Goal: Task Accomplishment & Management: Manage account settings

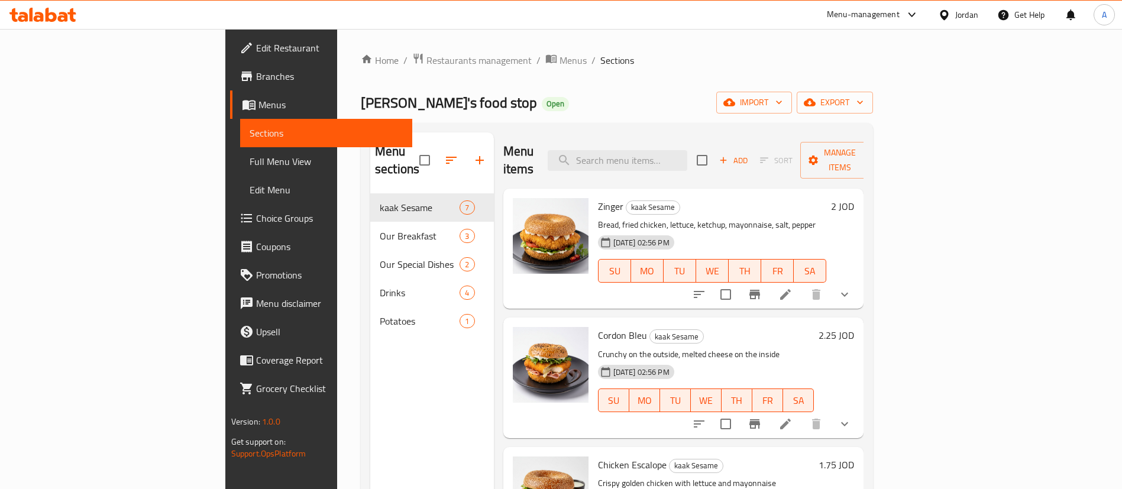
click at [337, 37] on div "Home / Restaurants management / Menus / Sections Habibi's food stop Open import…" at bounding box center [617, 342] width 560 height 626
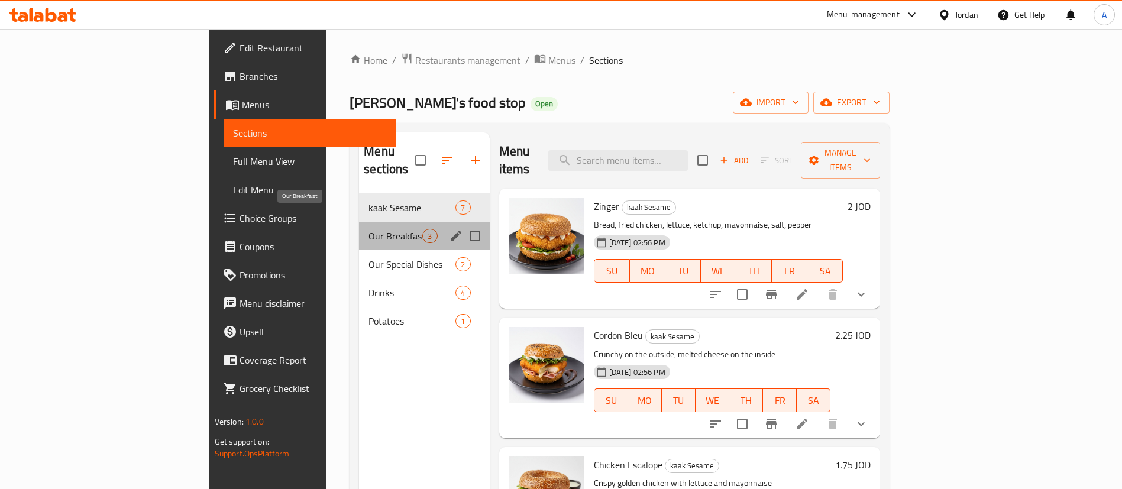
click at [368, 229] on span "Our Breakfast" at bounding box center [395, 236] width 54 height 14
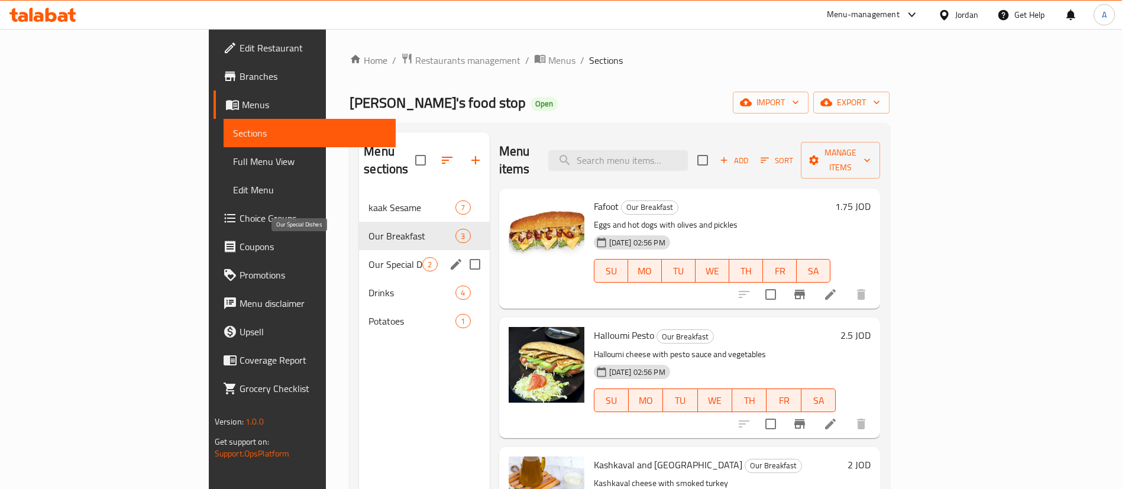
drag, startPoint x: 280, startPoint y: 244, endPoint x: 280, endPoint y: 258, distance: 13.6
click at [368, 257] on span "Our Special Dishes" at bounding box center [395, 264] width 54 height 14
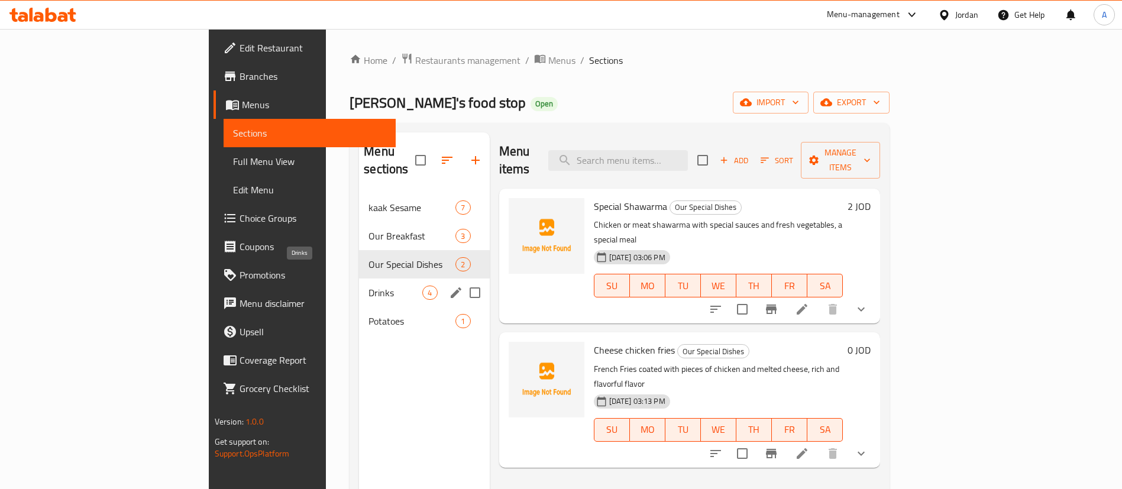
click at [368, 286] on span "Drinks" at bounding box center [395, 293] width 54 height 14
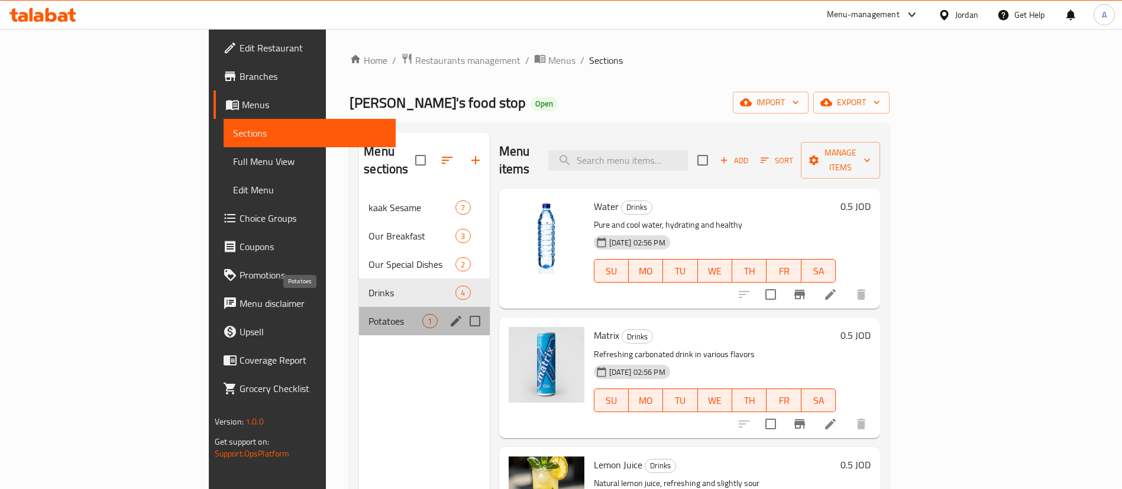
click at [368, 314] on span "Potatoes" at bounding box center [395, 321] width 54 height 14
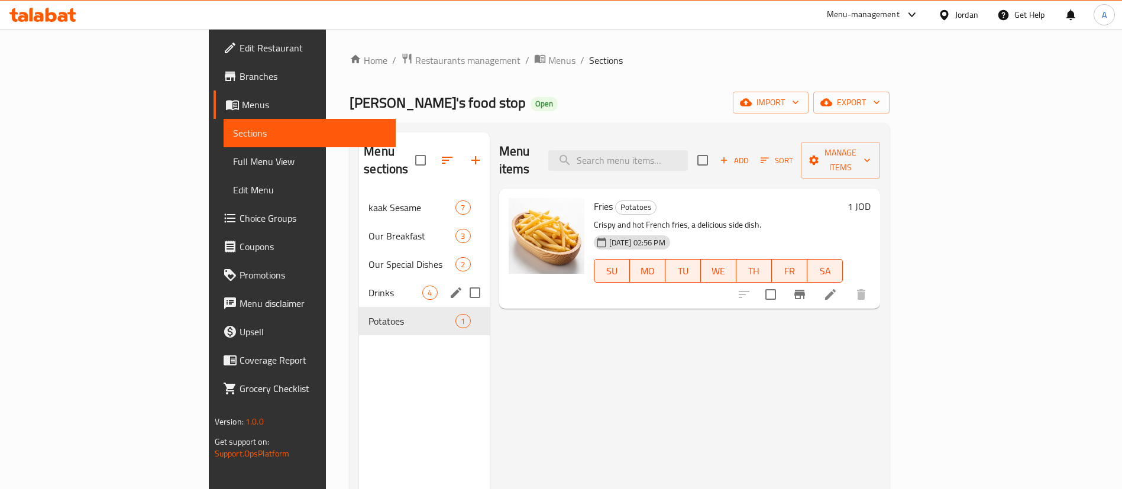
click at [359, 279] on div "Drinks 4" at bounding box center [424, 293] width 130 height 28
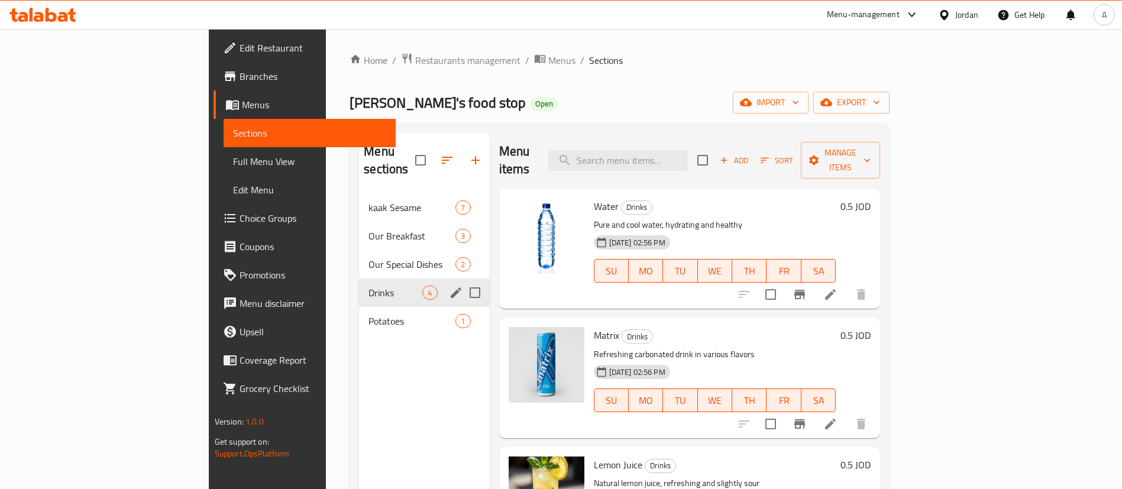
click at [359, 307] on div "Potatoes 1" at bounding box center [424, 321] width 130 height 28
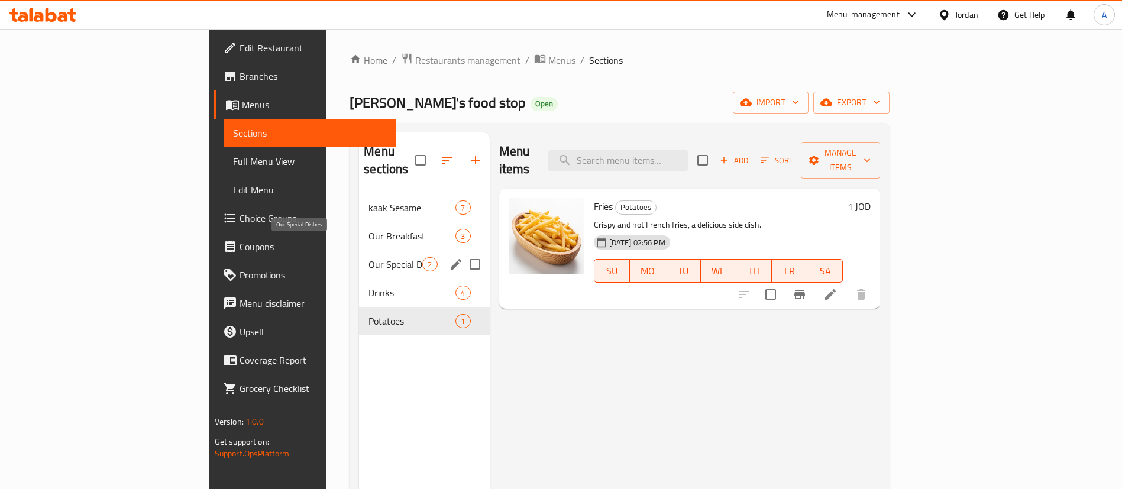
drag, startPoint x: 311, startPoint y: 256, endPoint x: 314, endPoint y: 267, distance: 11.6
click at [359, 267] on div "kaak Sesame 7 Our Breakfast 3 Our Special Dishes 2 Drinks 4 Potatoes 1" at bounding box center [424, 264] width 130 height 142
click at [368, 229] on span "Our Breakfast" at bounding box center [395, 236] width 54 height 14
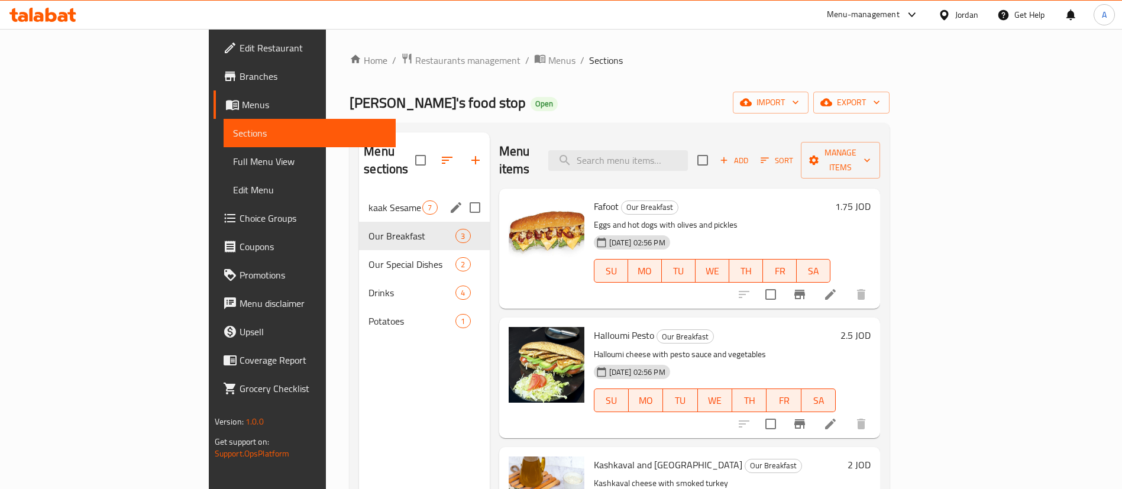
drag, startPoint x: 288, startPoint y: 183, endPoint x: 295, endPoint y: 184, distance: 6.5
click at [368, 201] on span "kaak Sesame" at bounding box center [395, 208] width 54 height 14
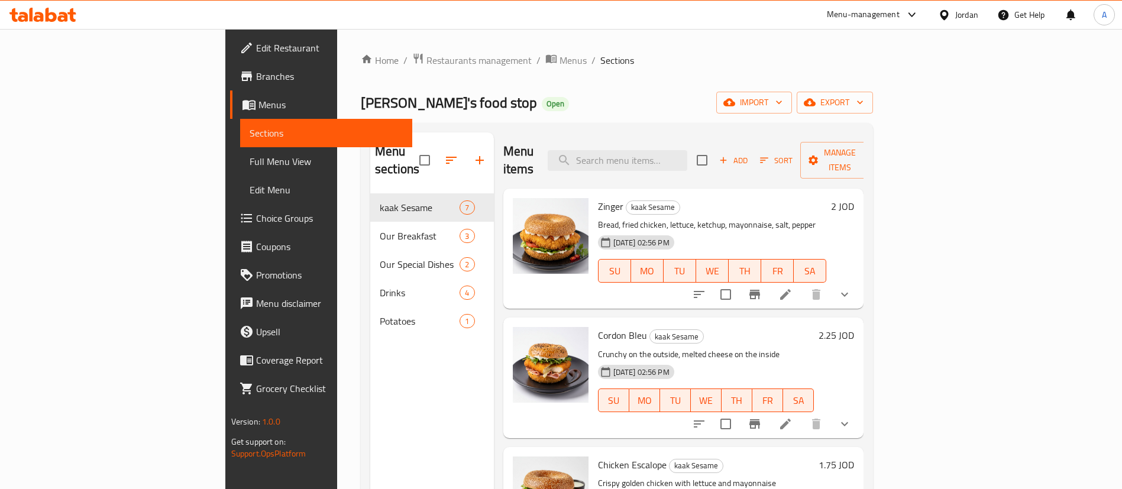
click at [361, 89] on div "Home / Restaurants management / Menus / Sections Habibi's food stop Open import…" at bounding box center [617, 342] width 512 height 578
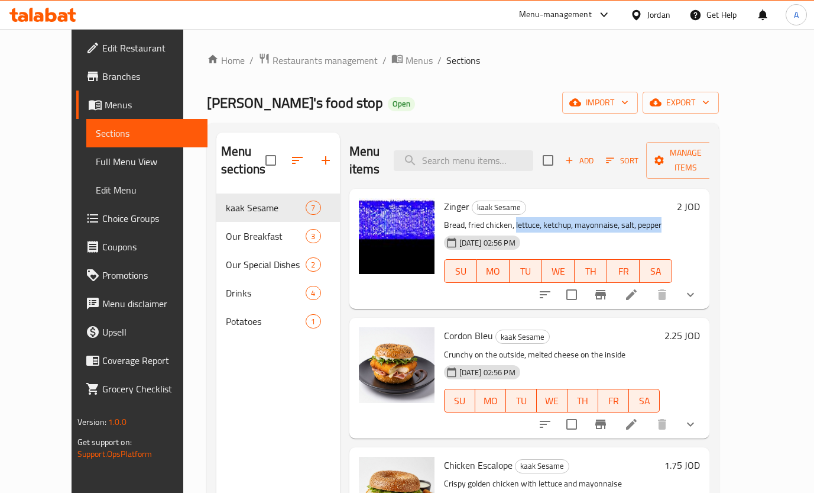
drag, startPoint x: 497, startPoint y: 206, endPoint x: 642, endPoint y: 208, distance: 145.5
click at [642, 218] on p "Bread, fried chicken, lettuce, ketchup, mayonnaise, salt, pepper" at bounding box center [558, 225] width 229 height 15
copy p "lettuce, ketchup, mayonnaise, salt, pepper"
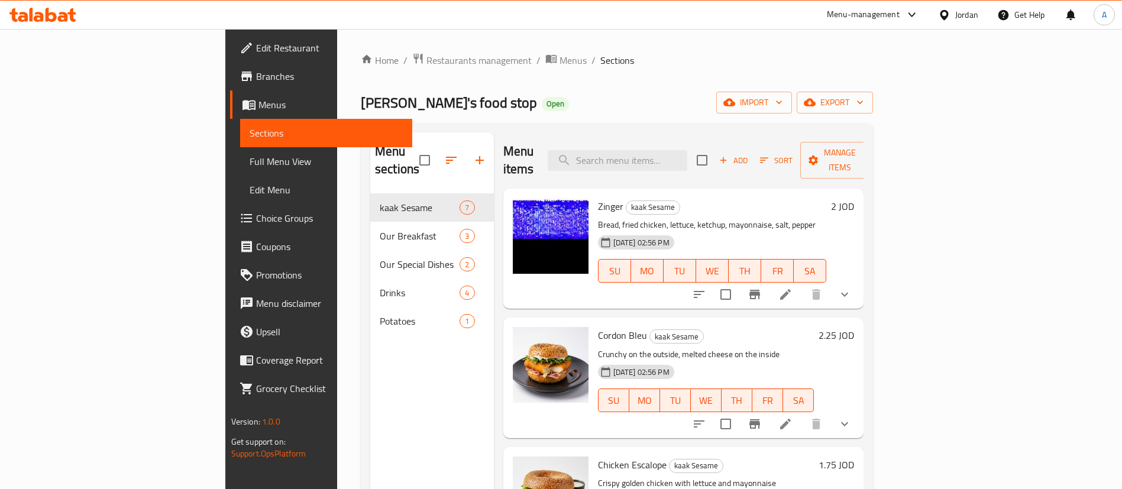
click at [688, 116] on div "Home / Restaurants management / Menus / Sections Habibi's food stop Open import…" at bounding box center [617, 342] width 512 height 578
drag, startPoint x: 540, startPoint y: 322, endPoint x: 589, endPoint y: 321, distance: 48.5
click at [593, 322] on div "Cordon Bleu kaak Sesame Crunchy on the outside, melted cheese on the inside 28-…" at bounding box center [706, 377] width 226 height 111
copy span "Cordon Bleu"
drag, startPoint x: 736, startPoint y: 193, endPoint x: 719, endPoint y: 202, distance: 19.3
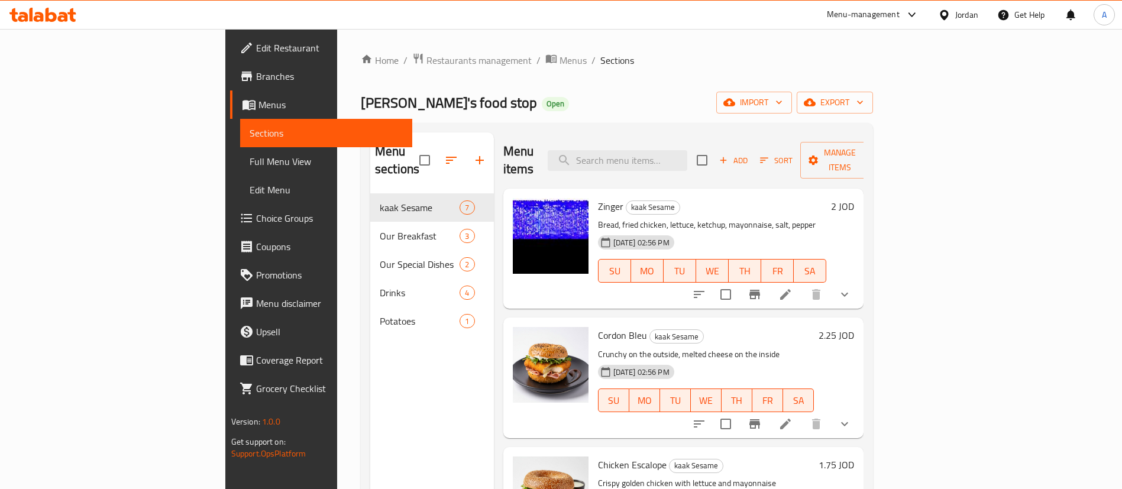
click at [737, 198] on h6 "Zinger kaak Sesame" at bounding box center [712, 206] width 229 height 17
click at [598, 327] on span "Cordon Bleu" at bounding box center [622, 336] width 49 height 18
copy h6 "Cordon Bleu"
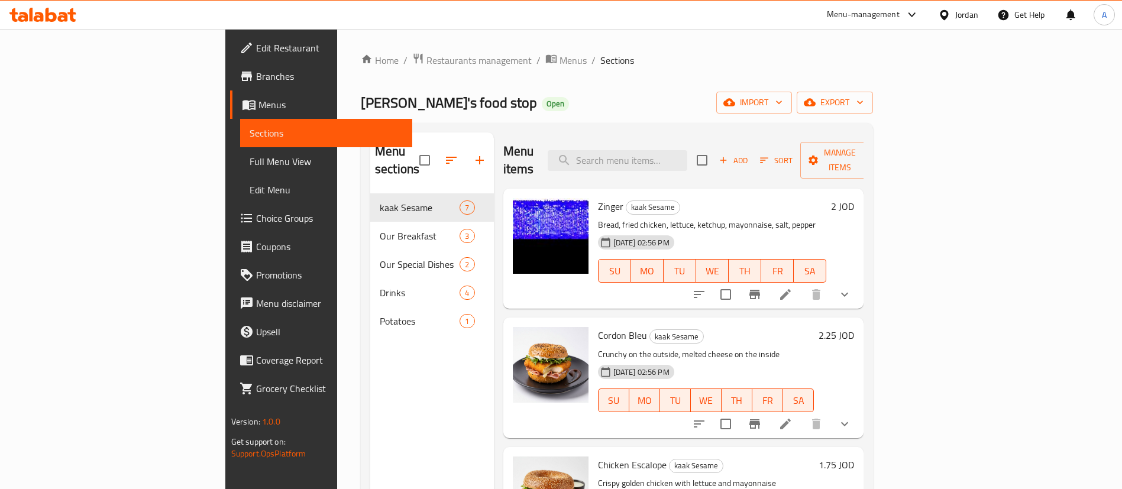
click at [598, 456] on span "Chicken Escalope" at bounding box center [632, 465] width 69 height 18
copy h6 "Chicken Escalope"
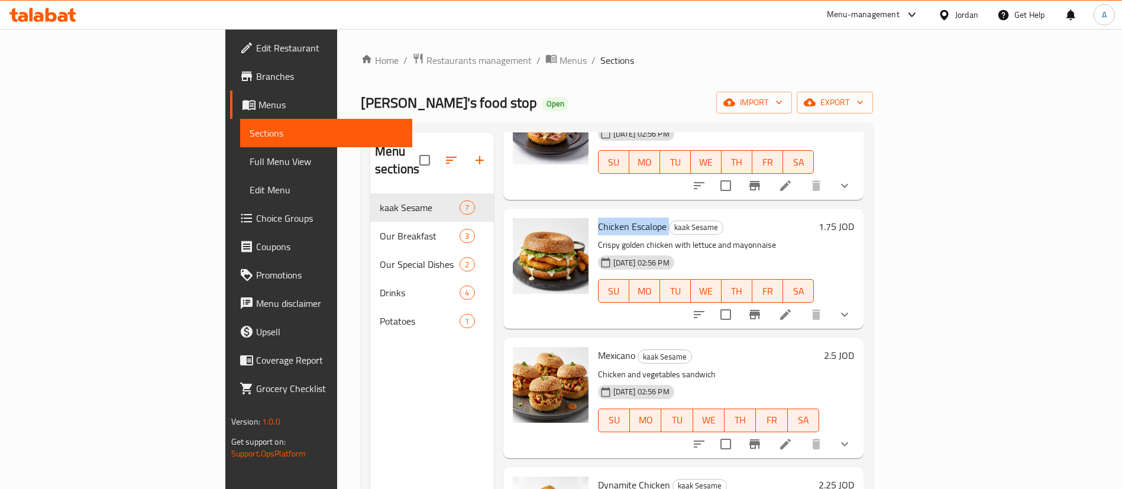
scroll to position [266, 0]
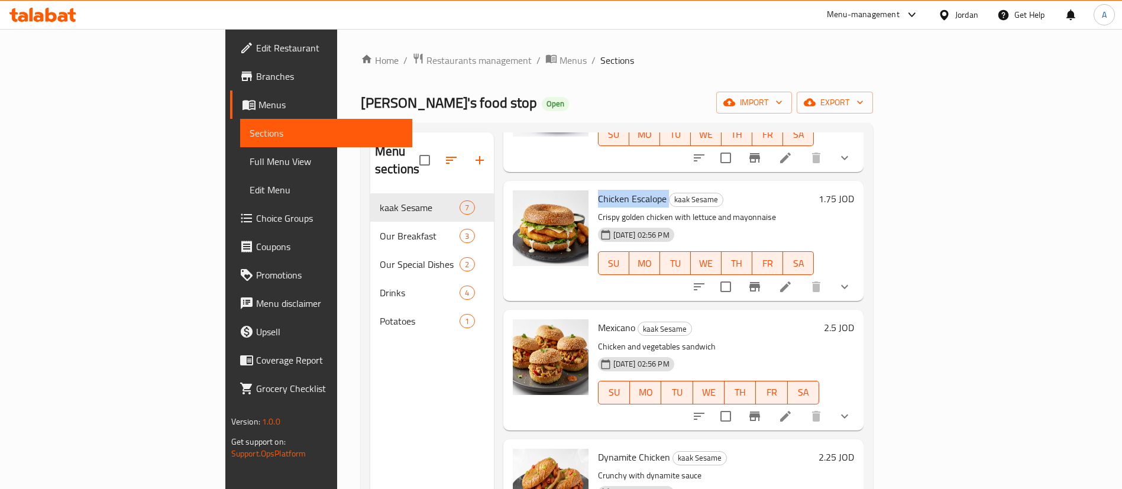
click at [598, 319] on span "Mexicano" at bounding box center [616, 328] width 37 height 18
copy h6 "Mexicano"
click at [598, 448] on span "Dynamite Chicken" at bounding box center [634, 457] width 72 height 18
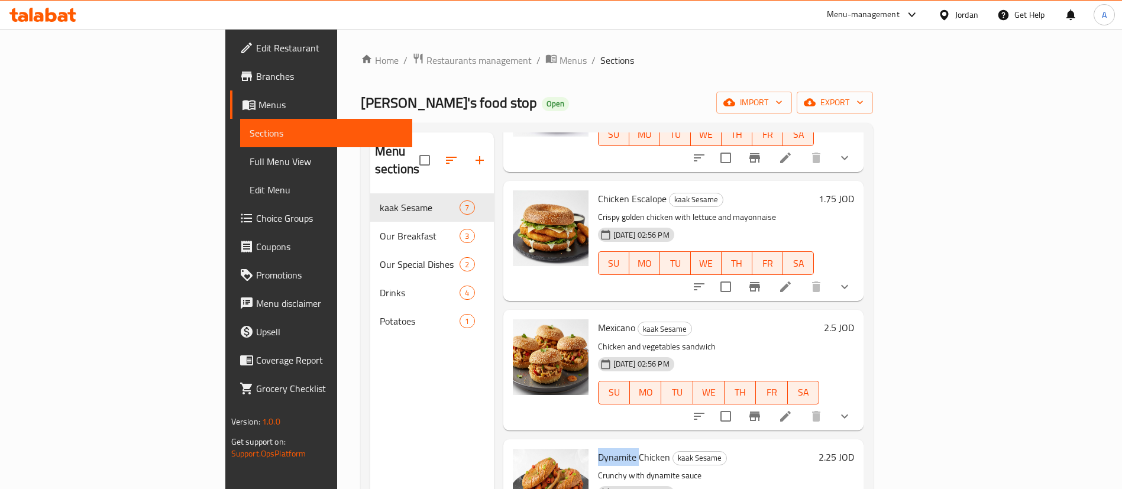
click at [598, 448] on span "Dynamite Chicken" at bounding box center [634, 457] width 72 height 18
copy h6 "Dynamite Chicken"
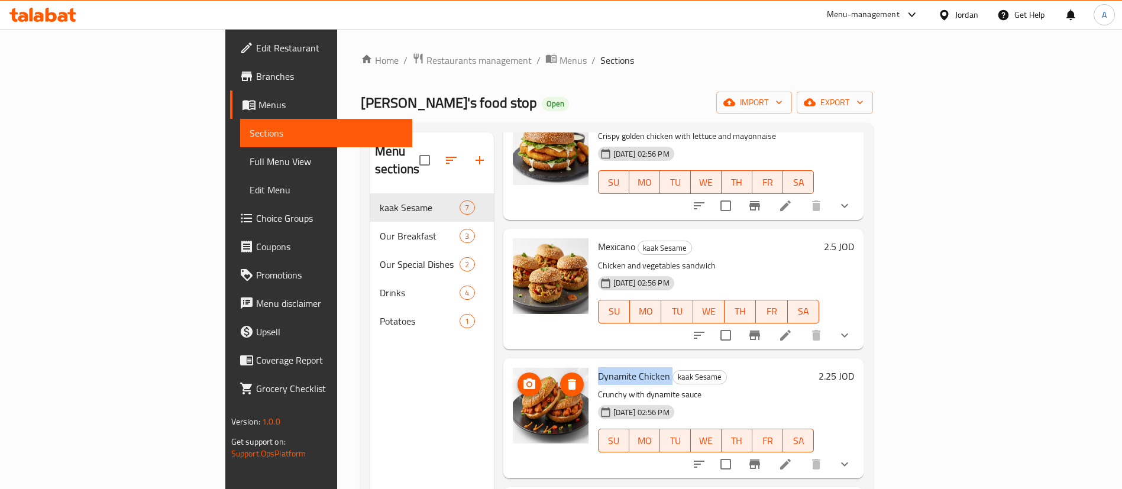
scroll to position [444, 0]
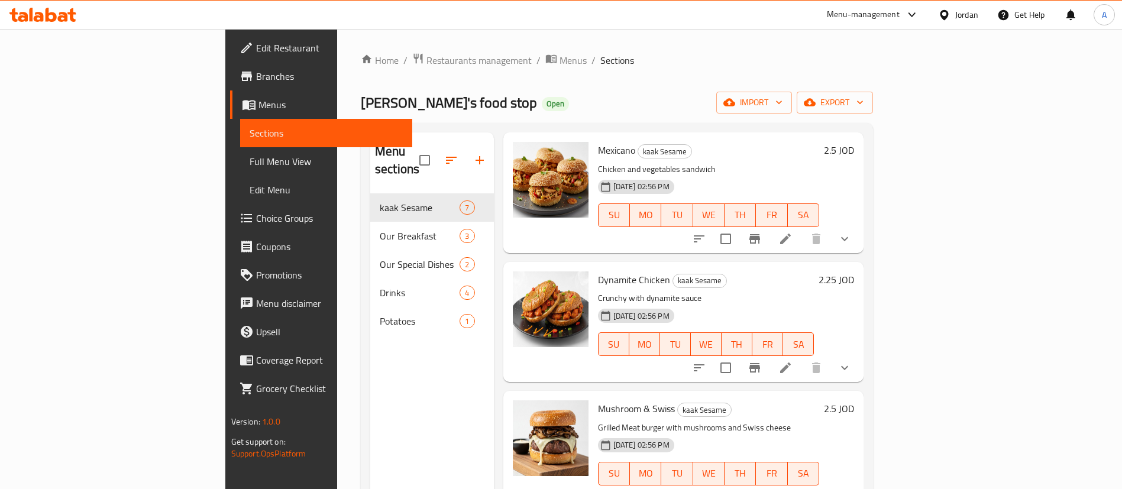
click at [598, 400] on span "Mushroom & Swiss" at bounding box center [636, 409] width 77 height 18
copy h6 "Mushroom & Swiss"
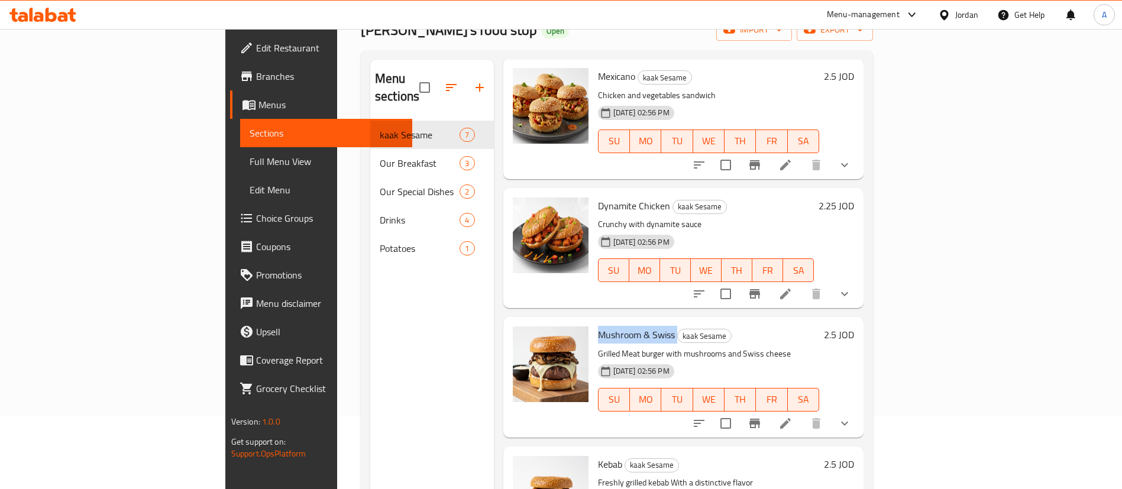
scroll to position [166, 0]
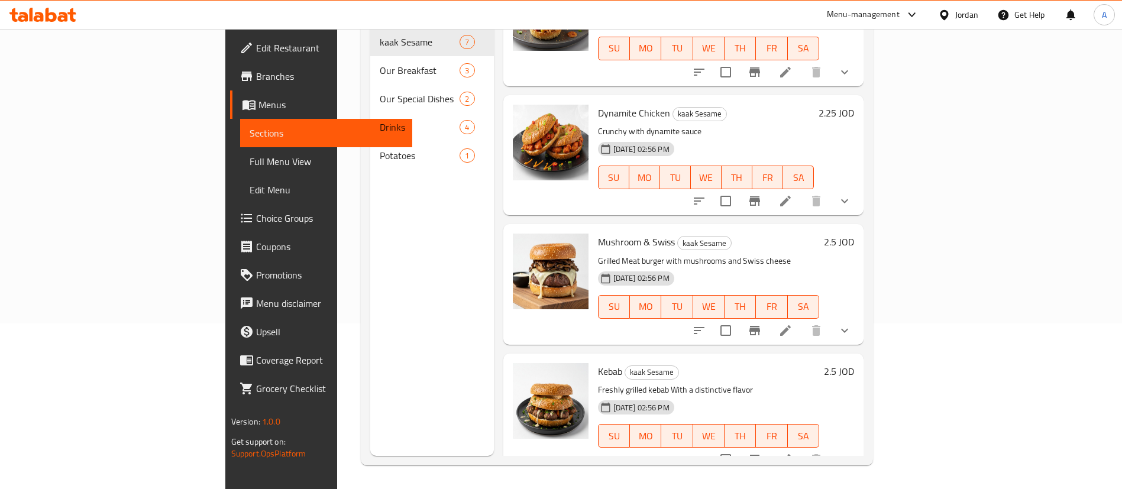
click at [598, 363] on span "Kebab" at bounding box center [610, 372] width 24 height 18
copy h6 "Kebab"
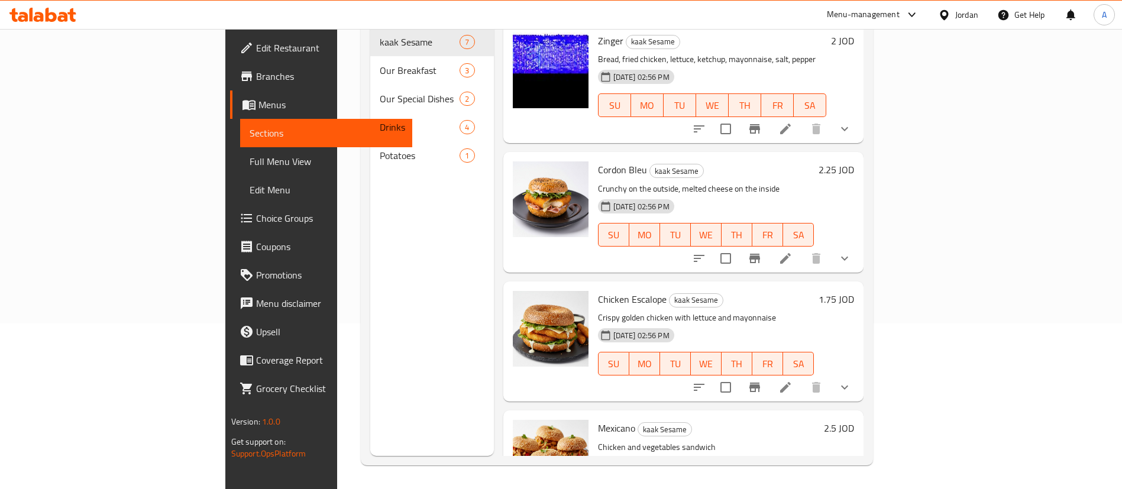
scroll to position [0, 0]
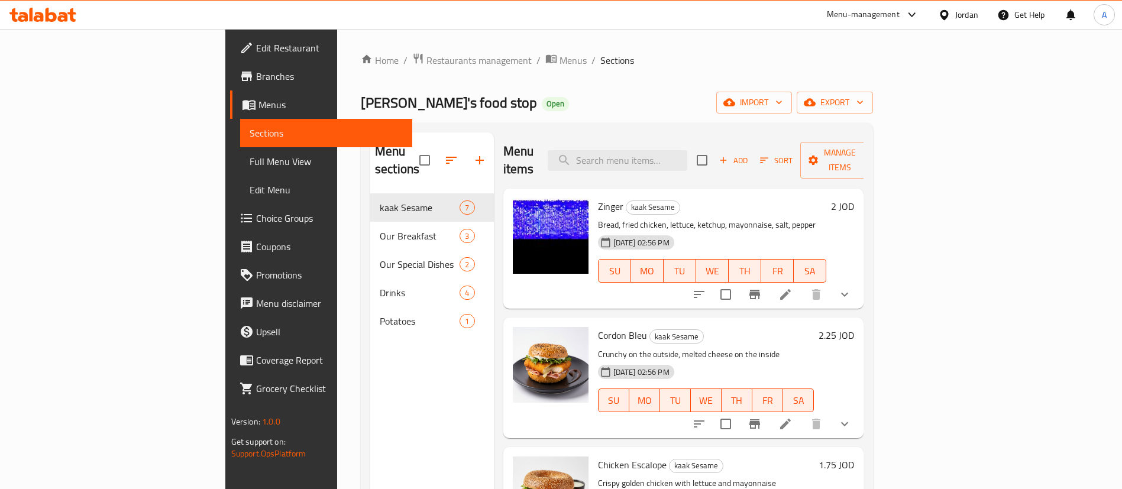
click at [827, 218] on p "Bread, fried chicken, lettuce, ketchup, mayonnaise, salt, pepper" at bounding box center [712, 225] width 229 height 15
drag, startPoint x: 542, startPoint y: 337, endPoint x: 728, endPoint y: 338, distance: 185.1
click at [728, 347] on p "Crunchy on the outside, melted cheese on the inside" at bounding box center [706, 354] width 216 height 15
copy p "Crunchy on the outside, melted cheese on the inside"
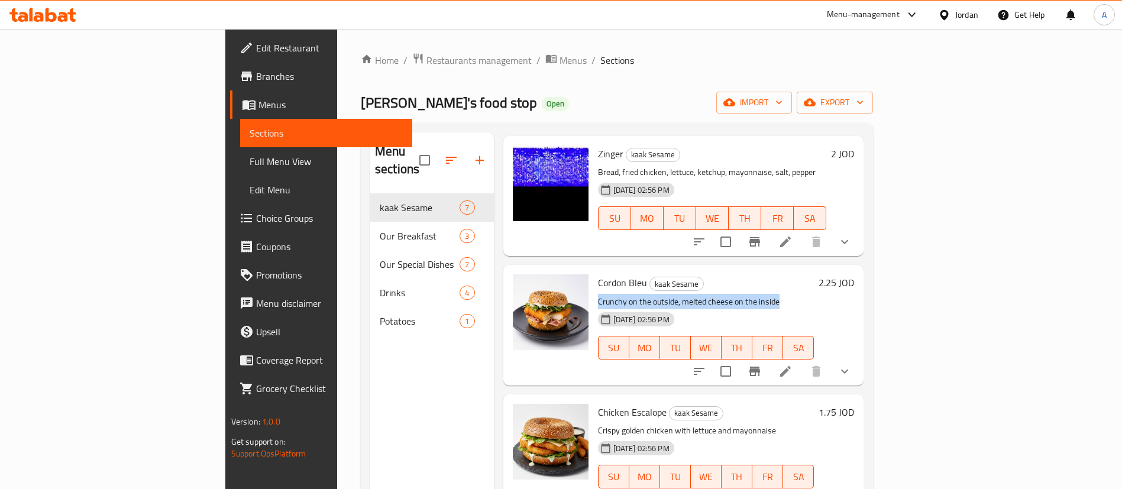
scroll to position [89, 0]
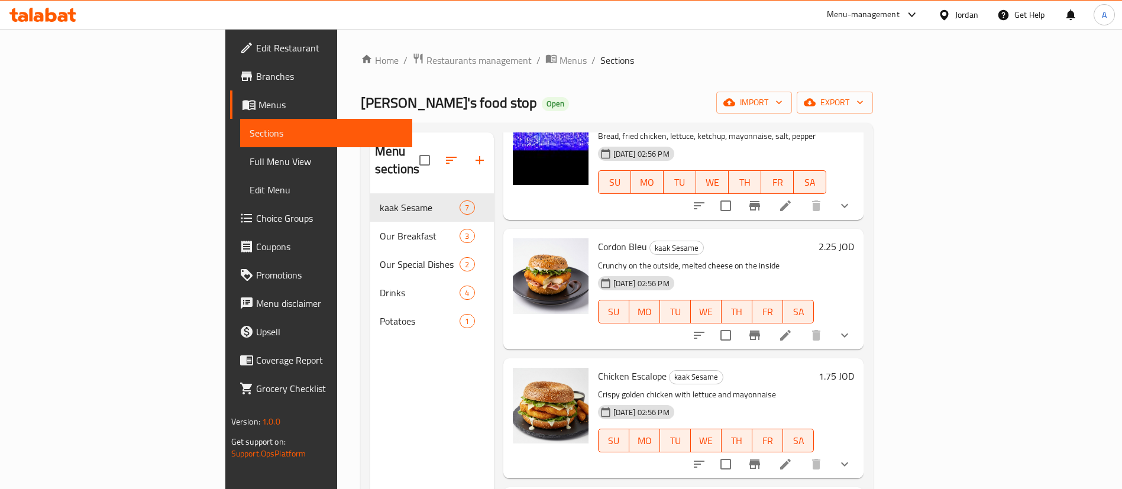
click at [665, 387] on p "Crispy golden chicken with lettuce and mayonnaise" at bounding box center [706, 394] width 216 height 15
copy div "Crispy golden chicken with lettuce and mayonnaise"
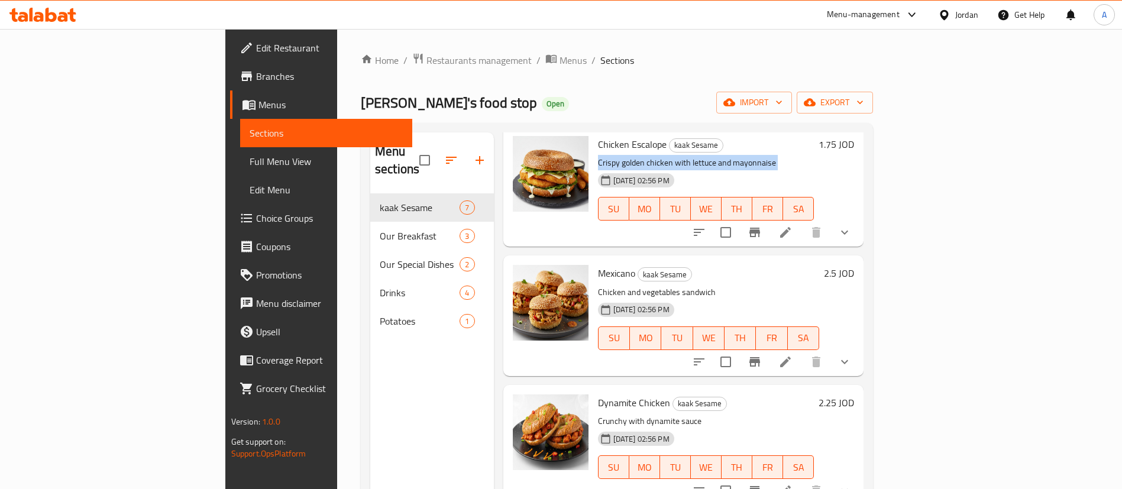
scroll to position [355, 0]
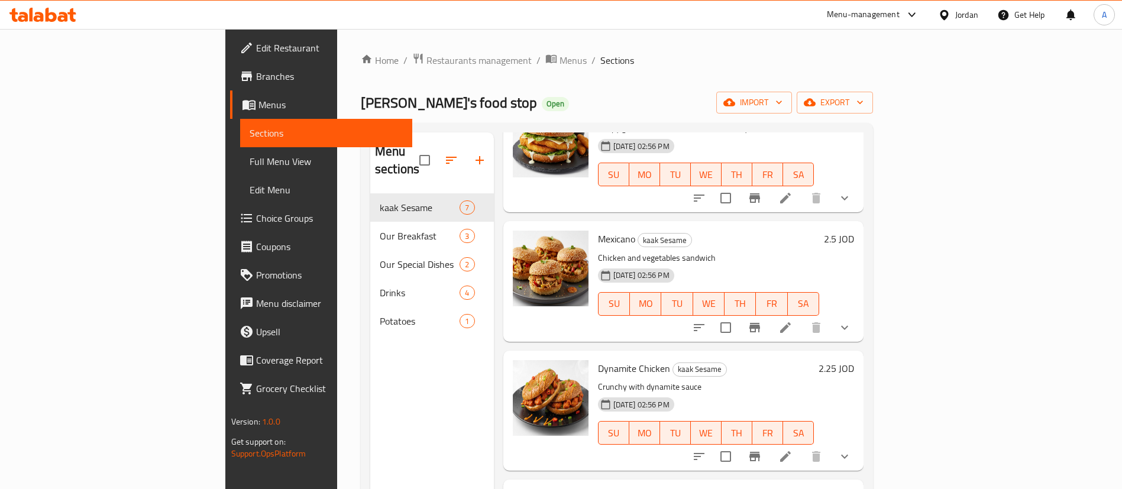
click at [598, 251] on p "Chicken and vegetables sandwich" at bounding box center [709, 258] width 222 height 15
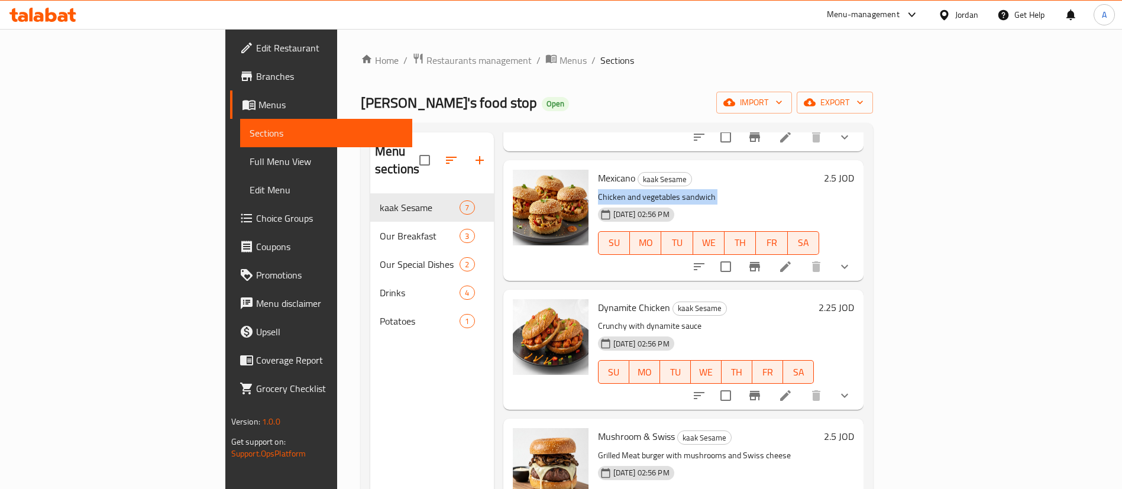
scroll to position [444, 0]
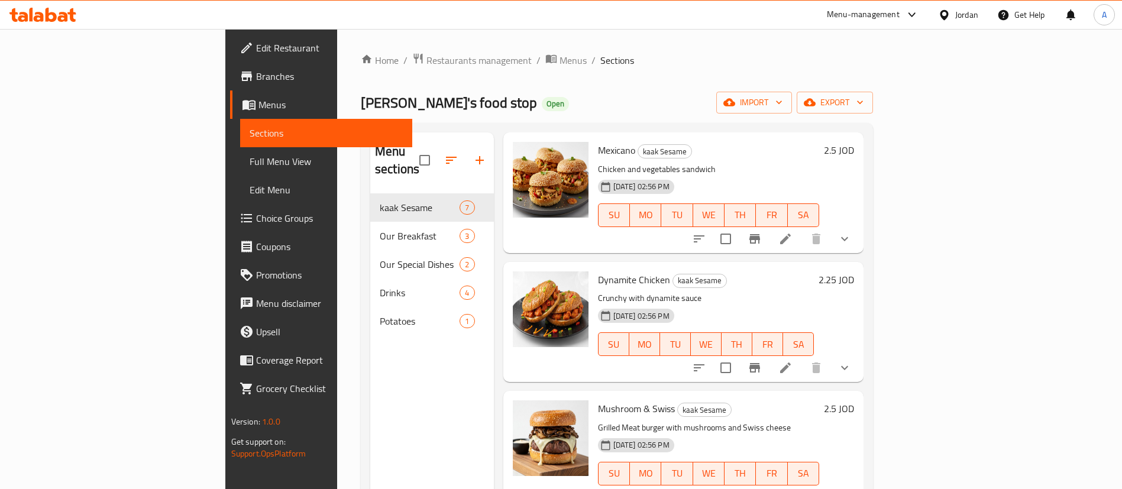
click at [598, 291] on p "Crunchy with dynamite sauce" at bounding box center [706, 298] width 216 height 15
click at [598, 419] on p "Grilled Meat burger with mushrooms and Swiss cheese" at bounding box center [709, 426] width 222 height 15
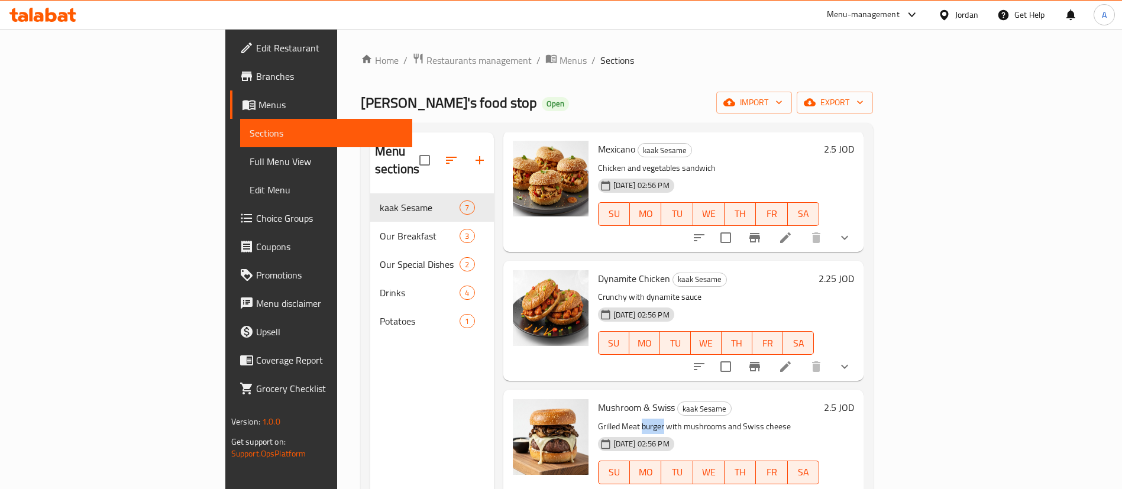
click at [598, 419] on p "Grilled Meat burger with mushrooms and Swiss cheese" at bounding box center [709, 426] width 222 height 15
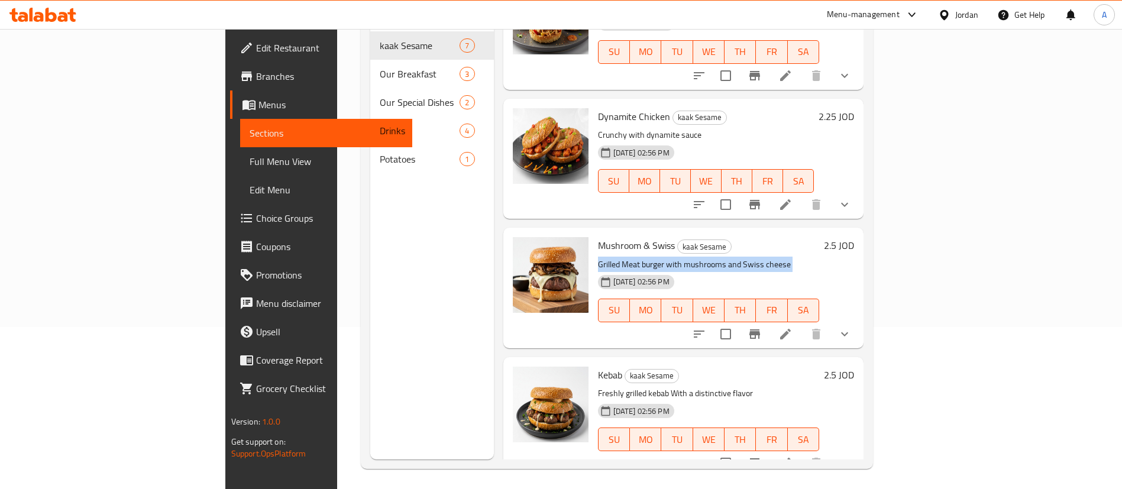
scroll to position [166, 0]
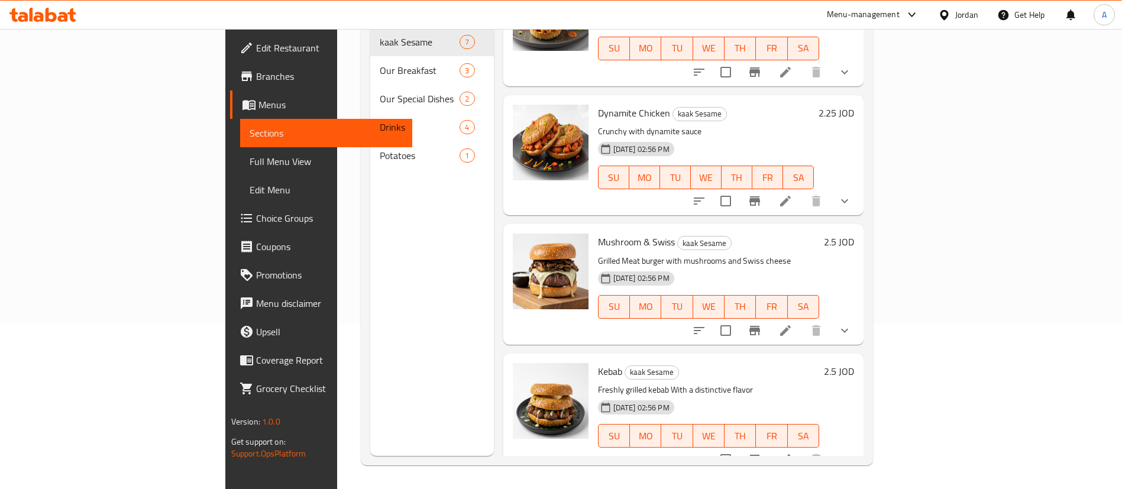
click at [598, 383] on p "Freshly grilled kebab With a distinctive flavor" at bounding box center [709, 390] width 222 height 15
drag, startPoint x: 310, startPoint y: 338, endPoint x: 351, endPoint y: 290, distance: 62.5
click at [370, 334] on div "Menu sections kaak Sesame 7 Our Breakfast 3 Our Special Dishes 2 Drinks 4 Potat…" at bounding box center [432, 211] width 124 height 489
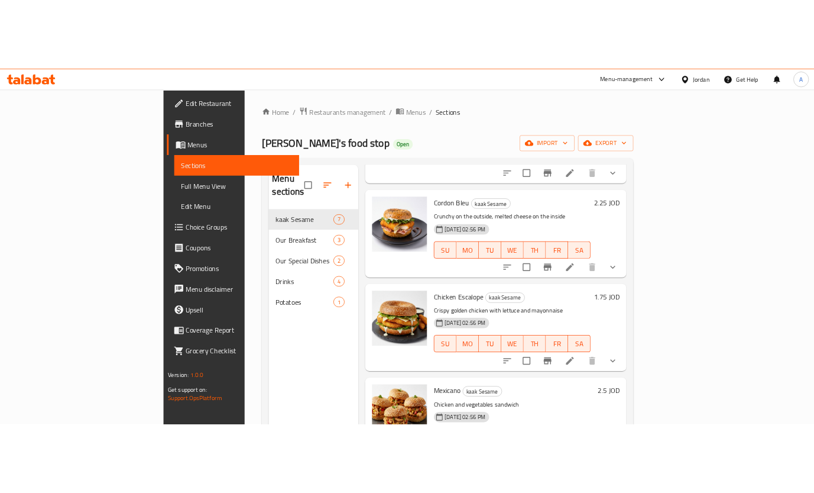
scroll to position [0, 0]
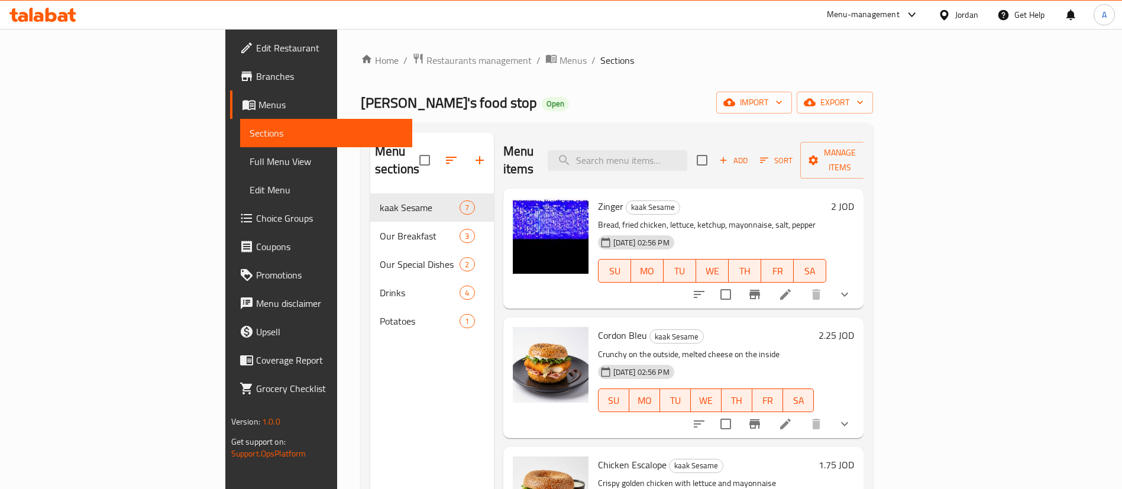
click at [563, 116] on div "Home / Restaurants management / Menus / Sections Habibi's food stop Open import…" at bounding box center [617, 342] width 512 height 578
click at [361, 93] on h2 "Habibi's food stop Open" at bounding box center [465, 102] width 208 height 19
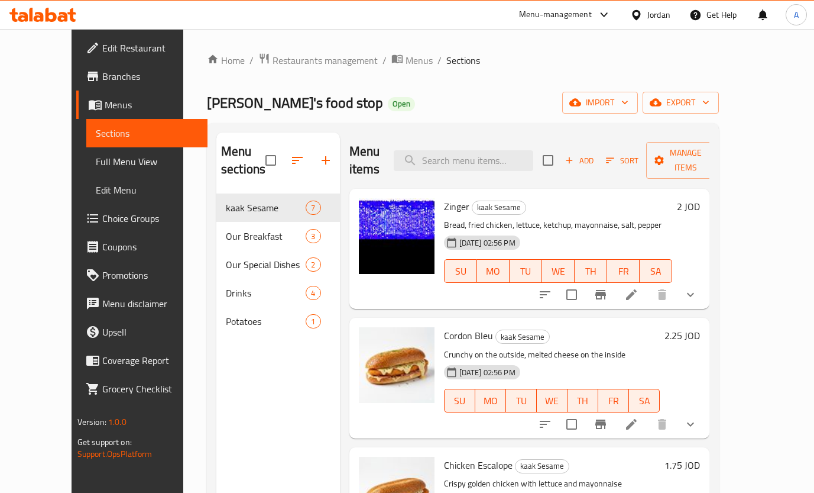
drag, startPoint x: 278, startPoint y: 248, endPoint x: 331, endPoint y: -9, distance: 262.6
click at [331, 0] on html "​ Menu-management Jordan Get Help A Edit Restaurant Branches Menus Sections Ful…" at bounding box center [407, 246] width 814 height 493
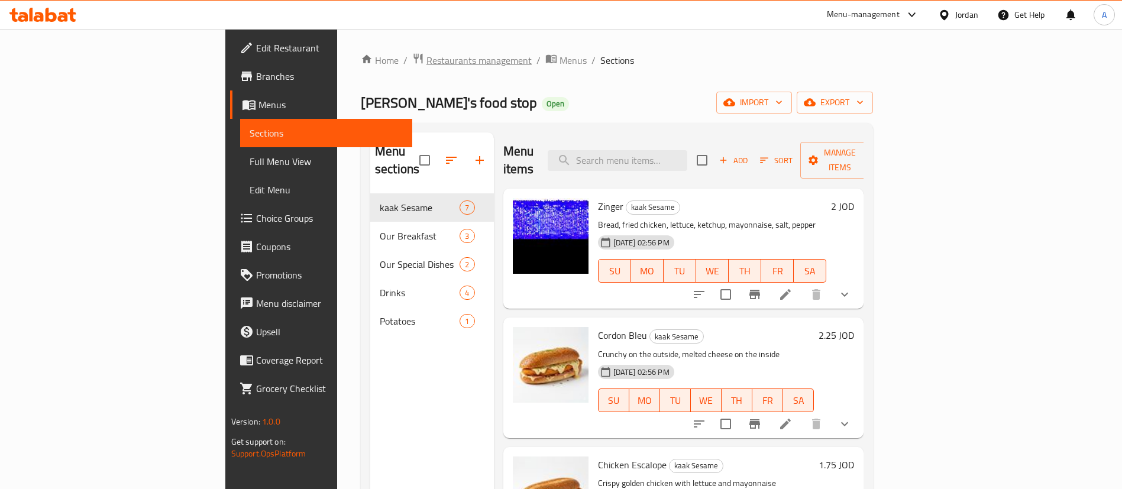
click at [426, 64] on span "Restaurants management" at bounding box center [478, 60] width 105 height 14
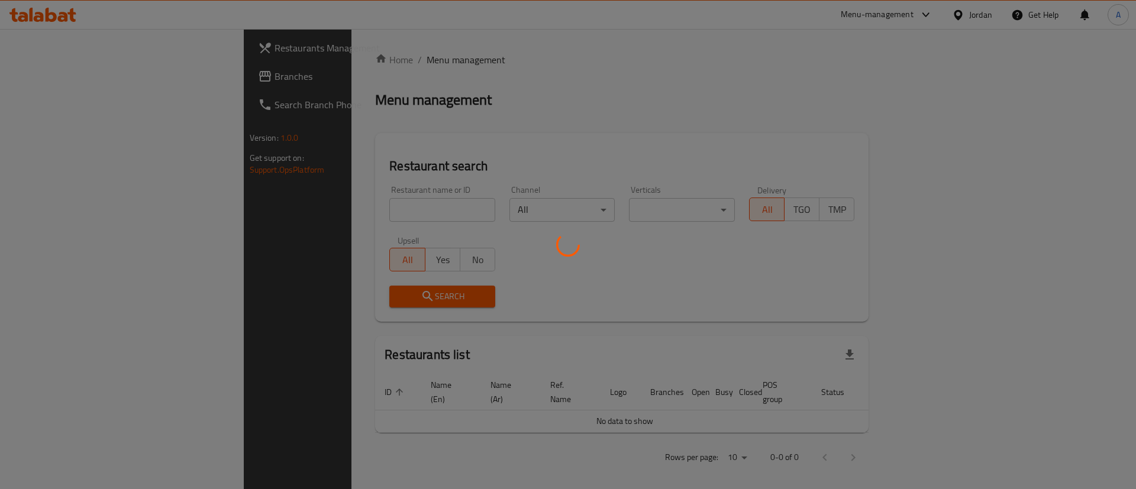
drag, startPoint x: 66, startPoint y: 0, endPoint x: 56, endPoint y: 6, distance: 11.7
click at [59, 0] on html "​ Menu-management Jordan Get Help A Restaurants Management Branches Search Bran…" at bounding box center [568, 244] width 1136 height 489
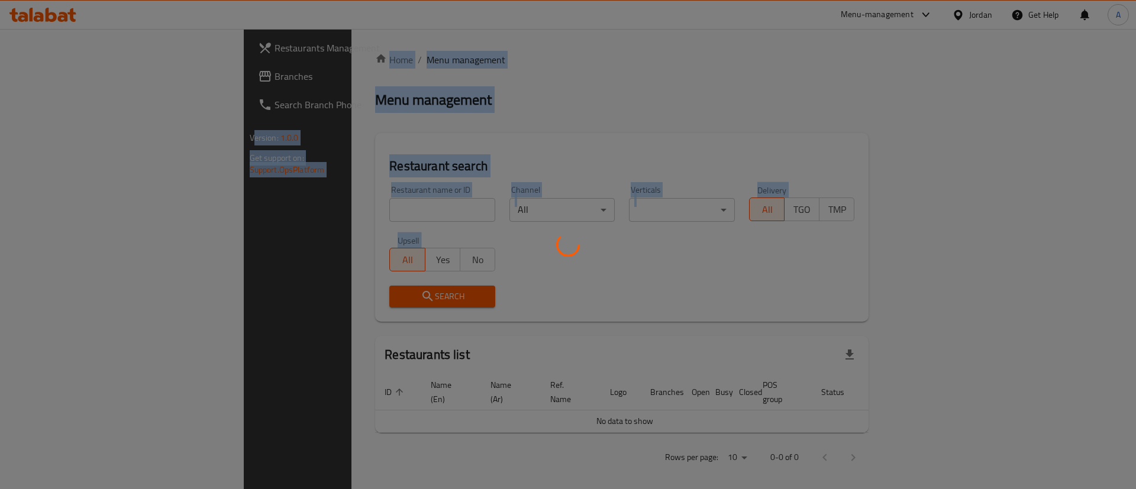
click at [55, 11] on div at bounding box center [568, 244] width 1136 height 489
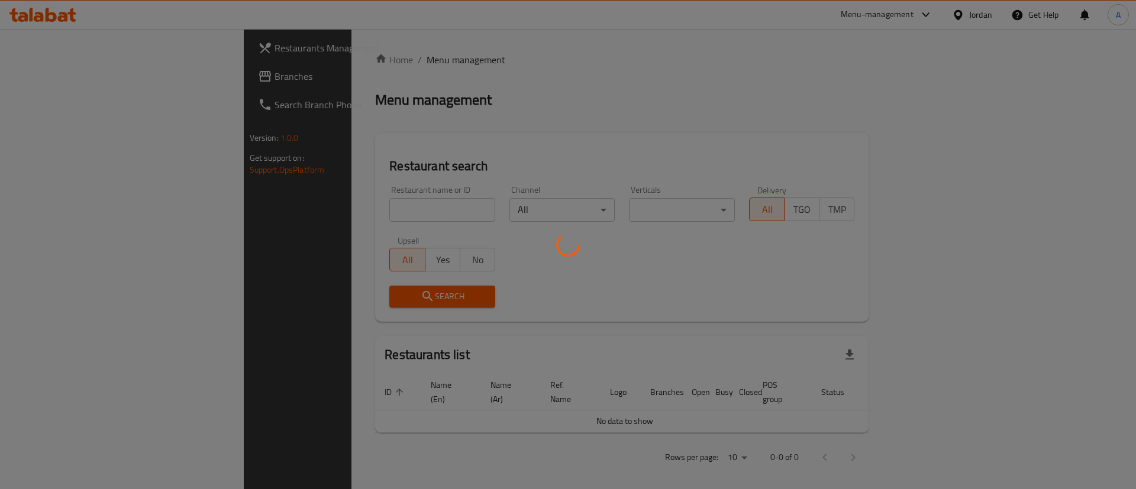
click at [51, 17] on div at bounding box center [568, 244] width 1136 height 489
click at [50, 14] on div at bounding box center [568, 244] width 1136 height 489
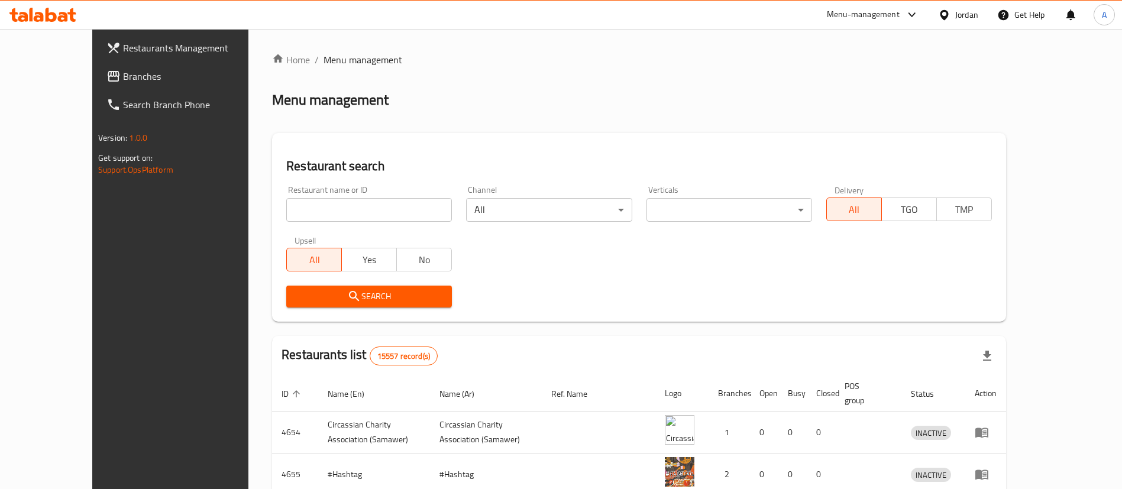
click at [53, 12] on icon at bounding box center [51, 15] width 11 height 14
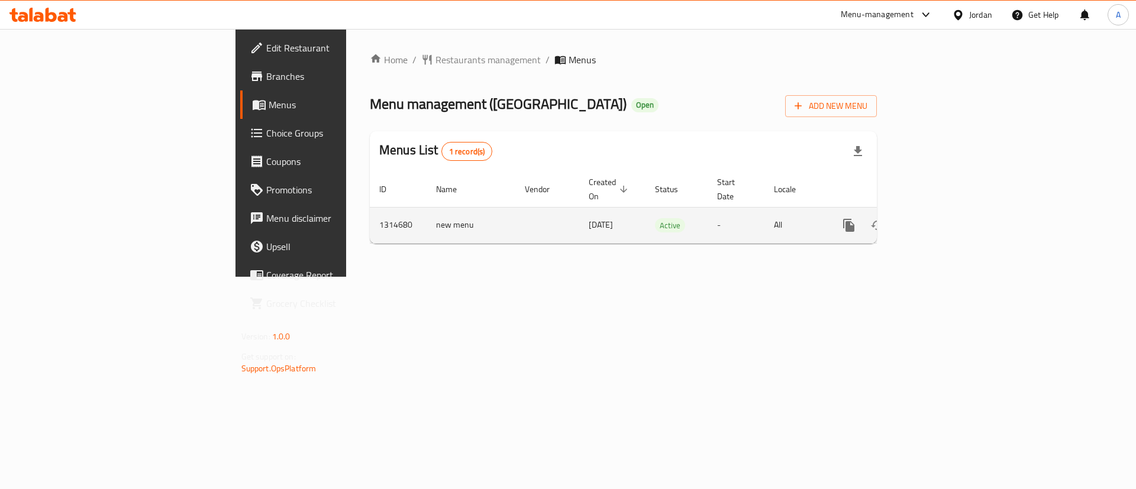
click at [939, 220] on icon "enhanced table" at bounding box center [934, 225] width 11 height 11
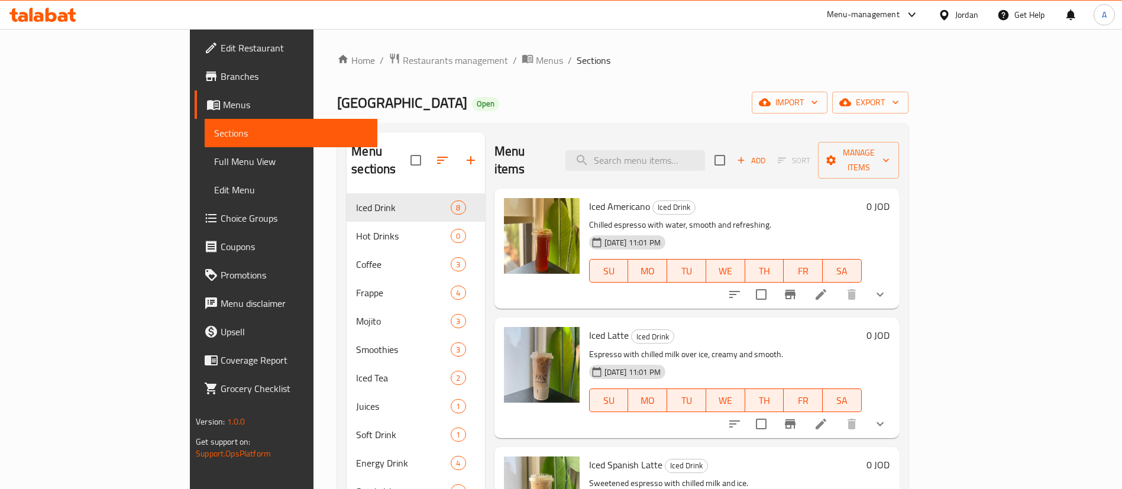
click at [221, 213] on span "Choice Groups" at bounding box center [294, 218] width 147 height 14
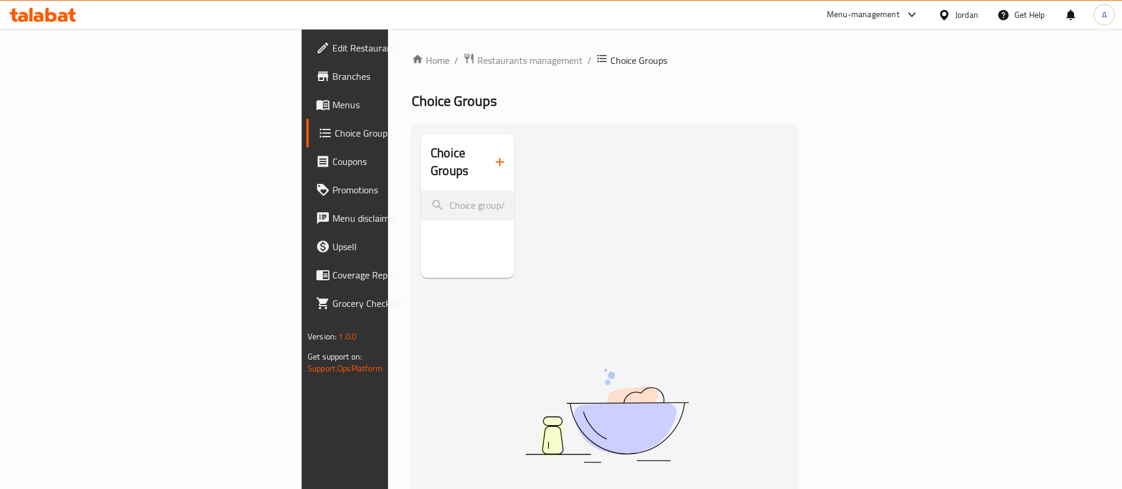
click at [493, 156] on icon "button" at bounding box center [500, 162] width 14 height 14
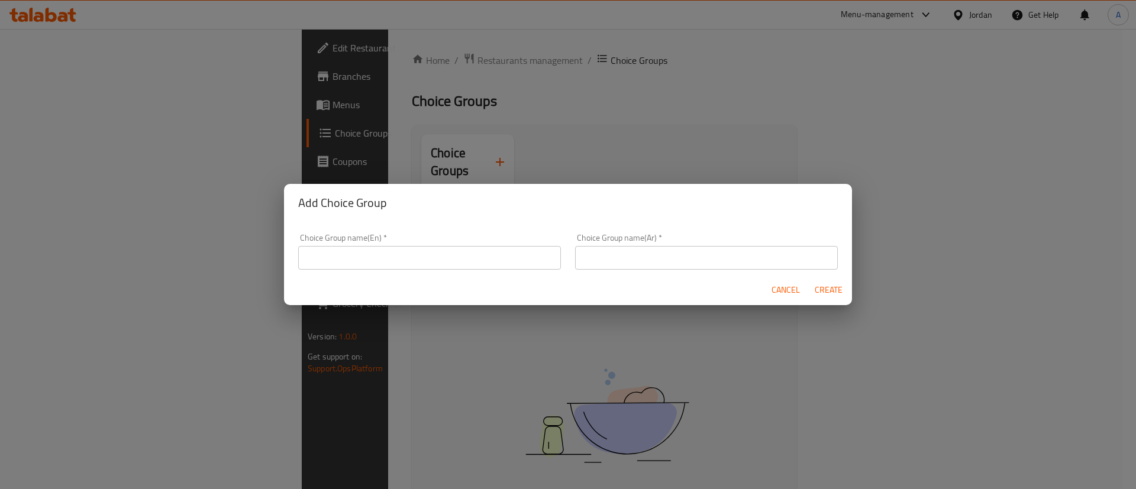
click at [415, 240] on div "Choice Group name(En)   * Choice Group name(En) *" at bounding box center [429, 252] width 263 height 36
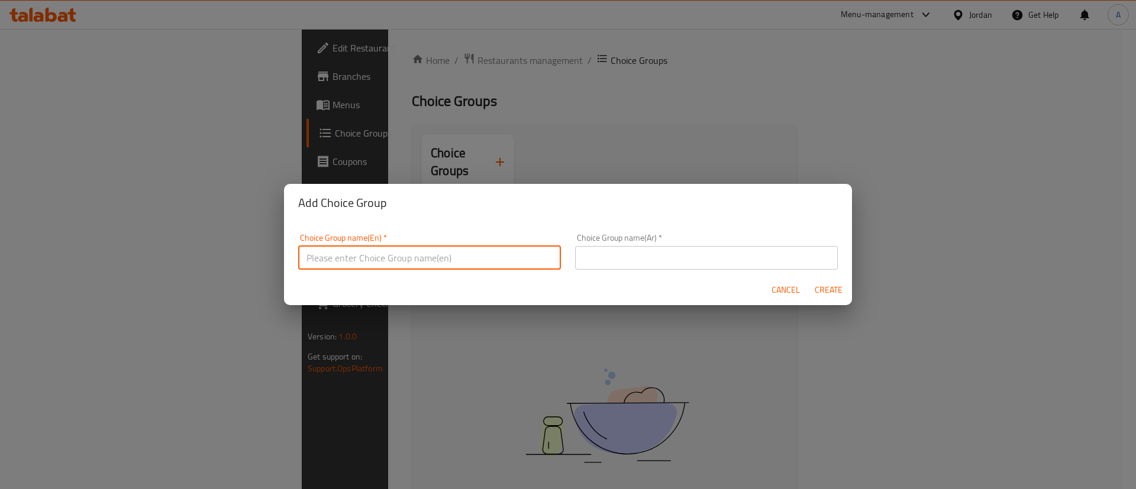
click at [416, 251] on input "text" at bounding box center [429, 258] width 263 height 24
type input "Add On's"
click at [632, 269] on div "Choice Group name(Ar)   * Choice Group name(Ar) *" at bounding box center [706, 252] width 277 height 50
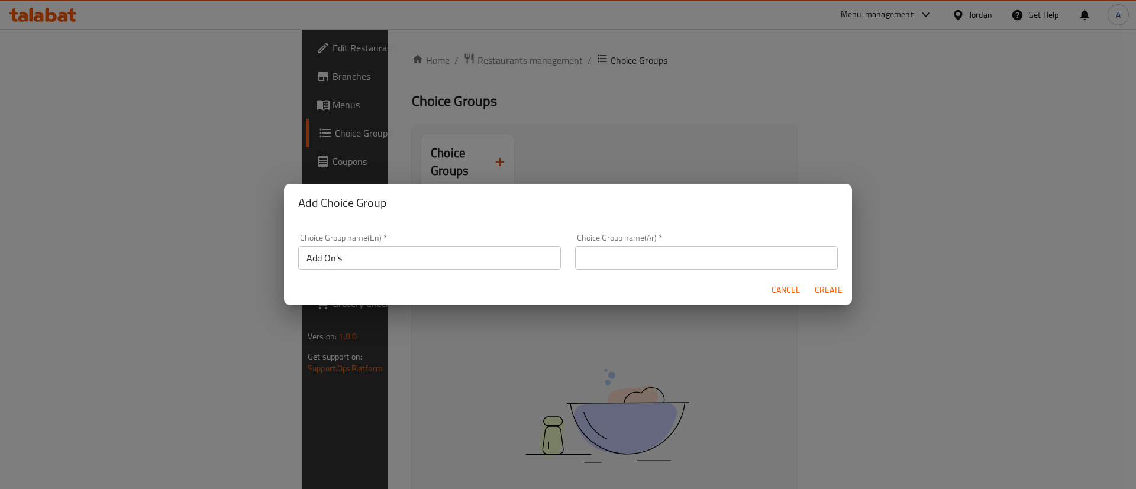
click at [634, 261] on input "text" at bounding box center [706, 258] width 263 height 24
type input "اضافات"
click at [825, 295] on button "Create" at bounding box center [828, 290] width 38 height 22
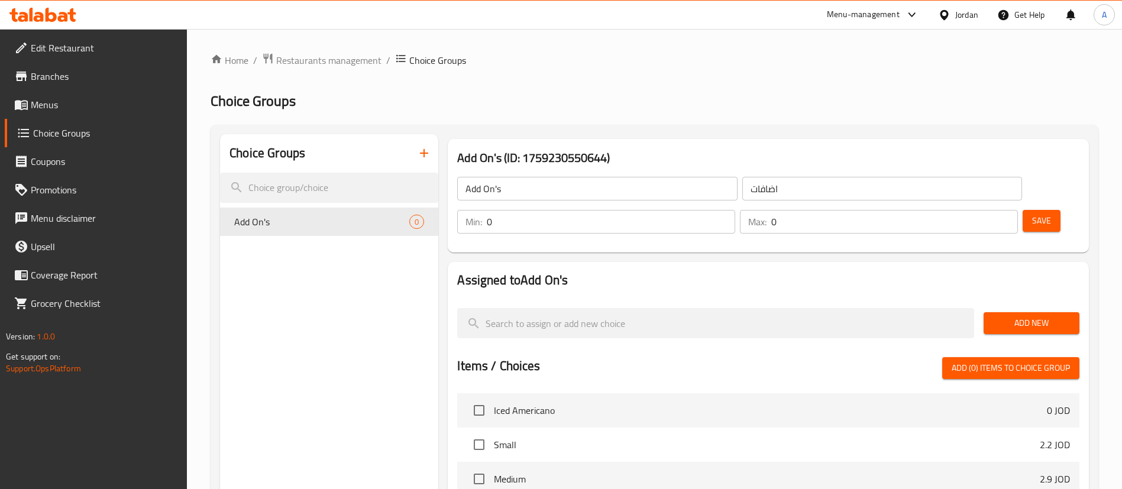
click at [981, 210] on input "0" at bounding box center [894, 222] width 247 height 24
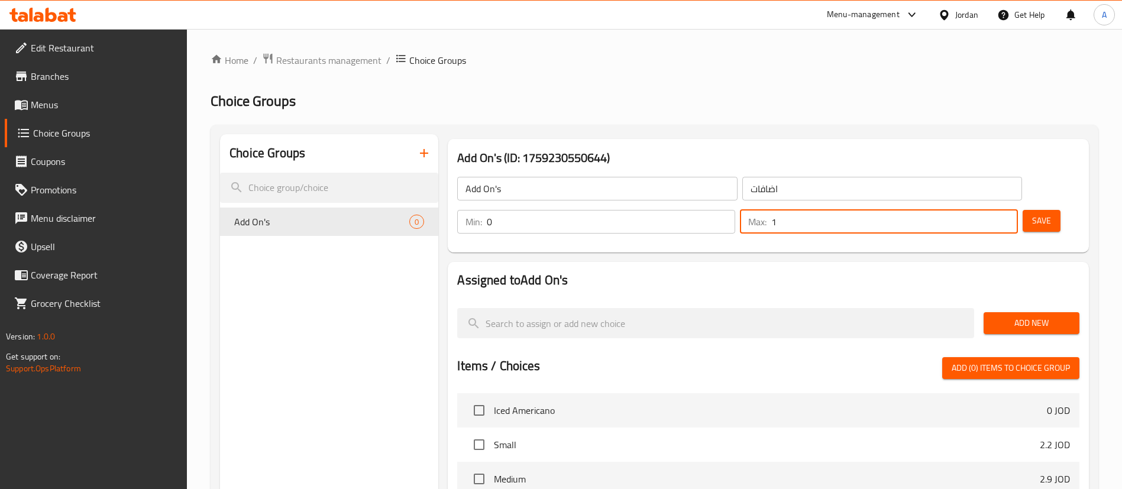
click at [985, 210] on input "1" at bounding box center [894, 222] width 247 height 24
click at [985, 210] on input "2" at bounding box center [894, 222] width 247 height 24
click at [985, 210] on input "3" at bounding box center [894, 222] width 247 height 24
click at [985, 210] on input "4" at bounding box center [894, 222] width 247 height 24
click at [985, 210] on input "5" at bounding box center [894, 222] width 247 height 24
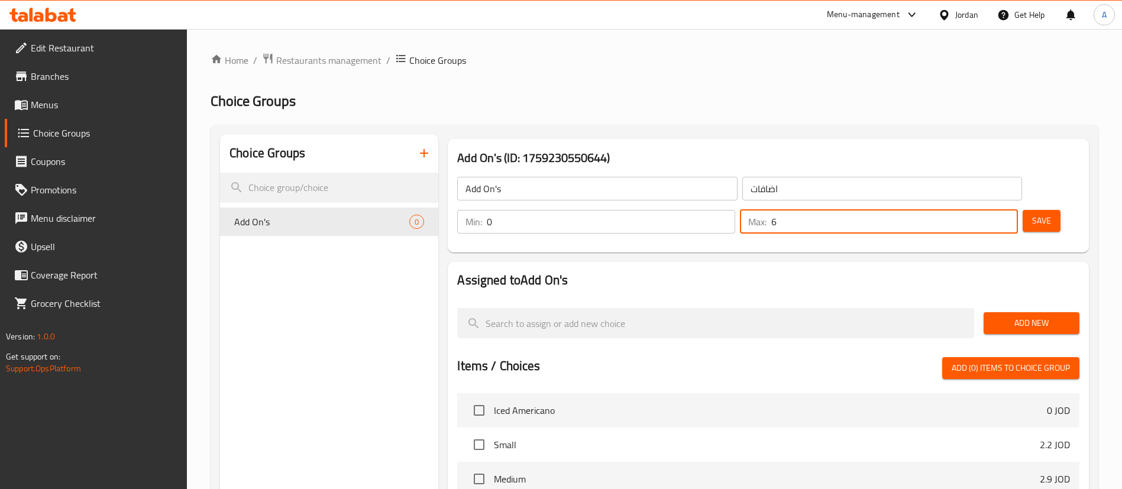
click at [985, 210] on input "6" at bounding box center [894, 222] width 247 height 24
click at [985, 210] on input "7" at bounding box center [894, 222] width 247 height 24
click at [985, 210] on input "8" at bounding box center [894, 222] width 247 height 24
click at [985, 210] on input "9" at bounding box center [894, 222] width 247 height 24
click at [985, 210] on input "10" at bounding box center [894, 222] width 247 height 24
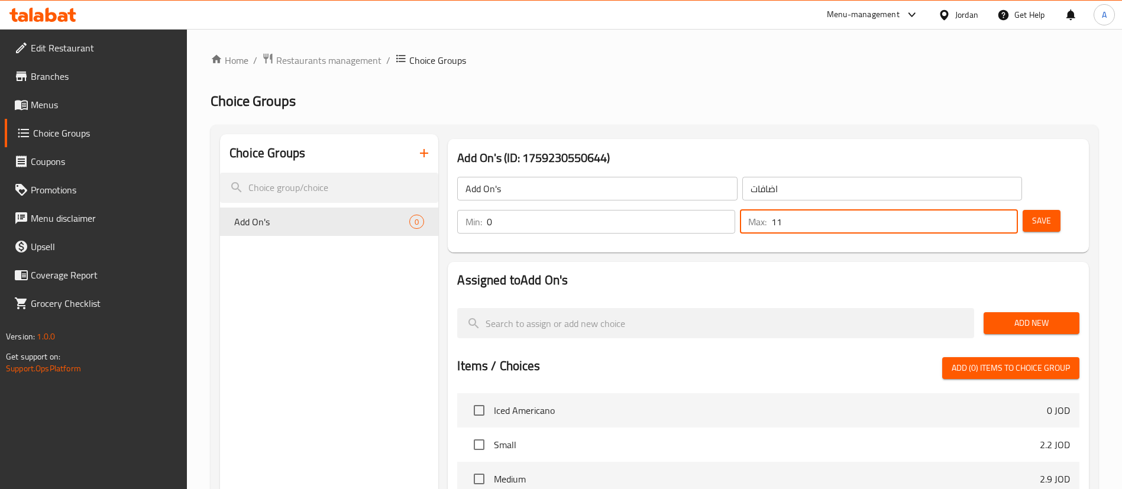
click at [985, 210] on input "11" at bounding box center [894, 222] width 247 height 24
click at [985, 210] on input "12" at bounding box center [894, 222] width 247 height 24
click at [985, 210] on input "13" at bounding box center [894, 222] width 247 height 24
click at [985, 210] on input "14" at bounding box center [894, 222] width 247 height 24
type input "15"
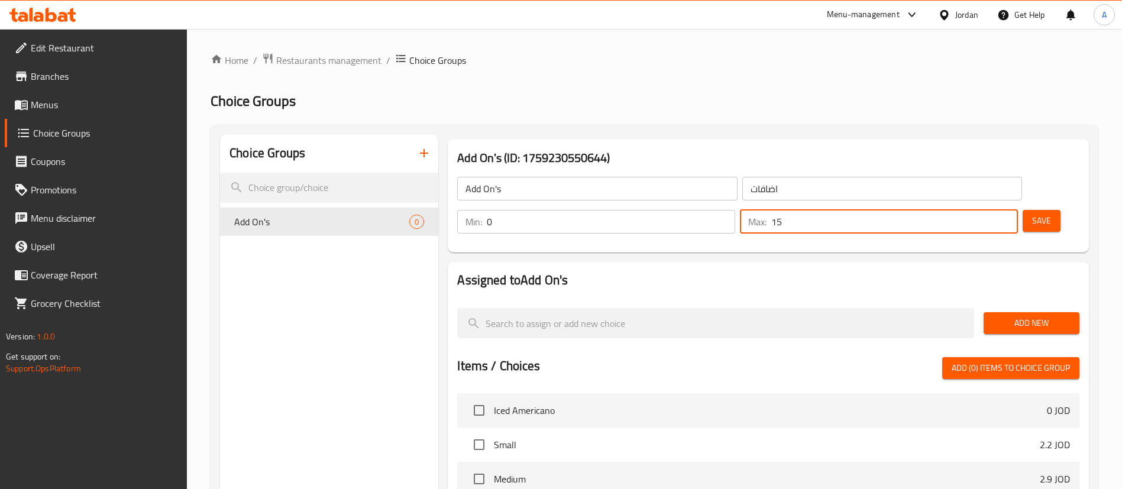
click at [985, 210] on input "15" at bounding box center [894, 222] width 247 height 24
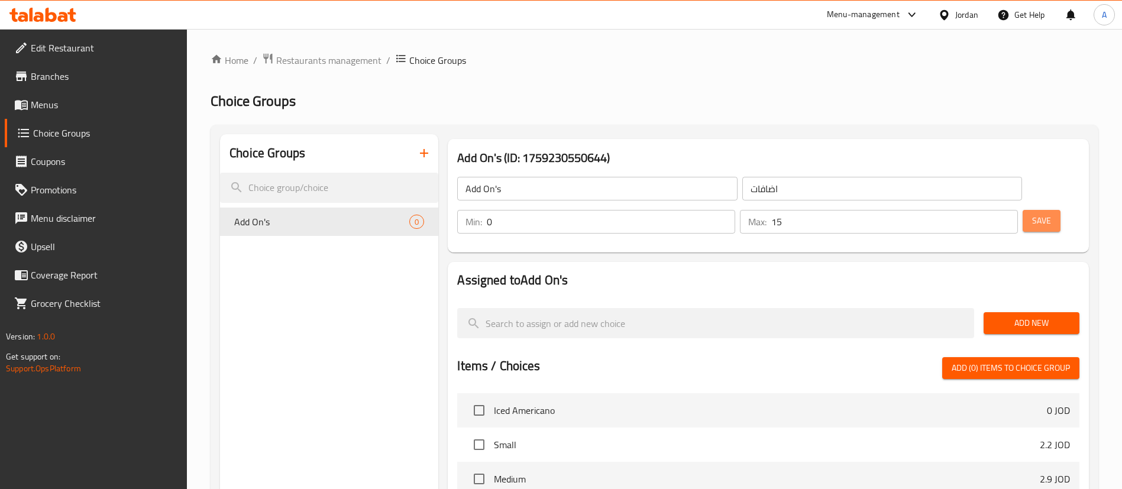
click at [1032, 214] on span "Save" at bounding box center [1041, 221] width 19 height 15
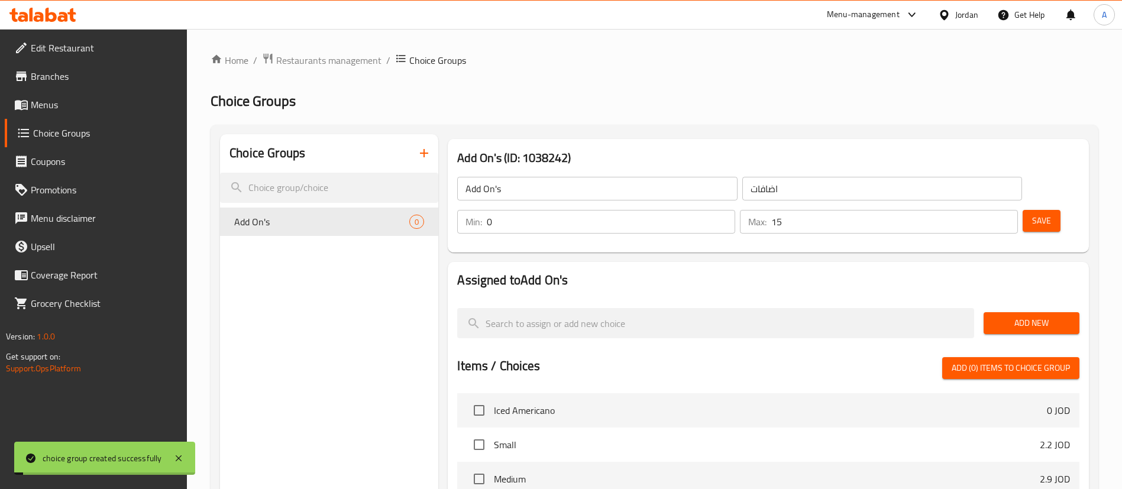
click at [1030, 303] on div "Add New" at bounding box center [1031, 323] width 105 height 40
click at [1029, 316] on span "Add New" at bounding box center [1031, 323] width 77 height 15
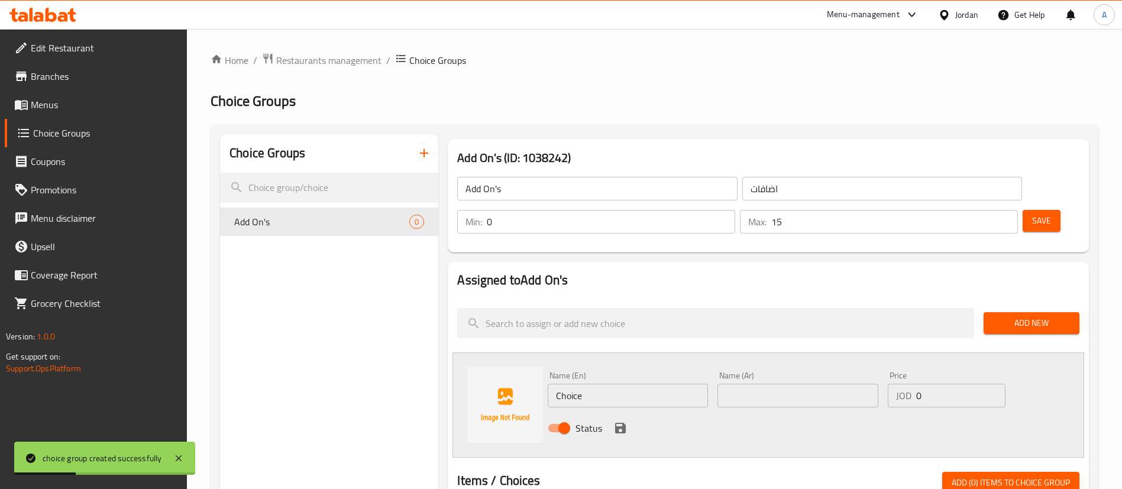
drag, startPoint x: 610, startPoint y: 365, endPoint x: 490, endPoint y: 364, distance: 119.5
click at [504, 366] on div "Name (En) Choice Name (En) Name (Ar) Name (Ar) Price JOD 0 Price Status" at bounding box center [768, 405] width 632 height 105
type input "Almond Milk"
drag, startPoint x: 527, startPoint y: 351, endPoint x: 480, endPoint y: 310, distance: 62.9
click at [457, 353] on div "Name (En) Almond Milk Name (En) Name (Ar) Name (Ar) Price JOD 0 Price Status" at bounding box center [768, 405] width 632 height 105
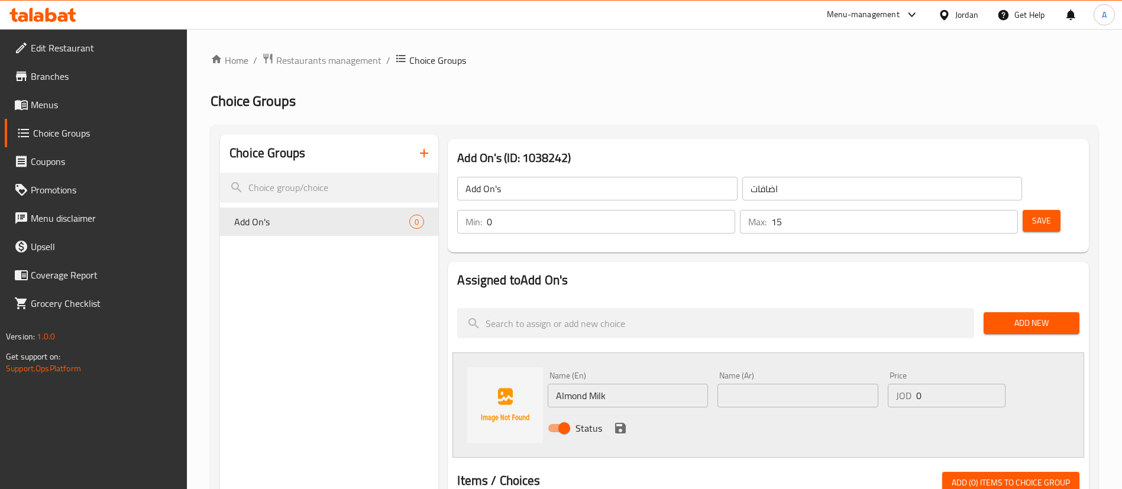
click at [778, 384] on input "text" at bounding box center [797, 396] width 160 height 24
paste input "حليب اللوز"
type input "حليب اللوز"
click at [609, 412] on div "Status" at bounding box center [797, 428] width 509 height 32
click at [613, 421] on icon "save" at bounding box center [620, 428] width 14 height 14
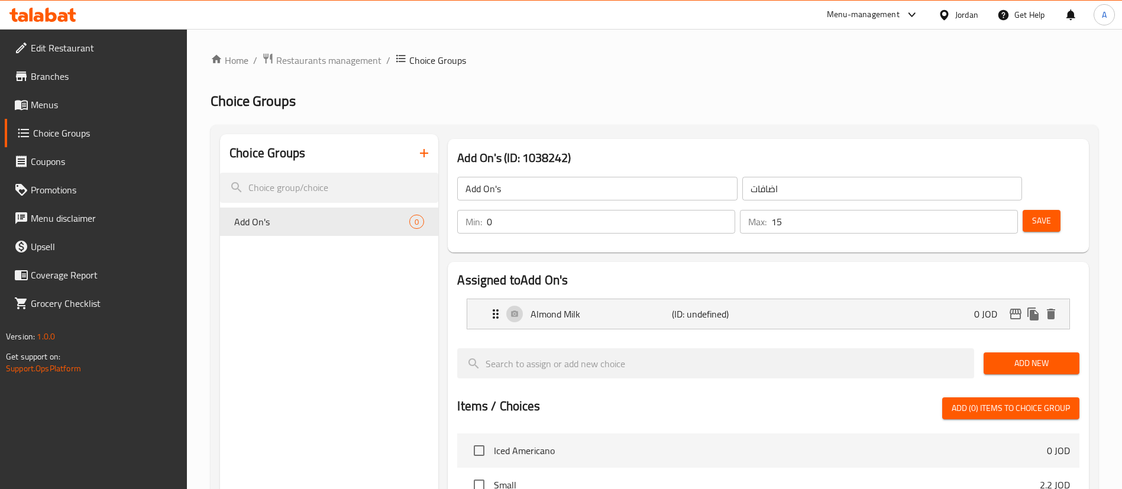
click at [1052, 353] on button "Add New" at bounding box center [1032, 364] width 96 height 22
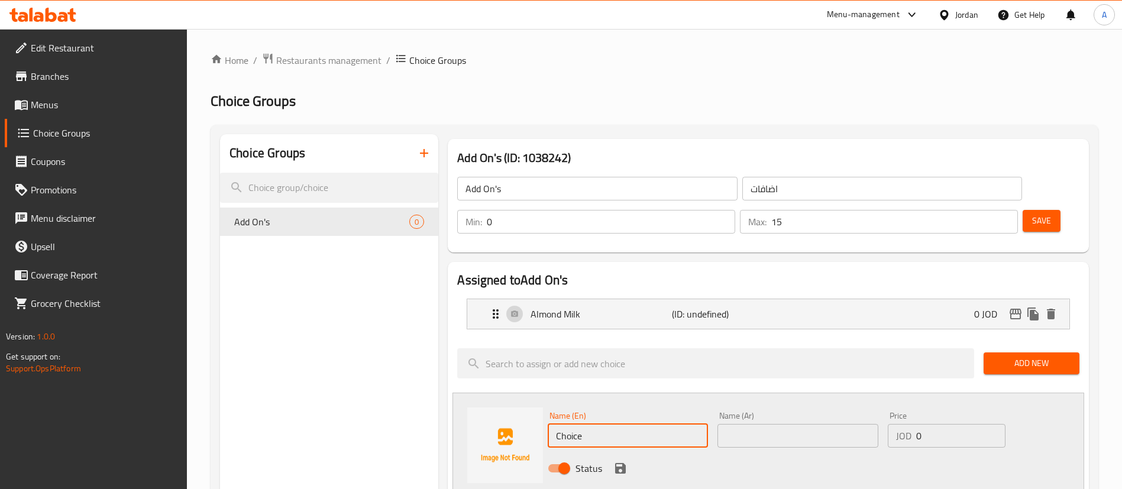
drag, startPoint x: 651, startPoint y: 402, endPoint x: 454, endPoint y: 390, distance: 197.3
click at [459, 393] on div "Name (En) Choice Name (En) Name (Ar) Name (Ar) Price JOD 0 Price Status" at bounding box center [768, 445] width 632 height 105
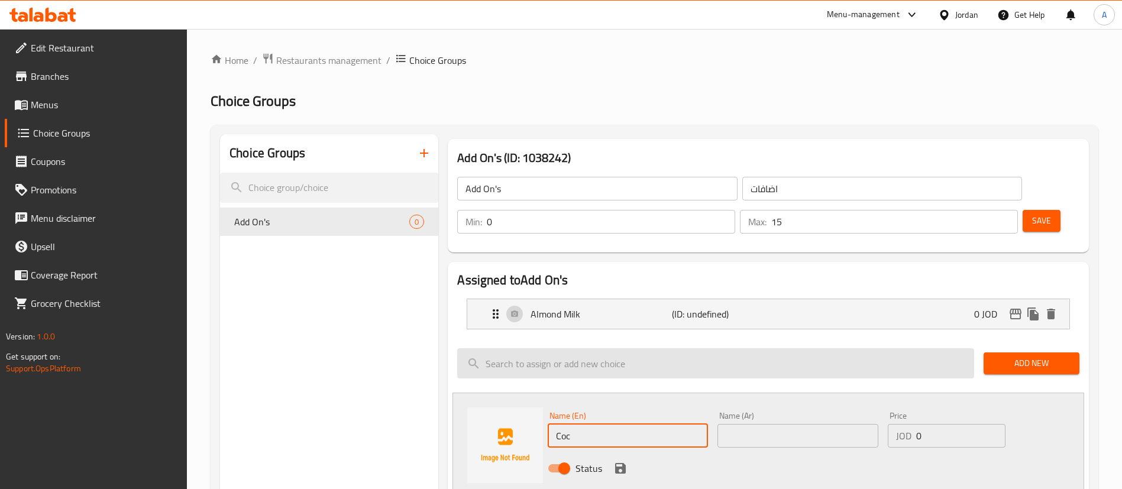
type input "Coconut Milk"
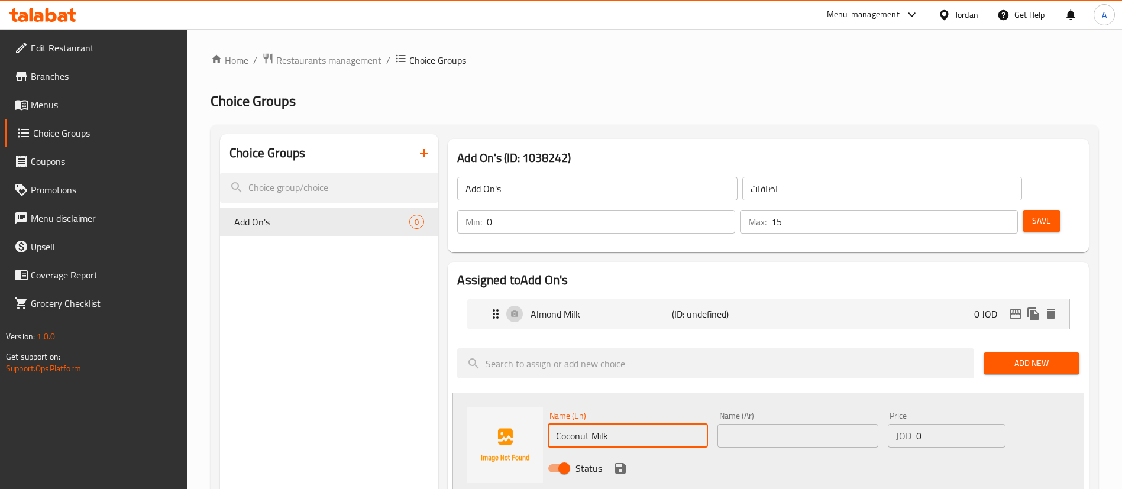
drag, startPoint x: 613, startPoint y: 407, endPoint x: 490, endPoint y: 402, distance: 123.7
click at [499, 405] on div "Name (En) Coconut Milk Name (En) Name (Ar) Name (Ar) Price JOD 0 Price Status" at bounding box center [768, 445] width 632 height 105
click at [756, 416] on div "Name (Ar) Name (Ar)" at bounding box center [798, 430] width 170 height 46
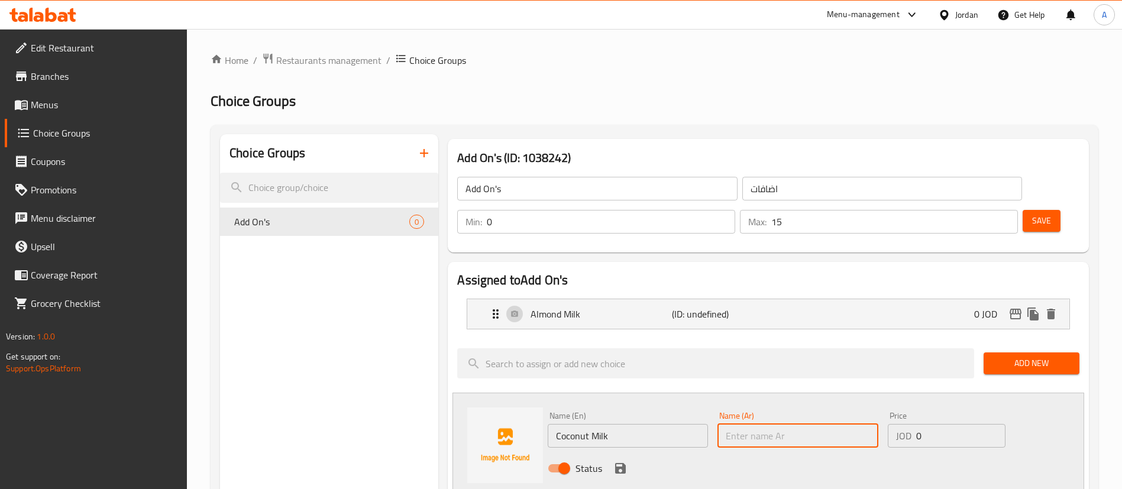
click at [757, 424] on input "text" at bounding box center [797, 436] width 160 height 24
paste input "حليب جوز الهند"
type input "حليب جوز الهند"
click at [627, 461] on icon "save" at bounding box center [620, 468] width 14 height 14
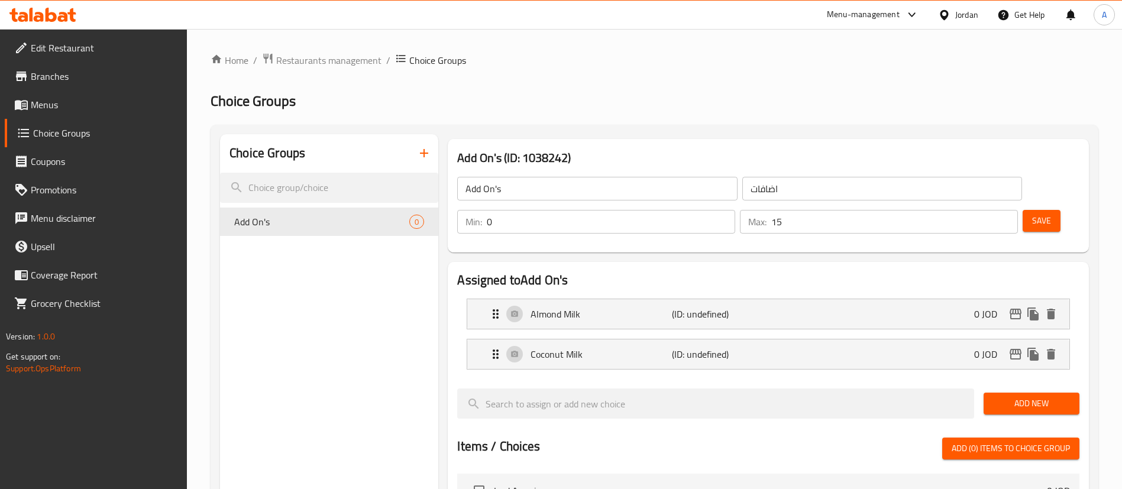
click at [1001, 396] on span "Add New" at bounding box center [1031, 403] width 77 height 15
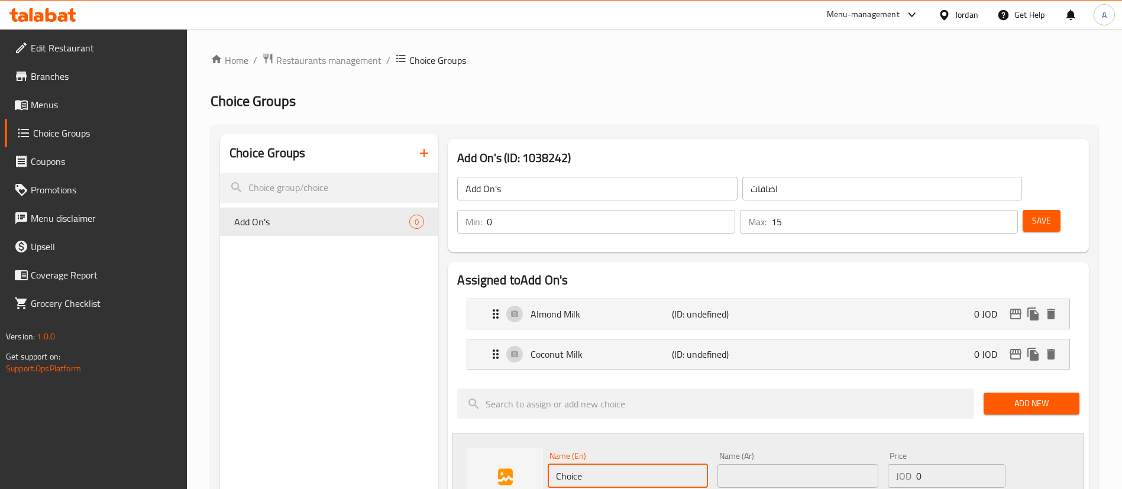
click at [483, 433] on div "Name (En) Choice Name (En) Name (Ar) Name (Ar) Price JOD 0 Price Status" at bounding box center [768, 485] width 632 height 105
drag, startPoint x: 597, startPoint y: 449, endPoint x: 432, endPoint y: 421, distance: 167.9
type input "Oat Milk"
click at [750, 452] on div "Name (Ar) Name (Ar)" at bounding box center [797, 470] width 160 height 36
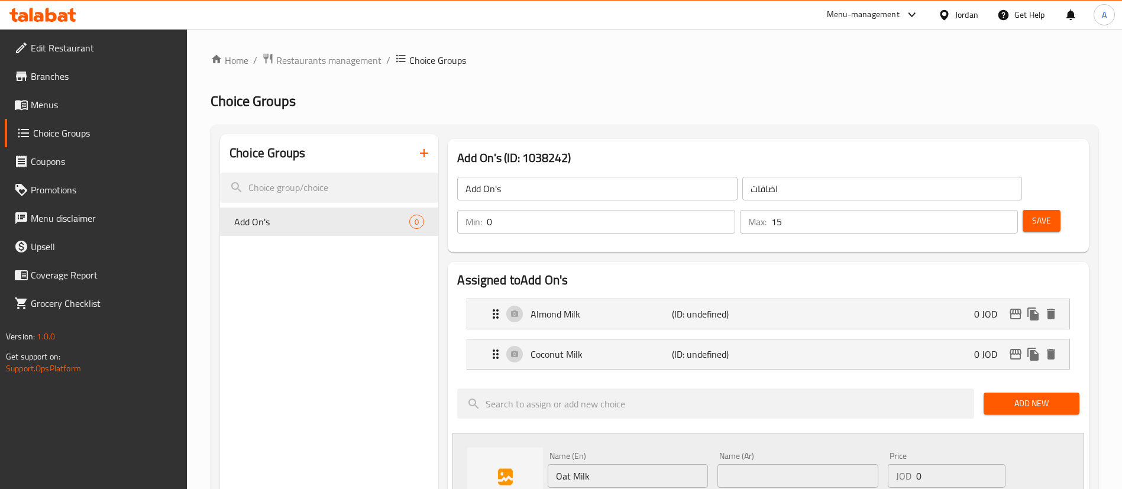
click at [747, 464] on input "text" at bounding box center [797, 476] width 160 height 24
paste input "حليب الشوفان"
type input "حليب الشوفان"
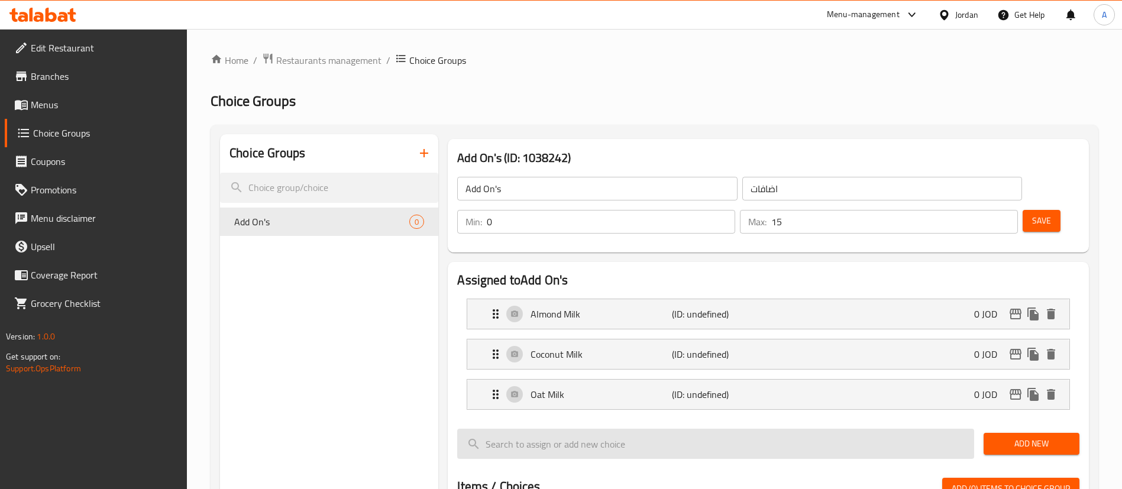
click at [975, 424] on div at bounding box center [715, 444] width 526 height 40
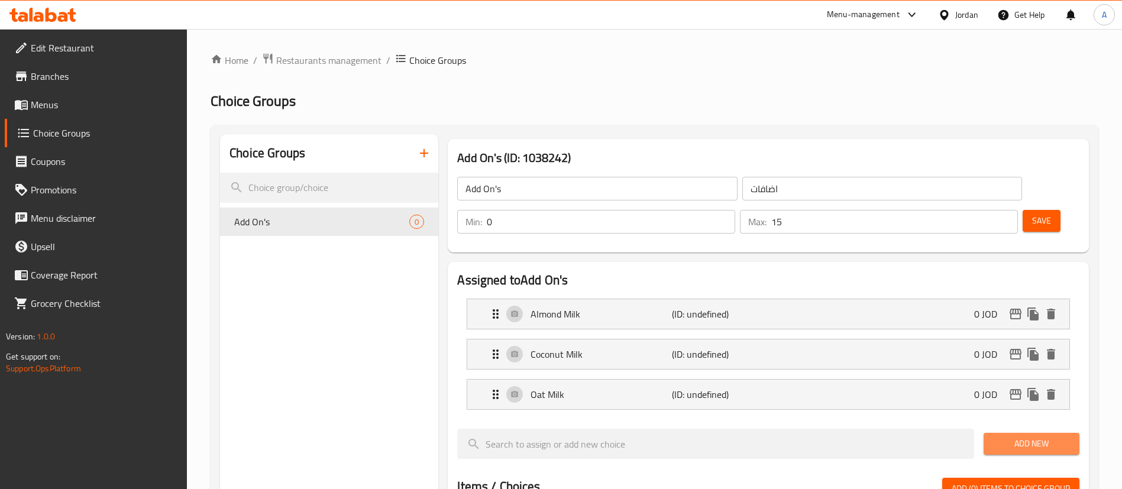
click at [990, 433] on button "Add New" at bounding box center [1032, 444] width 96 height 22
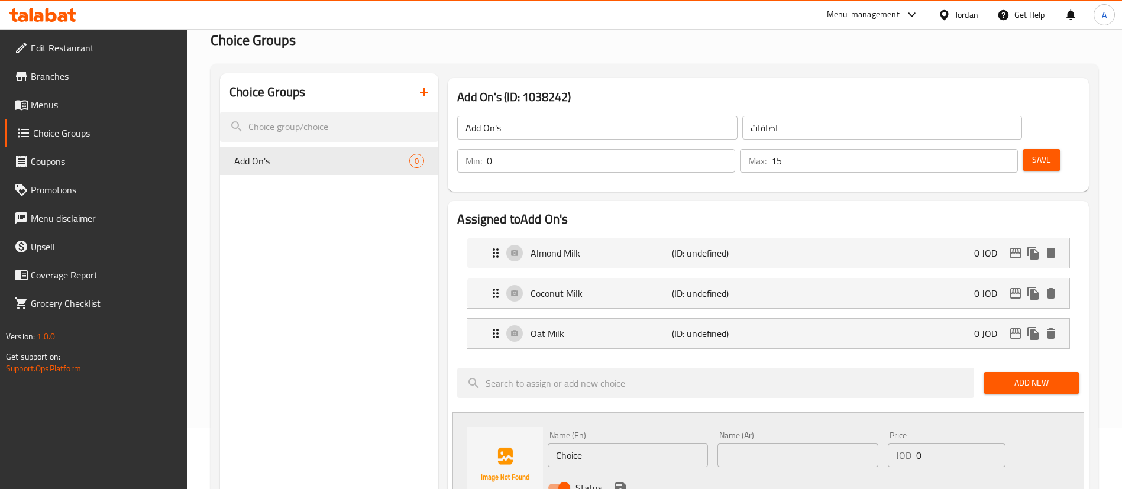
scroll to position [89, 0]
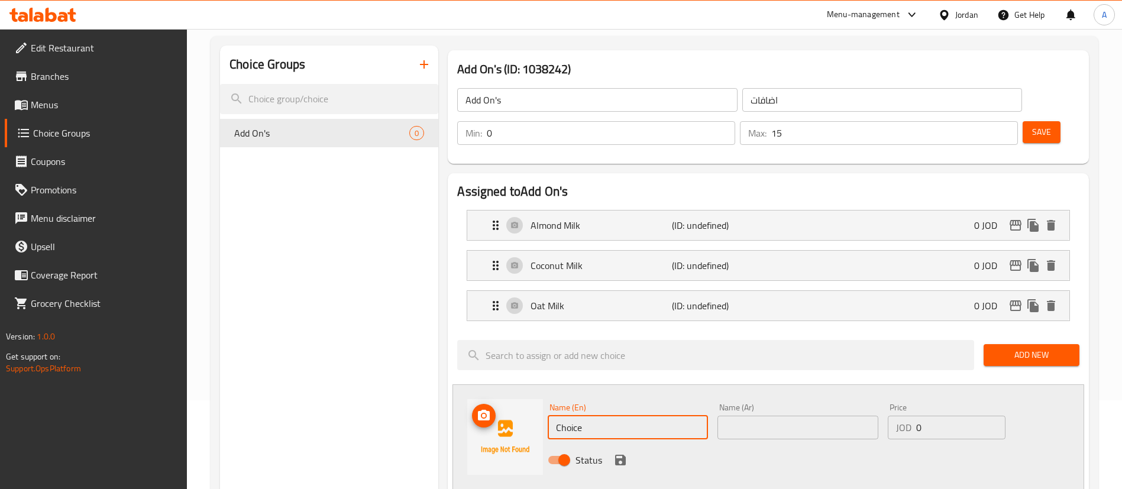
drag, startPoint x: 596, startPoint y: 392, endPoint x: 444, endPoint y: 403, distance: 152.4
click at [493, 401] on div "Name (En) Choice Name (En) Name (Ar) Name (Ar) Price JOD 0 Price Status" at bounding box center [768, 436] width 632 height 105
type input "Lactose Free Milk"
drag, startPoint x: 645, startPoint y: 392, endPoint x: 441, endPoint y: 380, distance: 204.4
click at [479, 392] on div "Name (En) Lactose Free Milk Name (En) Name (Ar) Name (Ar) Price JOD 0 Price Sta…" at bounding box center [768, 436] width 632 height 105
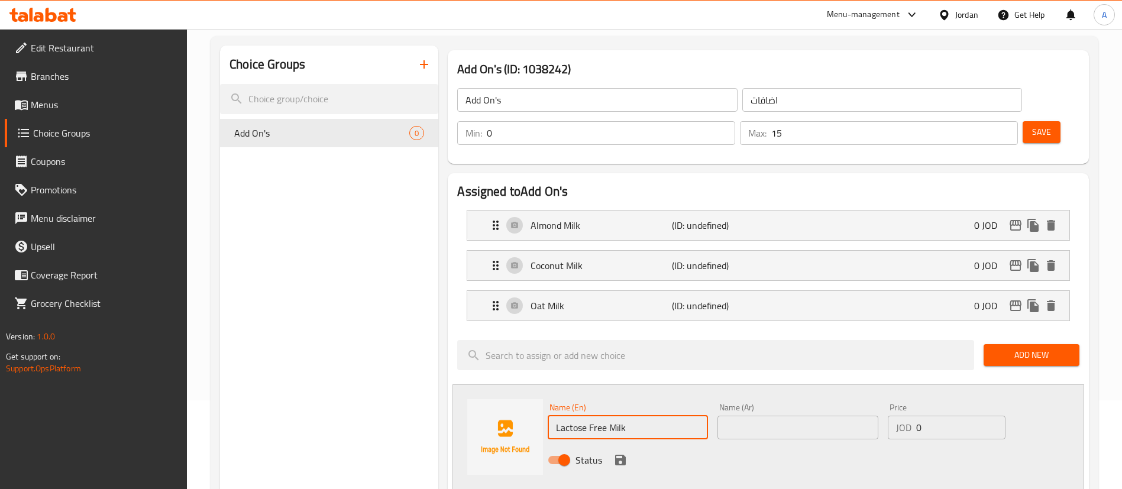
click at [766, 416] on input "text" at bounding box center [797, 428] width 160 height 24
paste input "حليب خالي من اللاكتوز"
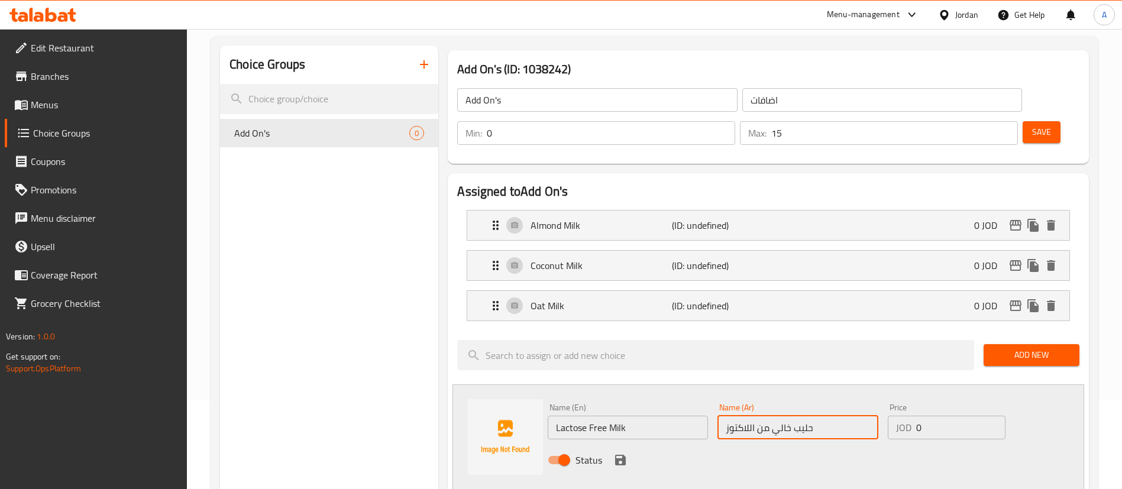
type input "حليب خالي من اللاكتوز"
click at [616, 453] on icon "save" at bounding box center [620, 460] width 14 height 14
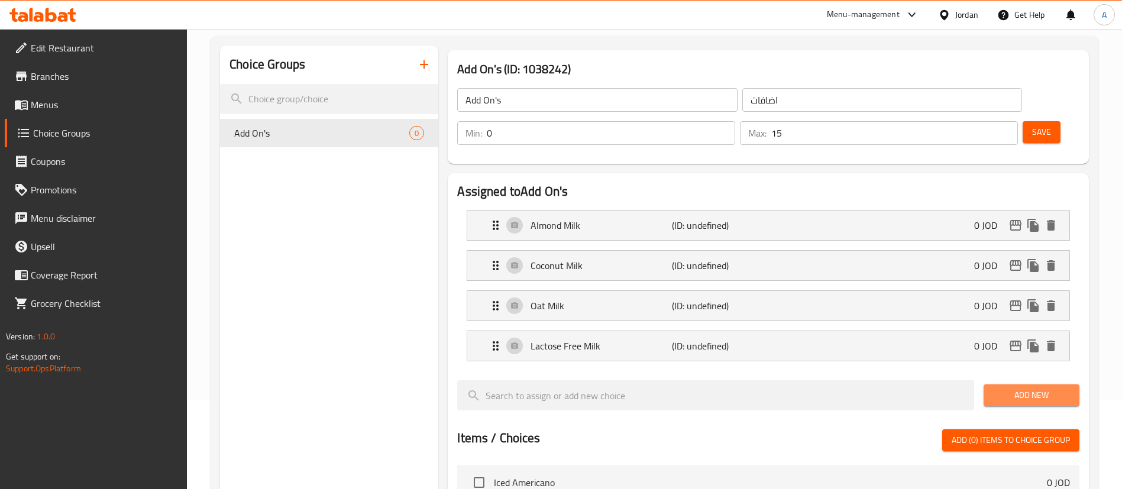
click at [1030, 388] on span "Add New" at bounding box center [1031, 395] width 77 height 15
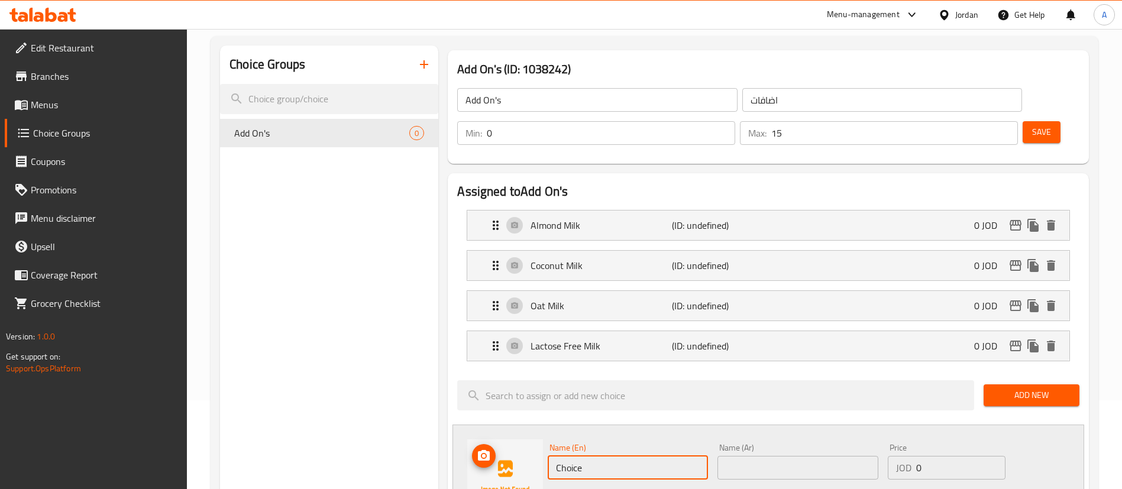
drag, startPoint x: 606, startPoint y: 430, endPoint x: 502, endPoint y: 409, distance: 106.3
click at [507, 425] on div "Name (En) Choice Name (En) Name (Ar) Name (Ar) Price JOD 0 Price Status" at bounding box center [768, 477] width 632 height 105
type input "Honey"
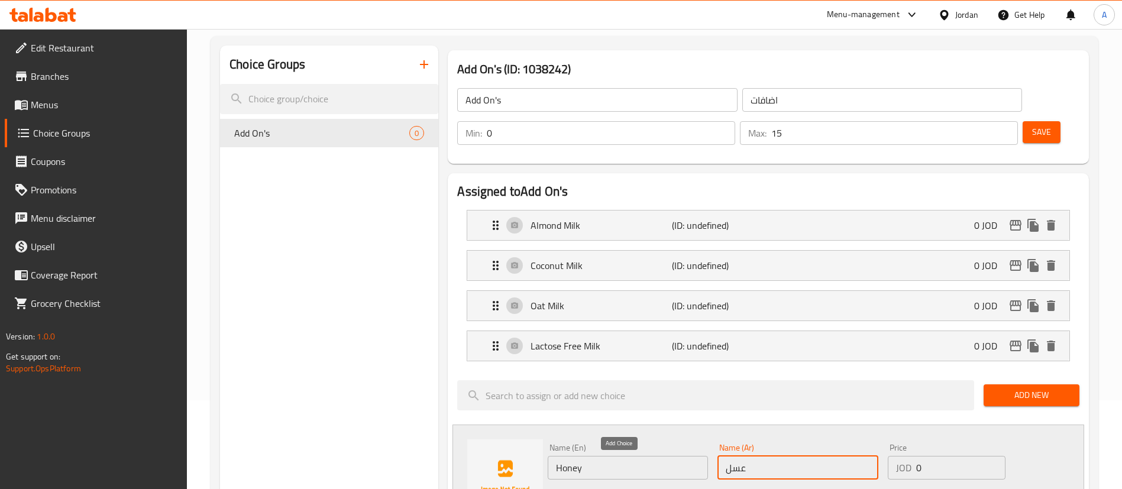
type input "عسل"
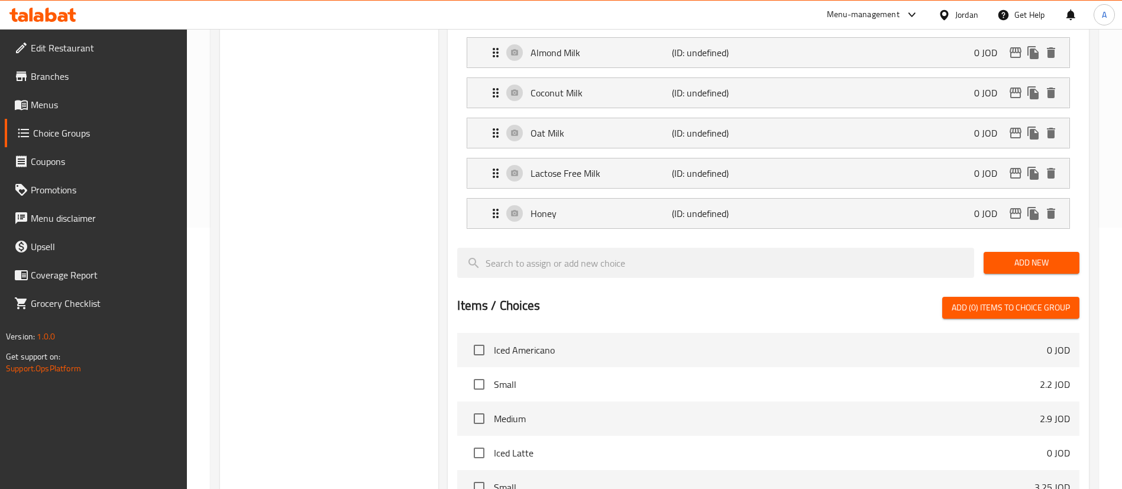
scroll to position [266, 0]
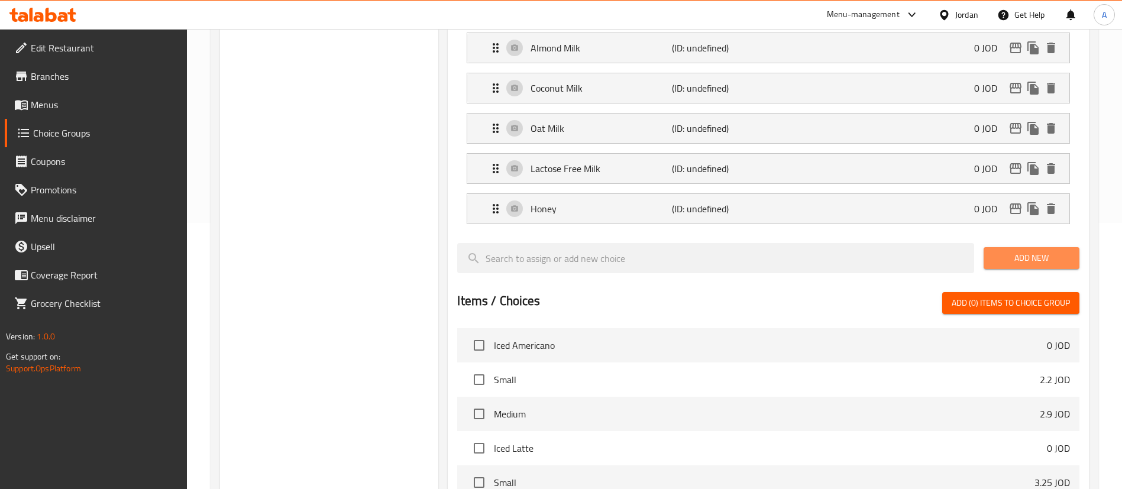
click at [1008, 247] on button "Add New" at bounding box center [1032, 258] width 96 height 22
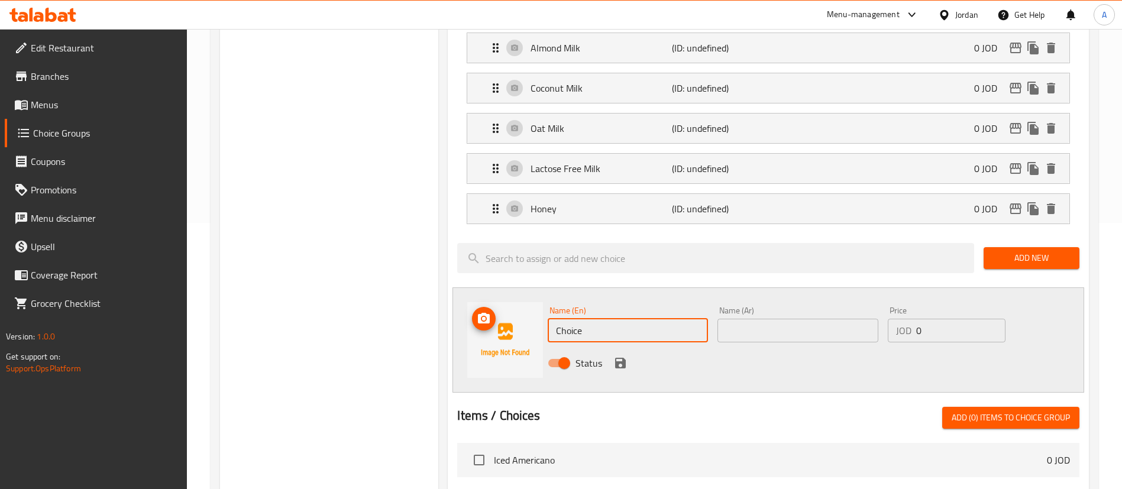
drag, startPoint x: 618, startPoint y: 298, endPoint x: 425, endPoint y: 302, distance: 192.3
click at [439, 304] on div "Add On's (ID: 1038242) Add On's ​ اضافات ​ Min: 0 ​ Max: 15 ​ Save Assigned to …" at bounding box center [765, 348] width 655 height 961
type input "ؤ"
drag, startPoint x: 619, startPoint y: 298, endPoint x: 501, endPoint y: 299, distance: 118.3
click at [537, 296] on div "Name (En) Caramel Name (En) Name (Ar) Name (Ar) Price JOD 0 Price Status" at bounding box center [768, 339] width 632 height 105
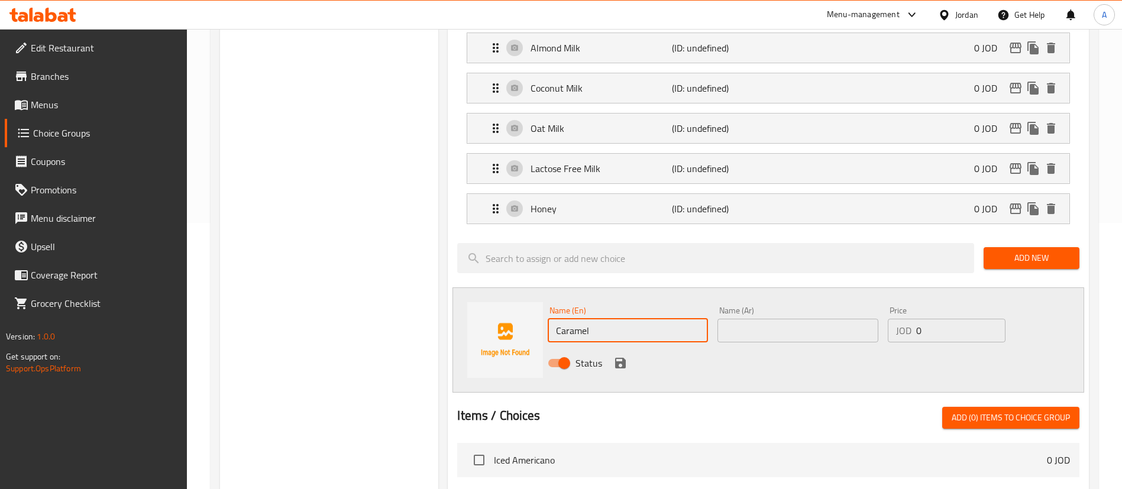
type input "Caramel"
click at [781, 319] on input "text" at bounding box center [797, 331] width 160 height 24
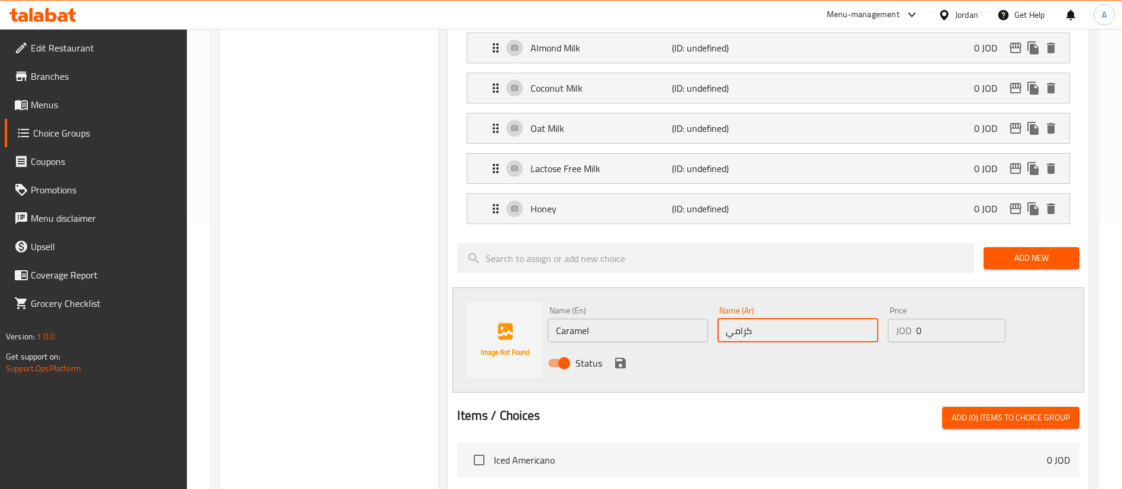
type input "كراميل"
click at [621, 358] on icon "save" at bounding box center [620, 363] width 11 height 11
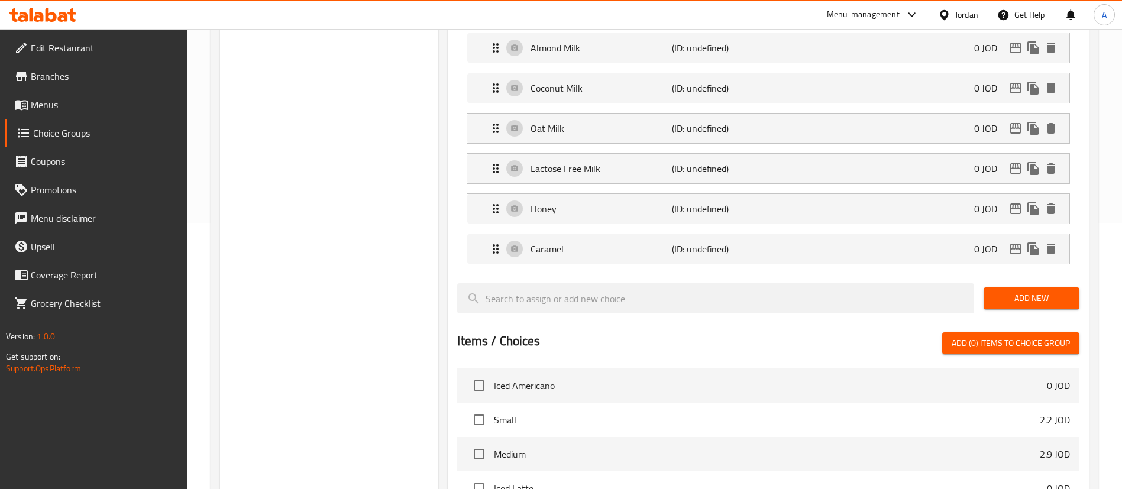
click at [1044, 279] on div "Add New" at bounding box center [1031, 299] width 105 height 40
click at [1040, 291] on span "Add New" at bounding box center [1031, 298] width 77 height 15
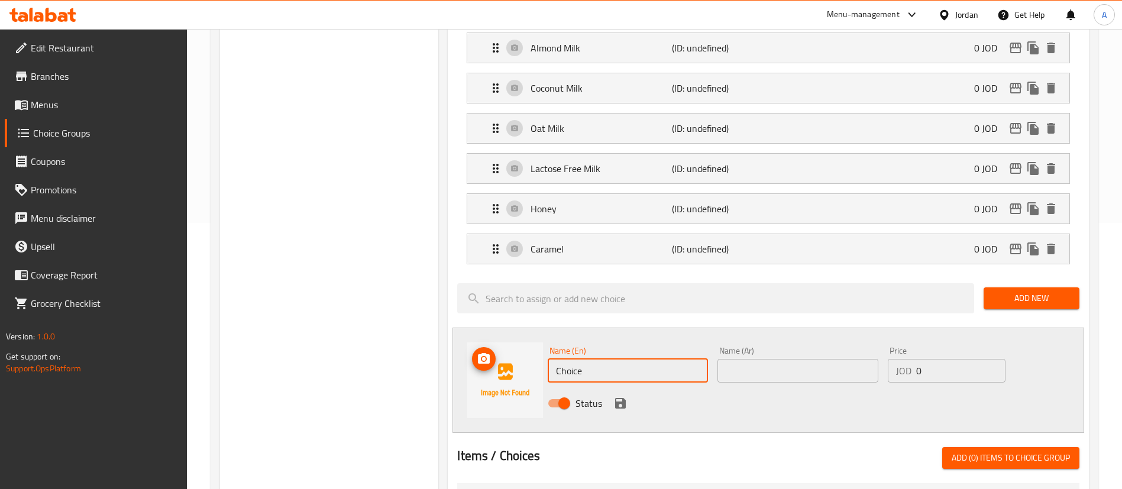
drag, startPoint x: 623, startPoint y: 337, endPoint x: 464, endPoint y: 337, distance: 159.7
click at [477, 342] on div "Name (En) Choice Name (En) Name (Ar) Name (Ar) Price JOD 0 Price Status" at bounding box center [768, 380] width 632 height 105
type input "Vanilla"
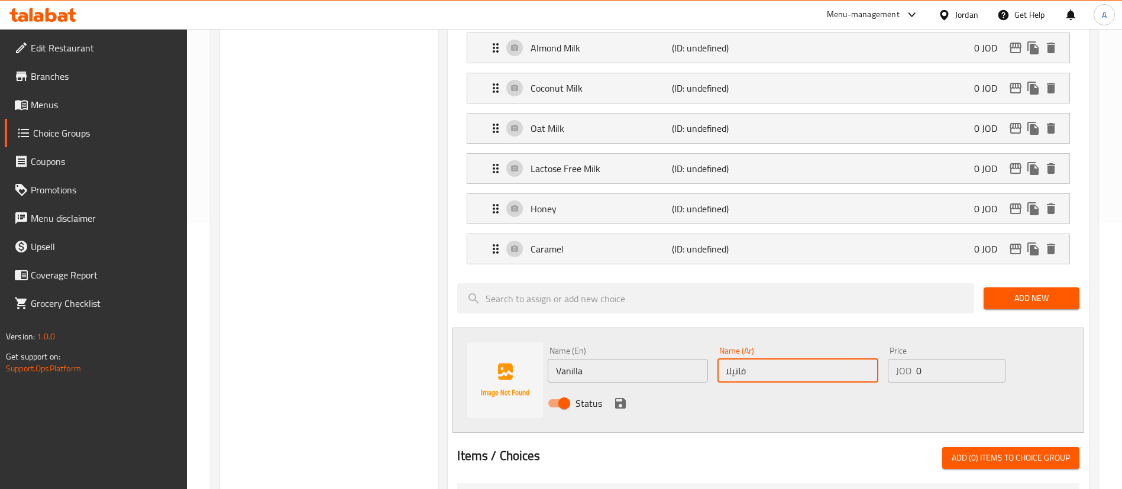
type input "فانيلا"
click at [620, 396] on icon "save" at bounding box center [620, 403] width 14 height 14
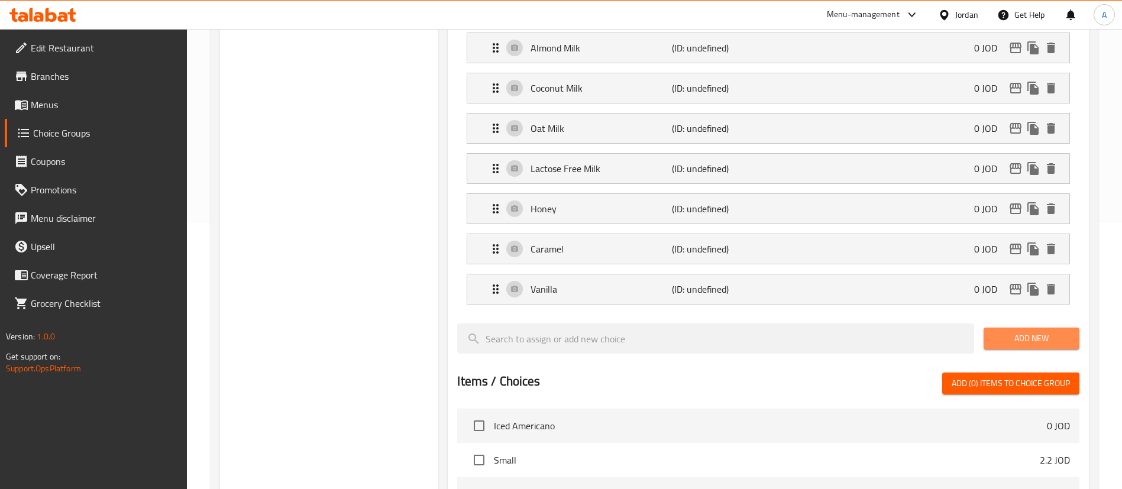
drag, startPoint x: 1070, startPoint y: 311, endPoint x: 1046, endPoint y: 318, distance: 25.4
click at [1068, 328] on button "Add New" at bounding box center [1032, 339] width 96 height 22
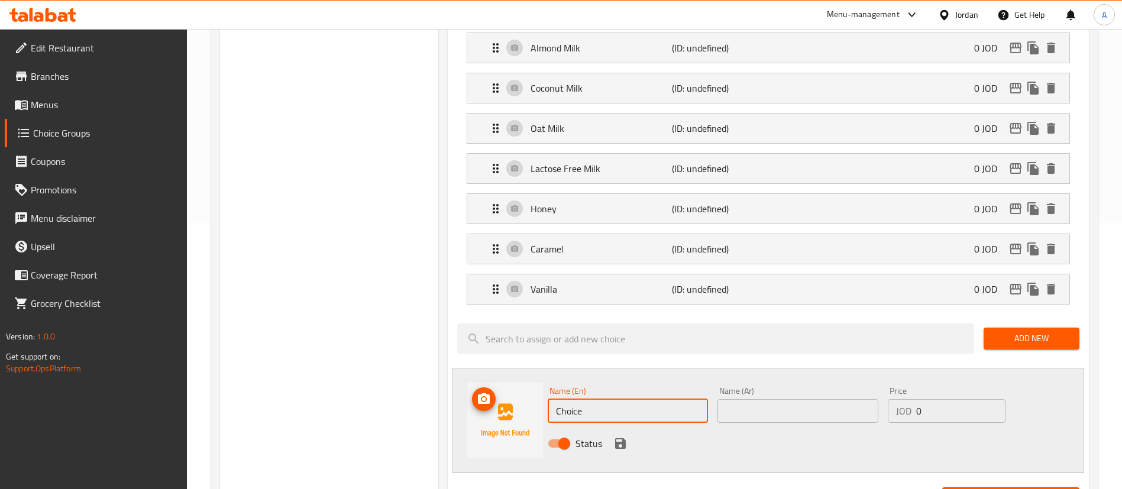
drag, startPoint x: 580, startPoint y: 383, endPoint x: 456, endPoint y: 366, distance: 124.8
click at [443, 393] on div "Assigned to Add On's Almond Milk (ID: undefined) 0 JOD Name (En) Almond Milk Na…" at bounding box center [768, 408] width 651 height 835
type input "Hazelnut"
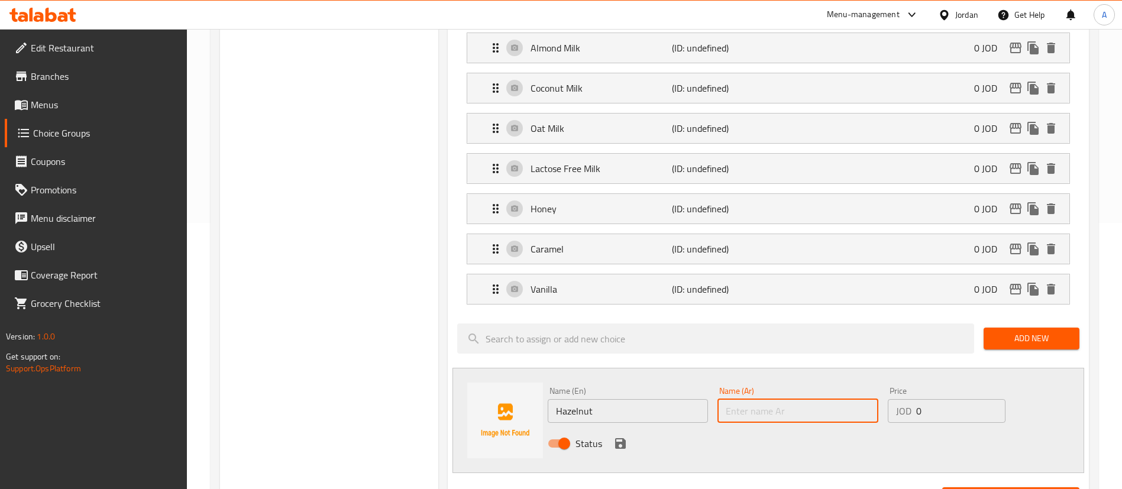
drag, startPoint x: 596, startPoint y: 387, endPoint x: 529, endPoint y: 382, distance: 67.6
click at [529, 382] on div "Name (En) Hazelnut Name (En) Name (Ar) Name (Ar) Price JOD 0 Price Status" at bounding box center [768, 420] width 632 height 105
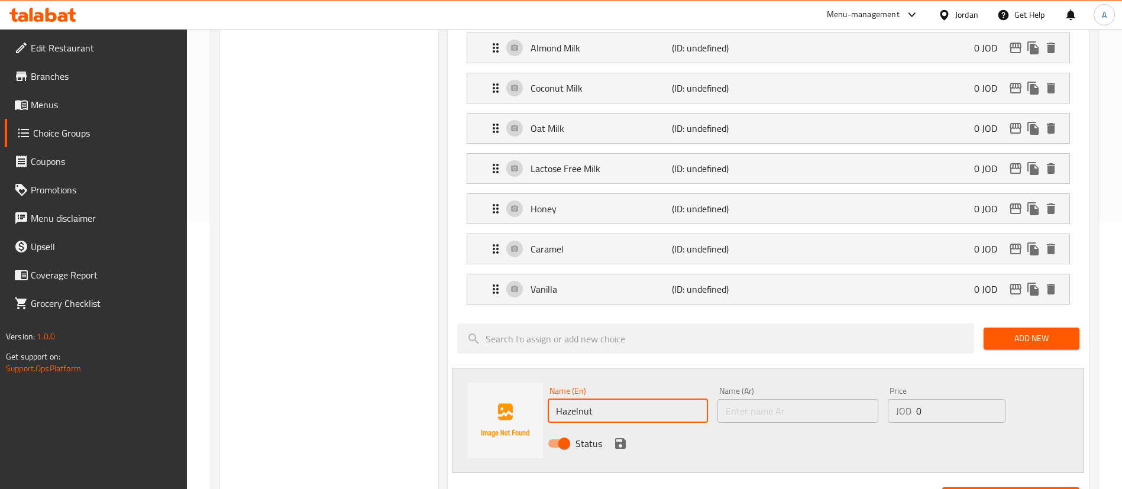
click at [754, 399] on input "text" at bounding box center [797, 411] width 160 height 24
paste input "البندق"
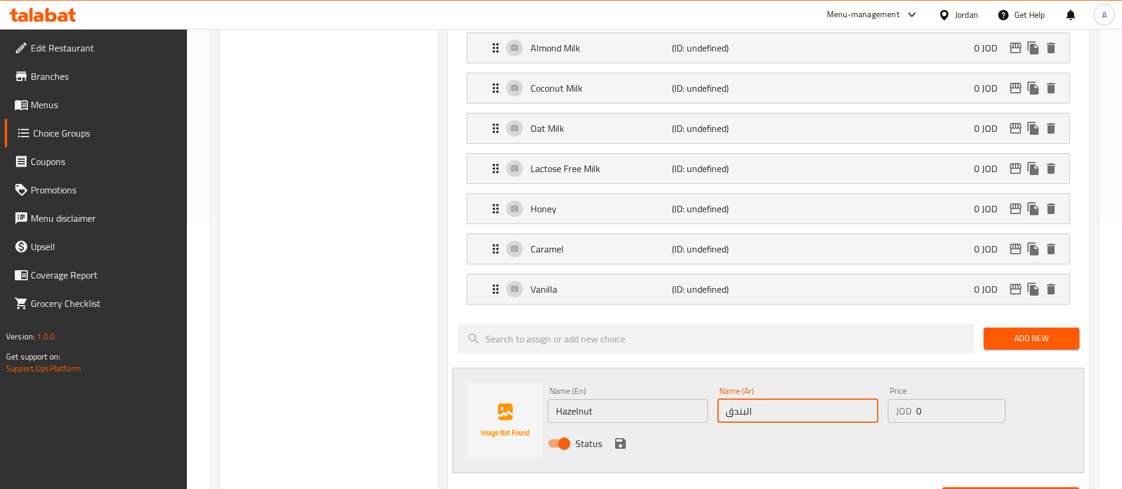
type input "البندق"
click at [616, 438] on icon "save" at bounding box center [620, 443] width 11 height 11
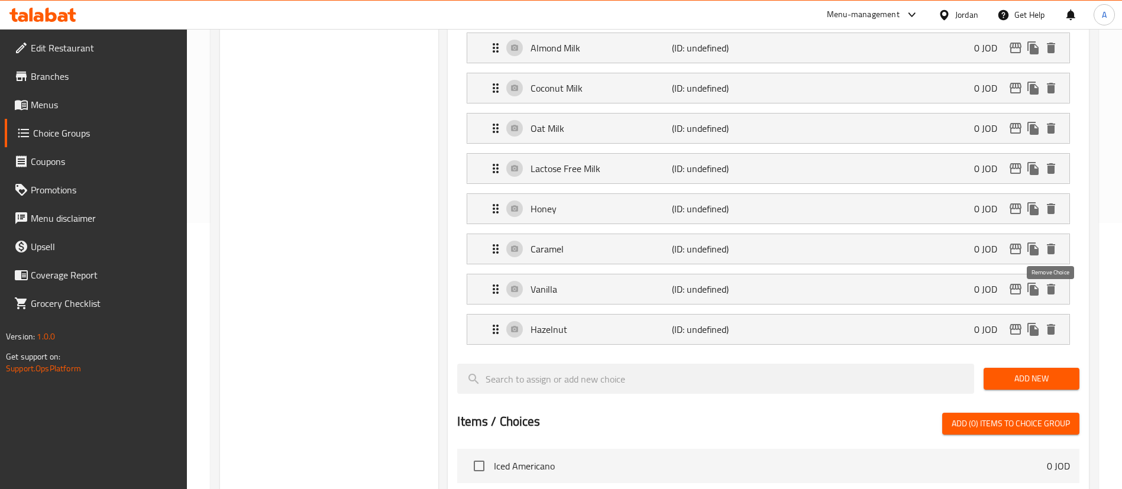
click at [1040, 371] on span "Add New" at bounding box center [1031, 378] width 77 height 15
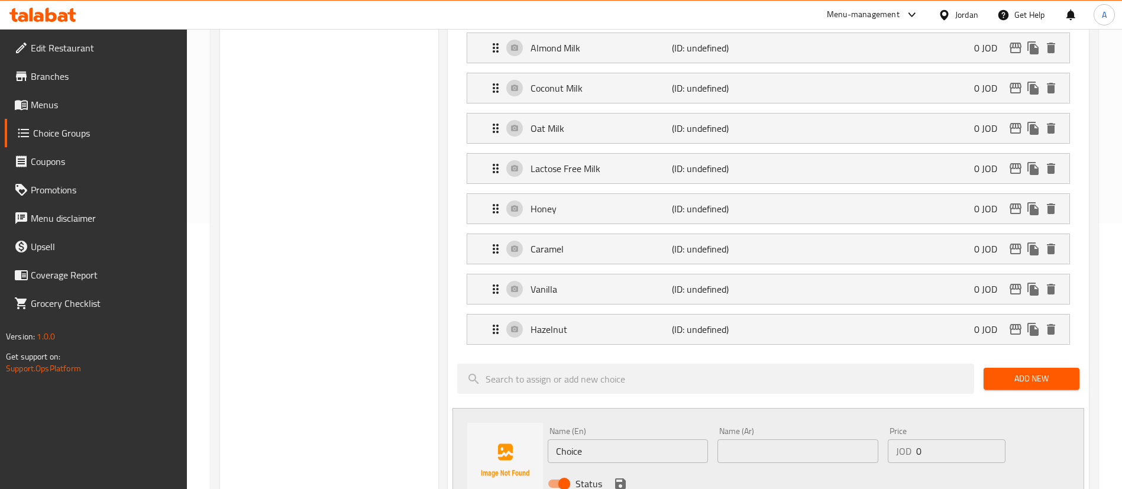
drag, startPoint x: 489, startPoint y: 426, endPoint x: 436, endPoint y: 363, distance: 82.2
click at [456, 417] on div "Name (En) Choice Name (En) Name (Ar) Name (Ar) Price JOD 0 Price Status" at bounding box center [768, 460] width 632 height 105
type input "c"
type input "Caramel Sugar Free"
click at [496, 417] on div "Name (En) Caramel Sugar Free Name (En) Name (Ar) Name (Ar) Price JOD 0 Price St…" at bounding box center [768, 460] width 632 height 105
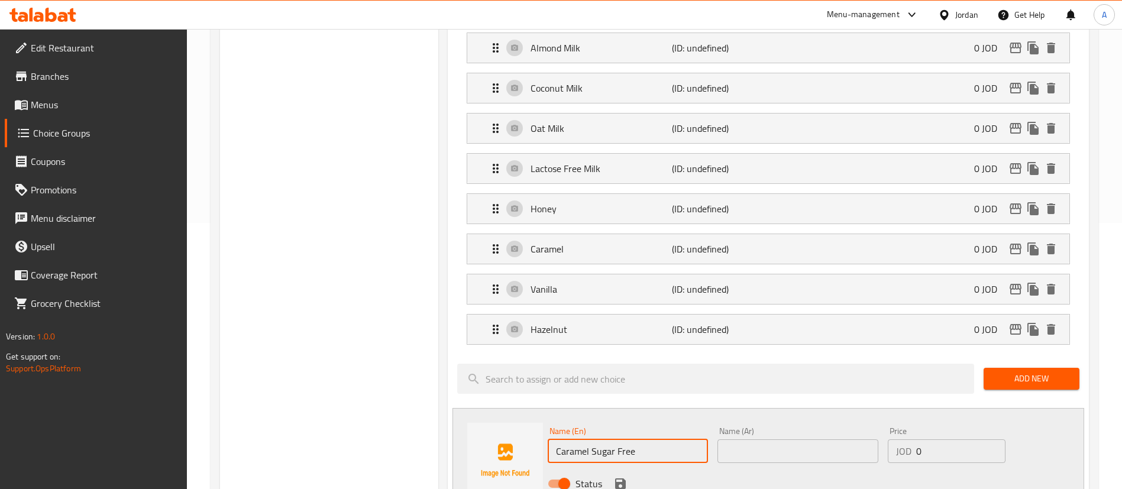
click at [781, 439] on input "text" at bounding box center [797, 451] width 160 height 24
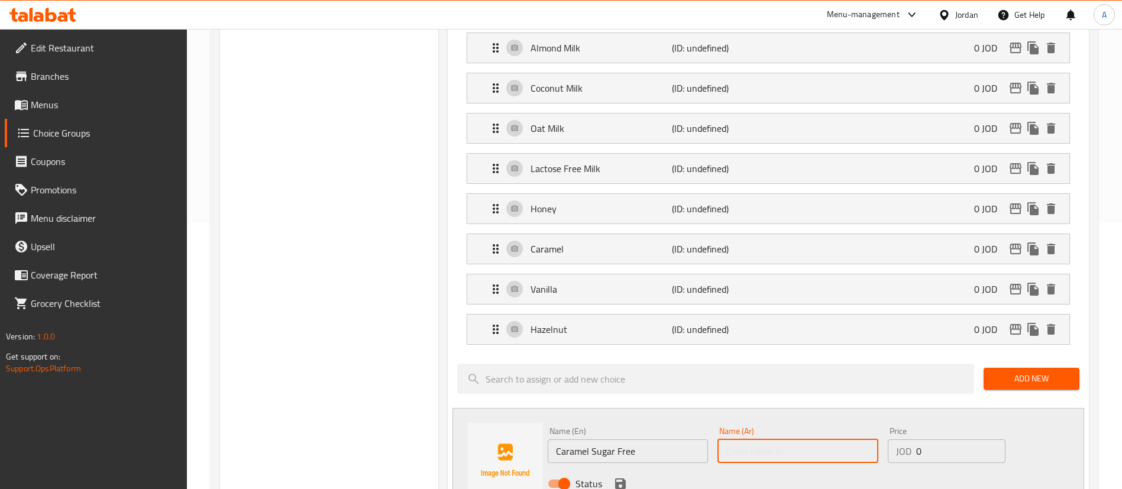
paste input "كراميل خالي من السكر"
type input "كراميل خالي من السكر"
click at [619, 479] on icon "save" at bounding box center [620, 484] width 11 height 11
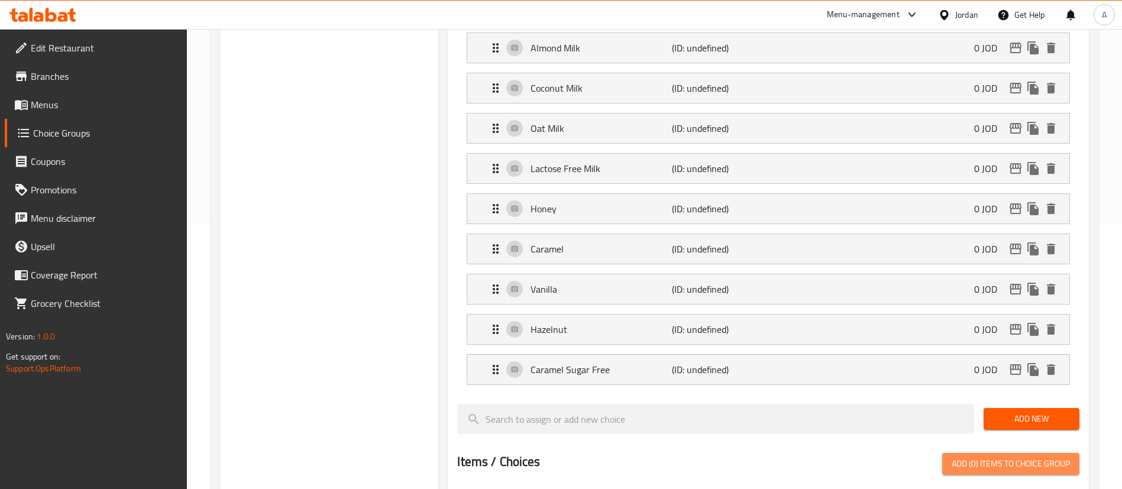
drag, startPoint x: 1036, startPoint y: 419, endPoint x: 1036, endPoint y: 412, distance: 7.7
click at [1036, 415] on div "Assigned to Add On's Almond Milk (ID: undefined) 0 JOD Name (En) Almond Milk Na…" at bounding box center [768, 391] width 641 height 791
click at [1035, 412] on span "Add New" at bounding box center [1031, 419] width 77 height 15
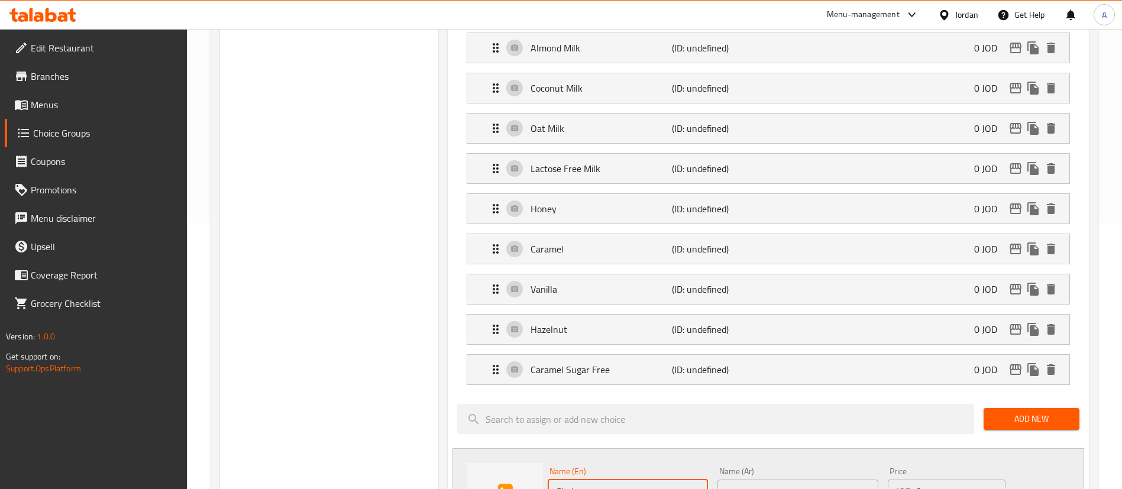
drag, startPoint x: 628, startPoint y: 463, endPoint x: 441, endPoint y: 456, distance: 187.0
type input "Vanilla Sugar Free"
drag, startPoint x: 568, startPoint y: 458, endPoint x: 486, endPoint y: 461, distance: 82.9
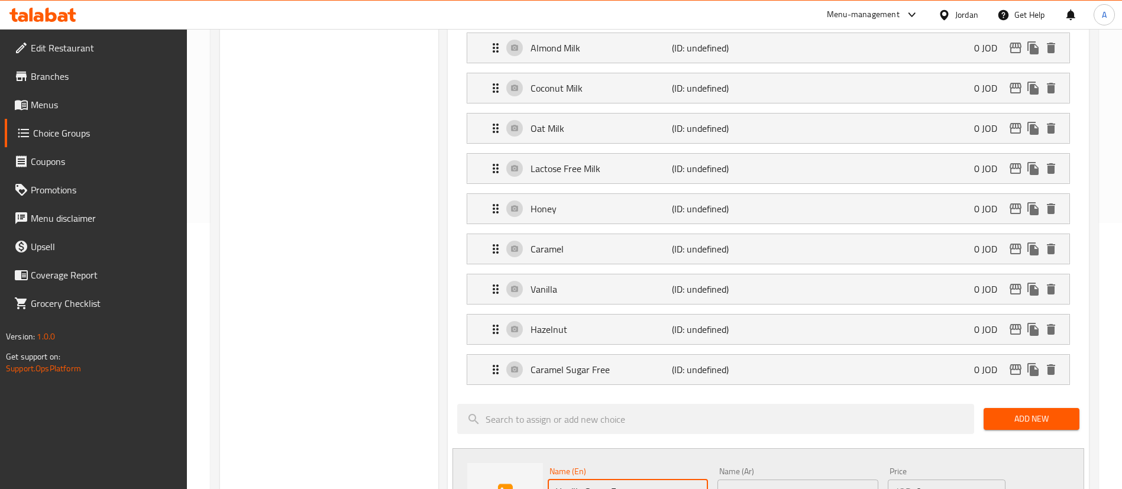
click at [752, 480] on input "text" at bounding box center [797, 492] width 160 height 24
paste input "الفانيليا خالية من السكر"
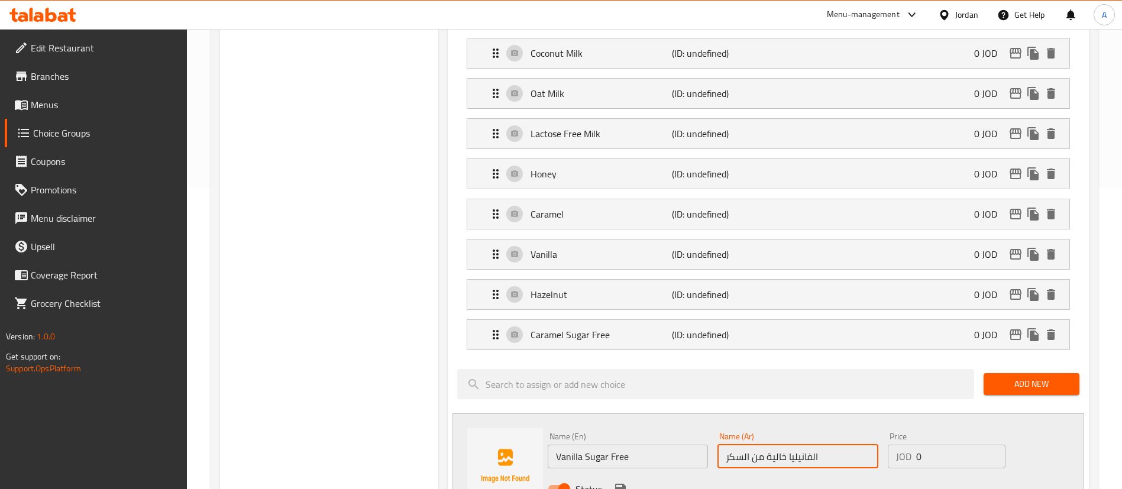
scroll to position [355, 0]
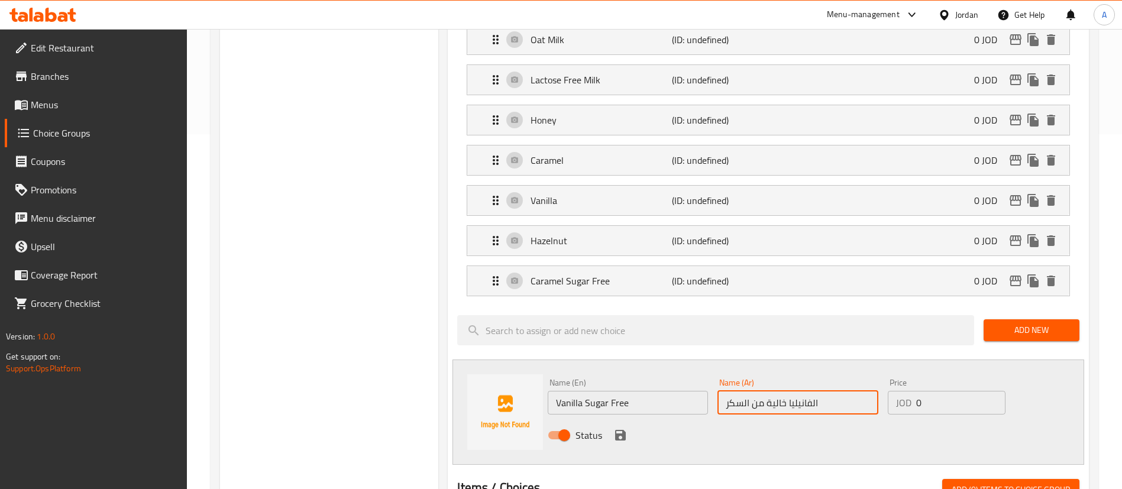
type input "الفانيليا خالية من السكر"
click at [618, 428] on icon "save" at bounding box center [620, 435] width 14 height 14
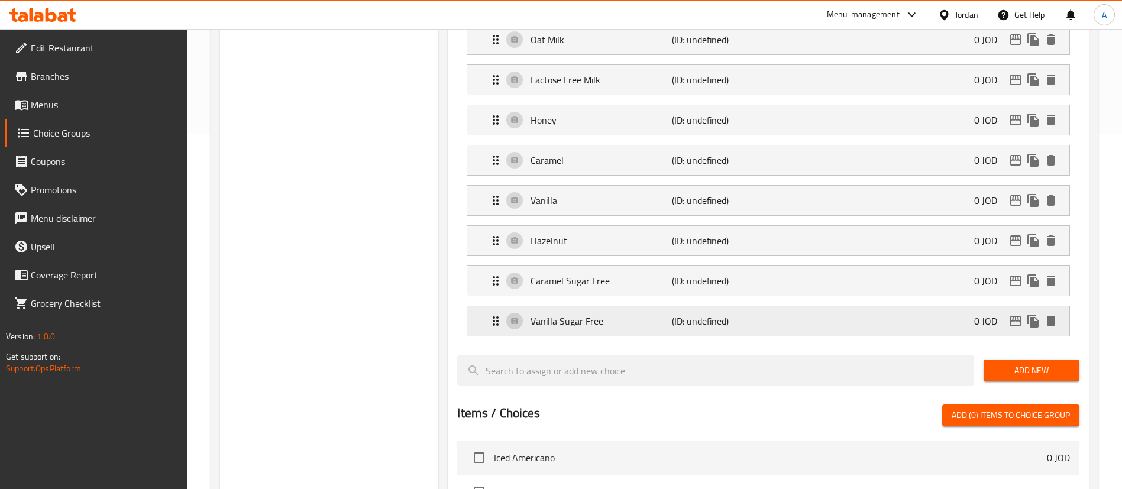
drag, startPoint x: 955, startPoint y: 302, endPoint x: 974, endPoint y: 319, distance: 25.9
click at [956, 306] on div "Vanilla Sugar Free (ID: undefined) 0 JOD" at bounding box center [772, 321] width 567 height 30
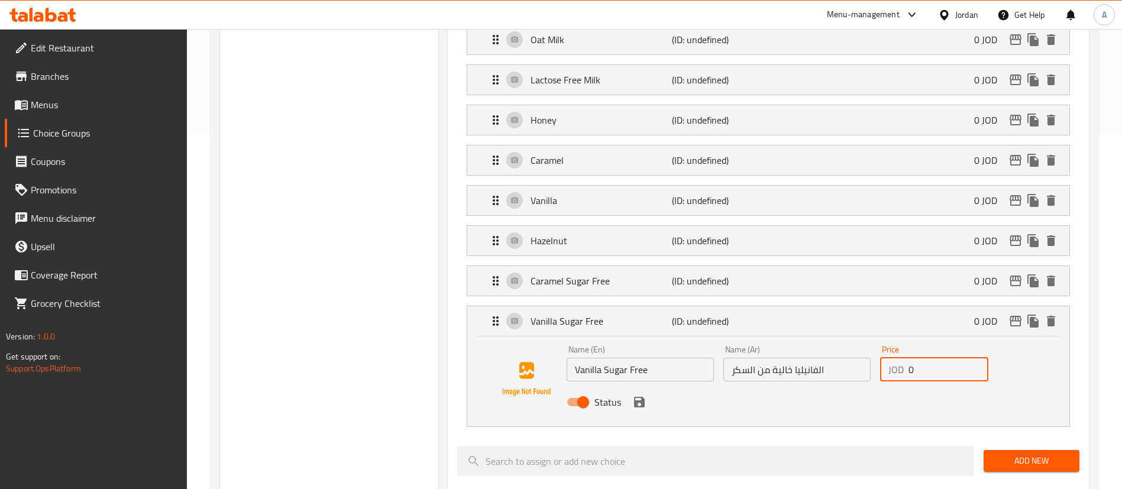
click at [987, 358] on input "0" at bounding box center [949, 370] width 80 height 24
click at [953, 306] on div "Vanilla Sugar Free (ID: undefined) 0 JOD" at bounding box center [772, 321] width 567 height 30
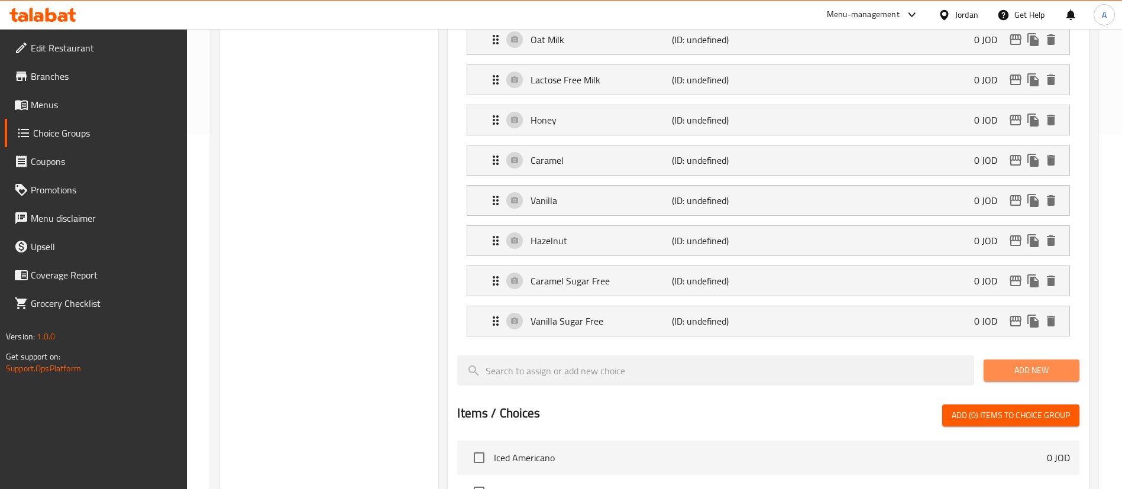
click at [1027, 363] on span "Add New" at bounding box center [1031, 370] width 77 height 15
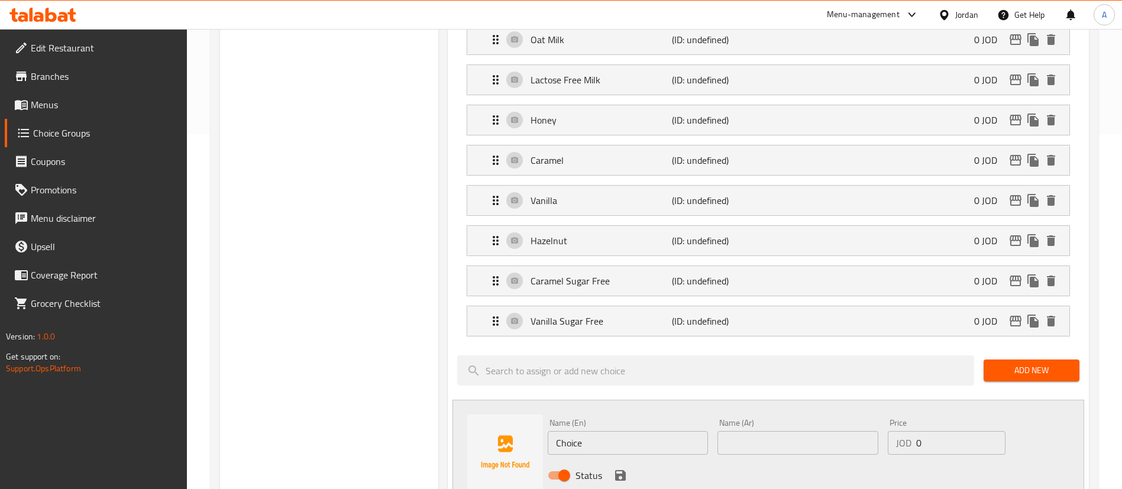
click at [481, 410] on div "Name (En) Choice Name (En) Name (Ar) Name (Ar) Price JOD 0 Price Status" at bounding box center [768, 452] width 632 height 105
drag, startPoint x: 628, startPoint y: 400, endPoint x: 454, endPoint y: 360, distance: 177.8
click at [457, 400] on div "Name (En) Hazelnut Sugar Free Name (En) Name (Ar) Name (Ar) Price JOD 0 Price S…" at bounding box center [768, 452] width 632 height 105
type input "Hazelnut Sugar Free"
click at [756, 431] on input "text" at bounding box center [797, 443] width 160 height 24
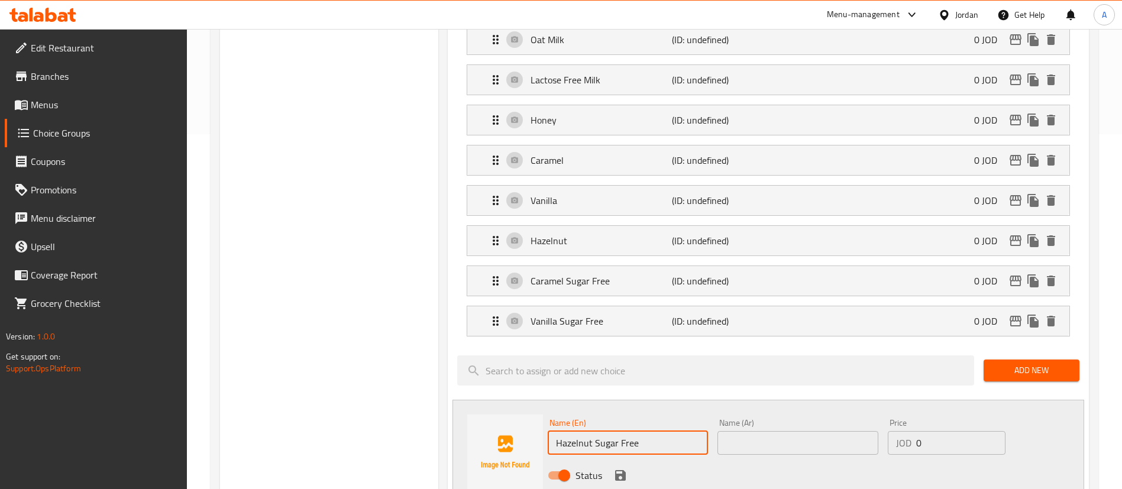
paste input "بندق خالي من السكر"
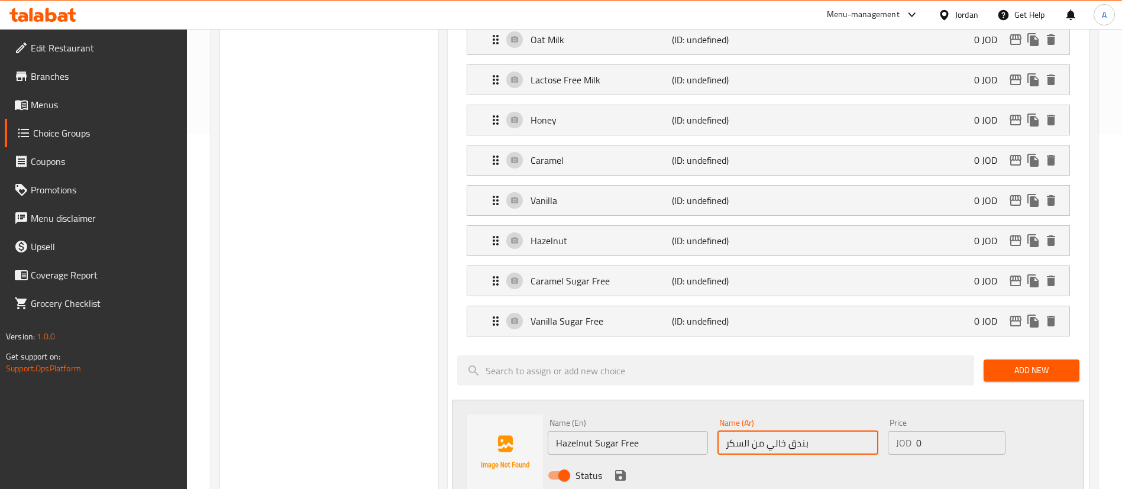
type input "بندق خالي من السكر"
click at [612, 467] on button "save" at bounding box center [621, 476] width 18 height 18
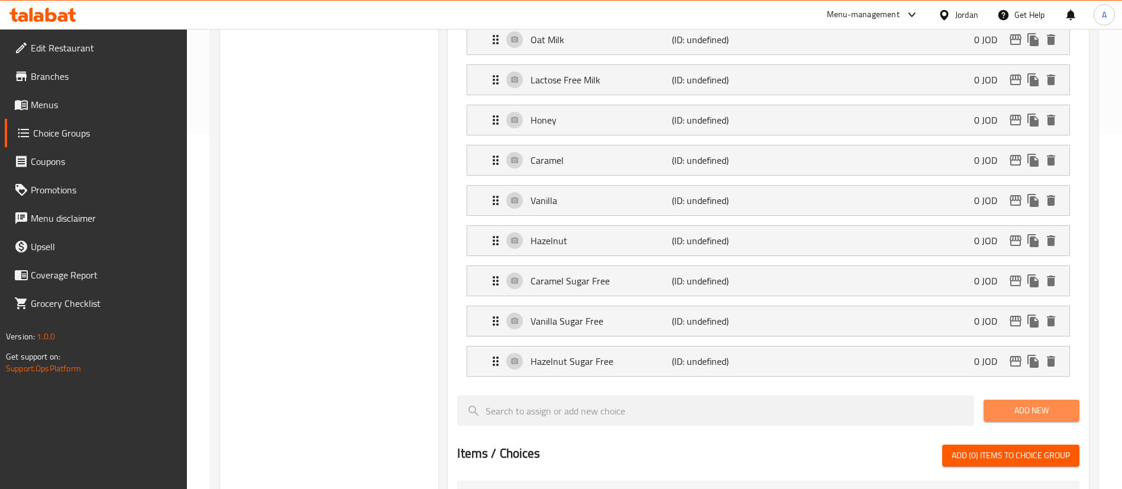
click at [1038, 403] on span "Add New" at bounding box center [1031, 410] width 77 height 15
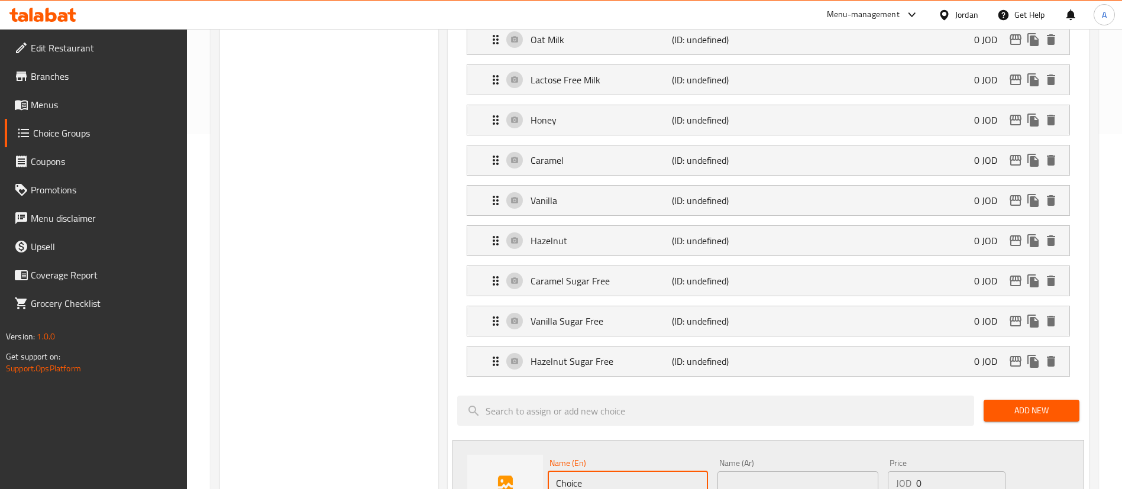
drag, startPoint x: 601, startPoint y: 455, endPoint x: 512, endPoint y: 456, distance: 88.7
click at [555, 471] on input "Choice" at bounding box center [628, 483] width 160 height 24
type input "Salted Caramel"
click at [761, 471] on input "text" at bounding box center [797, 483] width 160 height 24
drag, startPoint x: 680, startPoint y: 452, endPoint x: 557, endPoint y: 219, distance: 263.8
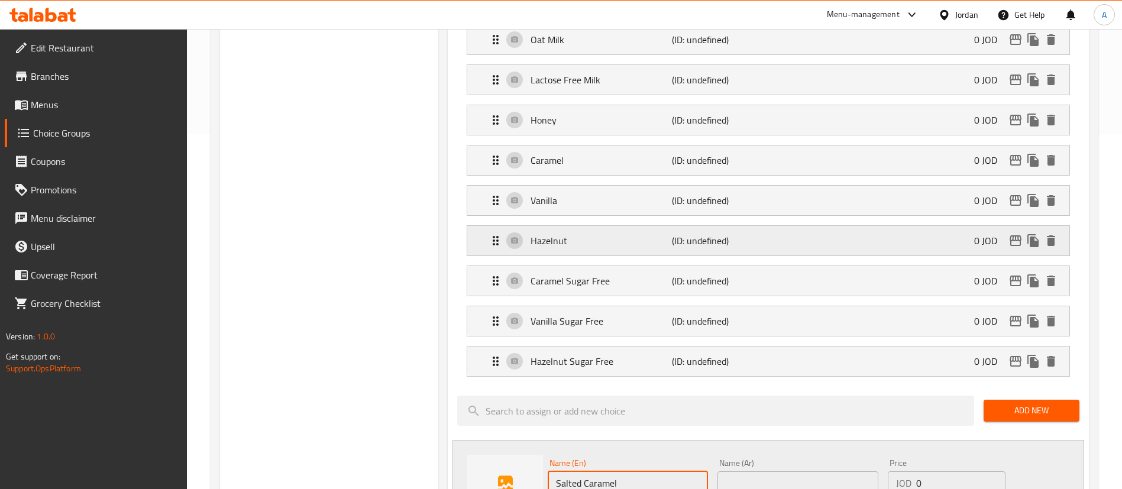
click at [471, 448] on div "Name (En) Salted Caramel Name (En) Name (Ar) Name (Ar) Price JOD 0 Price Status" at bounding box center [768, 492] width 632 height 105
drag, startPoint x: 806, startPoint y: 442, endPoint x: 799, endPoint y: 438, distance: 8.2
click at [804, 471] on input "text" at bounding box center [797, 483] width 160 height 24
paste input "كراميل مملح"
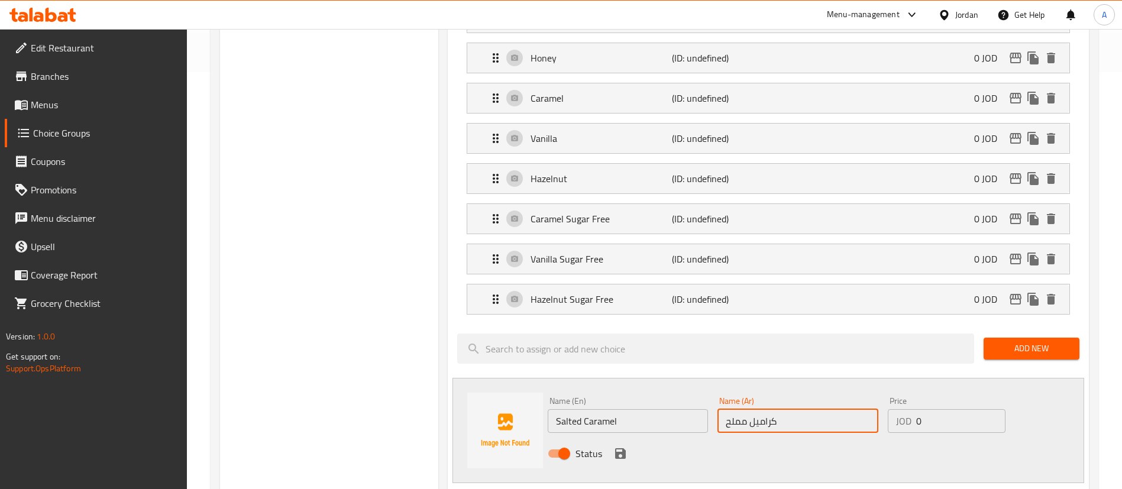
scroll to position [444, 0]
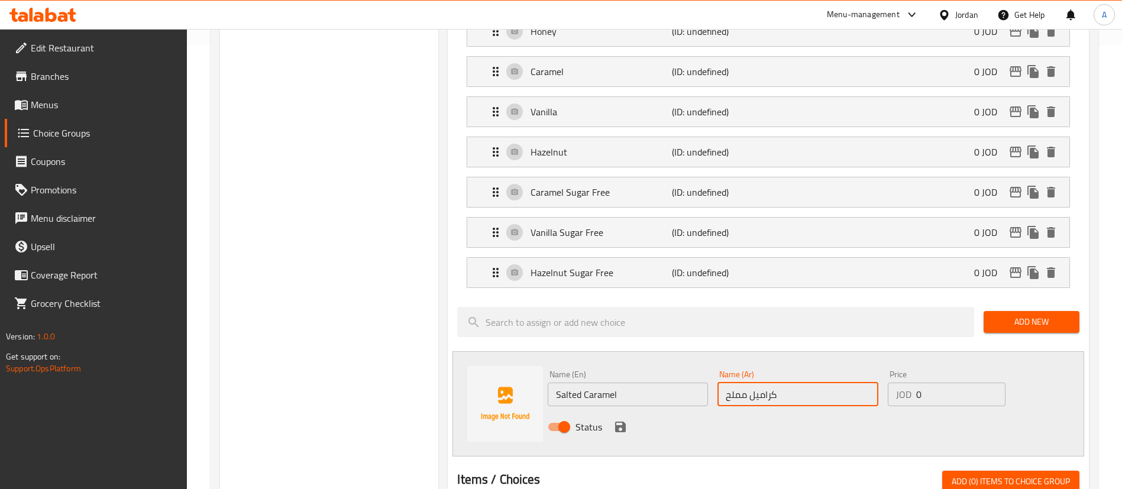
type input "كراميل مملح"
click at [626, 420] on icon "save" at bounding box center [620, 427] width 14 height 14
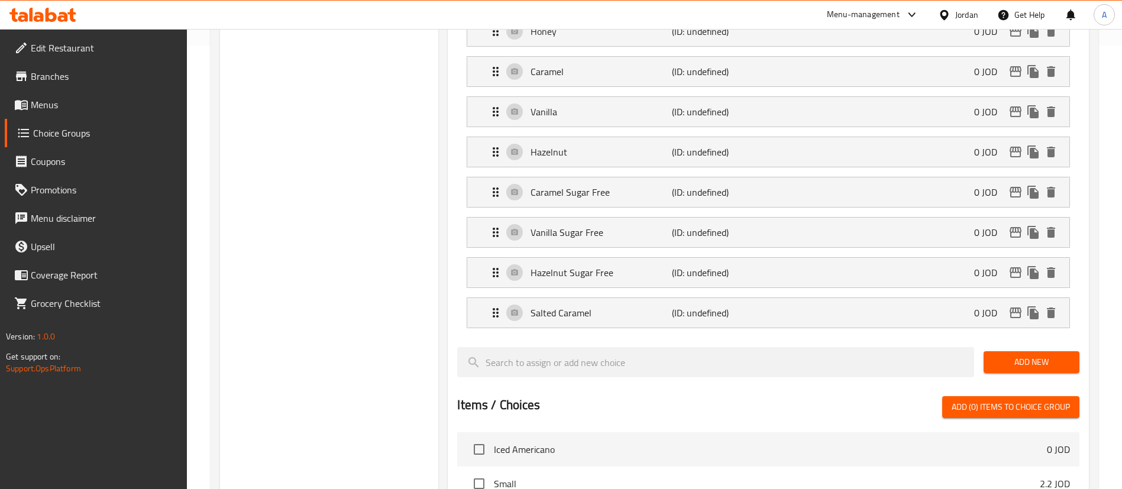
click at [997, 355] on span "Add New" at bounding box center [1031, 362] width 77 height 15
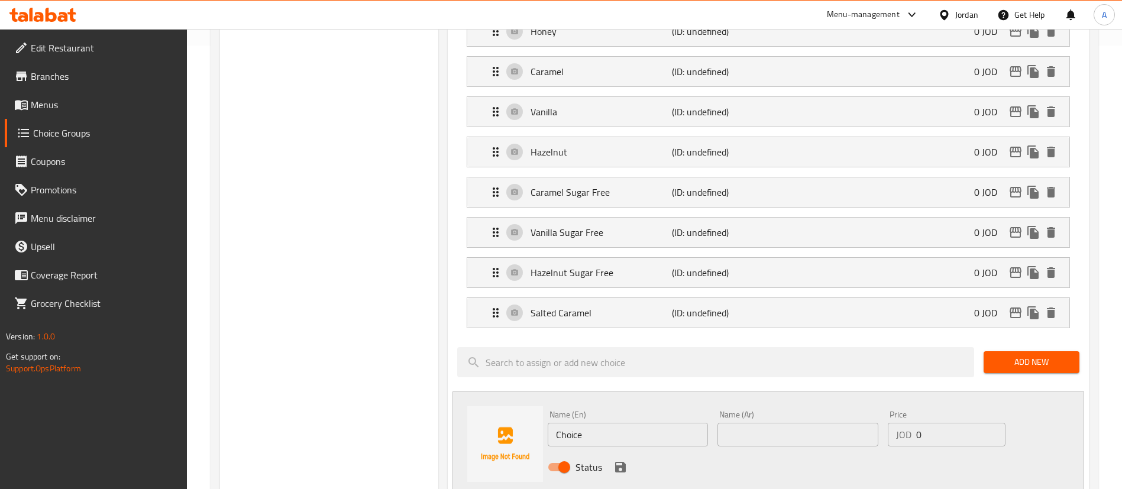
drag, startPoint x: 656, startPoint y: 394, endPoint x: 360, endPoint y: 392, distance: 296.3
click at [395, 396] on div "Choice Groups Add On's 0 Add On's (ID: 1038242) Add On's ​ اضافات ​ Min: 0 ​ Ma…" at bounding box center [657, 312] width 874 height 1242
click at [482, 392] on div "Name (En) Extra Shot Name (En) Name (Ar) Name (Ar) Price JOD 0 Price Status" at bounding box center [768, 444] width 632 height 105
type input "Extra Shot"
click at [765, 423] on input "text" at bounding box center [797, 435] width 160 height 24
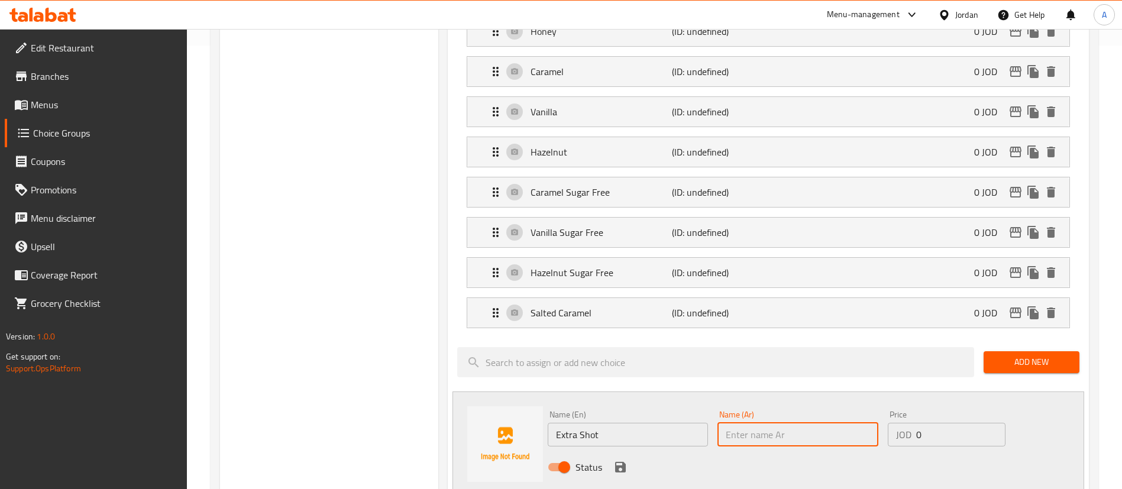
paste input "طلقة اضافية"
drag, startPoint x: 754, startPoint y: 403, endPoint x: 781, endPoint y: 401, distance: 26.7
click at [781, 423] on input "طلقة اضافية" at bounding box center [797, 435] width 160 height 24
click at [721, 423] on input "شوت اضافية" at bounding box center [797, 435] width 160 height 24
click at [793, 423] on input "شوت اضافية" at bounding box center [797, 435] width 160 height 24
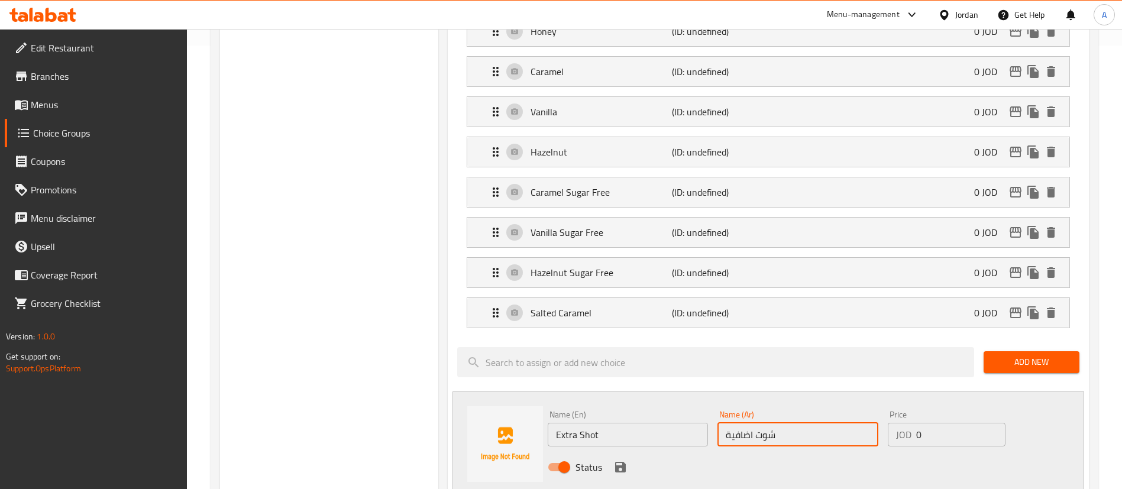
type input "شوت اضافي"
click at [625, 460] on icon "save" at bounding box center [620, 467] width 14 height 14
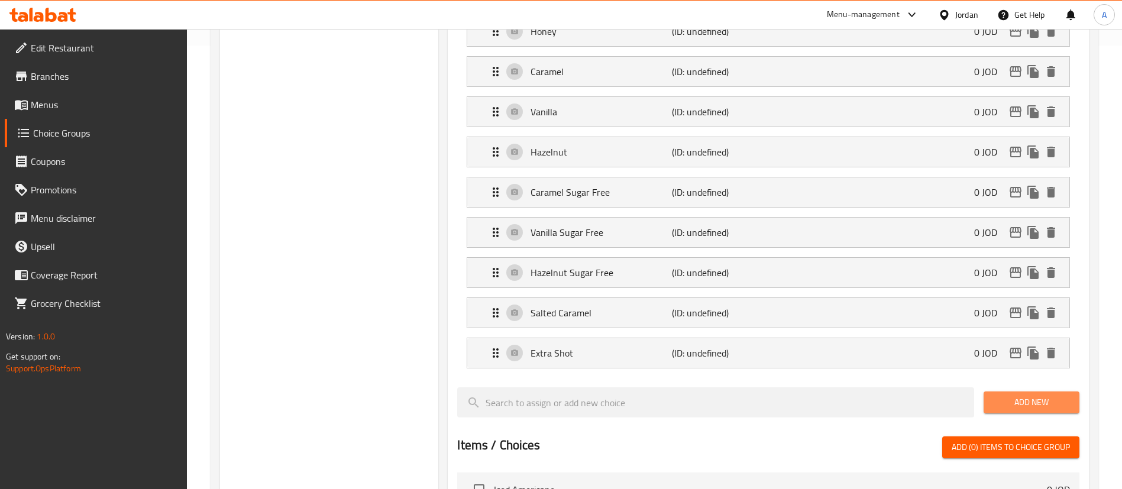
click at [1037, 395] on span "Add New" at bounding box center [1031, 402] width 77 height 15
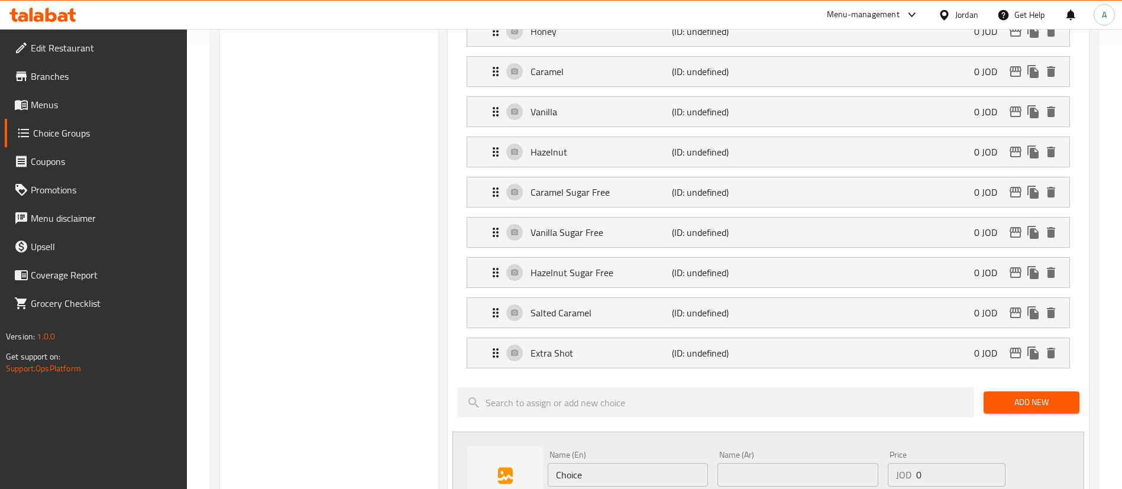
drag, startPoint x: 560, startPoint y: 448, endPoint x: 501, endPoint y: 452, distance: 58.7
click at [523, 448] on div "Name (En) Choice Name (En) Name (Ar) Name (Ar) Price JOD 0 Price Status" at bounding box center [768, 484] width 632 height 105
type input "Decaf"
drag, startPoint x: 605, startPoint y: 442, endPoint x: 523, endPoint y: 324, distance: 143.4
click at [477, 437] on div "Name (En) Decaf Name (En) Name (Ar) Name (Ar) Price JOD 0 Price Status" at bounding box center [768, 484] width 632 height 105
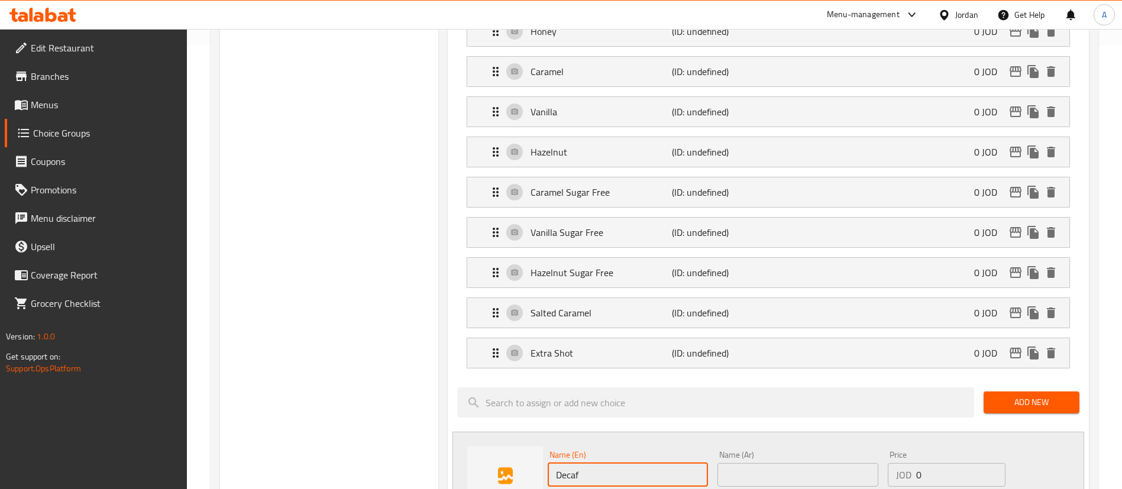
click at [749, 463] on input "text" at bounding box center [797, 475] width 160 height 24
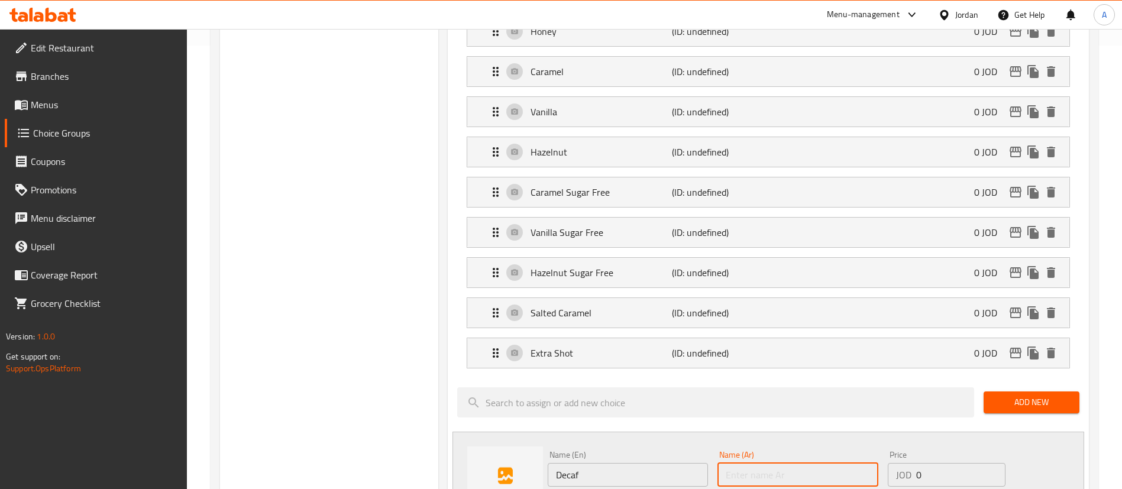
paste input "منزوعة الكافيين"
type input "منزوعة الكافيين"
drag, startPoint x: 621, startPoint y: 476, endPoint x: 895, endPoint y: 468, distance: 274.0
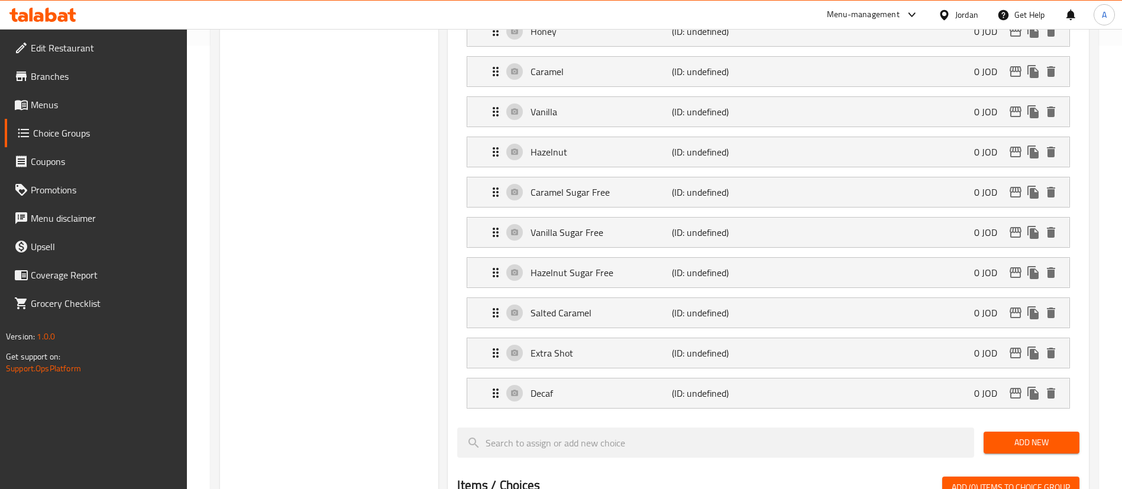
click at [1007, 384] on nav "Almond Milk (ID: undefined) 0 JOD Name (En) Almond Milk Name (En) Name (Ar) حلي…" at bounding box center [768, 132] width 622 height 573
click at [1014, 423] on div "Add New" at bounding box center [1031, 443] width 105 height 40
click at [1011, 435] on span "Add New" at bounding box center [1031, 442] width 77 height 15
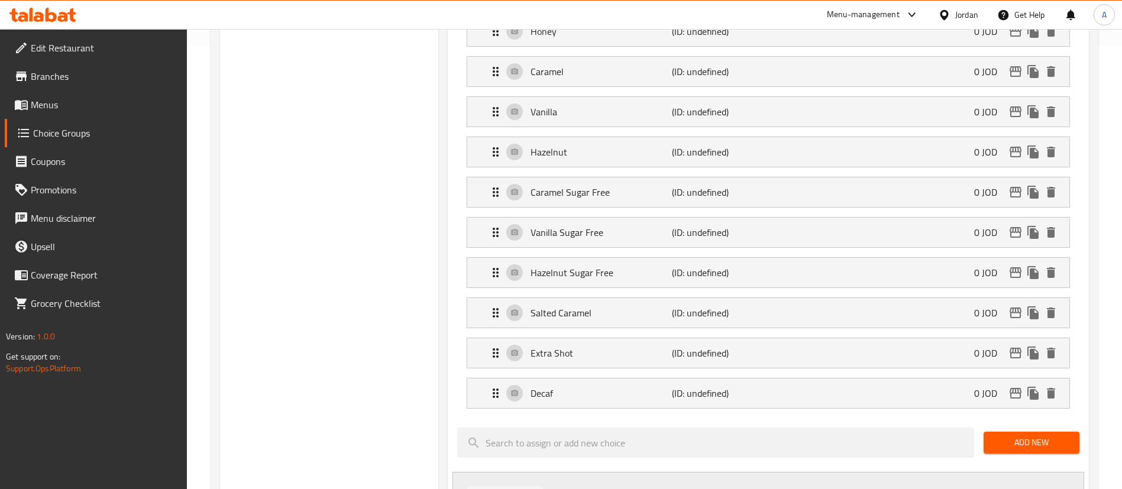
drag, startPoint x: 599, startPoint y: 480, endPoint x: 505, endPoint y: 474, distance: 93.6
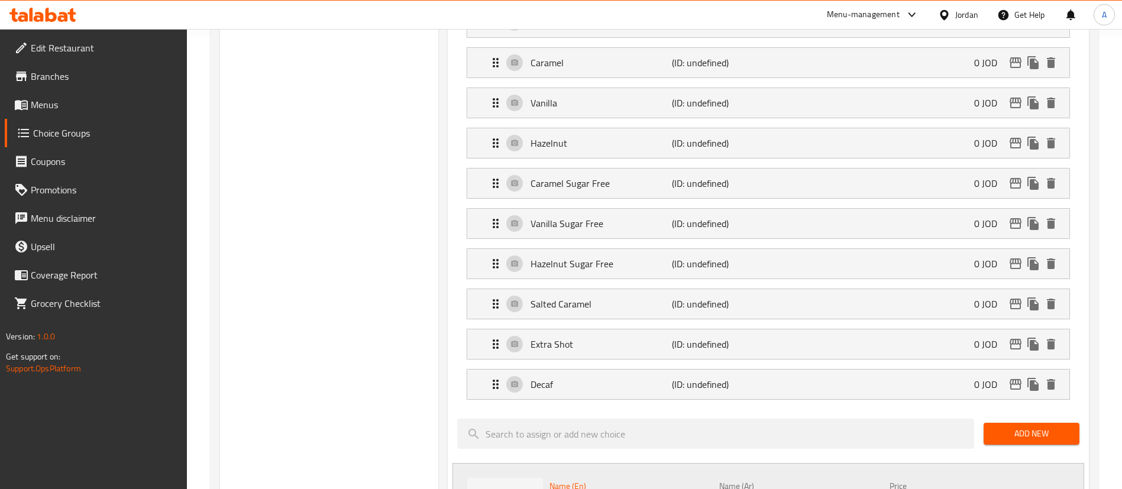
type input "Pistachio"
type input "بستاشيو"
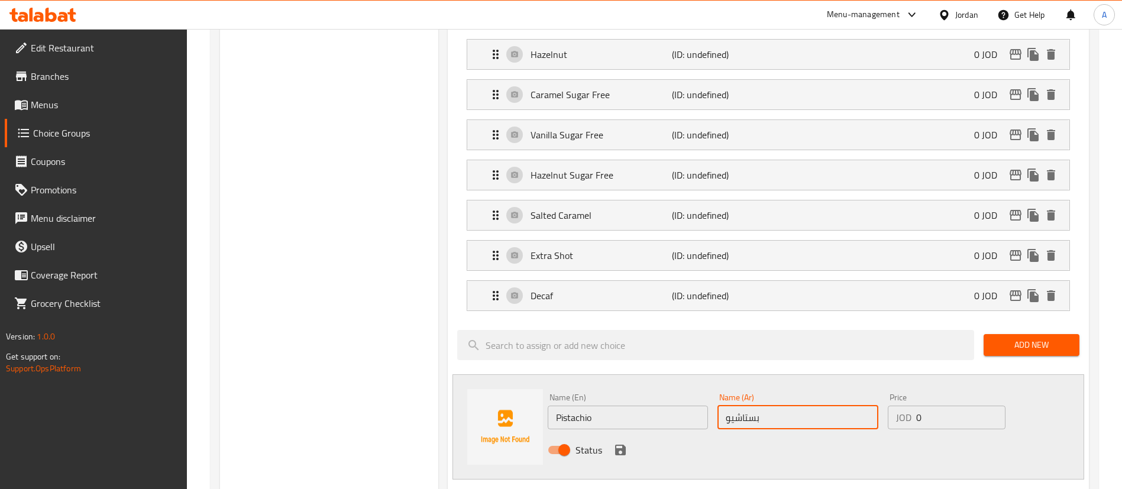
click at [612, 441] on button "save" at bounding box center [621, 450] width 18 height 18
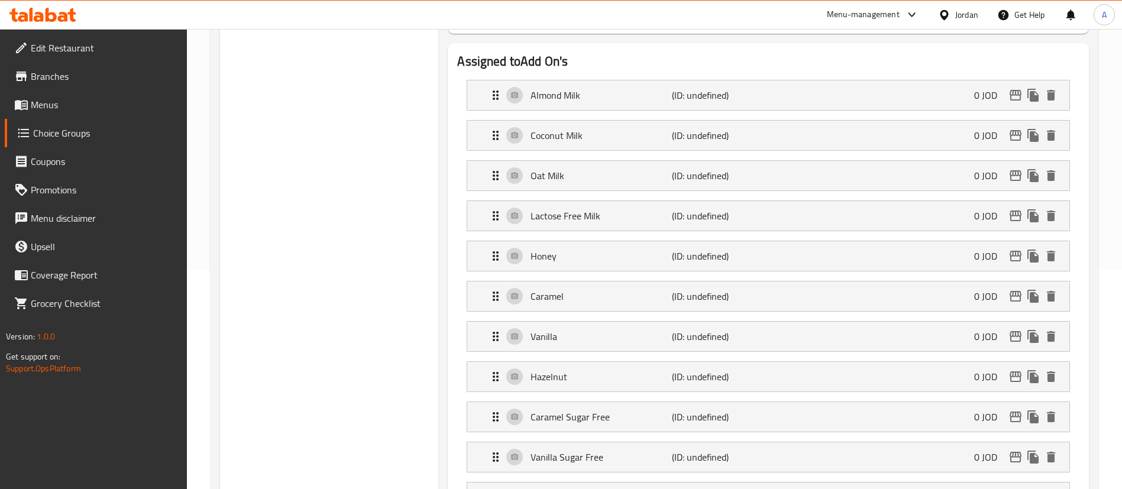
scroll to position [9, 0]
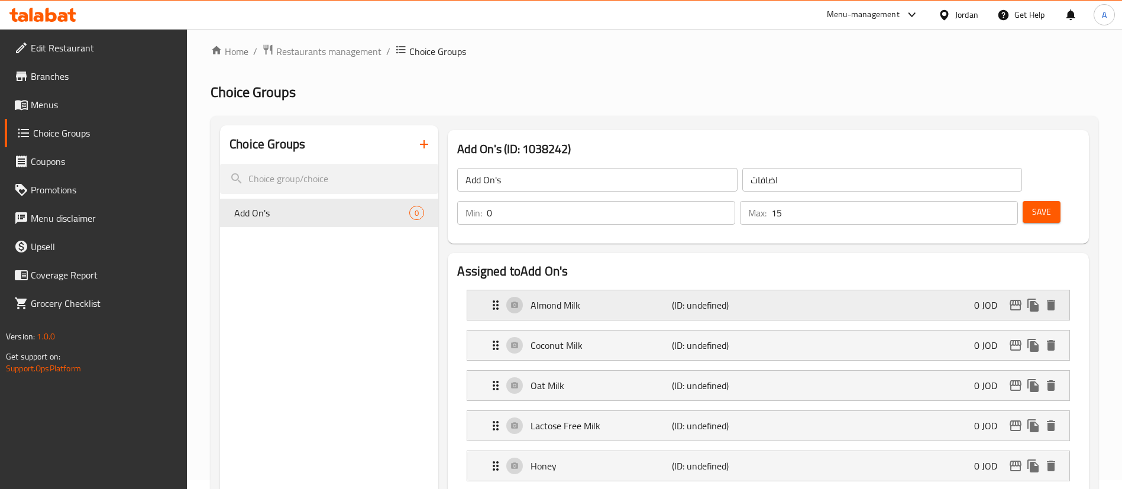
click at [936, 290] on div "Almond Milk (ID: undefined) 0 JOD" at bounding box center [772, 305] width 567 height 30
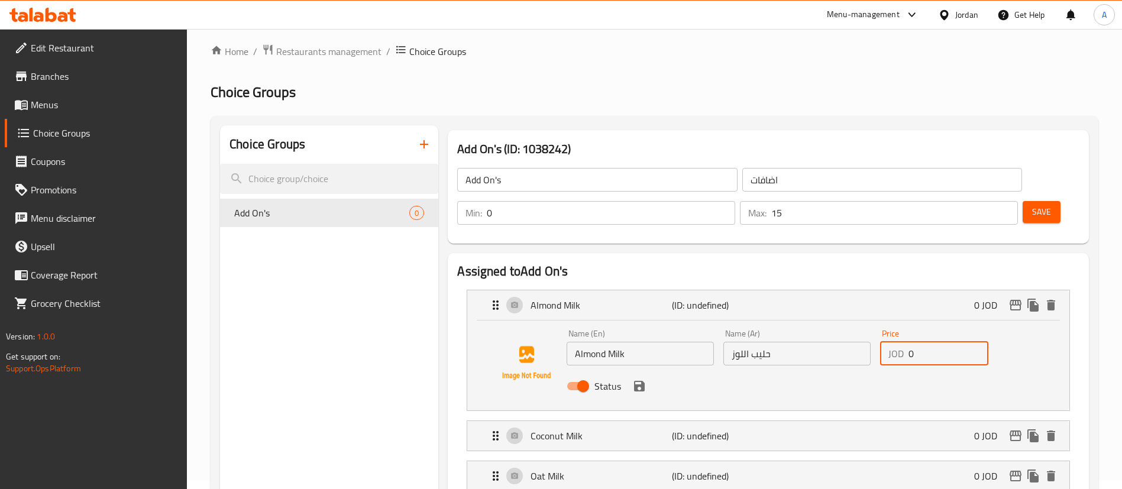
click at [955, 342] on input "0" at bounding box center [949, 354] width 80 height 24
drag, startPoint x: 803, startPoint y: 321, endPoint x: 767, endPoint y: 321, distance: 36.7
click at [771, 325] on div "Name (En) Almond Milk Name (En) Name (Ar) حليب اللوز Name (Ar) Price JOD 0.75 P…" at bounding box center [797, 363] width 470 height 77
click at [910, 421] on div "Coconut Milk (ID: undefined) 0 JOD" at bounding box center [772, 436] width 567 height 30
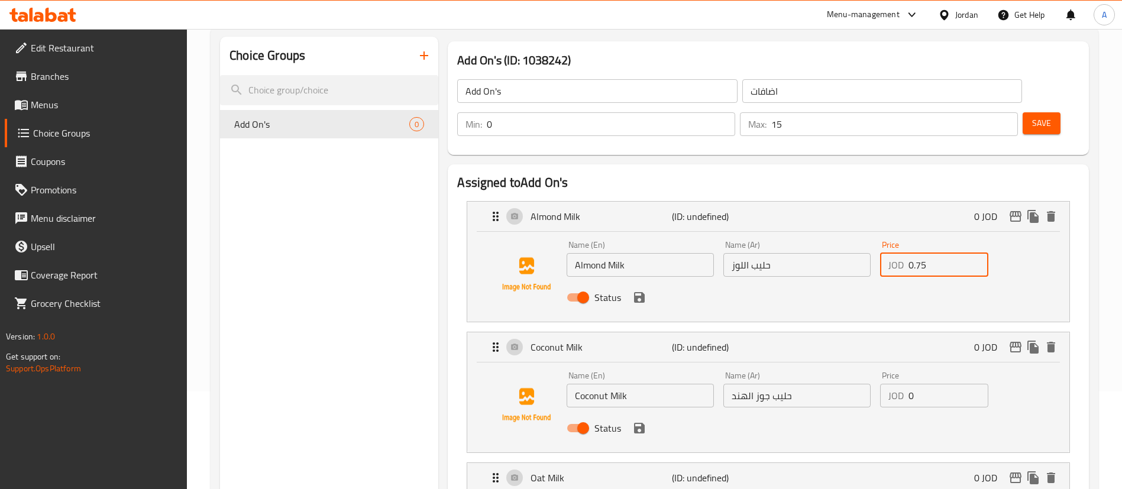
type input "0.75"
drag, startPoint x: 880, startPoint y: 362, endPoint x: 850, endPoint y: 351, distance: 32.2
click at [845, 367] on div "Name (En) Coconut Milk Name (En) Name (Ar) حليب جوز الهند Name (Ar) Price JOD 0…" at bounding box center [797, 405] width 470 height 77
paste input ".75"
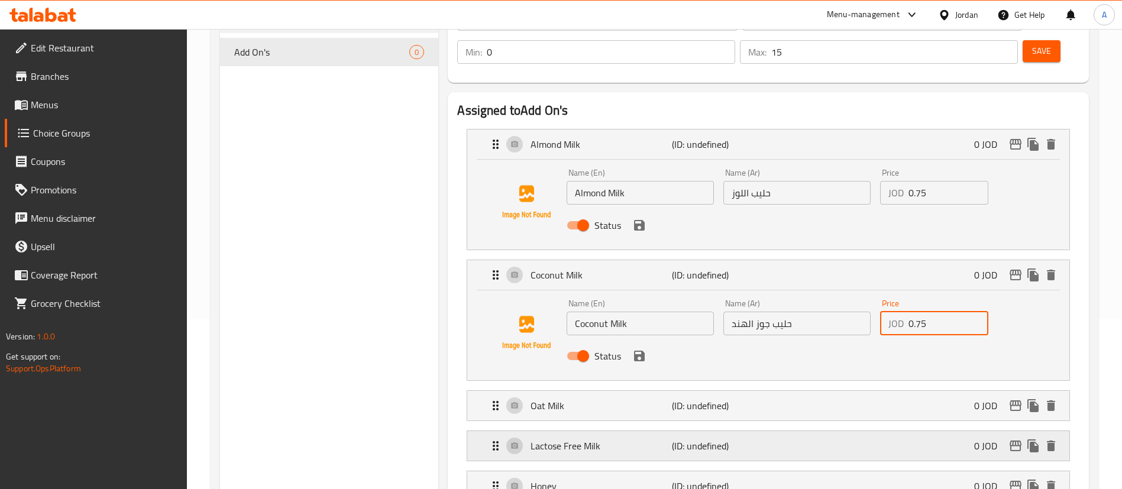
scroll to position [275, 0]
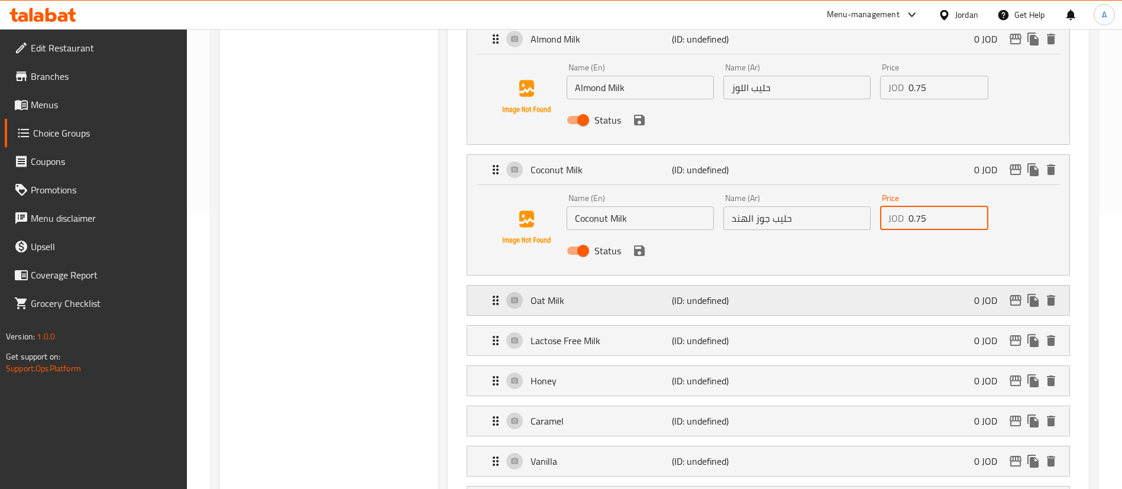
click at [909, 286] on div "Oat Milk (ID: undefined) 0 JOD" at bounding box center [772, 301] width 567 height 30
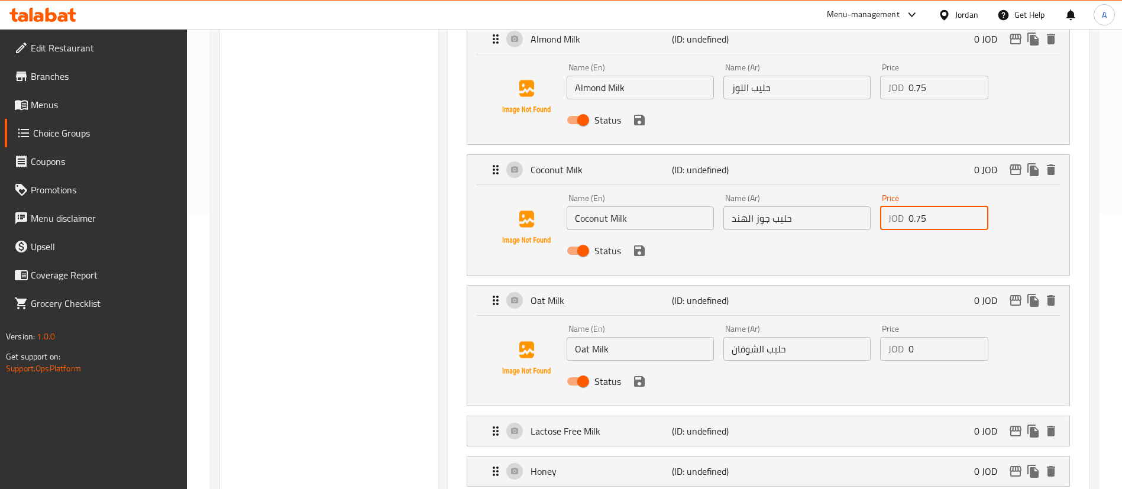
drag, startPoint x: 918, startPoint y: 329, endPoint x: 840, endPoint y: 330, distance: 78.1
click at [869, 329] on nav "Almond Milk (ID: undefined) 0 JOD Name (En) Almond Milk Name (En) Name (Ar) حلي…" at bounding box center [768, 456] width 622 height 884
paste input "075"
click at [832, 320] on div "Name (En) Oat Milk Name (En) Name (Ar) حليب الشوفان Name (Ar) Price JOD 0 Price…" at bounding box center [797, 358] width 470 height 77
drag, startPoint x: 916, startPoint y: 180, endPoint x: 885, endPoint y: 253, distance: 78.4
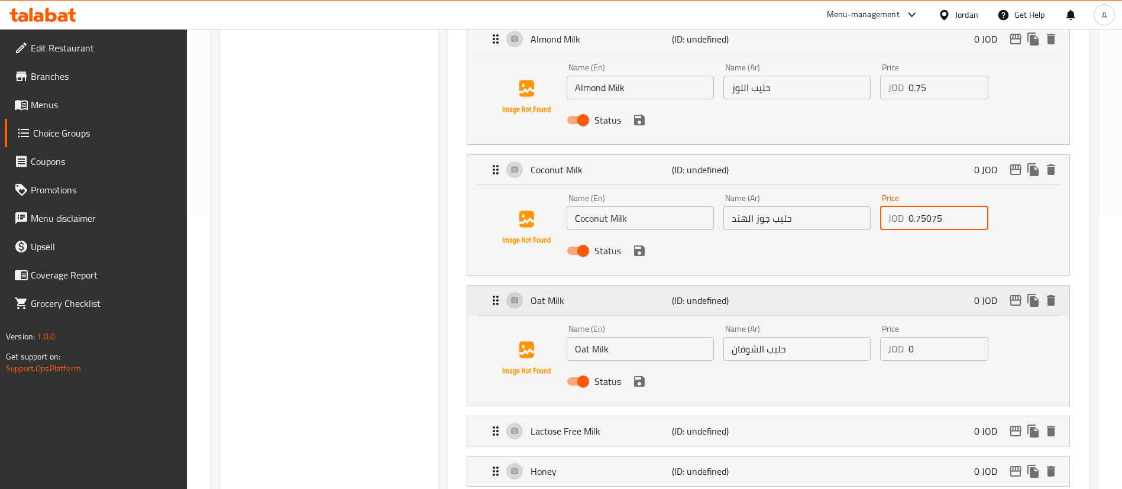
click at [854, 189] on div "Name (En) Coconut Milk Name (En) Name (Ar) حليب جوز الهند Name (Ar) Price JOD 0…" at bounding box center [797, 227] width 470 height 77
paste input "number"
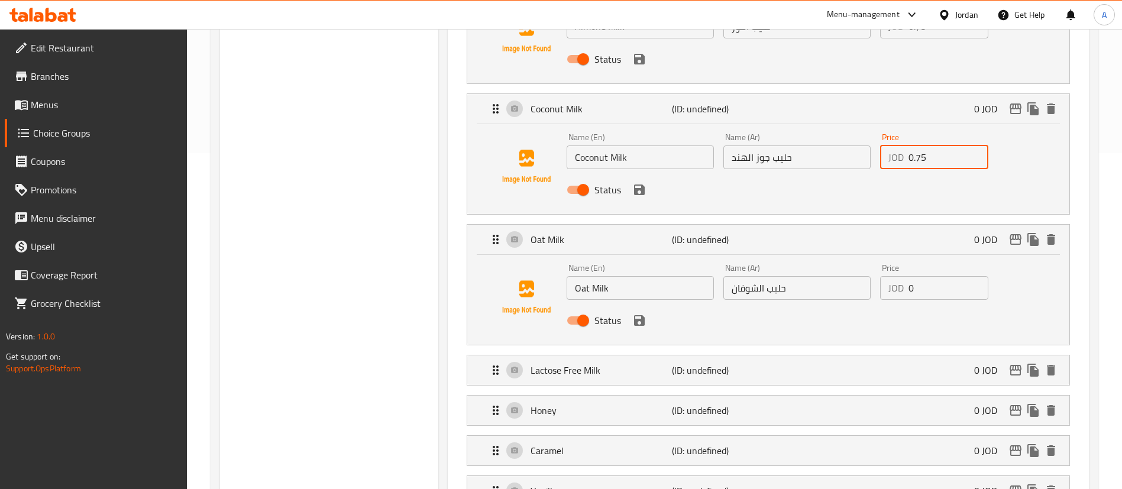
scroll to position [364, 0]
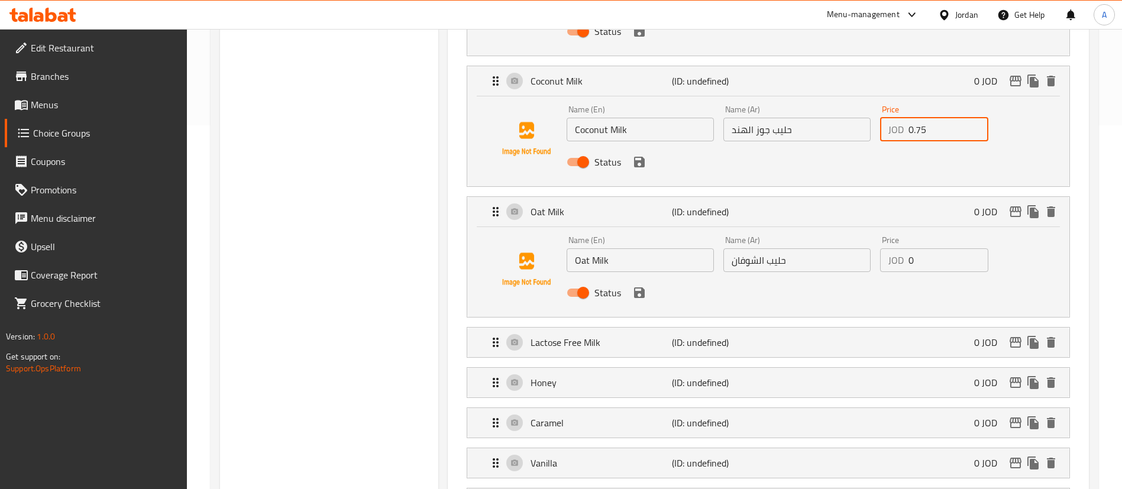
type input "0.75"
drag, startPoint x: 929, startPoint y: 217, endPoint x: 841, endPoint y: 228, distance: 88.2
click at [846, 231] on div "Name (En) Oat Milk Name (En) Name (Ar) حليب الشوفان Name (Ar) Price JOD 0 Price…" at bounding box center [797, 269] width 470 height 77
paste input ".75"
click at [900, 328] on div "Lactose Free Milk (ID: undefined) 0 JOD" at bounding box center [772, 343] width 567 height 30
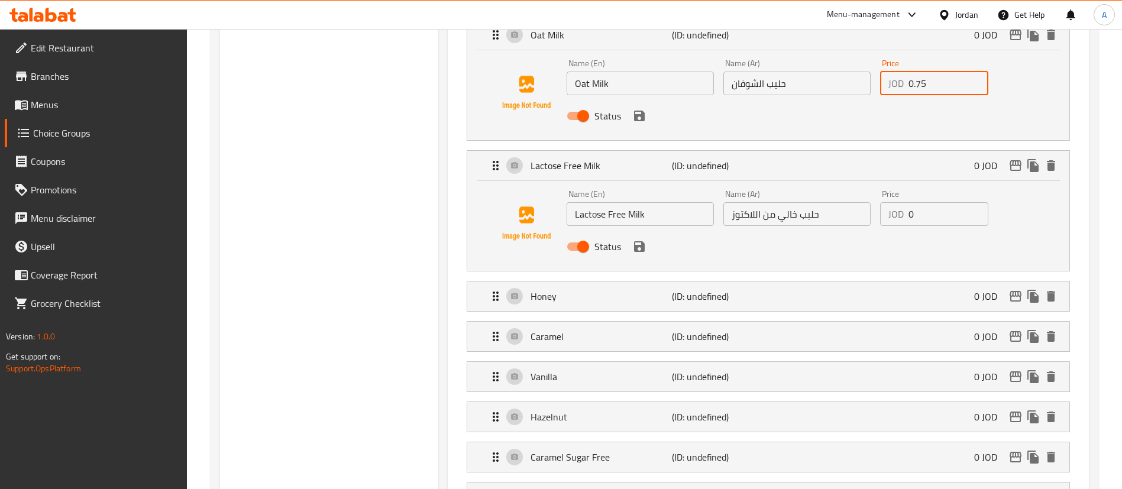
scroll to position [541, 0]
type input "0.75"
click at [806, 185] on div "Name (En) Lactose Free Milk Name (En) Name (Ar) حليب خالي من اللاكتوز Name (Ar)…" at bounding box center [797, 223] width 470 height 77
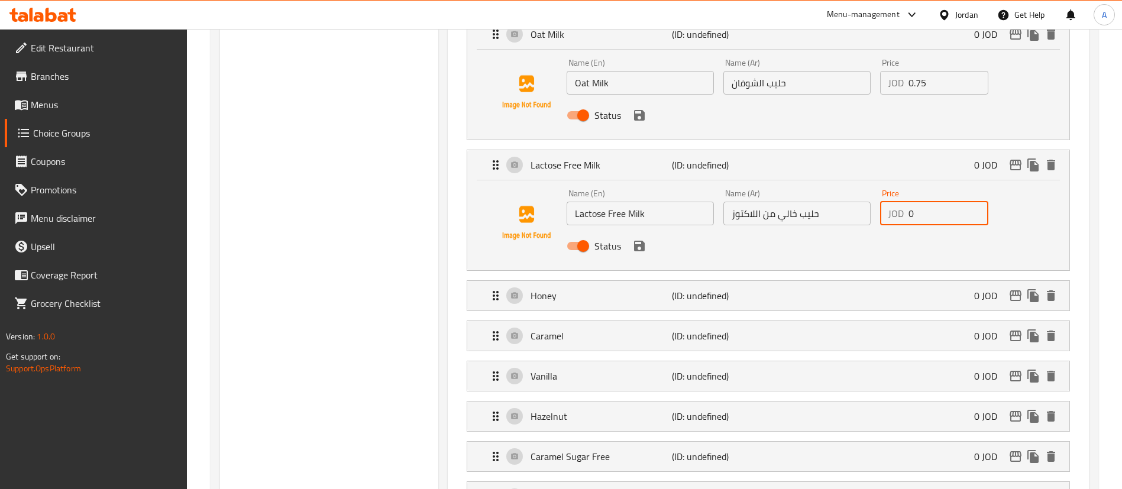
paste input ".75"
click at [902, 281] on div "Honey (ID: undefined) 0 JOD" at bounding box center [772, 296] width 567 height 30
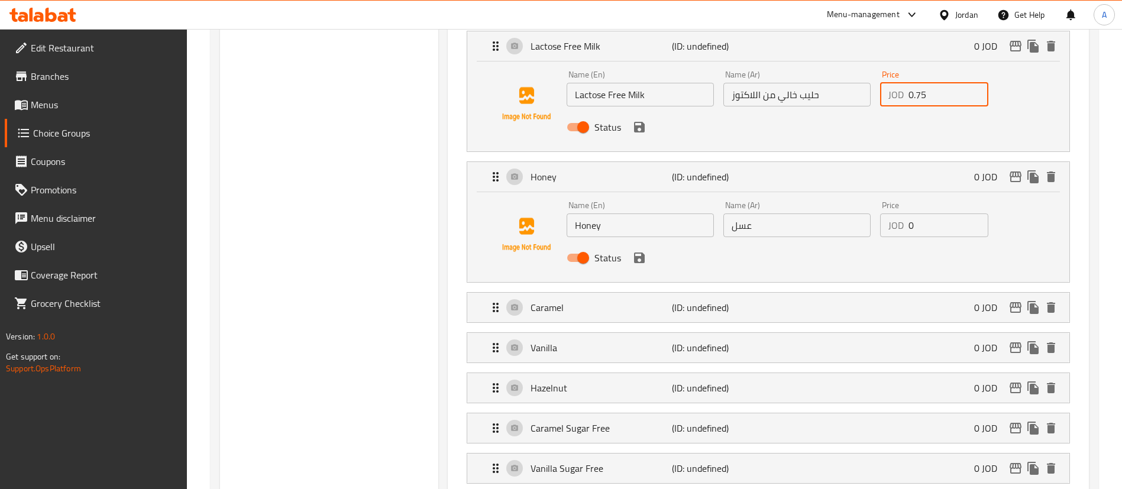
scroll to position [719, 0]
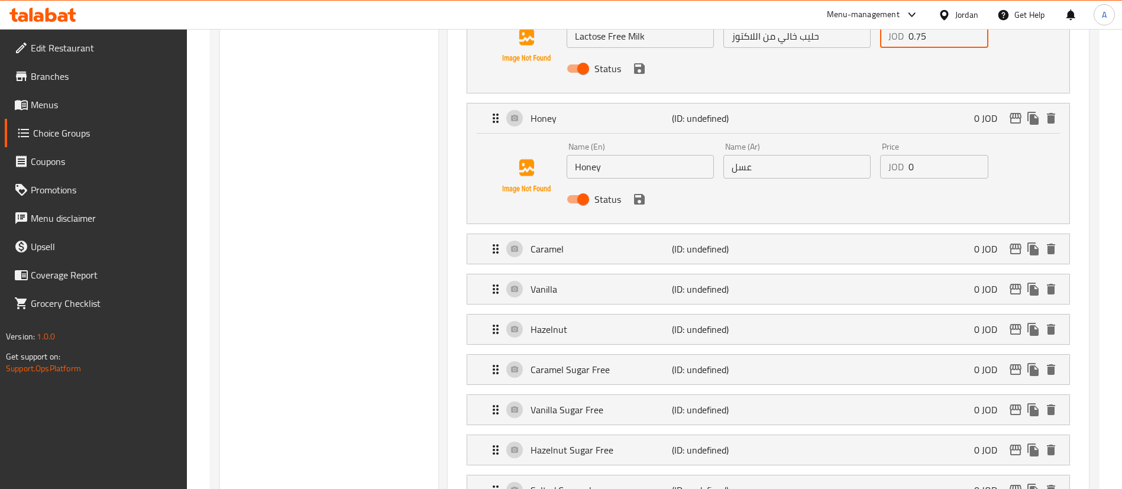
type input "0.75"
drag, startPoint x: 909, startPoint y: 144, endPoint x: 824, endPoint y: 157, distance: 86.1
click at [864, 147] on div "Name (En) Honey Name (En) Name (Ar) عسل Name (Ar) Price JOD 0 Price Status" at bounding box center [797, 176] width 470 height 77
paste input ".75"
click at [905, 234] on div "Caramel (ID: undefined) 0 JOD" at bounding box center [772, 249] width 567 height 30
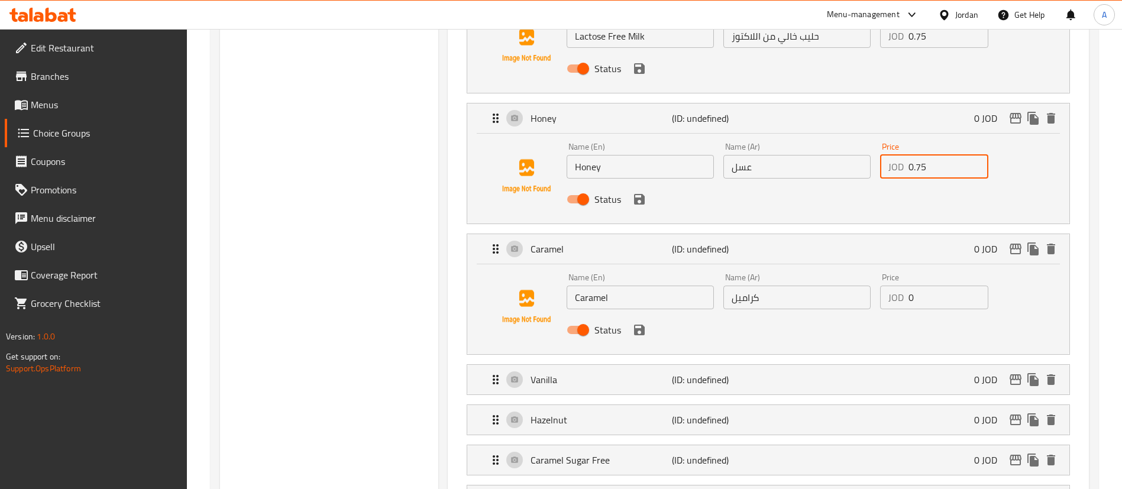
type input "0.75"
drag, startPoint x: 922, startPoint y: 258, endPoint x: 804, endPoint y: 265, distance: 118.5
click at [838, 269] on div "Name (En) Caramel Name (En) Name (Ar) كراميل Name (Ar) Price JOD 0 Price Status" at bounding box center [797, 307] width 470 height 77
paste input ".75"
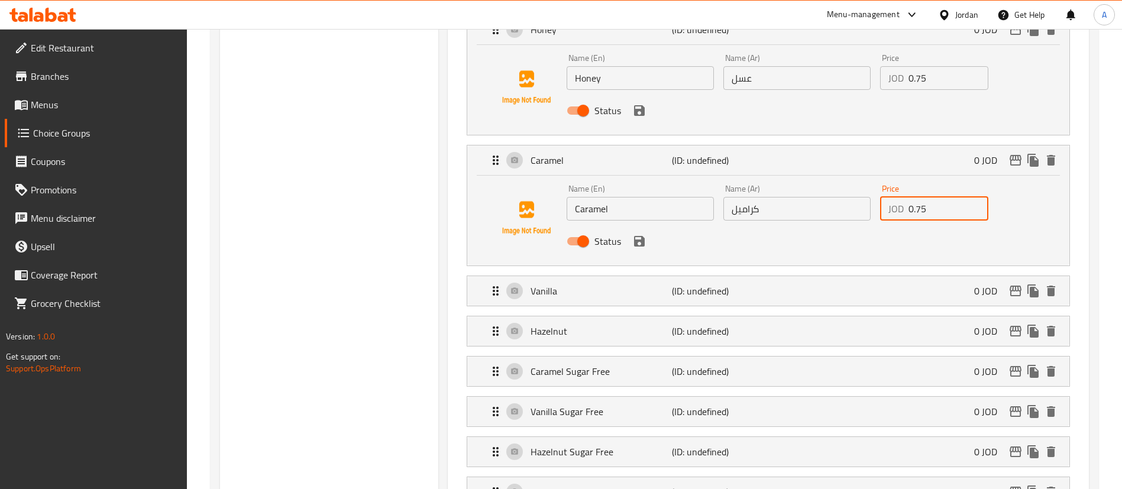
click at [901, 236] on li "Caramel (ID: undefined) 0 JOD Name (En) Caramel Name (En) Name (Ar) كراميل Name…" at bounding box center [768, 205] width 622 height 131
drag, startPoint x: 894, startPoint y: 256, endPoint x: 920, endPoint y: 254, distance: 26.7
click at [893, 276] on div "Vanilla (ID: undefined) 0 JOD" at bounding box center [772, 291] width 567 height 30
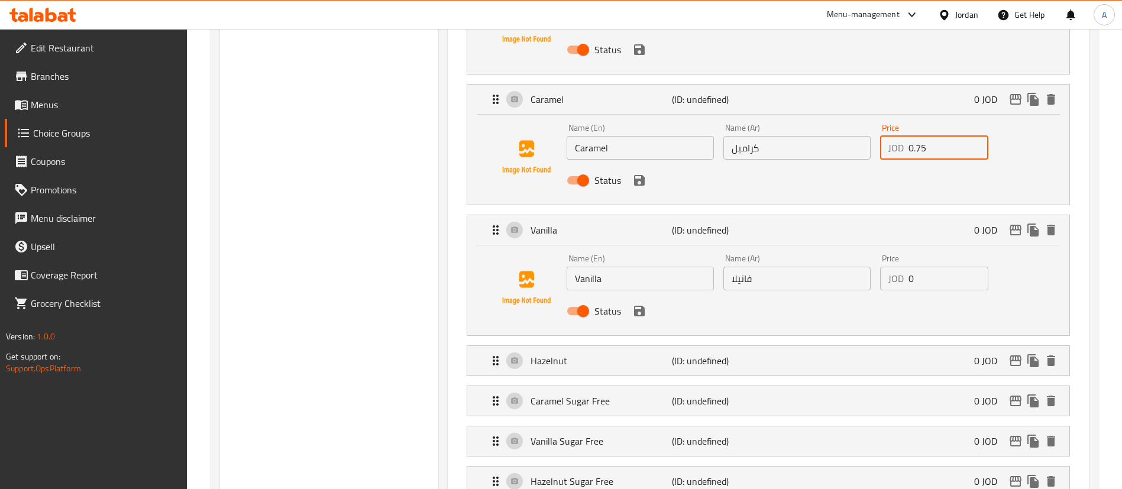
scroll to position [896, 0]
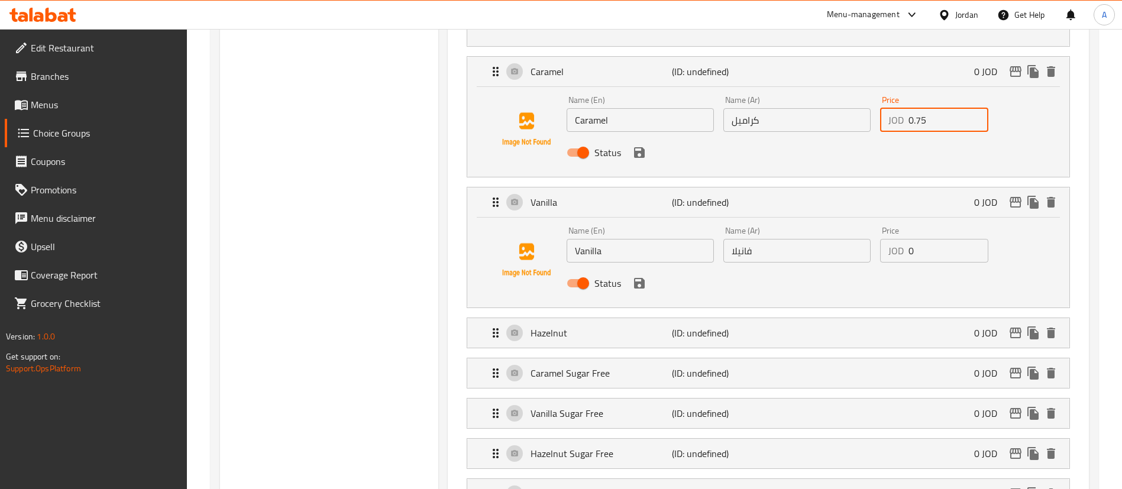
type input "0.75"
drag, startPoint x: 940, startPoint y: 218, endPoint x: 835, endPoint y: 219, distance: 105.3
click at [841, 222] on div "Name (En) Vanilla Name (En) Name (Ar) فانيلا Name (Ar) Price JOD 0 Price Status" at bounding box center [797, 260] width 470 height 77
paste input ".75"
click at [875, 318] on div "Hazelnut (ID: undefined) 0 JOD" at bounding box center [772, 333] width 567 height 30
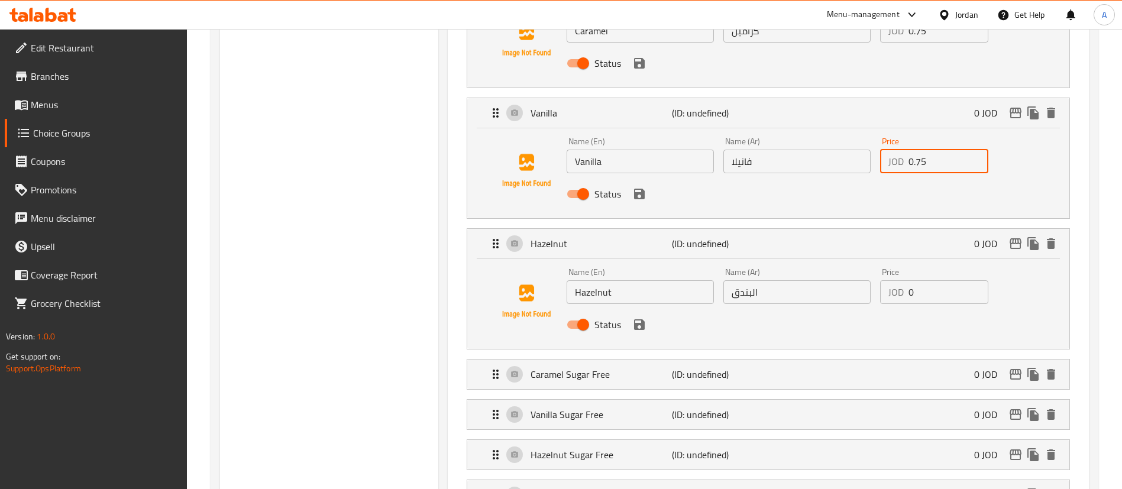
scroll to position [1074, 0]
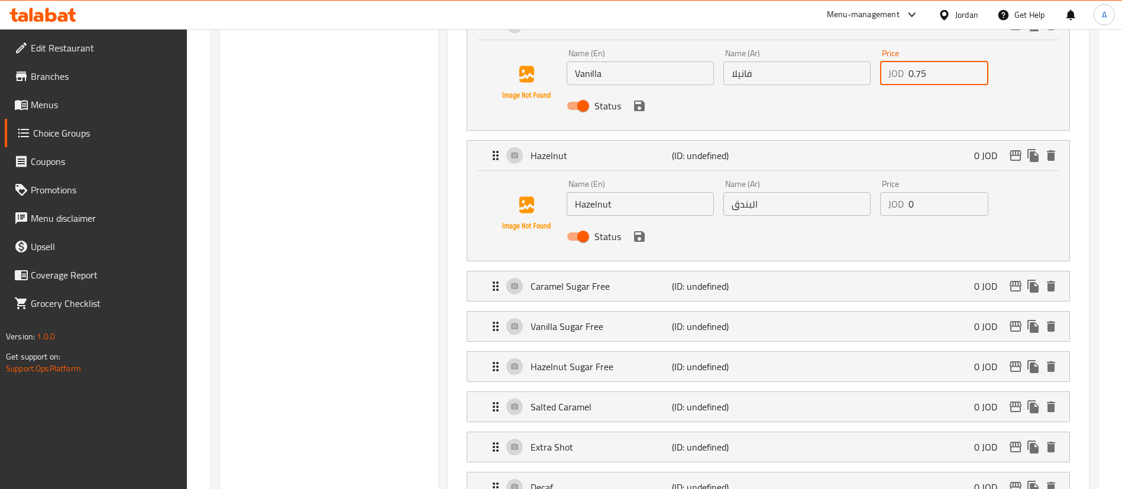
type input "0.75"
drag, startPoint x: 891, startPoint y: 171, endPoint x: 894, endPoint y: 222, distance: 51.0
click at [867, 175] on div "Name (En) Hazelnut Name (En) Name (Ar) البندق Name (Ar) Price JOD 0 Price Status" at bounding box center [797, 213] width 470 height 77
paste input ".75"
click at [916, 271] on div "Caramel Sugar Free (ID: undefined) 0 JOD" at bounding box center [772, 286] width 567 height 30
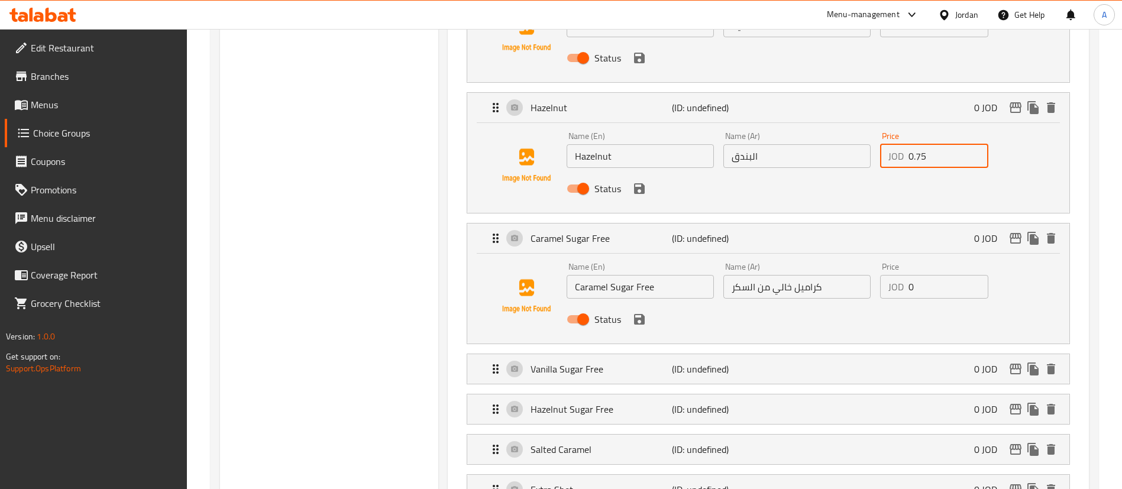
scroll to position [1162, 0]
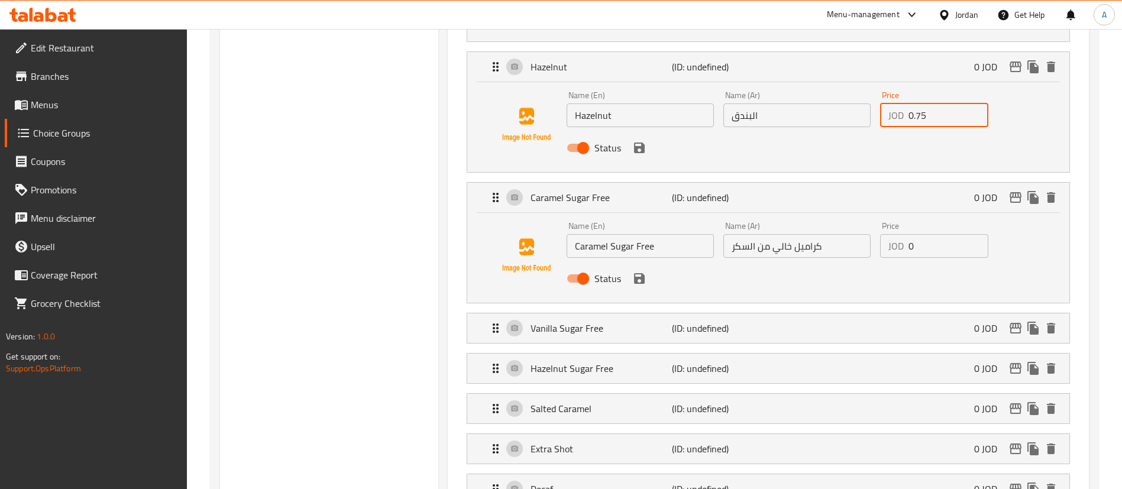
type input "0.75"
drag, startPoint x: 901, startPoint y: 212, endPoint x: 830, endPoint y: 216, distance: 71.1
click at [855, 217] on div "Name (En) Caramel Sugar Free Name (En) Name (Ar) كراميل خالي من السكر Name (Ar)…" at bounding box center [797, 255] width 470 height 77
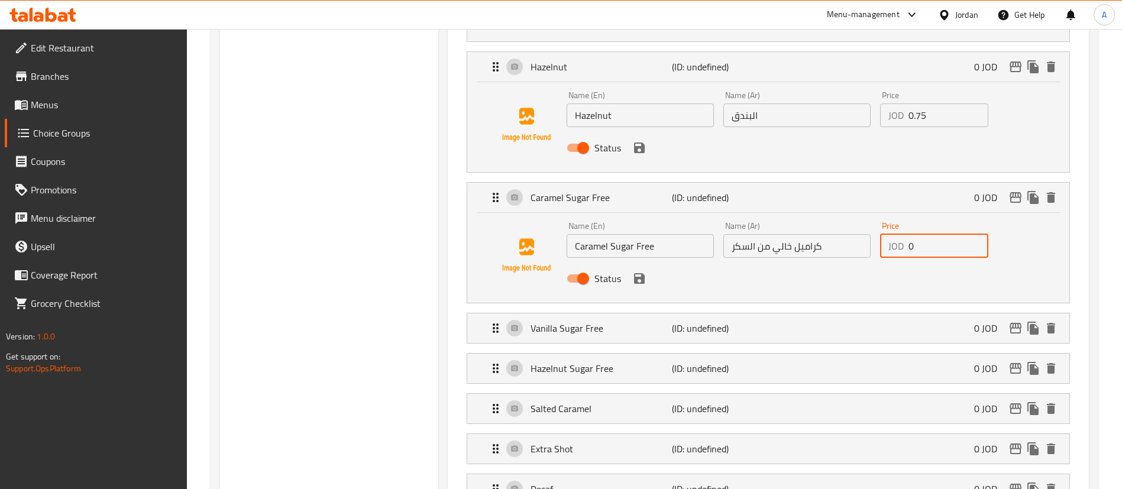
paste input ".75"
drag, startPoint x: 901, startPoint y: 295, endPoint x: 913, endPoint y: 298, distance: 11.6
click at [901, 313] on div "Vanilla Sugar Free (ID: undefined) 0 JOD" at bounding box center [772, 328] width 567 height 30
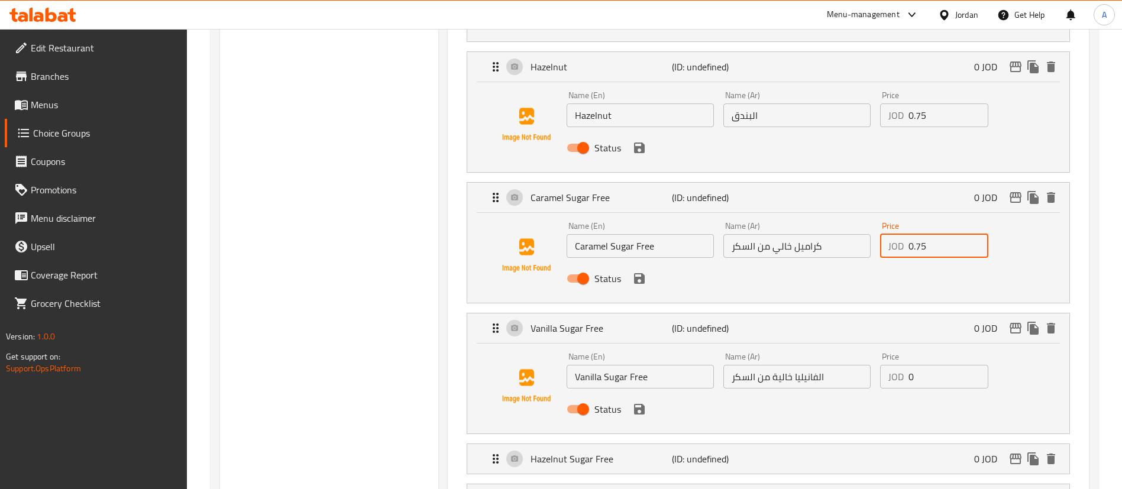
type input "0.75"
drag, startPoint x: 935, startPoint y: 345, endPoint x: 857, endPoint y: 340, distance: 77.6
click at [867, 348] on div "Name (En) Vanilla Sugar Free Name (En) Name (Ar) الفانيليا خالية من السكر Name …" at bounding box center [797, 386] width 470 height 77
paste input ".75"
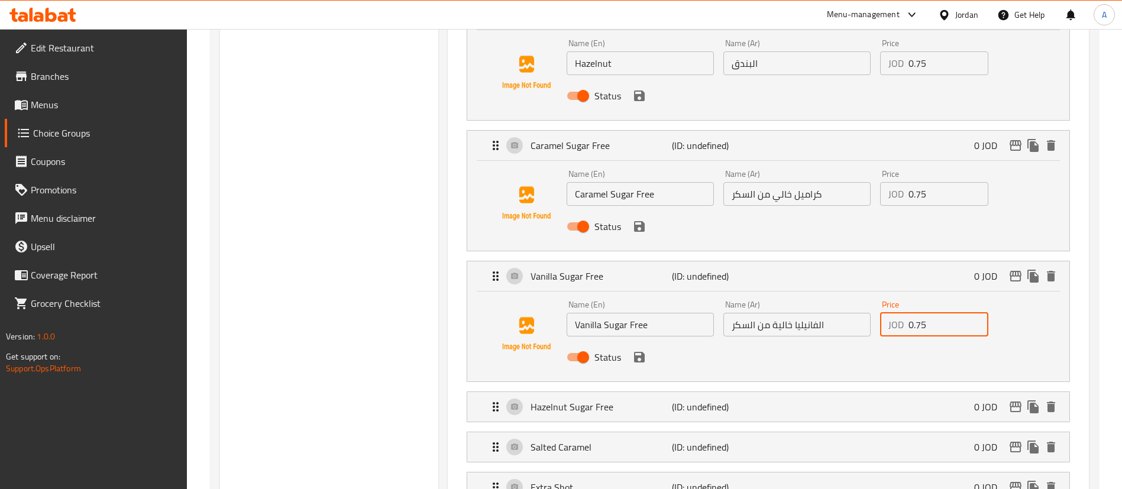
scroll to position [1251, 0]
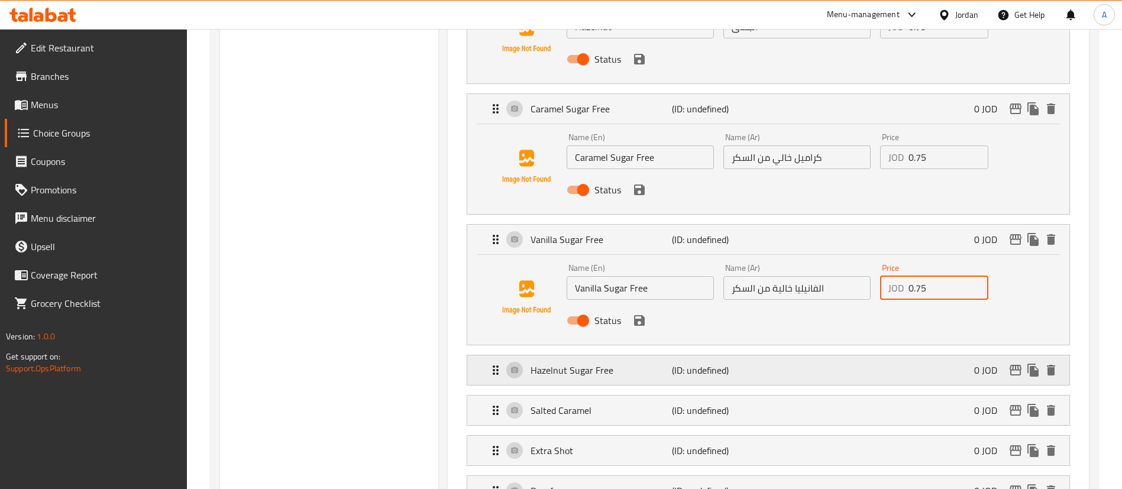
click at [863, 355] on div "Hazelnut Sugar Free (ID: undefined) 0 JOD" at bounding box center [772, 370] width 567 height 30
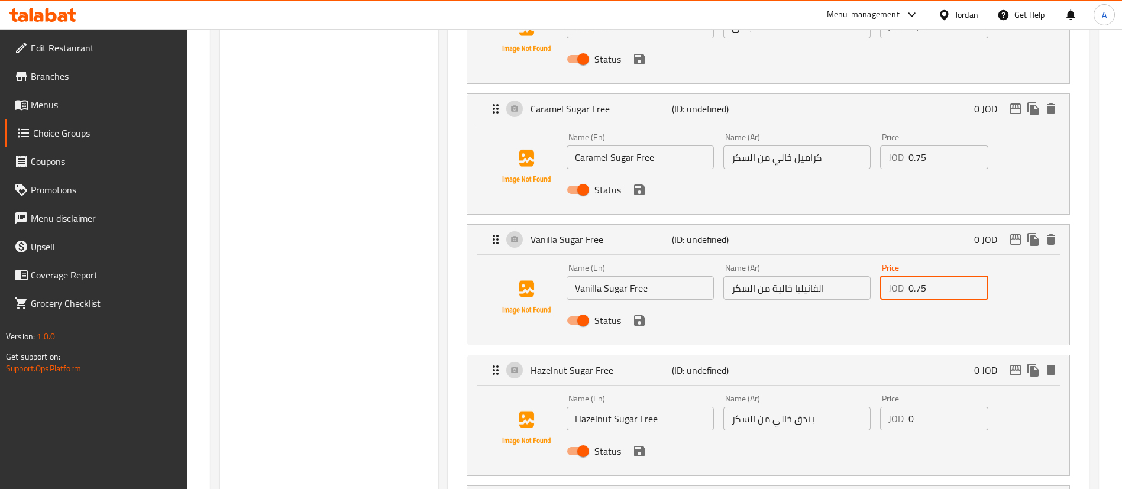
type input "0.75"
paste input ".75"
drag, startPoint x: 947, startPoint y: 393, endPoint x: 892, endPoint y: 388, distance: 55.3
click at [903, 407] on div "JOD 0 Price" at bounding box center [934, 419] width 108 height 24
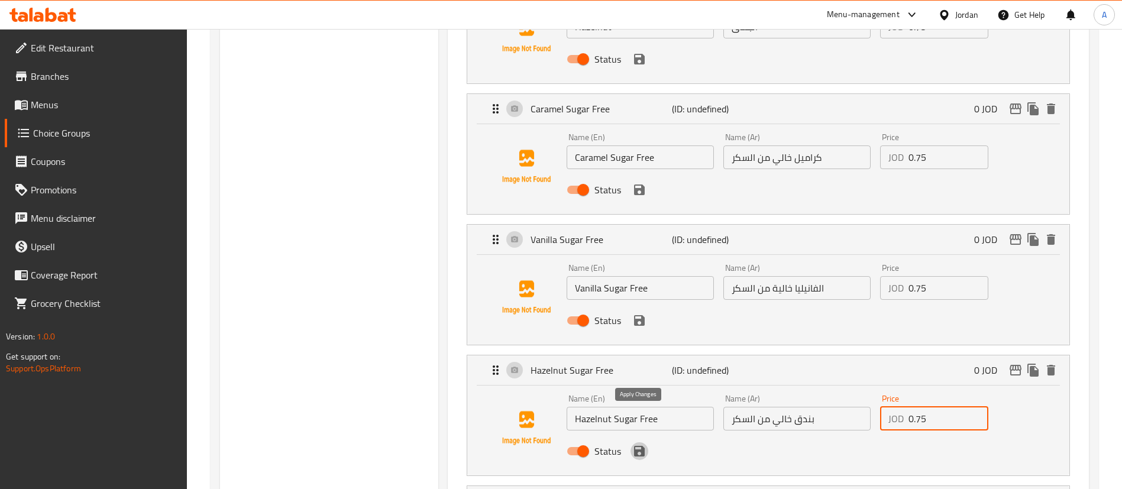
click at [642, 446] on icon "save" at bounding box center [639, 451] width 11 height 11
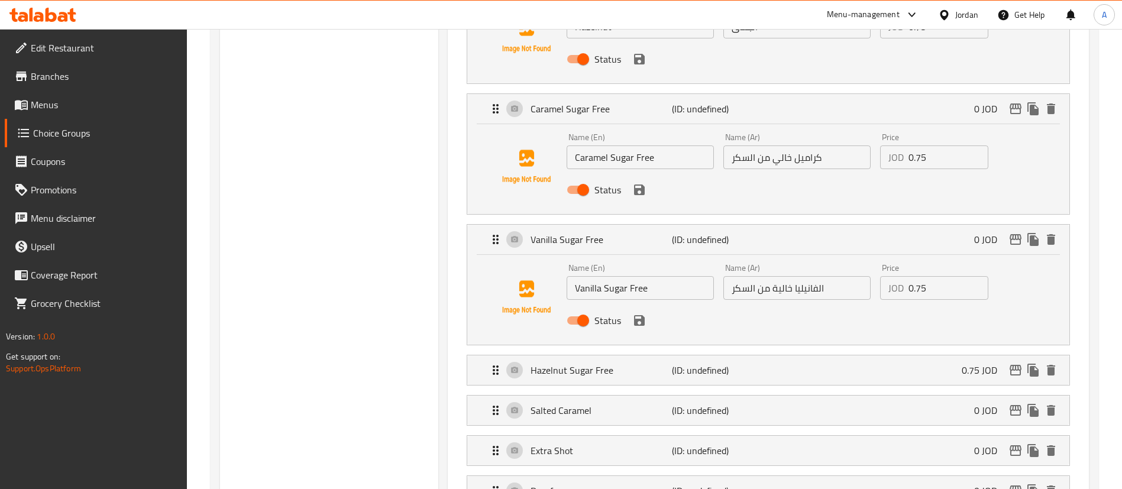
type input "0.75"
click at [632, 313] on icon "save" at bounding box center [639, 320] width 14 height 14
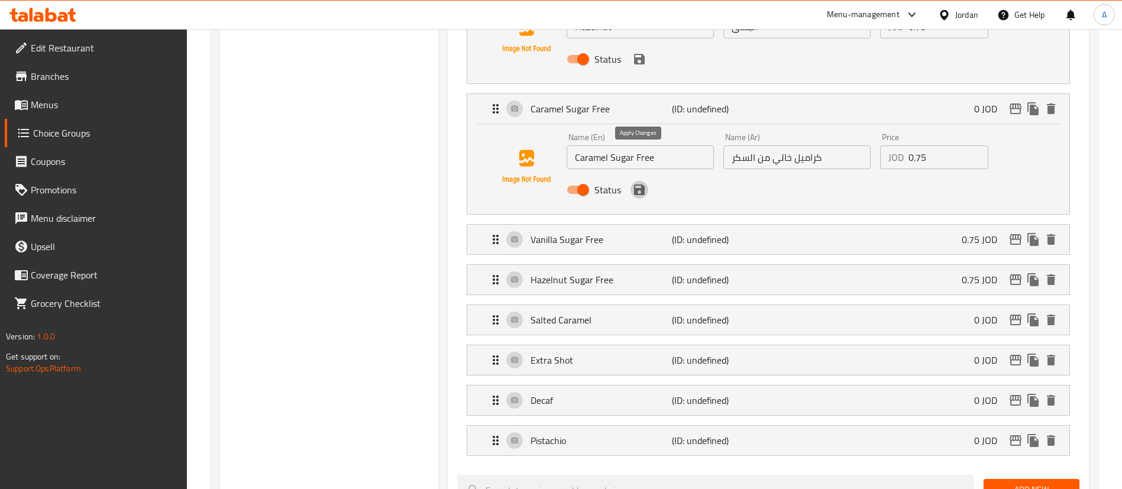
click at [635, 185] on icon "save" at bounding box center [639, 190] width 11 height 11
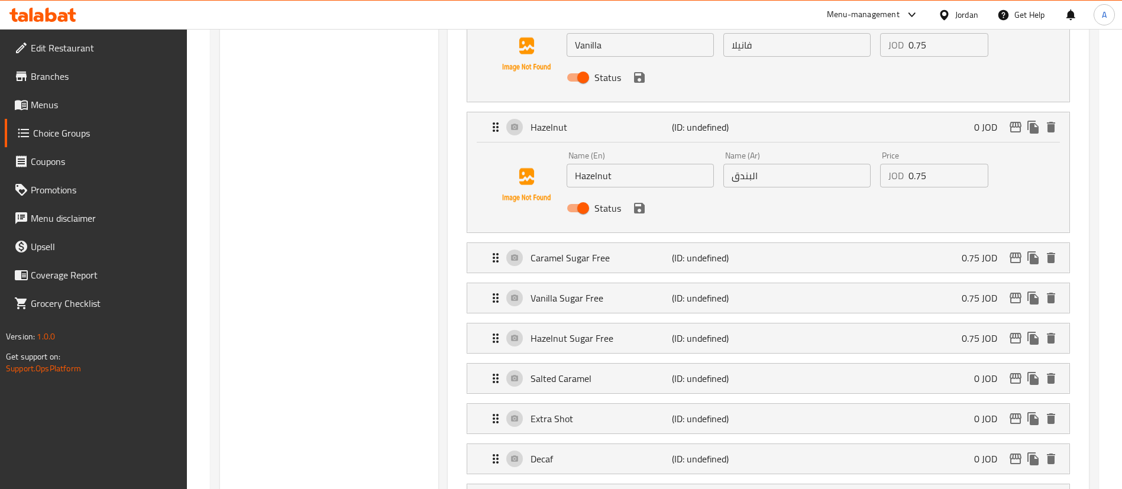
scroll to position [1074, 0]
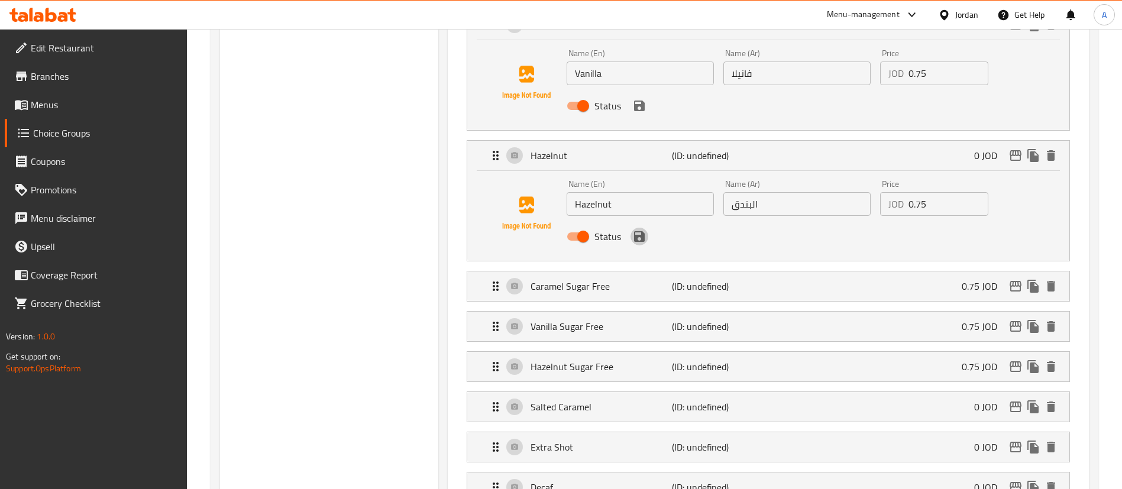
click at [639, 231] on icon "save" at bounding box center [639, 236] width 11 height 11
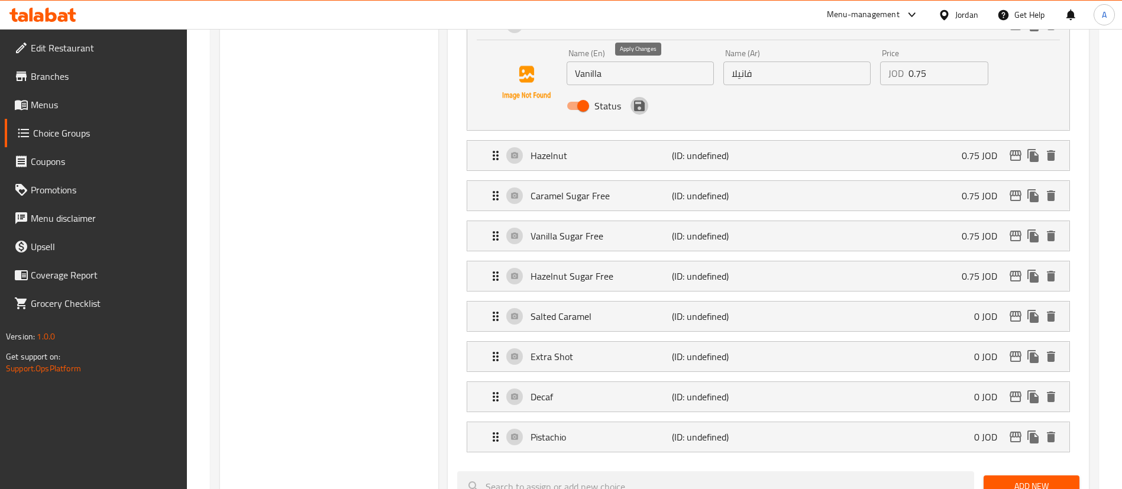
drag, startPoint x: 642, startPoint y: 69, endPoint x: 639, endPoint y: 76, distance: 7.5
click at [642, 101] on icon "save" at bounding box center [639, 106] width 11 height 11
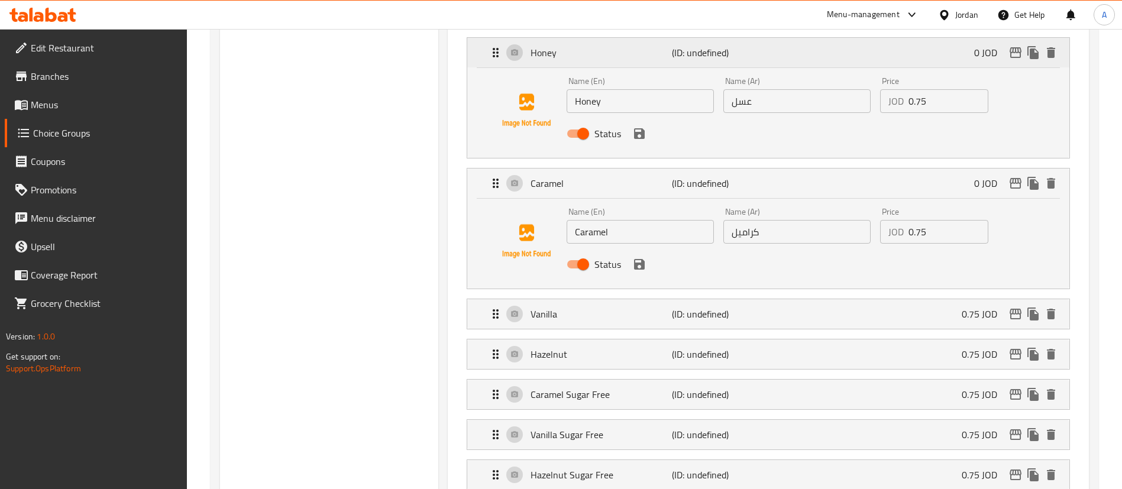
scroll to position [719, 0]
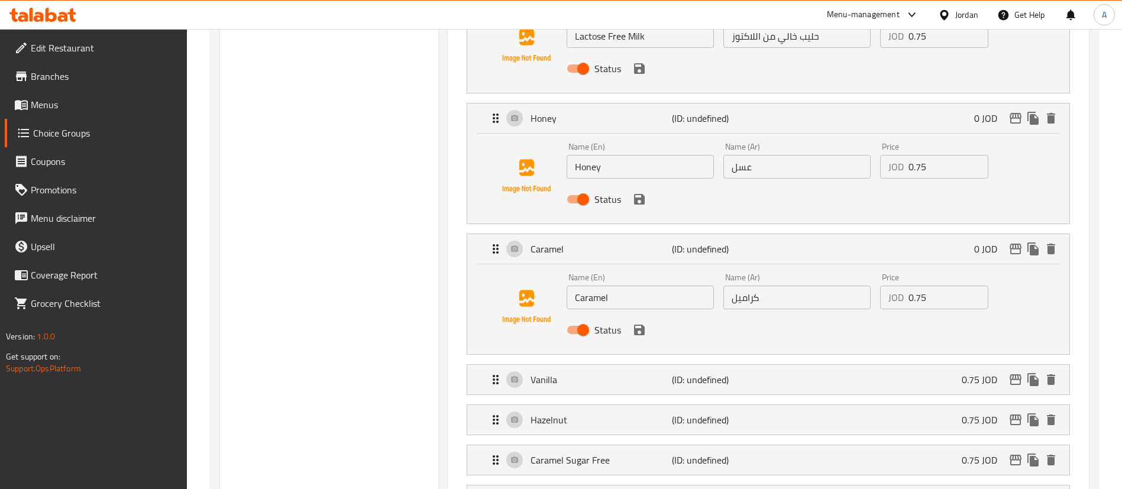
click at [640, 323] on icon "save" at bounding box center [639, 330] width 14 height 14
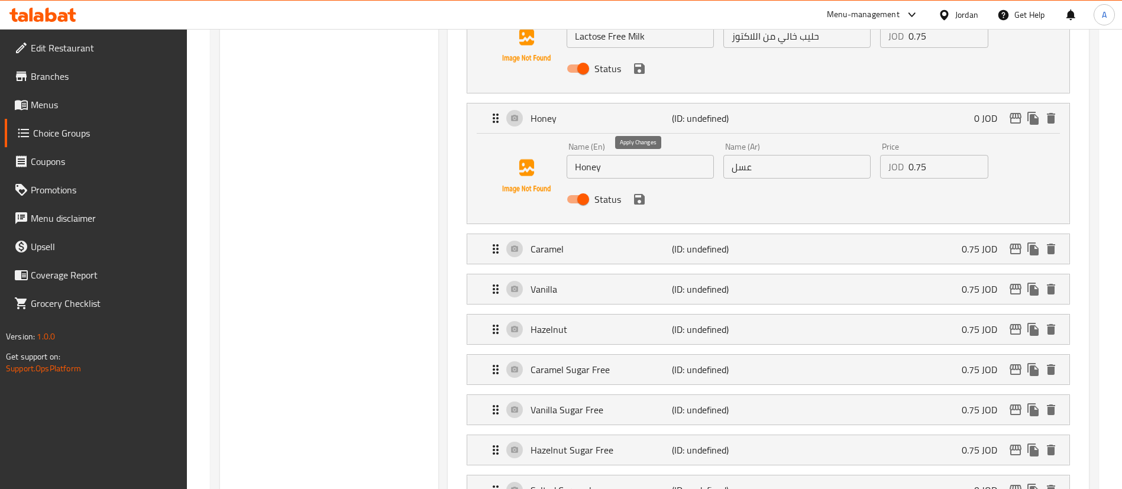
click at [642, 194] on icon "save" at bounding box center [639, 199] width 11 height 11
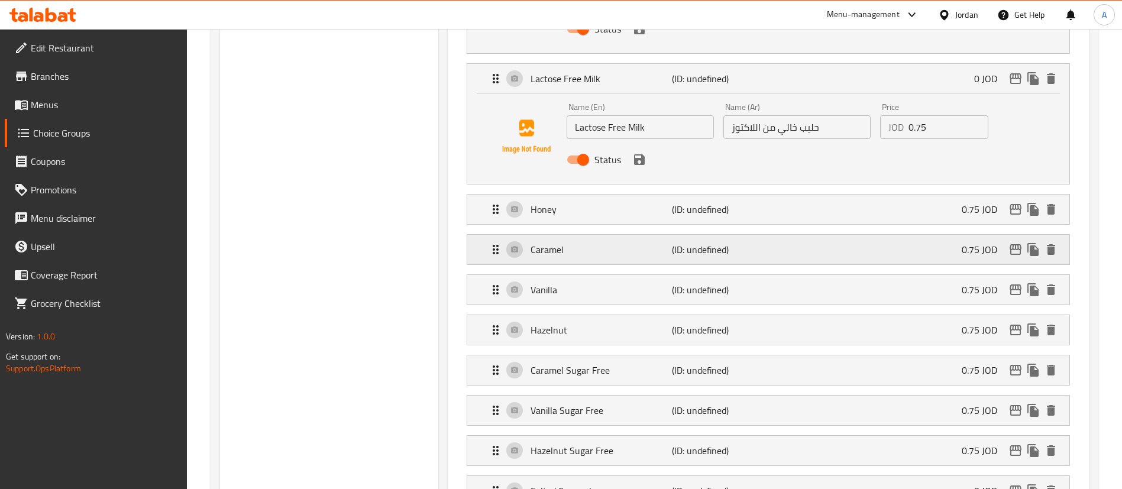
scroll to position [541, 0]
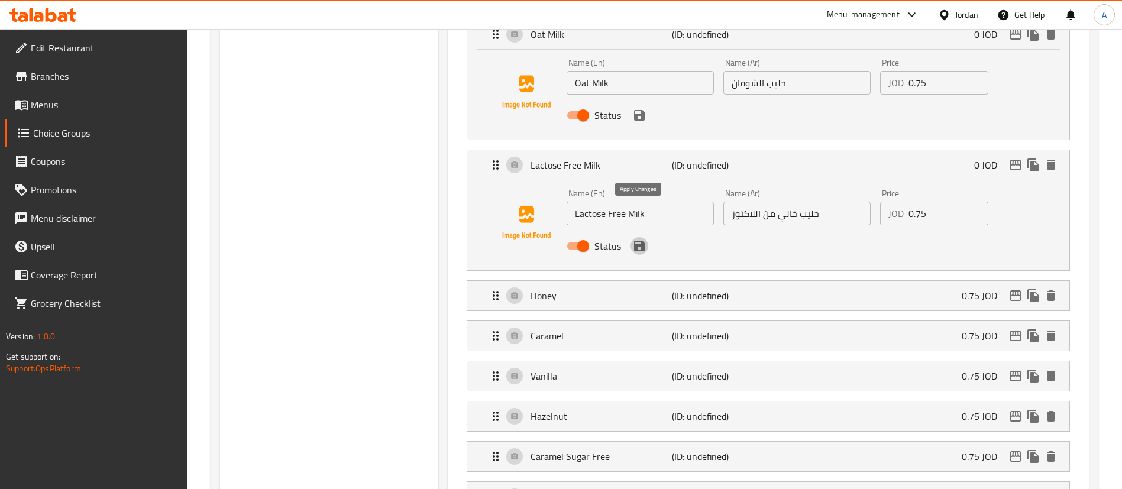
drag, startPoint x: 640, startPoint y: 209, endPoint x: 645, endPoint y: 104, distance: 105.4
click at [639, 239] on icon "save" at bounding box center [639, 246] width 14 height 14
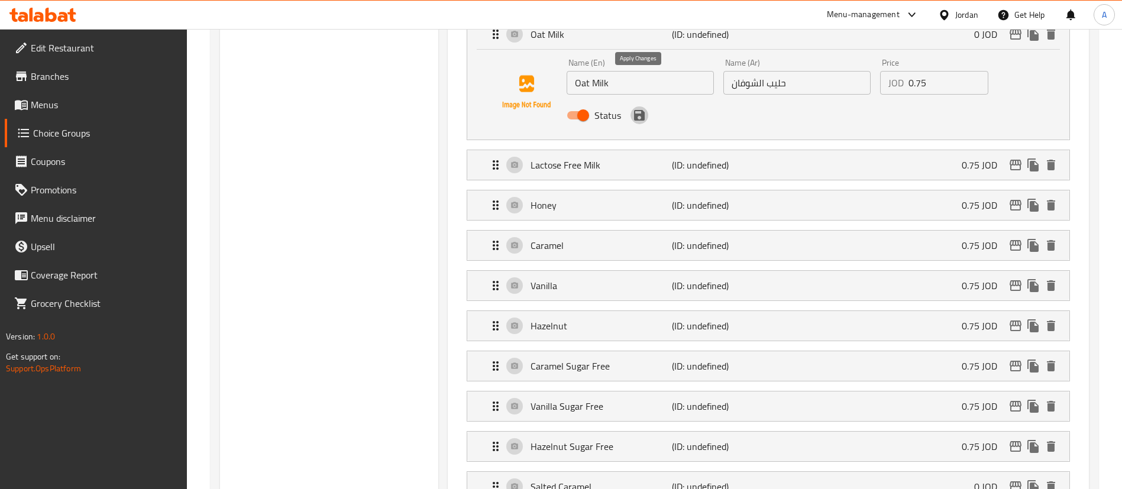
click at [642, 110] on icon "save" at bounding box center [639, 115] width 11 height 11
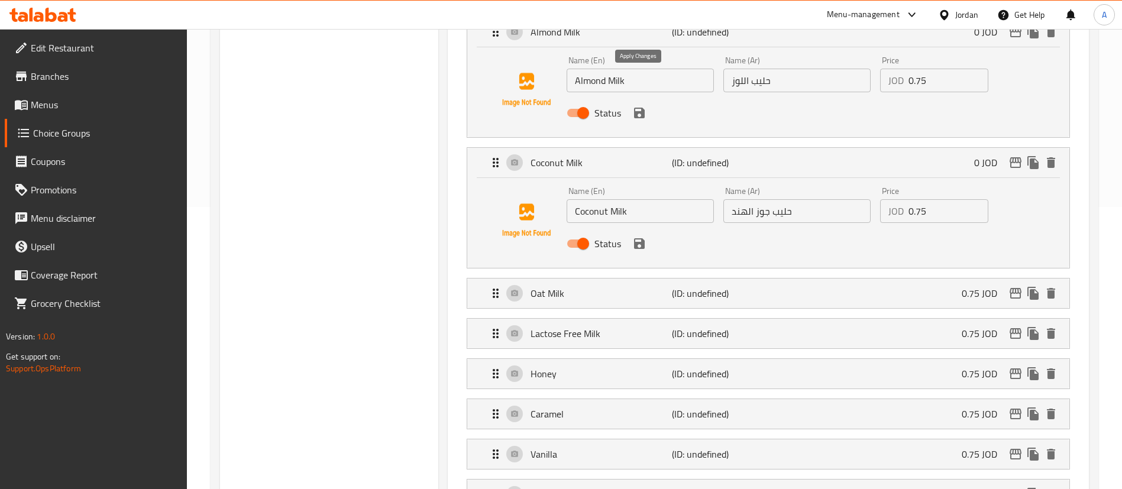
scroll to position [275, 0]
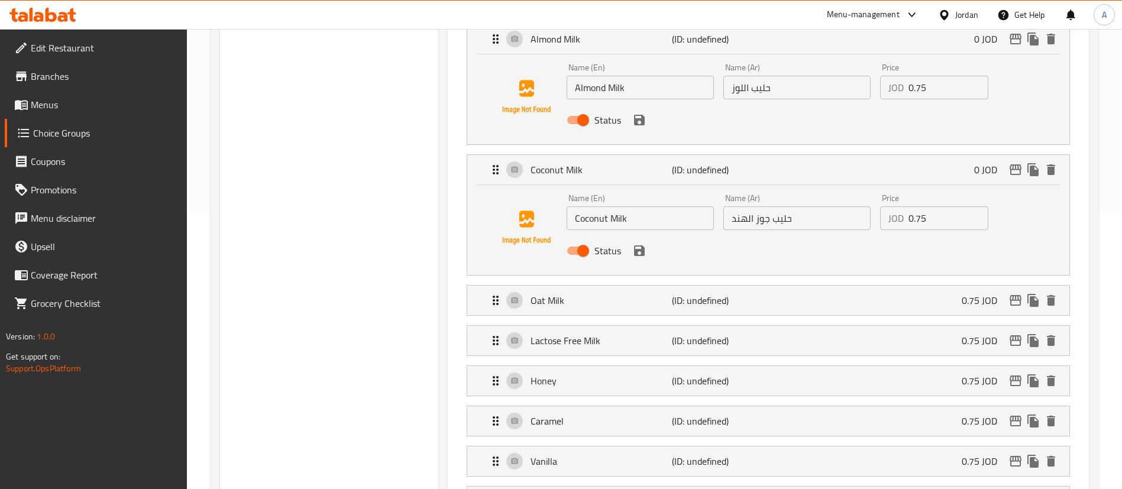
click at [647, 235] on div "Status" at bounding box center [797, 251] width 470 height 32
click at [642, 113] on icon "save" at bounding box center [639, 120] width 14 height 14
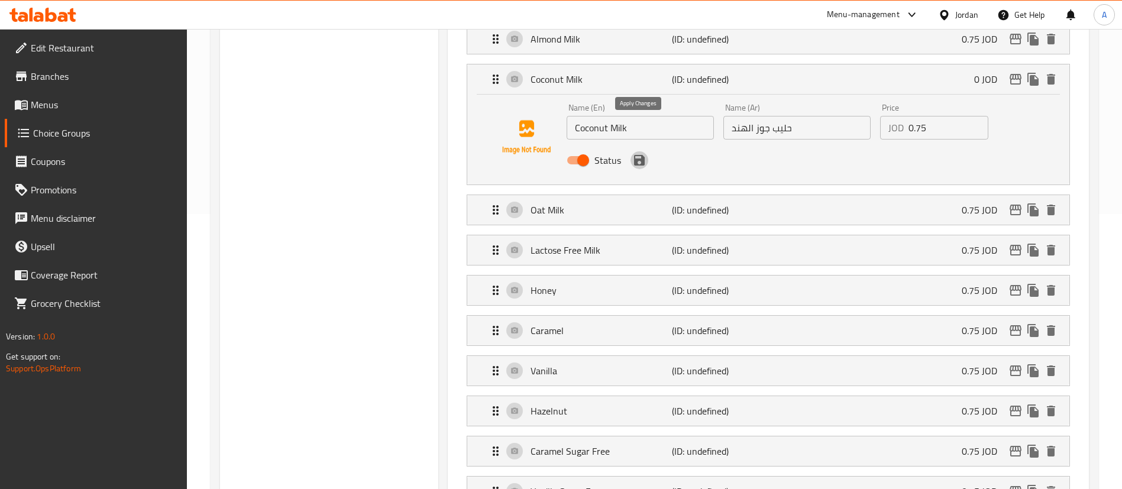
drag, startPoint x: 642, startPoint y: 129, endPoint x: 647, endPoint y: 123, distance: 8.0
click at [641, 155] on icon "save" at bounding box center [639, 160] width 11 height 11
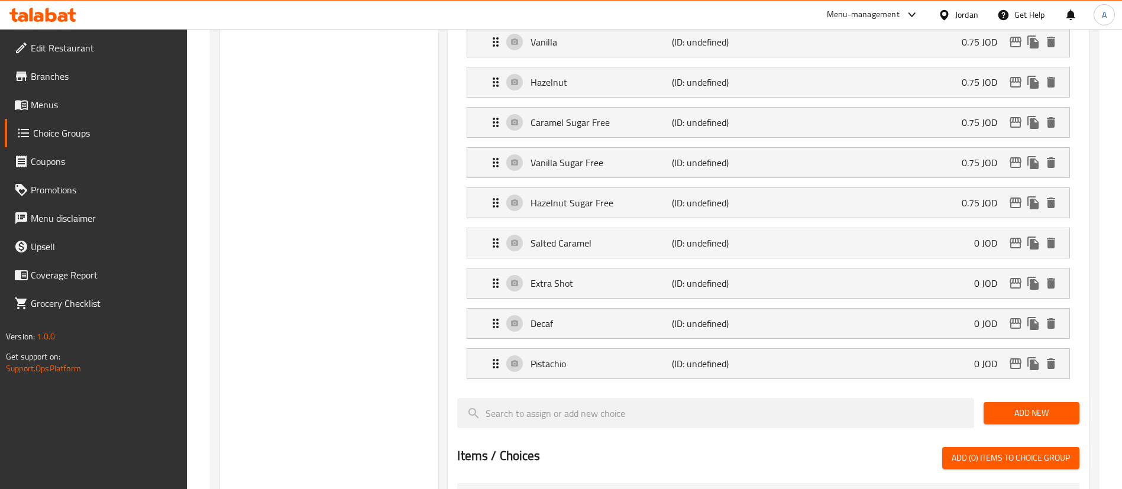
scroll to position [541, 0]
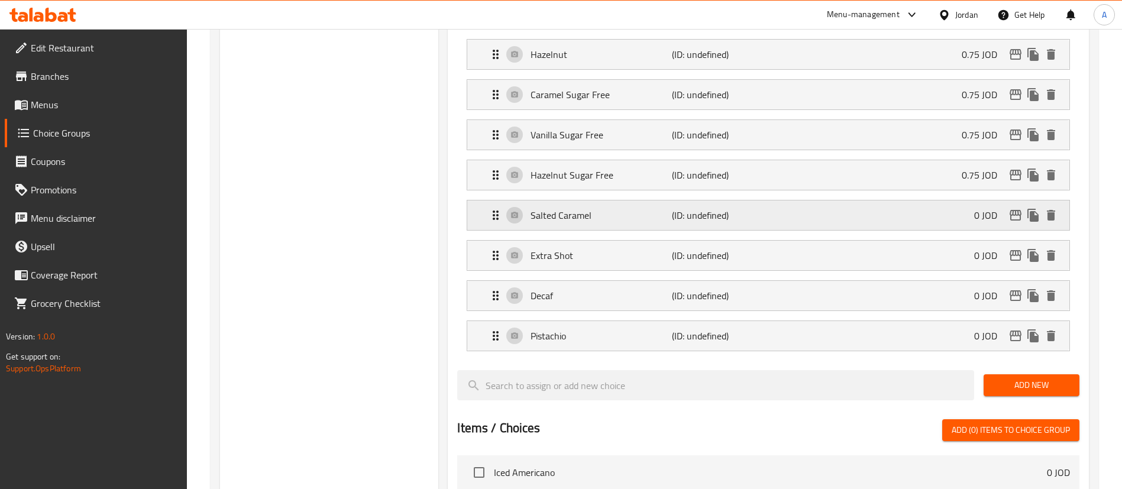
click at [969, 201] on div "Salted Caramel (ID: undefined) 0 JOD" at bounding box center [772, 216] width 567 height 30
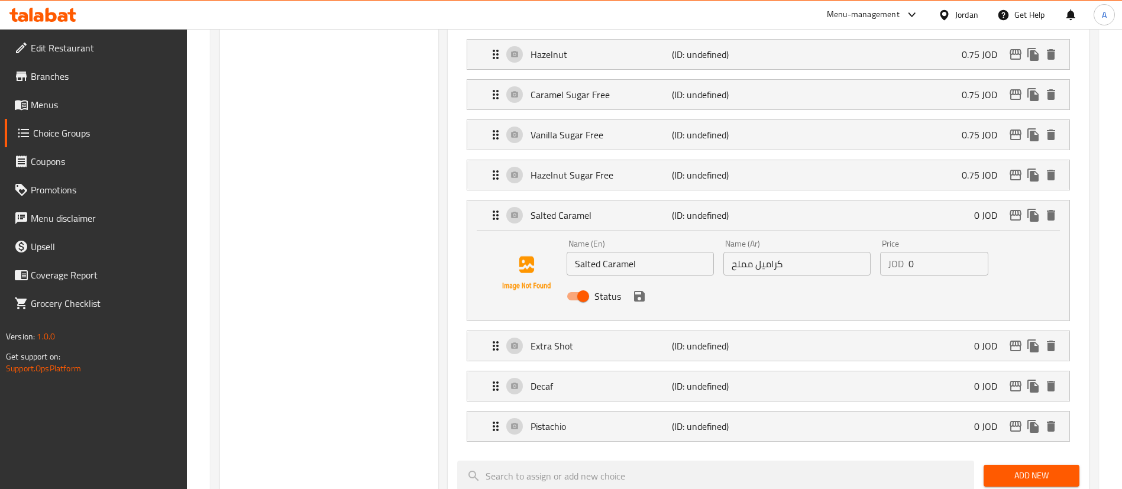
drag, startPoint x: 932, startPoint y: 228, endPoint x: 838, endPoint y: 237, distance: 94.5
click at [838, 237] on div "Name (En) Salted Caramel Name (En) Name (Ar) كراميل مملح Name (Ar) Price JOD 0 …" at bounding box center [797, 273] width 470 height 77
type input "1"
click at [647, 287] on button "save" at bounding box center [640, 296] width 18 height 18
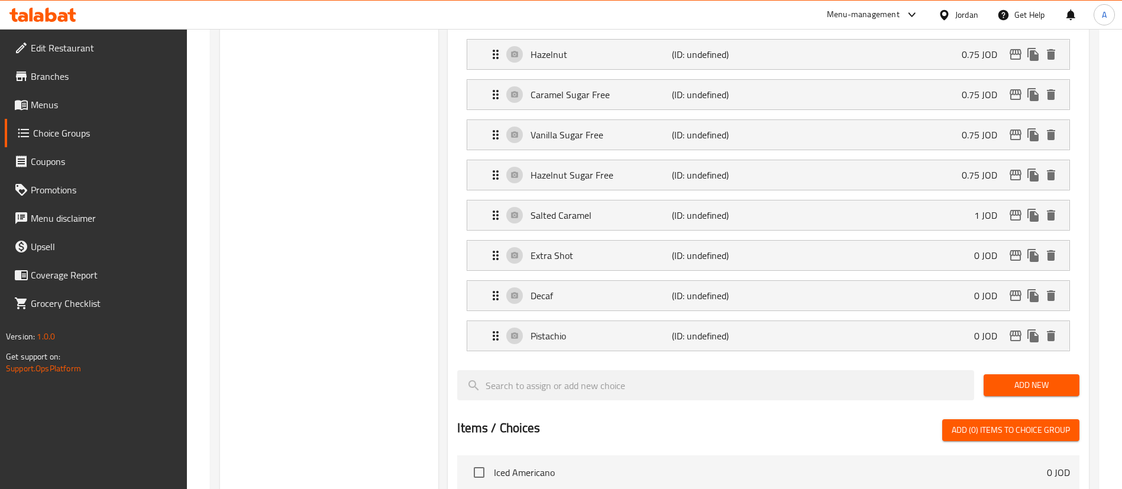
drag, startPoint x: 895, startPoint y: 216, endPoint x: 910, endPoint y: 239, distance: 27.2
click at [896, 241] on div "Extra Shot (ID: undefined) 0 JOD" at bounding box center [772, 256] width 567 height 30
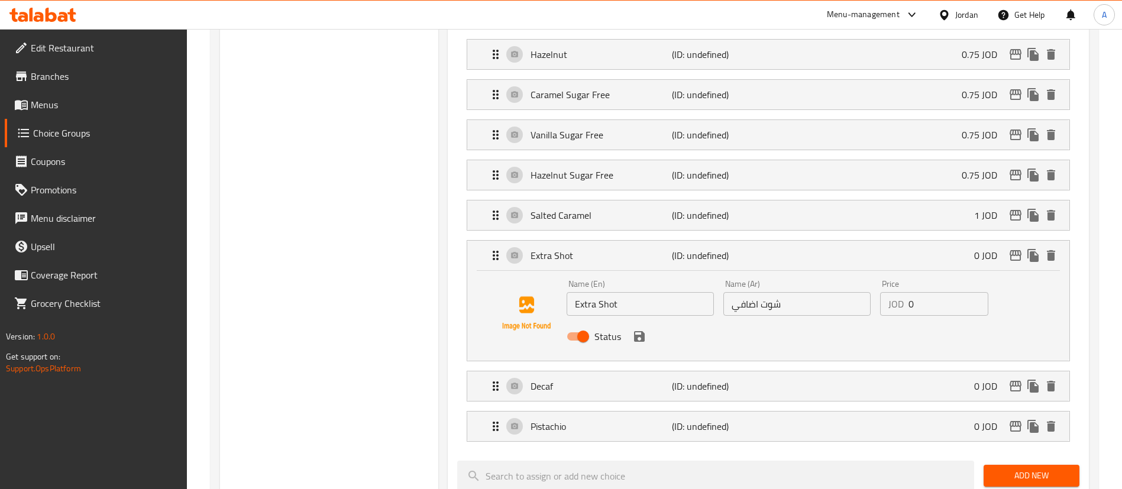
click at [868, 272] on nav "Almond Milk (ID: undefined) 0.75 JOD Name (En) Almond Milk Name (En) Name (Ar) …" at bounding box center [768, 99] width 622 height 703
drag, startPoint x: 920, startPoint y: 274, endPoint x: 711, endPoint y: 277, distance: 209.4
click at [804, 275] on div "Name (En) Extra Shot Name (En) Name (Ar) شوت اضافي Name (Ar) Price JOD 0 Price …" at bounding box center [797, 313] width 470 height 77
click at [630, 321] on div "Status" at bounding box center [797, 337] width 470 height 32
click at [642, 331] on icon "save" at bounding box center [639, 336] width 11 height 11
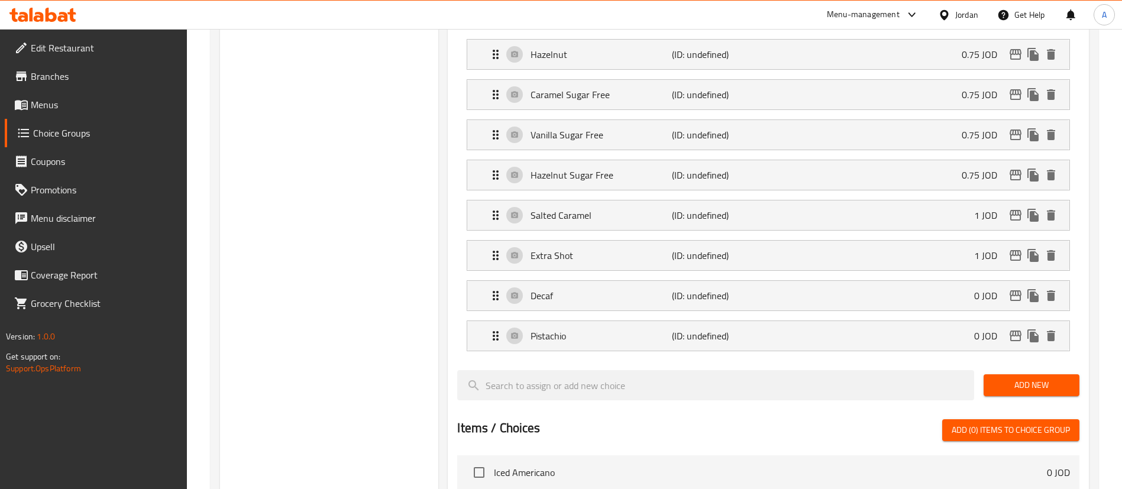
type input "1"
click at [943, 281] on div "Decaf (ID: undefined) 0 JOD" at bounding box center [772, 296] width 567 height 30
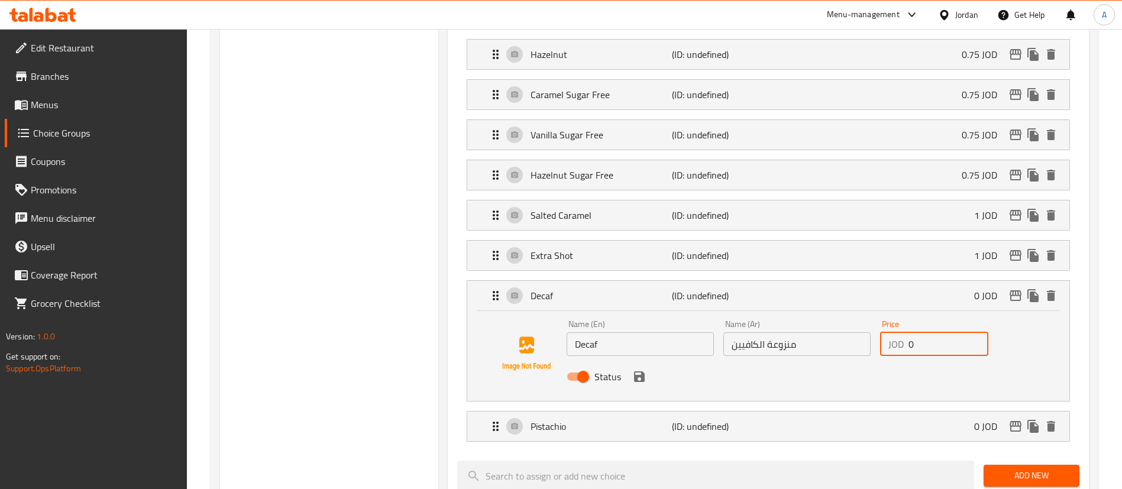
drag, startPoint x: 948, startPoint y: 315, endPoint x: 937, endPoint y: 303, distance: 16.3
click at [946, 332] on input "0" at bounding box center [949, 344] width 80 height 24
drag, startPoint x: 825, startPoint y: 382, endPoint x: 914, endPoint y: 401, distance: 91.4
click at [826, 412] on div "Pistachio (ID: undefined) 0 JOD" at bounding box center [772, 427] width 567 height 30
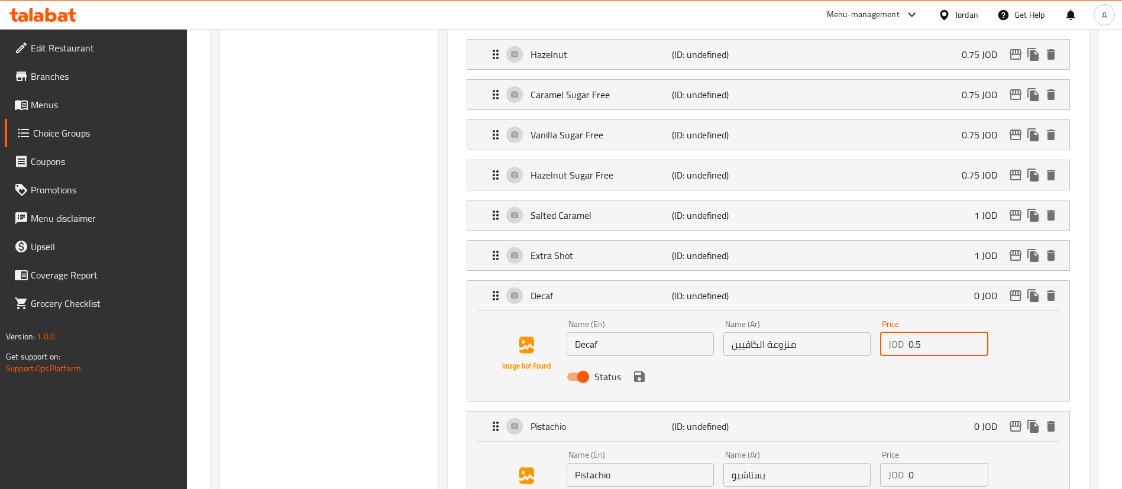
type input "0.5"
click at [752, 446] on div "Name (En) Pistachio Name (En) Name (Ar) بستاشيو Name (Ar) Price JOD 0 Price Sta…" at bounding box center [797, 484] width 470 height 77
click at [635, 370] on icon "save" at bounding box center [639, 377] width 14 height 14
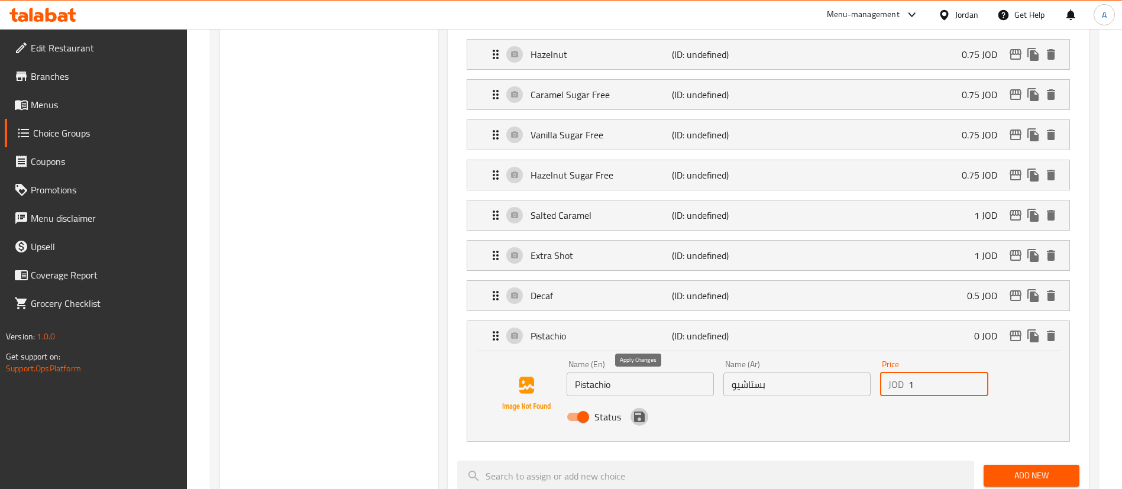
click at [638, 412] on icon "save" at bounding box center [639, 417] width 11 height 11
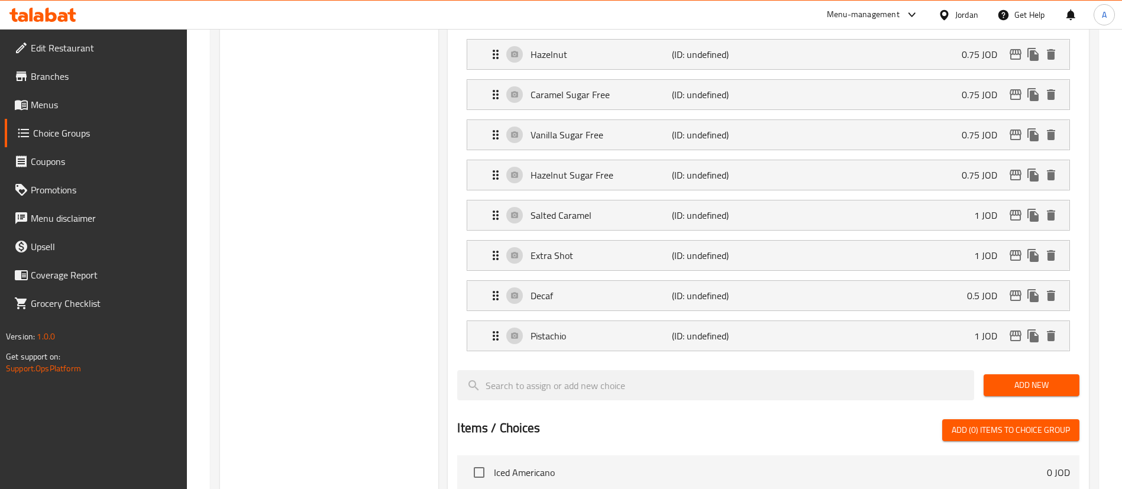
type input "1"
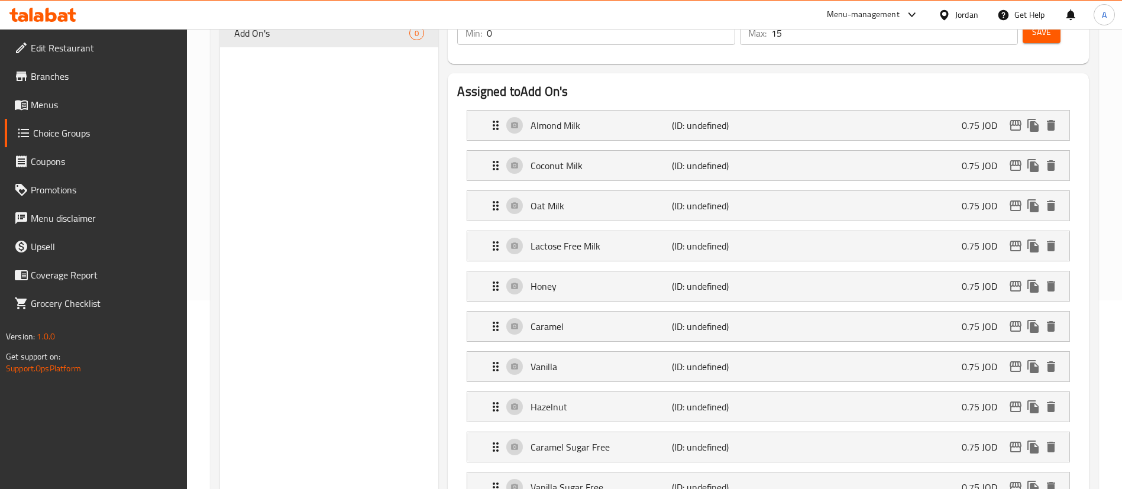
scroll to position [0, 0]
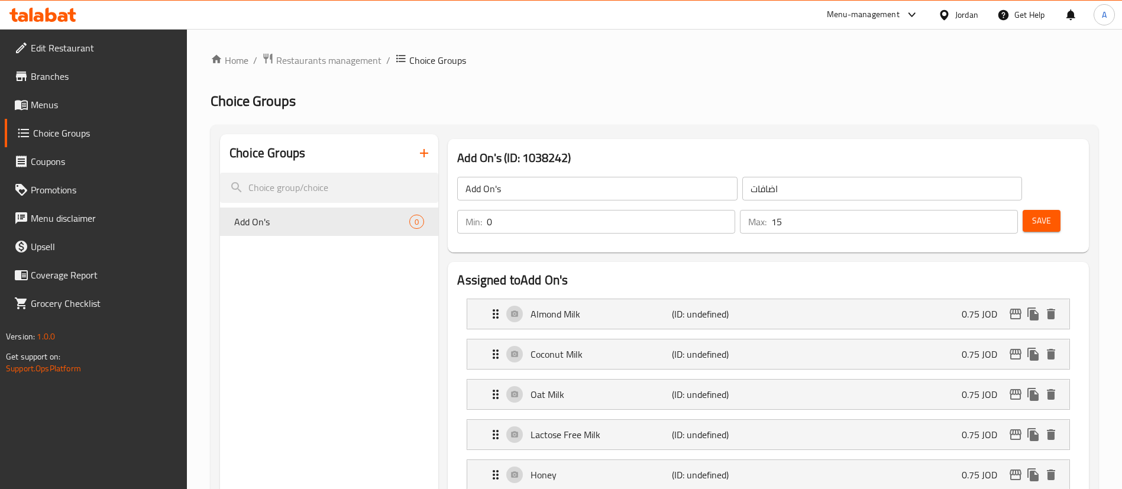
drag, startPoint x: 1045, startPoint y: 177, endPoint x: 1029, endPoint y: 190, distance: 20.1
click at [1043, 208] on div "Save" at bounding box center [1046, 222] width 52 height 28
click at [1032, 214] on span "Save" at bounding box center [1041, 221] width 19 height 15
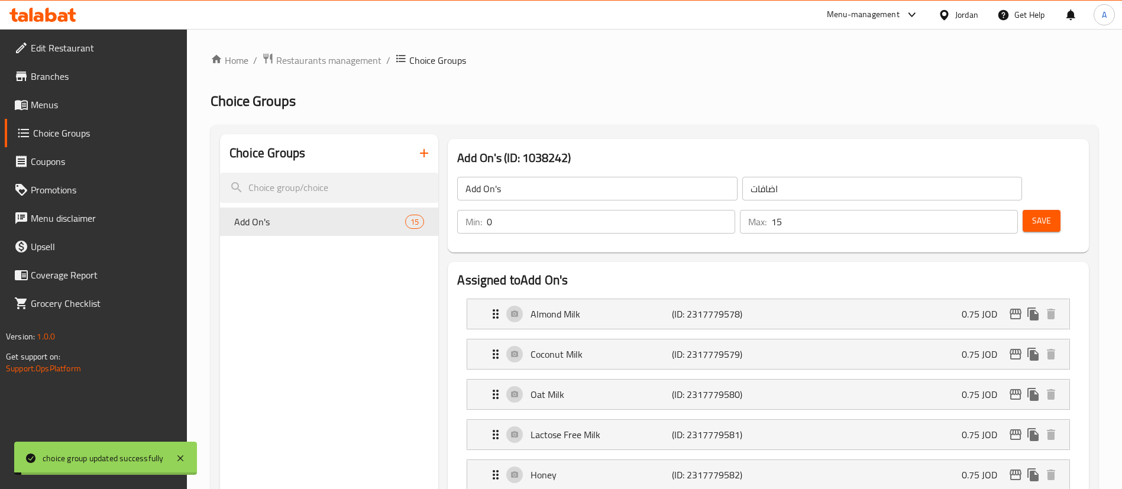
click at [96, 105] on span "Menus" at bounding box center [104, 105] width 147 height 14
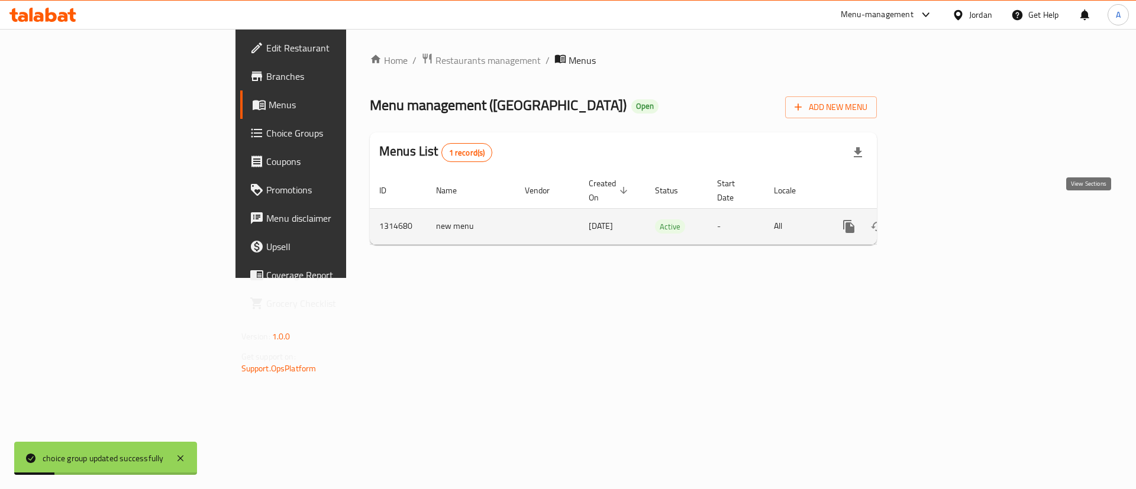
click at [948, 212] on link "enhanced table" at bounding box center [934, 226] width 28 height 28
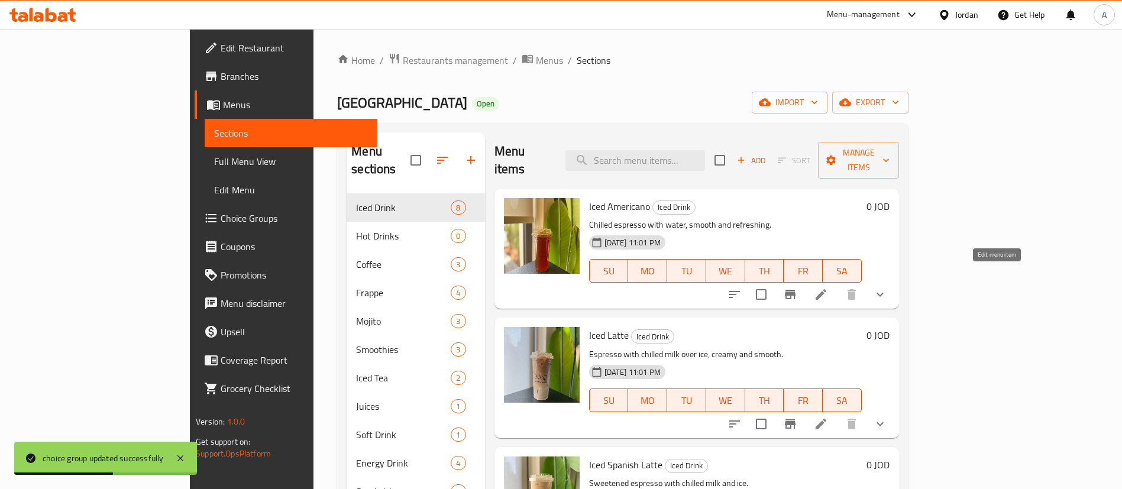
click at [828, 287] on icon at bounding box center [821, 294] width 14 height 14
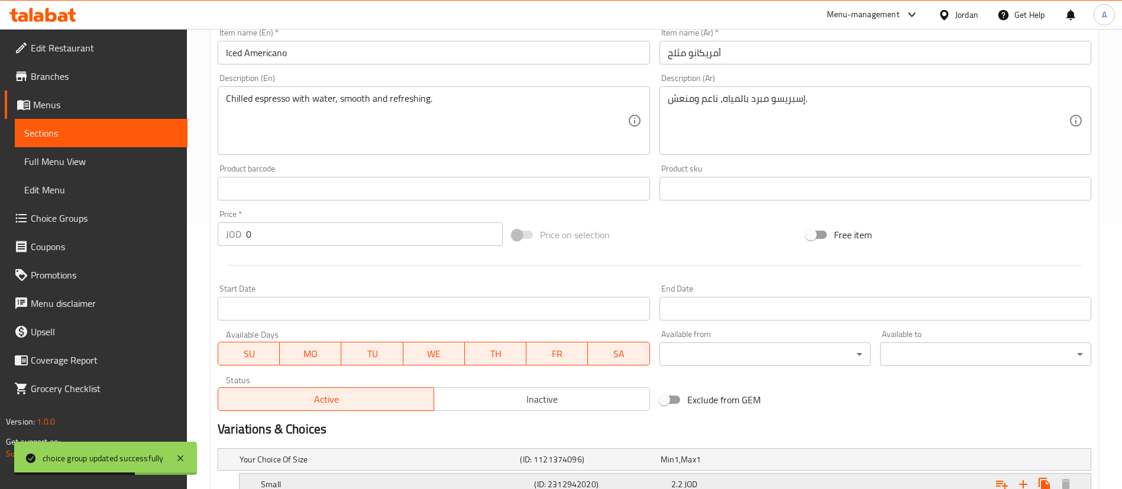
scroll to position [390, 0]
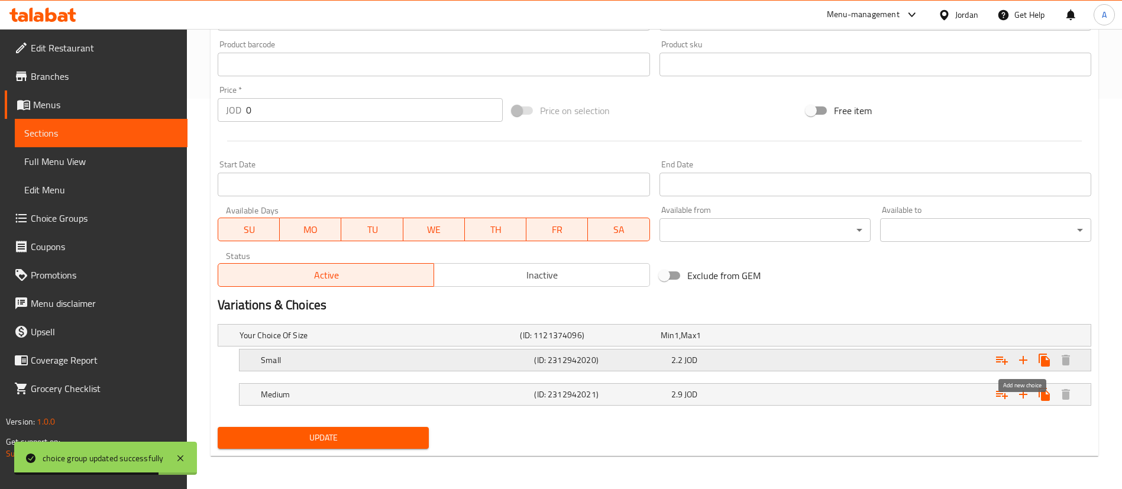
click at [1020, 355] on icon "Expand" at bounding box center [1023, 360] width 14 height 14
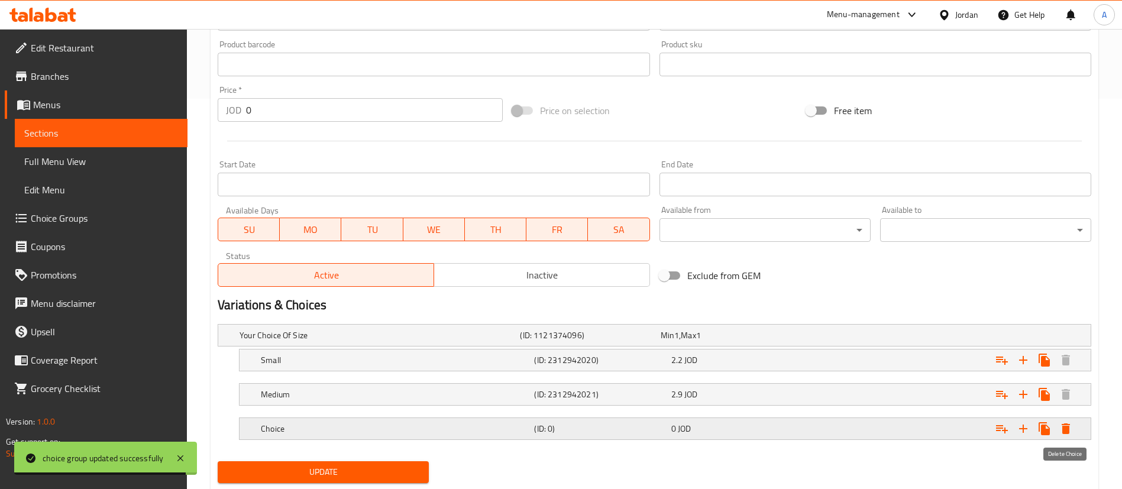
click at [1069, 431] on icon "Expand" at bounding box center [1066, 429] width 8 height 11
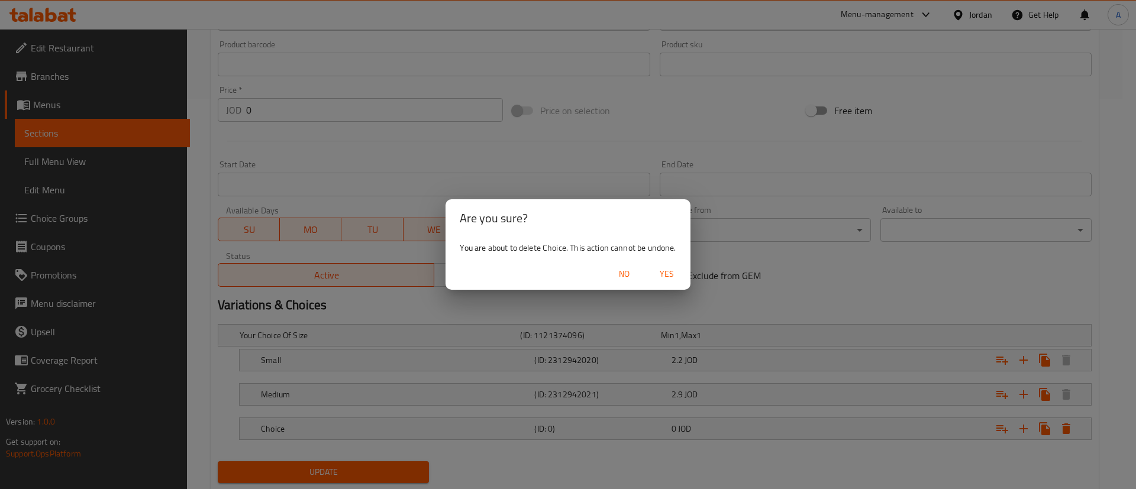
click at [668, 273] on span "Yes" at bounding box center [666, 274] width 28 height 15
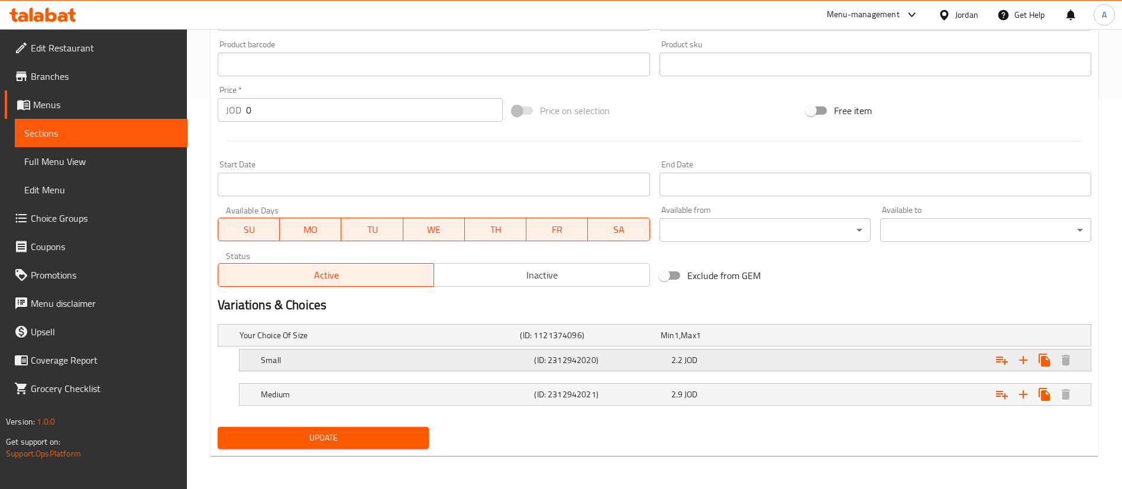
click at [1007, 358] on icon "Expand" at bounding box center [1002, 360] width 14 height 14
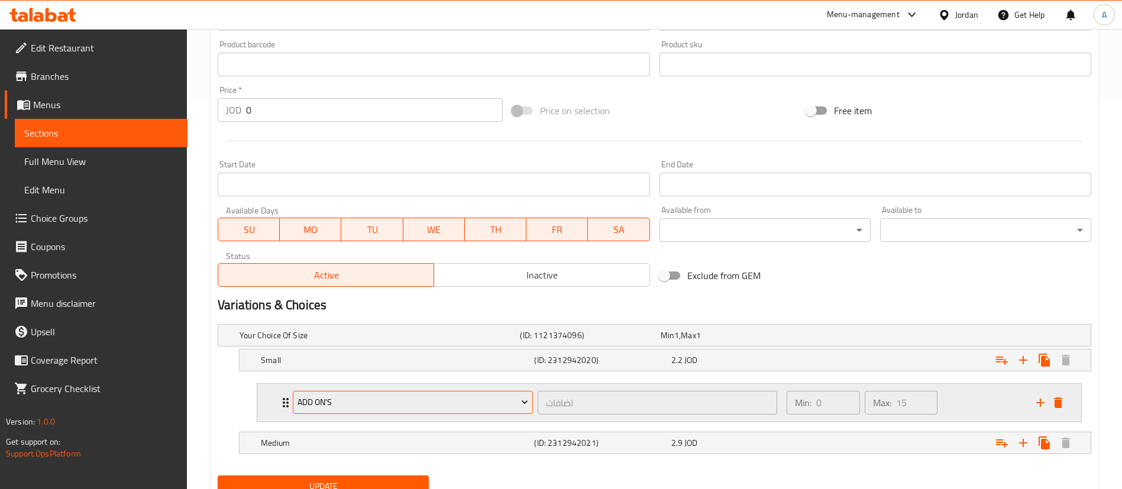
click at [479, 396] on span "Add On's" at bounding box center [413, 402] width 231 height 15
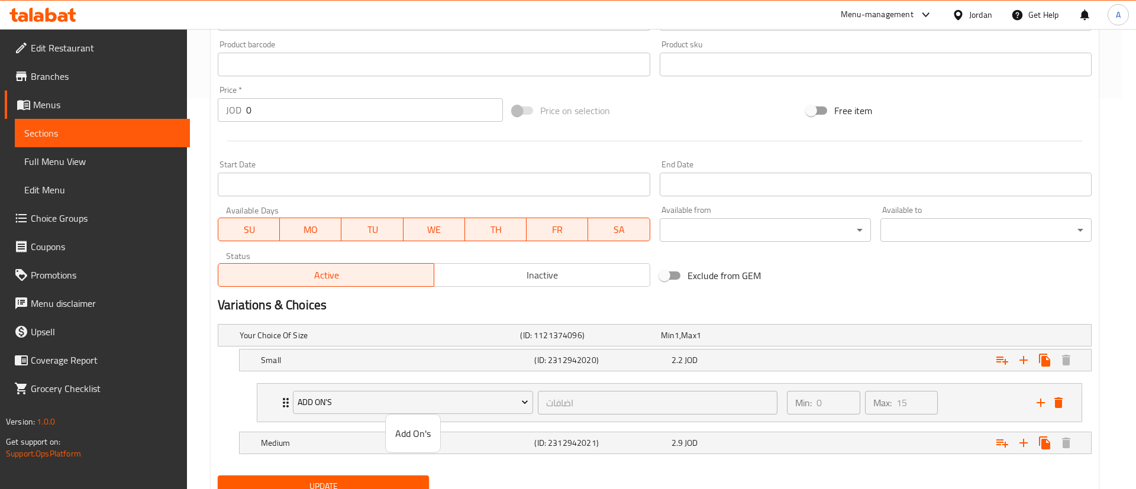
click at [1010, 439] on div at bounding box center [568, 244] width 1136 height 489
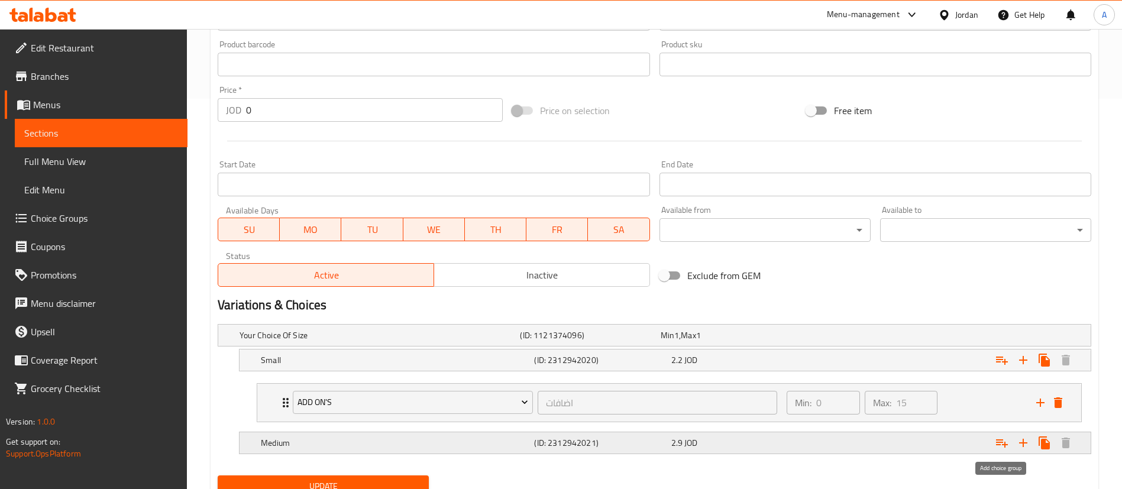
drag, startPoint x: 1004, startPoint y: 441, endPoint x: 869, endPoint y: 437, distance: 134.9
click at [1004, 442] on icon "Expand" at bounding box center [1002, 443] width 14 height 14
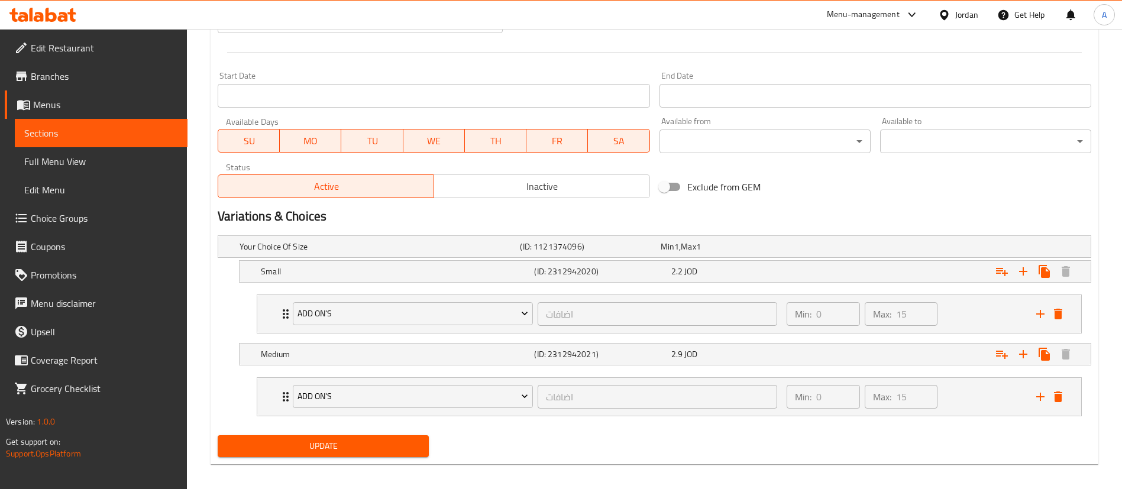
click at [380, 446] on span "Update" at bounding box center [323, 446] width 192 height 15
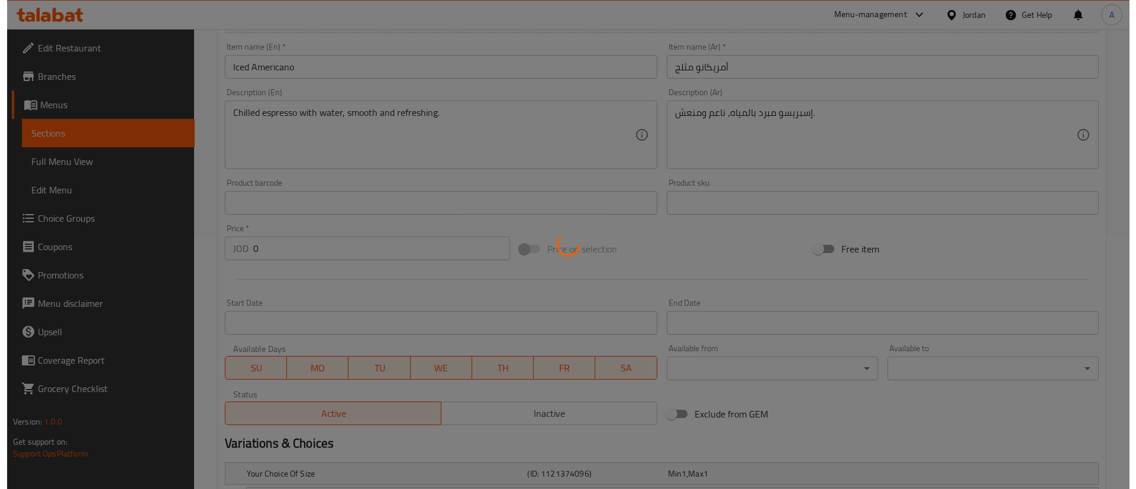
scroll to position [0, 0]
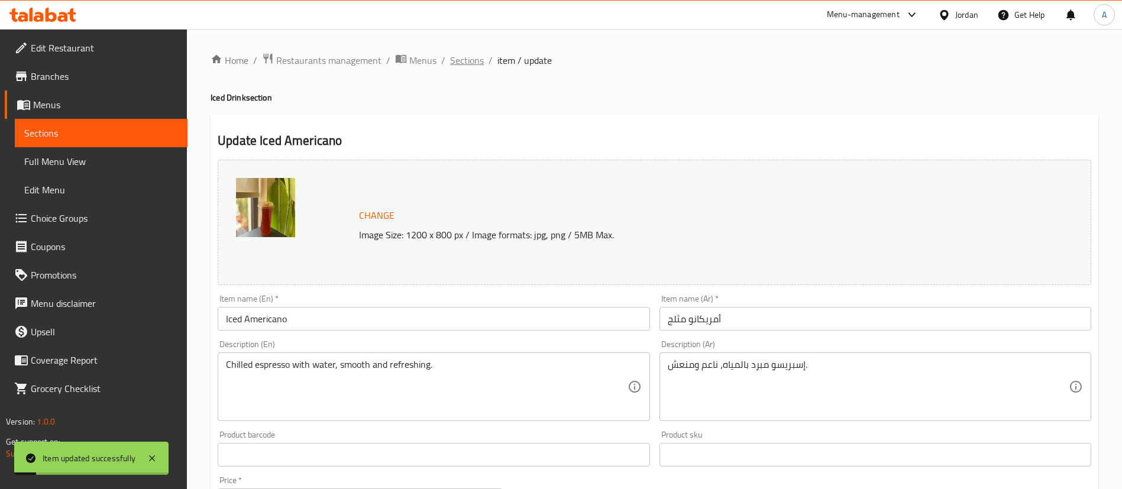
click at [469, 67] on span "Sections" at bounding box center [467, 60] width 34 height 14
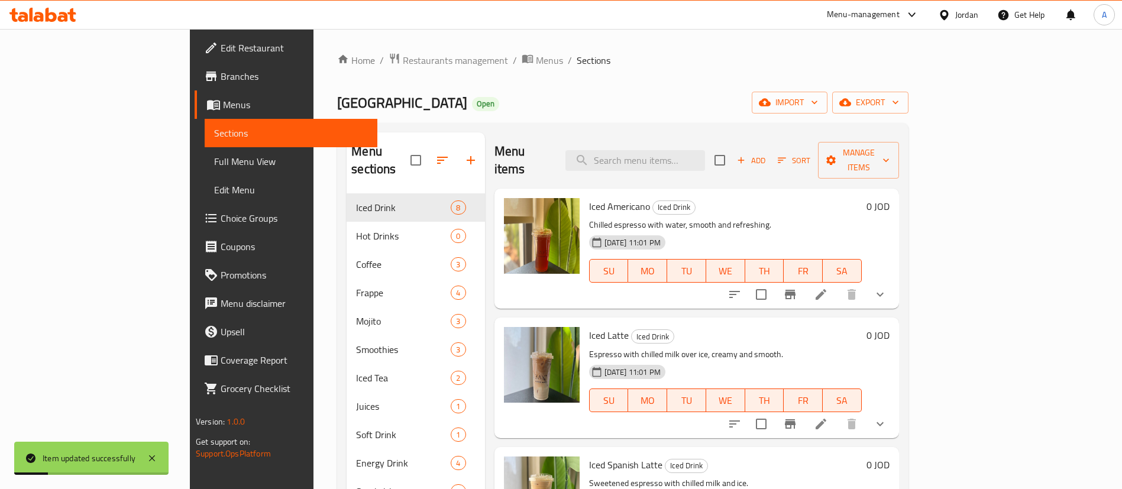
click at [828, 417] on icon at bounding box center [821, 424] width 14 height 14
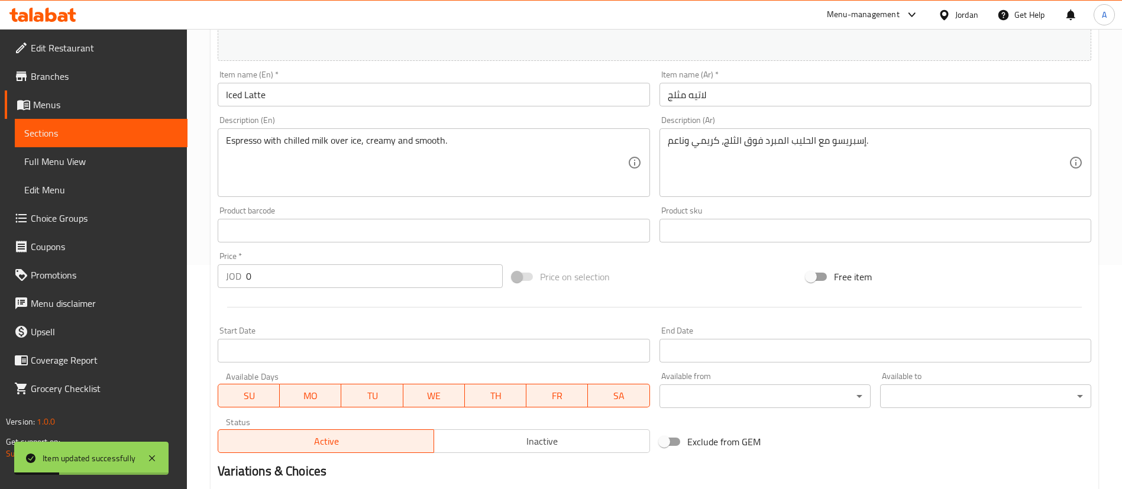
scroll to position [390, 0]
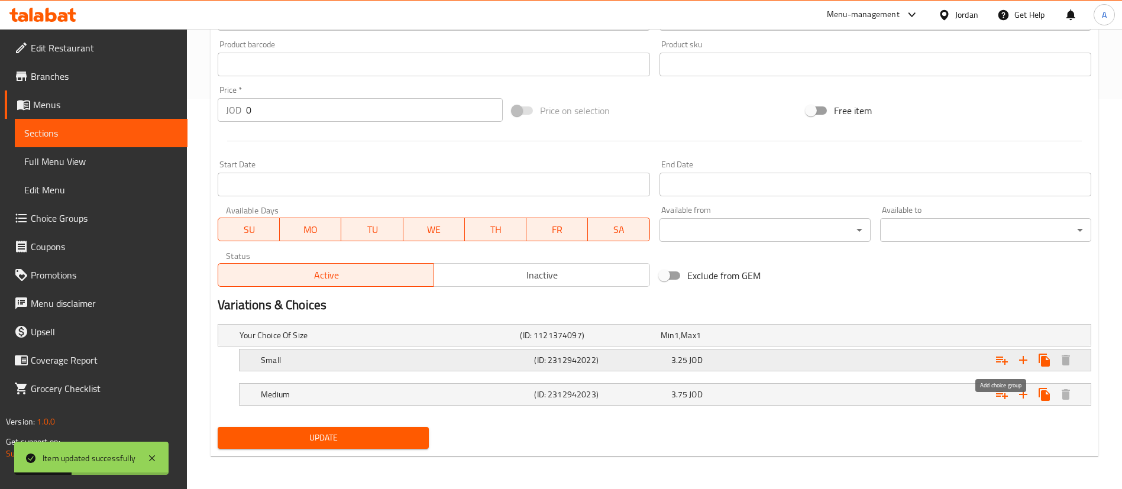
drag, startPoint x: 1004, startPoint y: 360, endPoint x: 830, endPoint y: 365, distance: 173.4
click at [1003, 360] on icon "Expand" at bounding box center [1002, 360] width 14 height 14
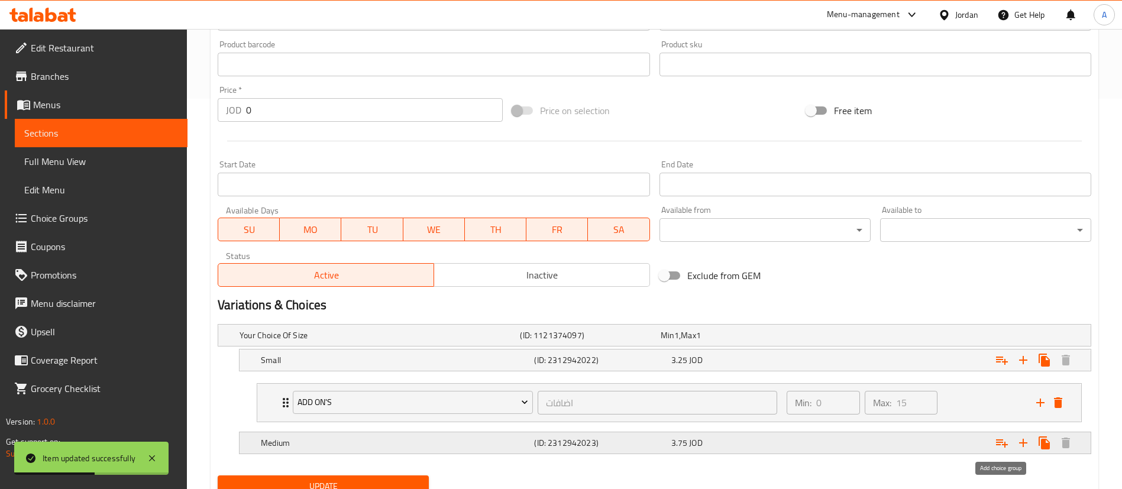
drag, startPoint x: 999, startPoint y: 441, endPoint x: 507, endPoint y: 397, distance: 493.4
click at [999, 440] on icon "Expand" at bounding box center [1002, 443] width 14 height 14
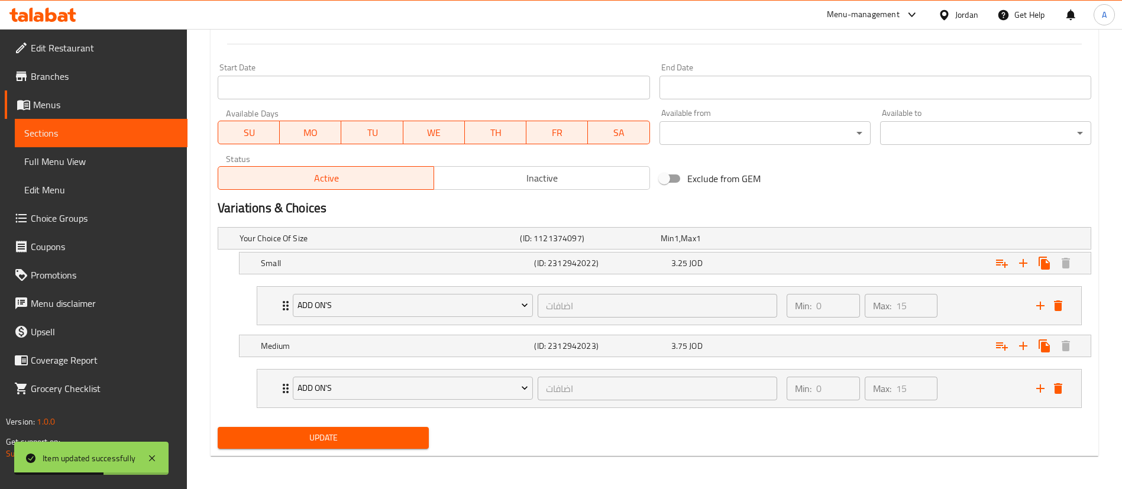
drag, startPoint x: 273, startPoint y: 442, endPoint x: 295, endPoint y: 416, distance: 34.0
click at [274, 441] on span "Update" at bounding box center [323, 438] width 192 height 15
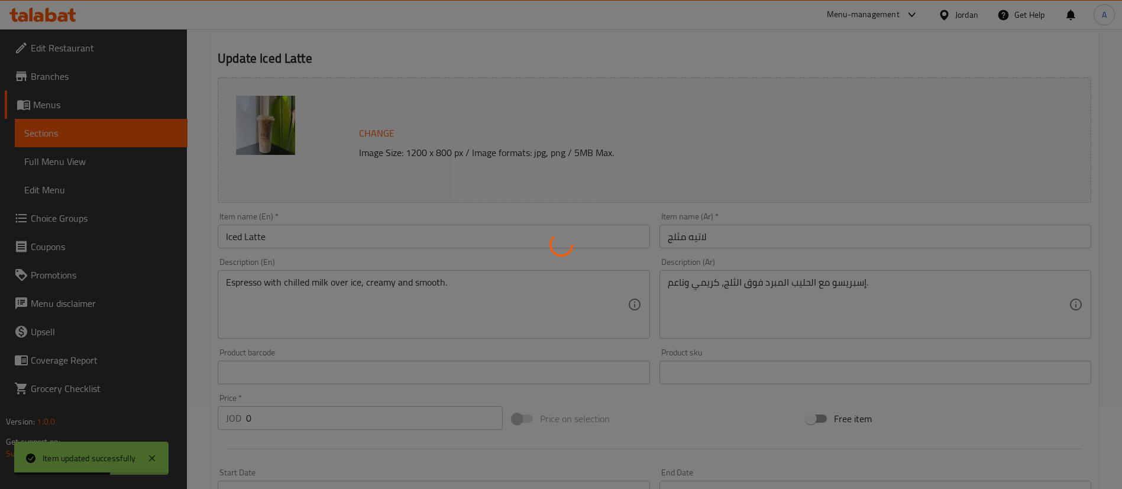
scroll to position [0, 0]
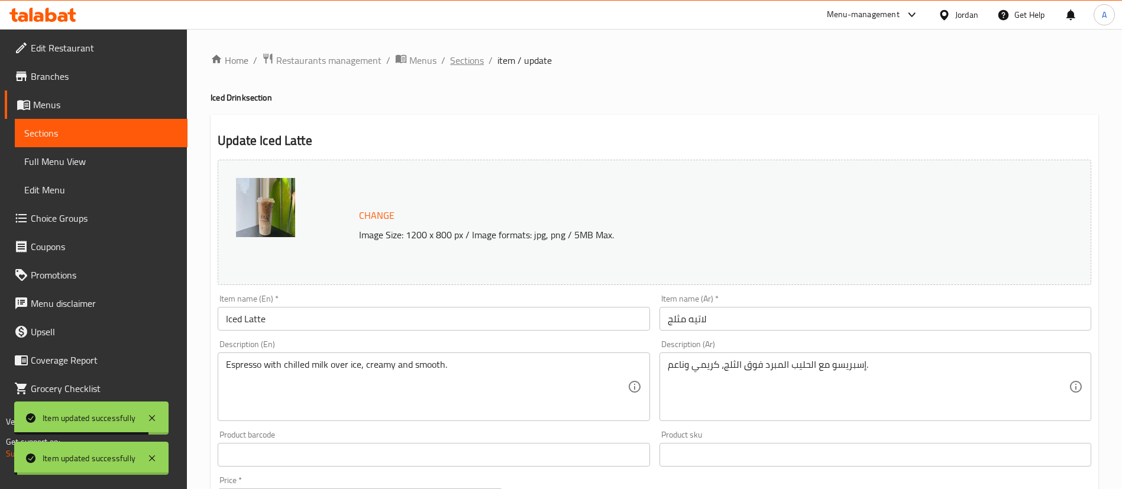
click at [473, 59] on span "Sections" at bounding box center [467, 60] width 34 height 14
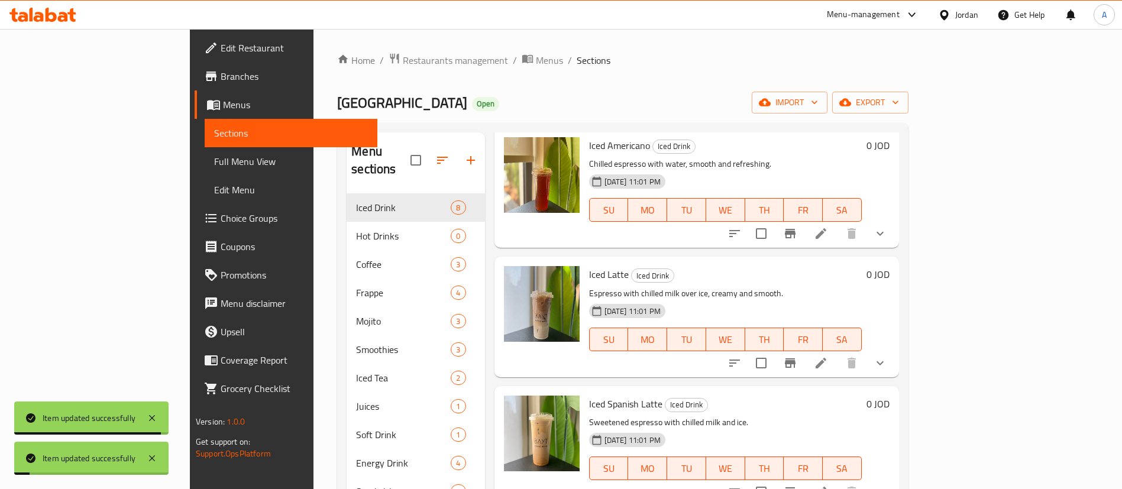
scroll to position [89, 0]
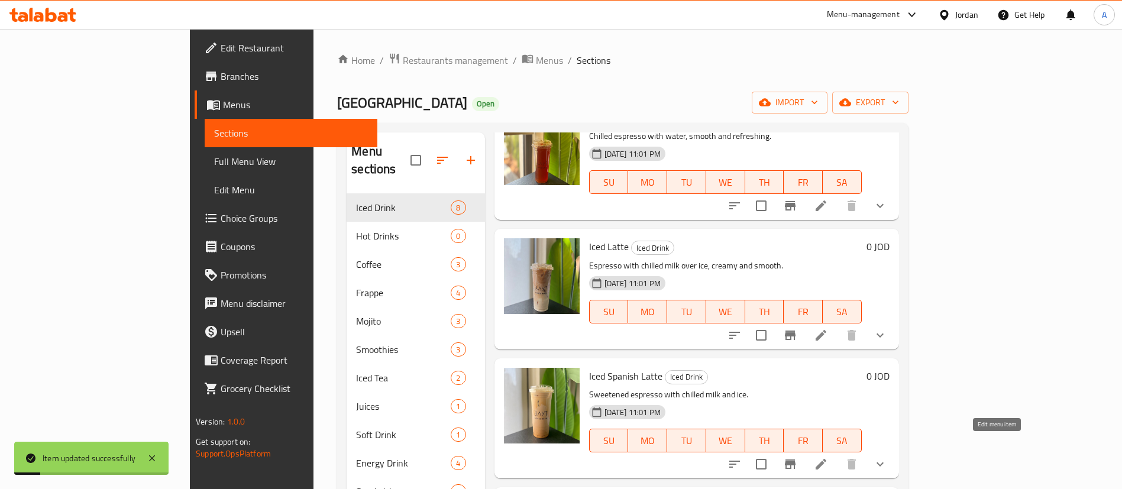
click at [828, 457] on icon at bounding box center [821, 464] width 14 height 14
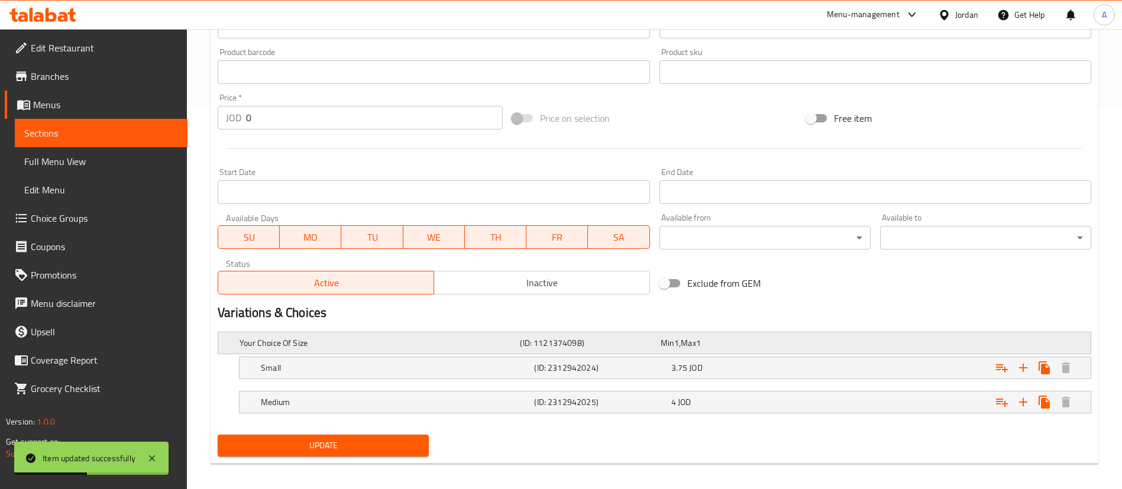
scroll to position [390, 0]
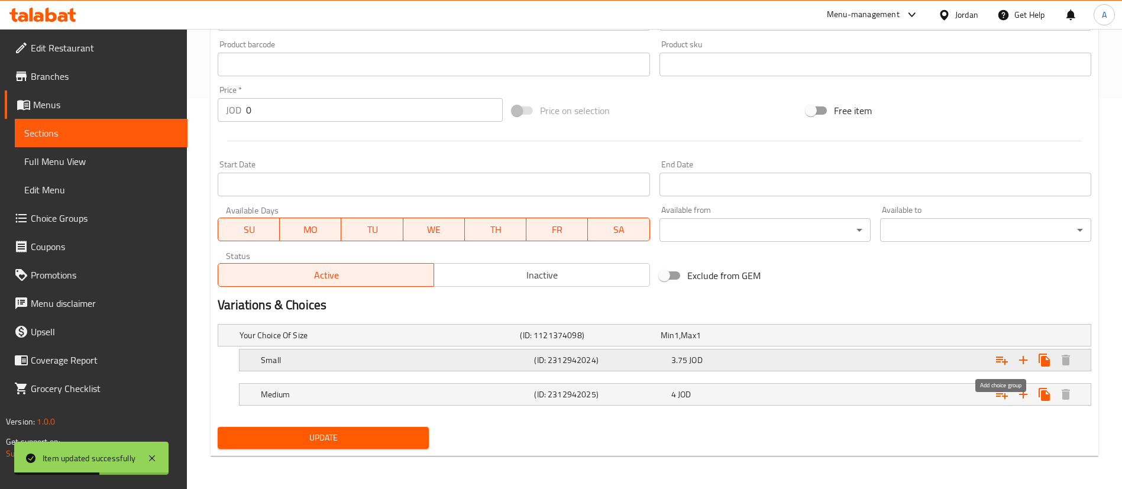
click at [995, 361] on icon "Expand" at bounding box center [1002, 360] width 14 height 14
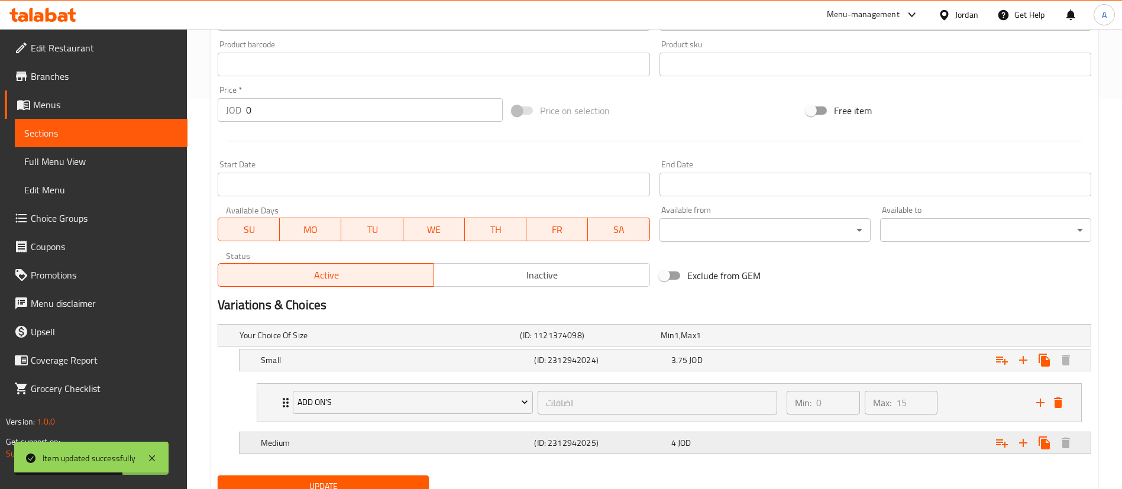
click at [1001, 444] on icon "Expand" at bounding box center [1002, 443] width 14 height 14
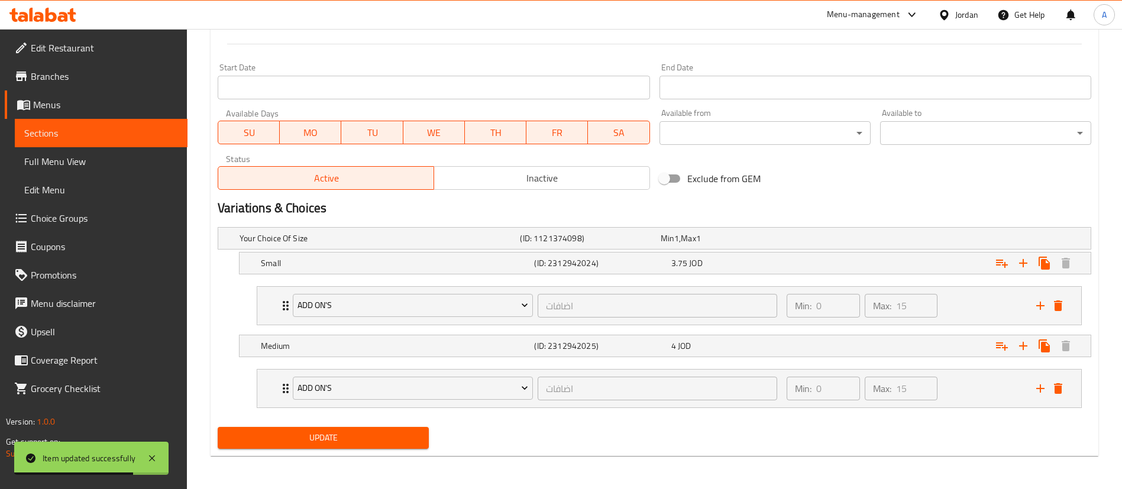
click at [367, 444] on span "Update" at bounding box center [323, 438] width 192 height 15
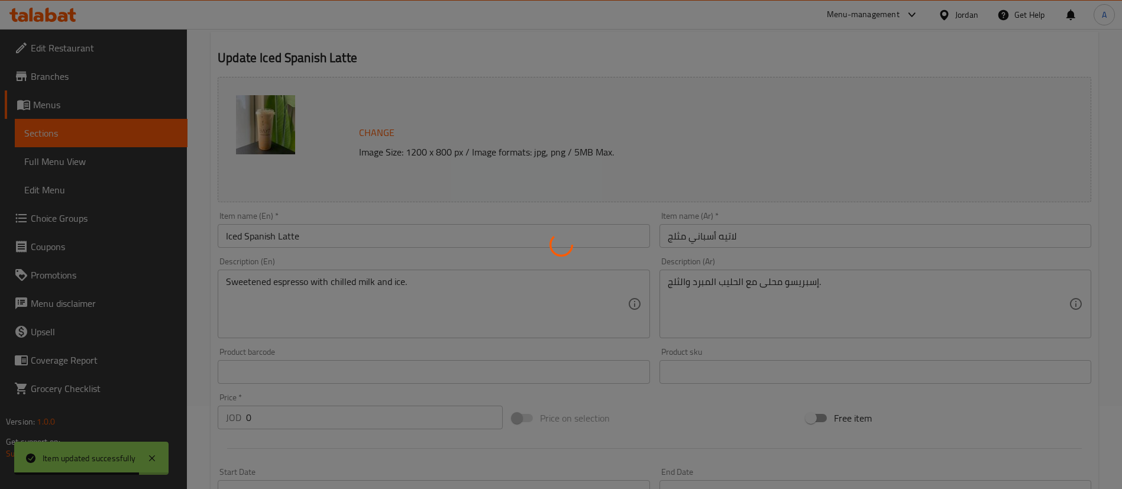
scroll to position [0, 0]
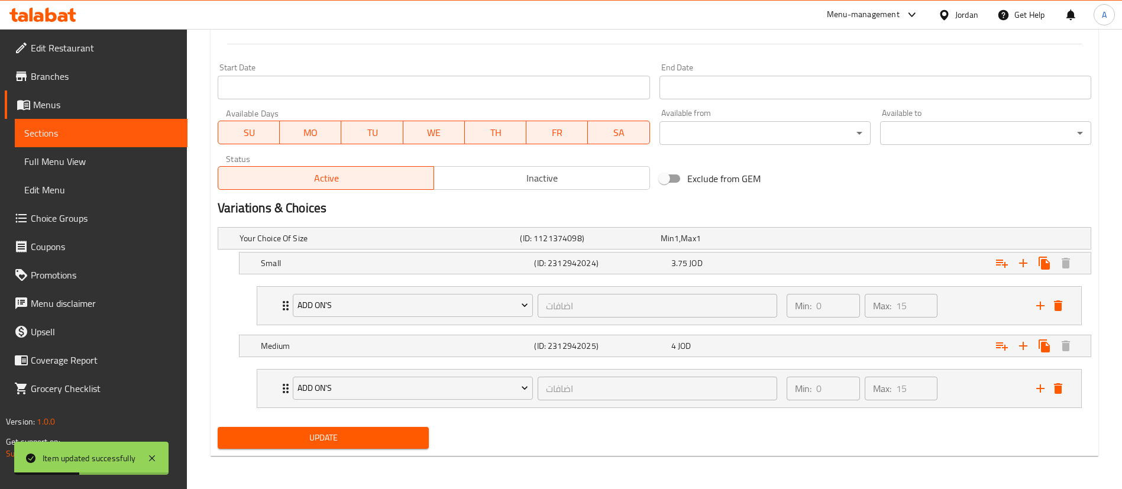
click at [395, 429] on button "Update" at bounding box center [323, 438] width 211 height 22
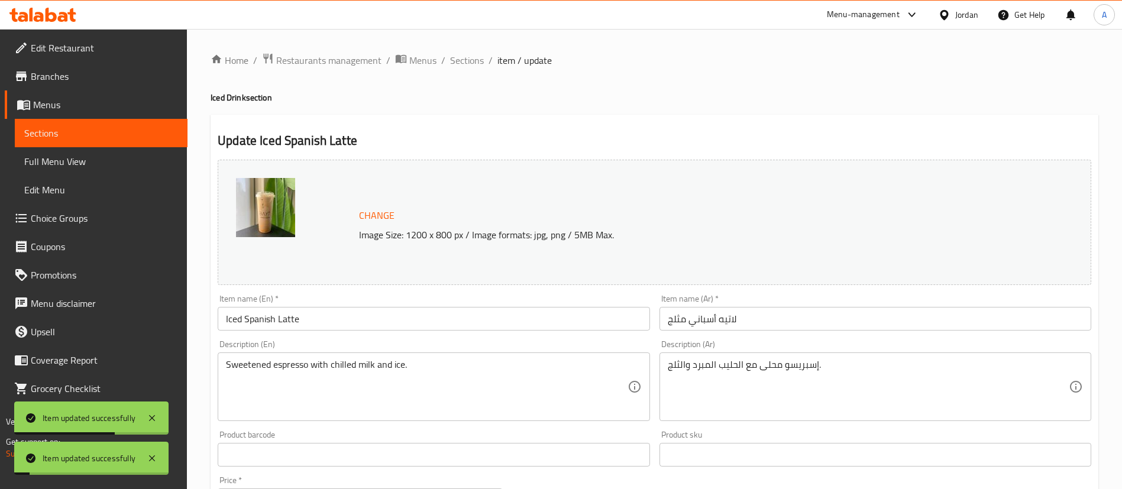
click at [478, 60] on span "Sections" at bounding box center [467, 60] width 34 height 14
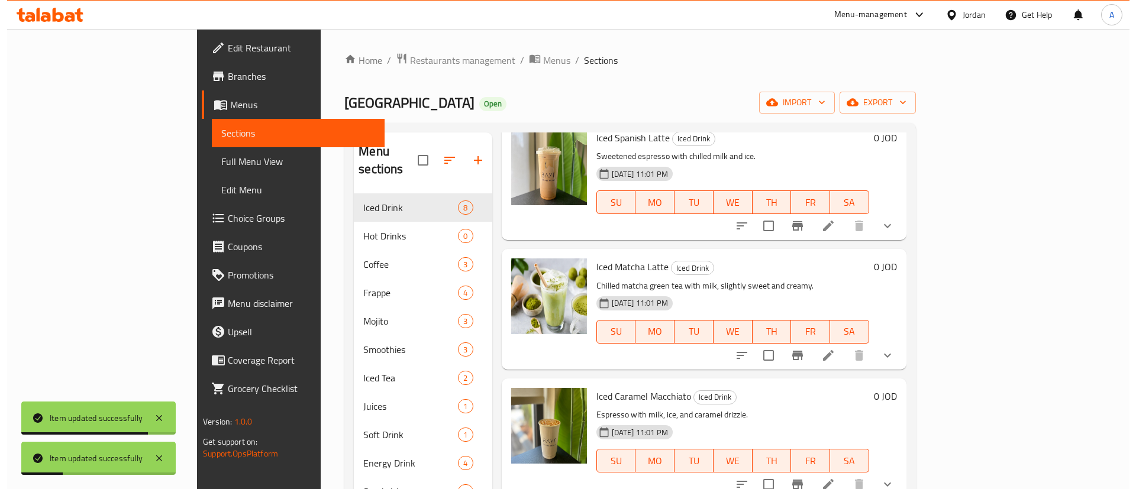
scroll to position [355, 0]
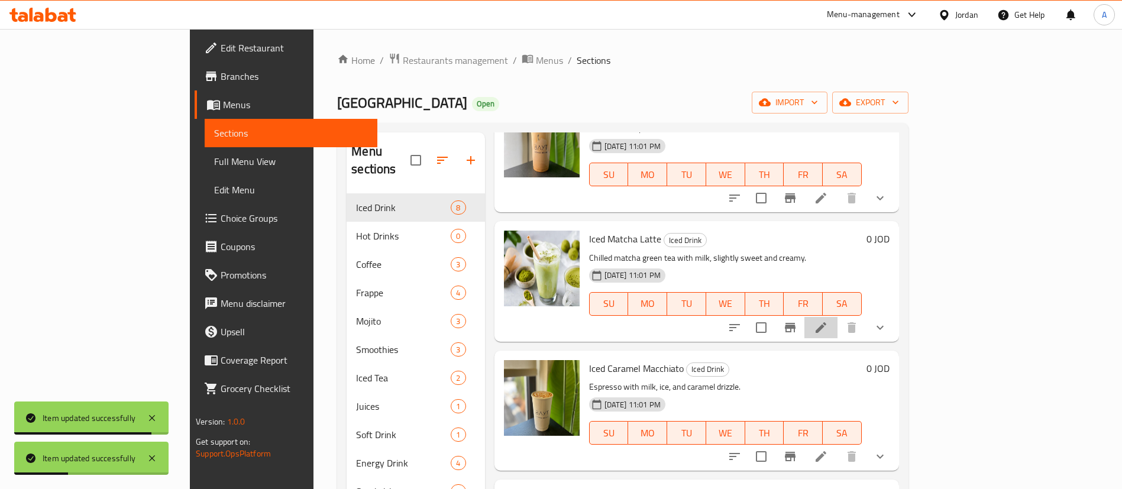
click at [838, 318] on li at bounding box center [820, 327] width 33 height 21
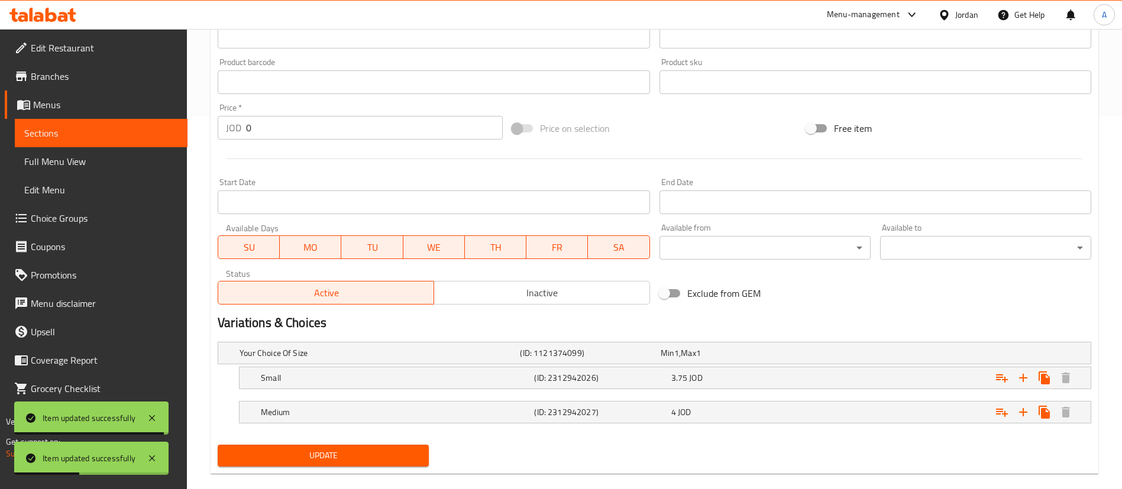
scroll to position [390, 0]
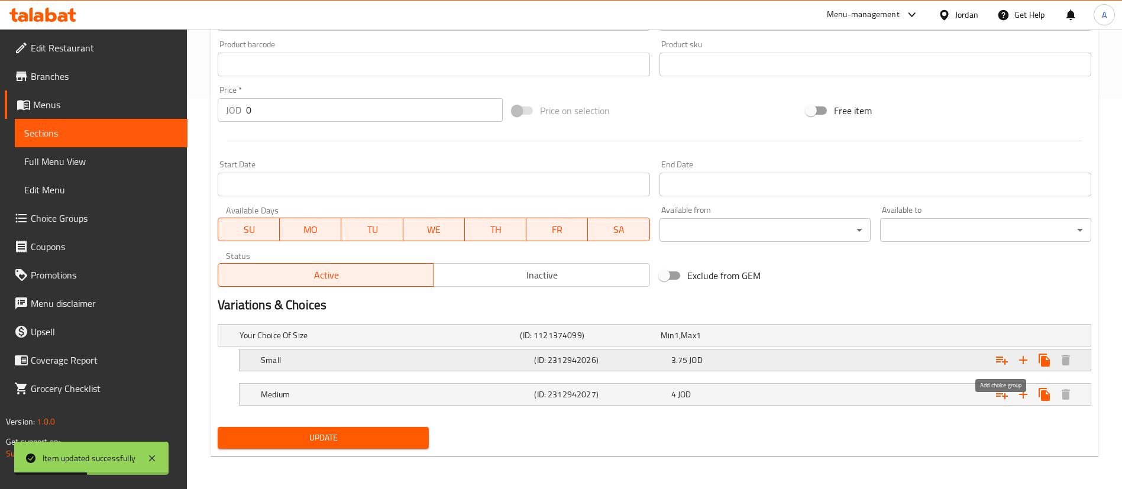
click at [1003, 360] on icon "Expand" at bounding box center [1002, 360] width 14 height 14
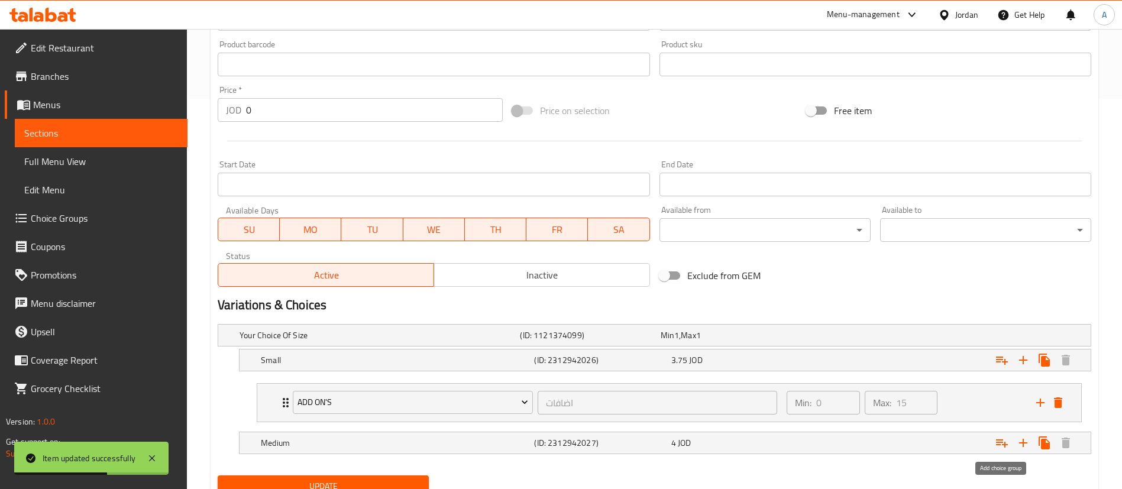
drag, startPoint x: 997, startPoint y: 443, endPoint x: 850, endPoint y: 422, distance: 148.1
click at [997, 442] on icon "Expand" at bounding box center [1002, 443] width 12 height 8
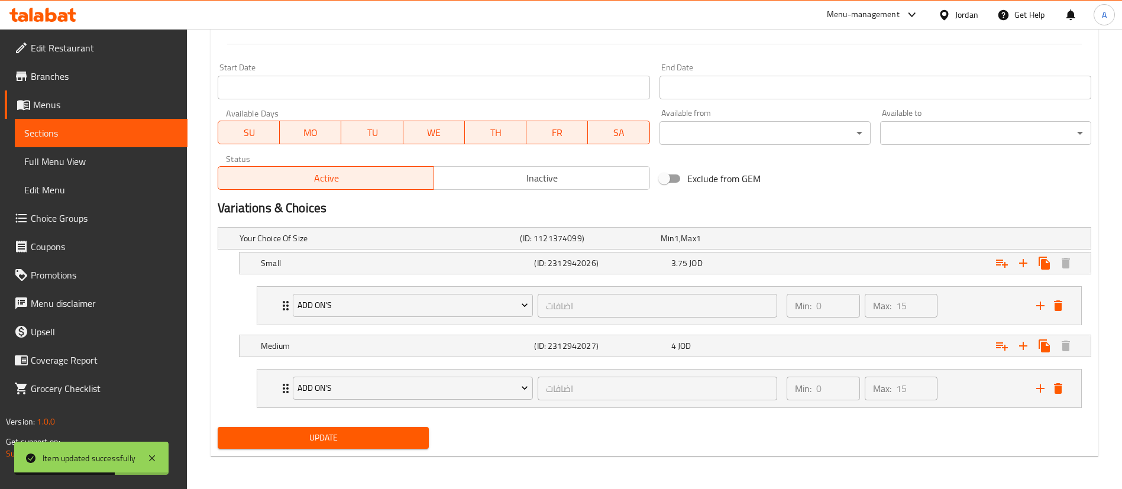
click at [319, 454] on div "Update Iced Matcha Latte Change Image Size: 1200 x 800 px / Image formats: jpg,…" at bounding box center [655, 41] width 888 height 829
click at [322, 447] on button "Update" at bounding box center [323, 438] width 211 height 22
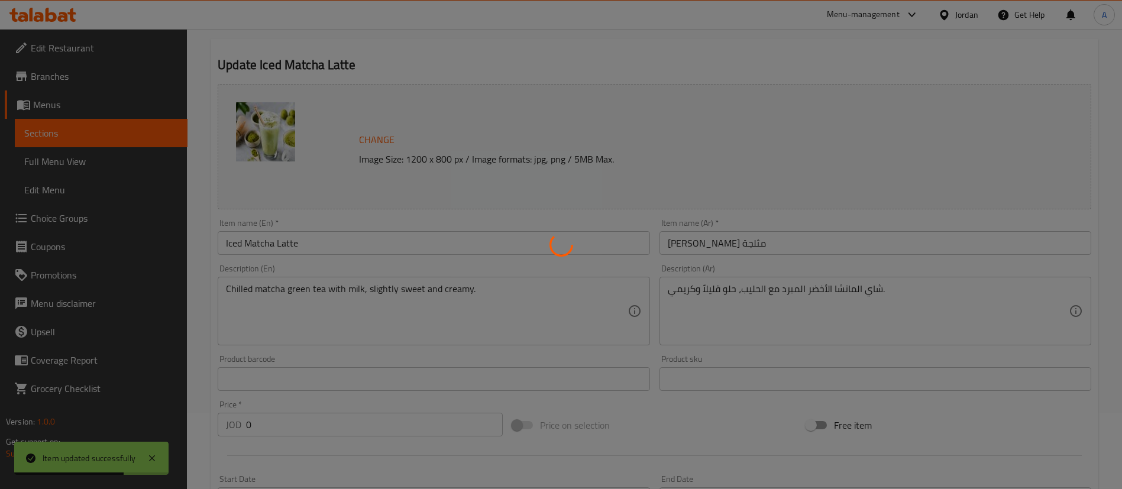
scroll to position [0, 0]
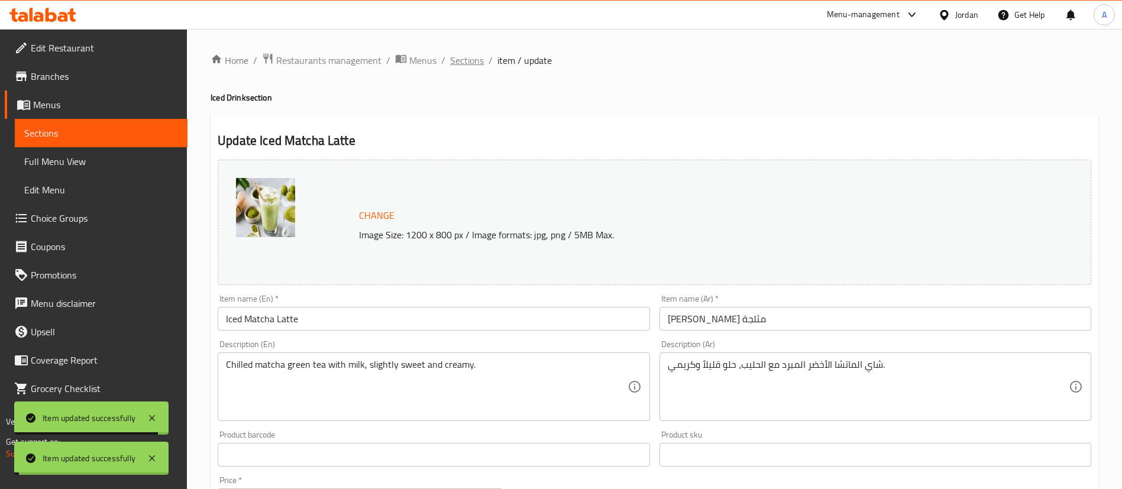
click at [471, 59] on span "Sections" at bounding box center [467, 60] width 34 height 14
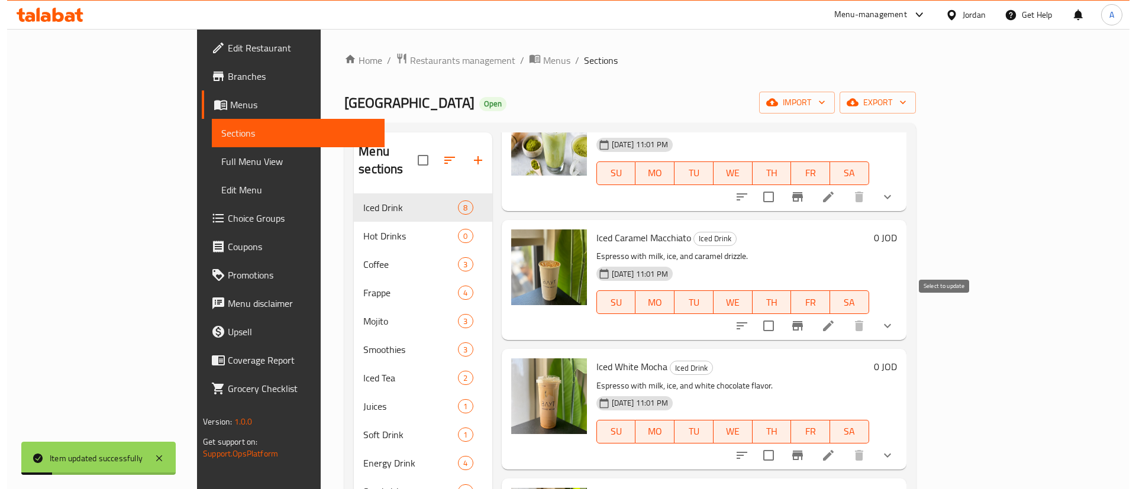
scroll to position [397, 0]
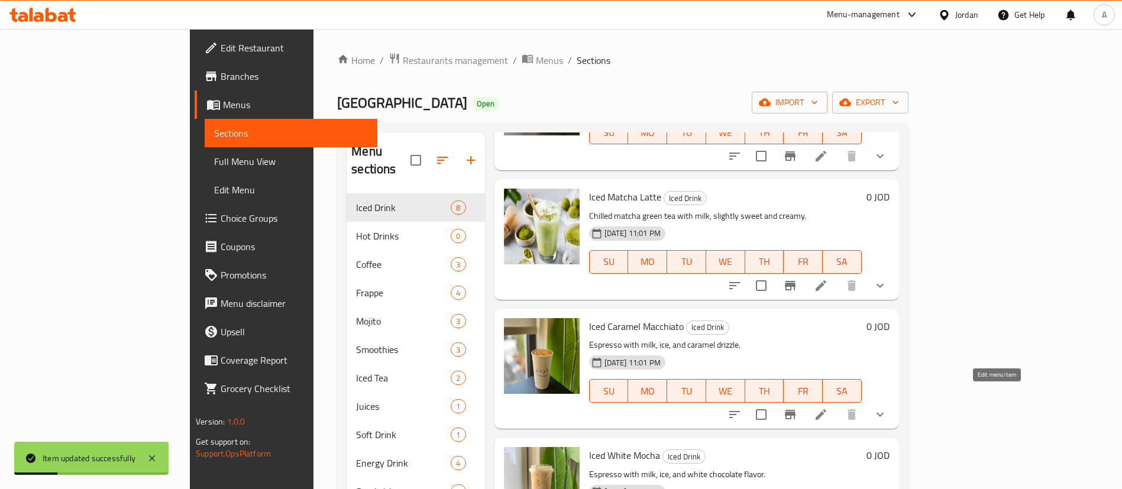
click at [838, 404] on li at bounding box center [820, 414] width 33 height 21
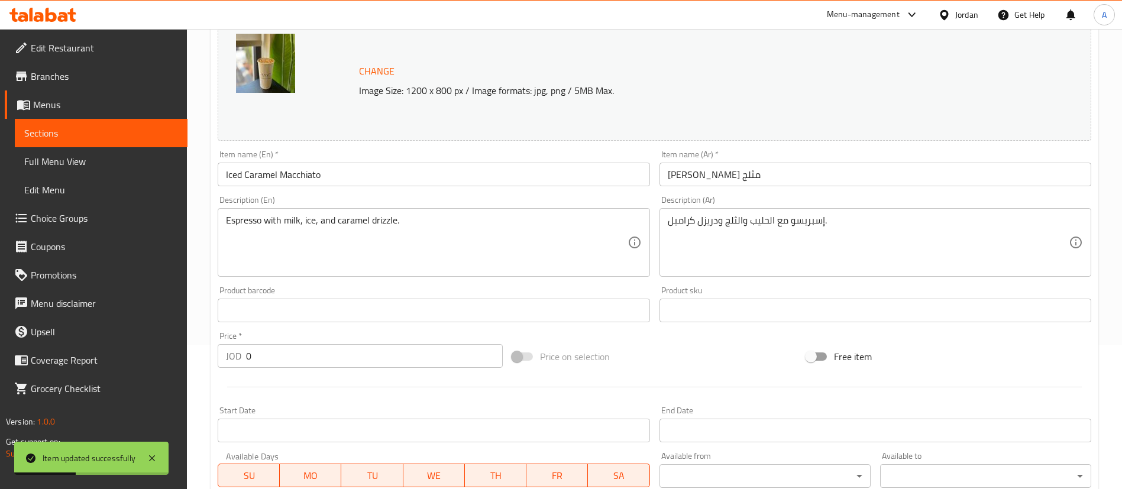
scroll to position [390, 0]
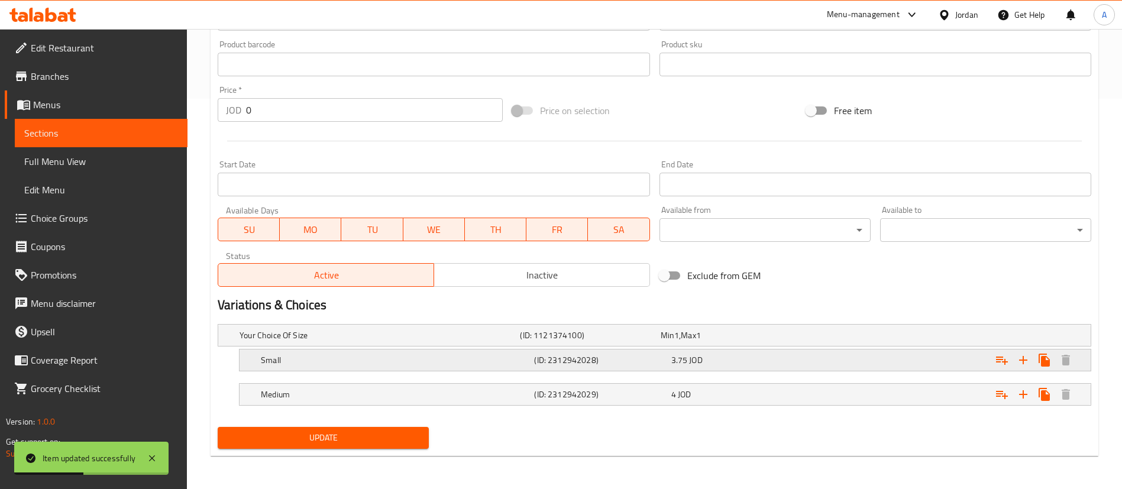
drag, startPoint x: 681, startPoint y: 362, endPoint x: 719, endPoint y: 355, distance: 39.1
click at [702, 357] on div "3.75 JOD" at bounding box center [737, 360] width 132 height 12
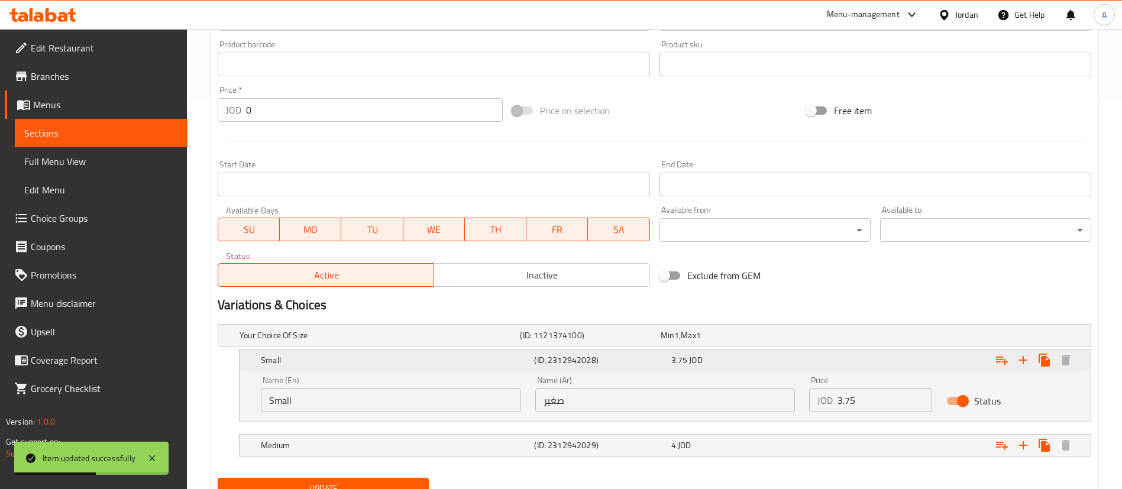
click at [995, 361] on icon "Expand" at bounding box center [1002, 360] width 14 height 14
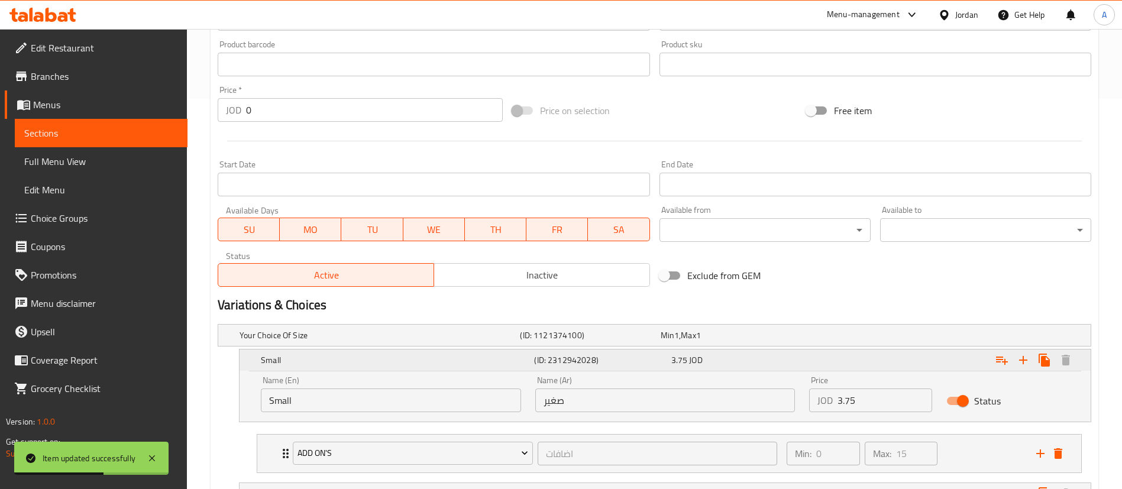
click at [911, 358] on div "Expand" at bounding box center [942, 360] width 273 height 26
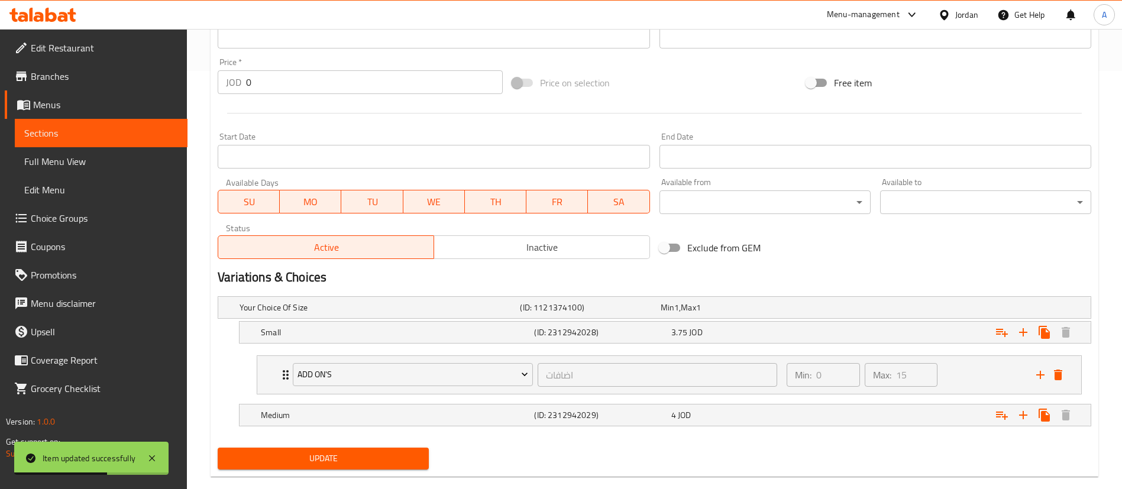
scroll to position [439, 0]
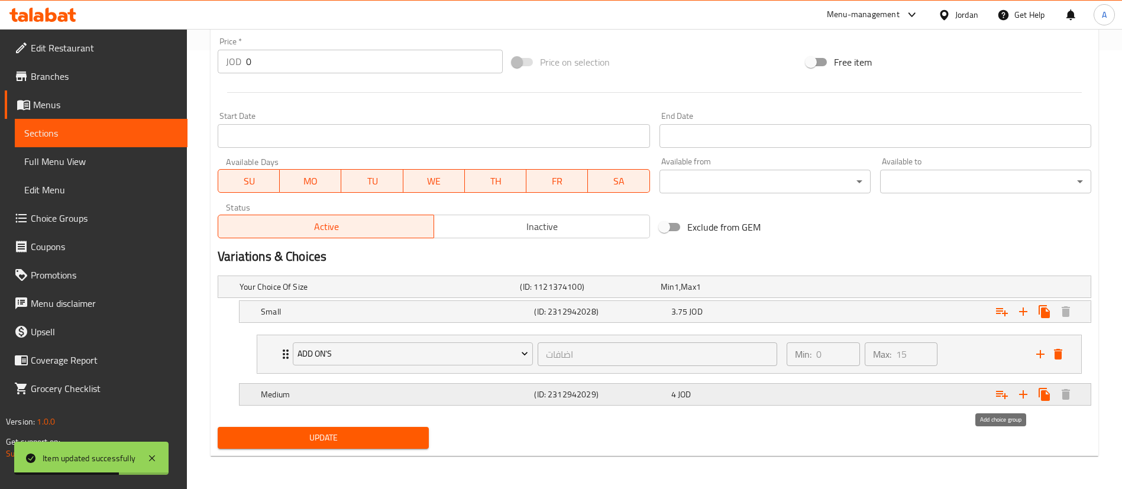
click at [997, 389] on icon "Expand" at bounding box center [1002, 394] width 14 height 14
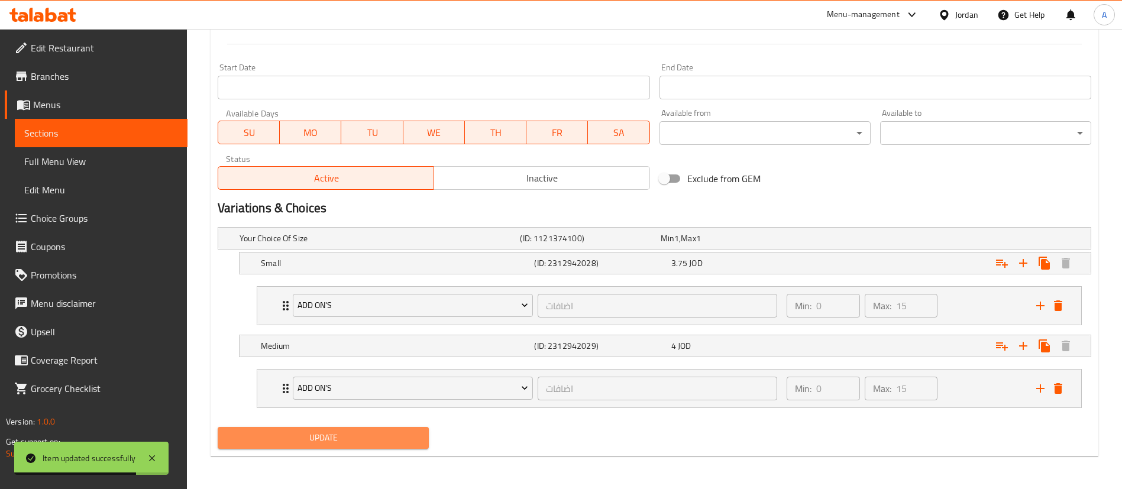
click at [392, 435] on span "Update" at bounding box center [323, 438] width 192 height 15
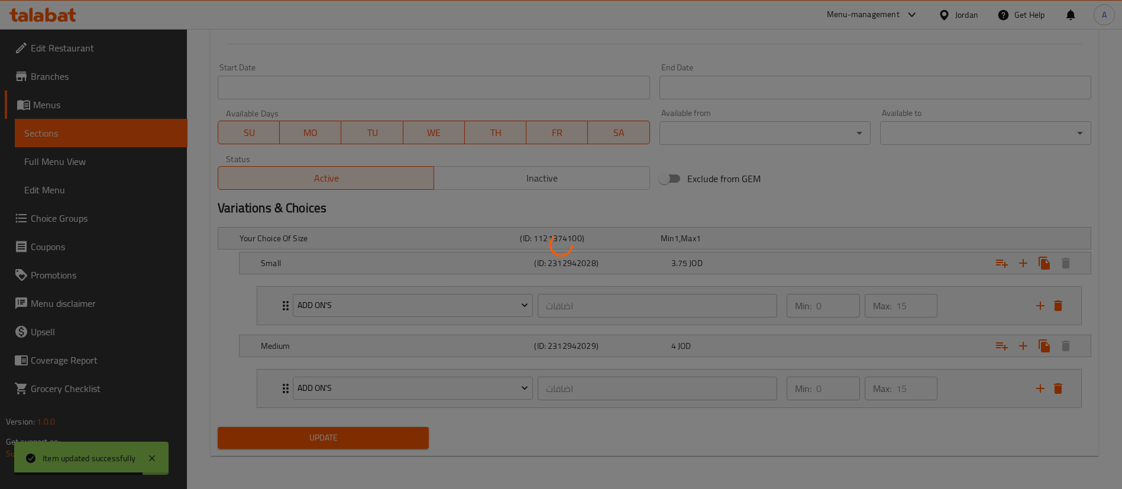
drag, startPoint x: 391, startPoint y: 441, endPoint x: 423, endPoint y: 288, distance: 155.9
click at [392, 439] on div at bounding box center [561, 244] width 1122 height 489
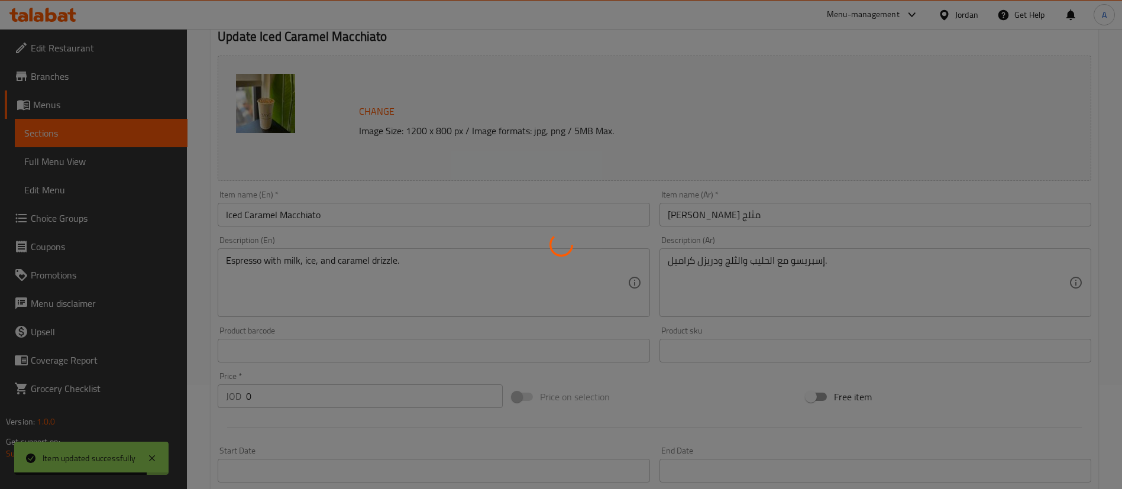
scroll to position [0, 0]
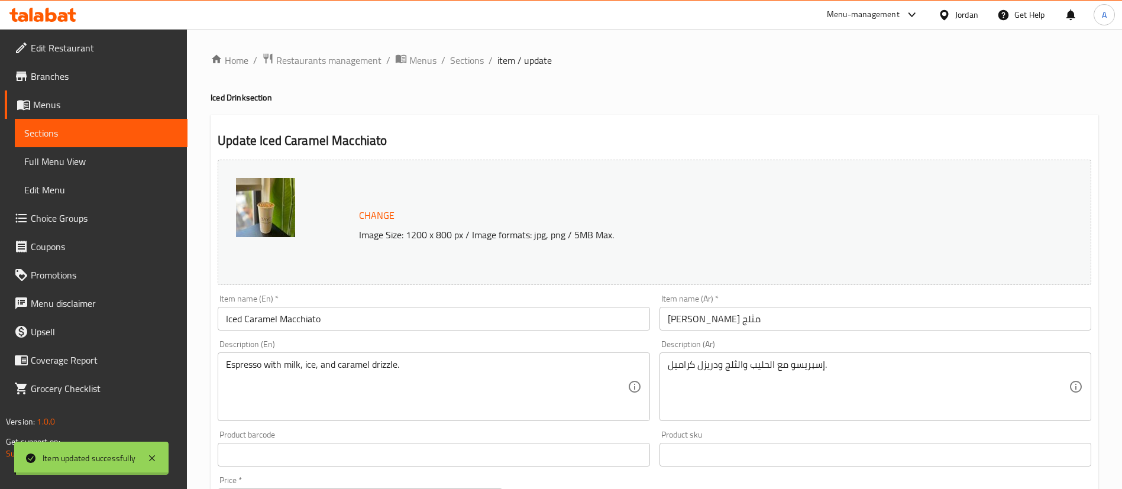
drag, startPoint x: 459, startPoint y: 59, endPoint x: 466, endPoint y: 73, distance: 15.9
click at [459, 58] on span "Sections" at bounding box center [467, 60] width 34 height 14
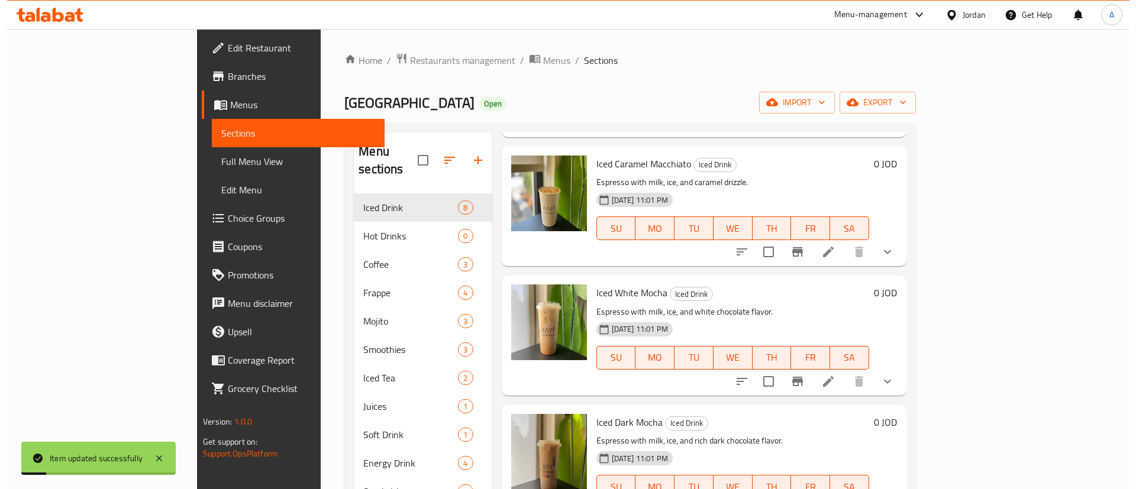
scroll to position [574, 0]
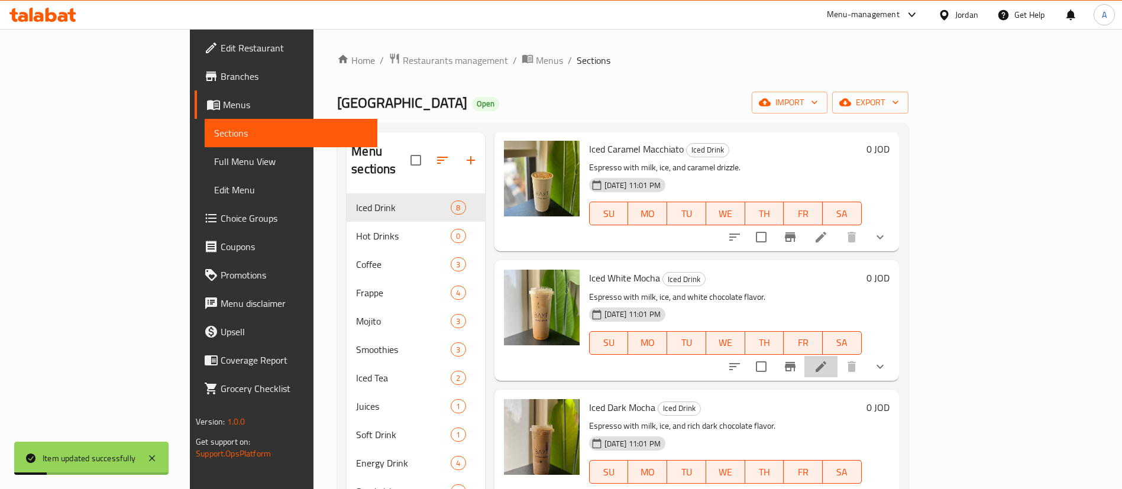
click at [838, 356] on li at bounding box center [820, 366] width 33 height 21
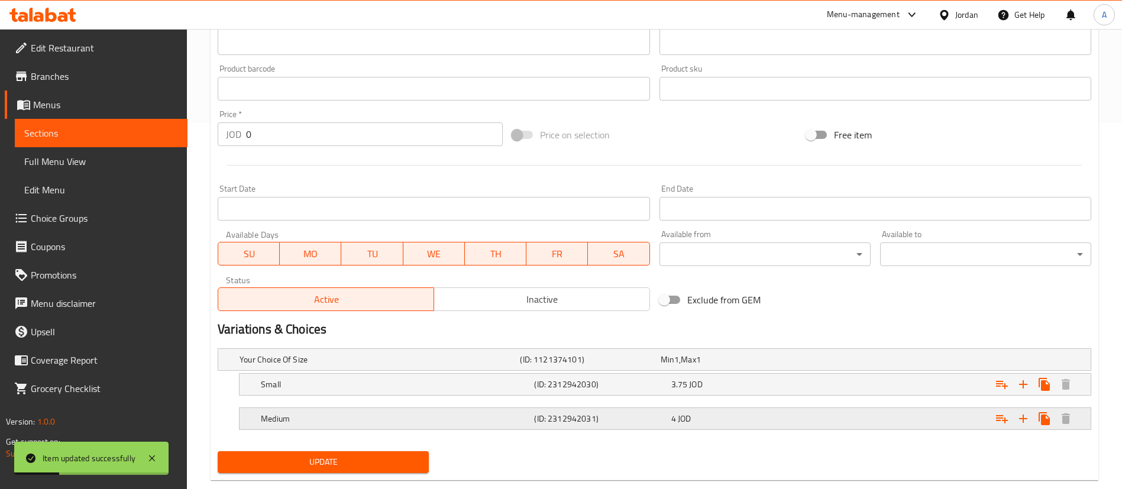
scroll to position [390, 0]
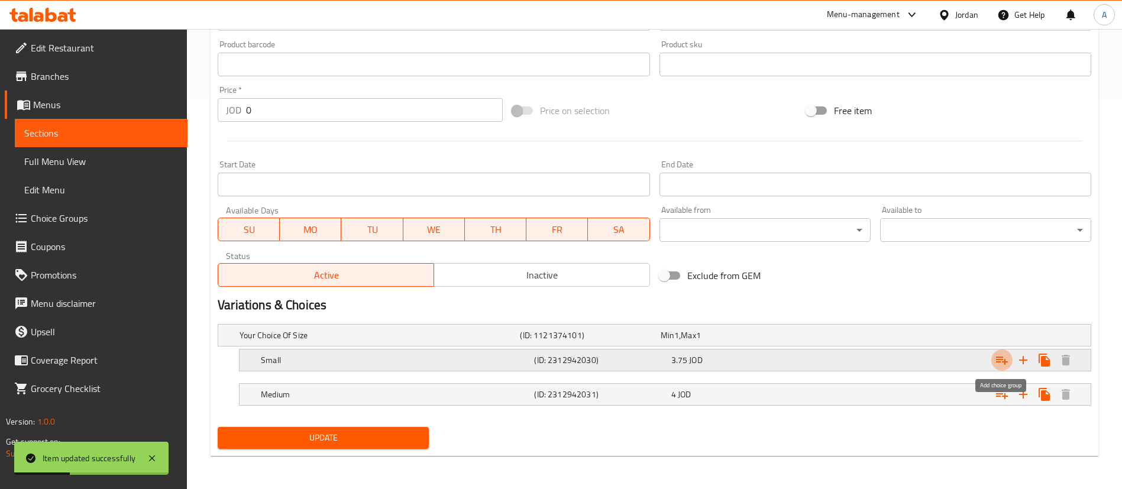
click at [1008, 359] on button "Expand" at bounding box center [1001, 360] width 21 height 21
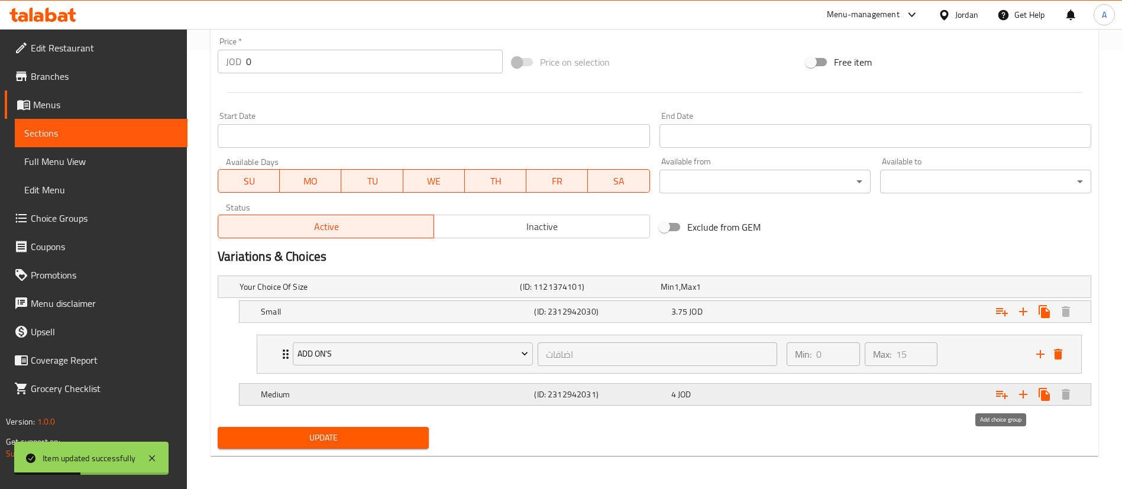
click at [1001, 393] on icon "Expand" at bounding box center [1002, 394] width 14 height 14
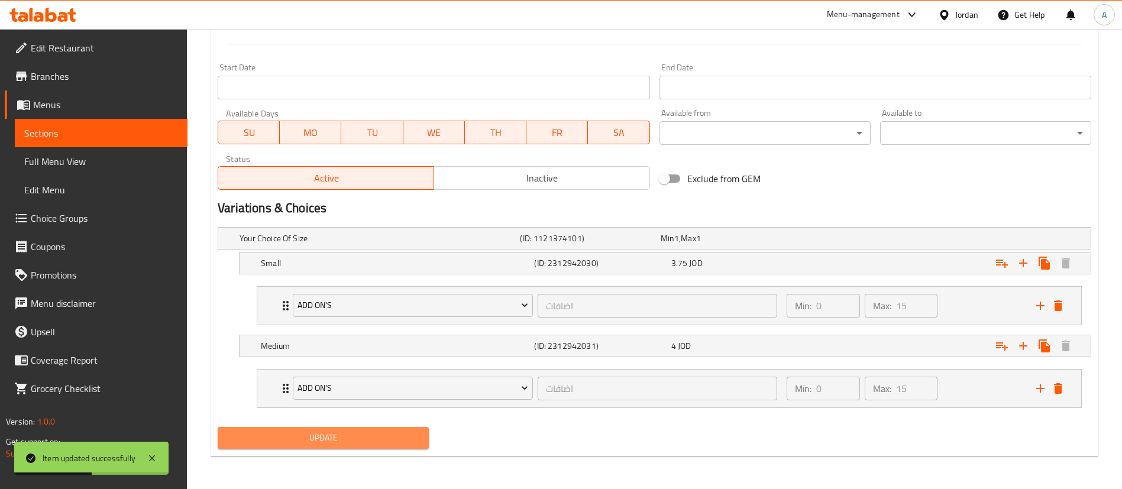
drag, startPoint x: 315, startPoint y: 438, endPoint x: 358, endPoint y: 355, distance: 92.9
click at [315, 437] on span "Update" at bounding box center [323, 438] width 192 height 15
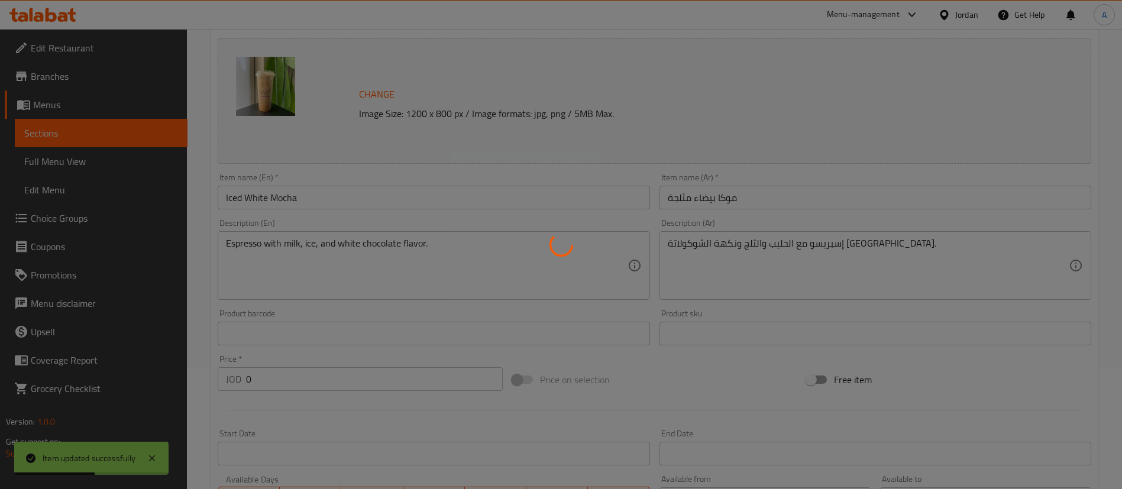
scroll to position [0, 0]
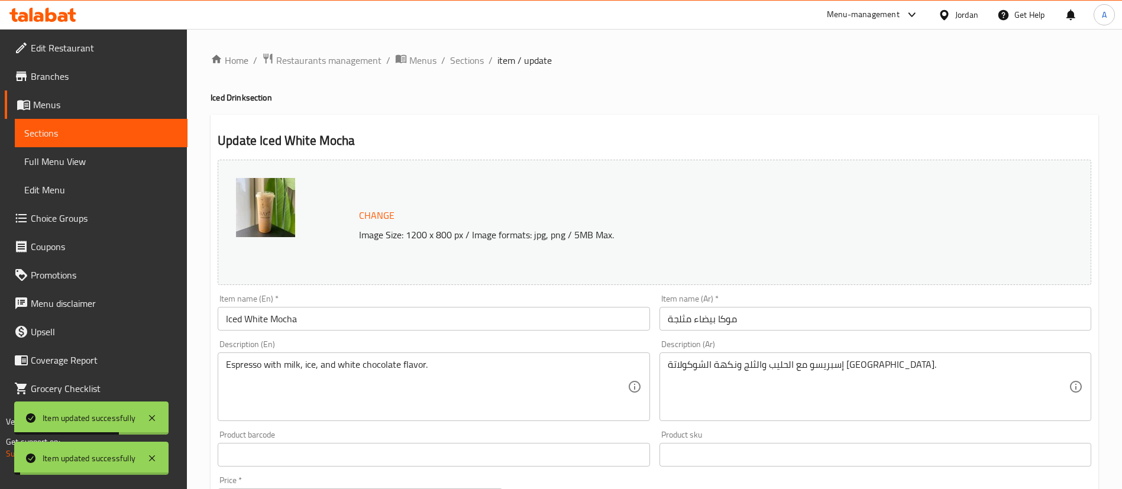
click at [456, 67] on span "Sections" at bounding box center [467, 60] width 34 height 14
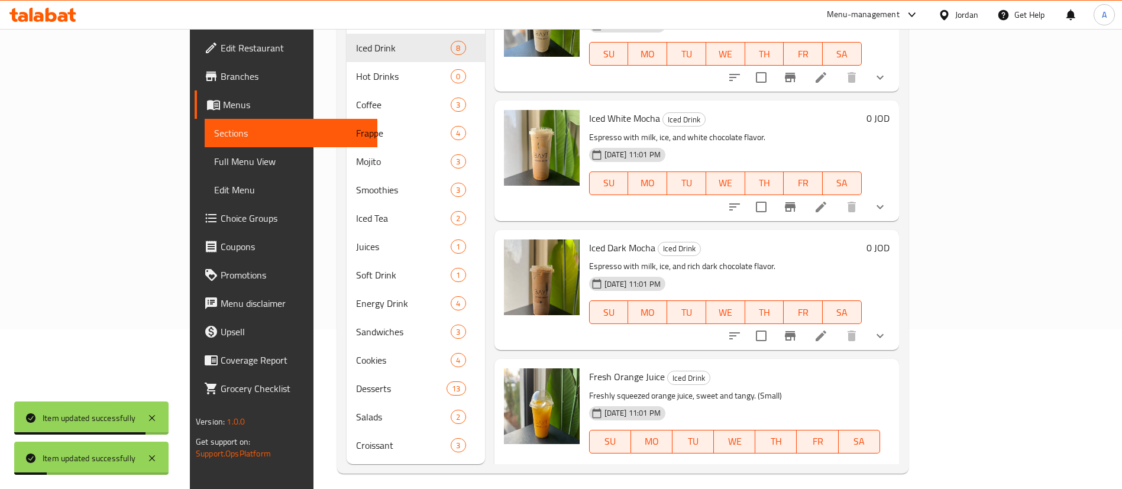
scroll to position [166, 0]
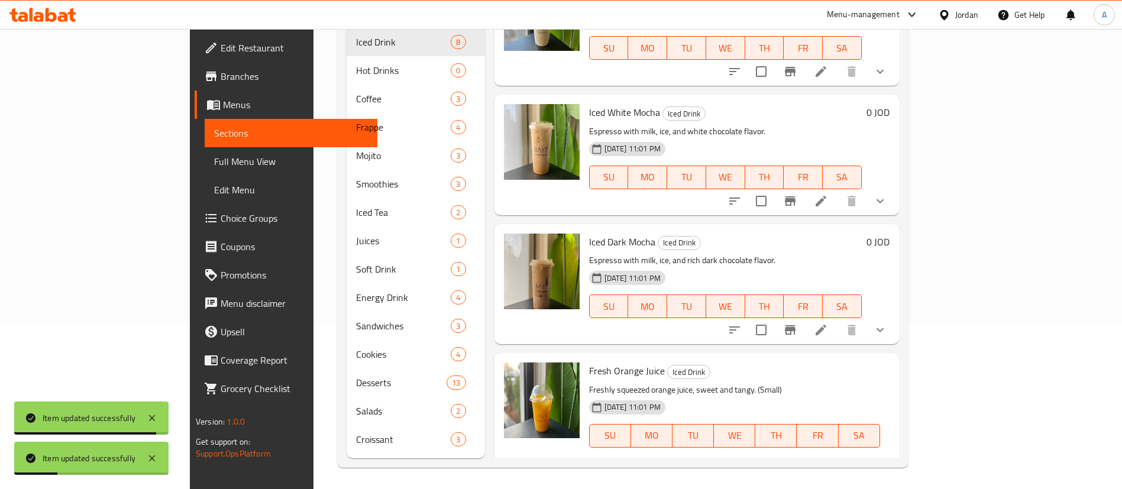
click at [826, 325] on icon at bounding box center [821, 330] width 11 height 11
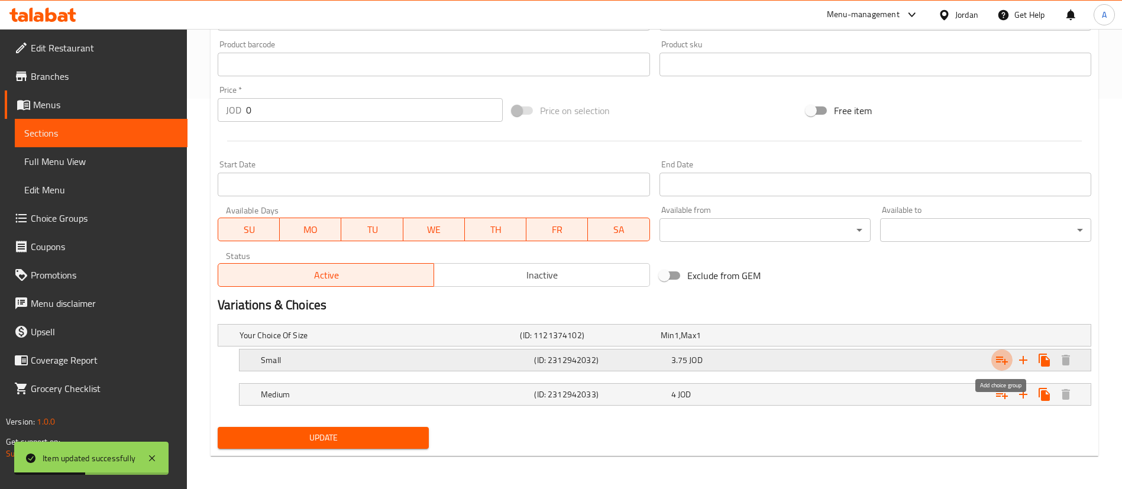
drag, startPoint x: 1006, startPoint y: 361, endPoint x: 998, endPoint y: 371, distance: 12.7
click at [1006, 360] on icon "Expand" at bounding box center [1002, 360] width 14 height 14
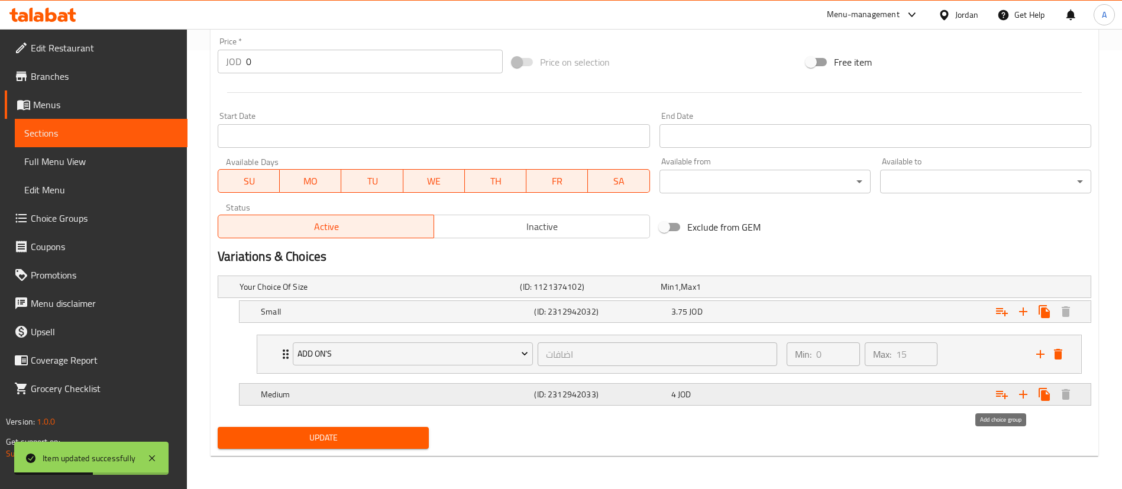
drag, startPoint x: 997, startPoint y: 390, endPoint x: 966, endPoint y: 390, distance: 30.2
click at [997, 389] on icon "Expand" at bounding box center [1002, 394] width 14 height 14
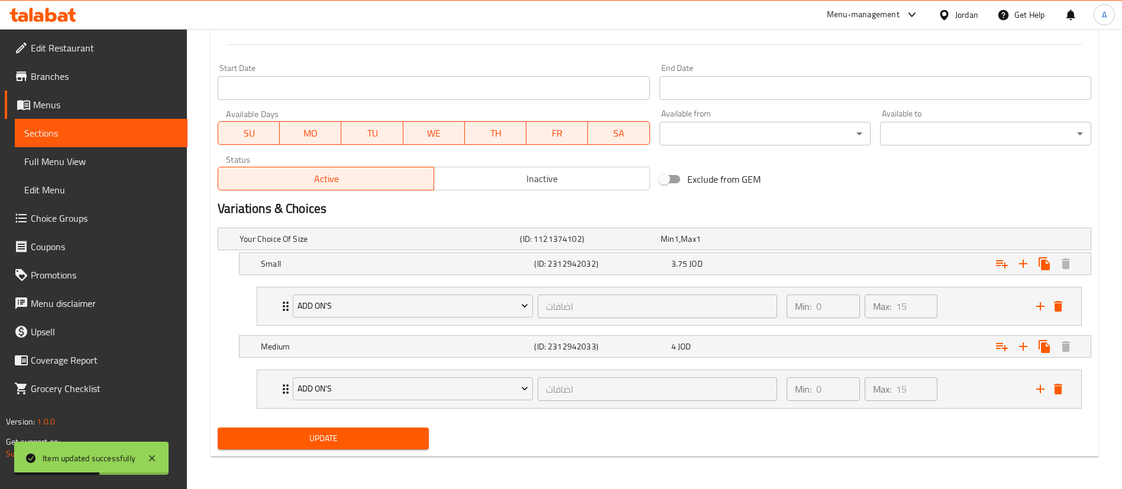
scroll to position [487, 0]
click at [403, 441] on span "Update" at bounding box center [323, 438] width 192 height 15
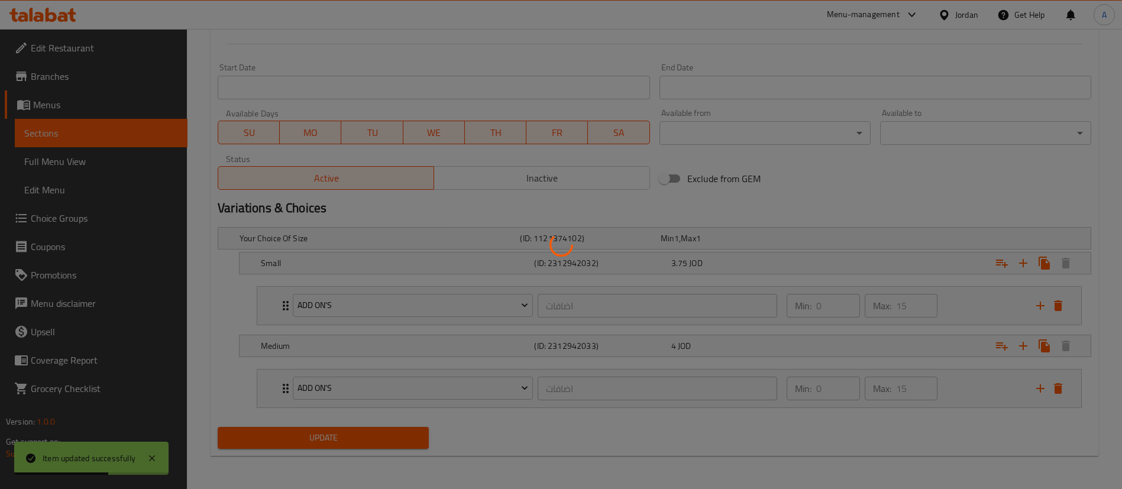
scroll to position [0, 0]
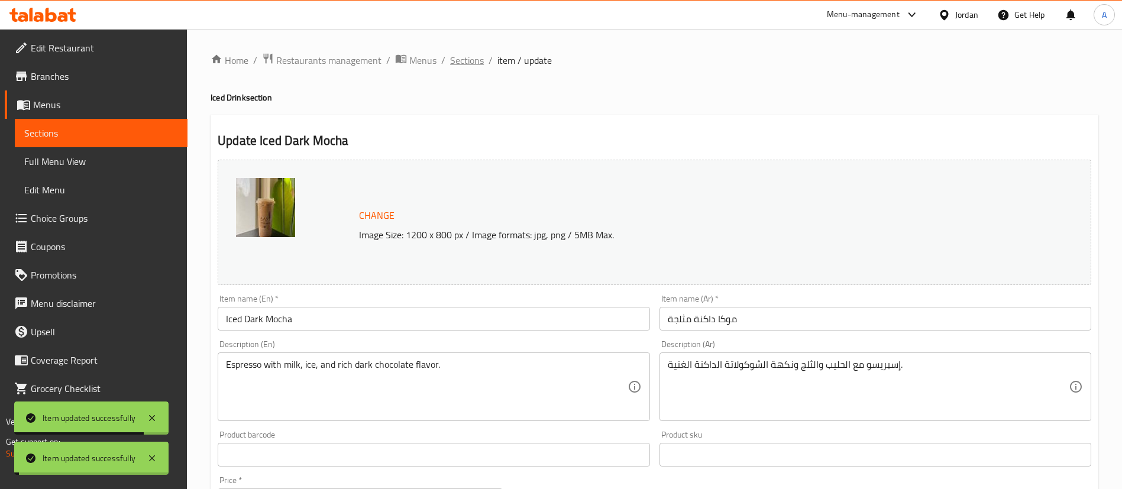
click at [467, 62] on span "Sections" at bounding box center [467, 60] width 34 height 14
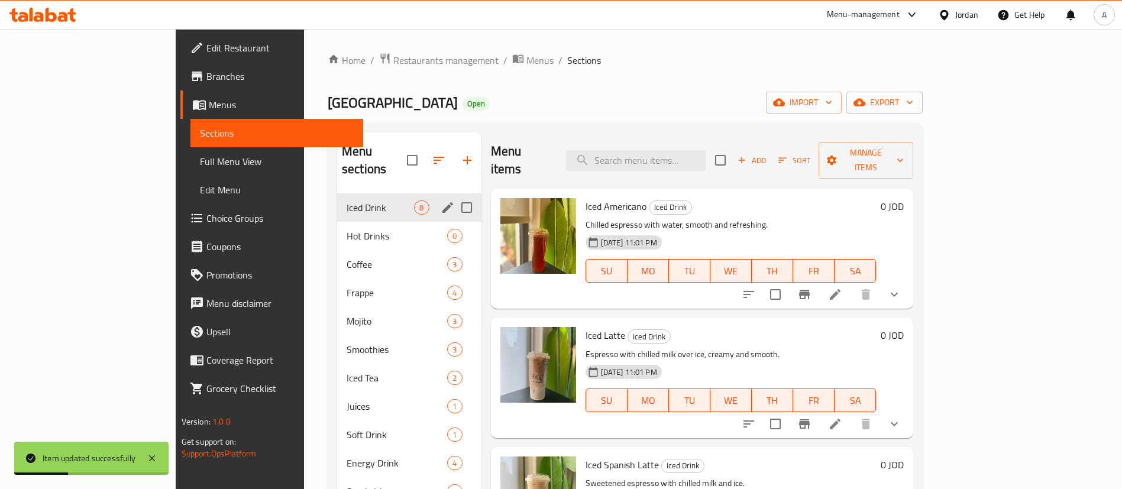
click at [454, 195] on input "Menu sections" at bounding box center [466, 207] width 25 height 25
checkbox input "true"
click at [454, 195] on input "Menu sections" at bounding box center [466, 207] width 25 height 25
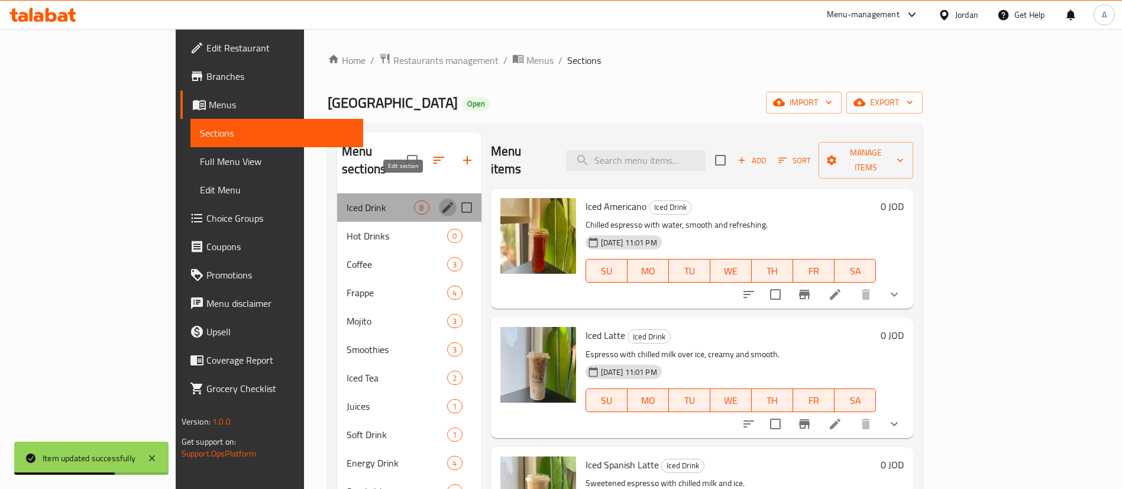
click at [442, 202] on icon "edit" at bounding box center [447, 207] width 11 height 11
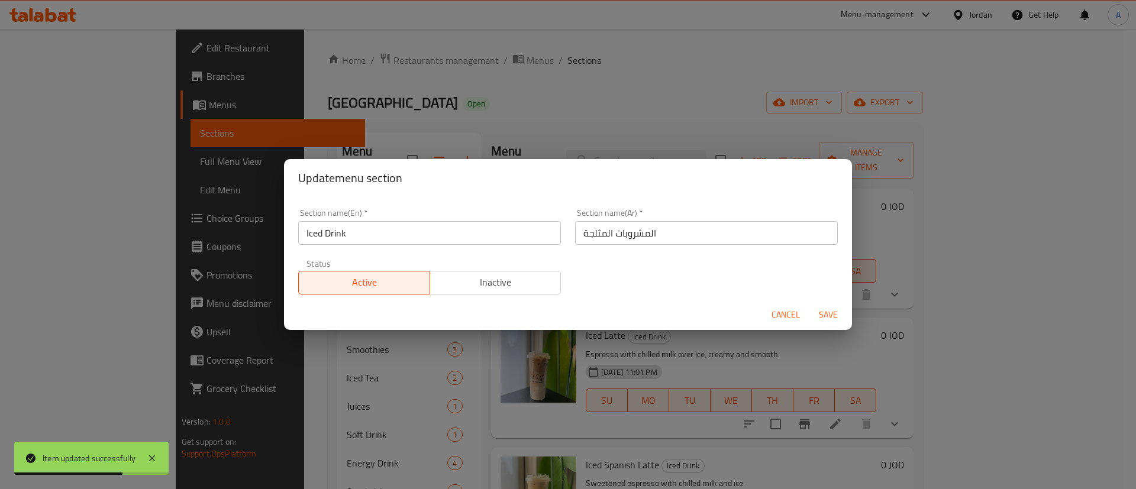
drag, startPoint x: 366, startPoint y: 244, endPoint x: 410, endPoint y: 243, distance: 44.4
click at [366, 243] on input "Iced Drink" at bounding box center [429, 233] width 263 height 24
type input "Iced Drinks"
click at [839, 308] on span "Save" at bounding box center [828, 315] width 28 height 15
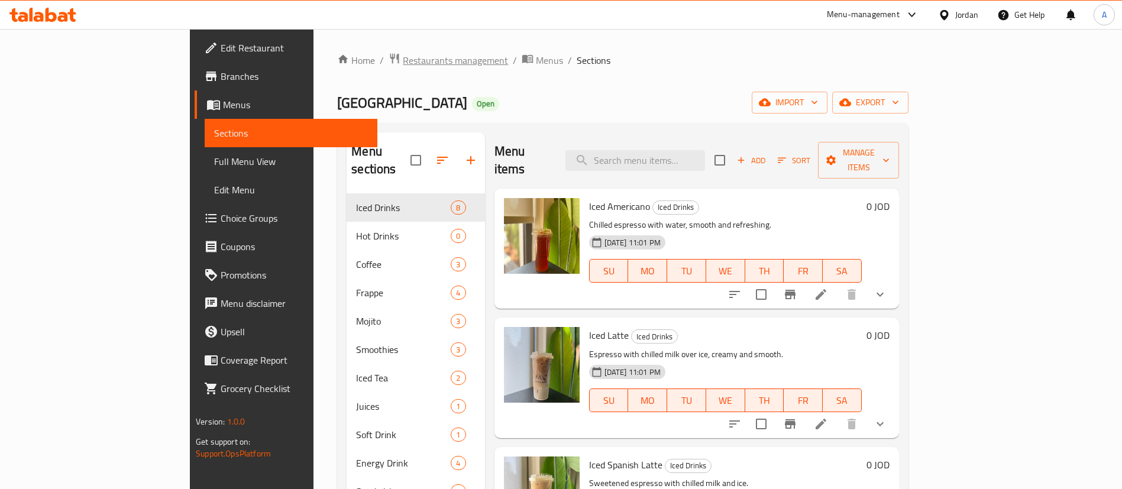
click at [403, 60] on span "Restaurants management" at bounding box center [455, 60] width 105 height 14
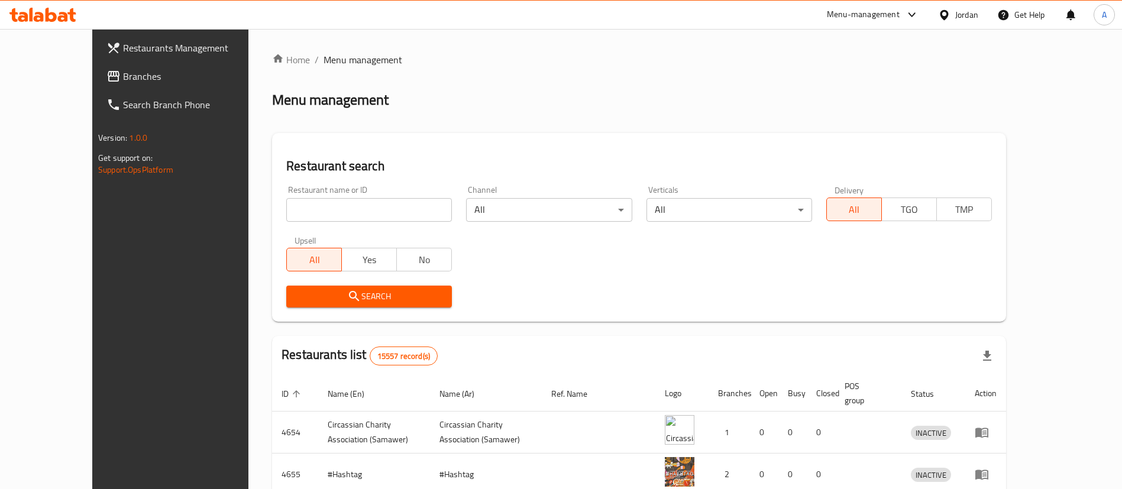
click at [395, 211] on div at bounding box center [561, 244] width 1122 height 489
click at [395, 211] on input "search" at bounding box center [369, 210] width 166 height 24
type input "شباتي و"
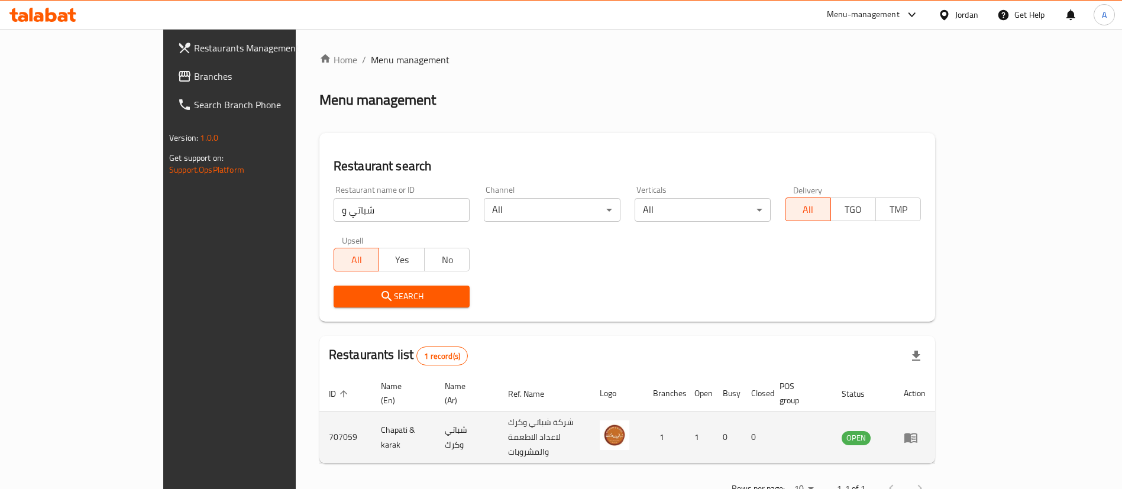
click at [926, 431] on link "enhanced table" at bounding box center [915, 438] width 22 height 14
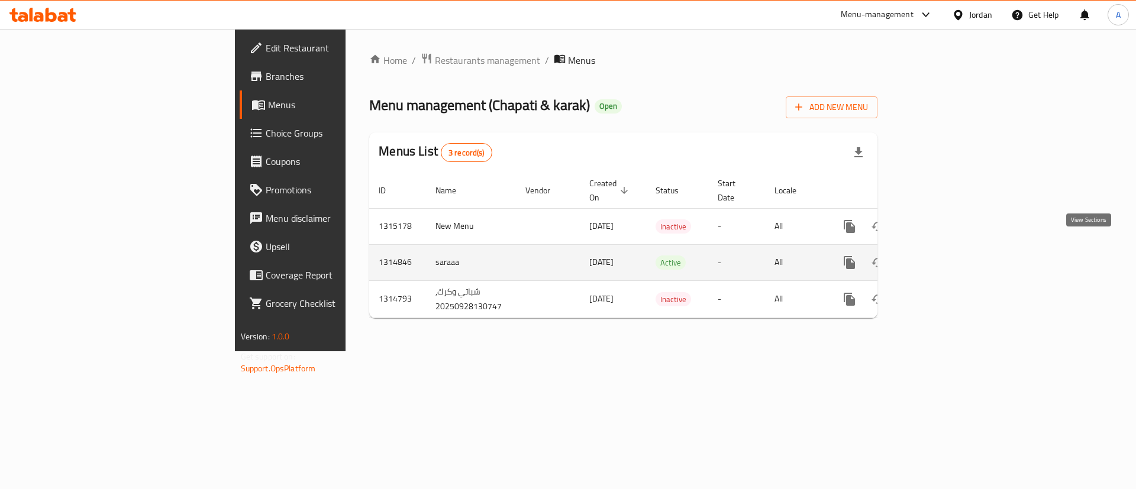
click at [942, 256] on icon "enhanced table" at bounding box center [934, 263] width 14 height 14
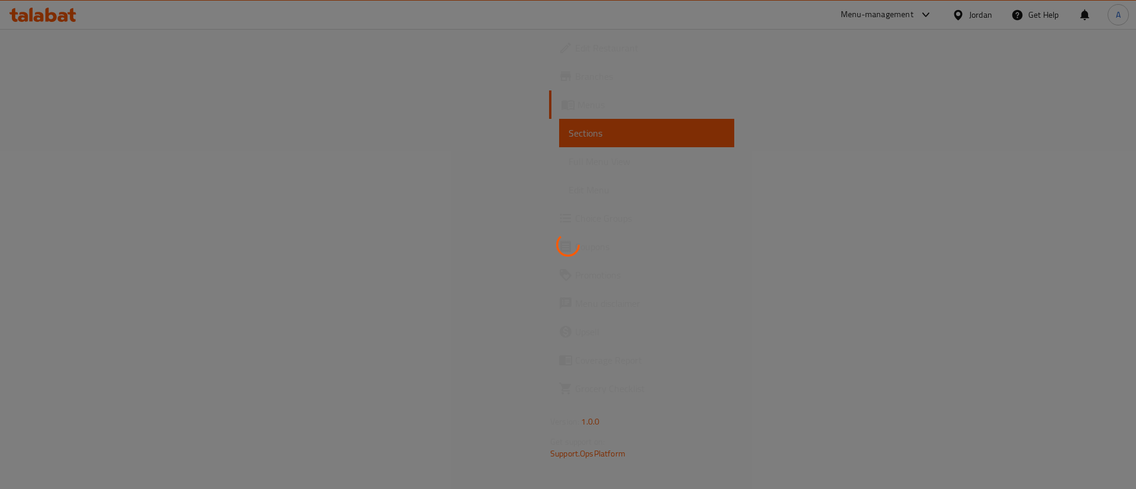
click at [1092, 247] on div at bounding box center [568, 244] width 1136 height 489
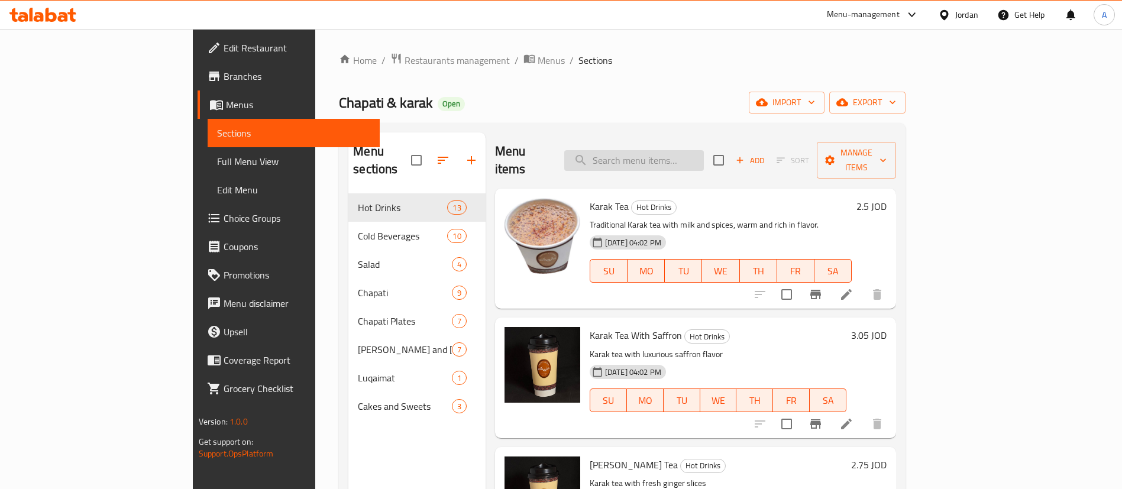
click at [704, 150] on input "search" at bounding box center [634, 160] width 140 height 21
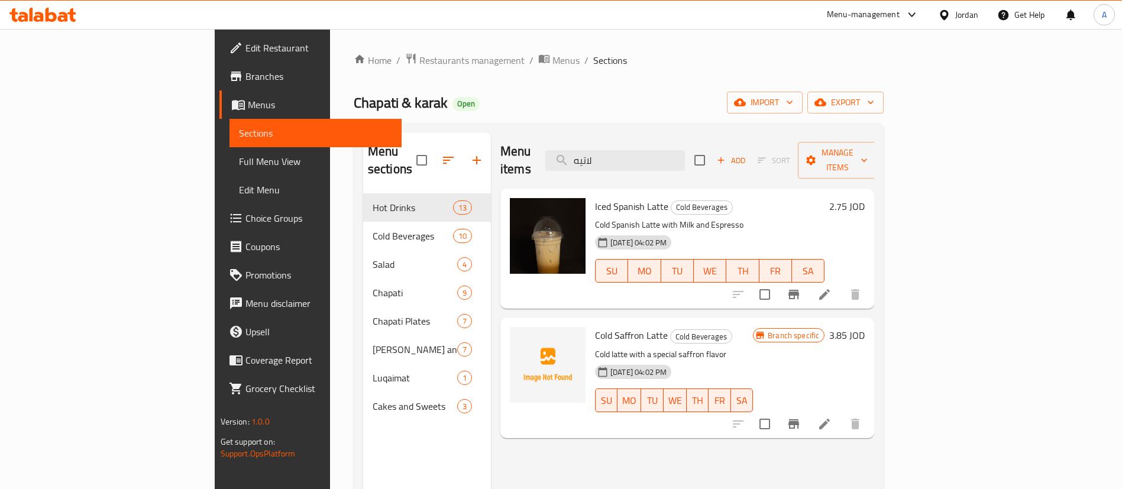
type input "لاتيه"
click at [841, 413] on li at bounding box center [824, 423] width 33 height 21
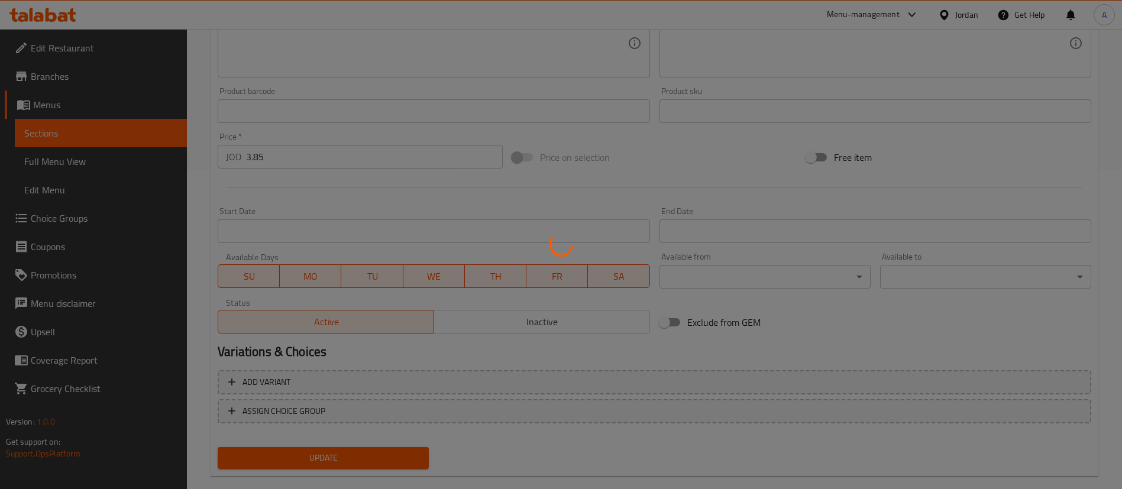
scroll to position [339, 0]
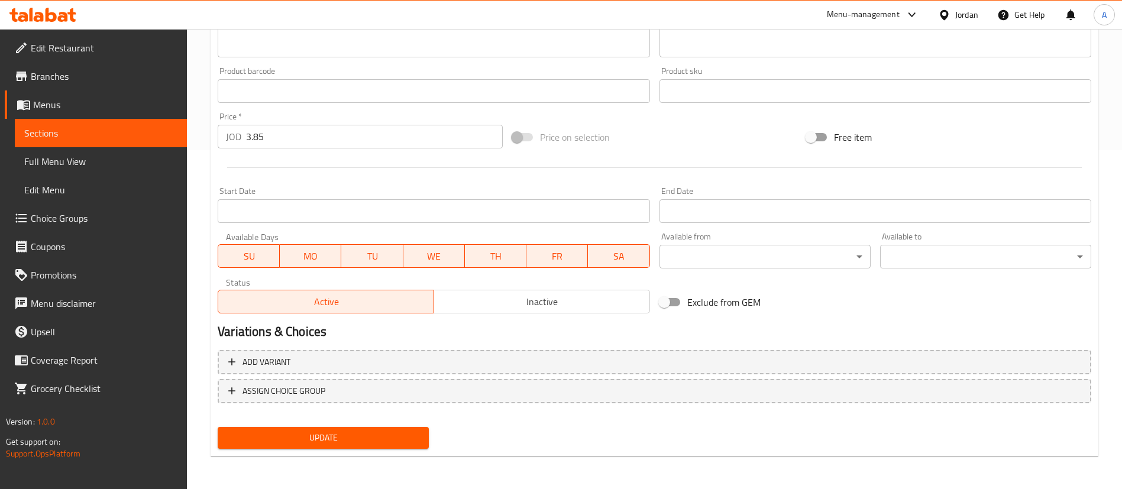
click at [531, 289] on div "Active Inactive" at bounding box center [434, 295] width 432 height 35
click at [532, 299] on span "Inactive" at bounding box center [542, 301] width 206 height 17
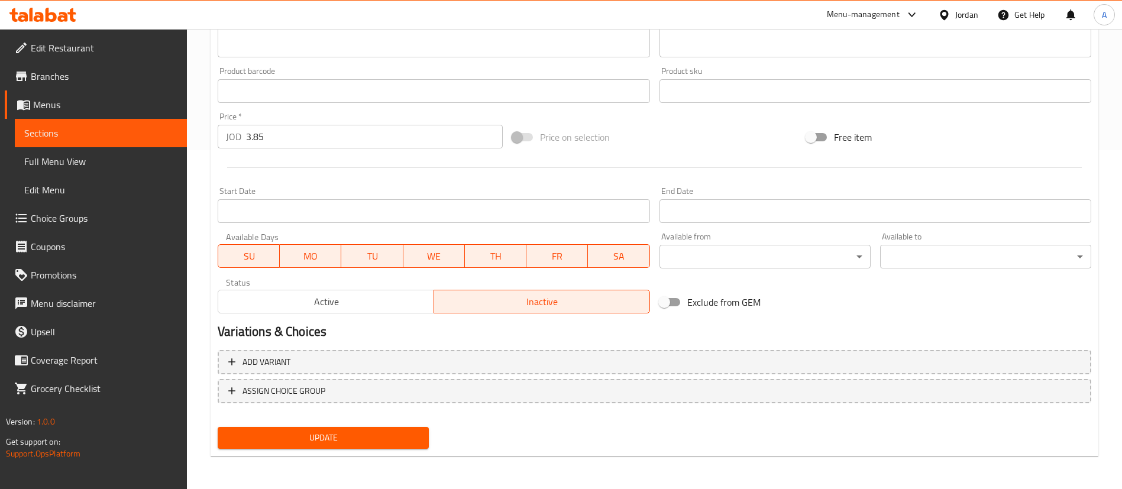
click at [311, 438] on span "Update" at bounding box center [323, 438] width 192 height 15
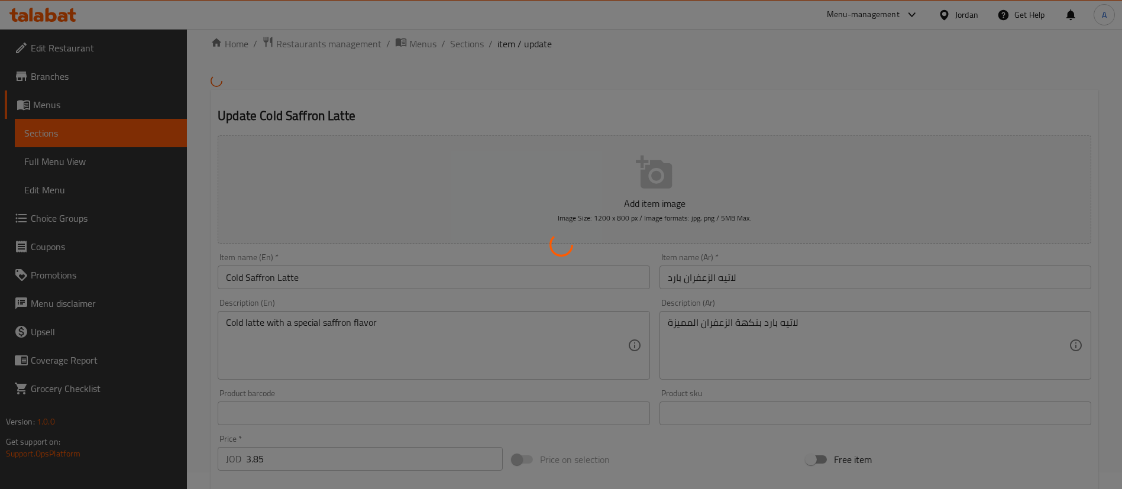
scroll to position [0, 0]
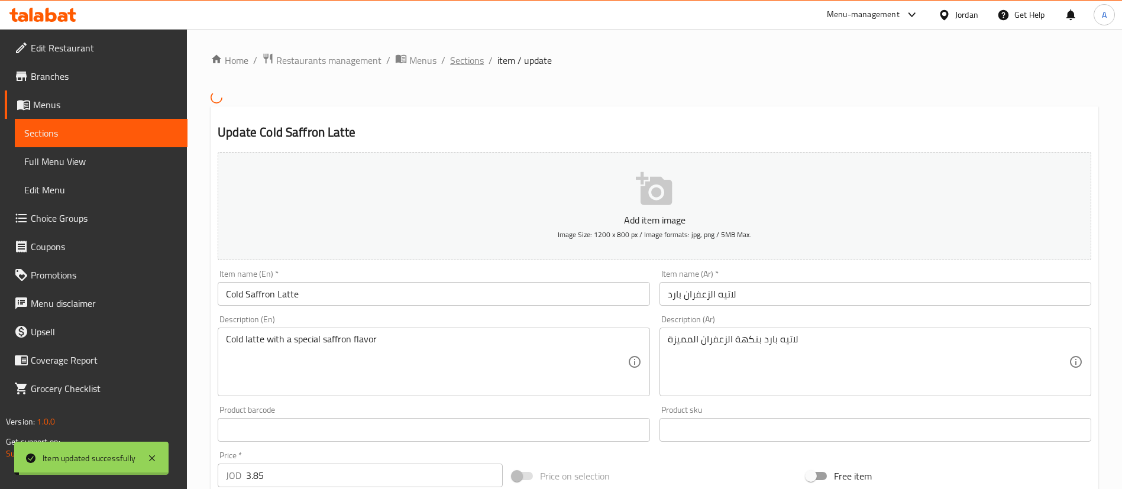
click at [462, 59] on span "Sections" at bounding box center [467, 60] width 34 height 14
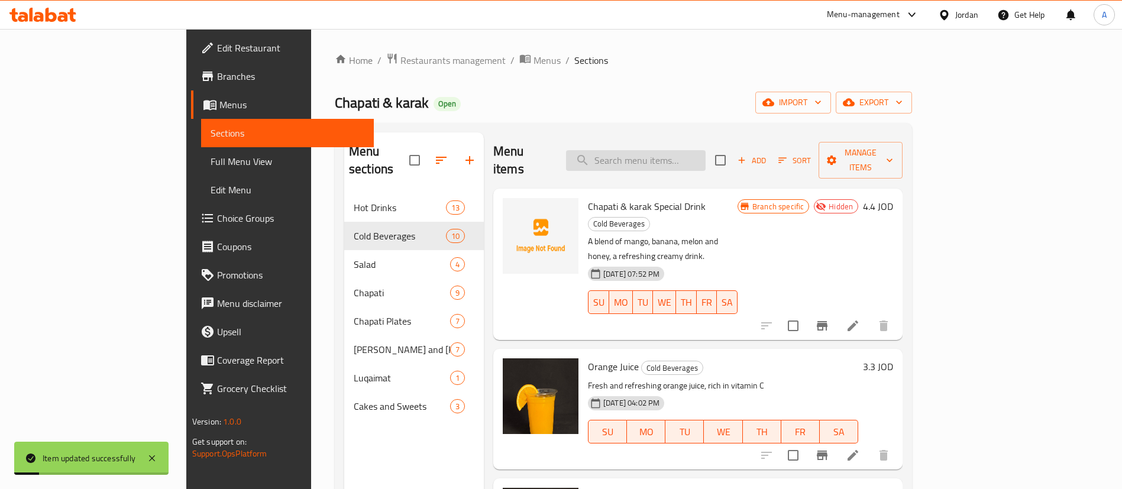
click at [696, 155] on input "search" at bounding box center [636, 160] width 140 height 21
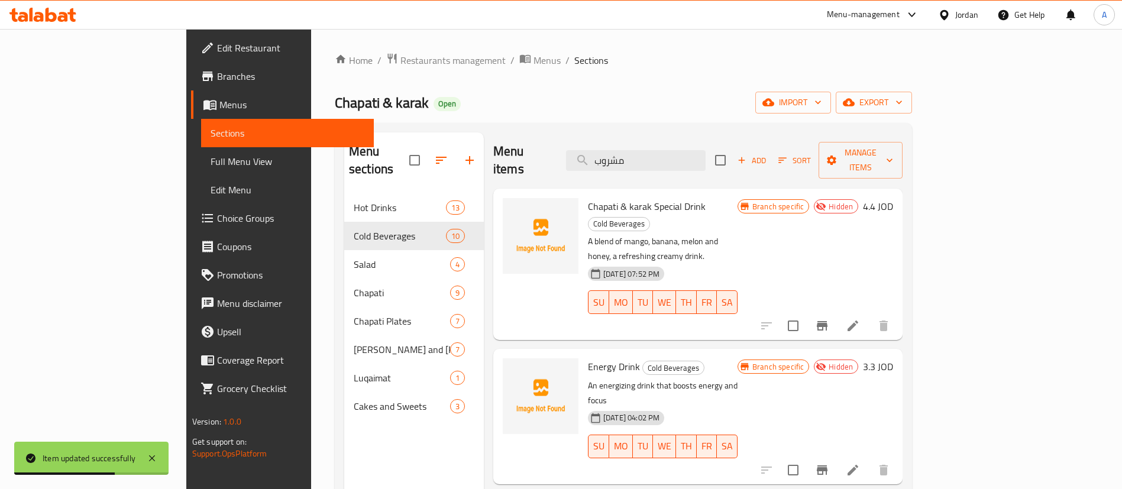
drag, startPoint x: 700, startPoint y: 153, endPoint x: 567, endPoint y: 158, distance: 133.2
click at [571, 158] on div "Menu items مشروب Add Sort Manage items" at bounding box center [697, 160] width 409 height 56
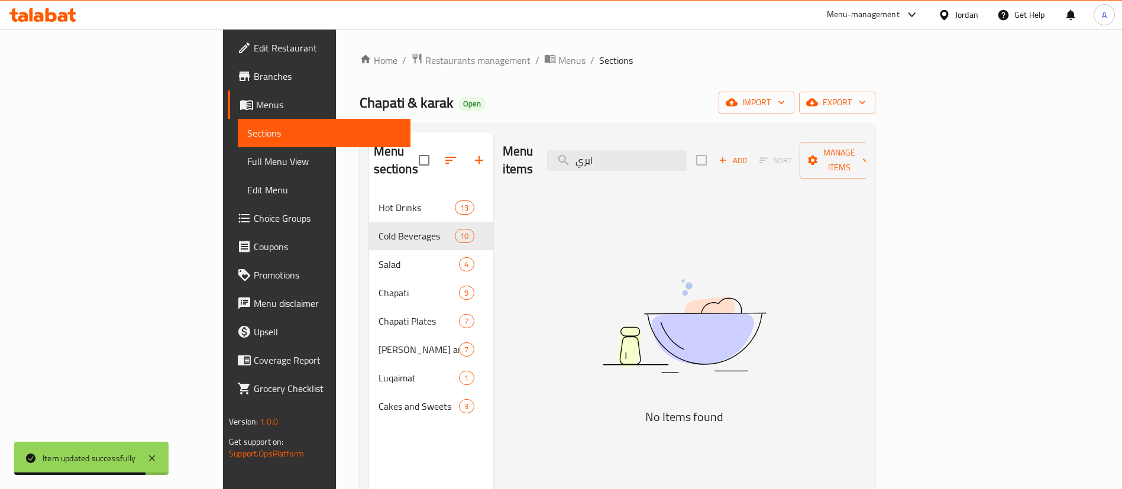
type input "ابريق"
drag, startPoint x: 597, startPoint y: 143, endPoint x: 531, endPoint y: 141, distance: 65.7
click at [531, 141] on div "Menu items ابريق Add Sort Manage items" at bounding box center [684, 160] width 363 height 56
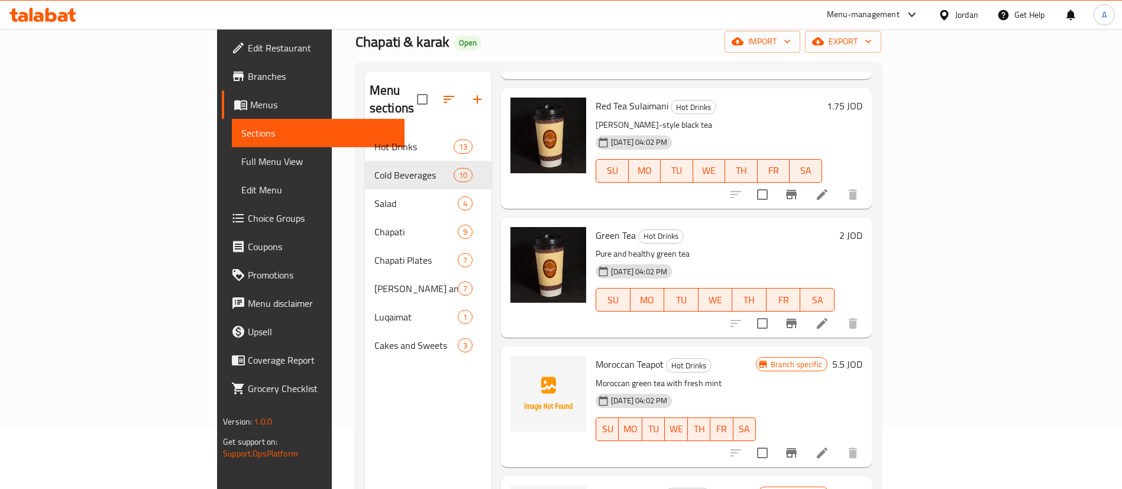
scroll to position [89, 0]
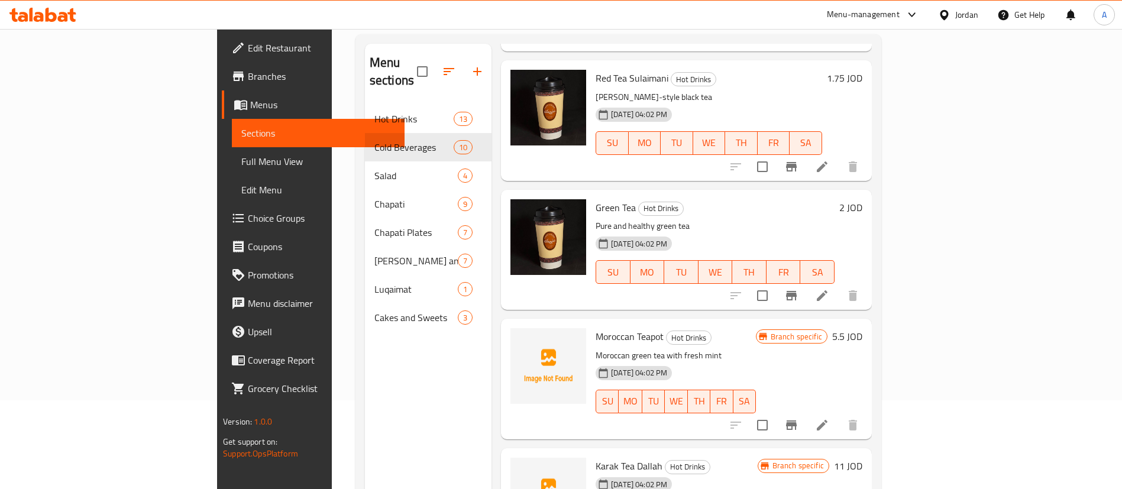
type input "شاي"
click at [829, 418] on icon at bounding box center [822, 425] width 14 height 14
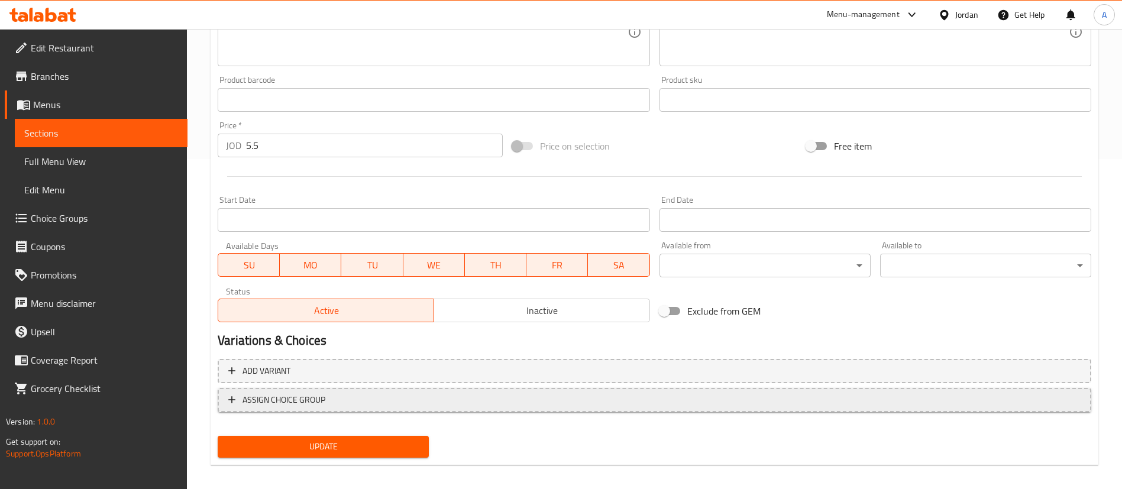
scroll to position [339, 0]
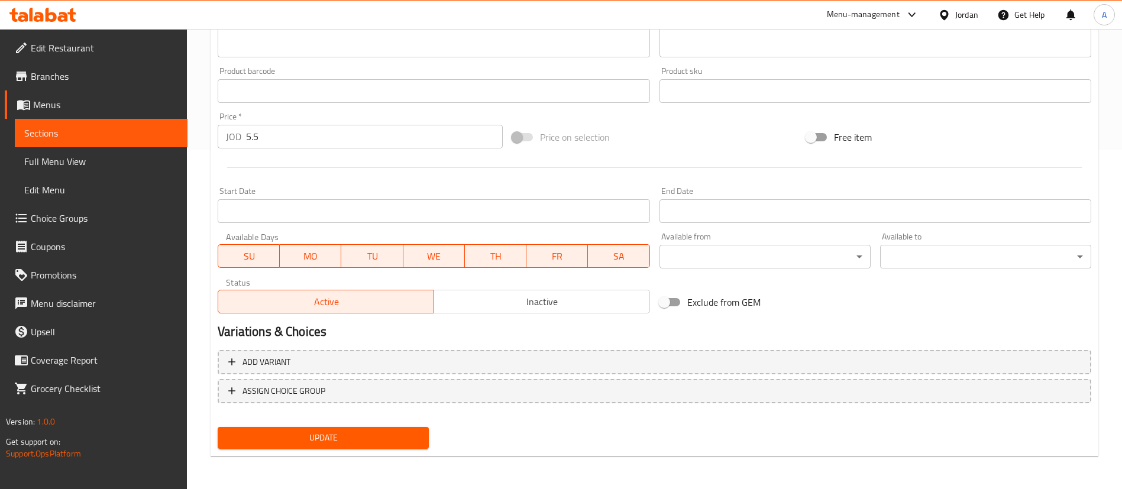
click at [505, 299] on button "Inactive" at bounding box center [542, 302] width 216 height 24
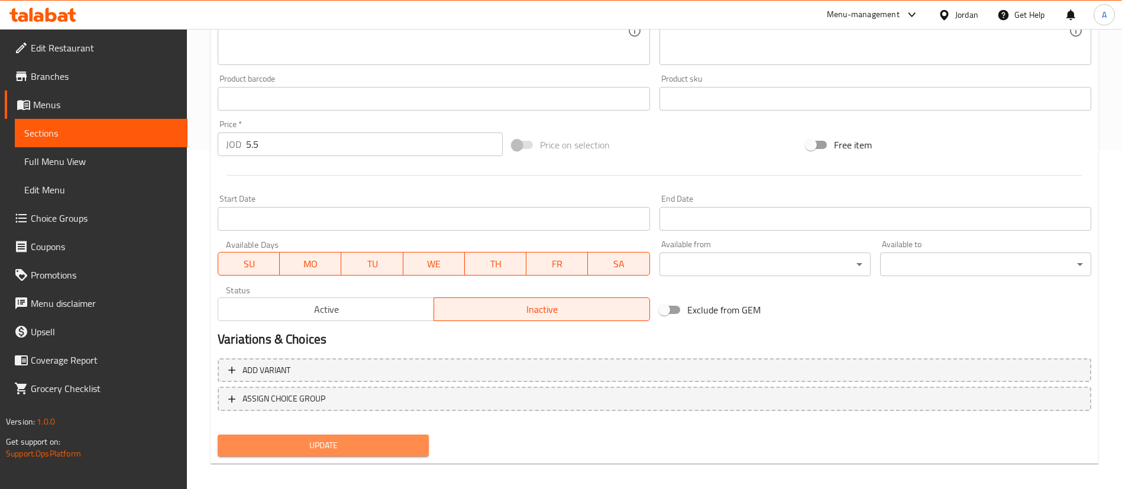
click at [392, 439] on span "Update" at bounding box center [323, 445] width 192 height 15
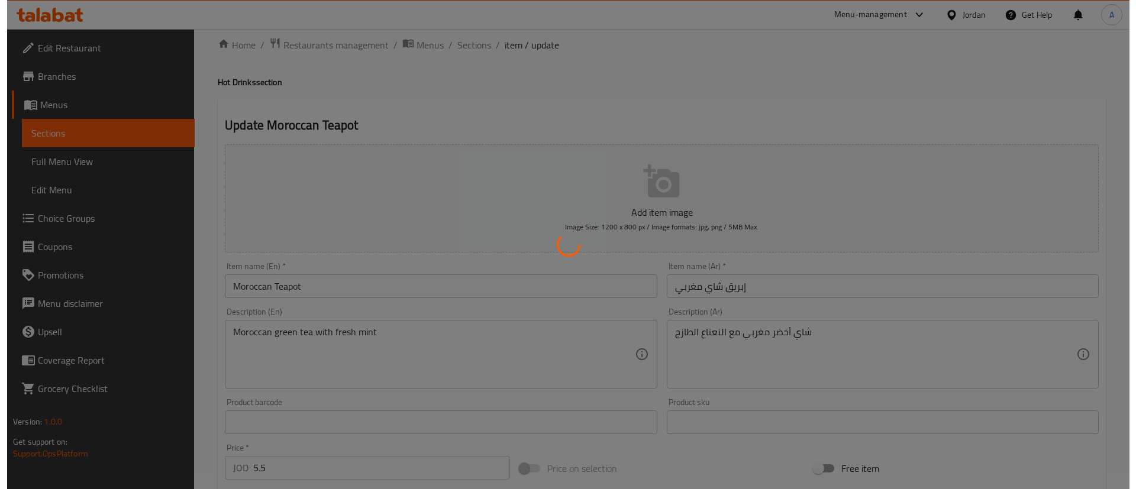
scroll to position [0, 0]
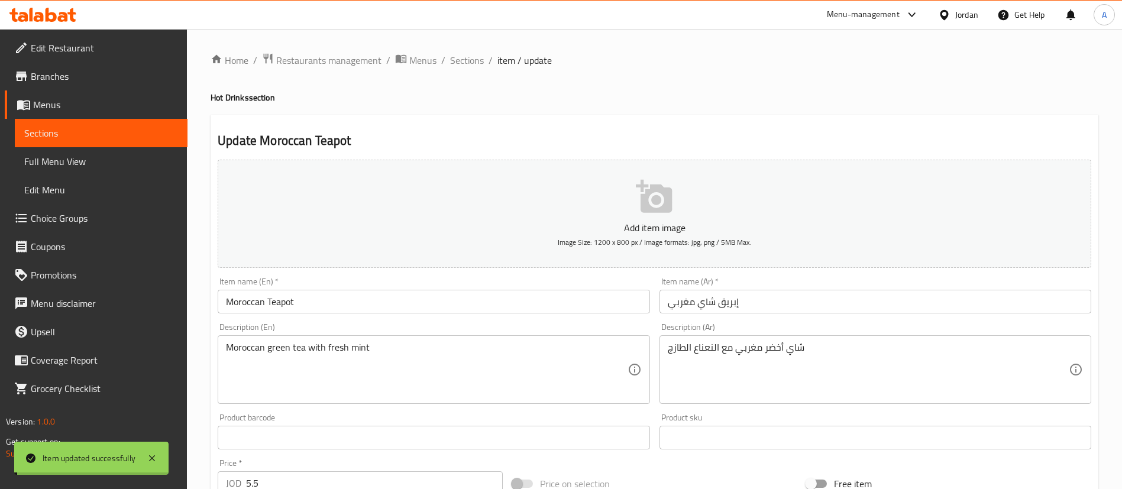
click at [462, 63] on span "Sections" at bounding box center [467, 60] width 34 height 14
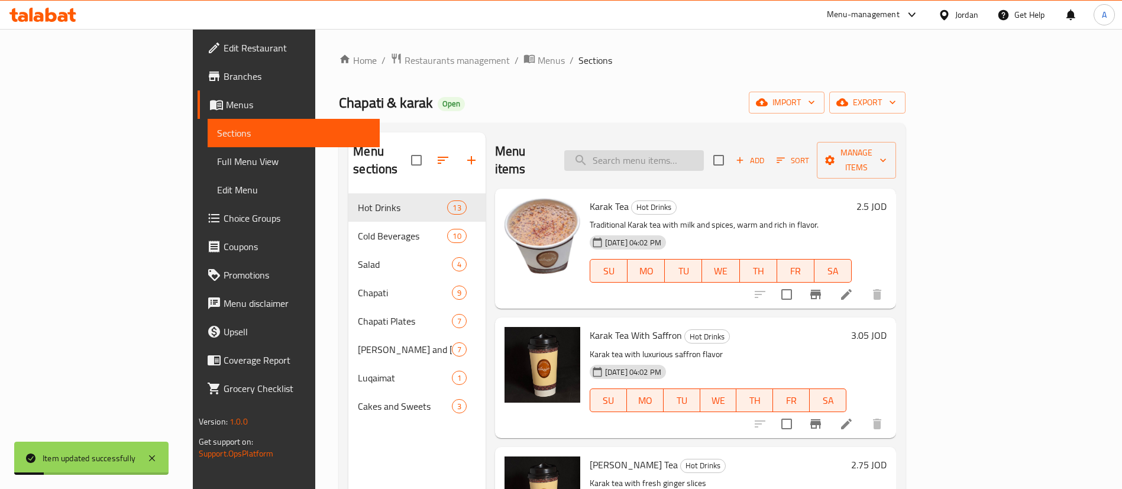
click at [690, 151] on input "search" at bounding box center [634, 160] width 140 height 21
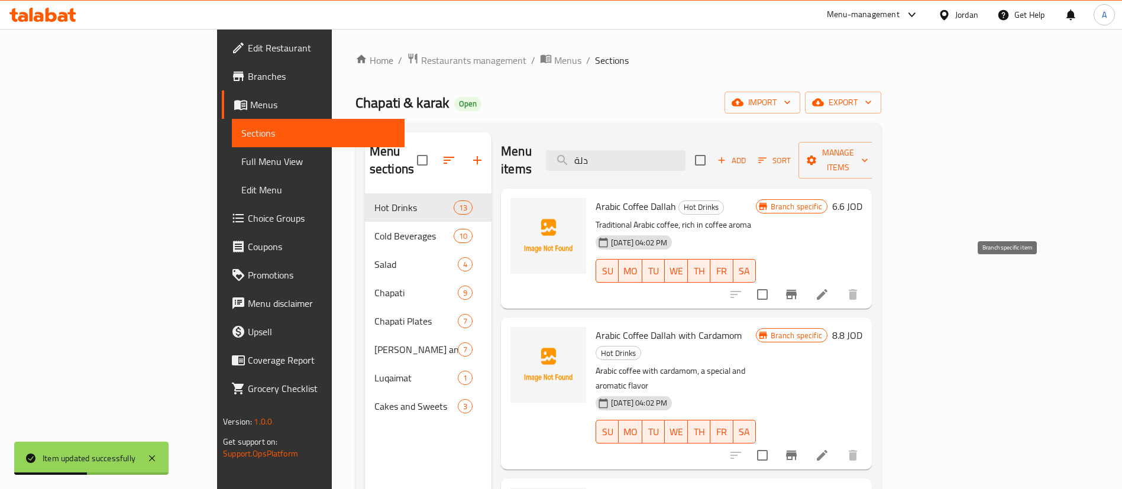
type input "دلة"
click at [829, 287] on icon at bounding box center [822, 294] width 14 height 14
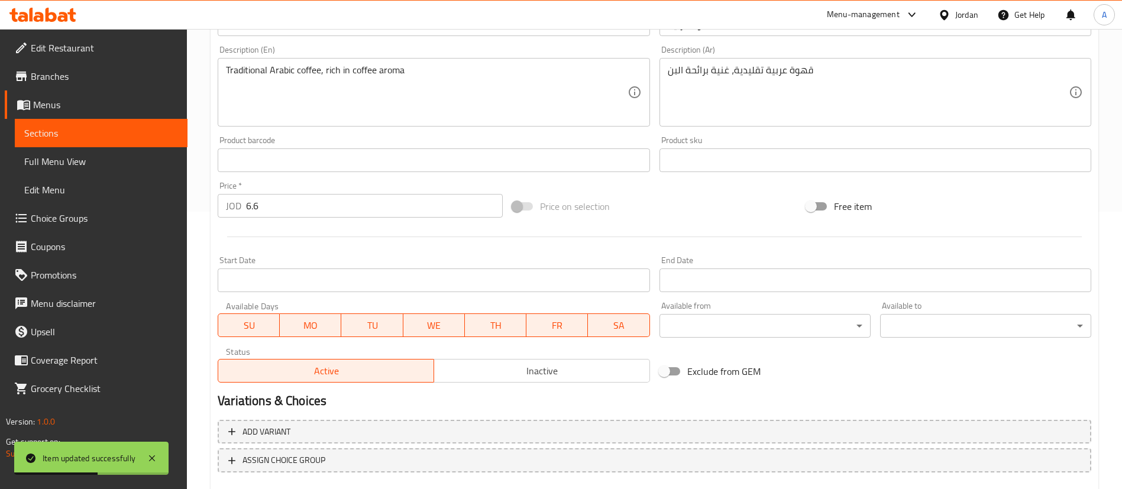
scroll to position [347, 0]
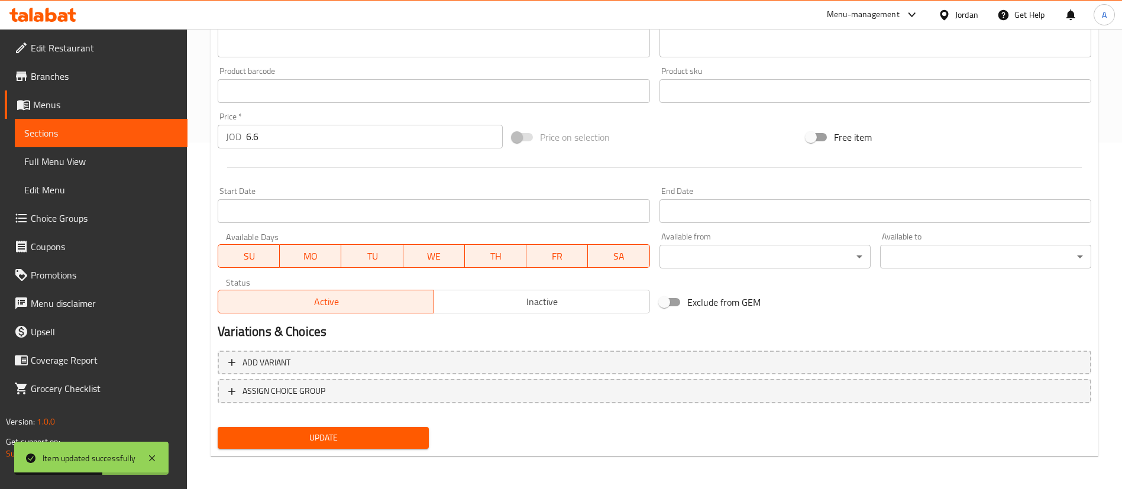
drag, startPoint x: 538, startPoint y: 338, endPoint x: 541, endPoint y: 300, distance: 38.6
click at [538, 337] on h2 "Variations & Choices" at bounding box center [655, 332] width 874 height 18
click at [541, 300] on span "Inactive" at bounding box center [542, 301] width 206 height 17
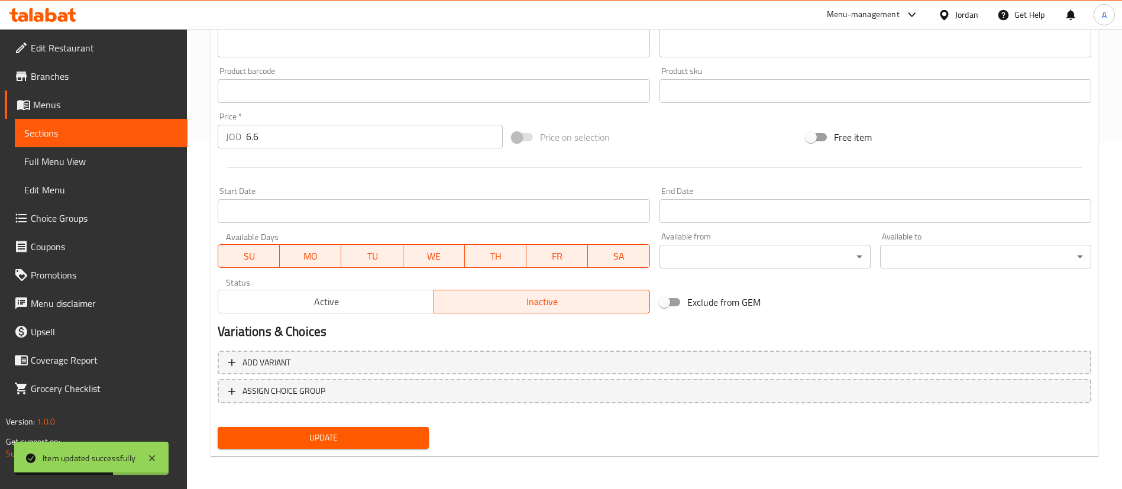
click at [380, 446] on button "Update" at bounding box center [323, 438] width 211 height 22
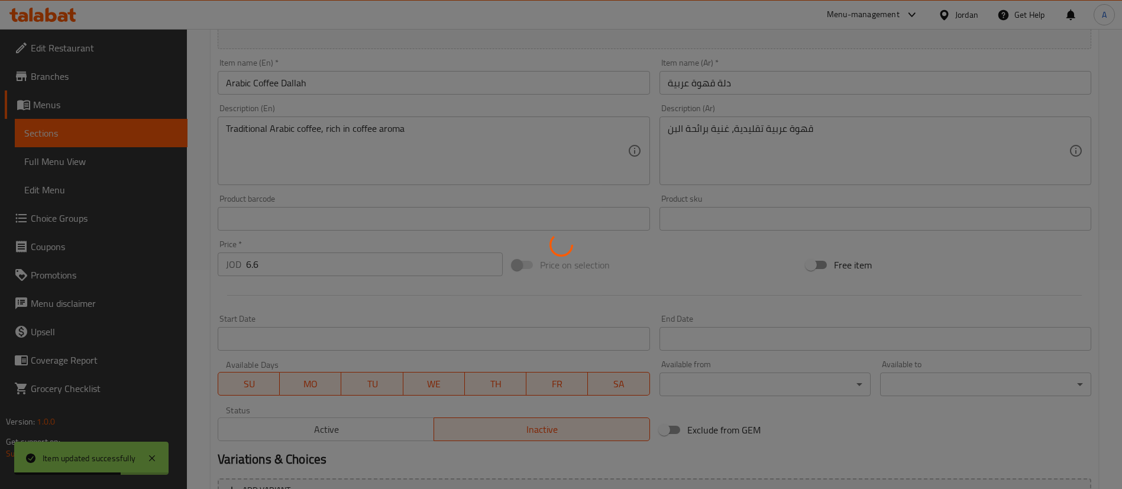
scroll to position [0, 0]
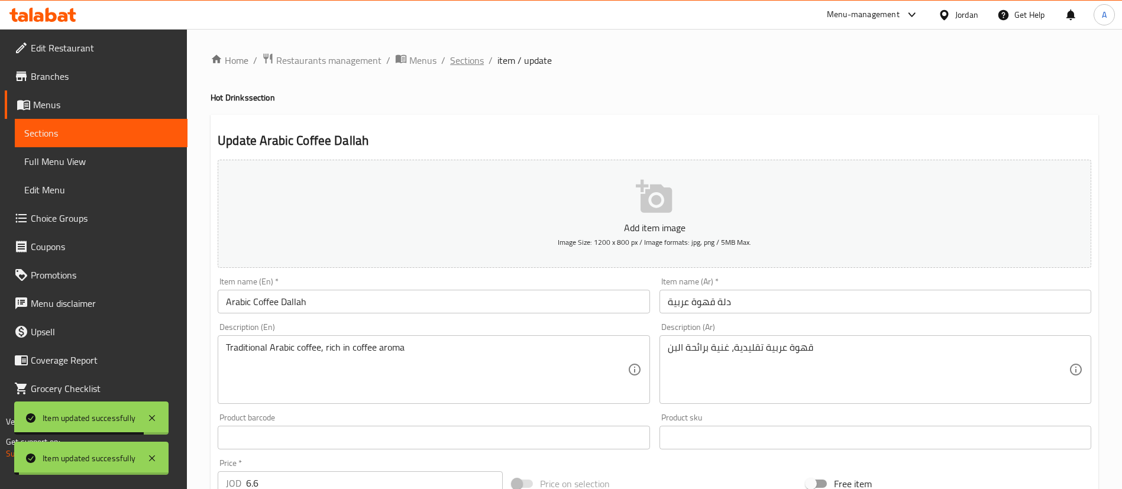
click at [466, 60] on span "Sections" at bounding box center [467, 60] width 34 height 14
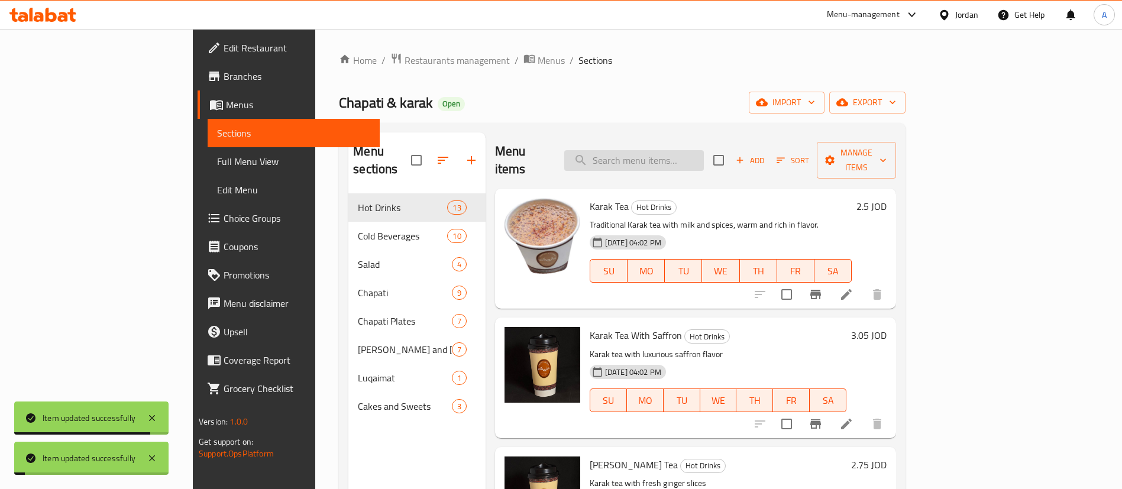
click at [704, 150] on input "search" at bounding box center [634, 160] width 140 height 21
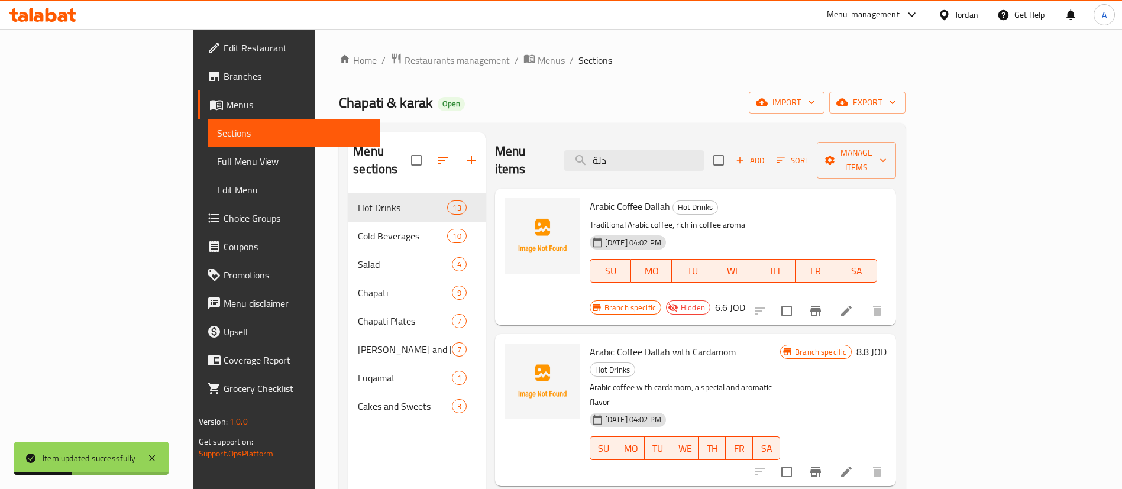
type input "دلة"
click at [854, 465] on icon at bounding box center [846, 472] width 14 height 14
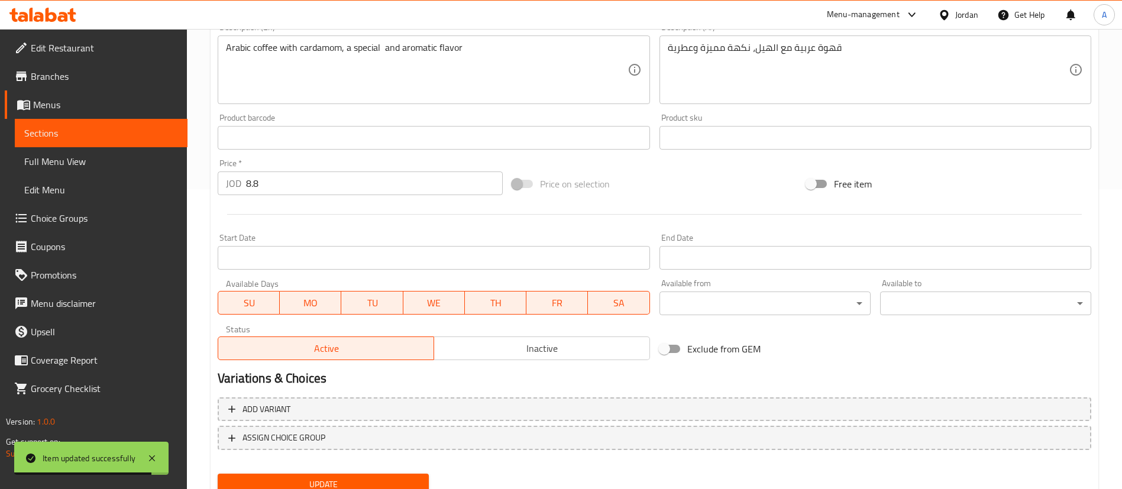
scroll to position [347, 0]
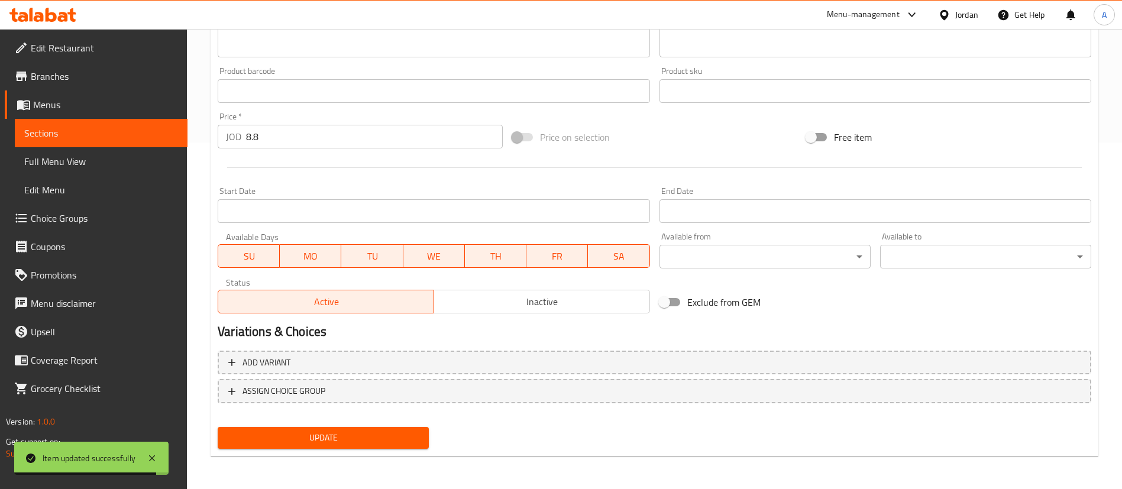
click at [507, 315] on div "Status Active Inactive" at bounding box center [433, 295] width 441 height 45
click at [507, 302] on span "Inactive" at bounding box center [542, 301] width 206 height 17
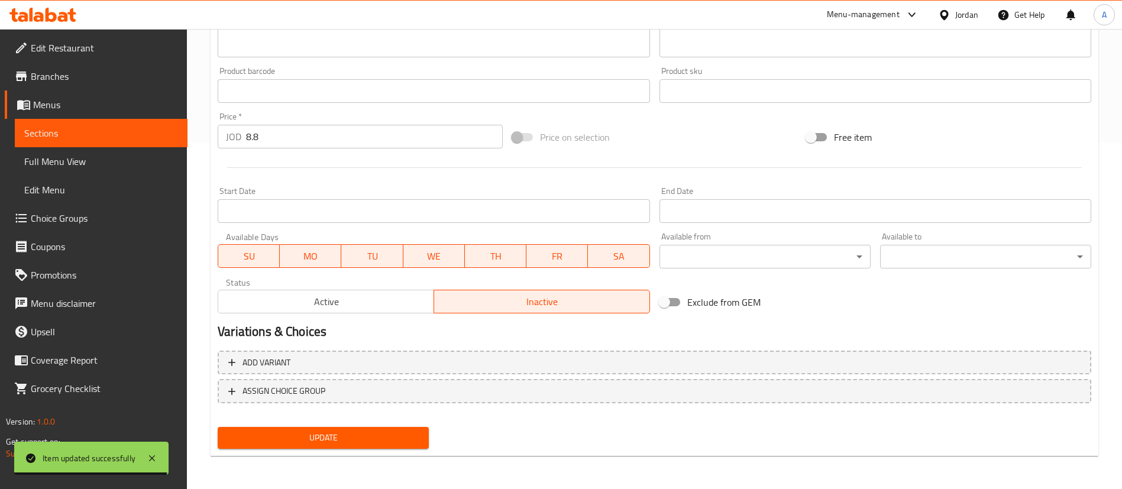
click at [379, 429] on button "Update" at bounding box center [323, 438] width 211 height 22
click at [378, 435] on div at bounding box center [561, 244] width 1122 height 489
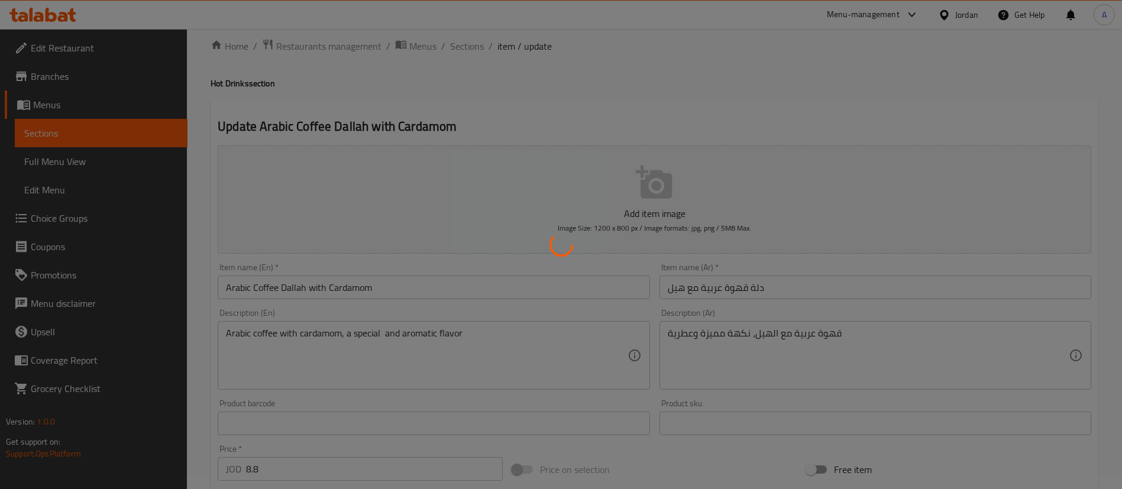
scroll to position [0, 0]
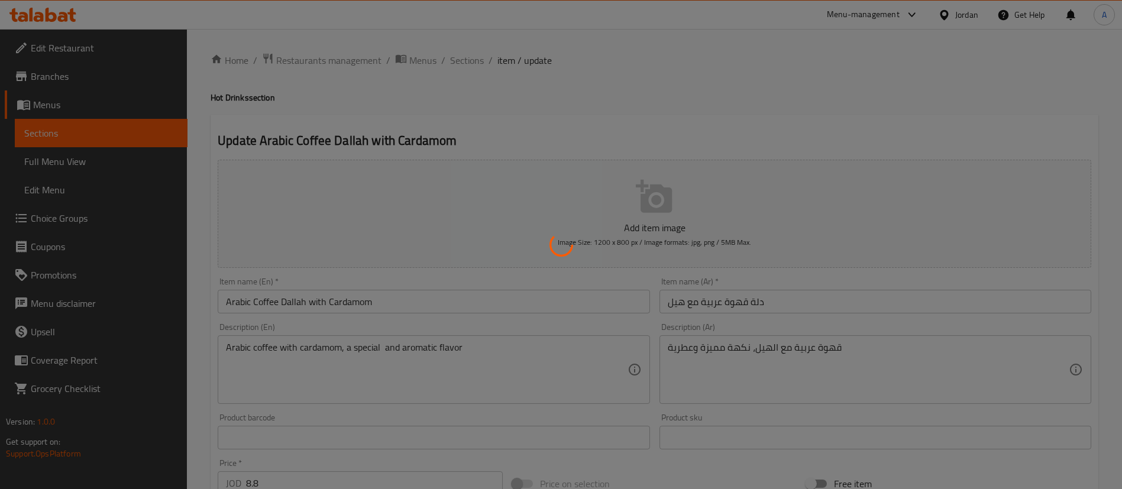
click at [474, 58] on div at bounding box center [561, 244] width 1122 height 489
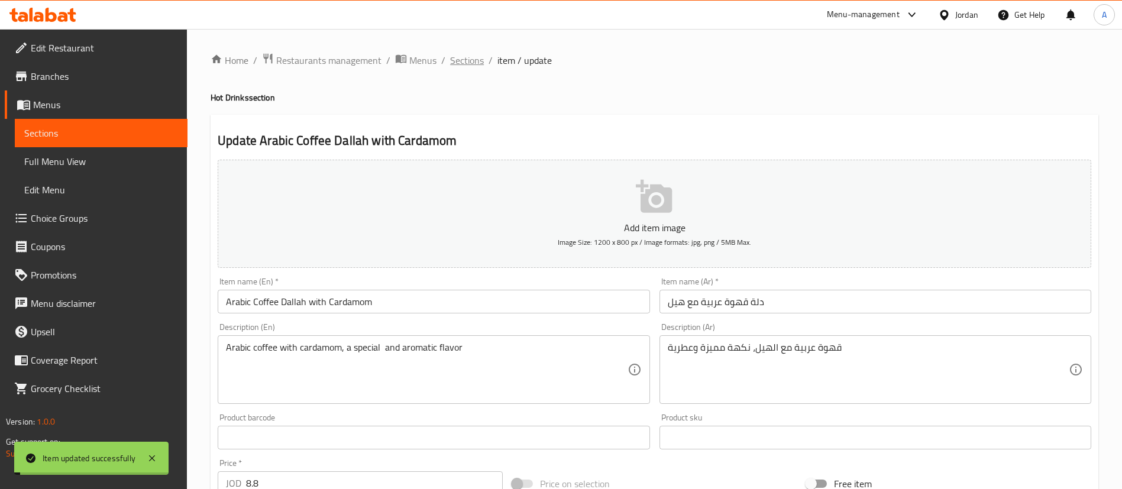
click at [475, 58] on span "Sections" at bounding box center [467, 60] width 34 height 14
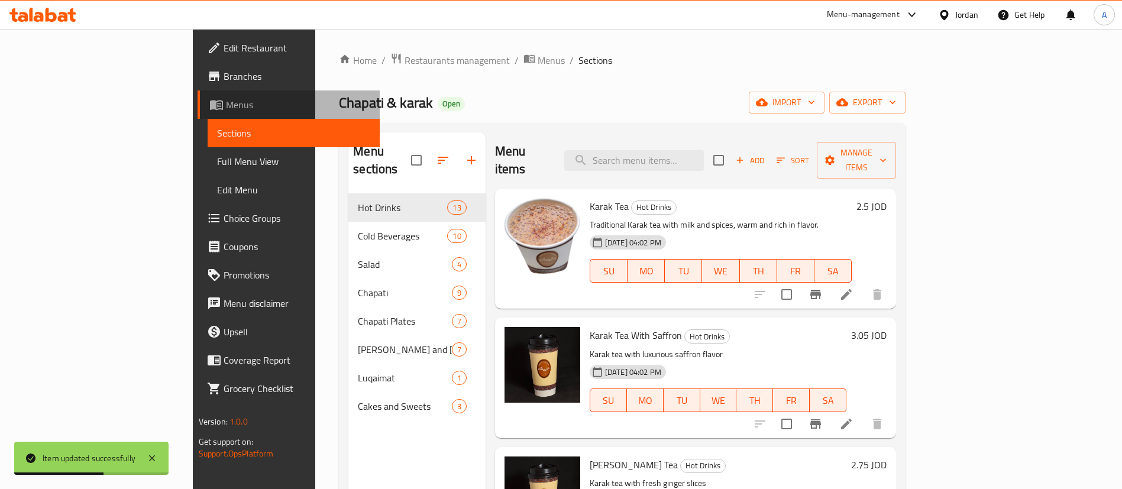
click at [198, 96] on link "Menus" at bounding box center [289, 104] width 183 height 28
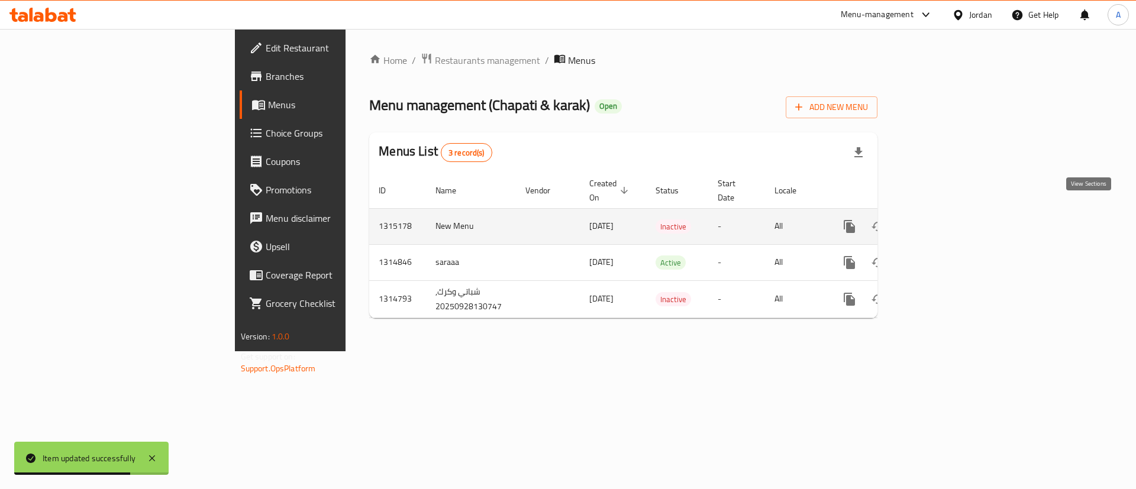
click at [949, 212] on link "enhanced table" at bounding box center [934, 226] width 28 height 28
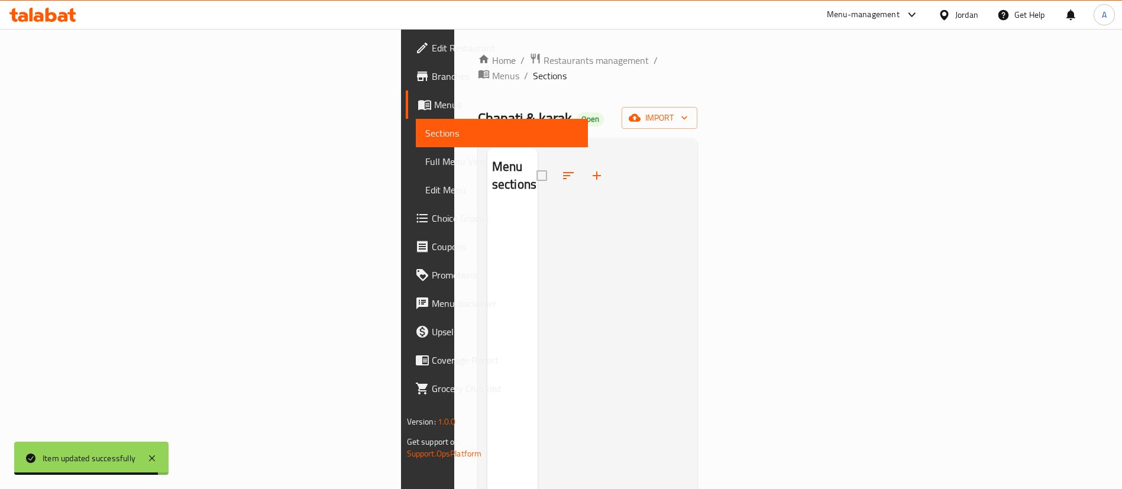
drag, startPoint x: 427, startPoint y: 63, endPoint x: 429, endPoint y: 71, distance: 7.9
click at [492, 69] on span "Menus" at bounding box center [505, 76] width 27 height 14
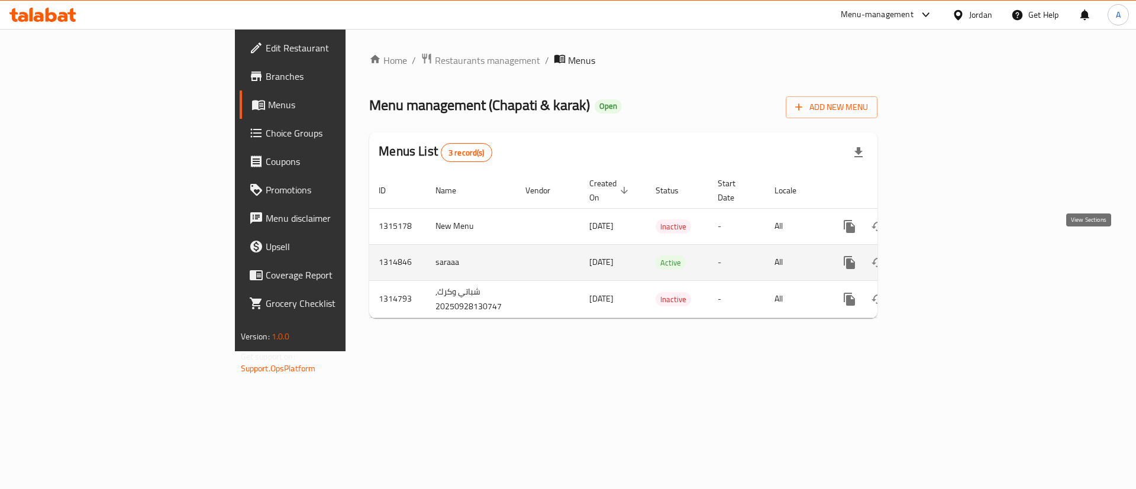
click at [942, 256] on icon "enhanced table" at bounding box center [934, 263] width 14 height 14
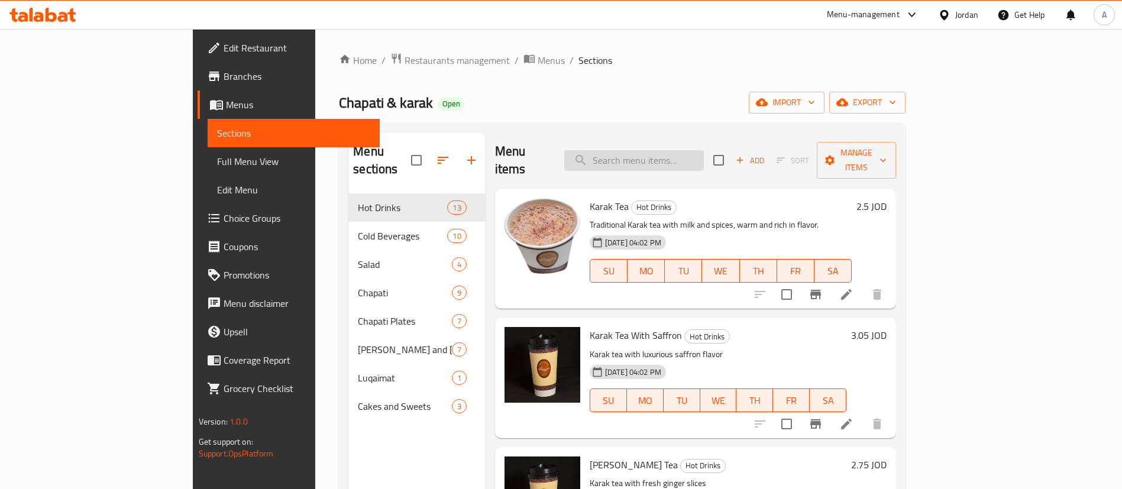
click at [666, 150] on input "search" at bounding box center [634, 160] width 140 height 21
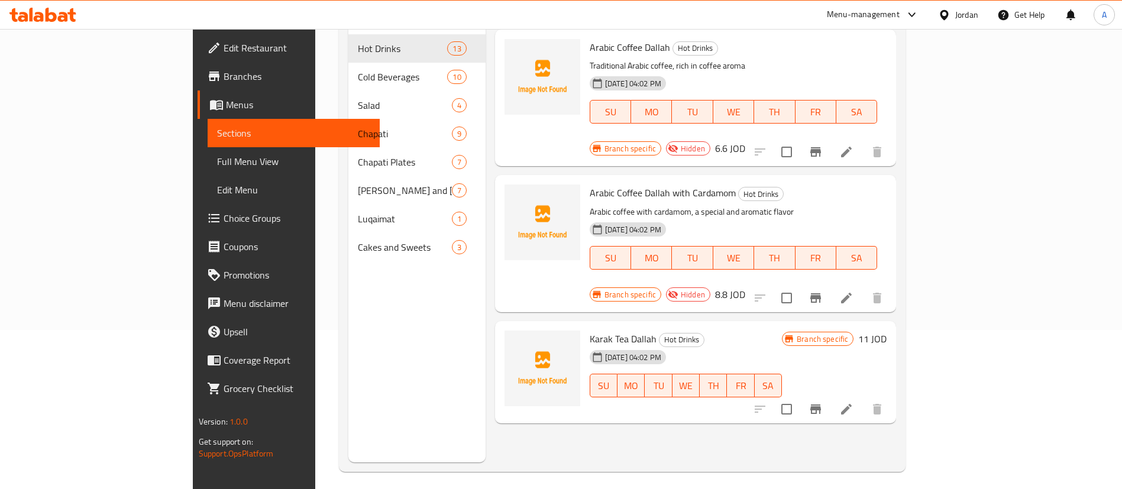
scroll to position [166, 0]
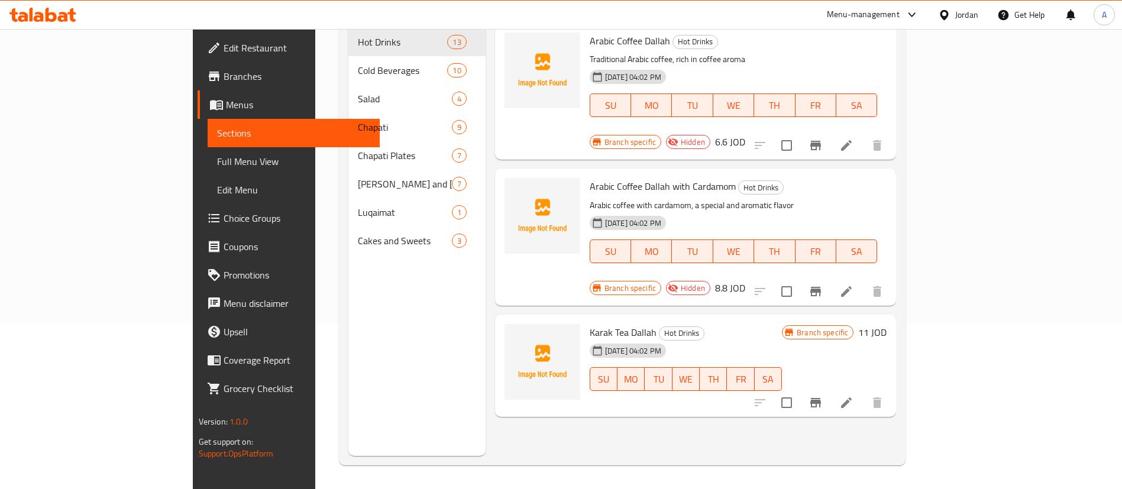
type input "دلة"
click at [852, 397] on icon at bounding box center [846, 402] width 11 height 11
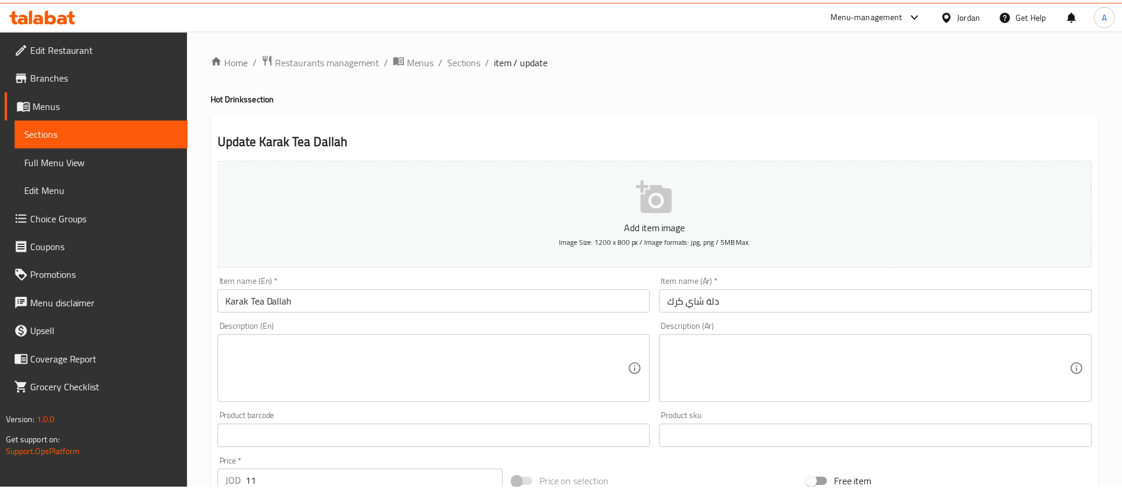
scroll to position [347, 0]
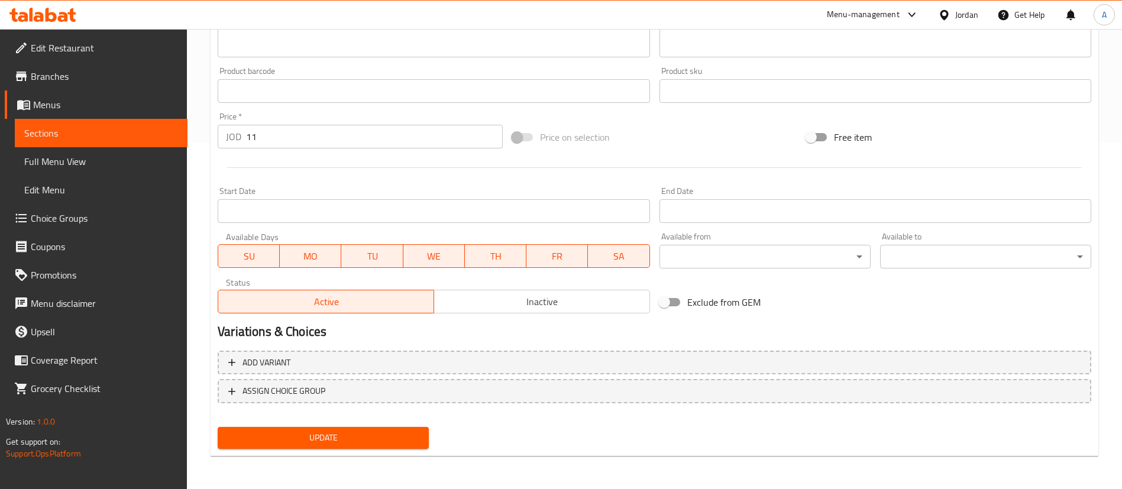
click at [512, 304] on span "Inactive" at bounding box center [542, 301] width 206 height 17
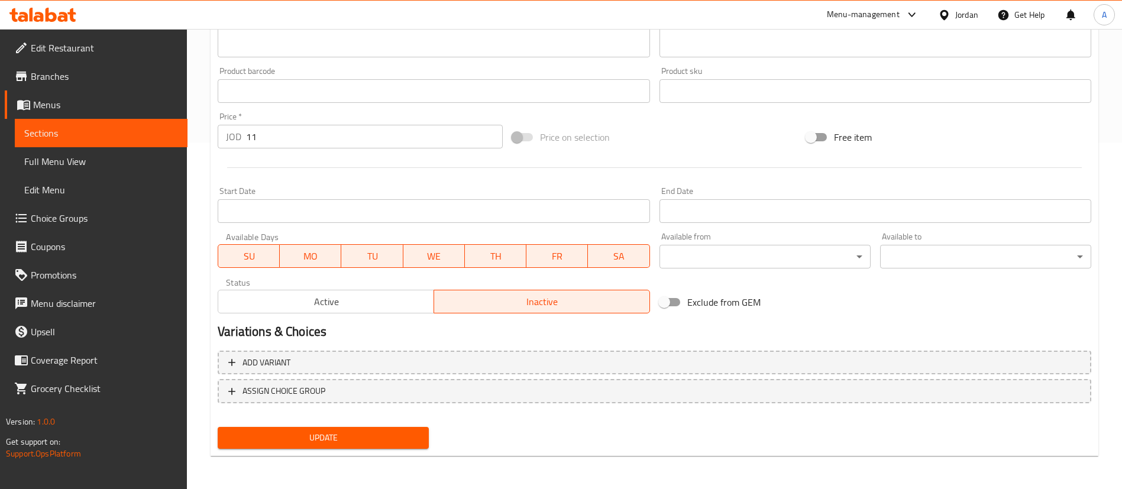
click at [354, 418] on div "Add variant ASSIGN CHOICE GROUP" at bounding box center [654, 384] width 883 height 77
click at [351, 432] on span "Update" at bounding box center [323, 438] width 192 height 15
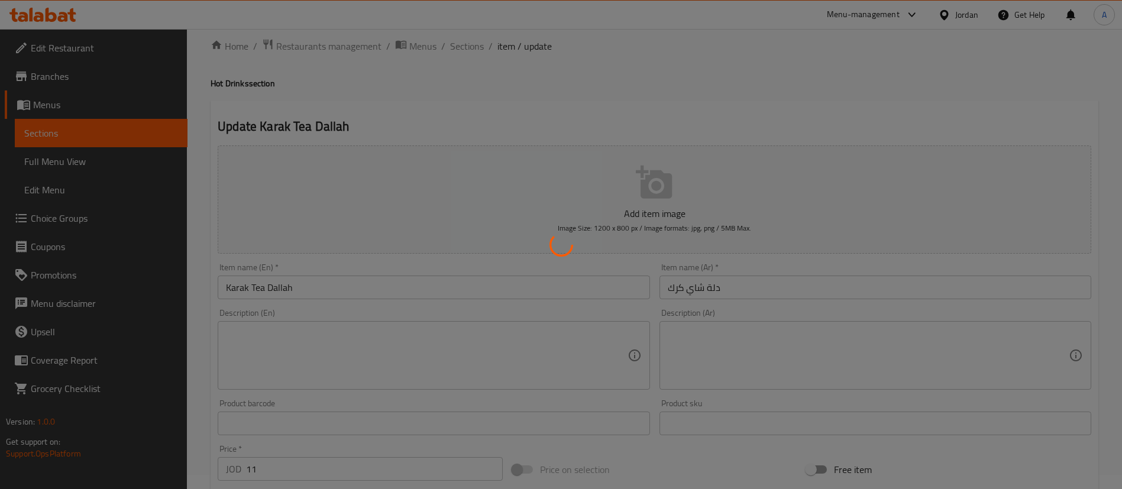
scroll to position [0, 0]
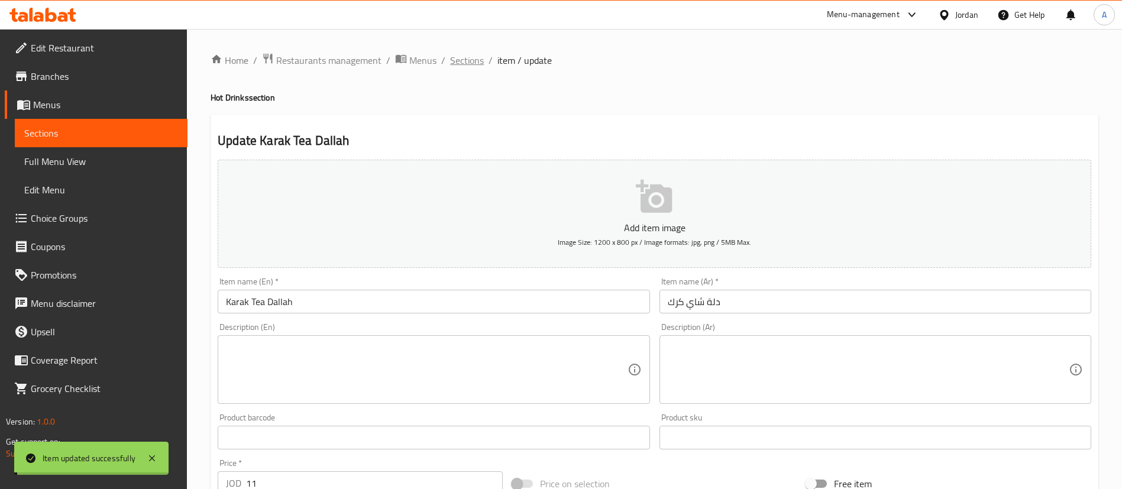
click at [463, 59] on span "Sections" at bounding box center [467, 60] width 34 height 14
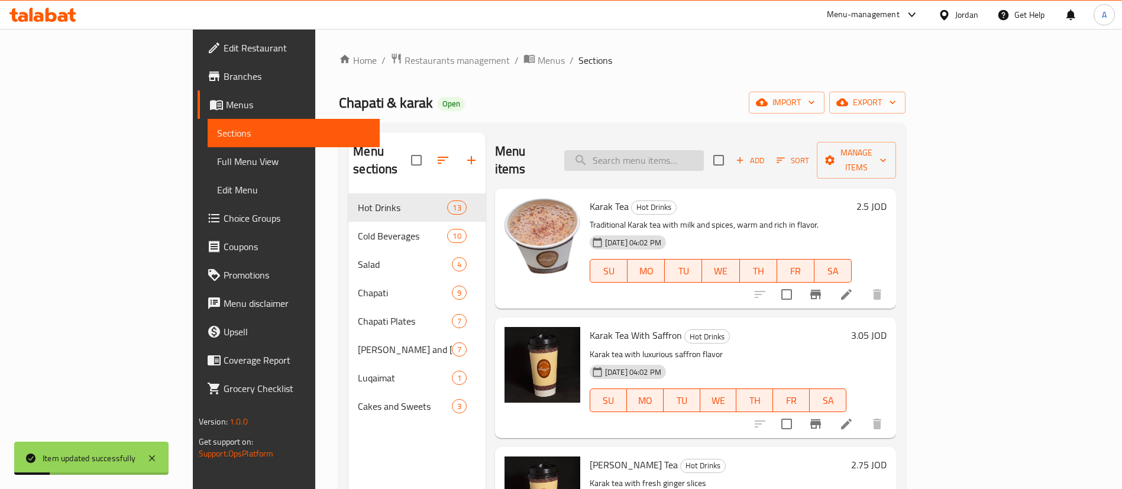
click at [704, 150] on input "search" at bounding box center [634, 160] width 140 height 21
type input "جلة قه"
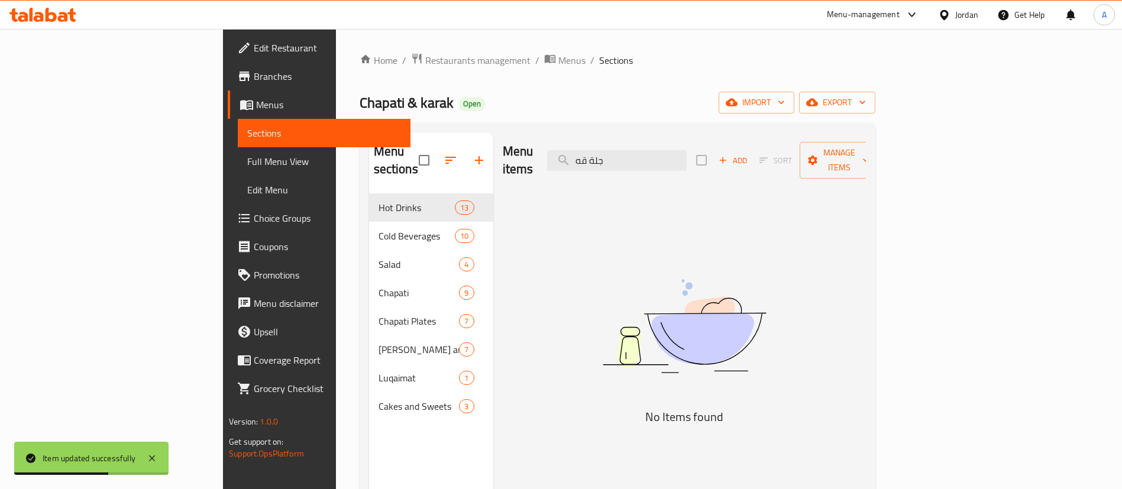
drag, startPoint x: 648, startPoint y: 153, endPoint x: 382, endPoint y: 125, distance: 267.0
click at [493, 152] on div "Menu items جلة قه Add Sort Manage items No Items found" at bounding box center [679, 376] width 373 height 489
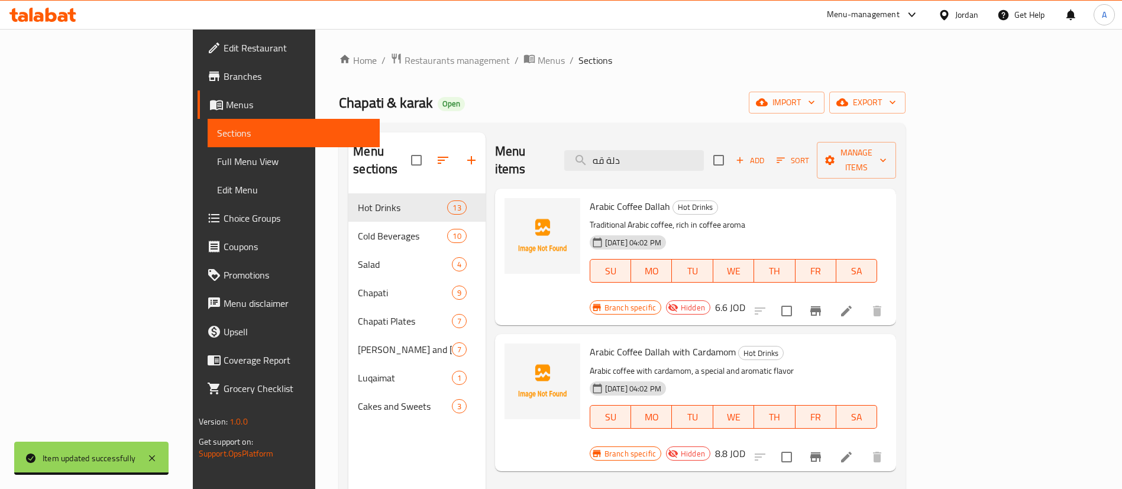
type input "دلة قه"
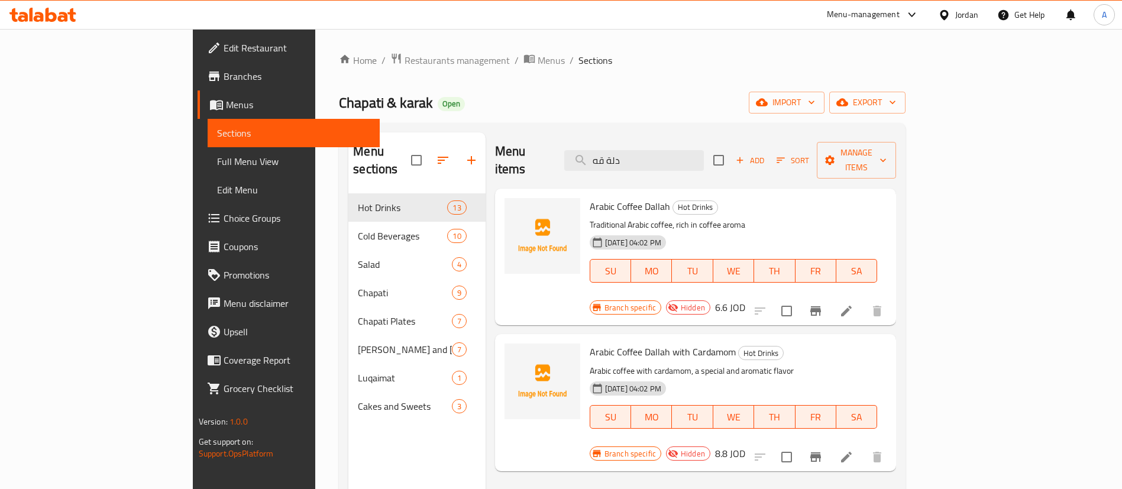
drag, startPoint x: 649, startPoint y: 152, endPoint x: 560, endPoint y: 141, distance: 89.9
click at [561, 142] on div "Menu items دلة قه Add Sort Manage items" at bounding box center [696, 160] width 402 height 56
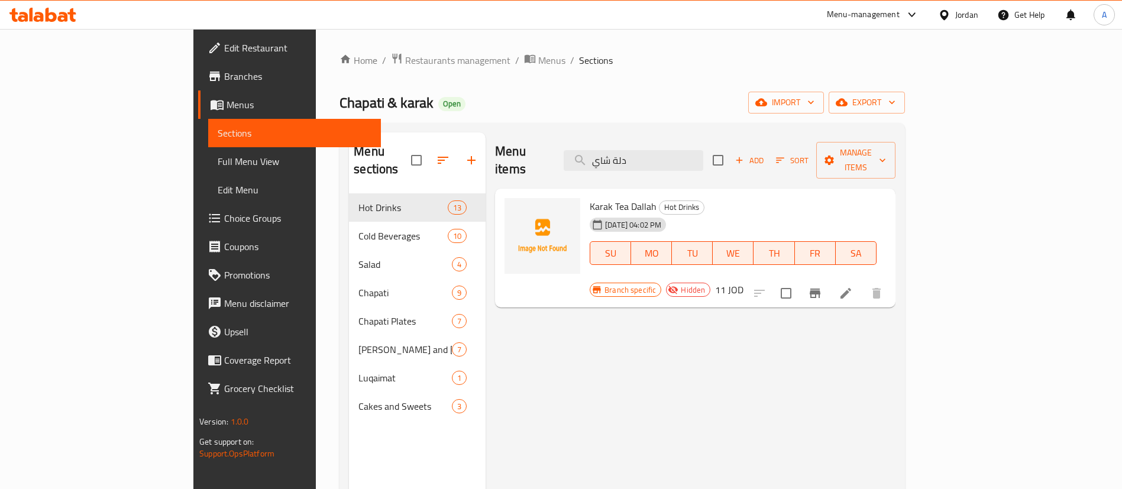
drag, startPoint x: 629, startPoint y: 140, endPoint x: 523, endPoint y: 139, distance: 106.5
click at [536, 140] on div "Menu items دلة شاي Add Sort Manage items" at bounding box center [695, 160] width 400 height 56
click at [539, 150] on div "Menu items دلة شاي Add Sort Manage items" at bounding box center [695, 160] width 400 height 56
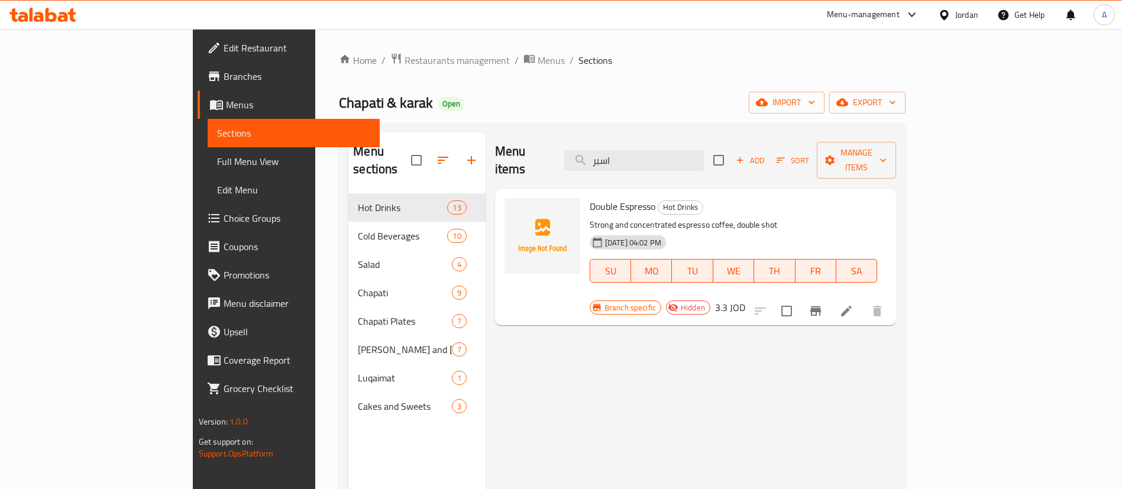
type input "اسبر"
click at [405, 55] on span "Restaurants management" at bounding box center [457, 60] width 105 height 14
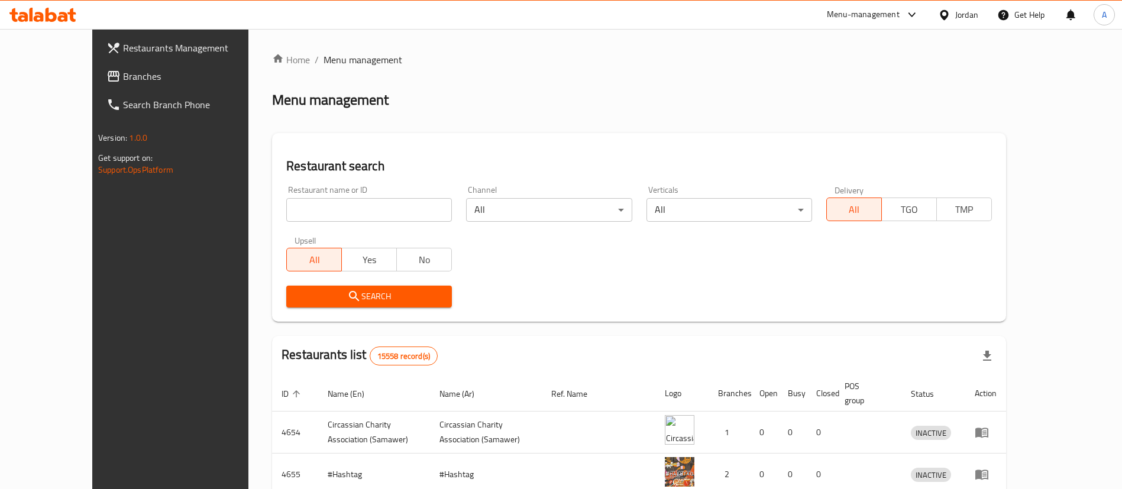
click at [322, 215] on input "search" at bounding box center [369, 210] width 166 height 24
type input "ل"
click button "Search" at bounding box center [369, 297] width 166 height 22
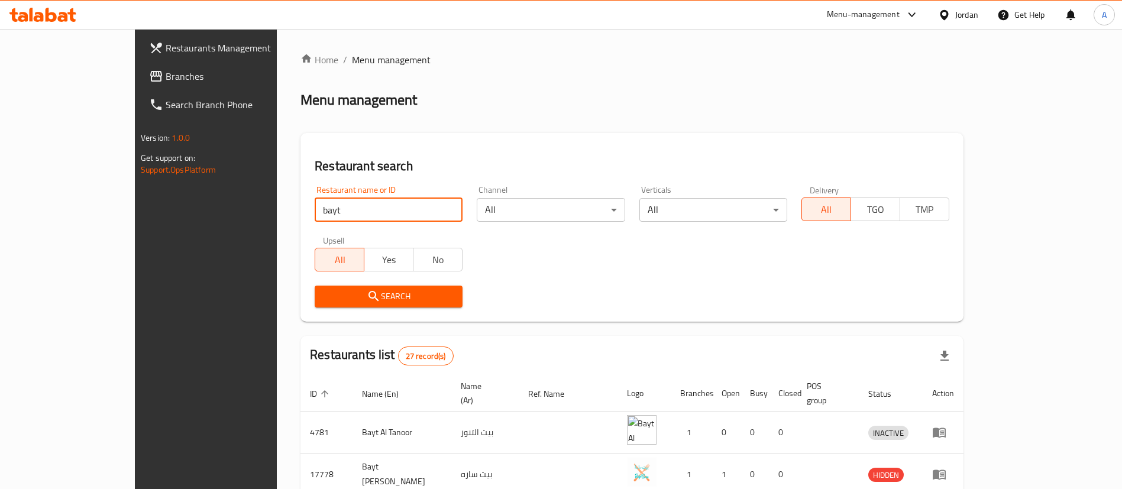
click at [348, 207] on input "bayt" at bounding box center [389, 210] width 148 height 24
type input "bayt coffee"
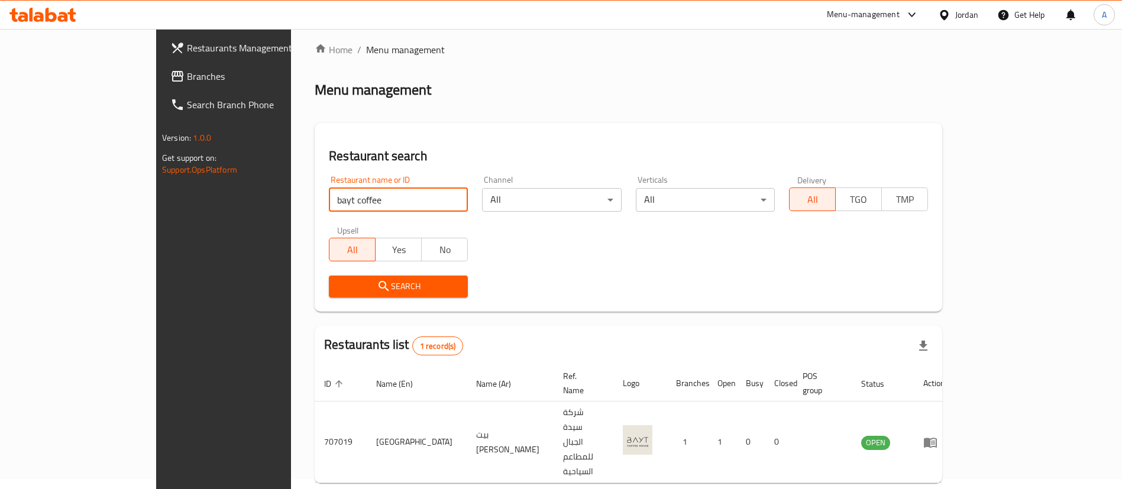
scroll to position [15, 0]
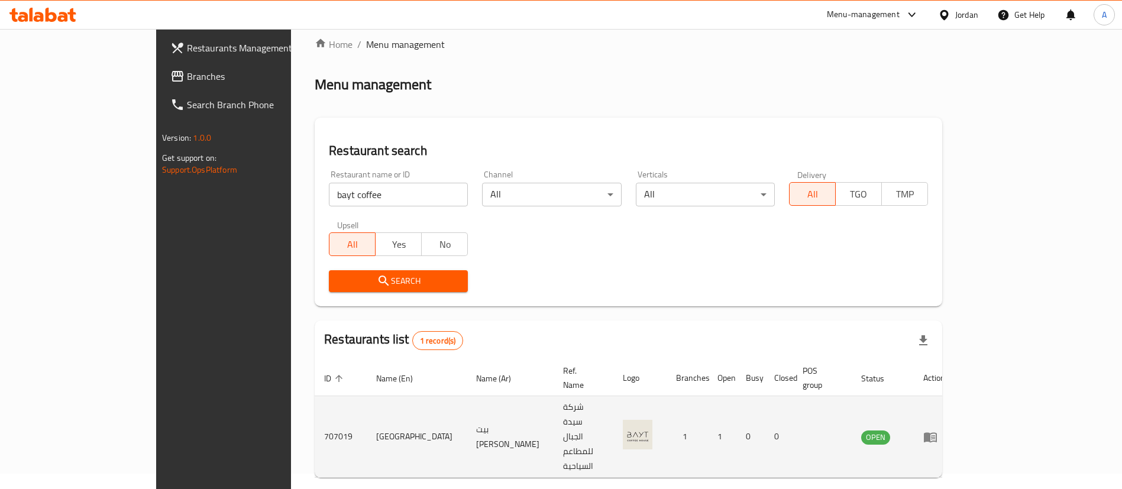
click at [955, 412] on td "enhanced table" at bounding box center [934, 437] width 41 height 82
click at [937, 432] on icon "enhanced table" at bounding box center [930, 437] width 13 height 10
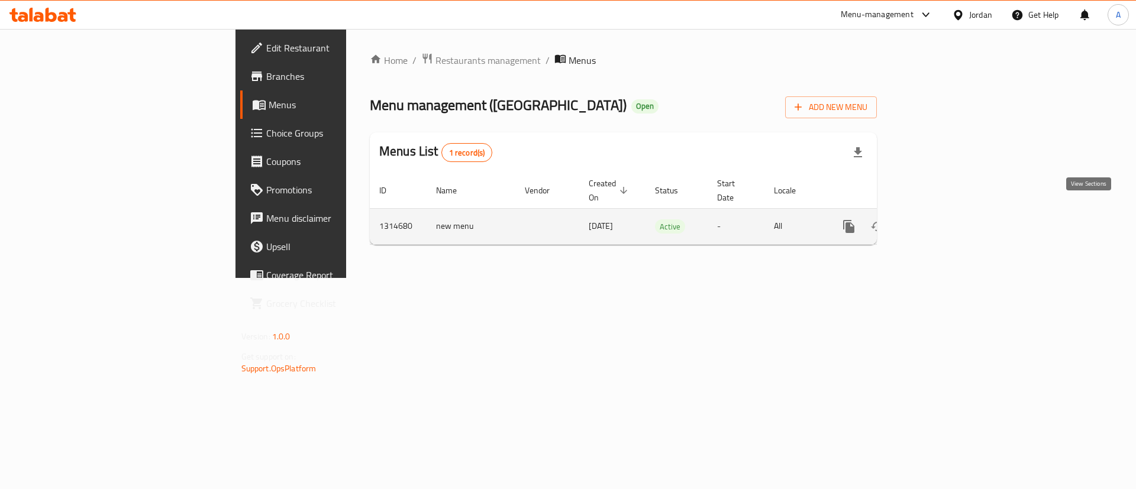
click at [948, 219] on link "enhanced table" at bounding box center [934, 226] width 28 height 28
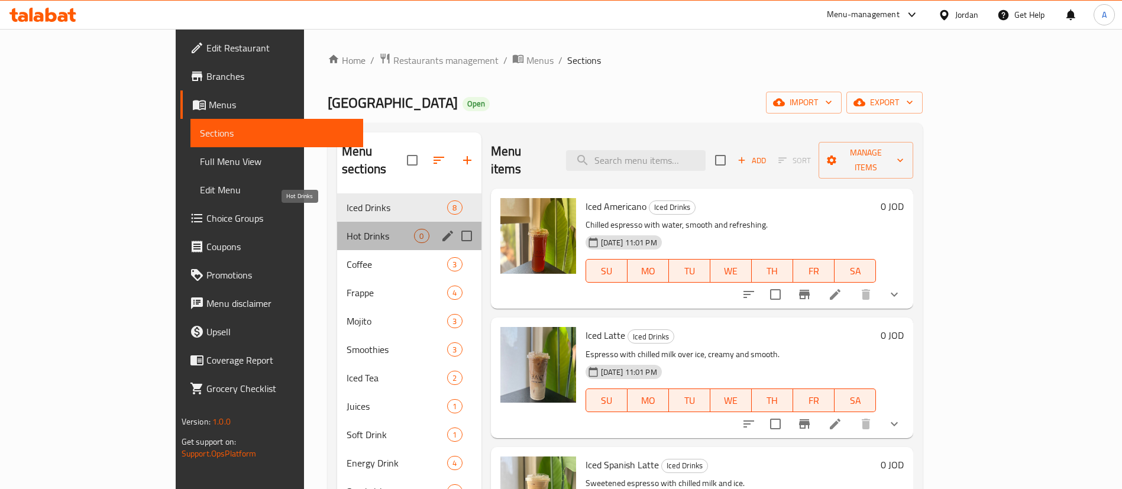
click at [347, 229] on span "Hot Drinks" at bounding box center [380, 236] width 67 height 14
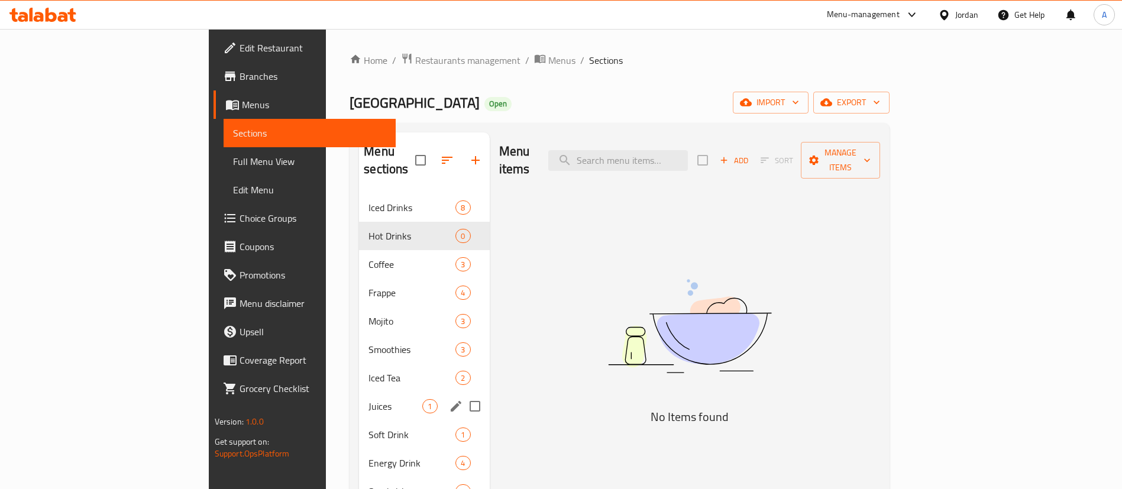
scroll to position [89, 0]
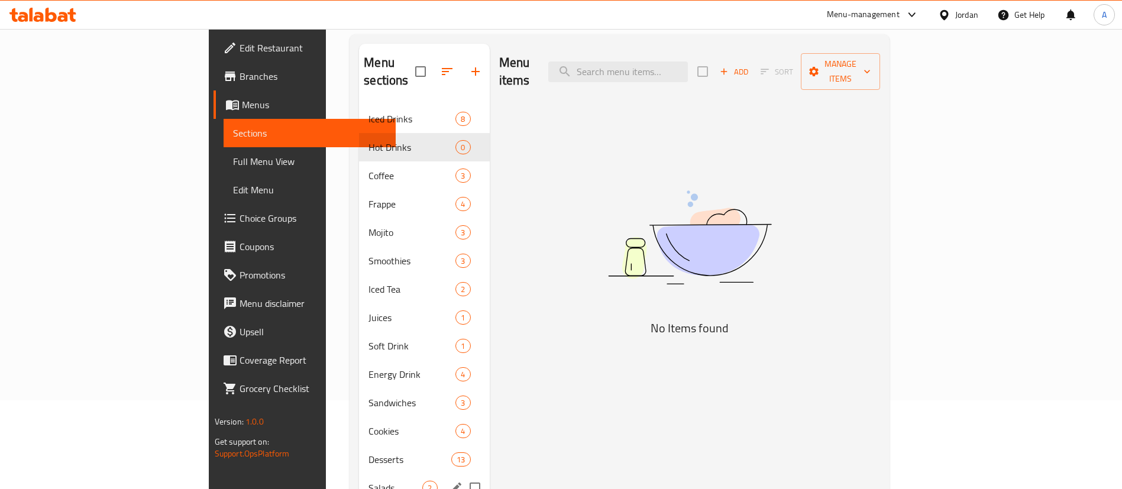
click at [359, 474] on div "Salads 2" at bounding box center [424, 488] width 130 height 28
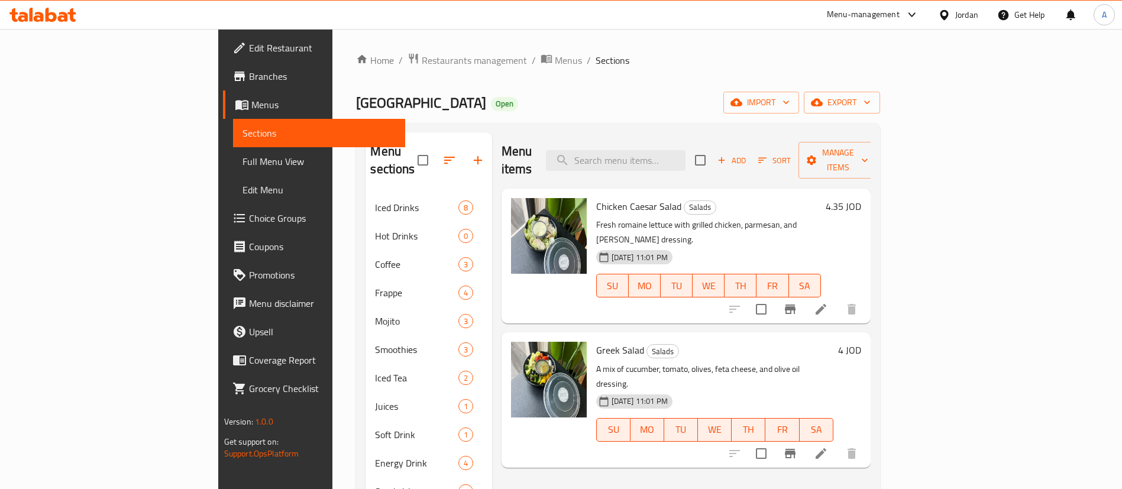
click at [748, 154] on span "Add" at bounding box center [732, 161] width 32 height 14
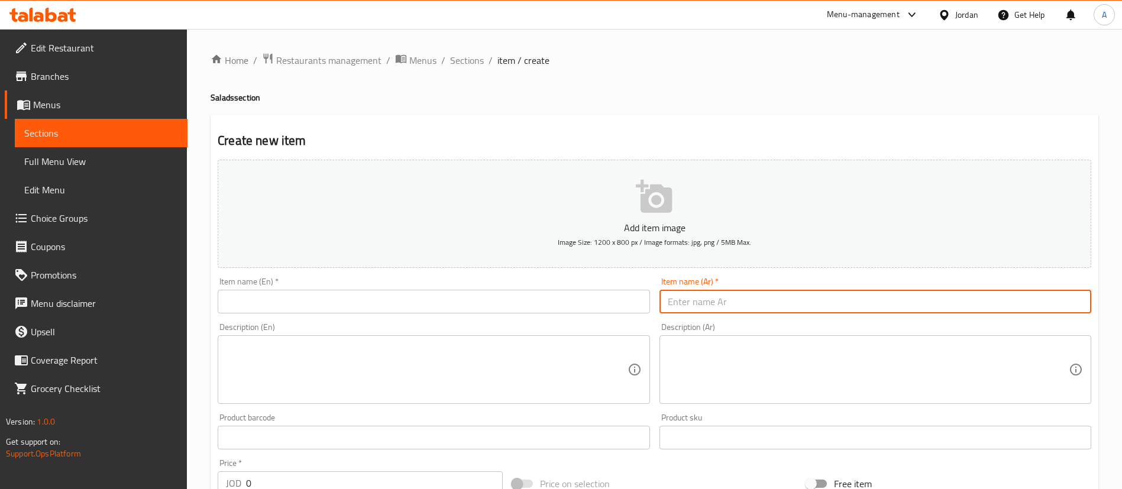
click at [732, 303] on input "text" at bounding box center [876, 302] width 432 height 24
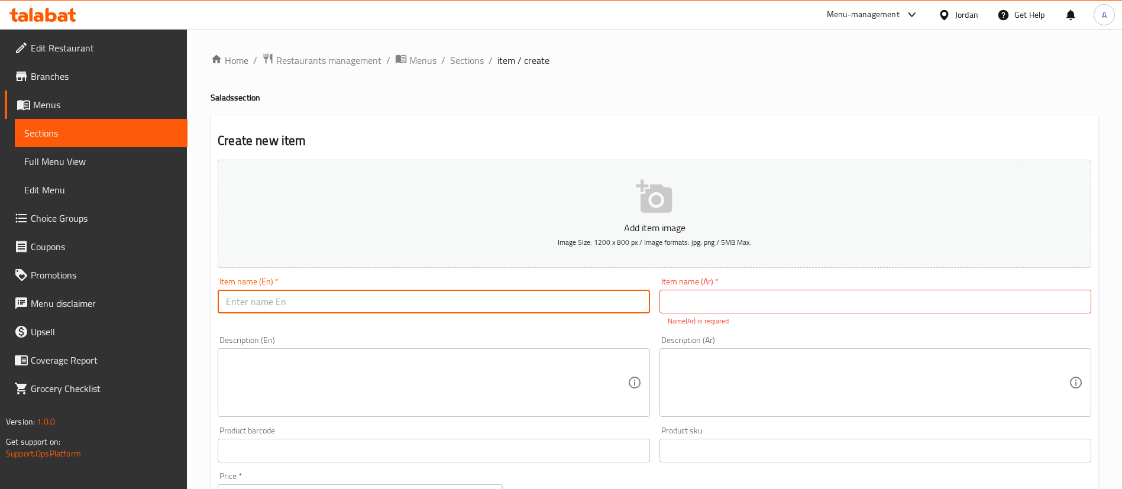
click at [513, 299] on input "text" at bounding box center [434, 302] width 432 height 24
paste input "Quinoa salad"
type input "Quinoa salad"
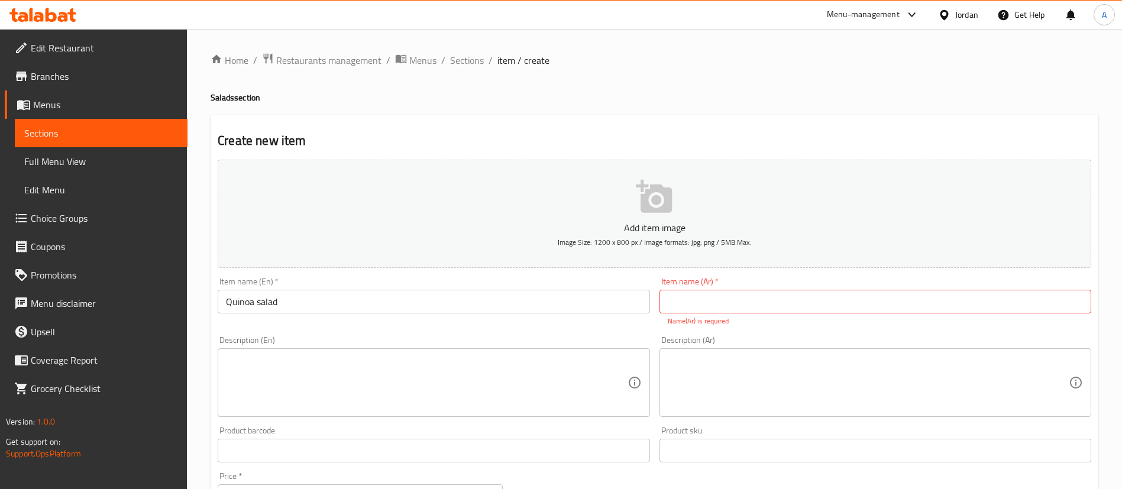
click at [720, 316] on p "Name(Ar) is required" at bounding box center [875, 321] width 415 height 11
paste input "سلطة الكينوا"
click at [719, 300] on input "سلطة الكينوا" at bounding box center [876, 302] width 432 height 24
type input "سلطة الكينوا"
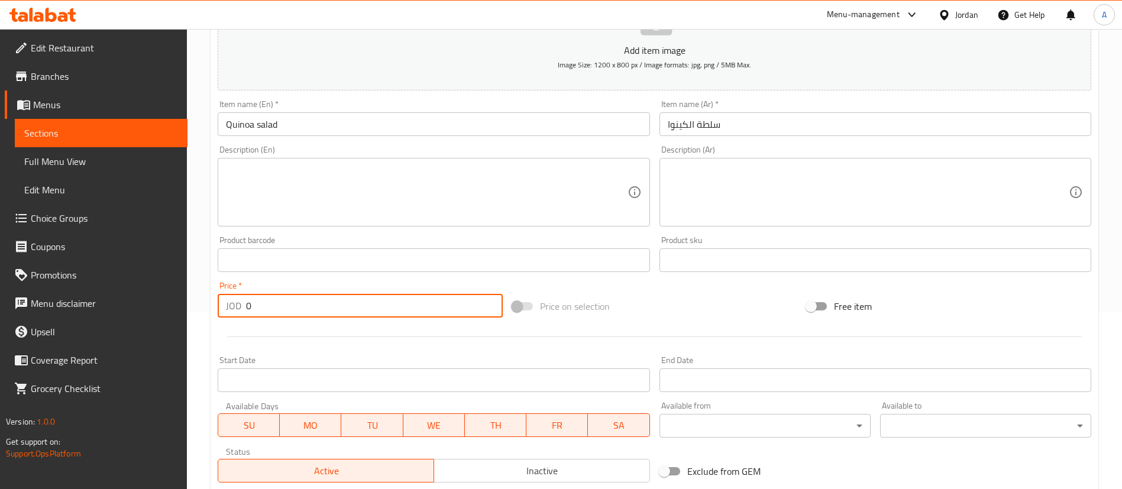
drag, startPoint x: 316, startPoint y: 317, endPoint x: 108, endPoint y: 324, distance: 208.3
click at [108, 325] on div "Edit Restaurant Branches Menus Sections Full Menu View Edit Menu Choice Groups …" at bounding box center [561, 255] width 1122 height 807
paste input "3.85"
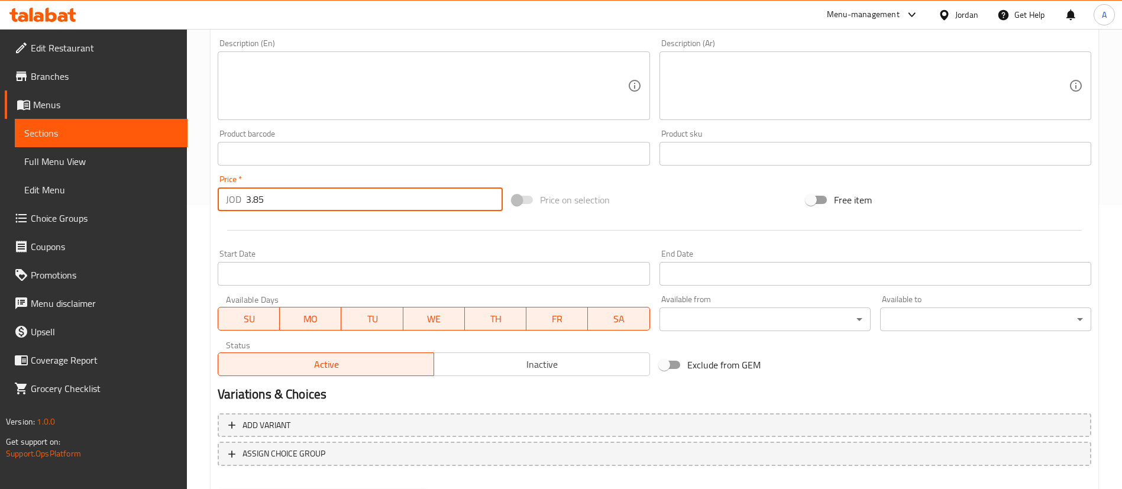
scroll to position [347, 0]
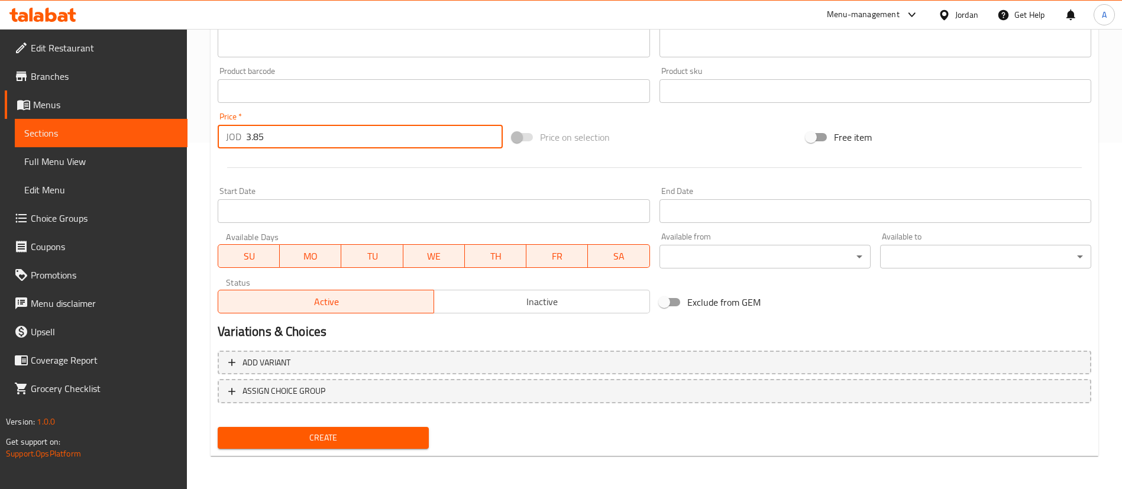
type input "3.85"
click at [343, 425] on div "Create" at bounding box center [323, 437] width 221 height 31
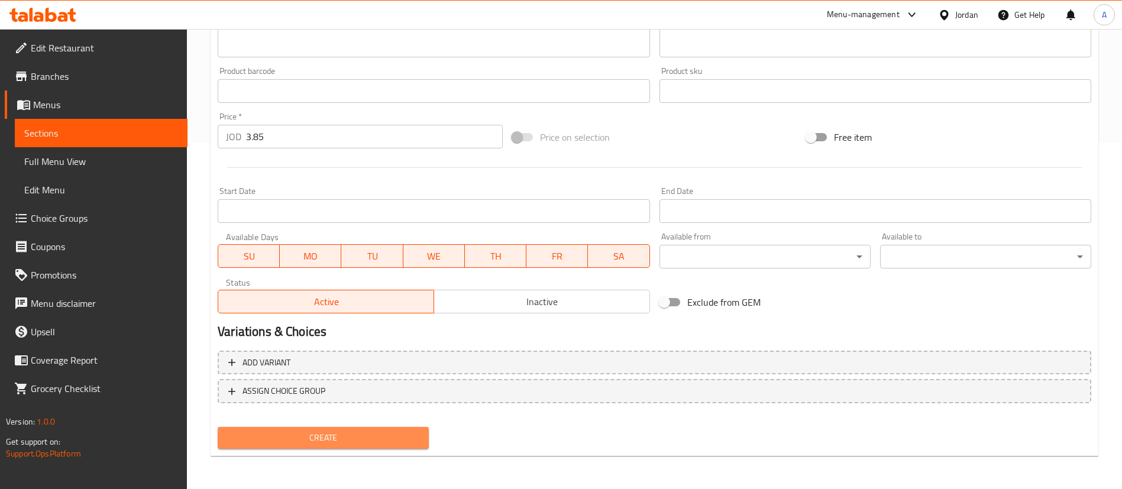
drag, startPoint x: 341, startPoint y: 431, endPoint x: 336, endPoint y: 439, distance: 9.8
click at [341, 429] on button "Create" at bounding box center [323, 438] width 211 height 22
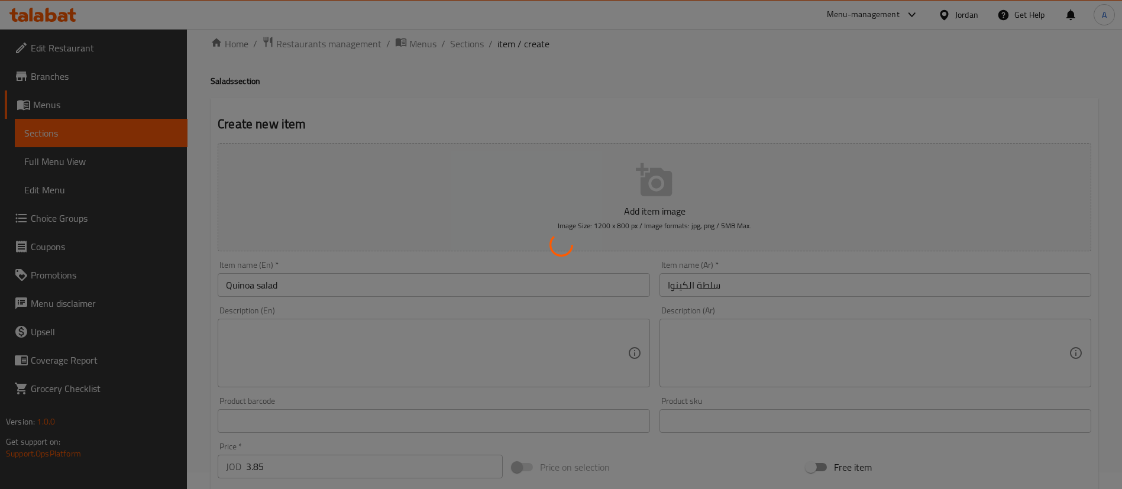
scroll to position [0, 0]
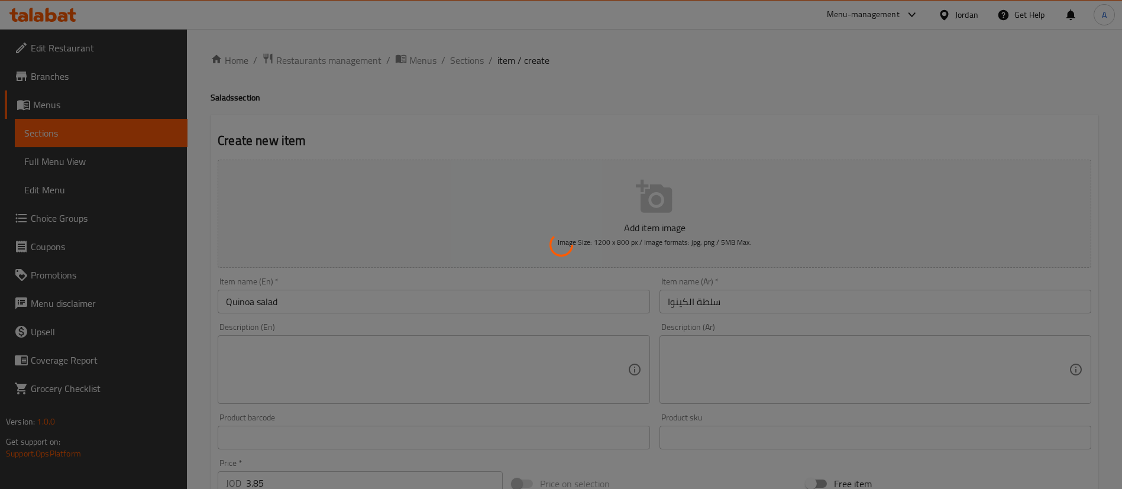
type input "0"
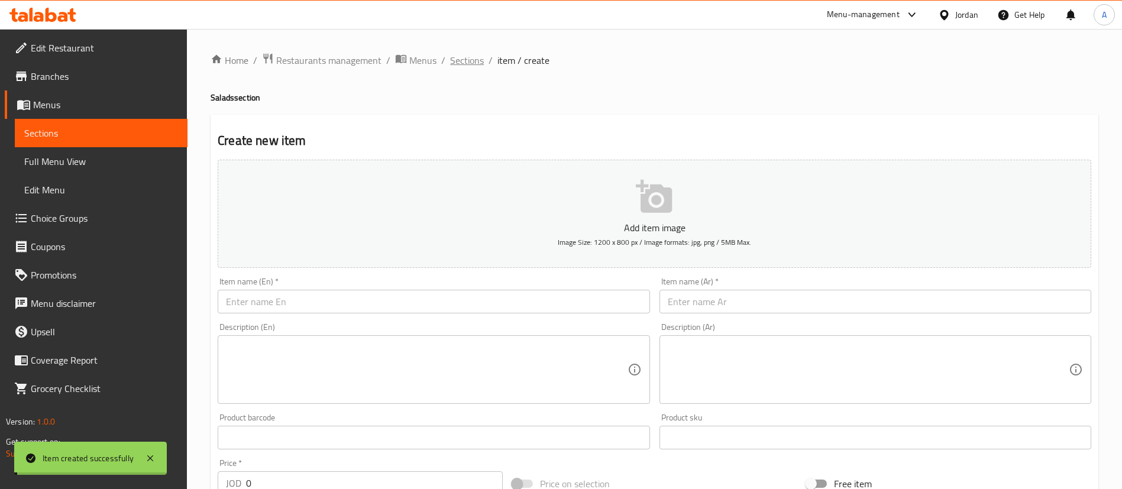
click at [455, 60] on span "Sections" at bounding box center [467, 60] width 34 height 14
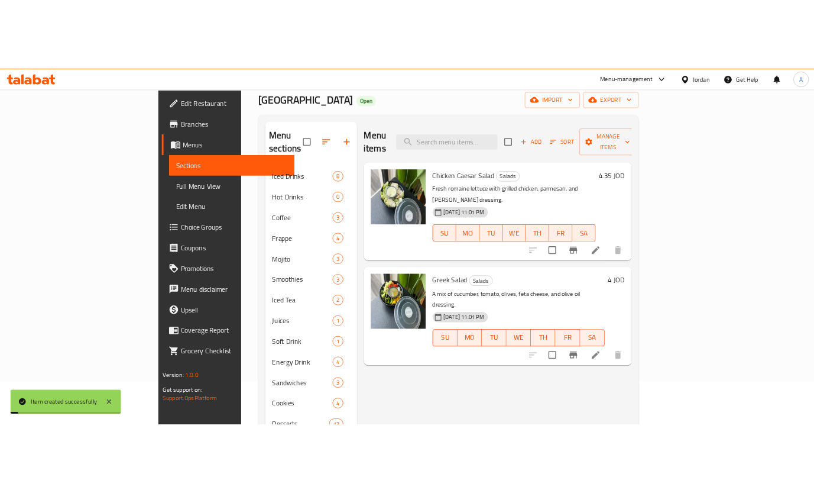
scroll to position [166, 0]
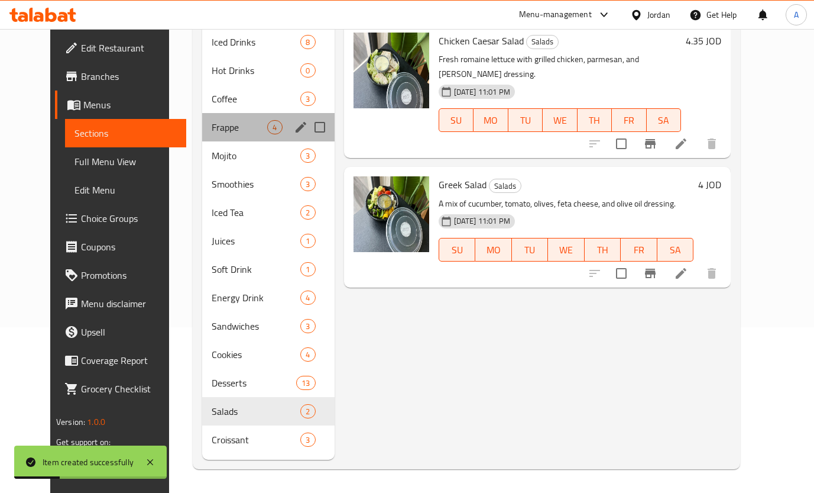
click at [254, 137] on div "Frappe 4" at bounding box center [268, 127] width 132 height 28
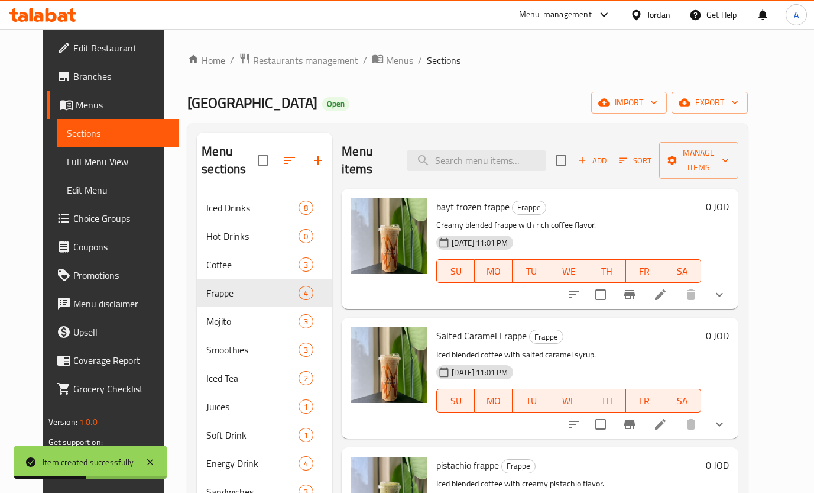
click at [239, 205] on span "Iced Drinks" at bounding box center [252, 208] width 92 height 14
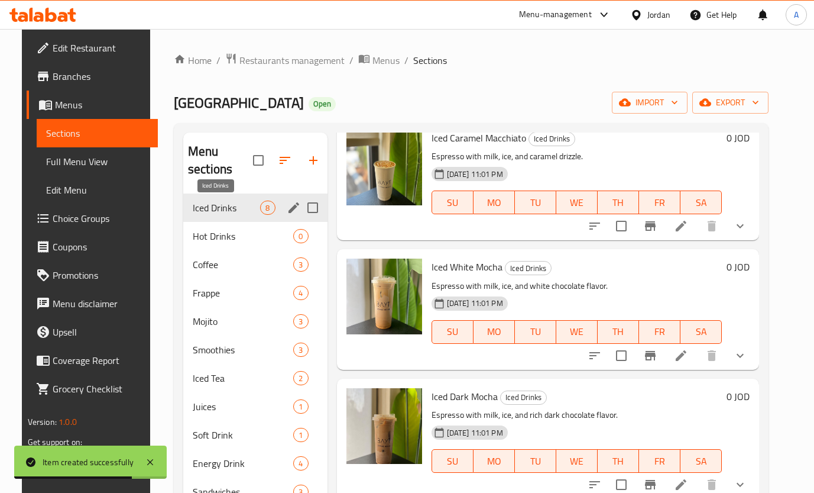
click at [218, 236] on span "Hot Drinks" at bounding box center [243, 236] width 101 height 14
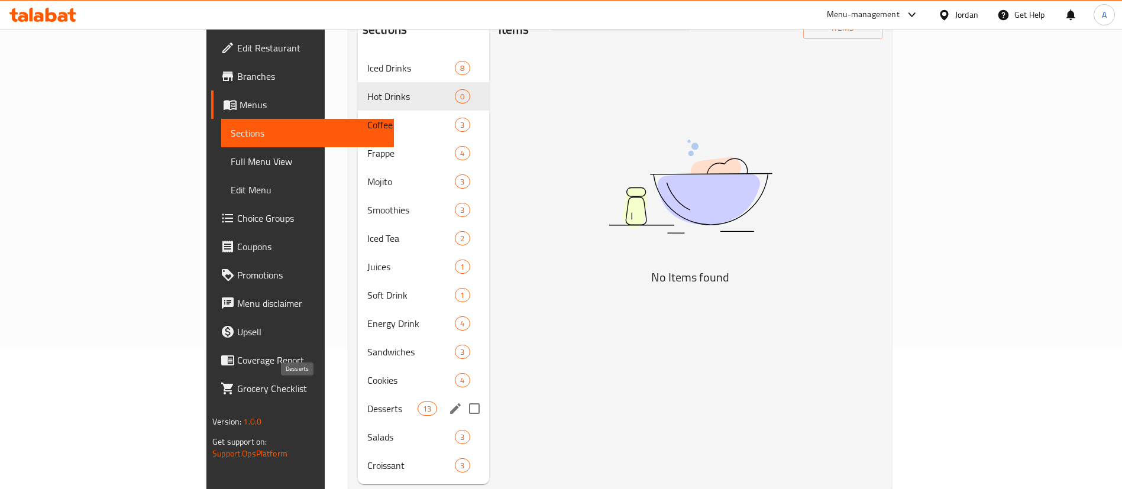
scroll to position [166, 0]
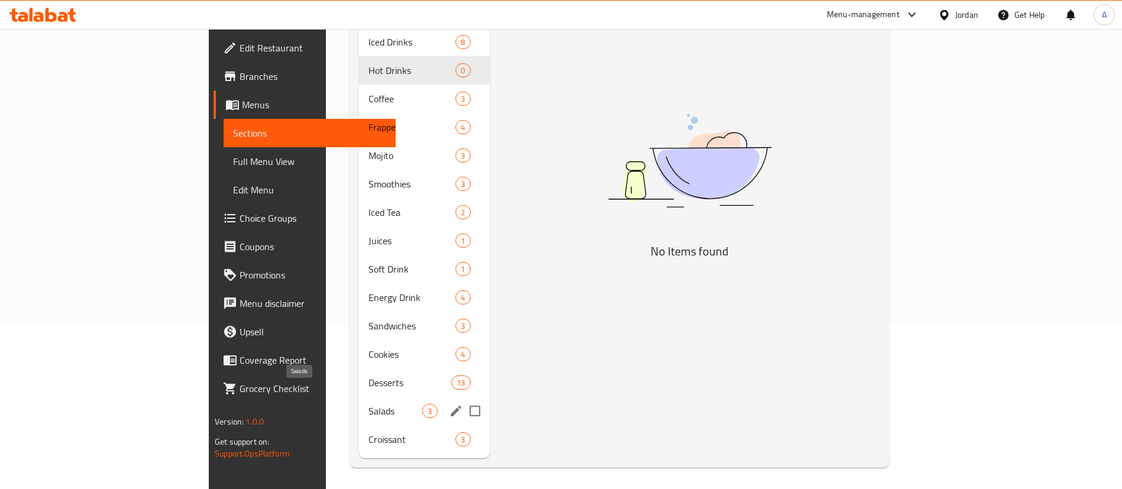
drag, startPoint x: 287, startPoint y: 393, endPoint x: 324, endPoint y: 376, distance: 41.3
click at [368, 404] on span "Salads" at bounding box center [395, 411] width 54 height 14
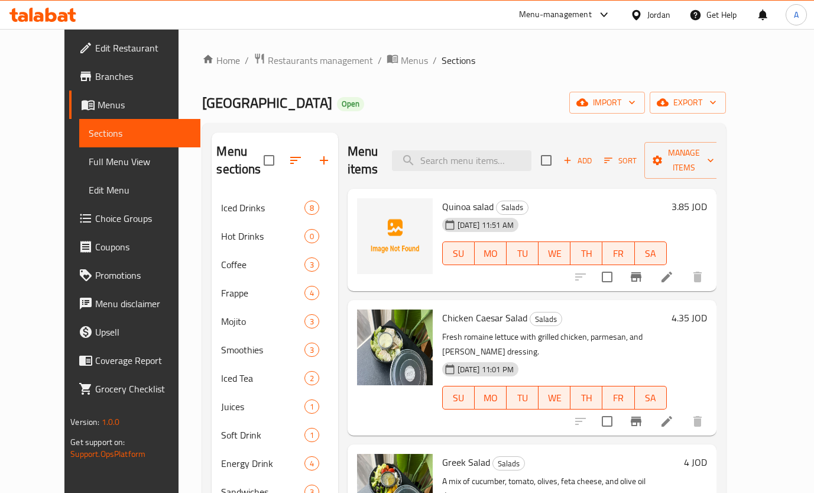
click at [624, 142] on div "Add Sort Manage items" at bounding box center [632, 160] width 183 height 37
click at [594, 154] on span "Add" at bounding box center [578, 161] width 32 height 14
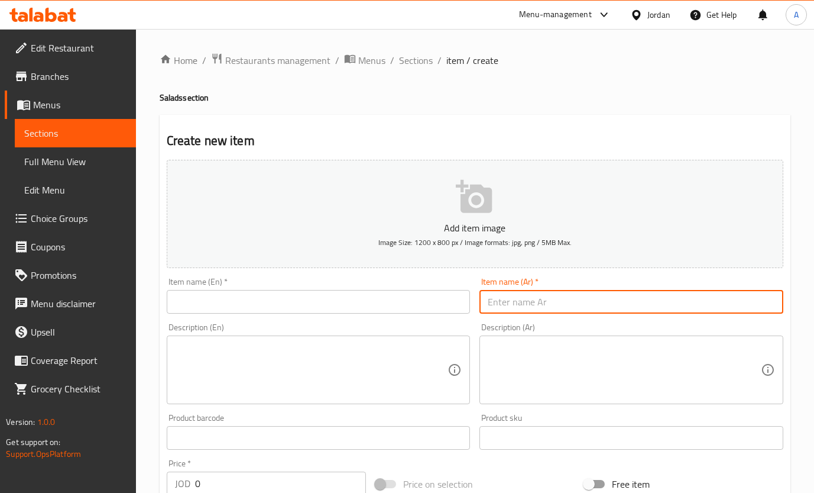
click at [547, 306] on input "text" at bounding box center [632, 302] width 304 height 24
paste input "3.85"
type input "3.85"
drag, startPoint x: 542, startPoint y: 308, endPoint x: 389, endPoint y: 291, distance: 154.2
click at [384, 299] on div "Add item image Image Size: 1200 x 800 px / Image formats: jpg, png / 5MB Max. I…" at bounding box center [475, 410] width 626 height 510
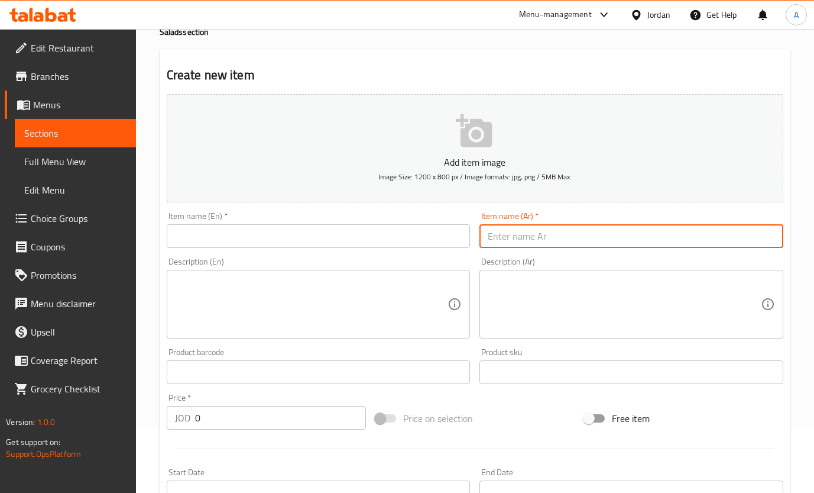
scroll to position [89, 0]
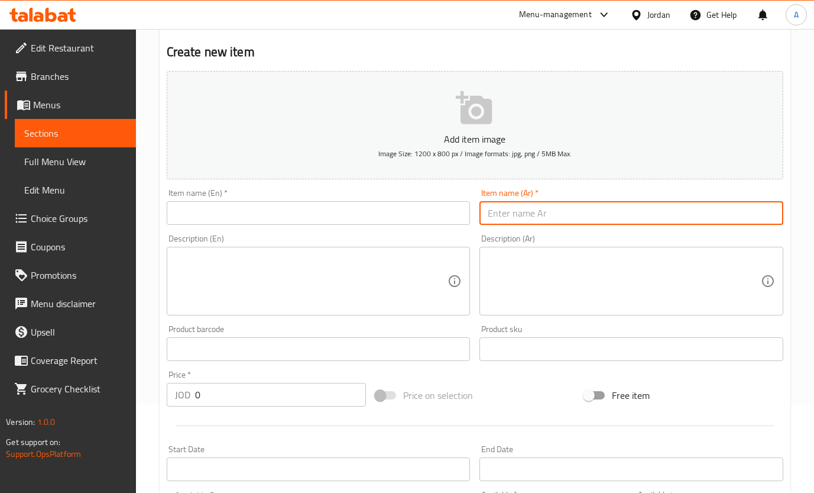
drag, startPoint x: 160, startPoint y: 406, endPoint x: 130, endPoint y: 406, distance: 29.6
click at [130, 406] on div "Edit Restaurant Branches Menus Sections Full Menu View Edit Menu Choice Groups …" at bounding box center [407, 343] width 814 height 807
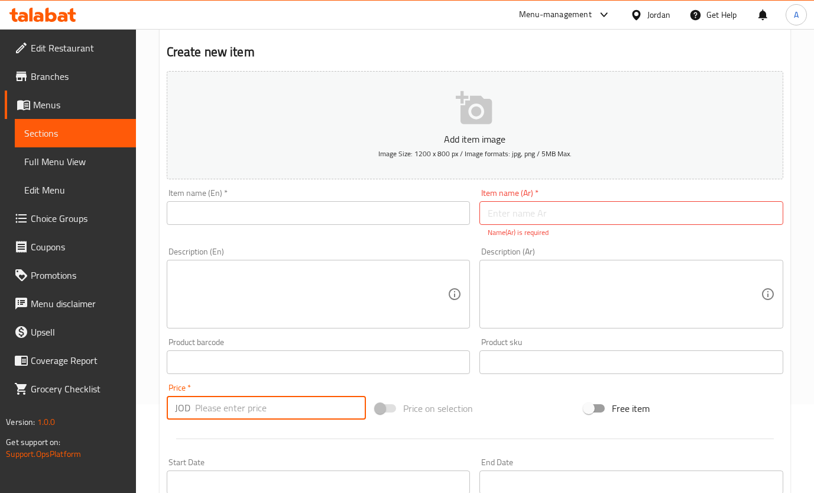
paste input "3.85"
type input "3.85"
drag, startPoint x: 341, startPoint y: 219, endPoint x: 338, endPoint y: 225, distance: 6.6
click at [341, 219] on input "text" at bounding box center [319, 213] width 304 height 24
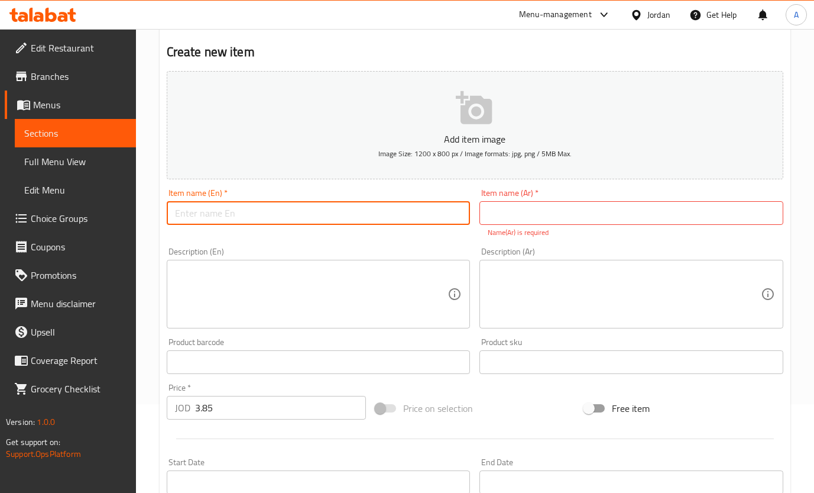
paste input "Pasta salad"
type input "Pasta salad"
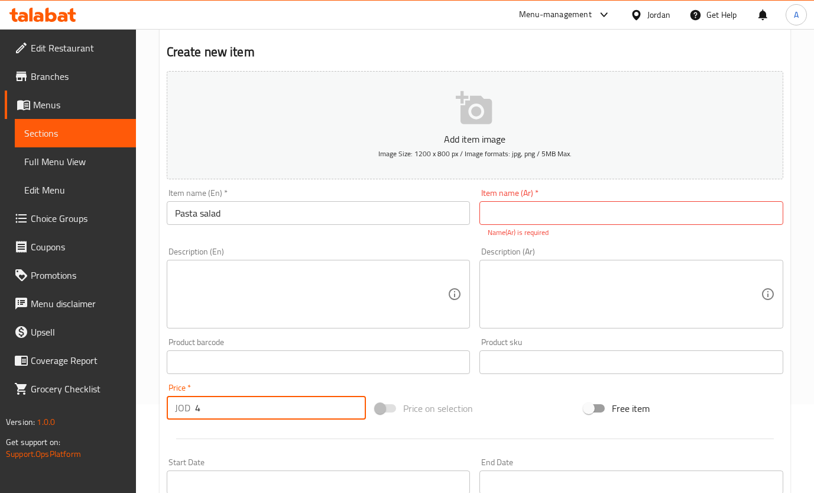
drag, startPoint x: 215, startPoint y: 419, endPoint x: 209, endPoint y: 389, distance: 30.7
click at [138, 421] on div "Home / Restaurants management / Menus / Sections / item / create Salads section…" at bounding box center [475, 350] width 678 height 820
type input "4"
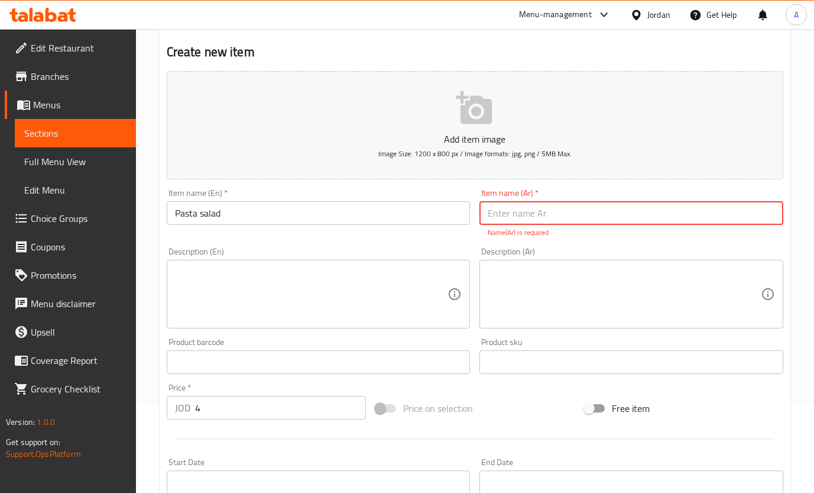
click at [544, 203] on input "text" at bounding box center [632, 213] width 304 height 24
paste input "سلطة المعكرونة"
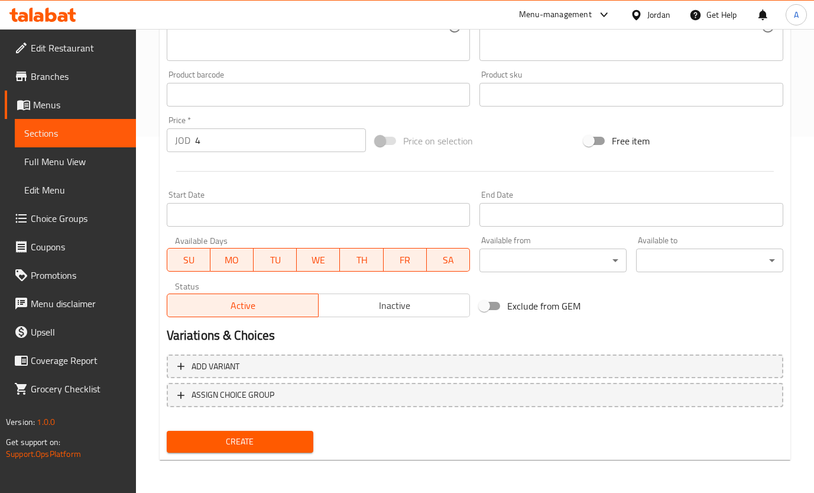
type input "سلطة المعكرونة"
click at [221, 442] on span "Create" at bounding box center [240, 441] width 128 height 15
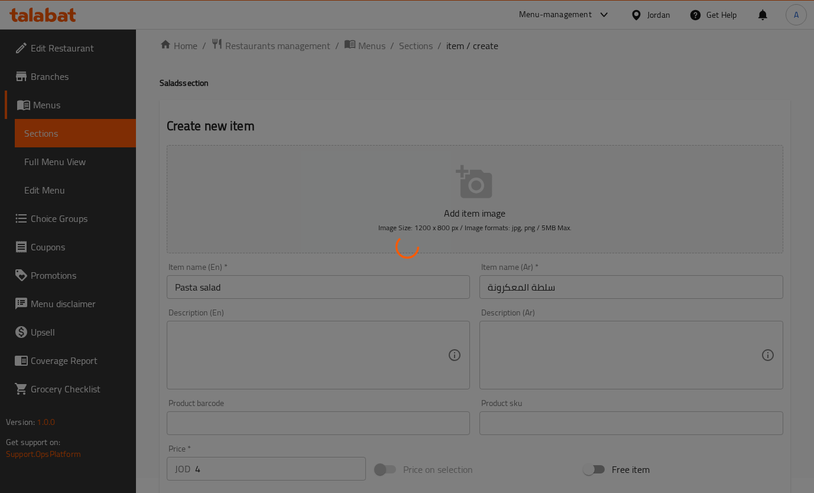
scroll to position [0, 0]
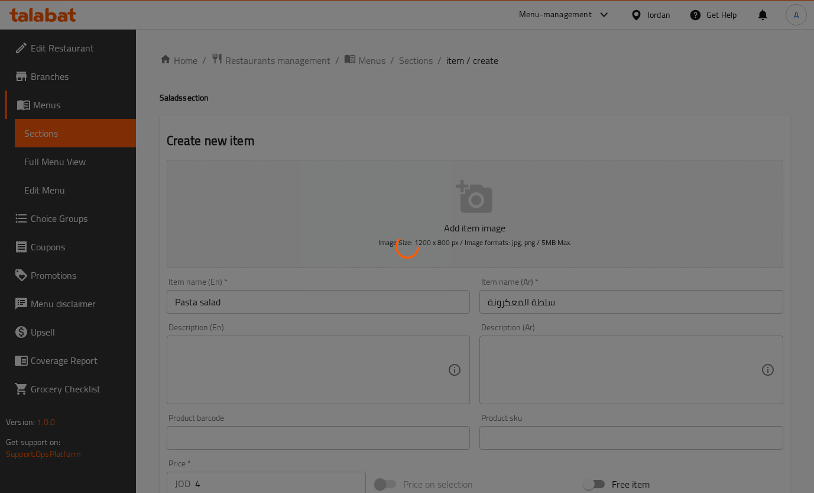
type input "0"
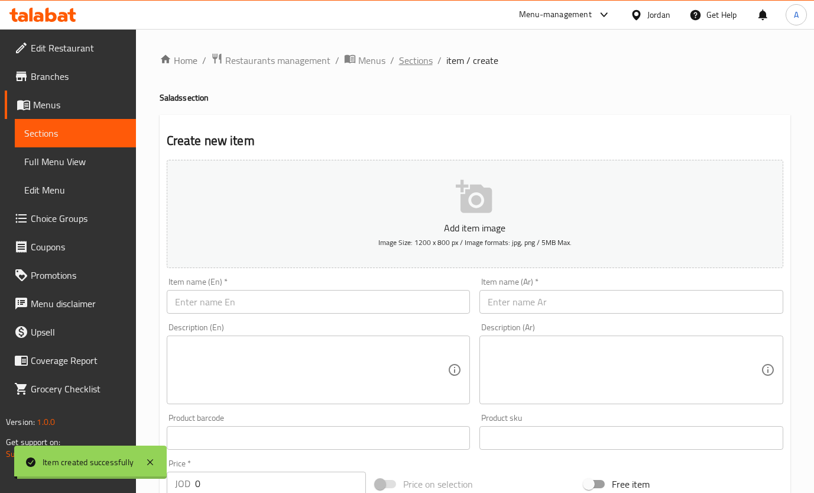
click at [408, 53] on span "Sections" at bounding box center [416, 60] width 34 height 14
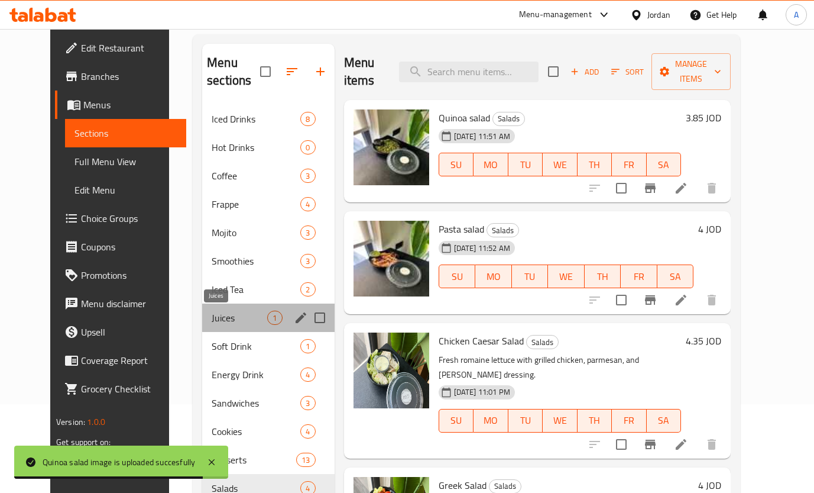
click at [220, 312] on span "Juices" at bounding box center [240, 318] width 56 height 14
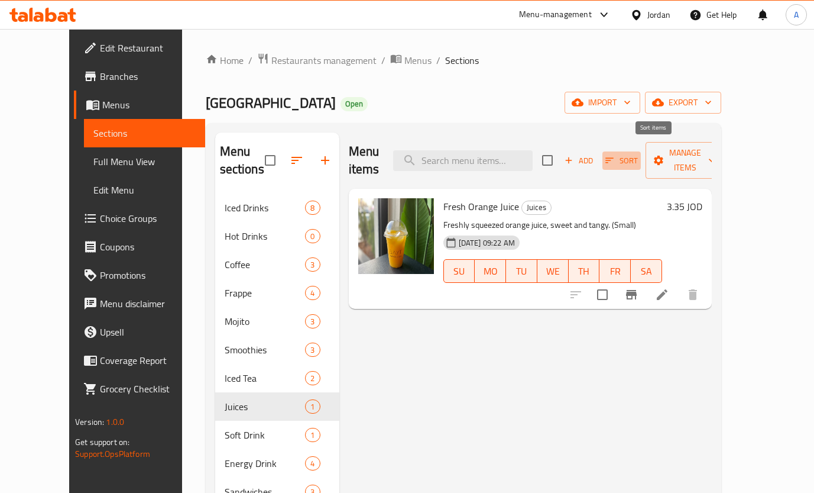
click at [635, 151] on button "Sort" at bounding box center [622, 160] width 38 height 18
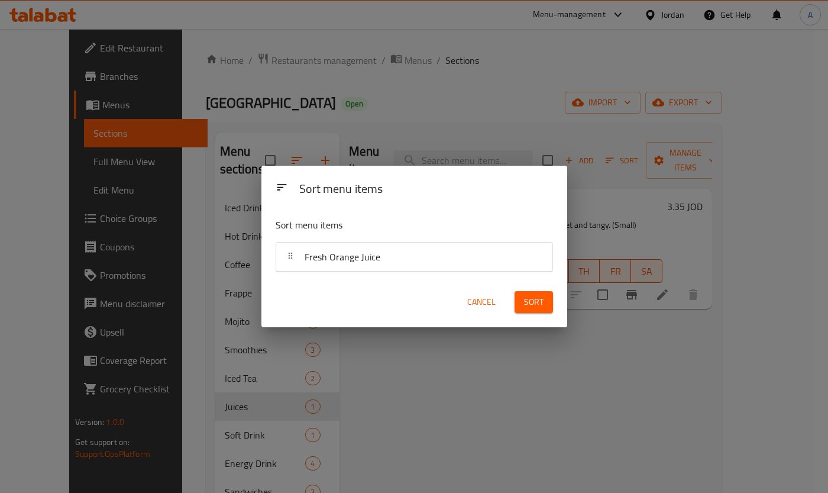
click at [540, 183] on div "Sort menu items" at bounding box center [426, 189] width 263 height 27
drag, startPoint x: 484, startPoint y: 331, endPoint x: 485, endPoint y: 295, distance: 36.1
click at [484, 328] on div "Sort menu items Sort menu items Fresh Orange Juice Cancel Sort" at bounding box center [414, 246] width 828 height 493
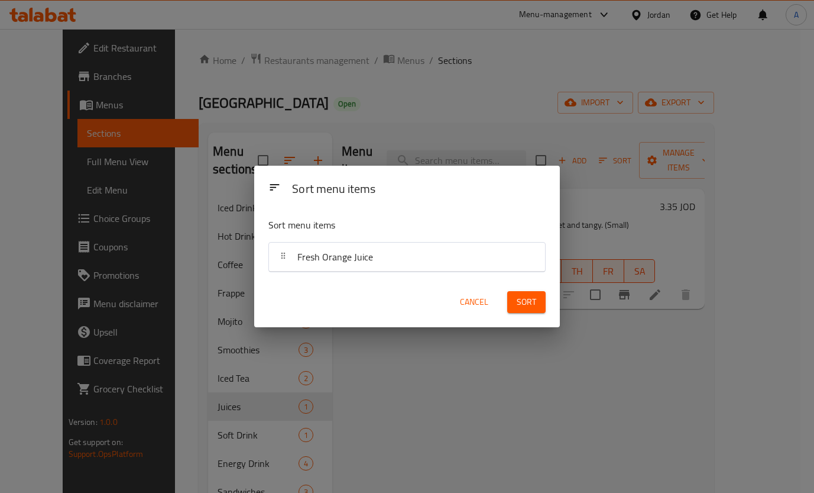
click at [488, 283] on div "Fresh Orange Juice Juices Freshly squeezed orange juice, sweet and tangy. (Smal…" at bounding box center [523, 249] width 363 height 120
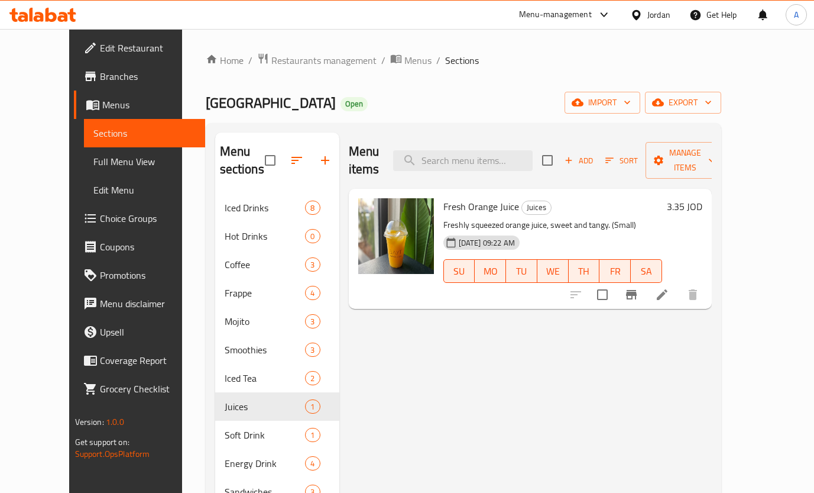
click at [625, 142] on div "Add Sort Manage items" at bounding box center [633, 160] width 183 height 37
click at [595, 154] on span "Add" at bounding box center [579, 161] width 32 height 14
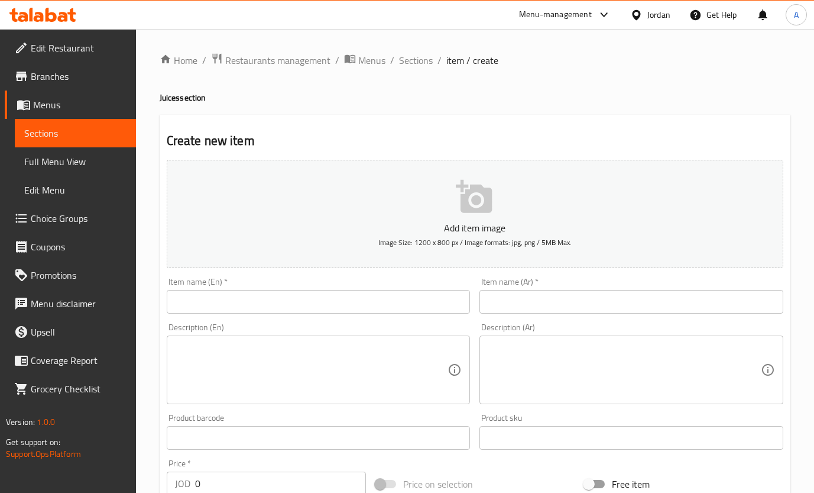
click at [366, 305] on input "text" at bounding box center [319, 302] width 304 height 24
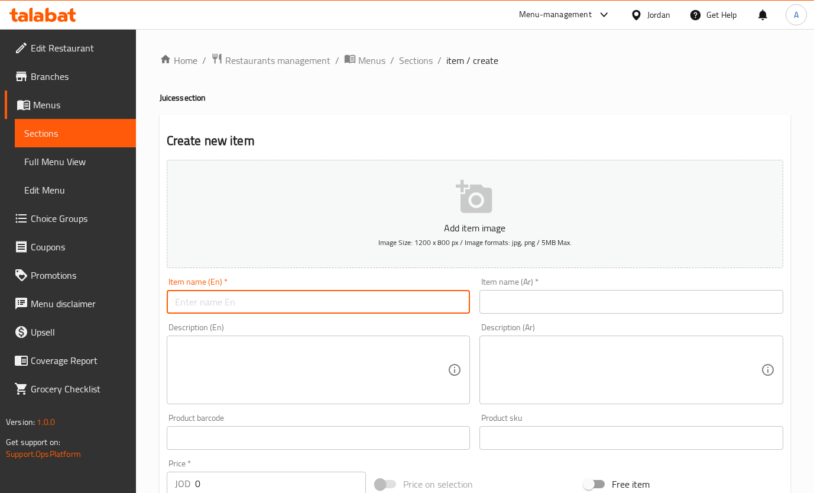
paste input "Lemonade"
type input "Lemonade"
click at [526, 297] on input "text" at bounding box center [632, 302] width 304 height 24
paste input "عصير الليمون"
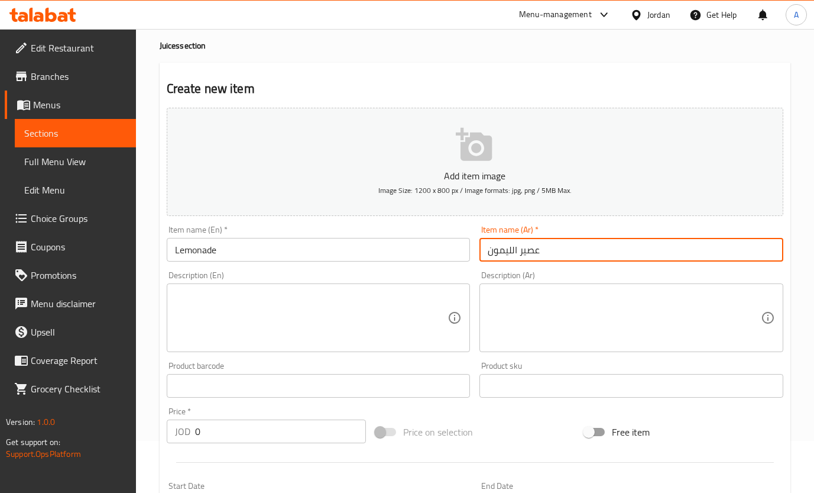
scroll to position [89, 0]
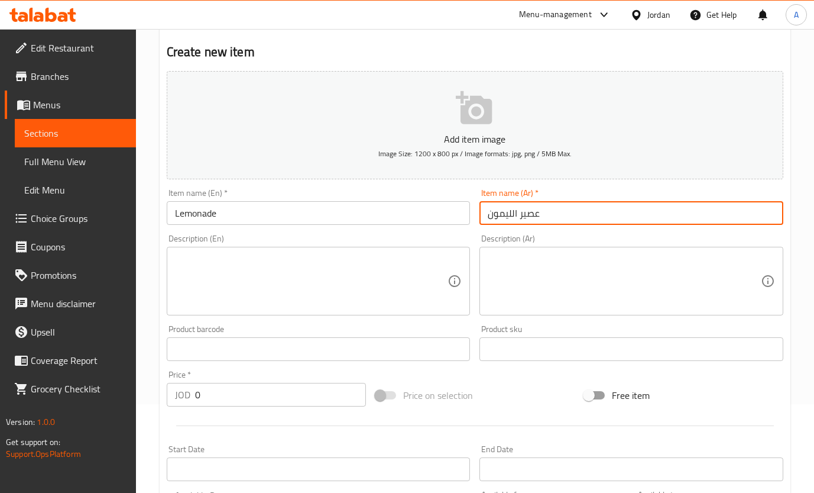
type input "عصير الليمون"
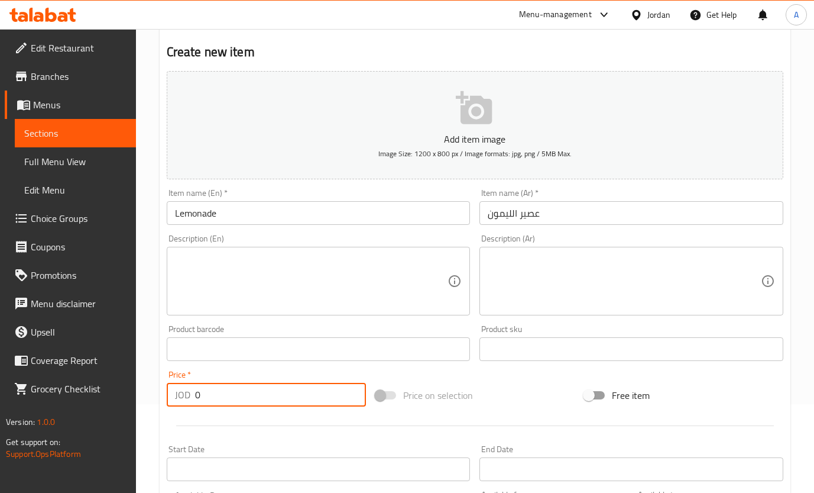
drag, startPoint x: 225, startPoint y: 391, endPoint x: 84, endPoint y: 392, distance: 140.8
click at [90, 394] on div "Edit Restaurant Branches Menus Sections Full Menu View Edit Menu Choice Groups …" at bounding box center [407, 343] width 814 height 807
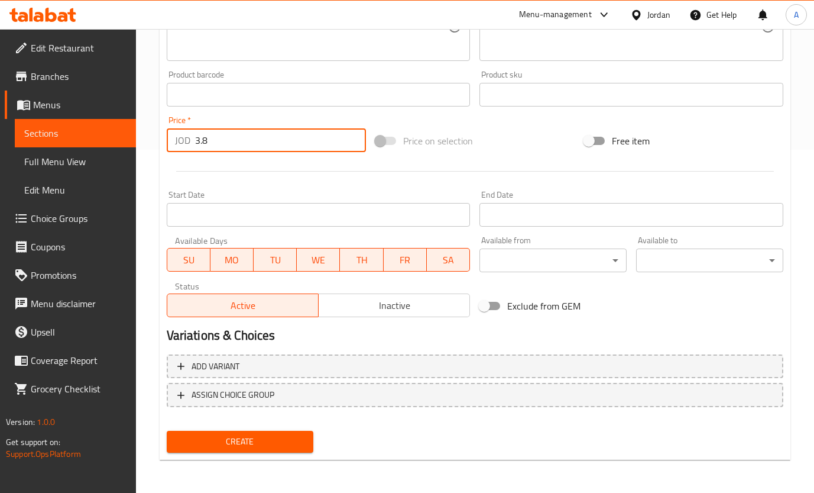
type input "3.8"
drag, startPoint x: 266, startPoint y: 438, endPoint x: 335, endPoint y: 250, distance: 199.9
click at [266, 437] on span "Create" at bounding box center [240, 441] width 128 height 15
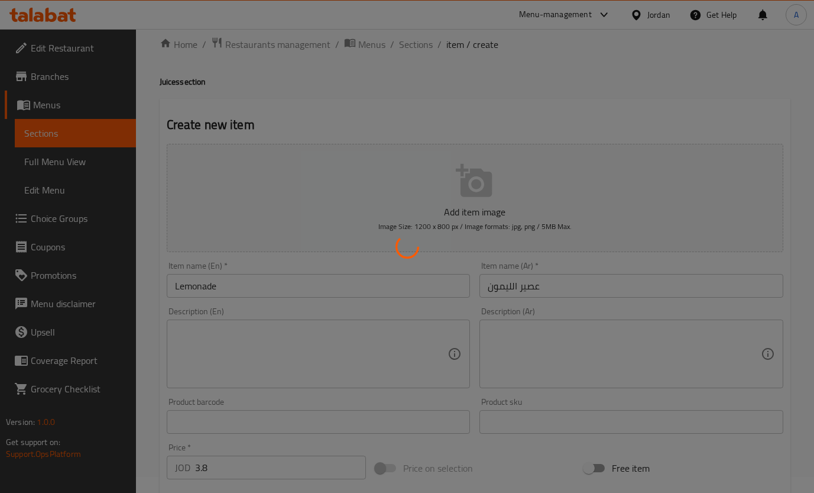
scroll to position [0, 0]
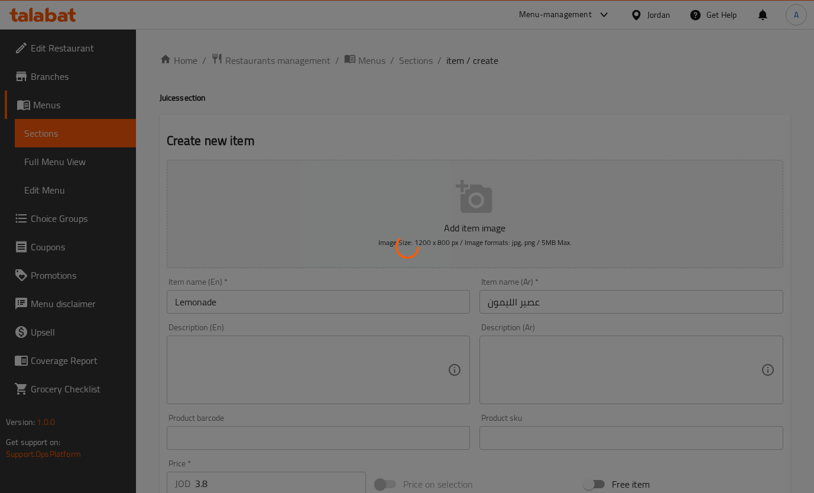
type input "0"
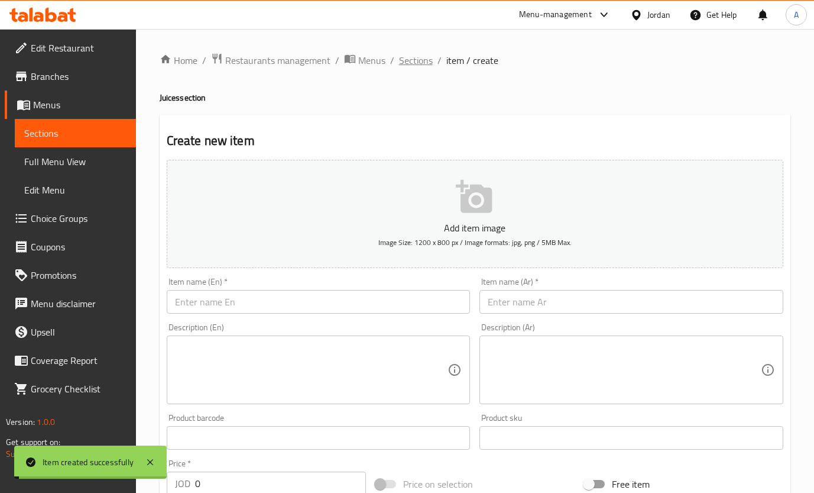
click at [410, 60] on span "Sections" at bounding box center [416, 60] width 34 height 14
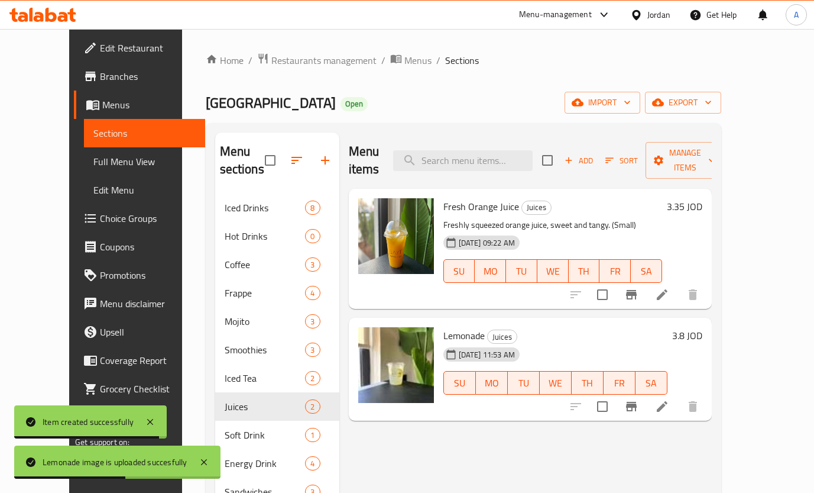
click at [598, 160] on button "Add" at bounding box center [579, 160] width 38 height 18
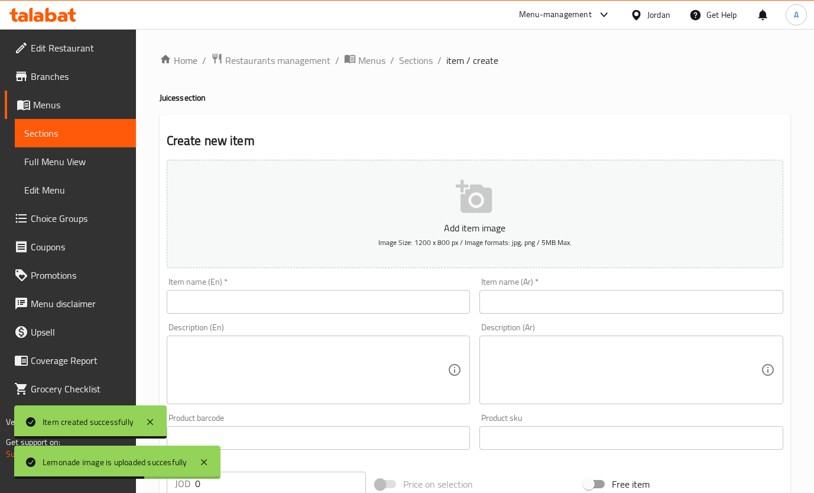
click at [368, 299] on input "text" at bounding box center [319, 302] width 304 height 24
paste input "Limon ment"
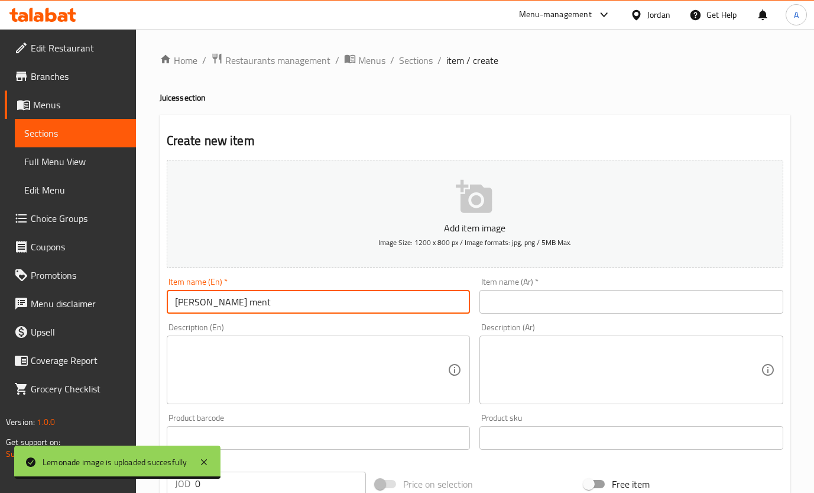
drag, startPoint x: 259, startPoint y: 296, endPoint x: 34, endPoint y: 272, distance: 226.1
click at [34, 272] on div "Edit Restaurant Branches Menus Sections Full Menu View Edit Menu Choice Groups …" at bounding box center [407, 432] width 814 height 807
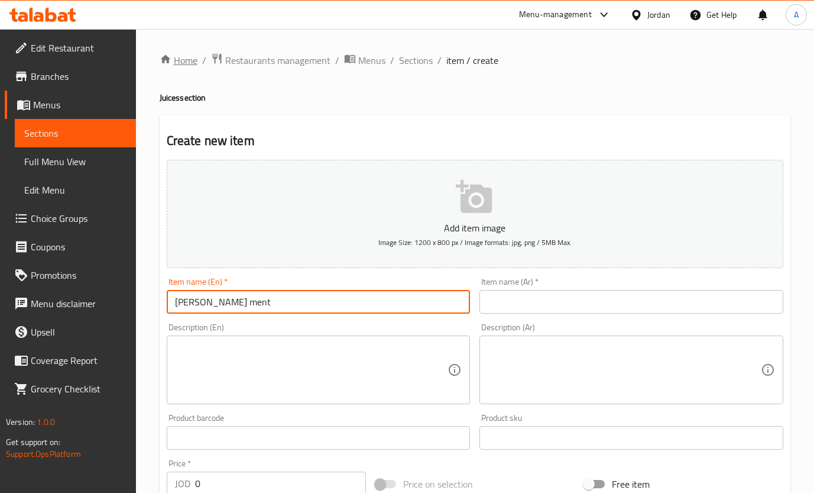
paste input "emon mi"
type input "Lemon mint"
click at [528, 301] on input "text" at bounding box center [632, 302] width 304 height 24
paste input "ليمون نعناع"
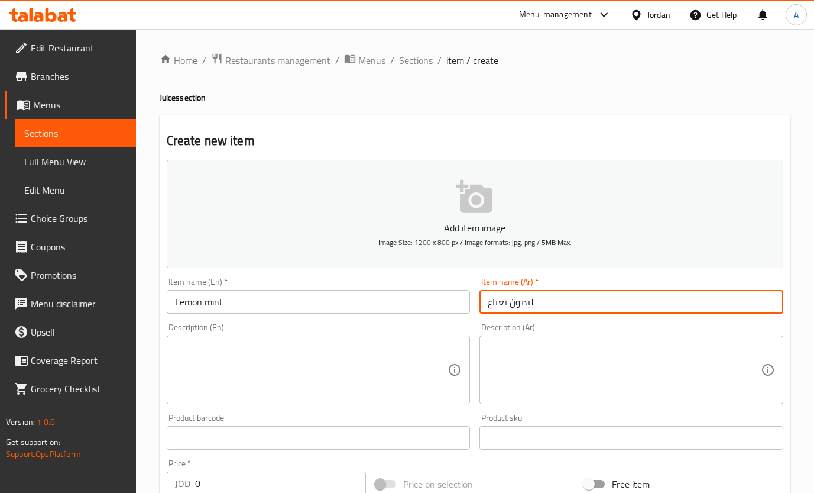
type input "ليمون نعناع"
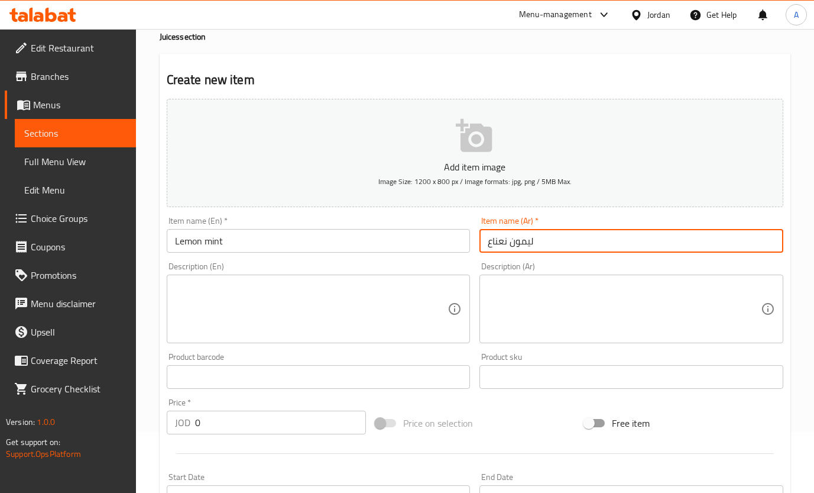
scroll to position [89, 0]
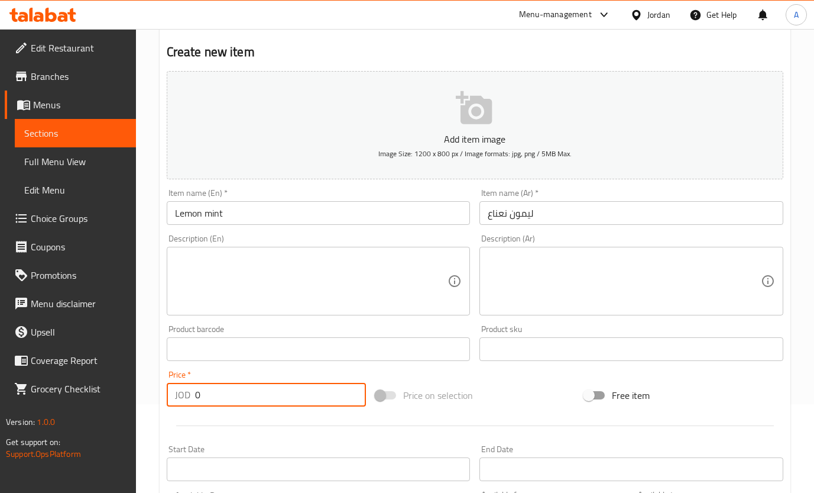
drag, startPoint x: 276, startPoint y: 403, endPoint x: 95, endPoint y: 360, distance: 186.8
click at [73, 399] on div "Edit Restaurant Branches Menus Sections Full Menu View Edit Menu Choice Groups …" at bounding box center [407, 343] width 814 height 807
type input "3.8"
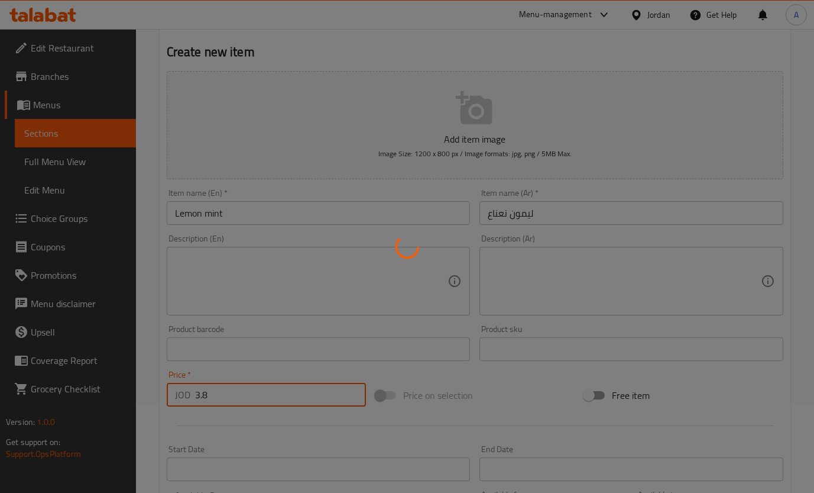
type input "0"
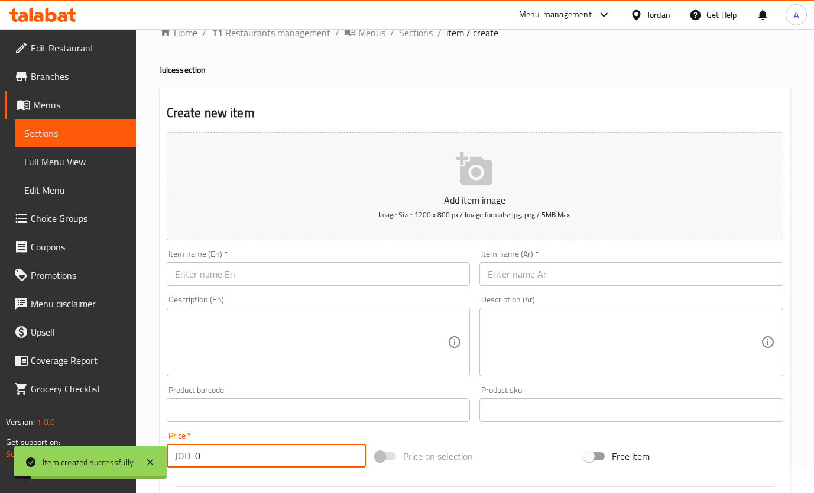
scroll to position [0, 0]
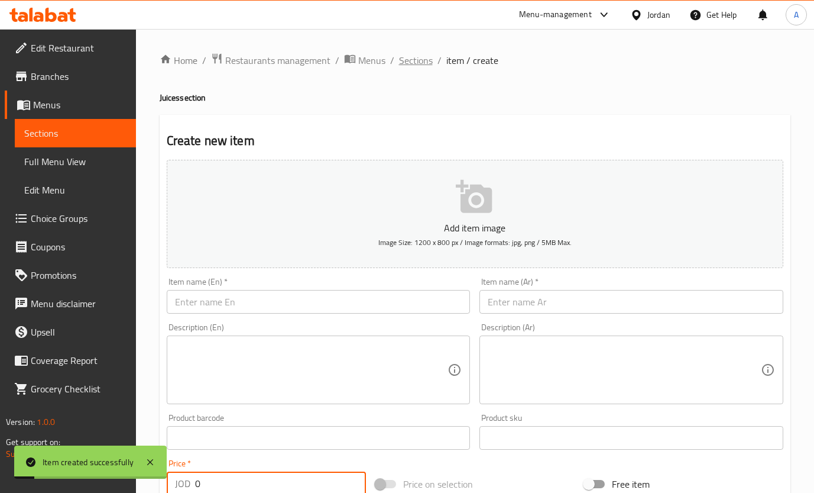
click at [409, 61] on span "Sections" at bounding box center [416, 60] width 34 height 14
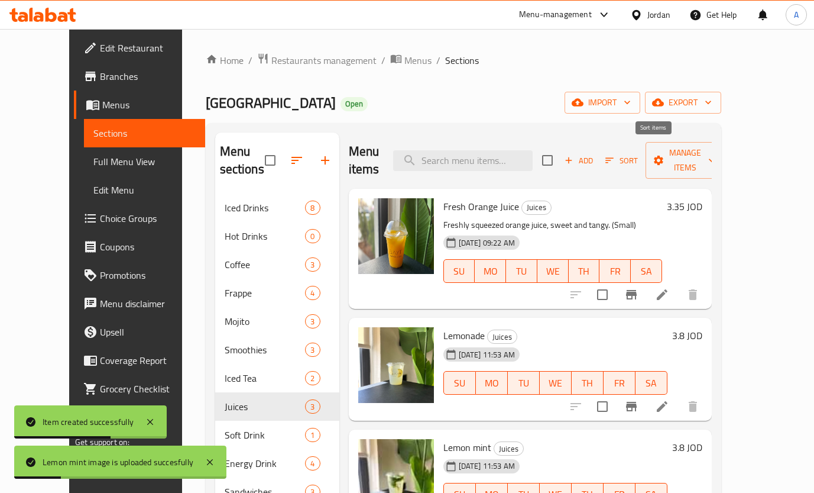
click at [598, 151] on button "Add" at bounding box center [579, 160] width 38 height 18
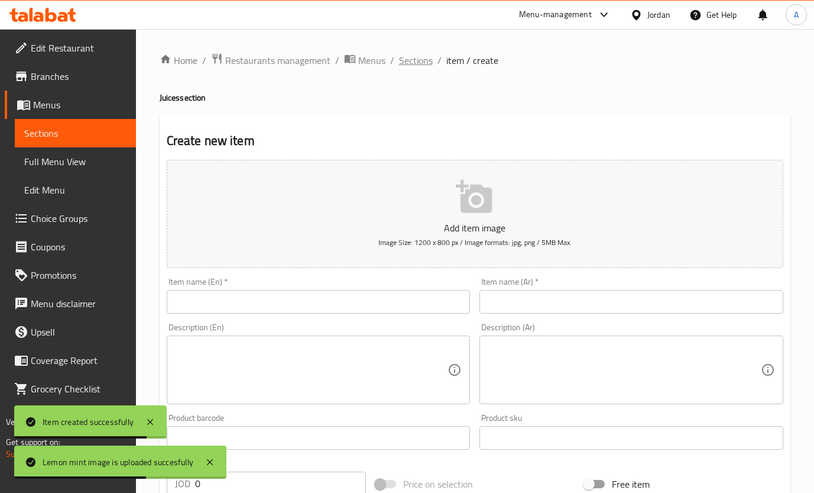
click at [412, 55] on span "Sections" at bounding box center [416, 60] width 34 height 14
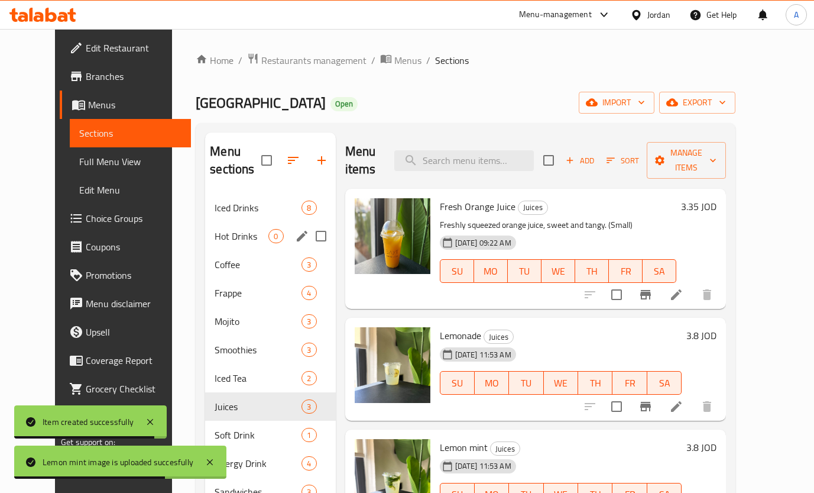
click at [229, 227] on div "Hot Drinks 0" at bounding box center [270, 236] width 130 height 28
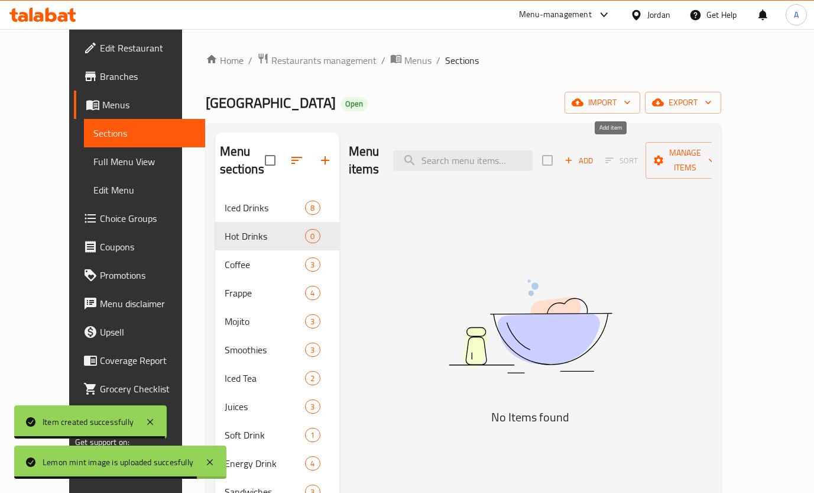
click at [595, 157] on span "Add" at bounding box center [579, 161] width 32 height 14
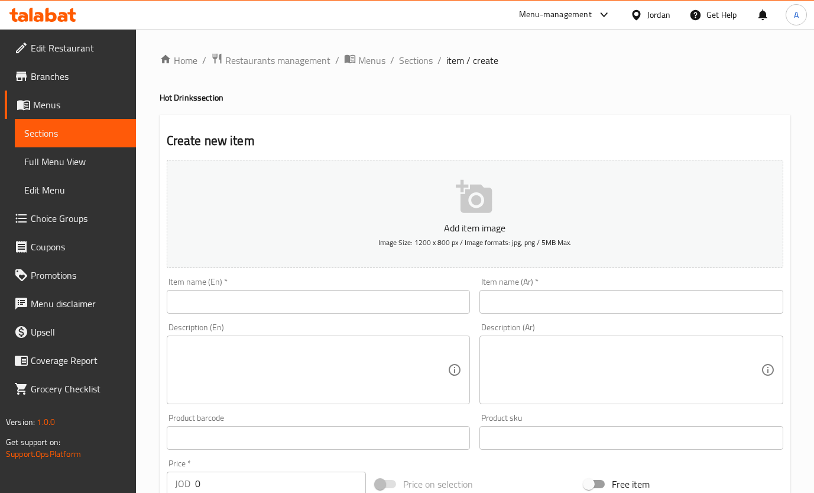
click at [364, 287] on div "Item name (En)   * Item name (En) *" at bounding box center [319, 295] width 304 height 36
click at [361, 305] on input "text" at bounding box center [319, 302] width 304 height 24
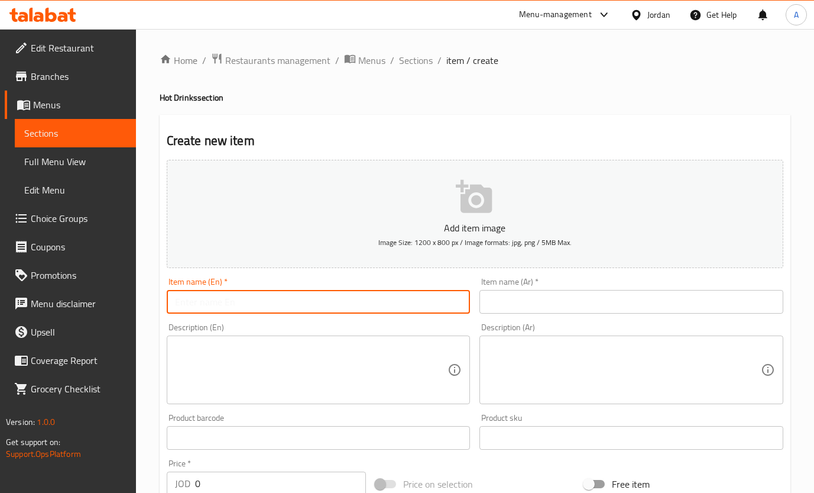
paste input "Latte"
type input "Latte"
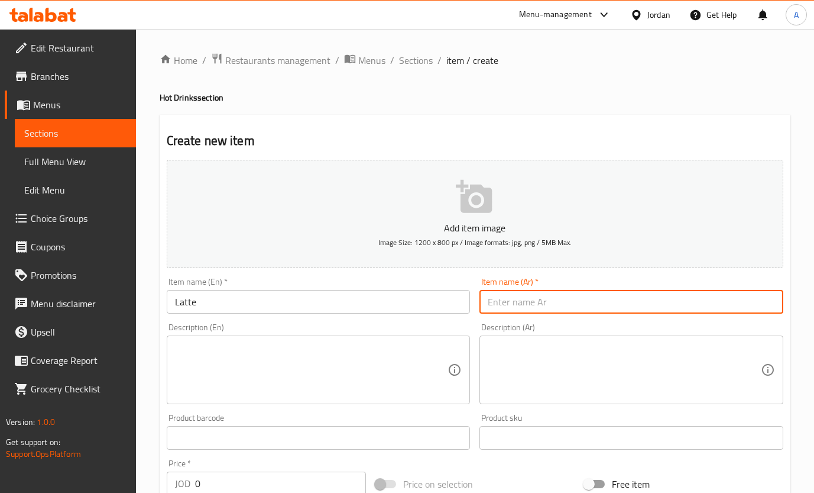
drag, startPoint x: 558, startPoint y: 290, endPoint x: 553, endPoint y: 295, distance: 6.7
click at [558, 290] on input "text" at bounding box center [632, 302] width 304 height 24
paste input "لاتيه"
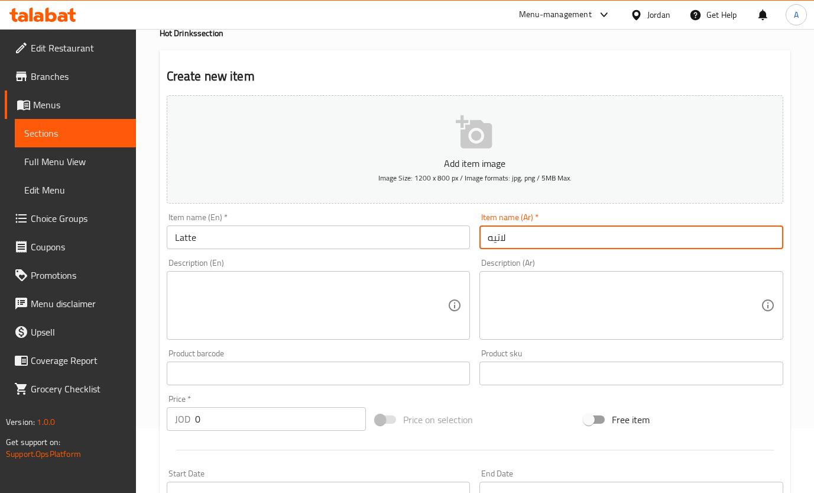
scroll to position [89, 0]
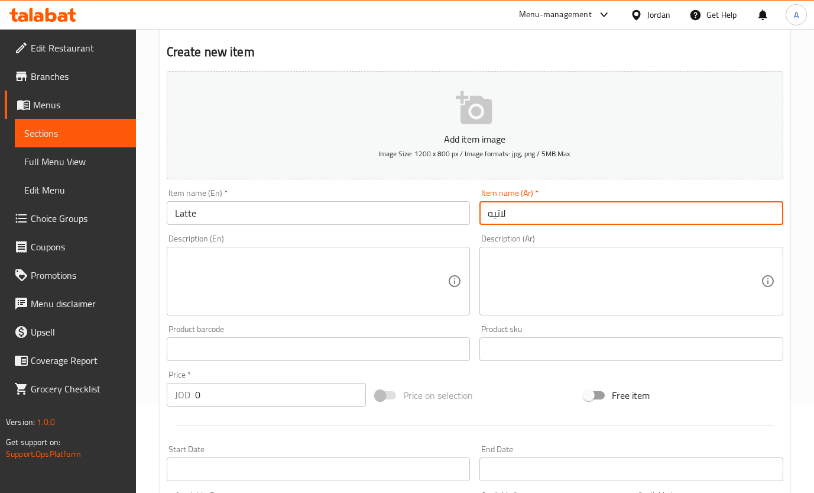
type input "لاتيه"
drag, startPoint x: 125, startPoint y: 400, endPoint x: 93, endPoint y: 392, distance: 33.0
click at [102, 400] on div "Edit Restaurant Branches Menus Sections Full Menu View Edit Menu Choice Groups …" at bounding box center [407, 343] width 814 height 807
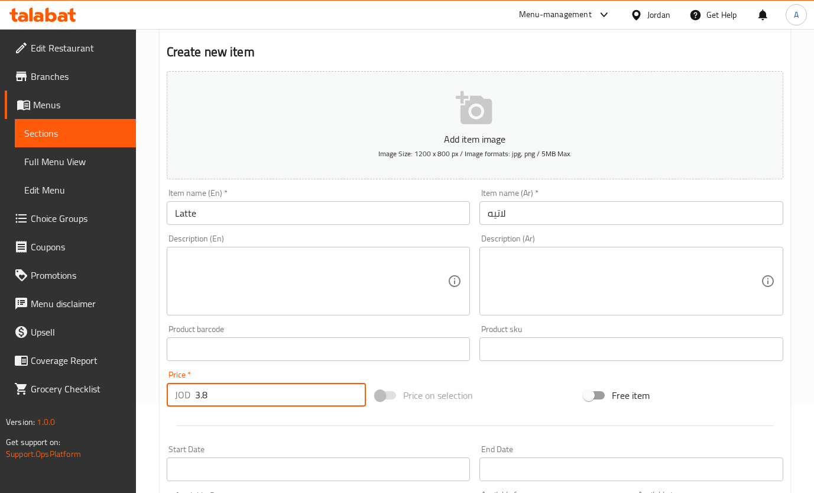
type input "3.8"
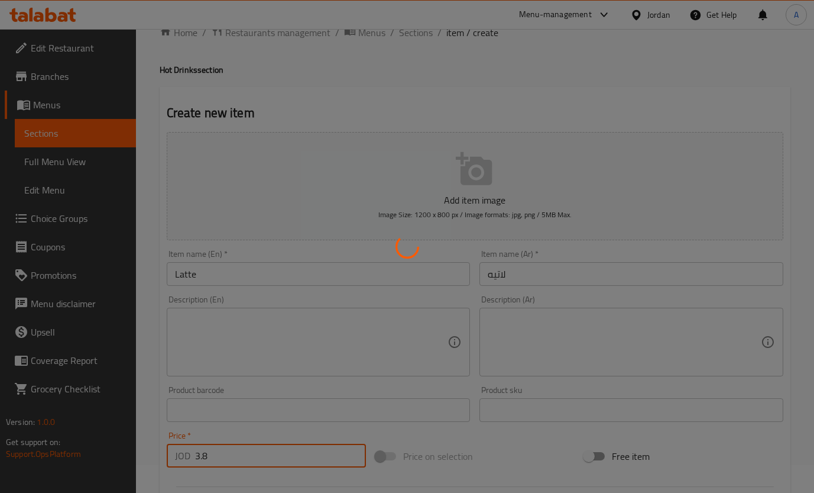
scroll to position [0, 0]
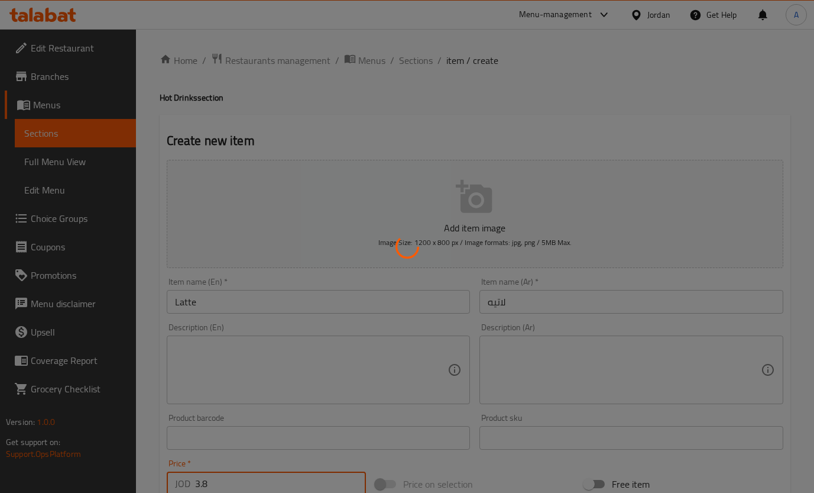
type input "0"
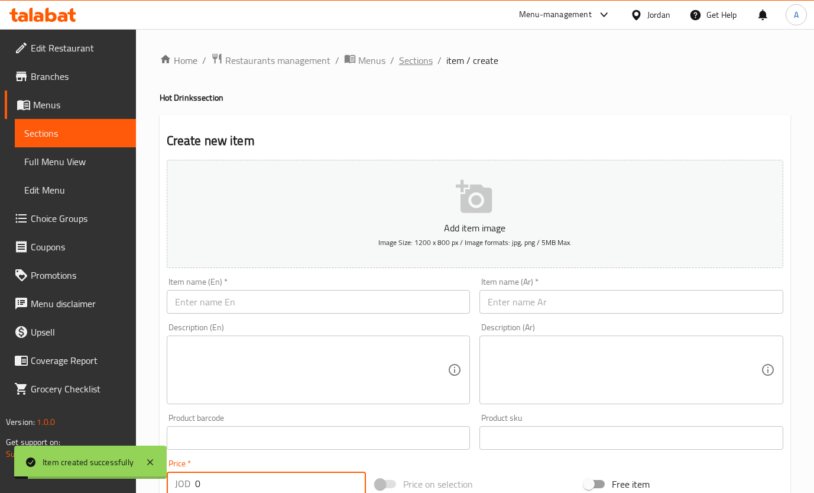
click at [427, 62] on span "Sections" at bounding box center [416, 60] width 34 height 14
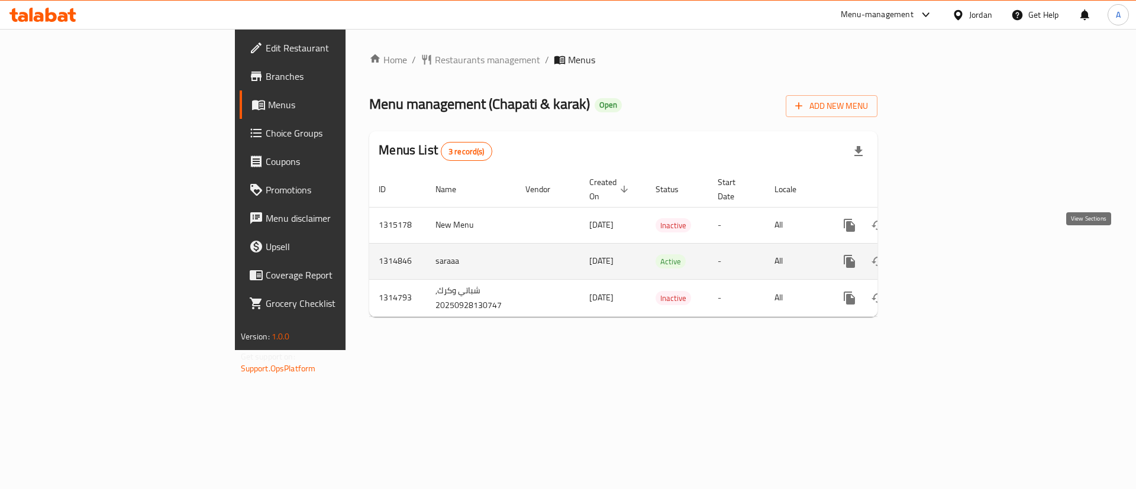
click at [942, 254] on icon "enhanced table" at bounding box center [934, 261] width 14 height 14
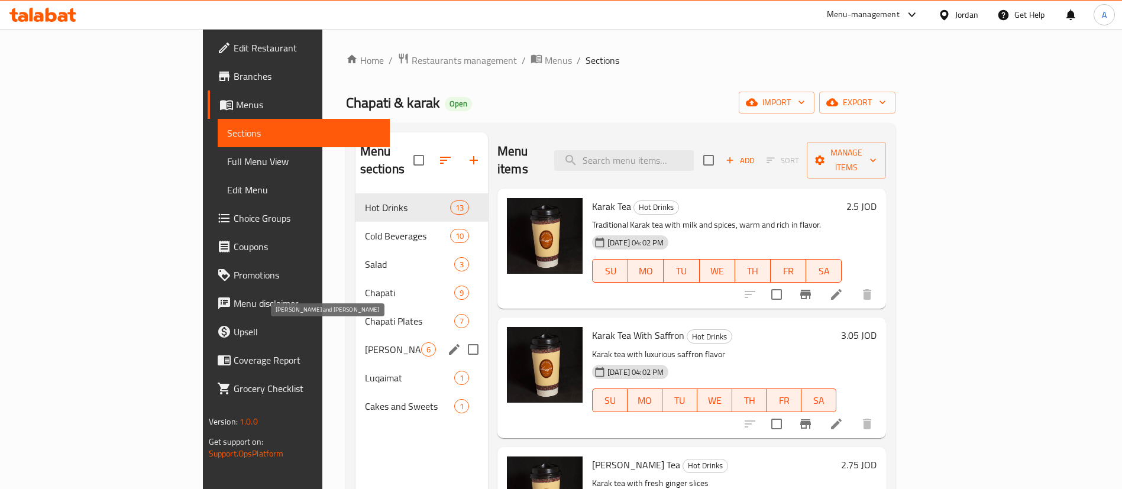
drag, startPoint x: 270, startPoint y: 338, endPoint x: 283, endPoint y: 338, distance: 13.6
click at [365, 342] on span "[PERSON_NAME] and [PERSON_NAME]" at bounding box center [393, 349] width 56 height 14
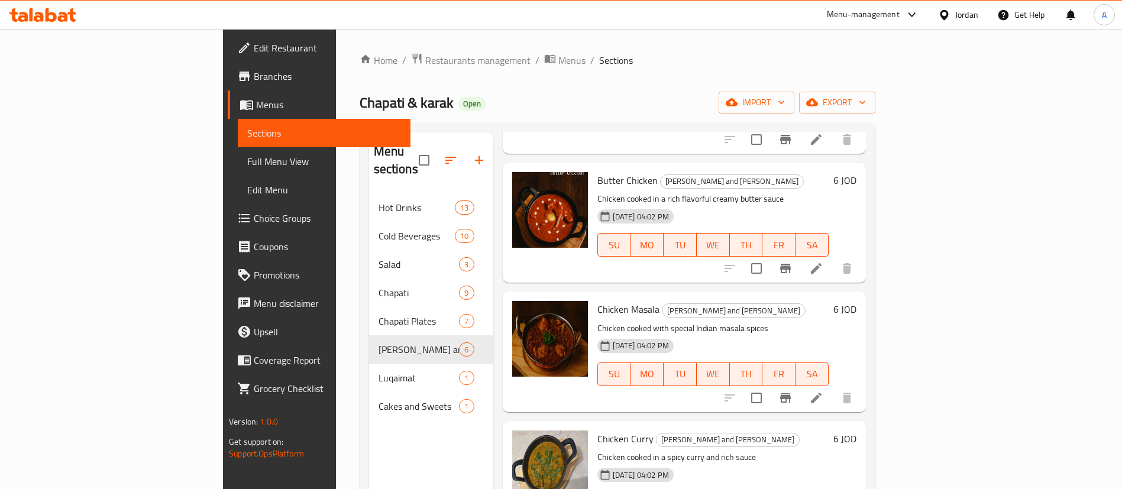
scroll to position [166, 0]
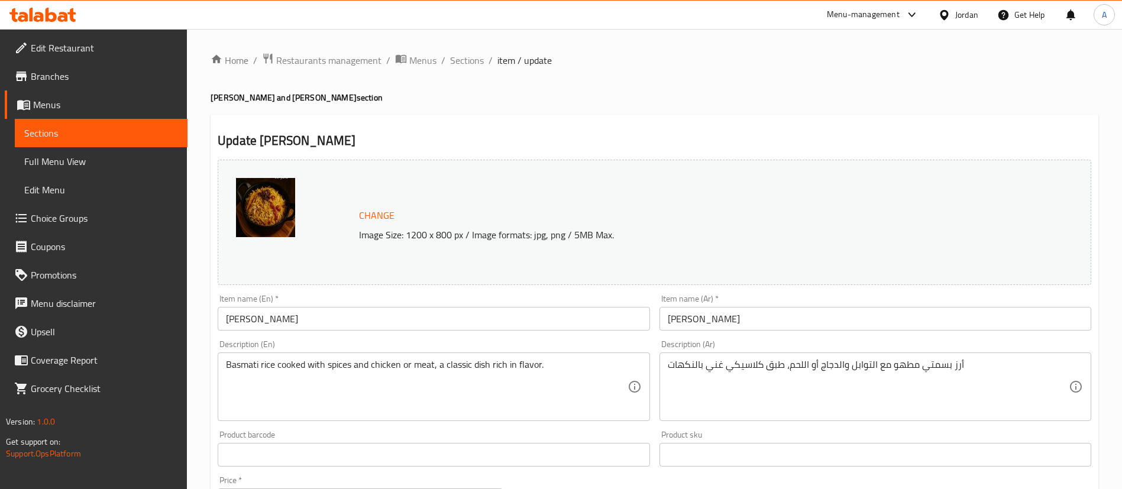
drag, startPoint x: 720, startPoint y: 312, endPoint x: 633, endPoint y: 206, distance: 137.5
click at [573, 313] on div "Change Image Size: 1200 x 800 px / Image formats: jpg, png / 5MB Max. Item name…" at bounding box center [654, 418] width 883 height 527
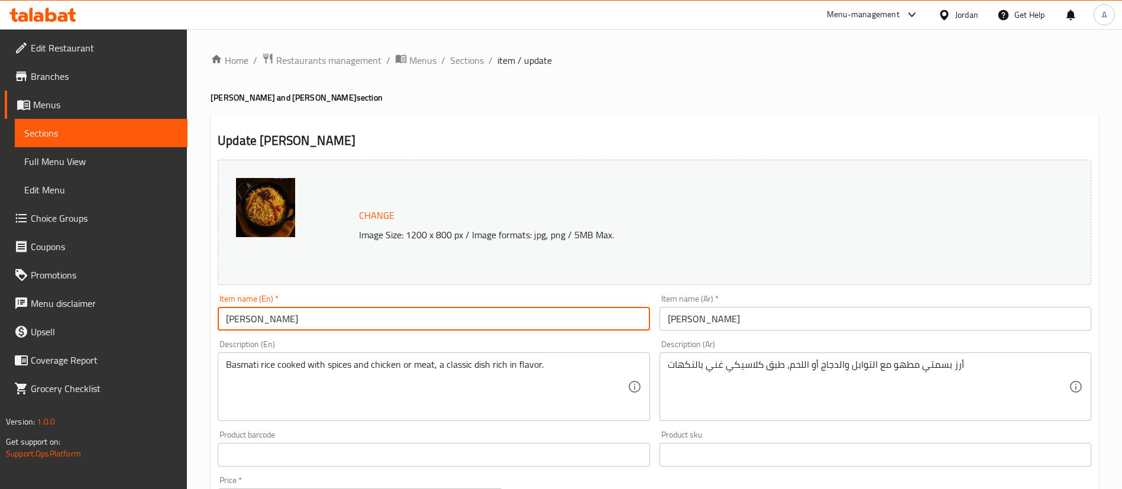
drag, startPoint x: 302, startPoint y: 325, endPoint x: 382, endPoint y: 12, distance: 322.2
click at [116, 313] on div "Edit Restaurant Branches Menus Sections Full Menu View Edit Menu Choice Groups …" at bounding box center [561, 454] width 1122 height 851
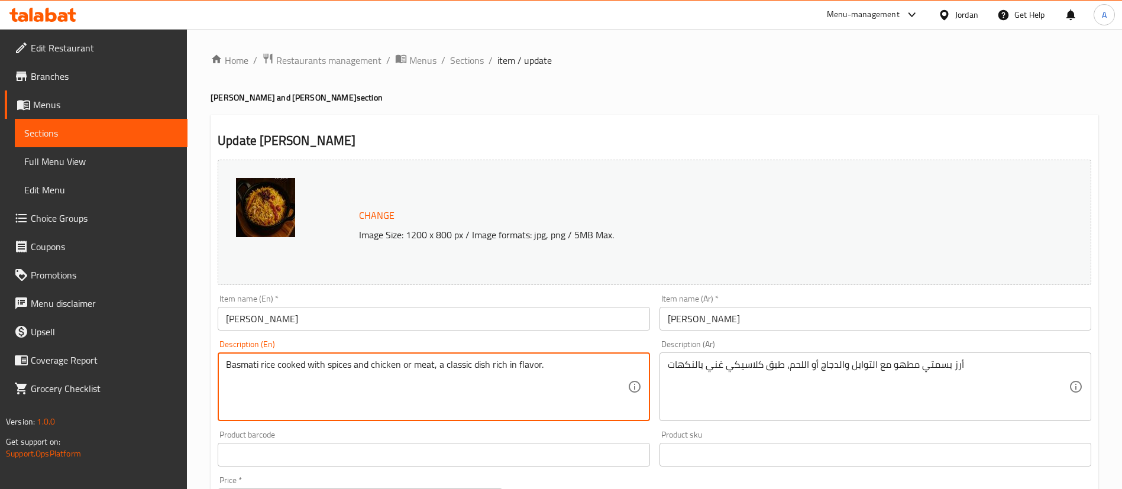
click at [345, 370] on textarea "Basmati rice cooked with spices and chicken or meat, a classic dish rich in fla…" at bounding box center [426, 387] width 401 height 56
click at [347, 364] on textarea "Basmati rice cooked with spices and chicken or meat, a classic dish rich in fla…" at bounding box center [426, 387] width 401 height 56
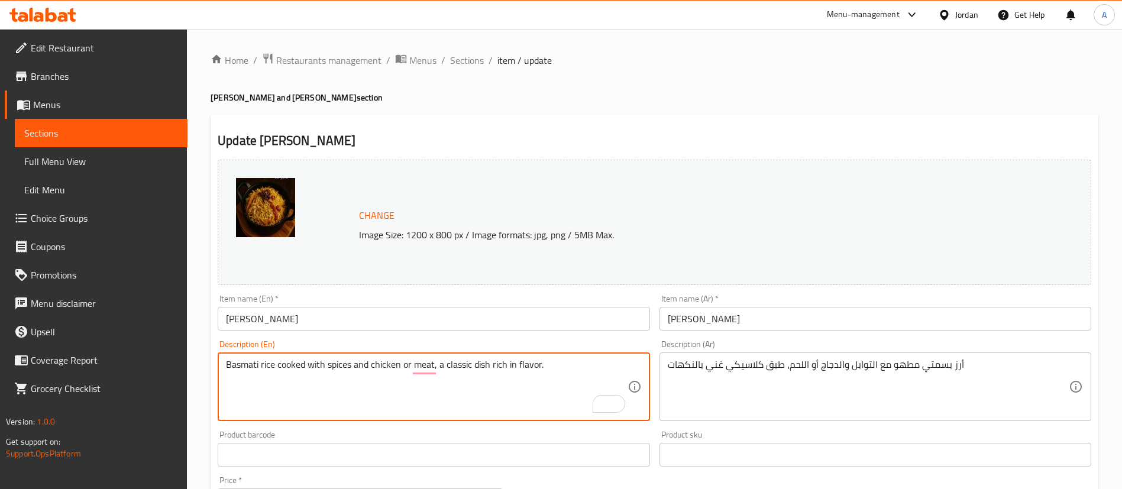
click at [783, 361] on textarea "أرز بسمتي مطهو مع التوابل والدجاج أو اللحم، طبق كلاسيكي غني بالنكهات" at bounding box center [868, 387] width 401 height 56
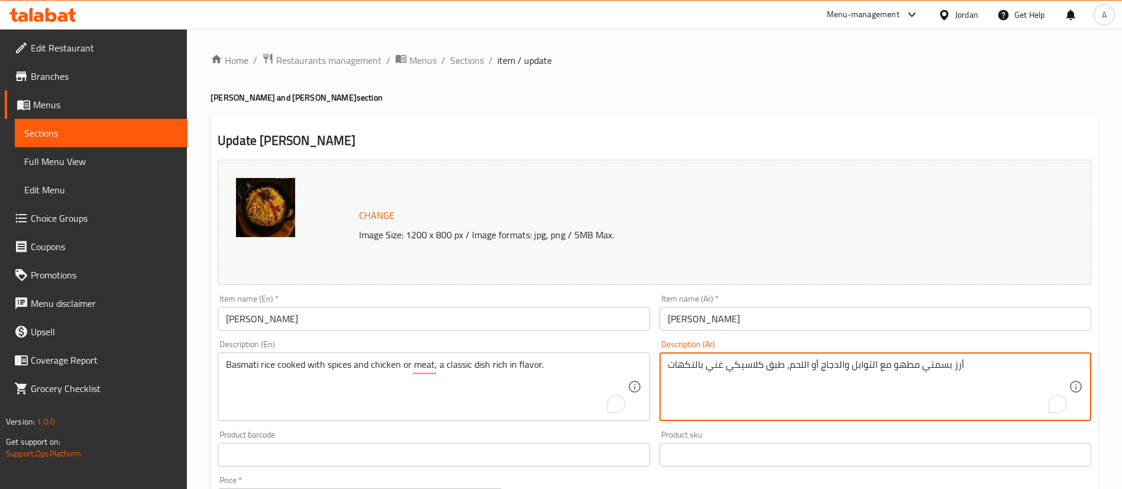
click at [783, 361] on textarea "أرز بسمتي مطهو مع التوابل والدجاج أو اللحم، طبق كلاسيكي غني بالنكهات" at bounding box center [868, 387] width 401 height 56
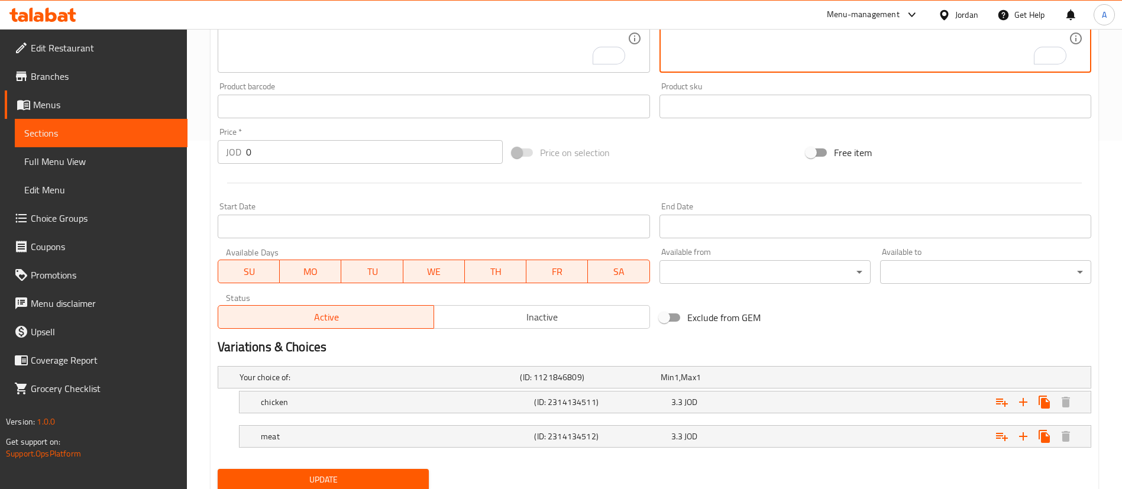
scroll to position [355, 0]
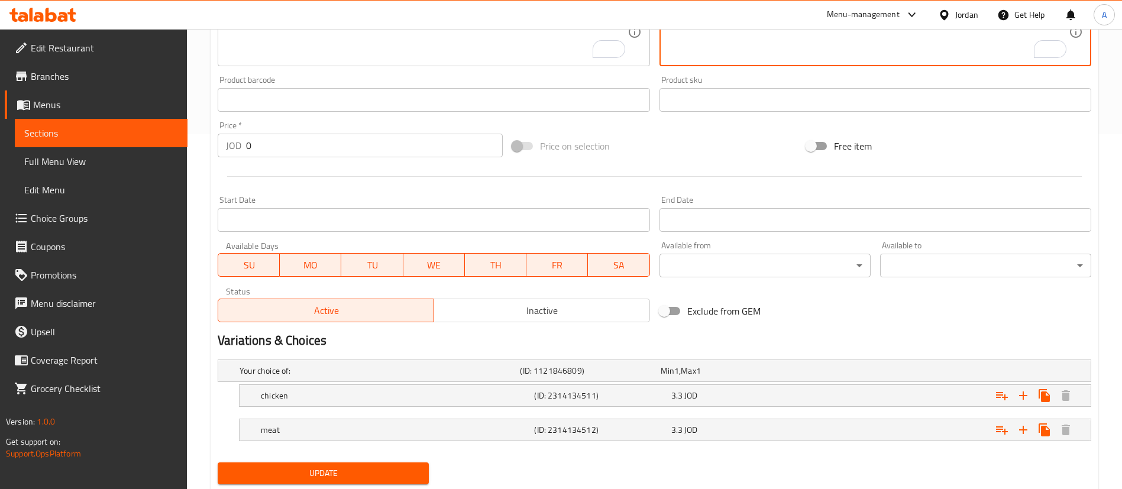
drag, startPoint x: 492, startPoint y: 319, endPoint x: 490, endPoint y: 340, distance: 21.4
click at [492, 318] on span "Inactive" at bounding box center [542, 310] width 206 height 17
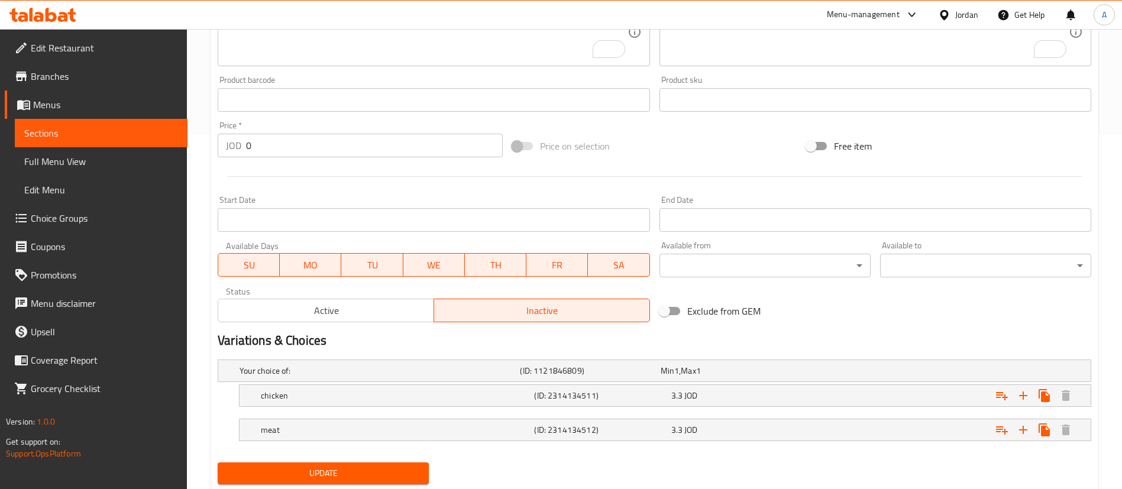
click at [392, 485] on div "Update" at bounding box center [323, 473] width 221 height 31
drag, startPoint x: 405, startPoint y: 461, endPoint x: 402, endPoint y: 469, distance: 8.8
click at [404, 460] on div "Update" at bounding box center [323, 473] width 221 height 31
click at [400, 474] on span "Update" at bounding box center [323, 473] width 192 height 15
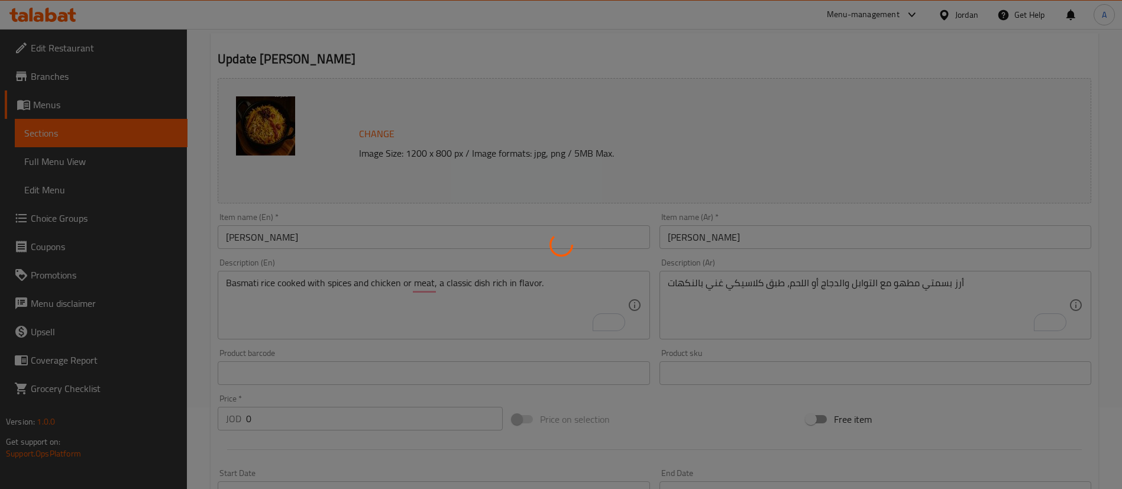
scroll to position [0, 0]
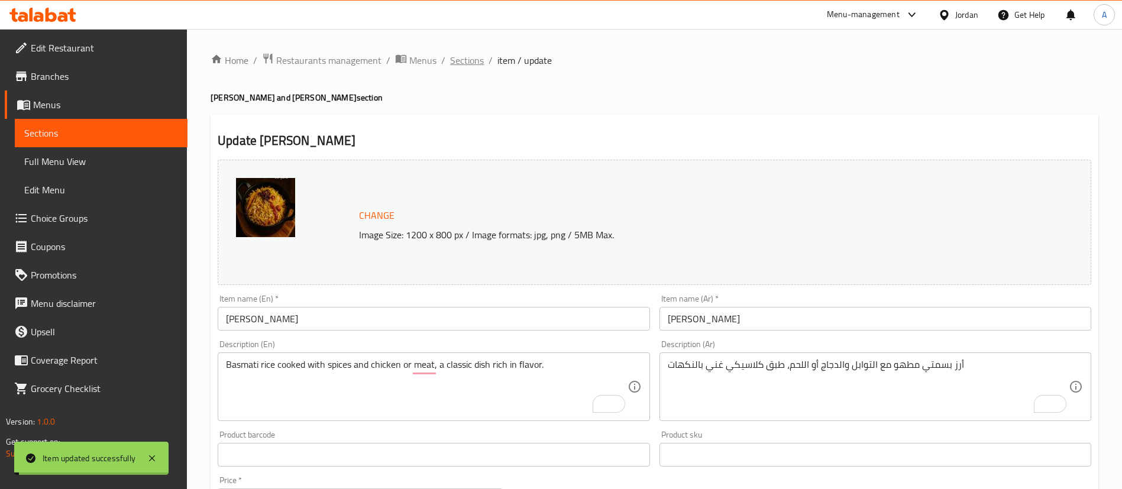
click at [464, 57] on span "Sections" at bounding box center [467, 60] width 34 height 14
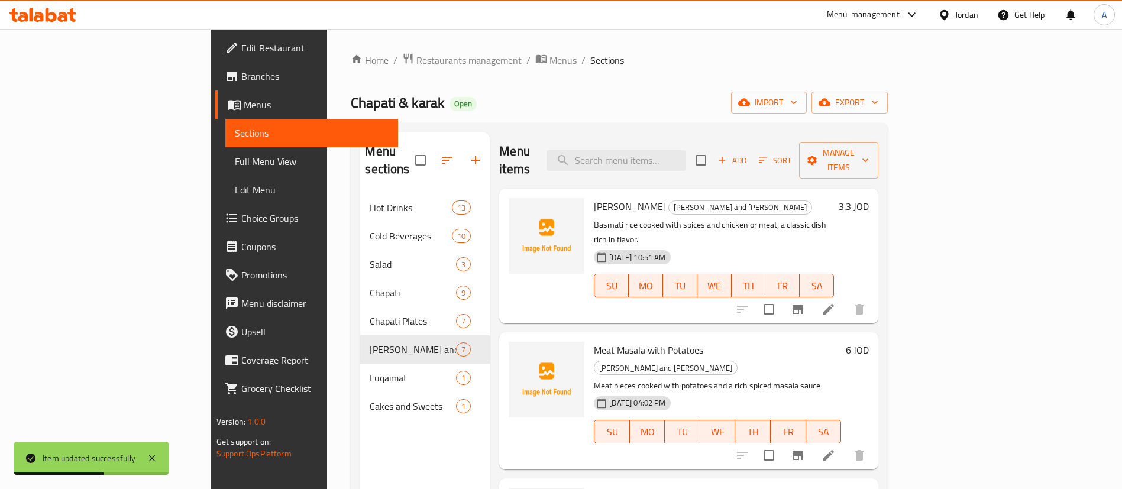
drag, startPoint x: 573, startPoint y: 54, endPoint x: 610, endPoint y: 7, distance: 59.8
click at [574, 54] on ol "Home / Restaurants management / Menus / Sections" at bounding box center [619, 60] width 537 height 15
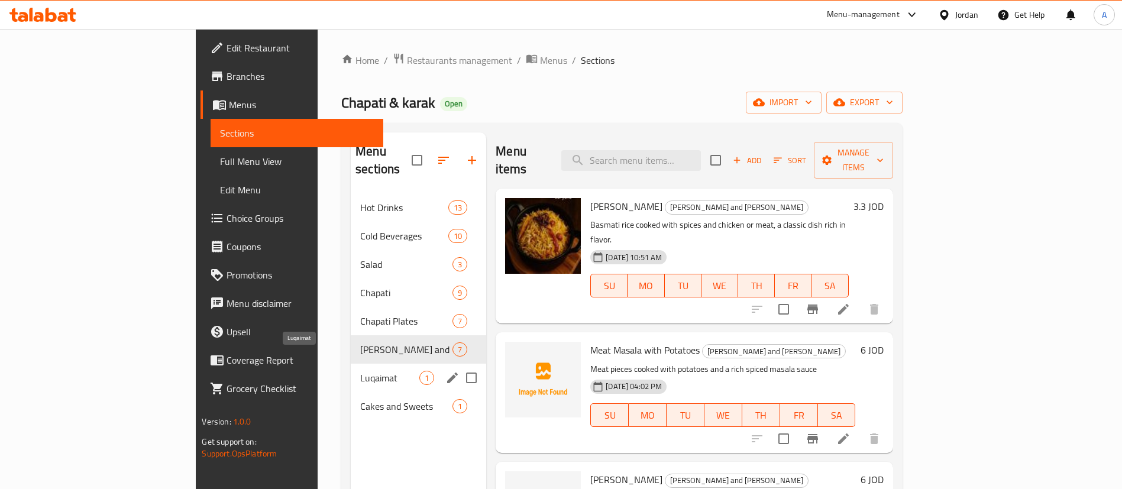
drag, startPoint x: 282, startPoint y: 362, endPoint x: 283, endPoint y: 368, distance: 6.6
click at [360, 371] on span "Luqaimat" at bounding box center [389, 378] width 59 height 14
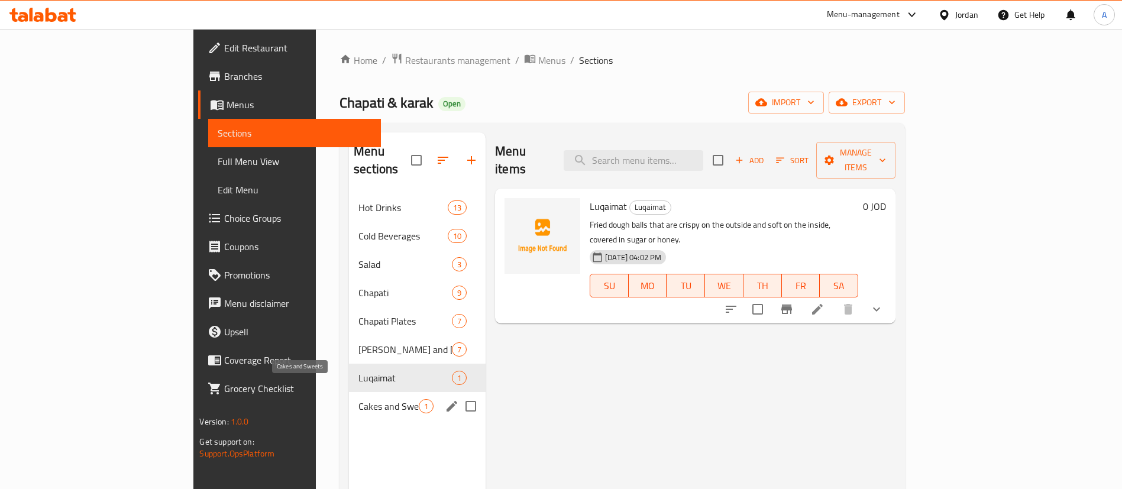
click at [358, 399] on span "Cakes and Sweets" at bounding box center [388, 406] width 60 height 14
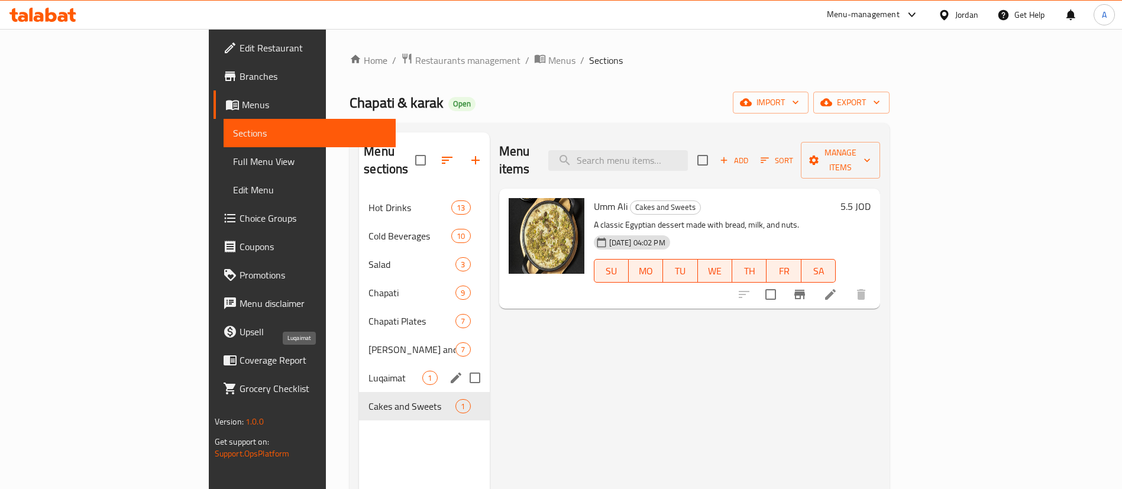
click at [368, 371] on span "Luqaimat" at bounding box center [395, 378] width 54 height 14
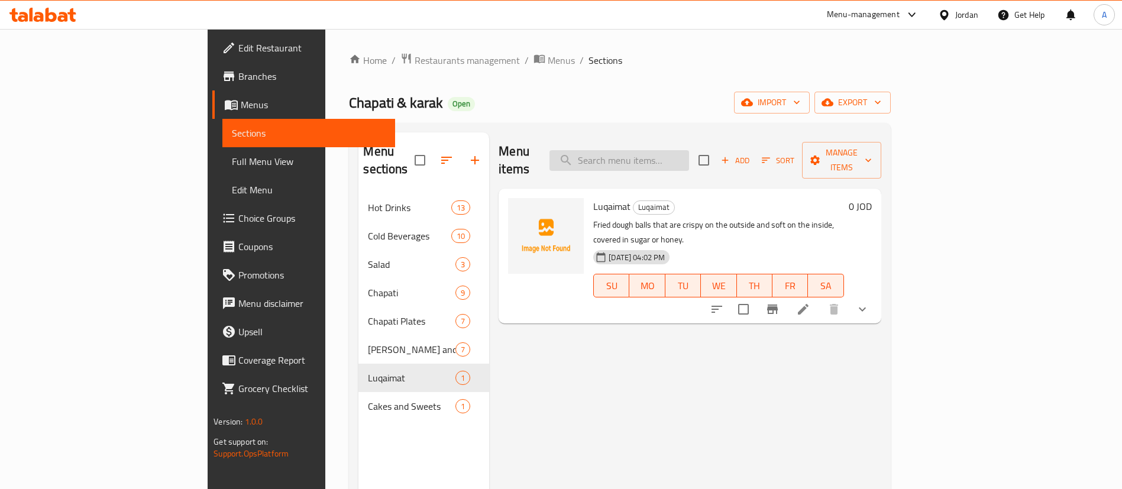
click at [677, 150] on input "search" at bounding box center [619, 160] width 140 height 21
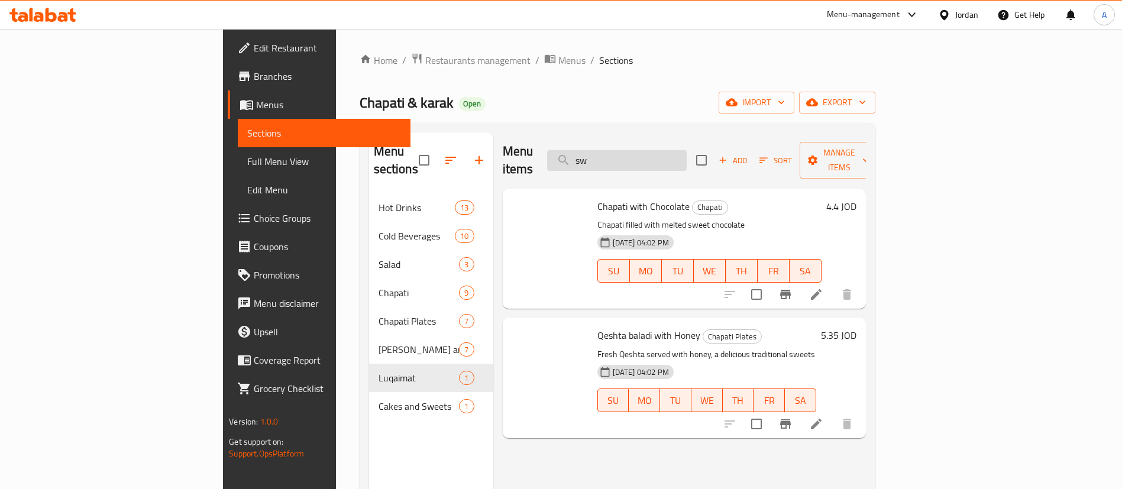
type input "s"
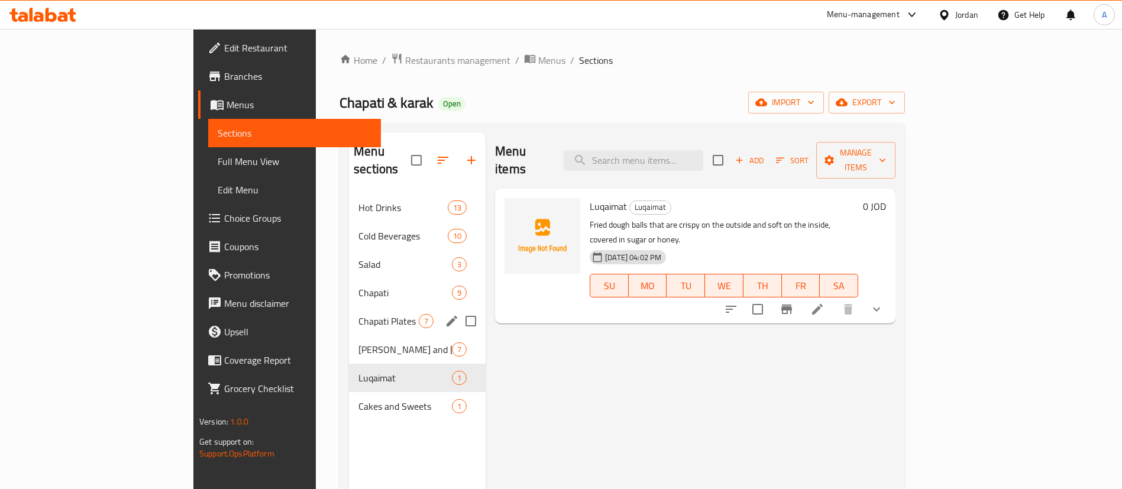
drag, startPoint x: 290, startPoint y: 303, endPoint x: 285, endPoint y: 323, distance: 20.2
click at [358, 314] on span "Chapati Plates" at bounding box center [388, 321] width 60 height 14
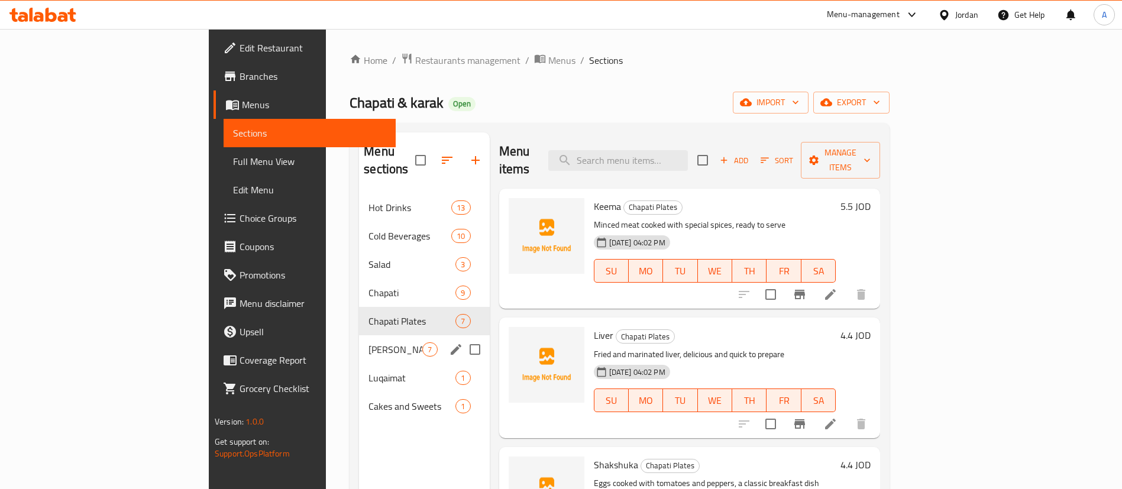
click at [368, 342] on span "[PERSON_NAME] and [PERSON_NAME]" at bounding box center [395, 349] width 54 height 14
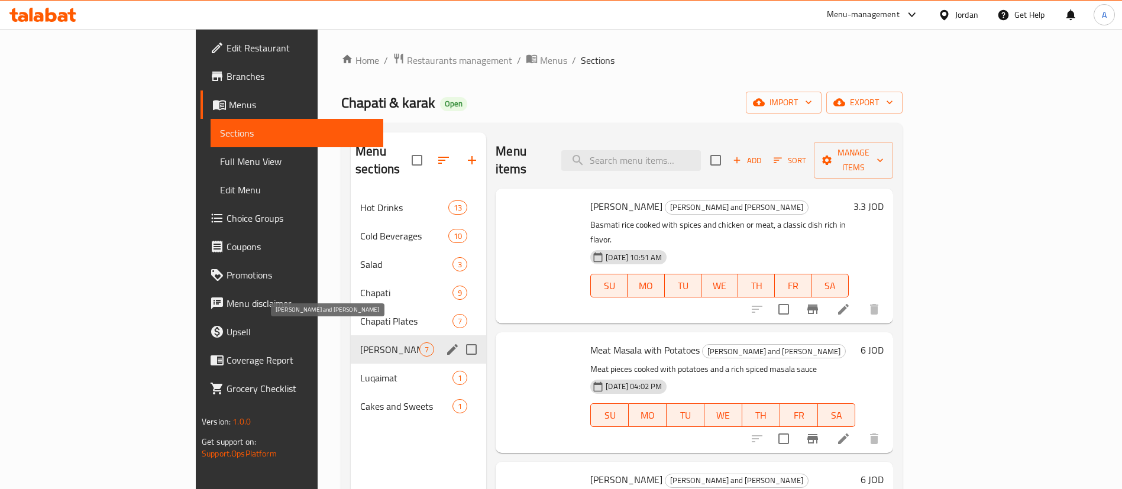
click at [360, 371] on span "Luqaimat" at bounding box center [406, 378] width 92 height 14
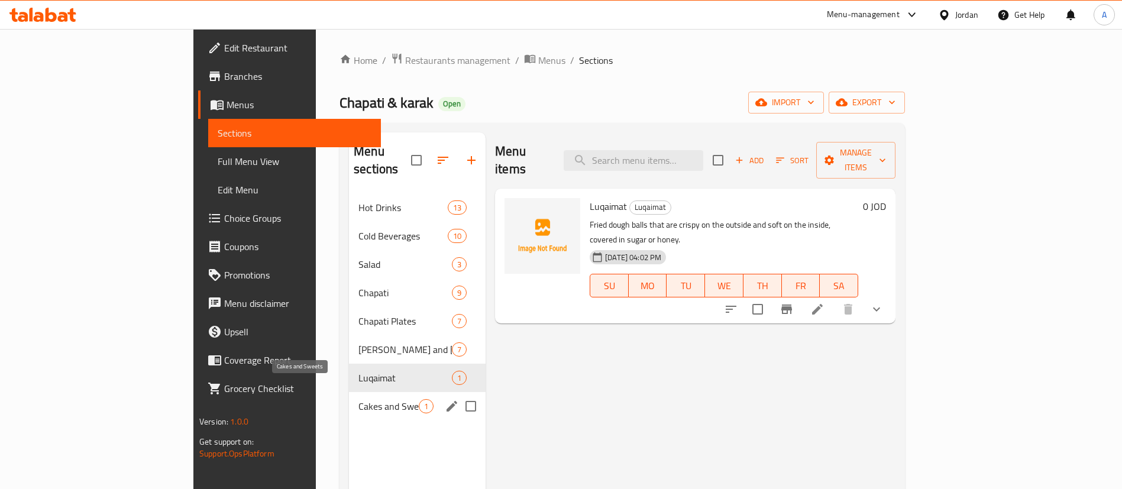
click at [358, 399] on span "Cakes and Sweets" at bounding box center [388, 406] width 60 height 14
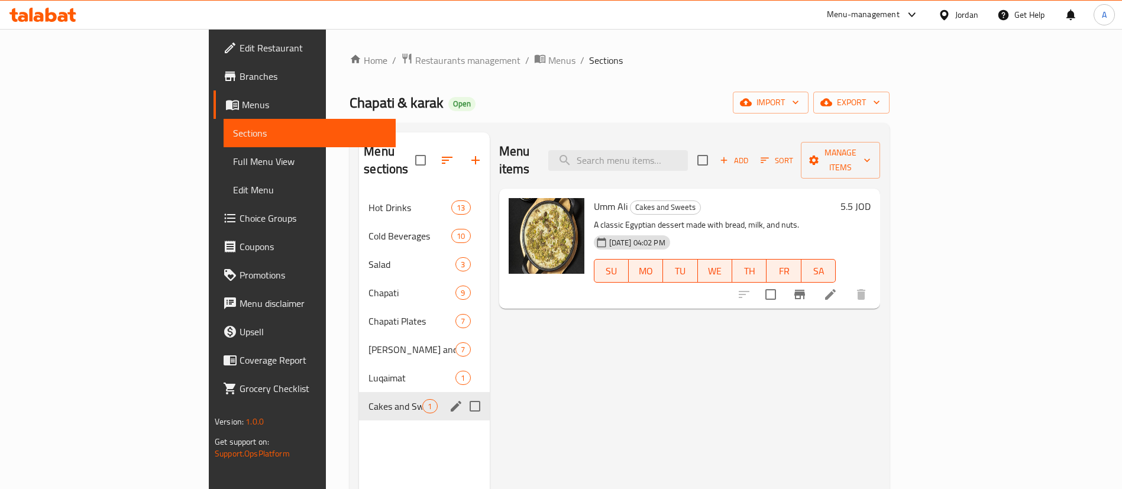
click at [368, 371] on span "Luqaimat" at bounding box center [411, 378] width 87 height 14
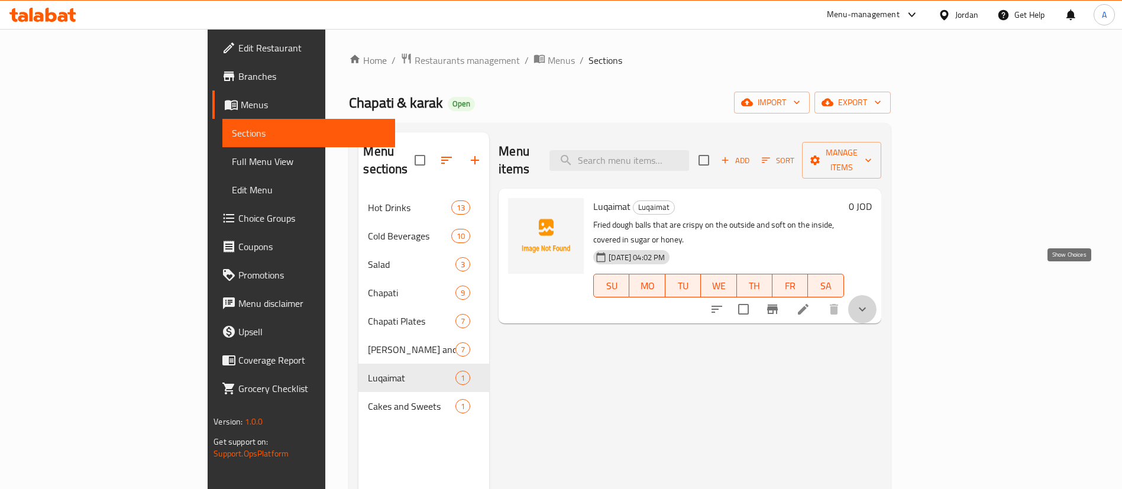
click at [869, 302] on icon "show more" at bounding box center [862, 309] width 14 height 14
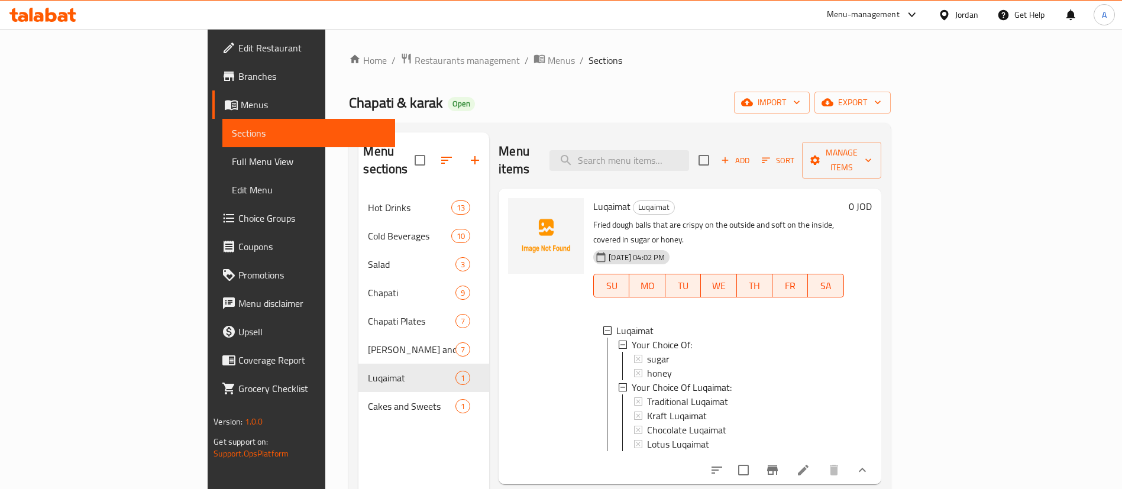
click at [869, 463] on icon "show more" at bounding box center [862, 470] width 14 height 14
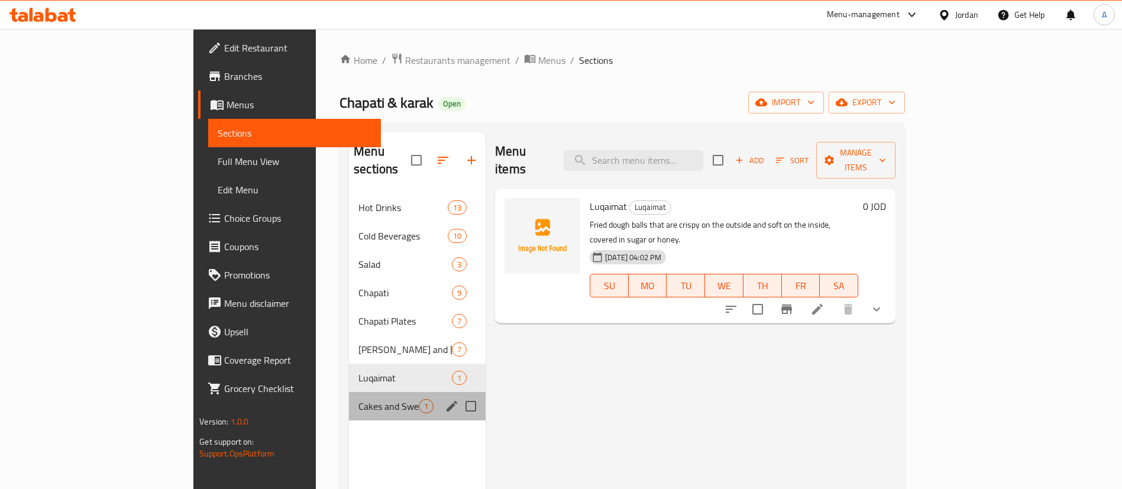
click at [349, 396] on div "Cakes and Sweets 1" at bounding box center [417, 406] width 137 height 28
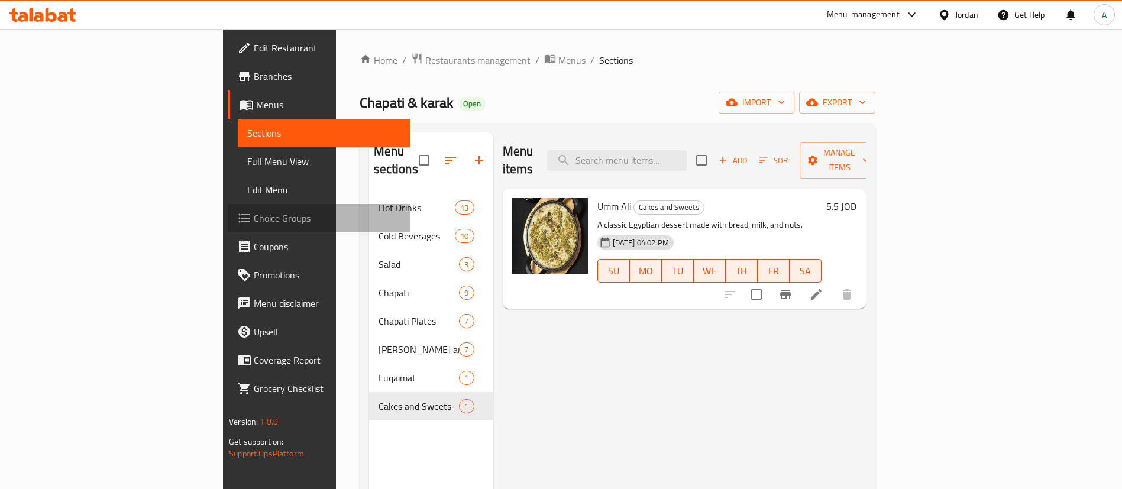
click at [228, 229] on link "Choice Groups" at bounding box center [319, 218] width 183 height 28
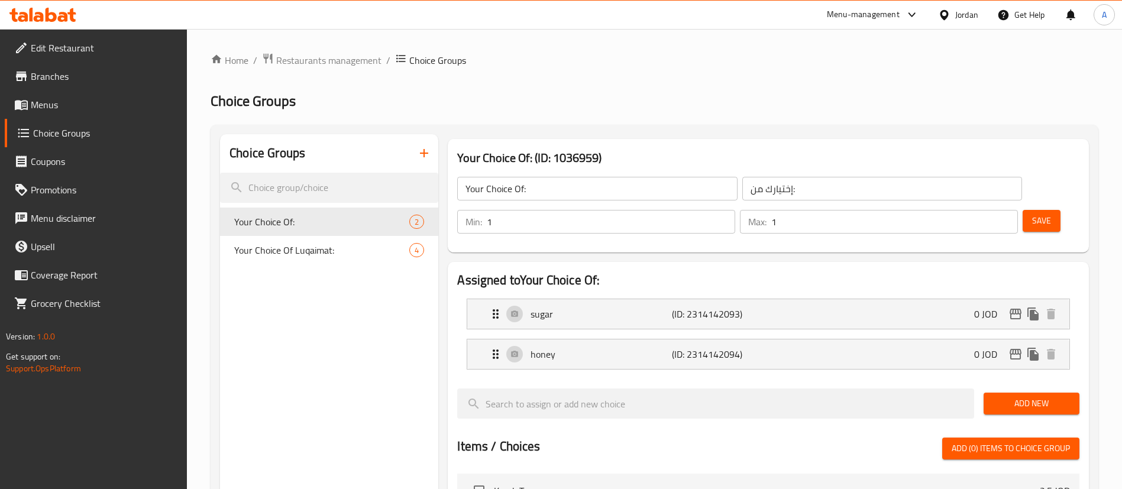
click at [426, 162] on button "button" at bounding box center [424, 153] width 28 height 28
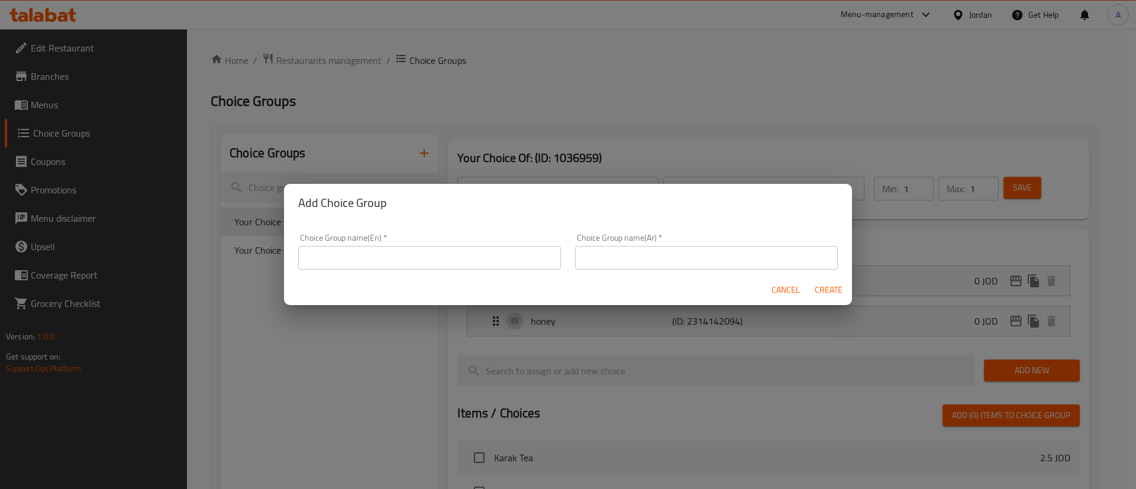
click at [396, 256] on input "text" at bounding box center [429, 258] width 263 height 24
type input "ش"
type input "Add On's"
type input "اضافة"
click at [826, 289] on span "Create" at bounding box center [828, 290] width 28 height 15
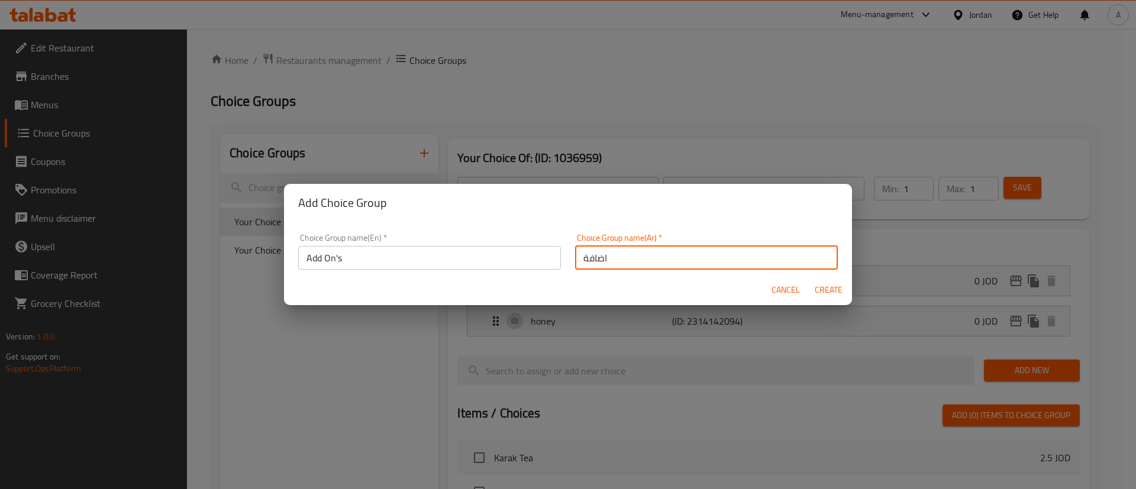
type input "Add On's"
type input "اضافة"
type input "0"
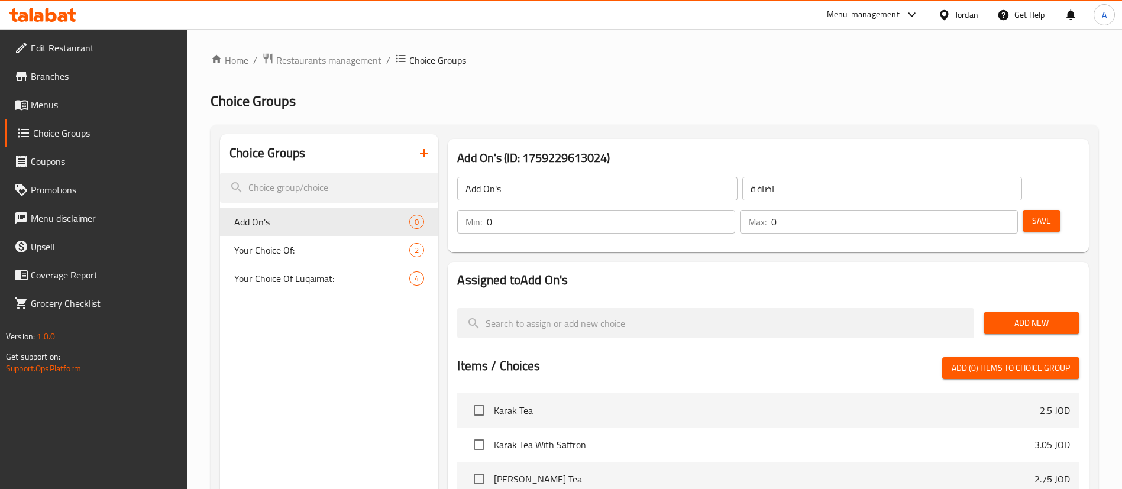
click at [1031, 210] on button "Save" at bounding box center [1042, 221] width 38 height 22
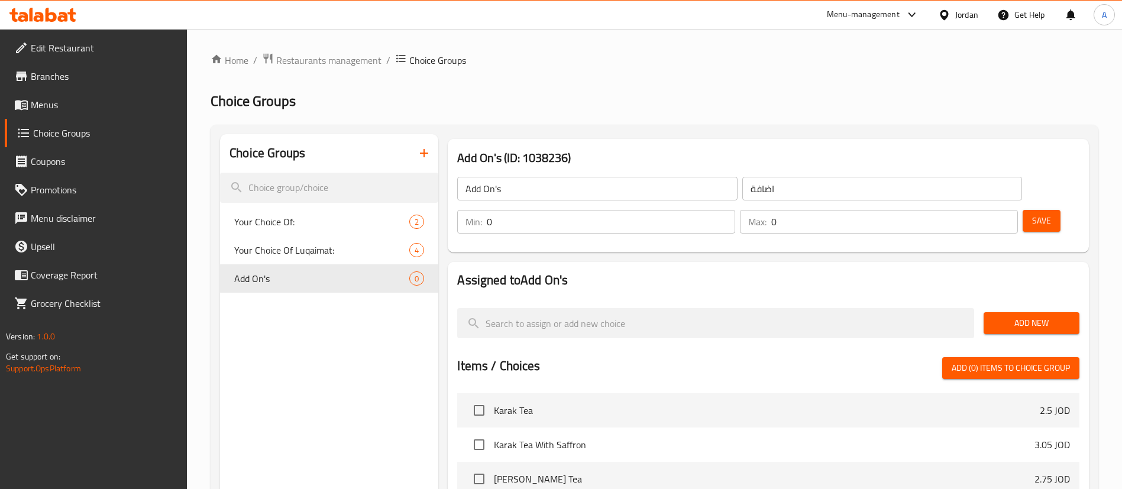
click at [1013, 316] on span "Add New" at bounding box center [1031, 323] width 77 height 15
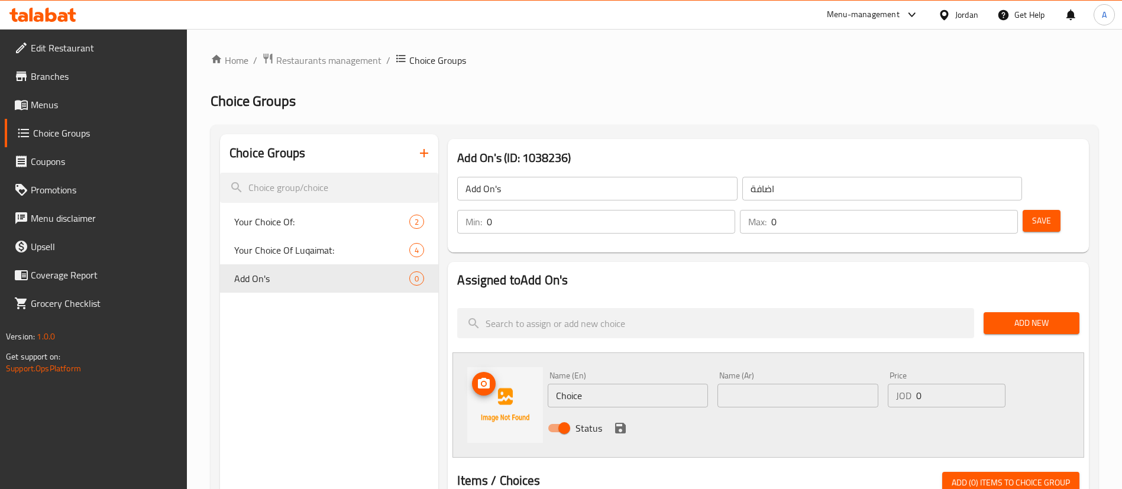
drag, startPoint x: 512, startPoint y: 373, endPoint x: 391, endPoint y: 373, distance: 120.7
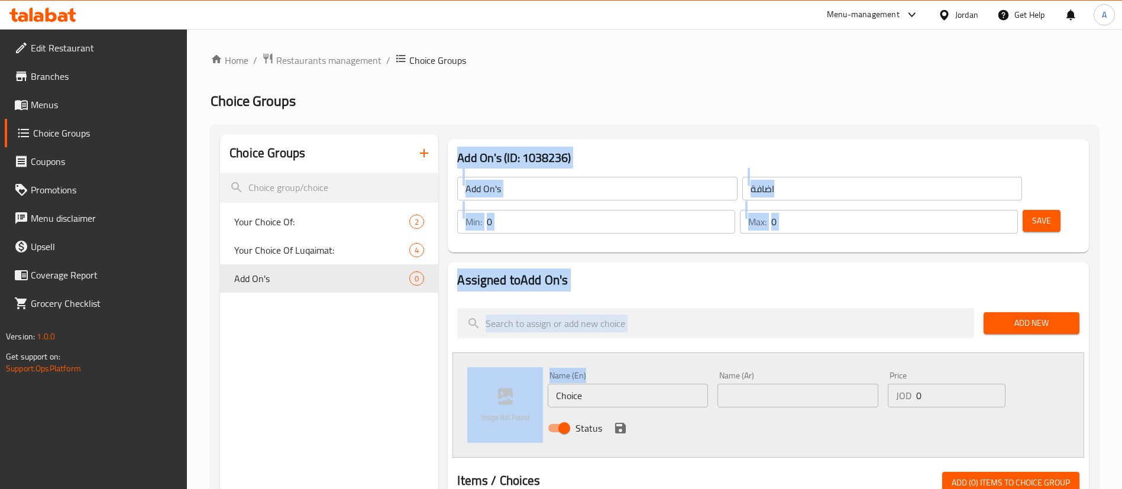
click at [610, 384] on input "Choice" at bounding box center [628, 396] width 160 height 24
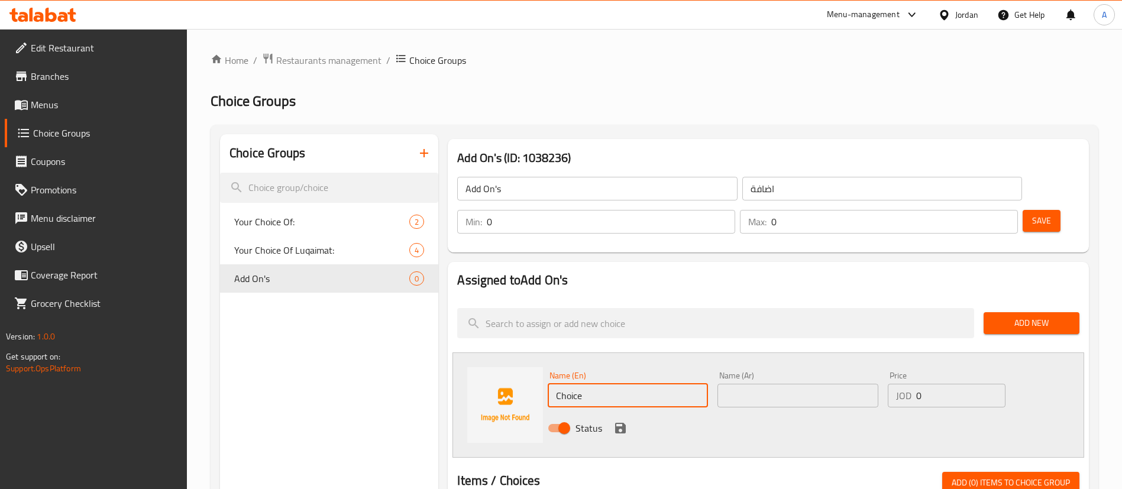
click at [610, 384] on input "Choice" at bounding box center [628, 396] width 160 height 24
click at [611, 384] on input "Choice" at bounding box center [628, 396] width 160 height 24
paste input "Almond Milk"
drag, startPoint x: 518, startPoint y: 350, endPoint x: 483, endPoint y: 335, distance: 37.4
click at [478, 353] on div "Name (En) ChoiceAlmond Milk Name (En) Name (Ar) Name (Ar) Price JOD 0 Price Sta…" at bounding box center [768, 405] width 632 height 105
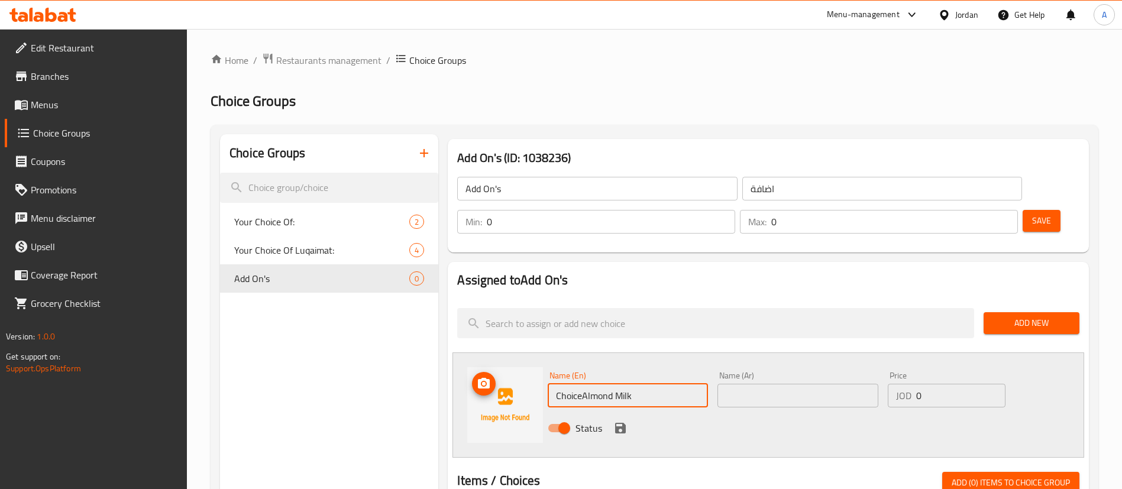
paste input "text"
type input "Almond Milk"
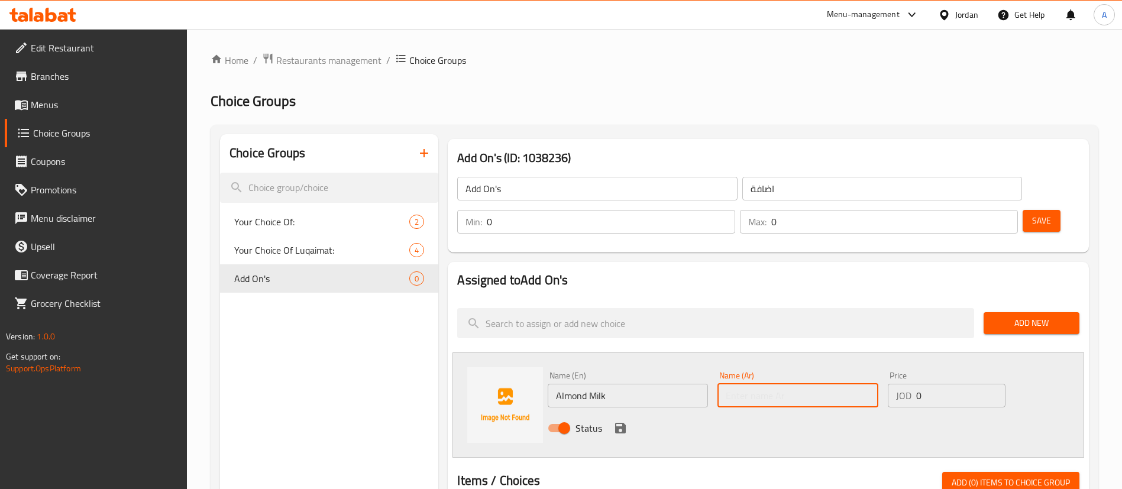
drag, startPoint x: 752, startPoint y: 363, endPoint x: 693, endPoint y: 386, distance: 64.0
click at [751, 384] on input "text" at bounding box center [797, 396] width 160 height 24
type input "v"
click at [625, 423] on icon "save" at bounding box center [620, 428] width 11 height 11
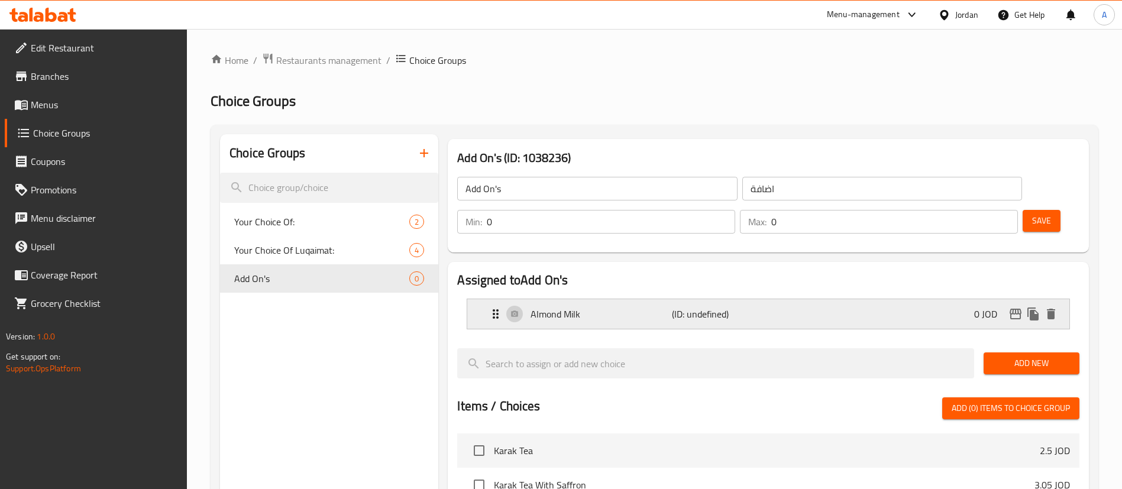
click at [765, 299] on div "Almond Milk (ID: undefined) 0 JOD" at bounding box center [772, 314] width 567 height 30
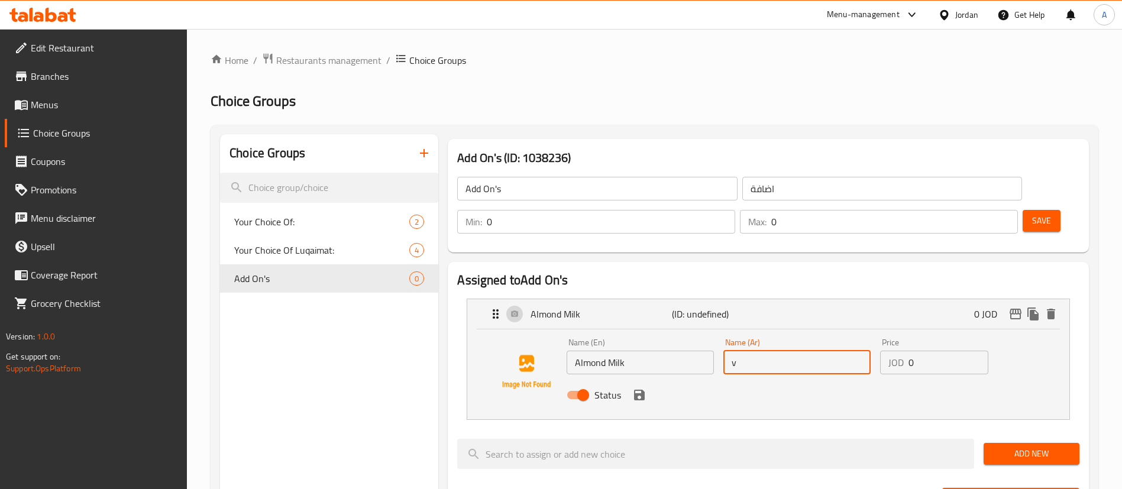
drag, startPoint x: 789, startPoint y: 328, endPoint x: 684, endPoint y: 334, distance: 104.9
click at [704, 334] on div "Name (En) Almond Milk Name (En) Name (Ar) v Name (Ar) Price JOD 0 Price Status" at bounding box center [797, 372] width 470 height 77
paste input "حليب اللوز"
drag, startPoint x: 639, startPoint y: 368, endPoint x: 741, endPoint y: 342, distance: 104.4
click at [640, 388] on icon "save" at bounding box center [639, 395] width 14 height 14
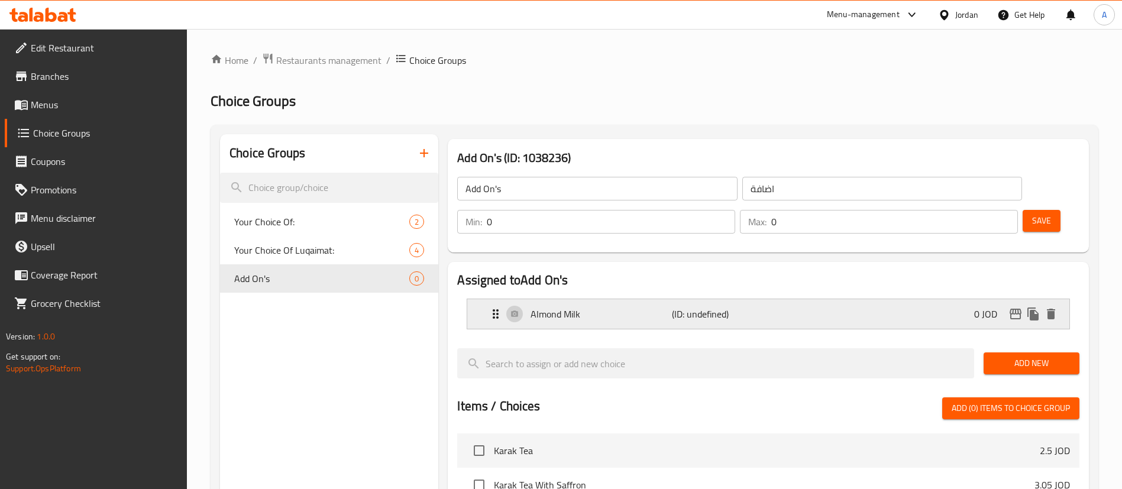
type input "حليب اللوز"
click at [1013, 356] on span "Add New" at bounding box center [1031, 363] width 77 height 15
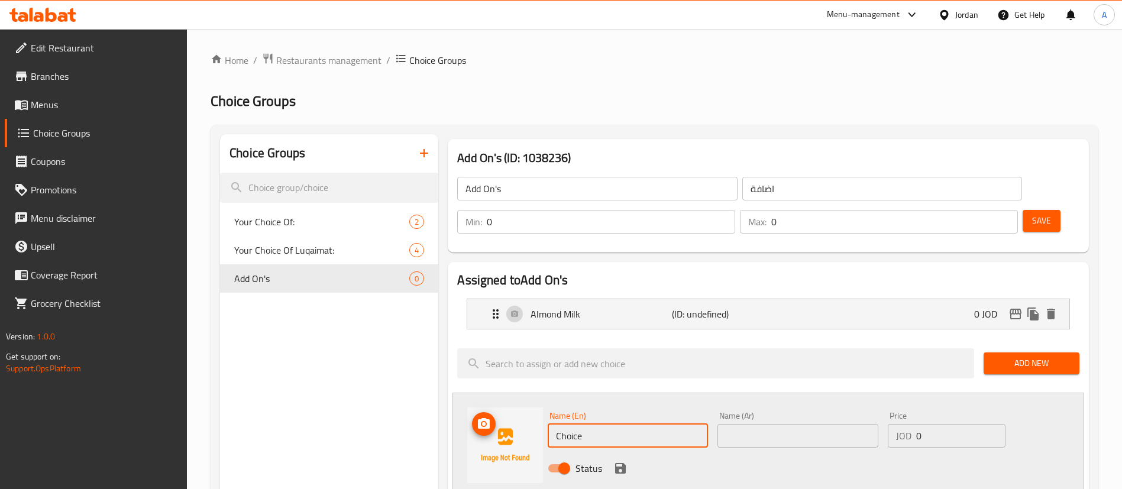
drag, startPoint x: 494, startPoint y: 397, endPoint x: 468, endPoint y: 383, distance: 29.4
click at [484, 395] on div "Name (En) Choice Name (En) Name (Ar) Name (Ar) Price JOD 0 Price Status" at bounding box center [768, 445] width 632 height 105
click at [493, 400] on div "Name (En) Coconut Milk Name (En) Name (Ar) Name (Ar) Price JOD 0 Price Status" at bounding box center [768, 445] width 632 height 105
type input "Coconut Milk"
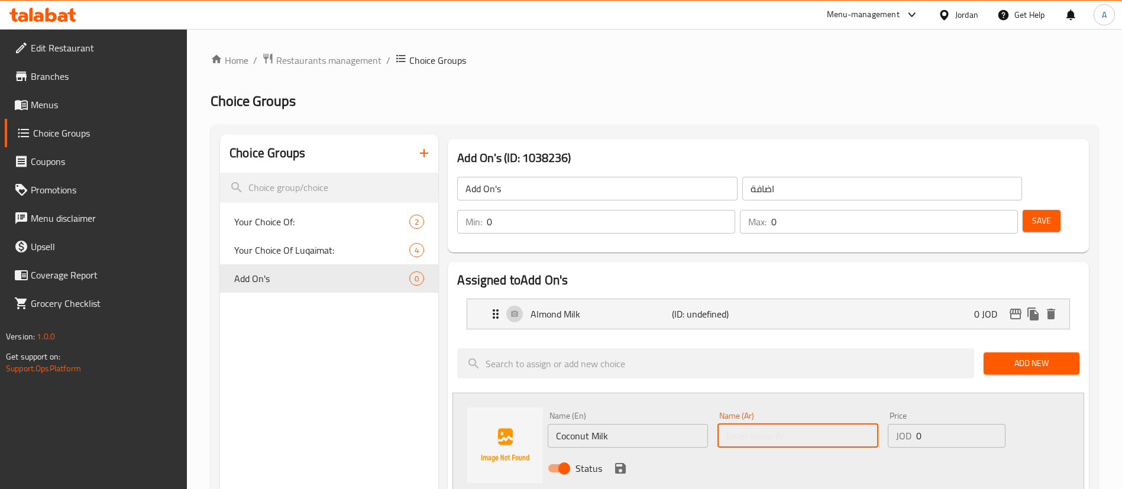
drag, startPoint x: 767, startPoint y: 401, endPoint x: 761, endPoint y: 376, distance: 26.1
click at [767, 424] on input "text" at bounding box center [797, 436] width 160 height 24
paste input "حليب جوز الهند"
type input "حليب جوز الهند"
click at [619, 461] on icon "save" at bounding box center [620, 468] width 14 height 14
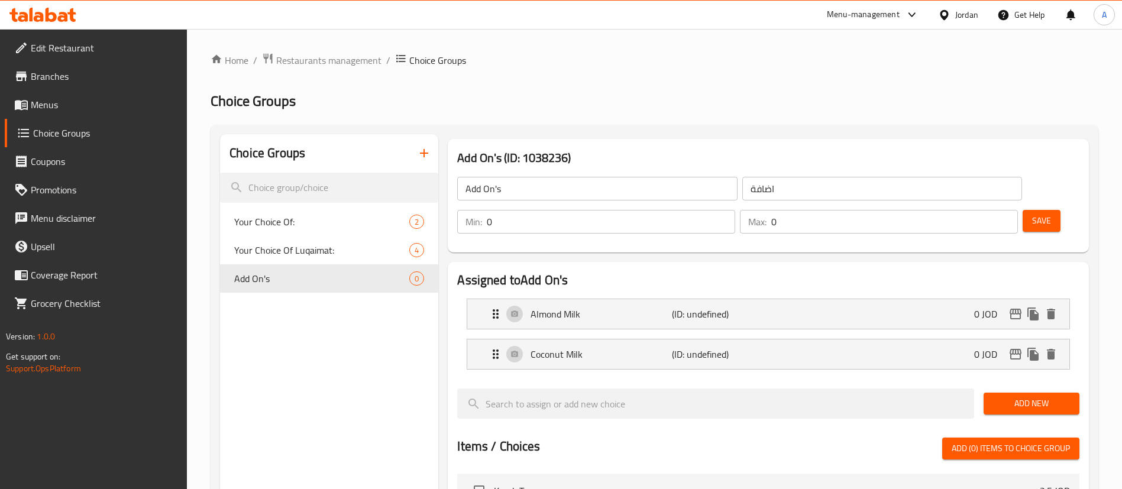
click at [1004, 396] on span "Add New" at bounding box center [1031, 403] width 77 height 15
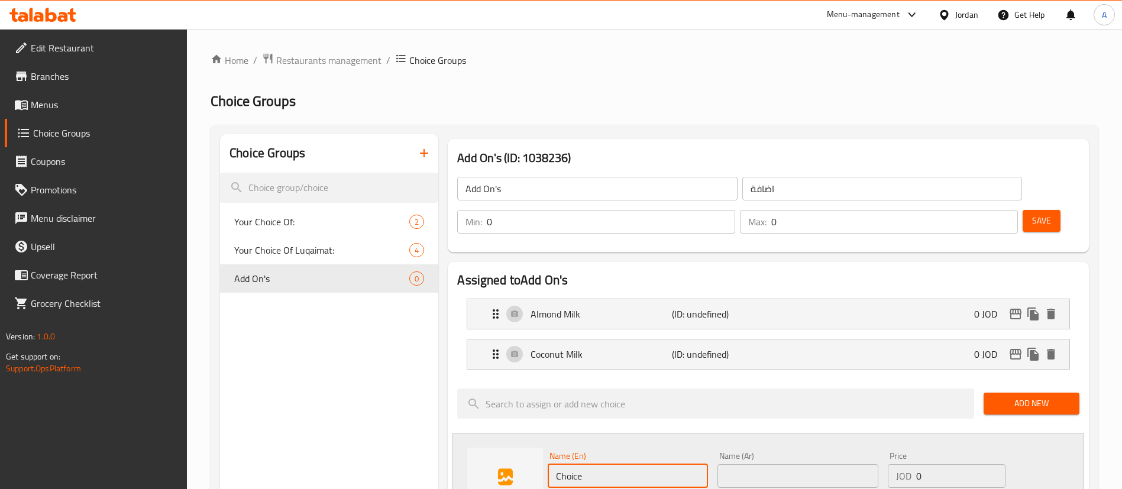
drag, startPoint x: 635, startPoint y: 435, endPoint x: 395, endPoint y: 423, distance: 240.5
drag, startPoint x: 597, startPoint y: 450, endPoint x: 448, endPoint y: 428, distance: 150.6
click at [477, 437] on div "Name (En) Oat Milk Name (En) Name (Ar) Name (Ar) Price JOD 0 Price Status" at bounding box center [768, 485] width 632 height 105
type input "Oat Milk"
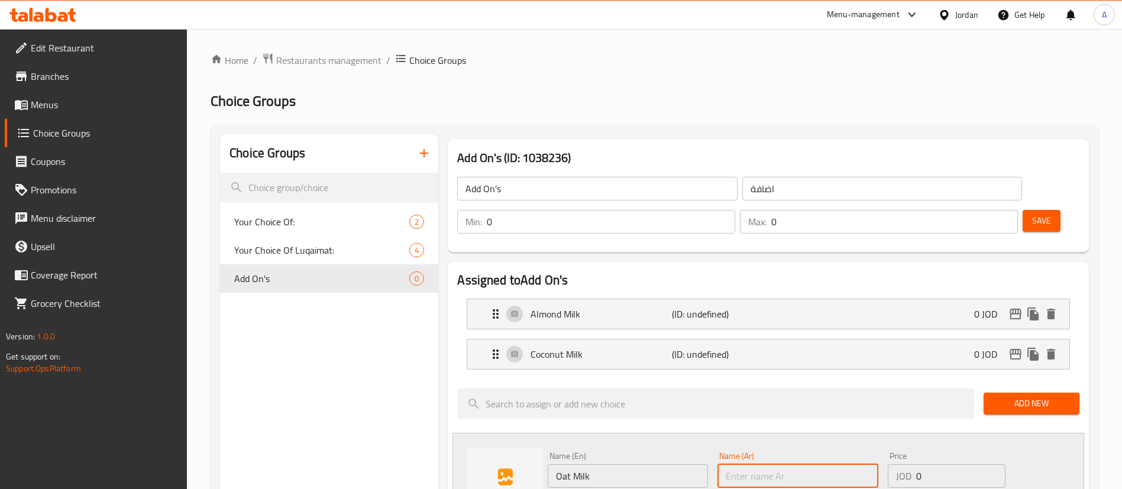
drag, startPoint x: 750, startPoint y: 452, endPoint x: 717, endPoint y: 455, distance: 33.3
click at [750, 464] on input "text" at bounding box center [797, 476] width 160 height 24
paste input "حليب الشوفان"
type input "حليب الشوفان"
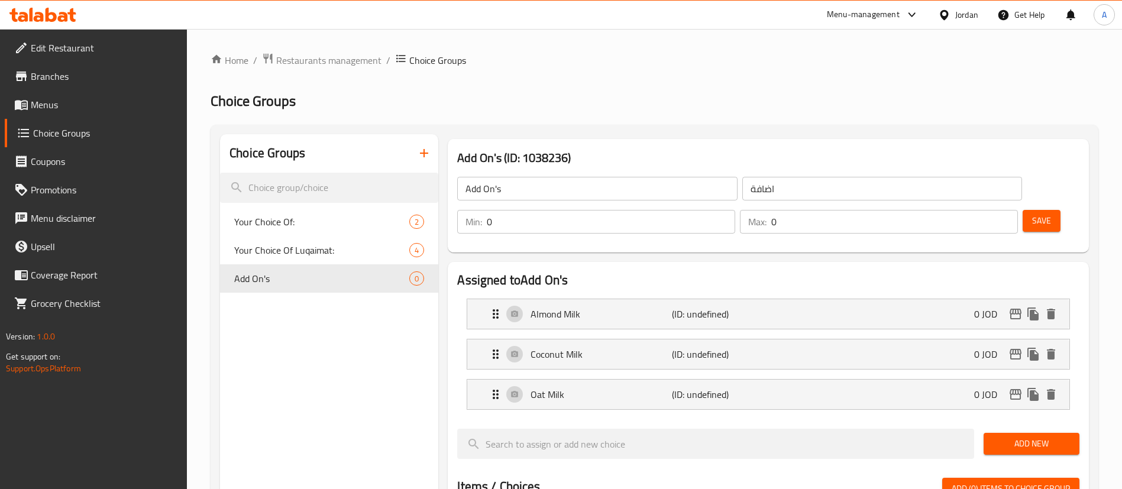
click at [1032, 214] on span "Save" at bounding box center [1041, 221] width 19 height 15
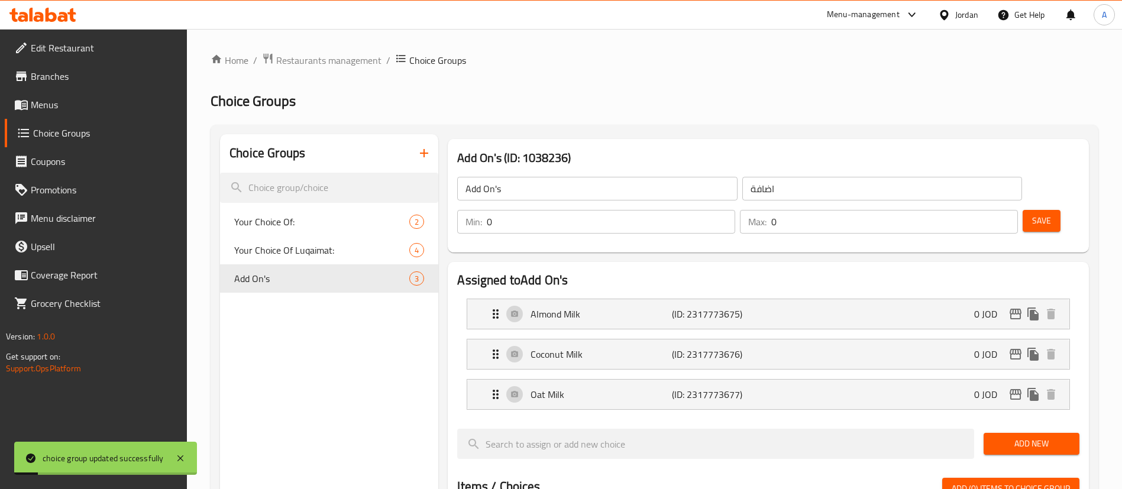
click at [1022, 424] on div "Add New" at bounding box center [1031, 444] width 105 height 40
click at [997, 437] on span "Add New" at bounding box center [1031, 444] width 77 height 15
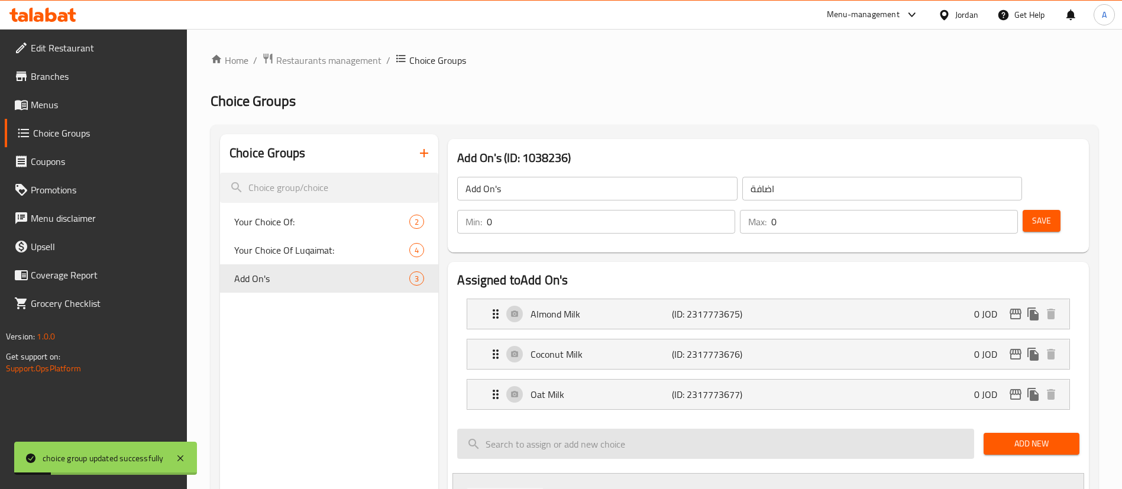
click at [980, 424] on div "Add New" at bounding box center [1031, 444] width 105 height 40
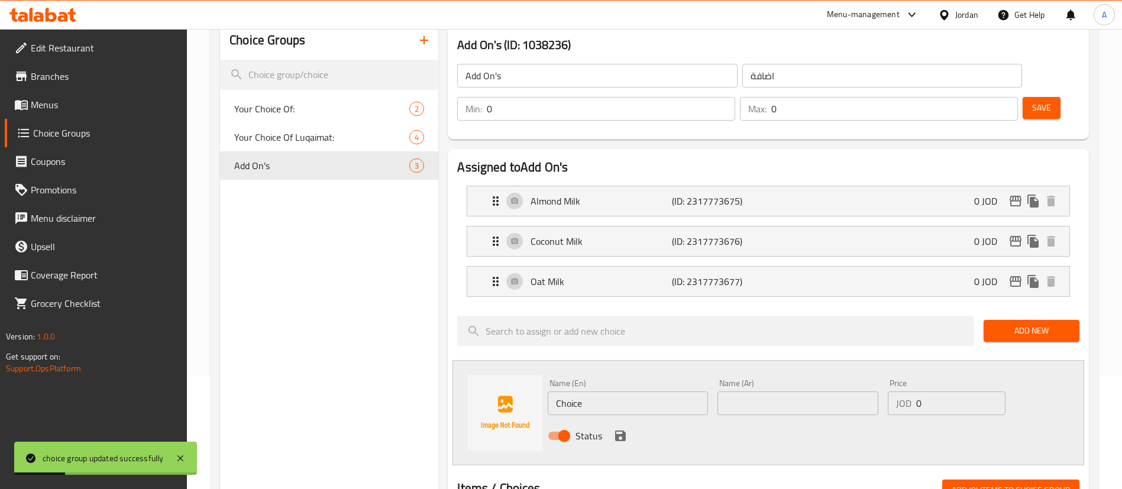
scroll to position [177, 0]
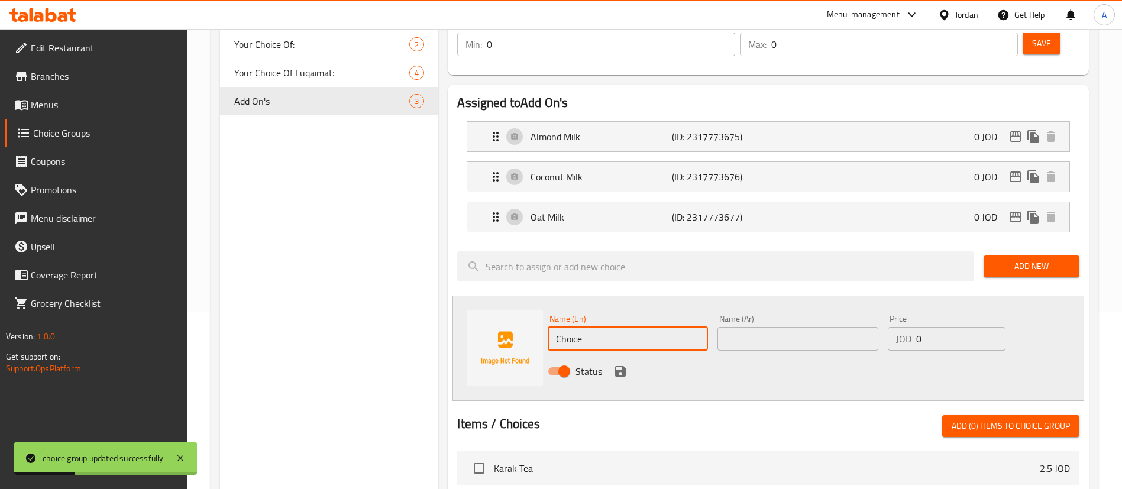
drag, startPoint x: 503, startPoint y: 305, endPoint x: 387, endPoint y: 285, distance: 117.6
click at [403, 296] on div "Choice Groups Your Choice Of: 2 Your Choice Of Luqaimat: 4 Add On's 3 Add On's …" at bounding box center [657, 397] width 874 height 880
drag, startPoint x: 651, startPoint y: 312, endPoint x: 478, endPoint y: 295, distance: 174.1
click at [510, 301] on div "Name (En) Lactose Free Milk Name (En) Name (Ar) Name (Ar) Price JOD 0 Price Sta…" at bounding box center [768, 348] width 632 height 105
type input "Lactose Free Milk"
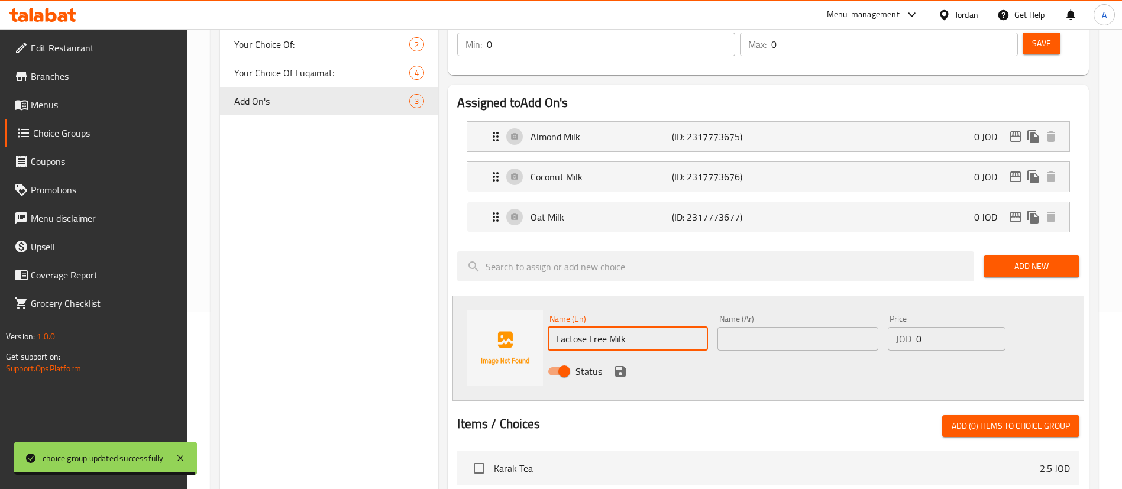
click at [756, 327] on input "text" at bounding box center [797, 339] width 160 height 24
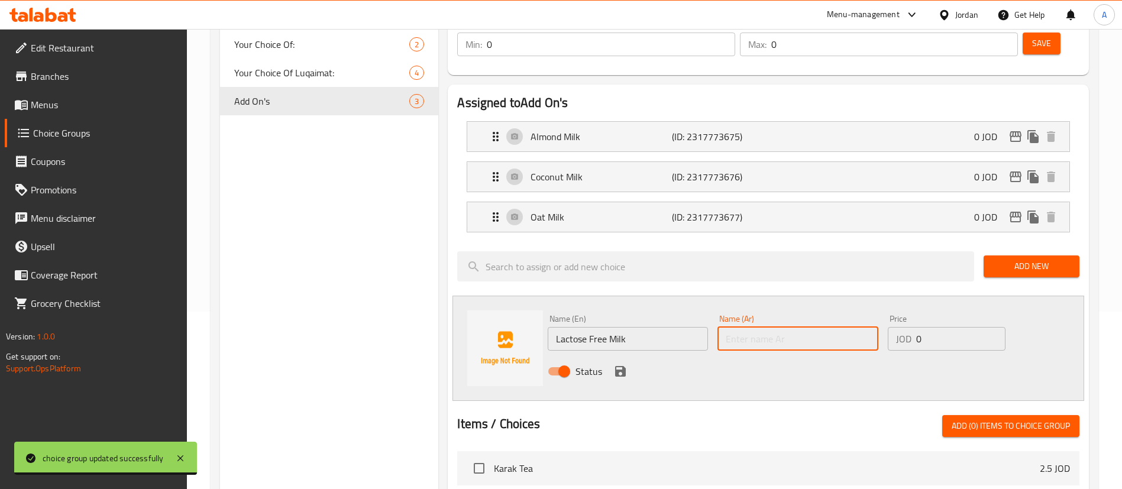
paste input "حليب خالي من اللاكتوز"
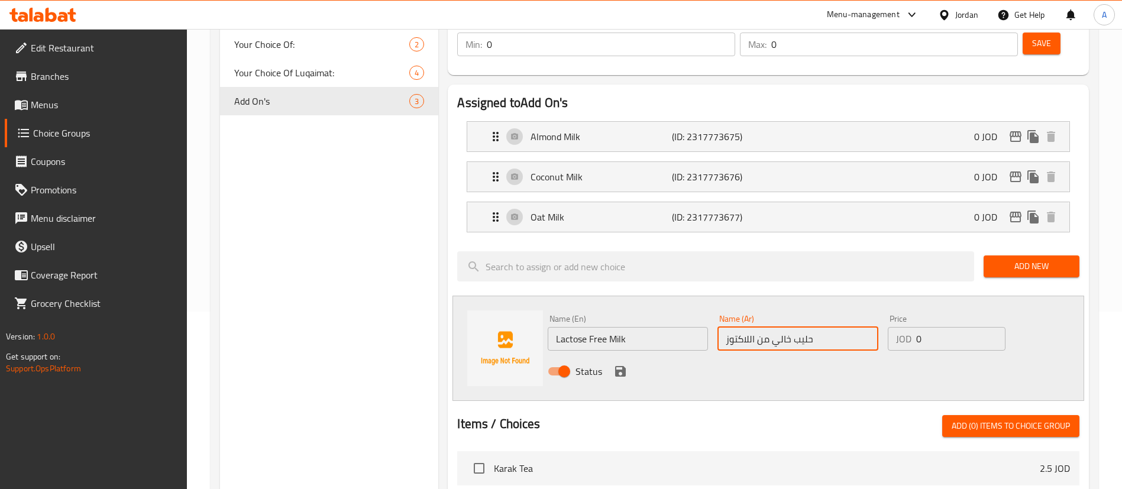
type input "حليب خالي من اللاكتوز"
click at [619, 364] on icon "save" at bounding box center [620, 371] width 14 height 14
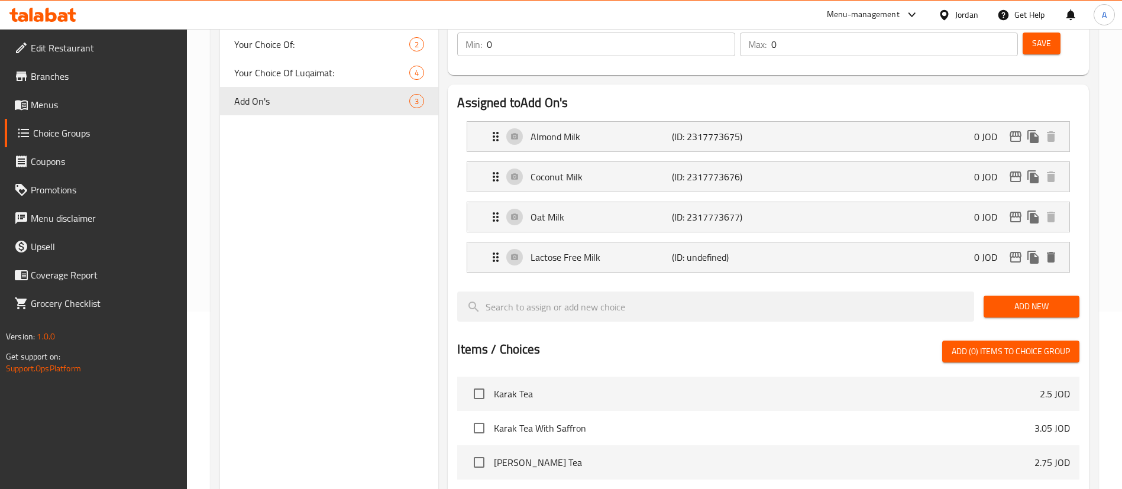
click at [1015, 299] on span "Add New" at bounding box center [1031, 306] width 77 height 15
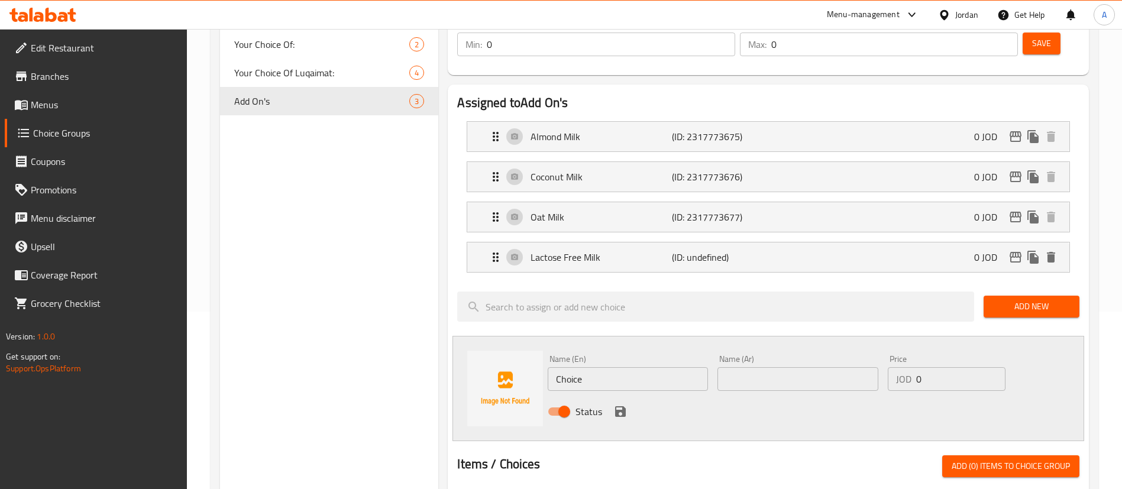
click at [455, 336] on div "Name (En) Choice Name (En) Name (Ar) Name (Ar) Price JOD 0 Price Status" at bounding box center [768, 388] width 632 height 105
type input "Honey"
type input "عسل"
click at [616, 406] on icon "save" at bounding box center [620, 411] width 11 height 11
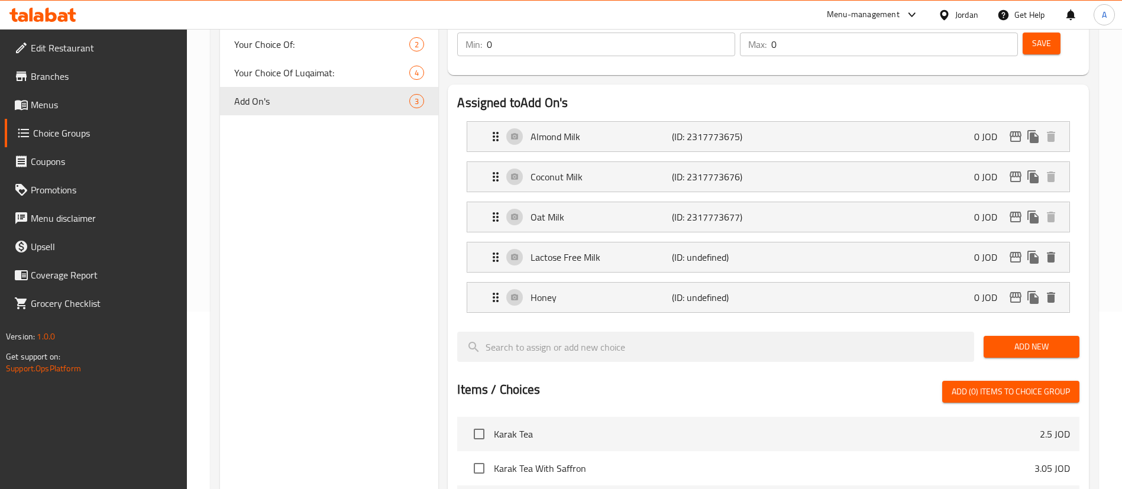
drag, startPoint x: 1052, startPoint y: 315, endPoint x: 974, endPoint y: 102, distance: 226.8
click at [1052, 340] on span "Add New" at bounding box center [1031, 347] width 77 height 15
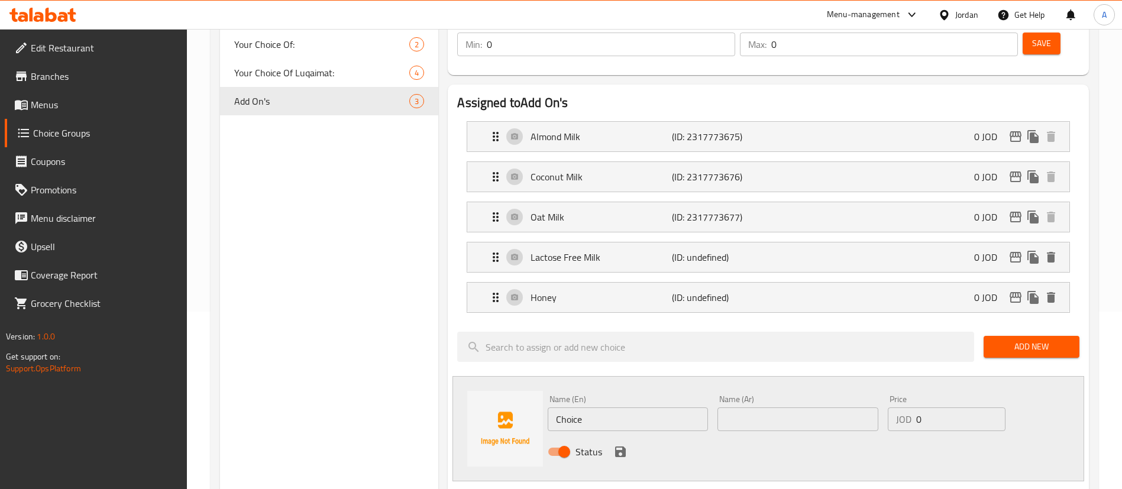
drag, startPoint x: 639, startPoint y: 385, endPoint x: 455, endPoint y: 389, distance: 184.6
click at [474, 389] on div "Name (En) Choice Name (En) Name (Ar) Name (Ar) Price JOD 0 Price Status" at bounding box center [768, 428] width 632 height 105
type input "Caramel"
click at [783, 408] on input "text" at bounding box center [797, 420] width 160 height 24
type input "كراميل"
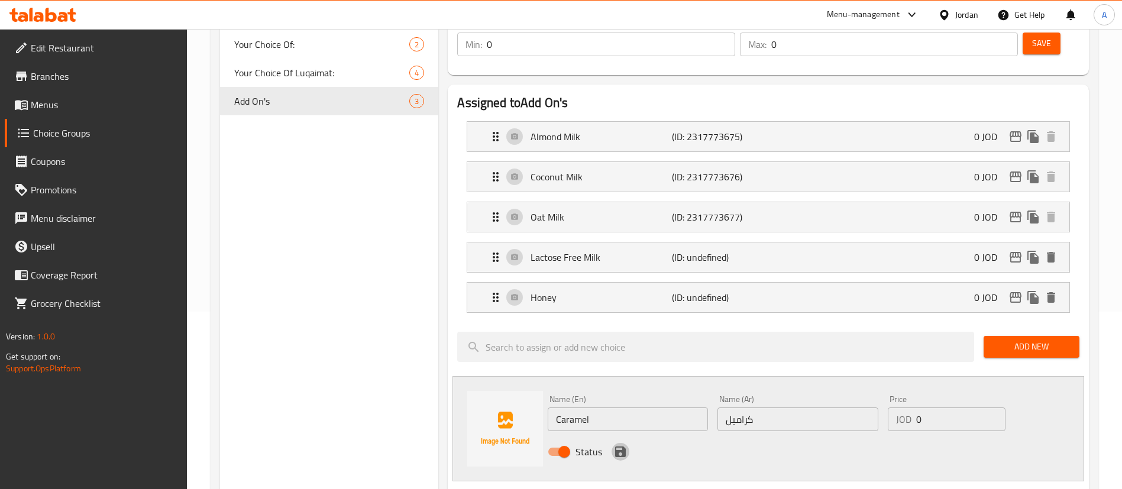
click at [615, 445] on icon "save" at bounding box center [620, 452] width 14 height 14
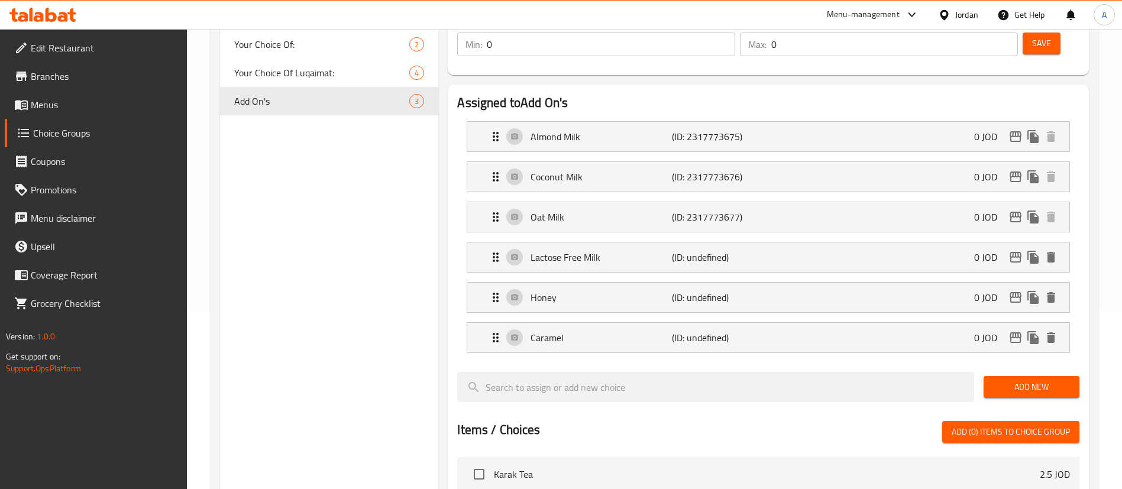
drag, startPoint x: 1032, startPoint y: 350, endPoint x: 1023, endPoint y: 350, distance: 8.9
click at [1032, 380] on span "Add New" at bounding box center [1031, 387] width 77 height 15
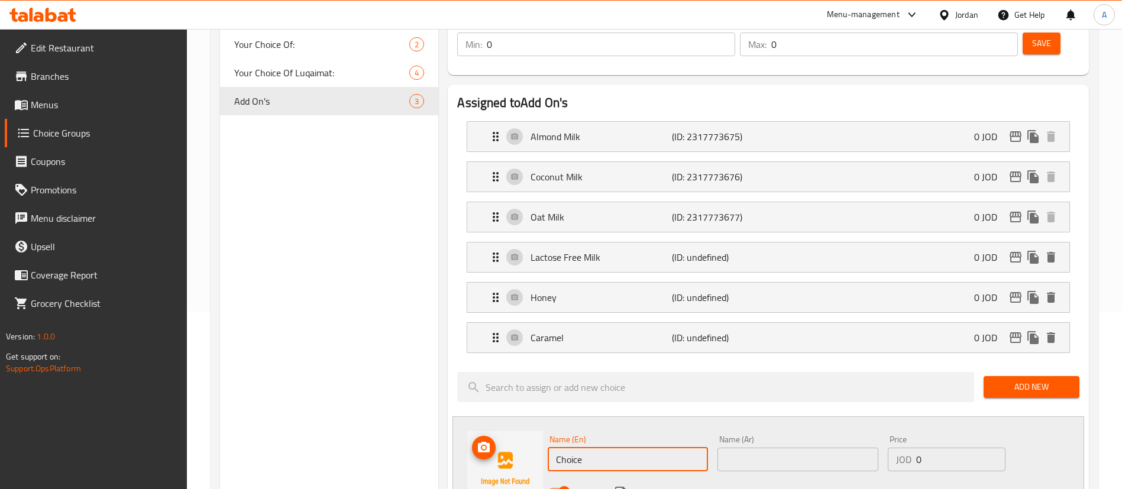
drag, startPoint x: 620, startPoint y: 429, endPoint x: 379, endPoint y: 425, distance: 241.4
click at [390, 433] on div "Choice Groups Your Choice Of: 2 Your Choice Of Luqaimat: 4 Add On's 3 Add On's …" at bounding box center [657, 457] width 874 height 1001
type input "Vanialla"
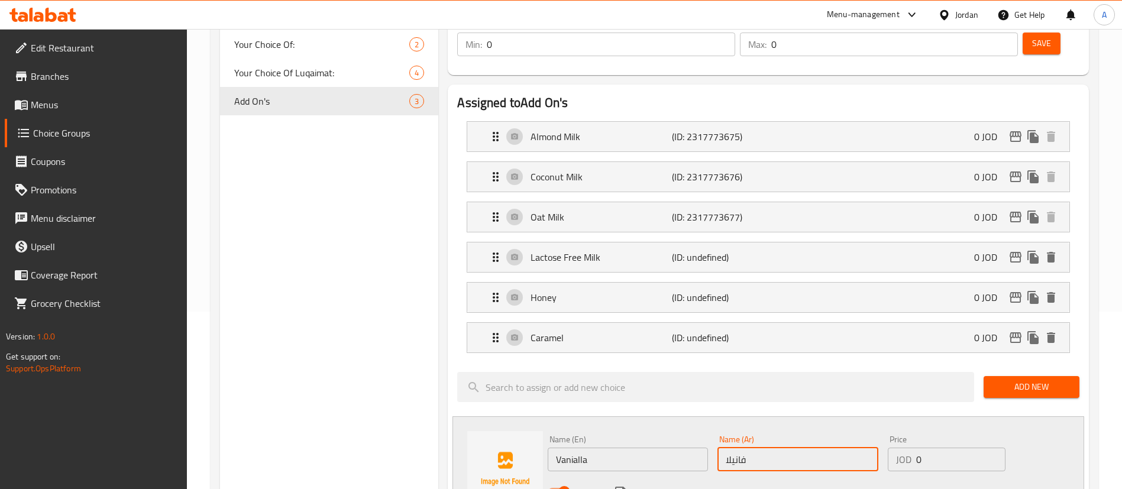
type input "فانيلا"
click at [615, 485] on icon "save" at bounding box center [620, 492] width 14 height 14
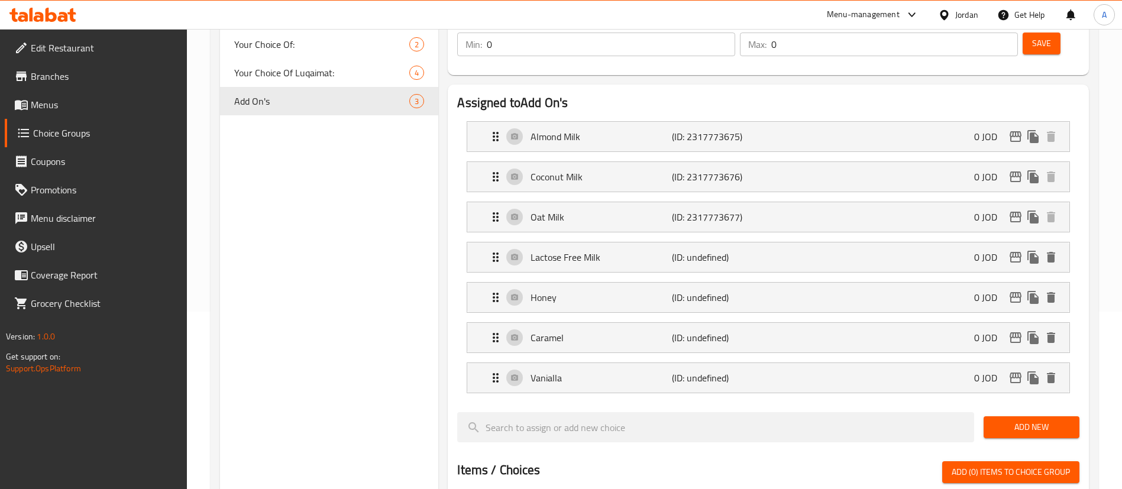
click at [1028, 420] on span "Add New" at bounding box center [1031, 427] width 77 height 15
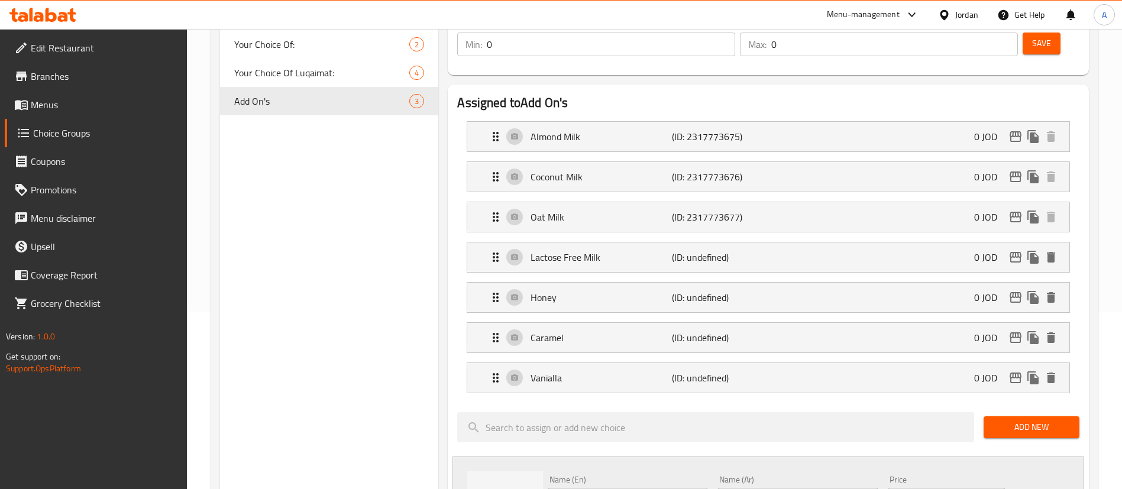
click at [442, 461] on div "Add On's (ID: 1038236) Add On's ​ اضافة ​ Min: 0 ​ Max: 0 ​ Save Assigned to Ad…" at bounding box center [765, 477] width 655 height 1041
type input "h"
drag, startPoint x: 643, startPoint y: 466, endPoint x: 474, endPoint y: 465, distance: 169.2
type input "Hazelnut"
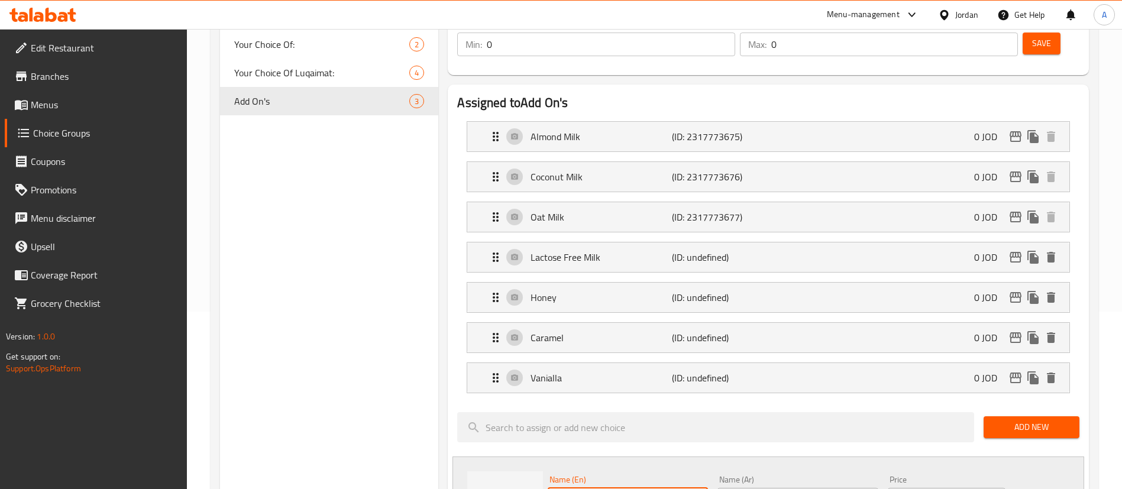
click at [768, 479] on div "Name (Ar) Name (Ar)" at bounding box center [798, 494] width 170 height 46
paste input "البندق"
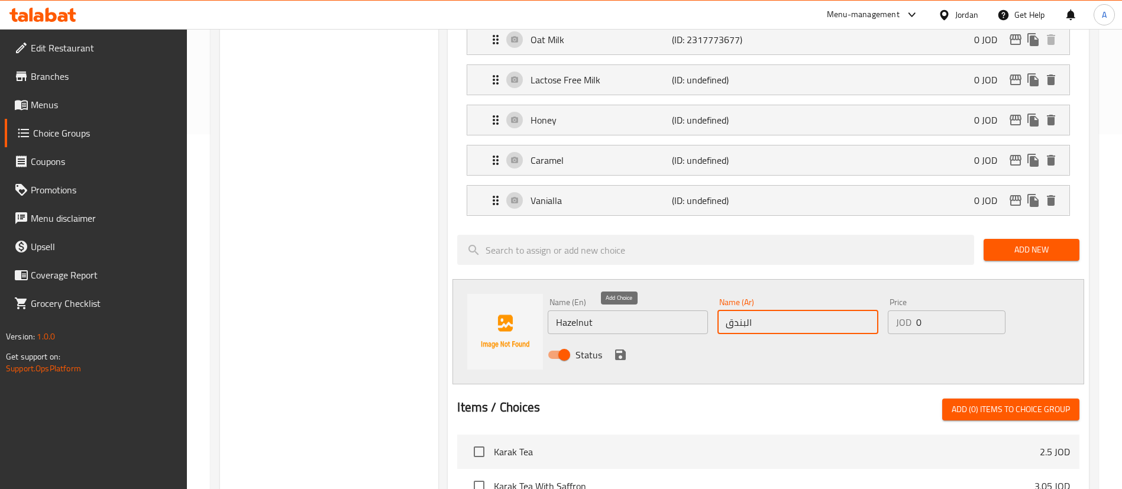
type input "البندق"
click at [613, 348] on icon "save" at bounding box center [620, 355] width 14 height 14
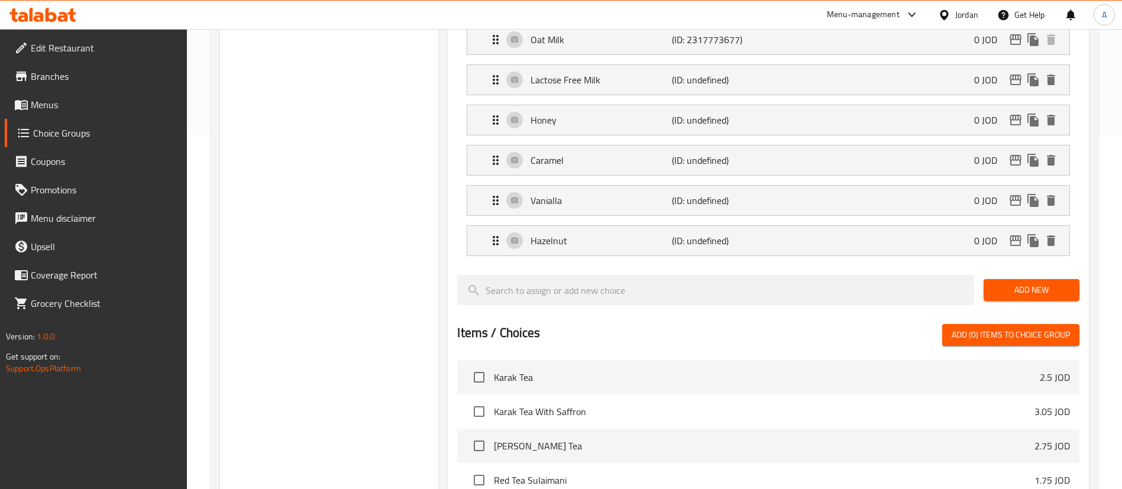
click at [1049, 283] on span "Add New" at bounding box center [1031, 290] width 77 height 15
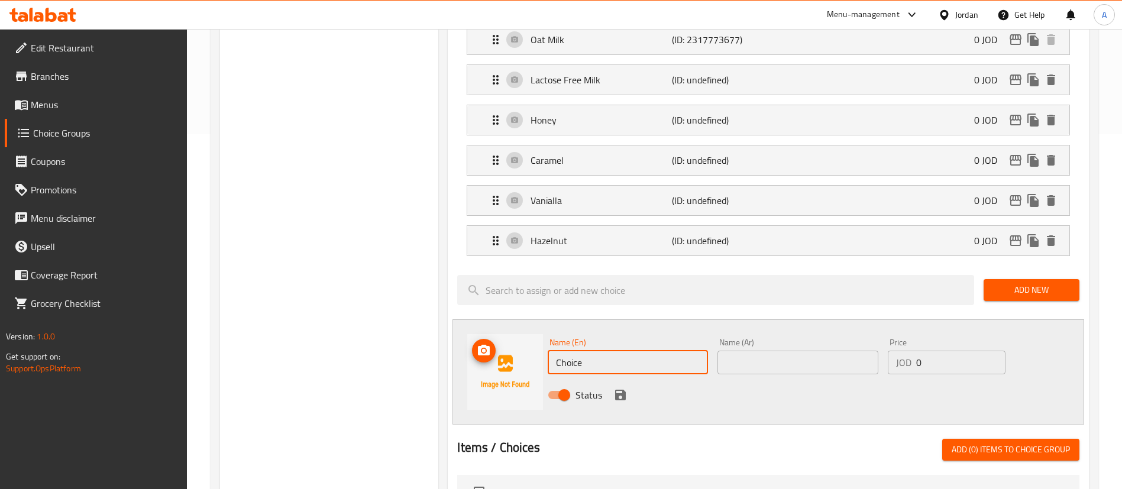
drag, startPoint x: 513, startPoint y: 328, endPoint x: 413, endPoint y: 331, distance: 100.0
click at [424, 331] on div "Choice Groups Your Choice Of: 2 Your Choice Of Luqaimat: 4 Add On's 3 Add On's …" at bounding box center [657, 319] width 874 height 1081
drag, startPoint x: 521, startPoint y: 328, endPoint x: 429, endPoint y: 321, distance: 91.4
click at [442, 323] on div "Add On's (ID: 1038236) Add On's ​ اضافة ​ Min: 0 ​ Max: 0 ​ Save Assigned to Ad…" at bounding box center [765, 319] width 655 height 1081
type input "Caramel Sugar Free"
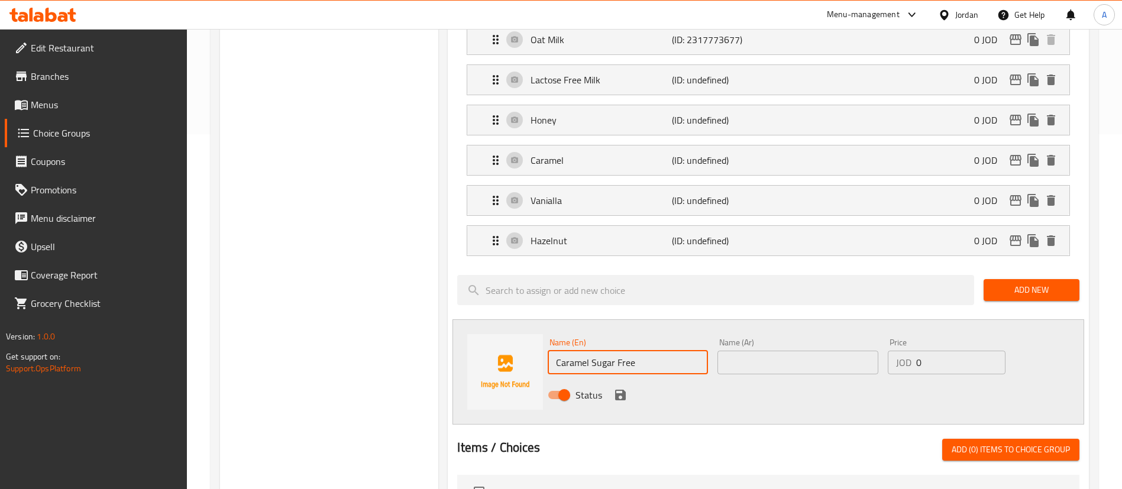
click at [777, 338] on div "Name (Ar) Name (Ar)" at bounding box center [797, 356] width 160 height 36
drag, startPoint x: 731, startPoint y: 328, endPoint x: 677, endPoint y: 345, distance: 56.7
click at [730, 351] on input "text" at bounding box center [797, 363] width 160 height 24
paste input "كراميل خالي من السكر"
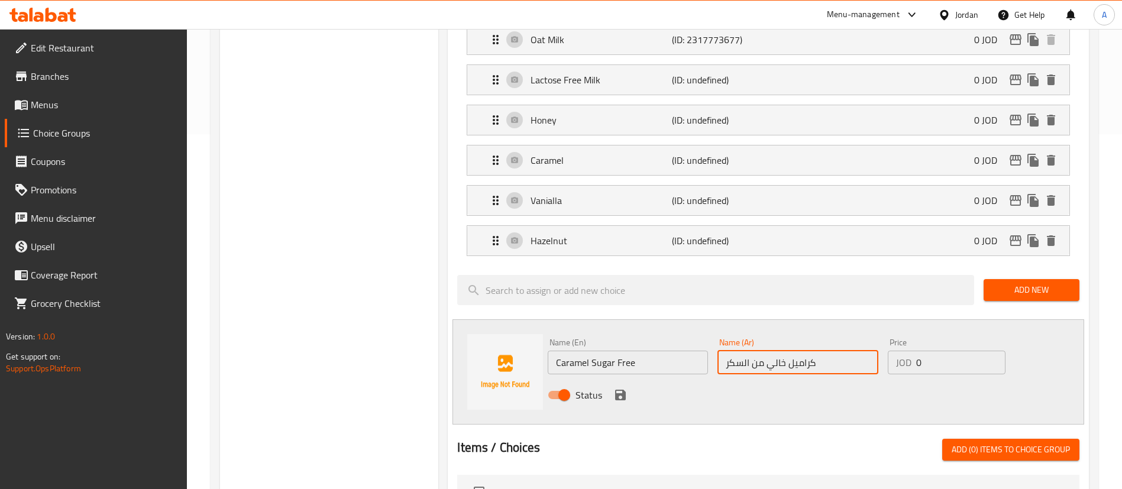
type input "كراميل خالي من السكر"
click at [620, 388] on icon "save" at bounding box center [620, 395] width 14 height 14
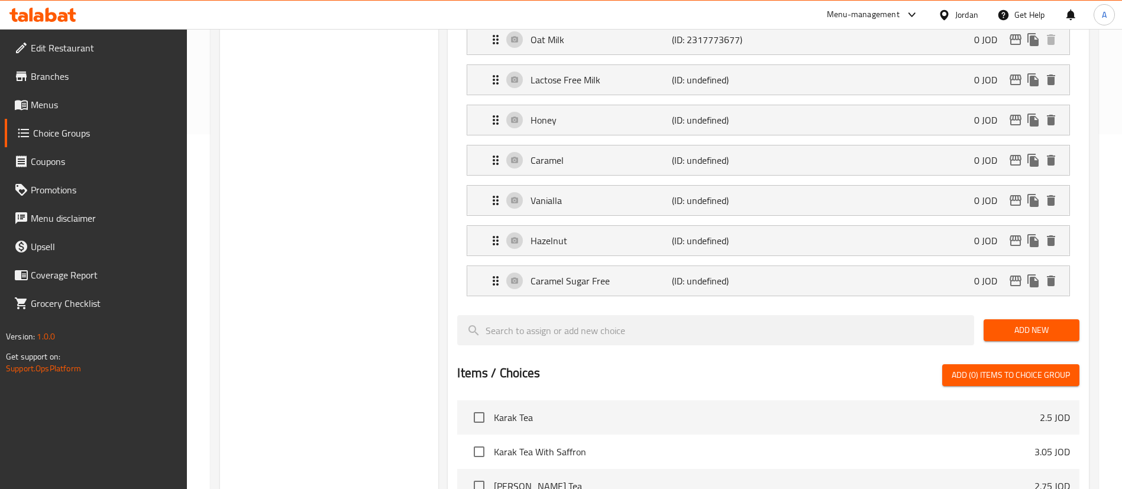
click at [1019, 319] on button "Add New" at bounding box center [1032, 330] width 96 height 22
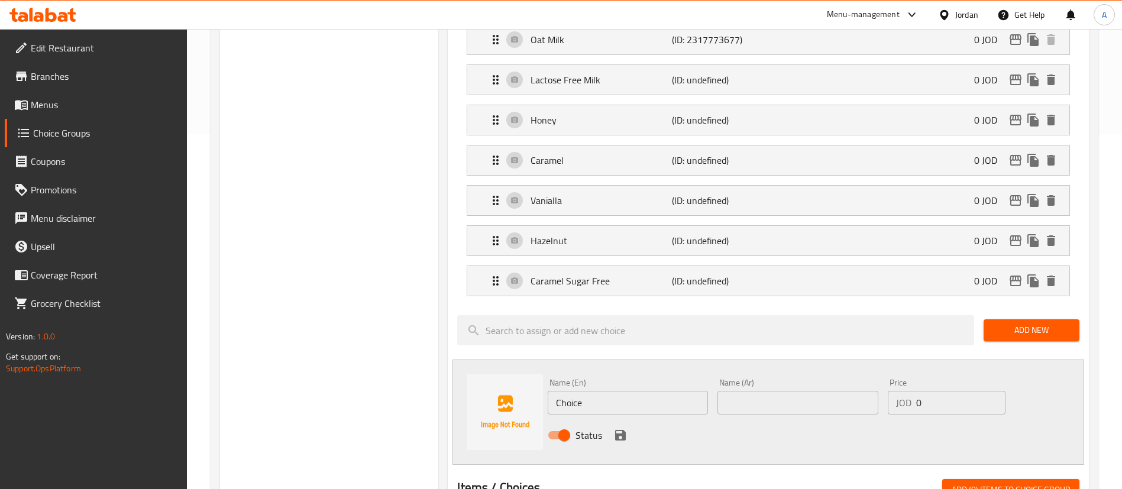
drag, startPoint x: 536, startPoint y: 379, endPoint x: 501, endPoint y: 373, distance: 35.5
click at [509, 375] on div "Name (En) Choice Name (En) Name (Ar) Name (Ar) Price JOD 0 Price Status" at bounding box center [768, 412] width 632 height 105
click at [357, 387] on div "Choice Groups Your Choice Of: 2 Your Choice Of Luqaimat: 4 Add On's 3 Add On's …" at bounding box center [657, 339] width 874 height 1121
type input "Vanilla Sugar Free"
click at [777, 419] on div "Status" at bounding box center [797, 435] width 509 height 32
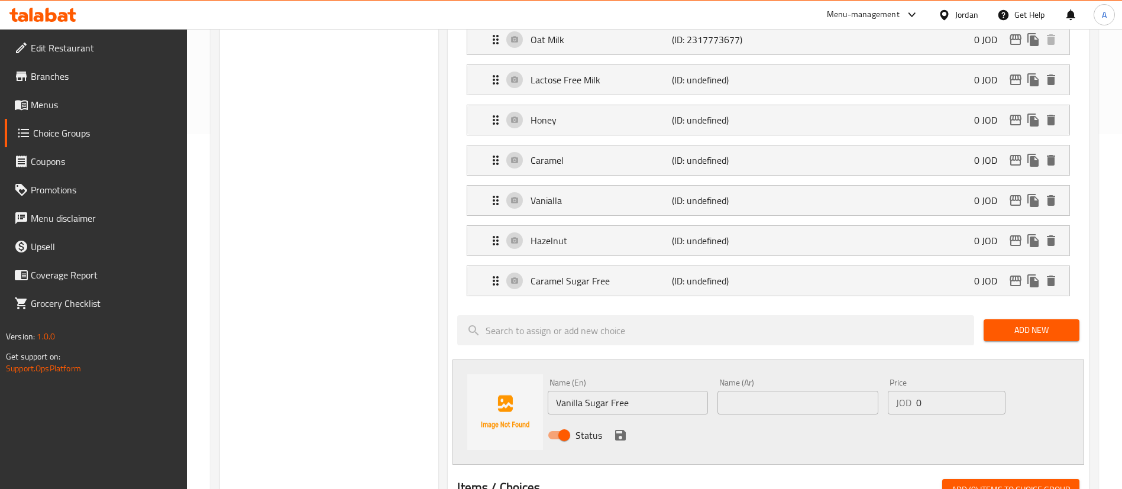
click at [768, 391] on input "text" at bounding box center [797, 403] width 160 height 24
paste input "الفانيليا خالية من السكر"
type input "الفانيليا خالية من السكر"
click at [613, 428] on icon "save" at bounding box center [620, 435] width 14 height 14
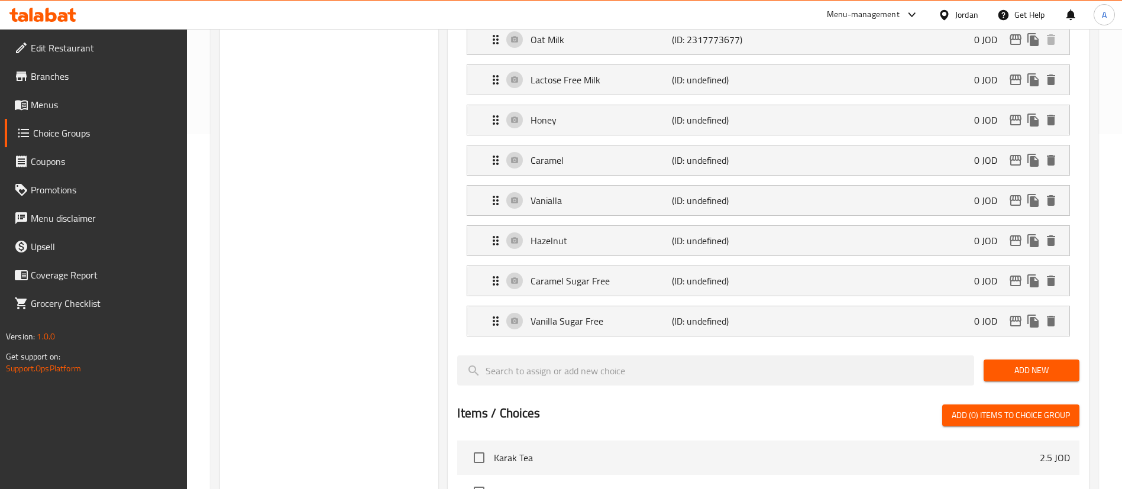
click at [992, 360] on button "Add New" at bounding box center [1032, 371] width 96 height 22
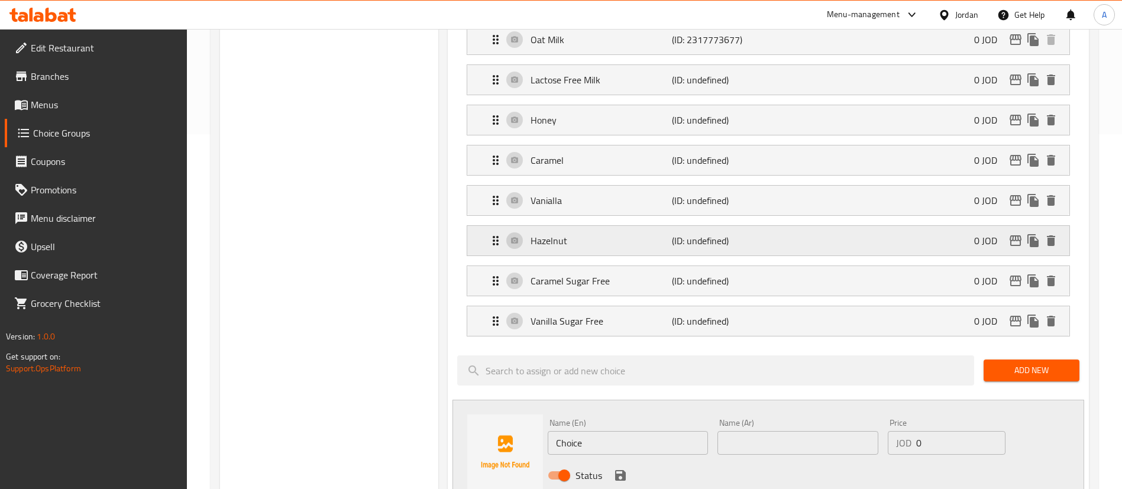
click at [578, 226] on div "Hazelnut (ID: undefined) 0 JOD" at bounding box center [772, 241] width 567 height 30
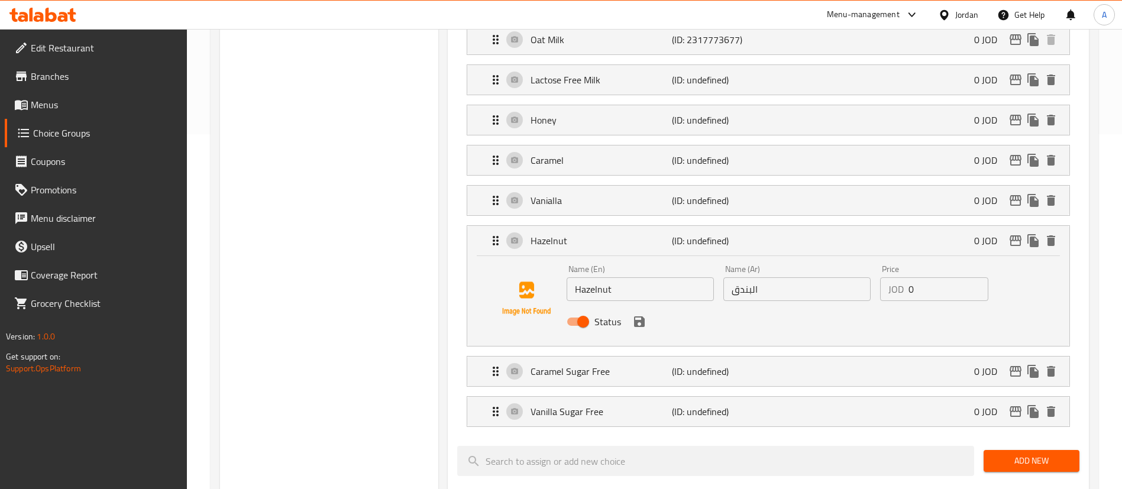
drag, startPoint x: 645, startPoint y: 264, endPoint x: 522, endPoint y: 263, distance: 122.4
click at [528, 263] on div "Name (En) Hazelnut Name (En) Name (Ar) البندق Name (Ar) Price JOD 0 Price Status" at bounding box center [768, 298] width 564 height 80
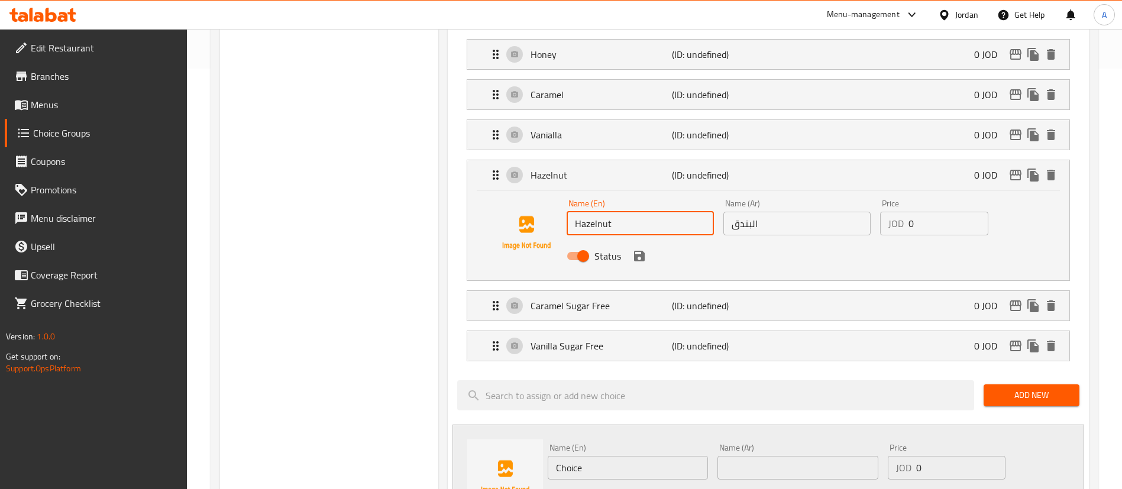
scroll to position [532, 0]
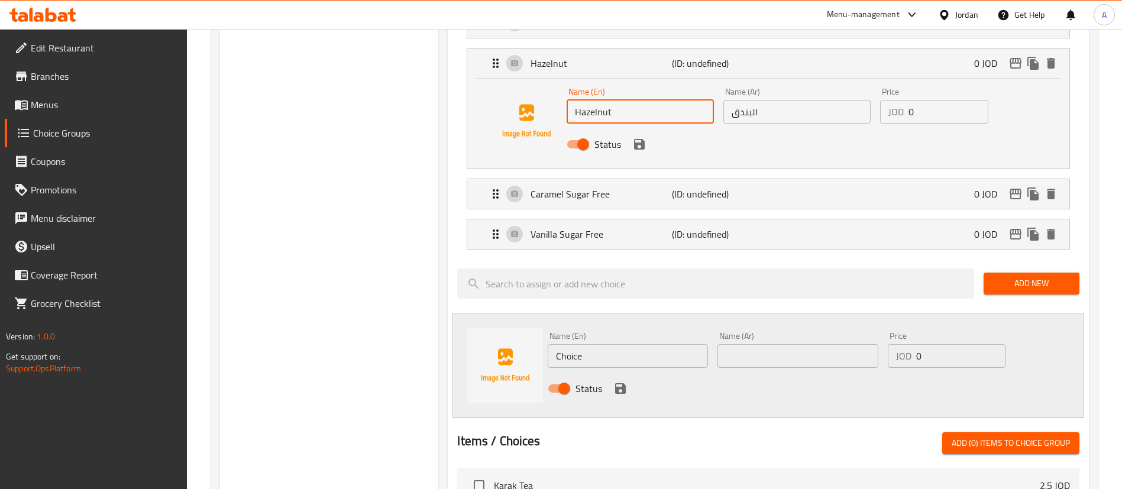
drag, startPoint x: 610, startPoint y: 321, endPoint x: 419, endPoint y: 324, distance: 190.5
click at [428, 324] on div "Choice Groups Your Choice Of: 2 Your Choice Of Luqaimat: 4 Add On's 3 Add On's …" at bounding box center [657, 228] width 874 height 1252
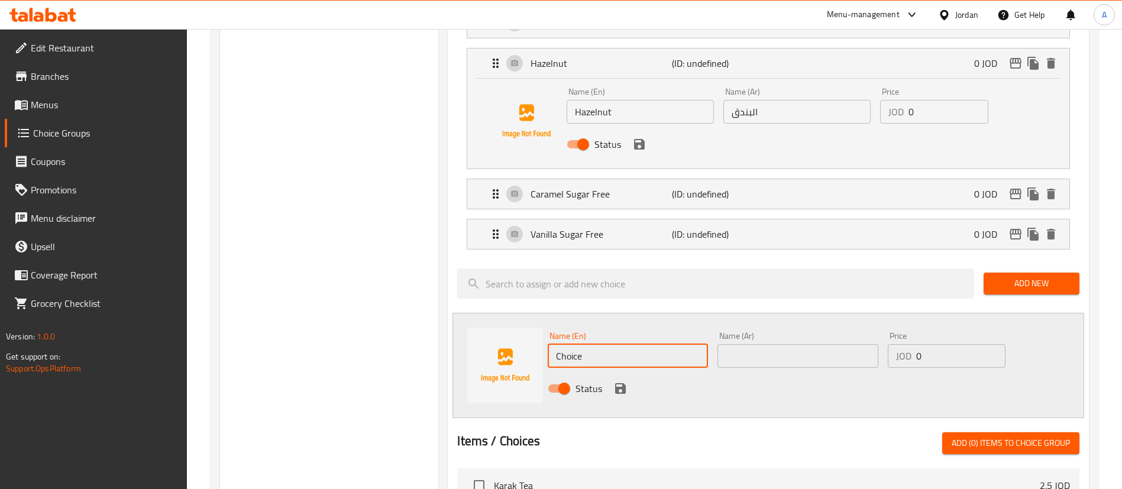
paste input "Hazelnut"
drag, startPoint x: 629, startPoint y: 325, endPoint x: 442, endPoint y: 334, distance: 187.1
click at [474, 324] on div "Name (En) Hazelnut Sugar Free Name (En) Name (Ar) Name (Ar) Price JOD 0 Price S…" at bounding box center [768, 365] width 632 height 105
type input "Hazelnut Sugar Free"
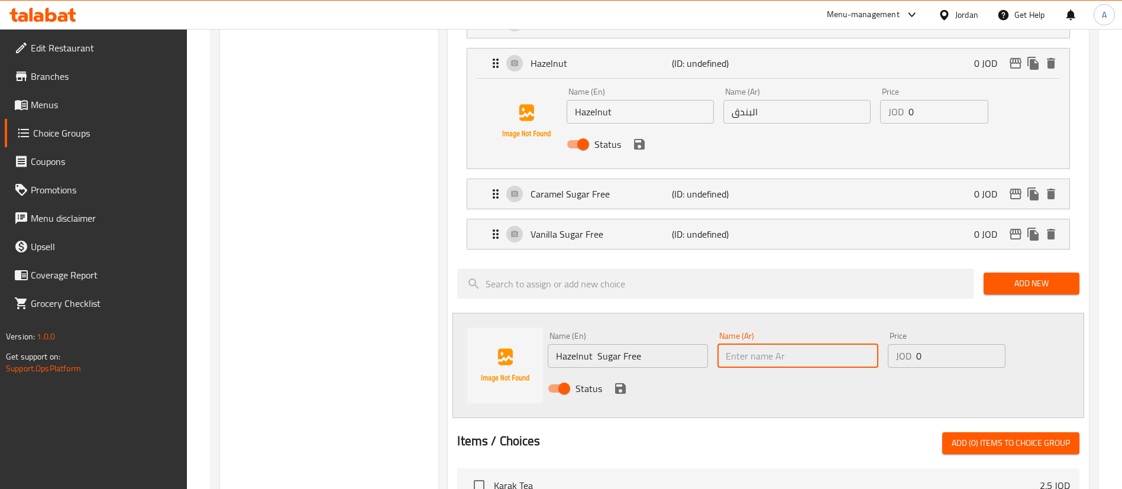
click at [774, 344] on input "text" at bounding box center [797, 356] width 160 height 24
paste input "بندق خالي من السكر"
type input "بندق خالي من السكر"
click at [615, 382] on icon "save" at bounding box center [620, 389] width 14 height 14
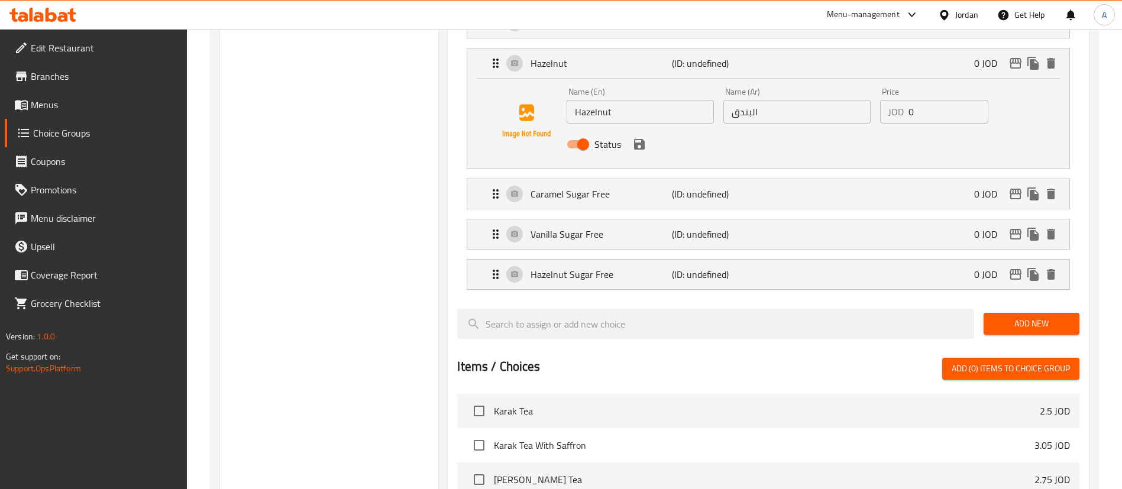
click at [1062, 304] on div "Add New" at bounding box center [1031, 324] width 105 height 40
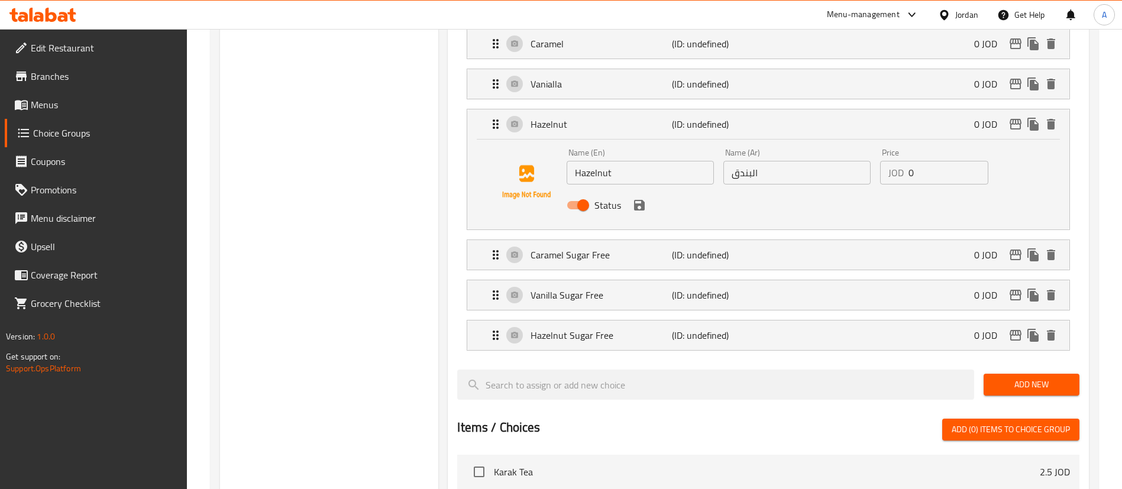
scroll to position [444, 0]
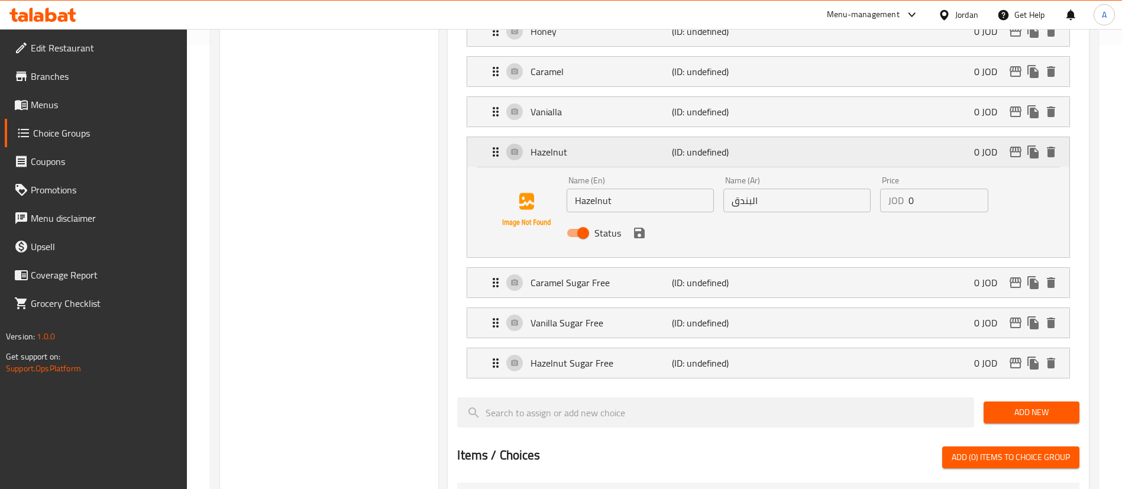
click at [796, 137] on div "Hazelnut (ID: undefined) 0 JOD" at bounding box center [772, 152] width 567 height 30
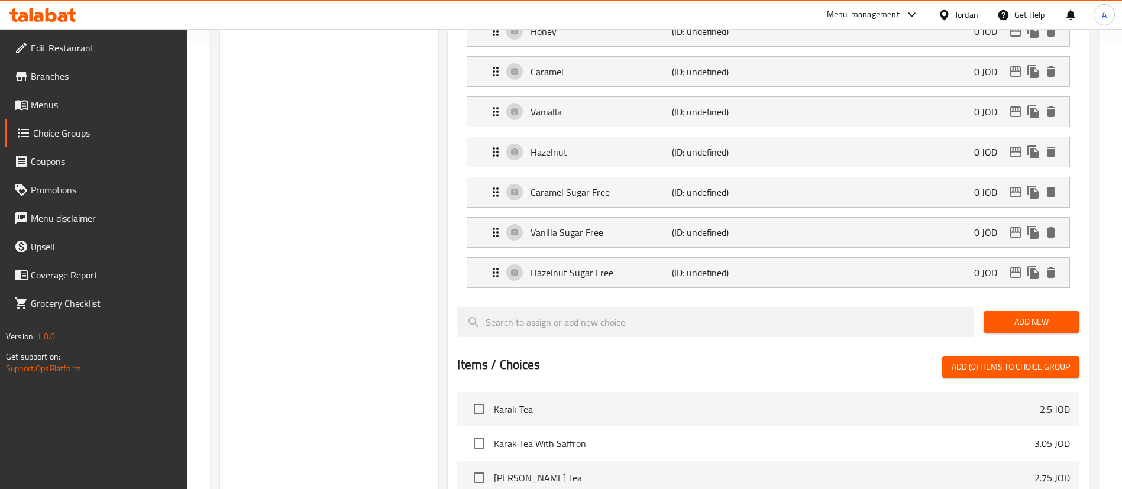
click at [1011, 315] on span "Add New" at bounding box center [1031, 322] width 77 height 15
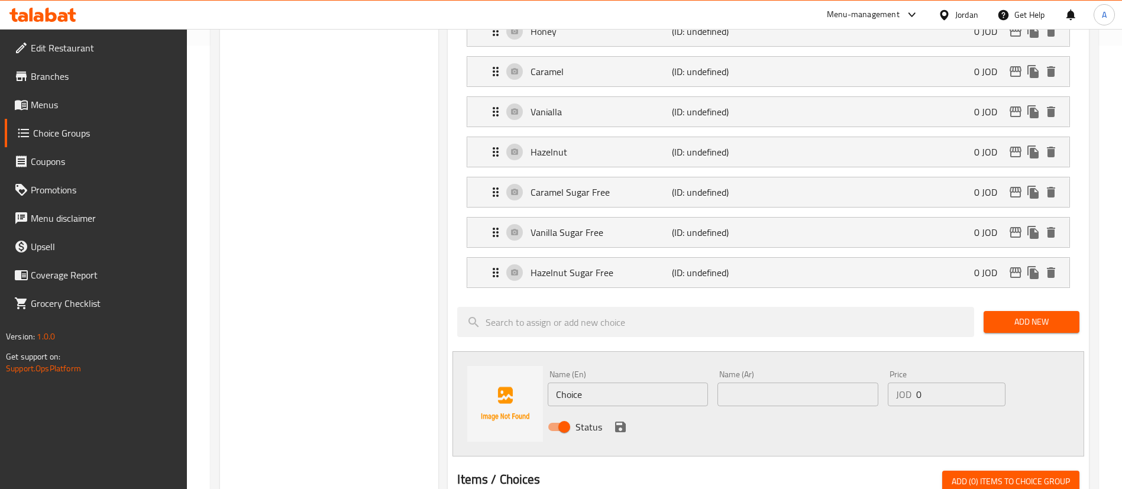
drag, startPoint x: 587, startPoint y: 358, endPoint x: 502, endPoint y: 359, distance: 85.8
click at [516, 359] on div "Name (En) Choice Name (En) Name (Ar) Name (Ar) Price JOD 0 Price Status" at bounding box center [768, 403] width 632 height 105
type input "Salted Caramel"
drag, startPoint x: 615, startPoint y: 364, endPoint x: 394, endPoint y: 274, distance: 238.0
click at [444, 329] on div "Assigned to Add On's Almond Milk (ID: 2317773675) 0 JOD Name (En) Almond Milk N…" at bounding box center [768, 312] width 651 height 996
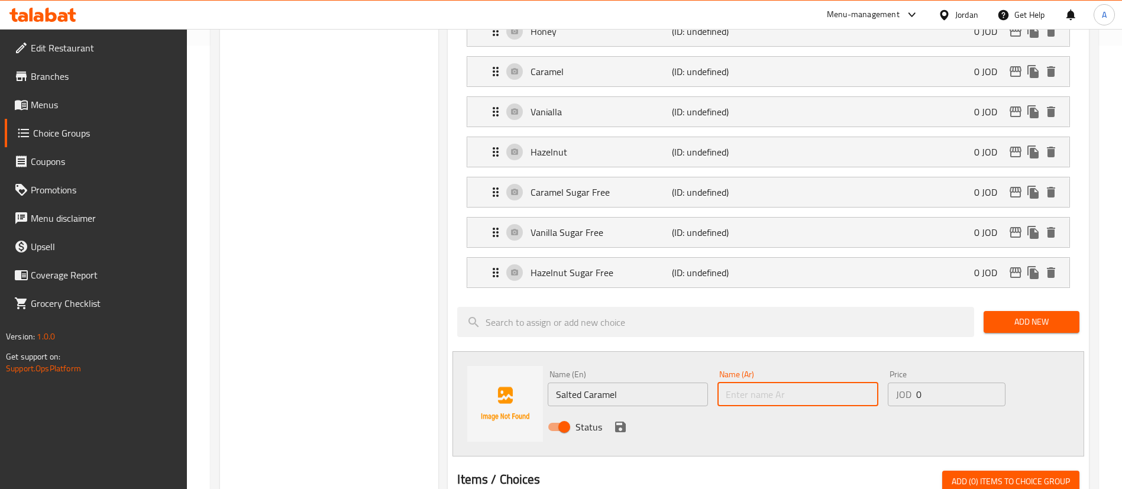
click at [760, 383] on input "text" at bounding box center [797, 395] width 160 height 24
paste input "كراميل مملح"
type input "كراميل مملح"
click at [608, 411] on div "Status" at bounding box center [797, 427] width 509 height 32
drag, startPoint x: 613, startPoint y: 397, endPoint x: 867, endPoint y: 338, distance: 260.6
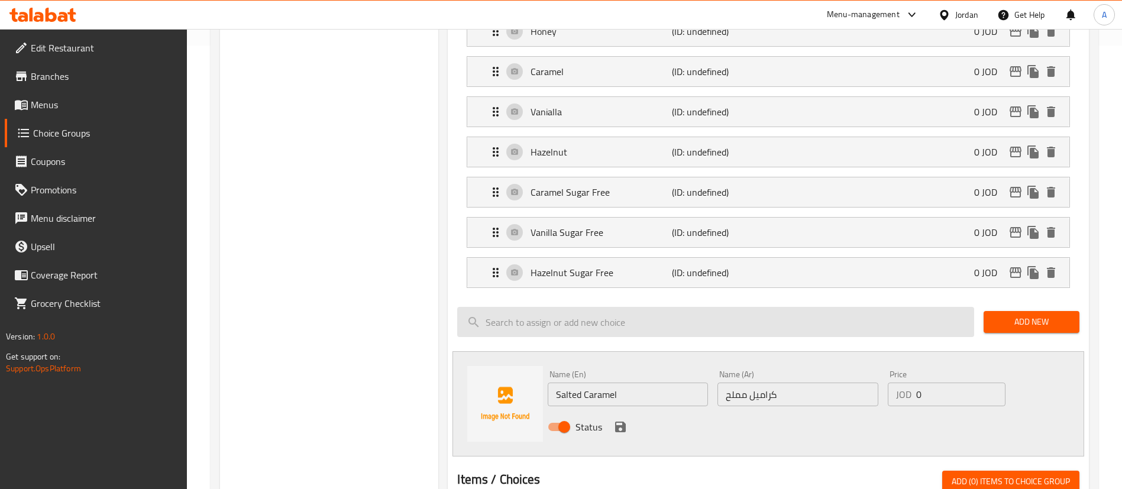
click at [613, 420] on icon "save" at bounding box center [620, 427] width 14 height 14
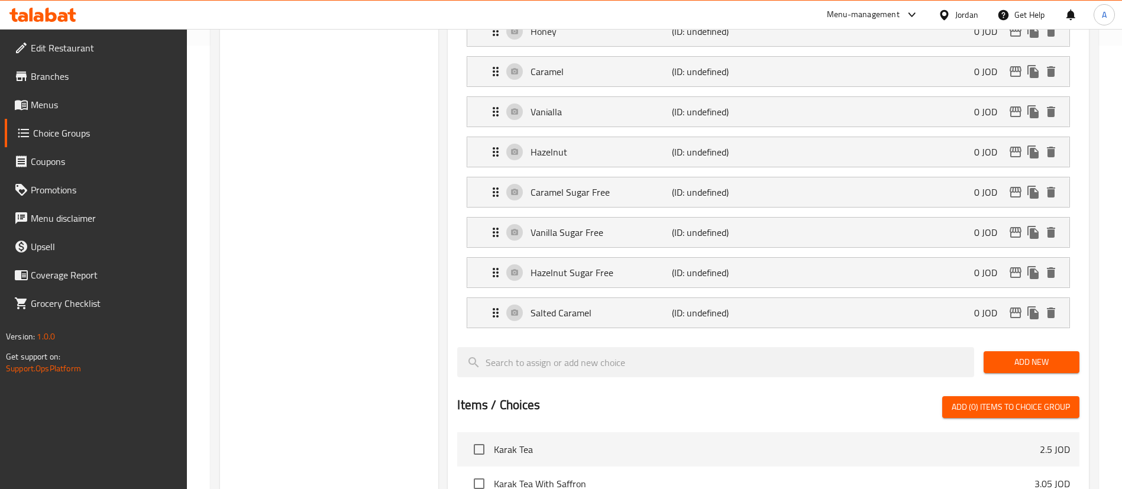
drag, startPoint x: 1040, startPoint y: 329, endPoint x: 723, endPoint y: 22, distance: 440.9
click at [1039, 355] on span "Add New" at bounding box center [1031, 362] width 77 height 15
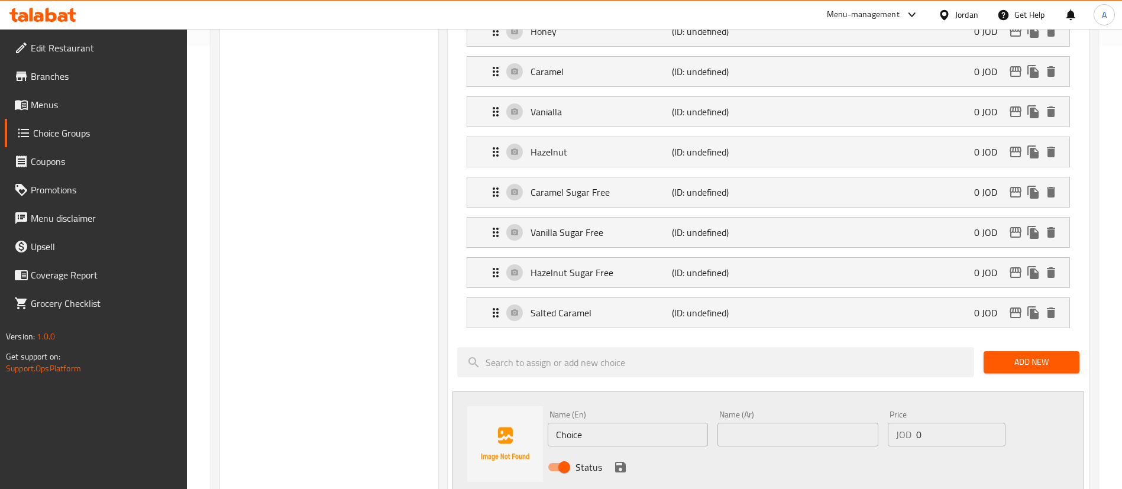
drag, startPoint x: 651, startPoint y: 403, endPoint x: 523, endPoint y: 406, distance: 127.2
click at [541, 406] on div "Name (En) Choice Name (En) Name (Ar) Name (Ar) Price JOD 0 Price Status" at bounding box center [768, 444] width 632 height 105
click at [628, 423] on input "Extra" at bounding box center [628, 435] width 160 height 24
type input "Extra Shot"
drag, startPoint x: 623, startPoint y: 393, endPoint x: 461, endPoint y: 367, distance: 164.7
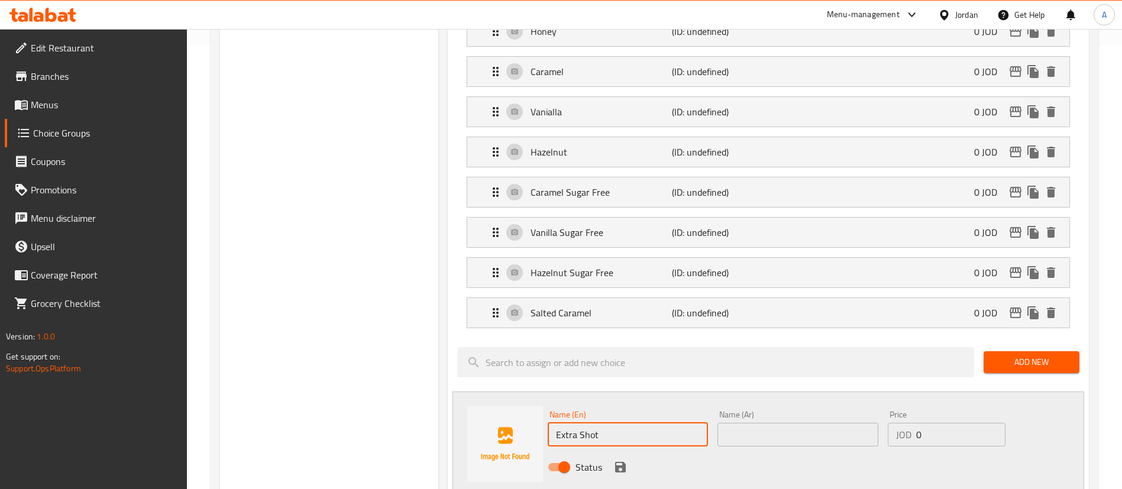
click at [481, 392] on div "Name (En) Extra Shot Name (En) Name (Ar) Name (Ar) Price JOD 0 Price Status" at bounding box center [768, 444] width 632 height 105
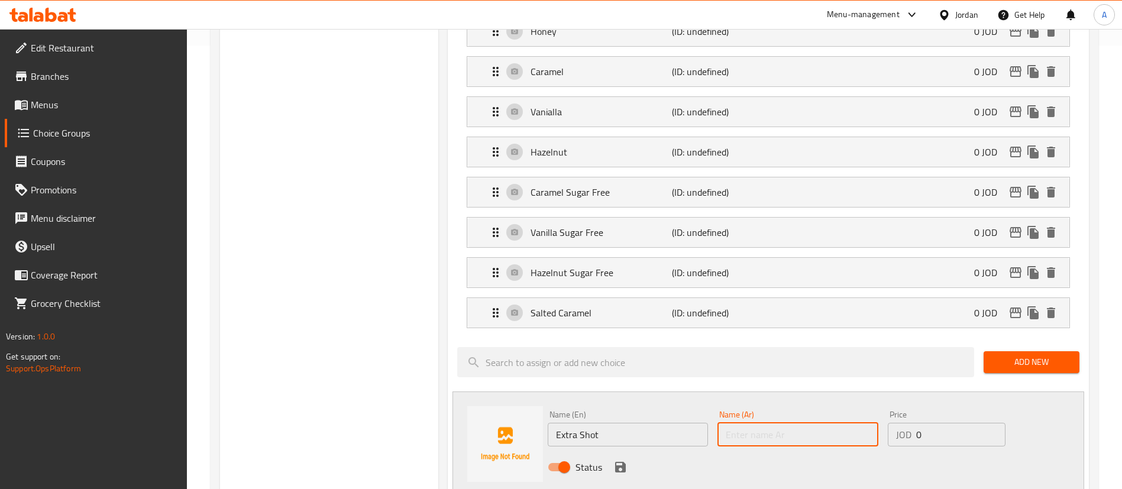
click at [783, 423] on input "text" at bounding box center [797, 435] width 160 height 24
paste input "طلقة اضافية"
type input "طلقة اضافية"
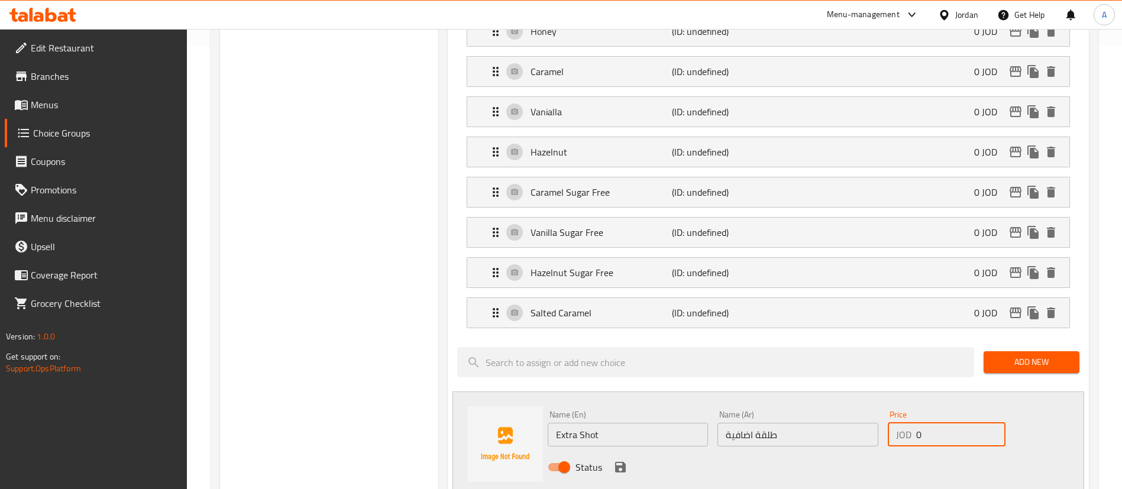
drag, startPoint x: 904, startPoint y: 399, endPoint x: 706, endPoint y: 409, distance: 198.4
click at [846, 406] on div "Name (En) Extra Shot Name (En) Name (Ar) طلقة اضافية Name (Ar) Price JOD 0 Pric…" at bounding box center [797, 444] width 509 height 77
type input "1"
click at [622, 451] on div "Status" at bounding box center [797, 467] width 509 height 32
click at [615, 462] on icon "save" at bounding box center [620, 467] width 11 height 11
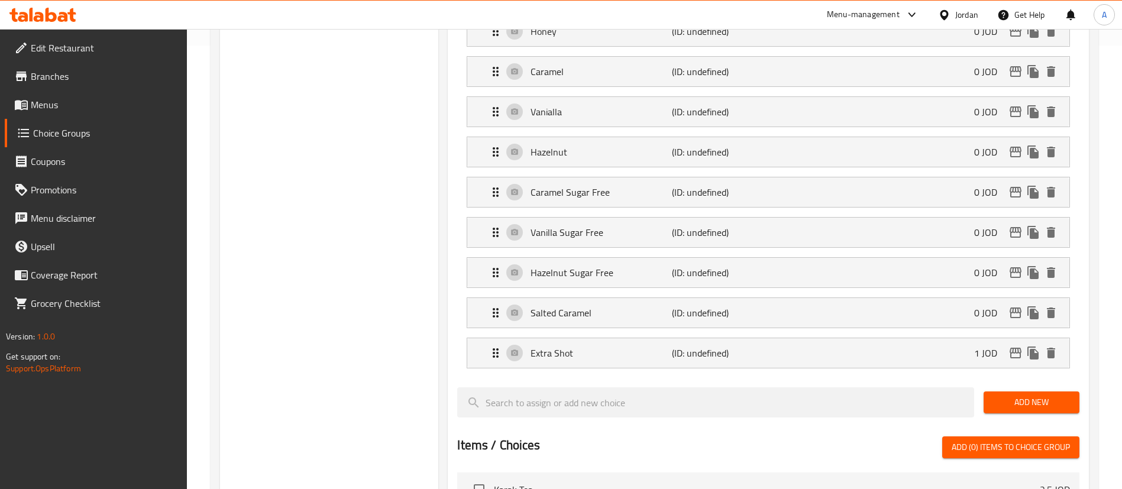
click at [1064, 395] on span "Add New" at bounding box center [1031, 402] width 77 height 15
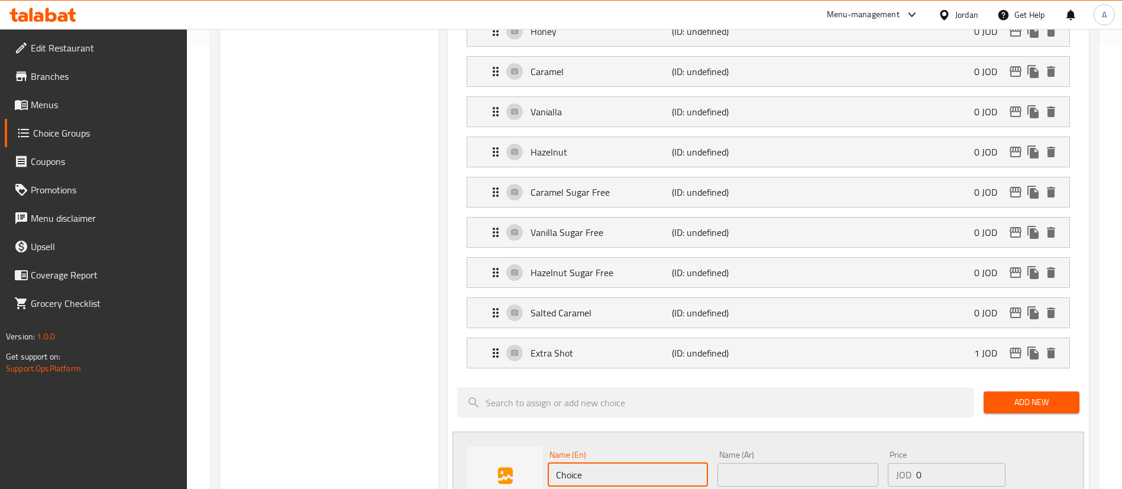
drag, startPoint x: 602, startPoint y: 442, endPoint x: 468, endPoint y: 430, distance: 134.3
click at [522, 441] on div "Name (En) Choice Name (En) Name (Ar) Name (Ar) Price JOD 0 Price Status" at bounding box center [768, 484] width 632 height 105
drag, startPoint x: 503, startPoint y: 449, endPoint x: 429, endPoint y: 355, distance: 119.5
click at [473, 441] on div "Name (En) Decaf Name (En) Name (Ar) Name (Ar) Price JOD 0 Price Status" at bounding box center [768, 484] width 632 height 105
type input "Decaf"
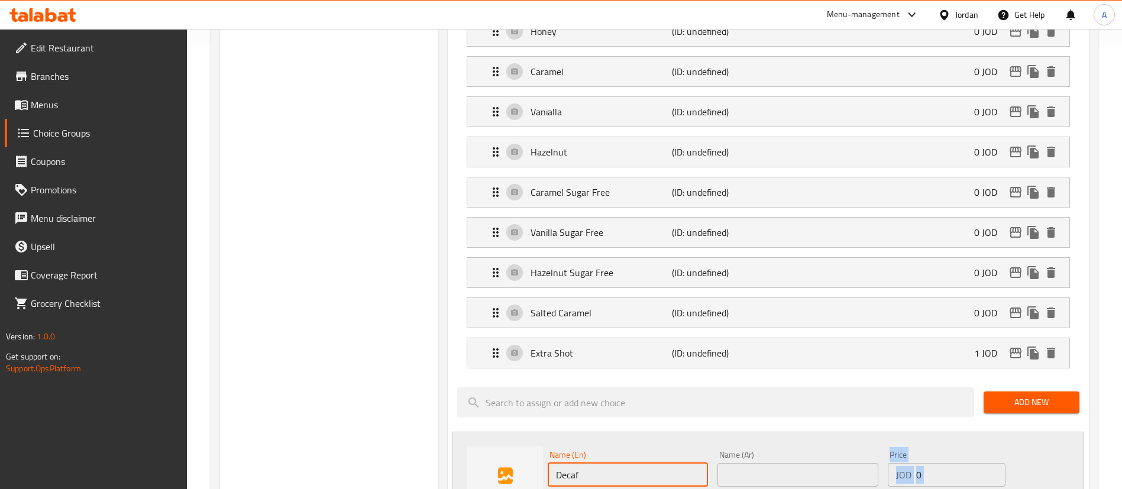
click at [770, 455] on div "Name (En) Decaf Name (En) Name (Ar) Name (Ar) Price JOD 0 Price Status" at bounding box center [797, 484] width 509 height 77
click at [771, 463] on input "text" at bounding box center [797, 475] width 160 height 24
paste input "منزوعة الكافيين"
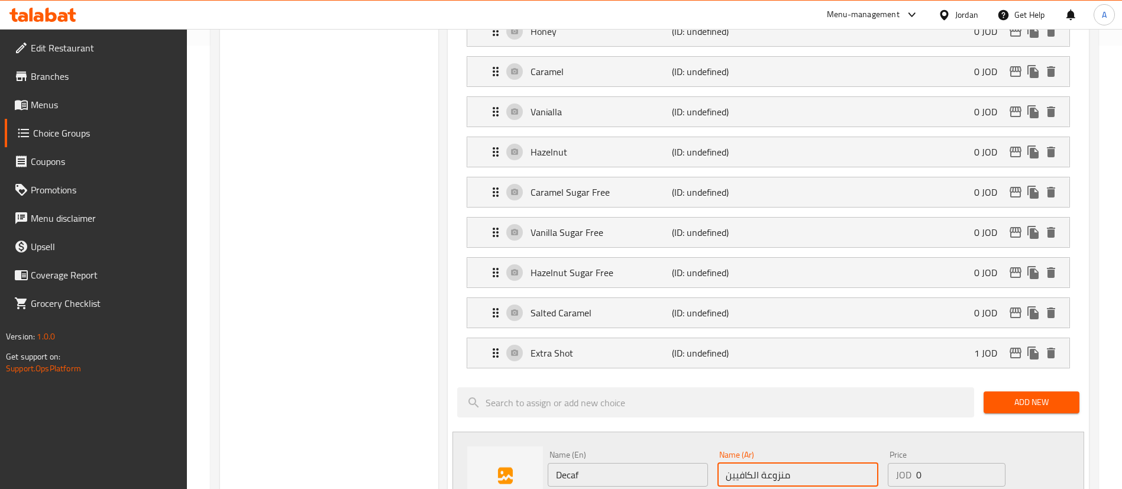
type input "منزوعة الكافيين"
drag, startPoint x: 932, startPoint y: 449, endPoint x: 930, endPoint y: 438, distance: 11.4
click at [933, 463] on input "0" at bounding box center [960, 475] width 89 height 24
type input "0.5"
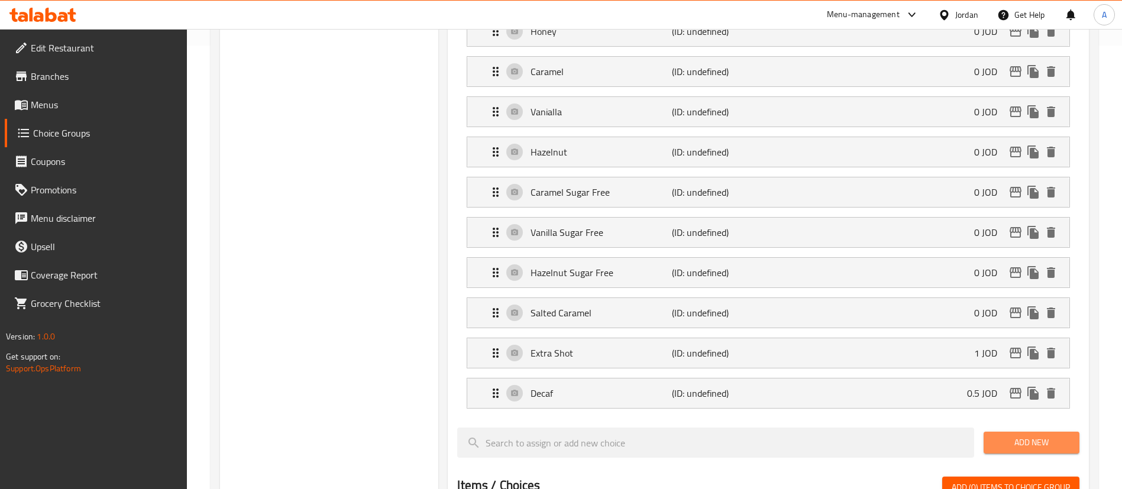
click at [1023, 435] on span "Add New" at bounding box center [1031, 442] width 77 height 15
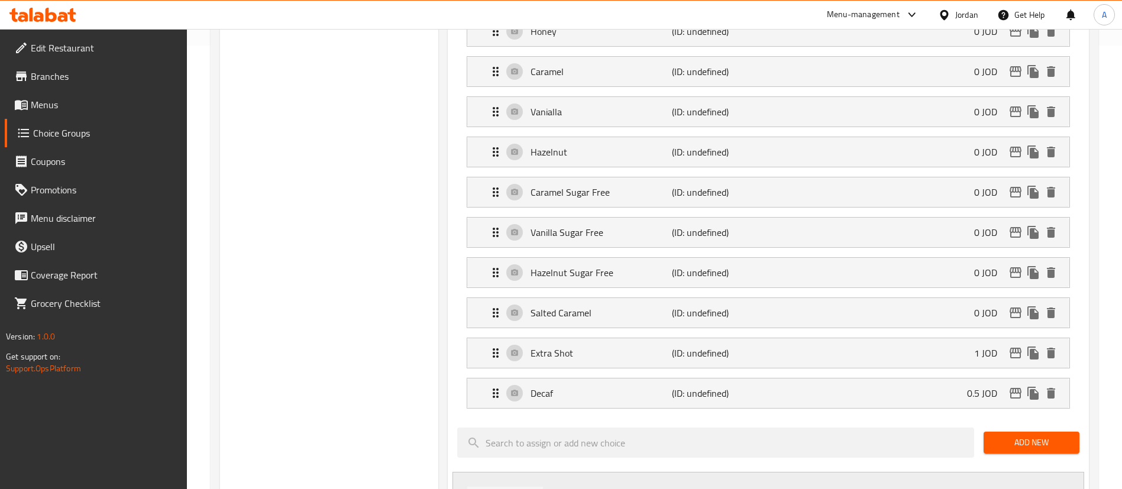
click at [438, 473] on div "Choice Groups Your Choice Of: 2 Your Choice Of Luqaimat: 4 Add On's 3 Add On's …" at bounding box center [657, 352] width 874 height 1323
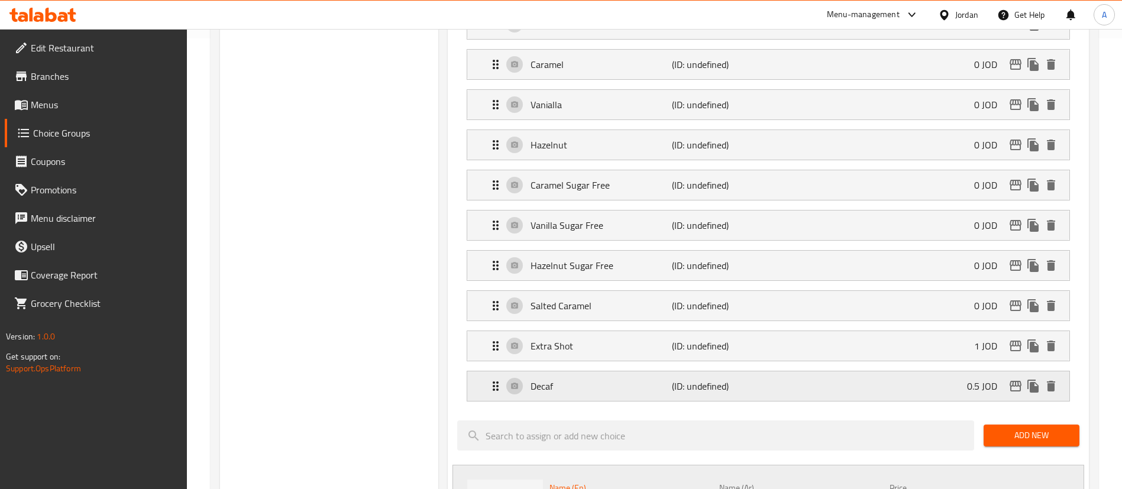
type input "Pistachio"
type input "بستاشيو"
drag, startPoint x: 939, startPoint y: 475, endPoint x: 758, endPoint y: 464, distance: 180.8
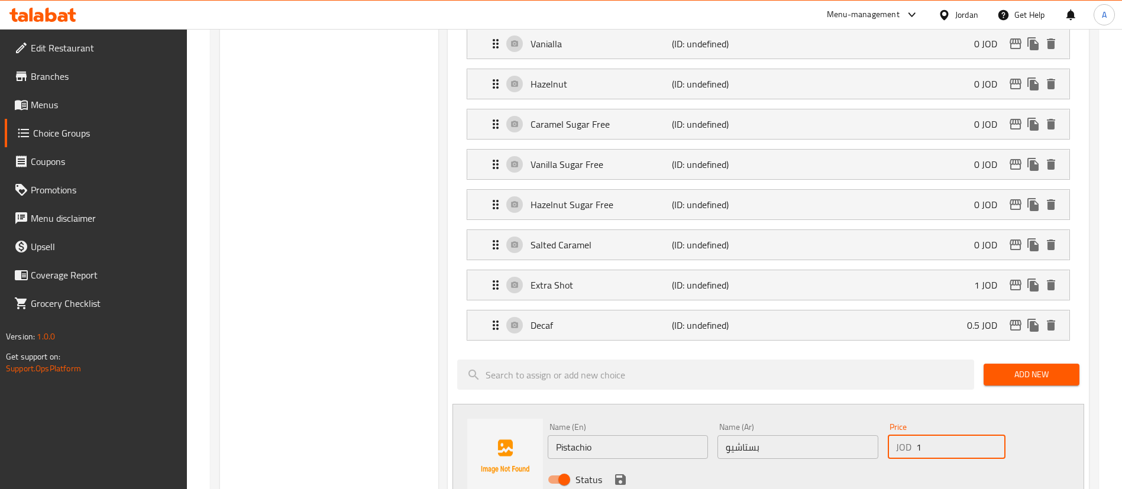
scroll to position [539, 0]
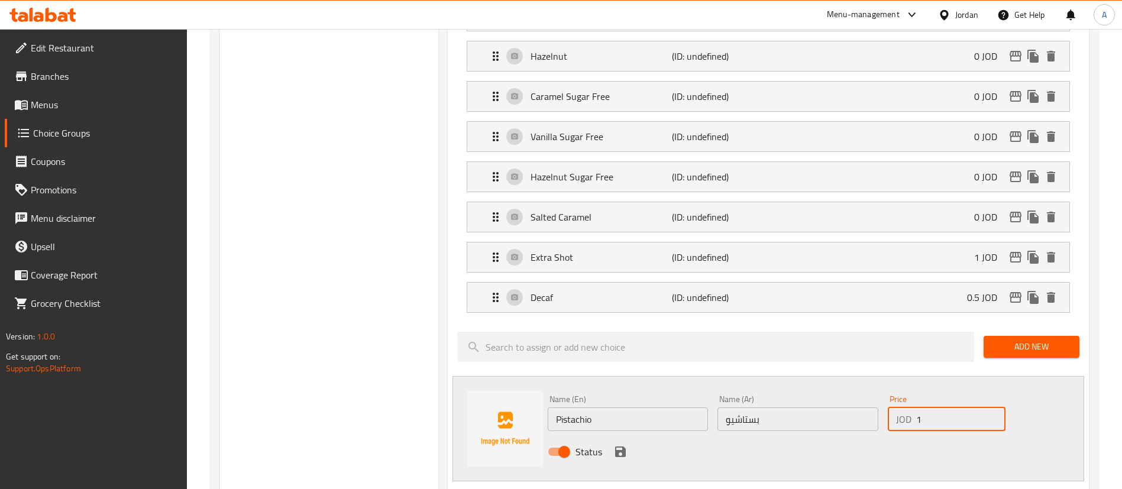
type input "1"
click at [632, 436] on div "Status" at bounding box center [797, 452] width 509 height 32
click at [620, 447] on icon "save" at bounding box center [620, 452] width 11 height 11
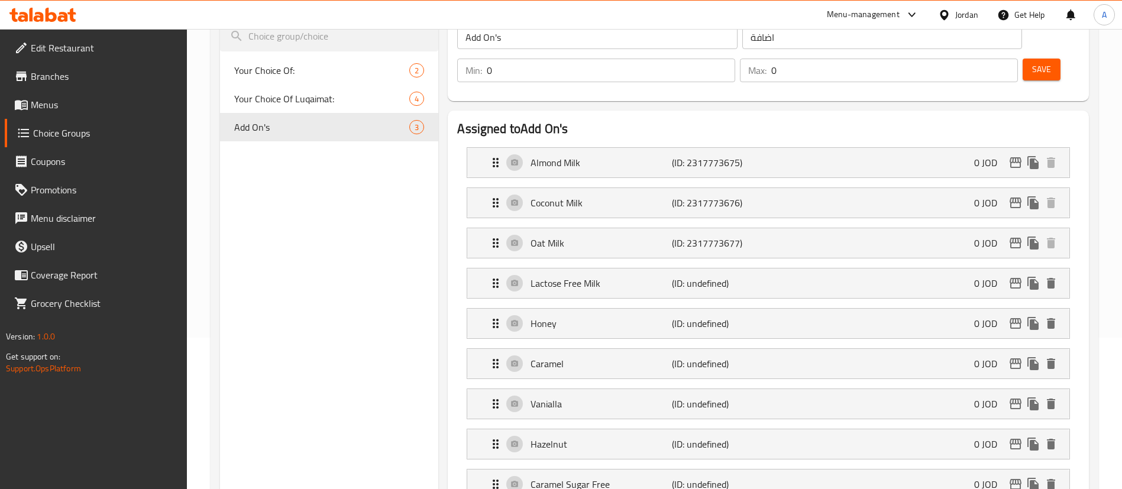
scroll to position [7, 0]
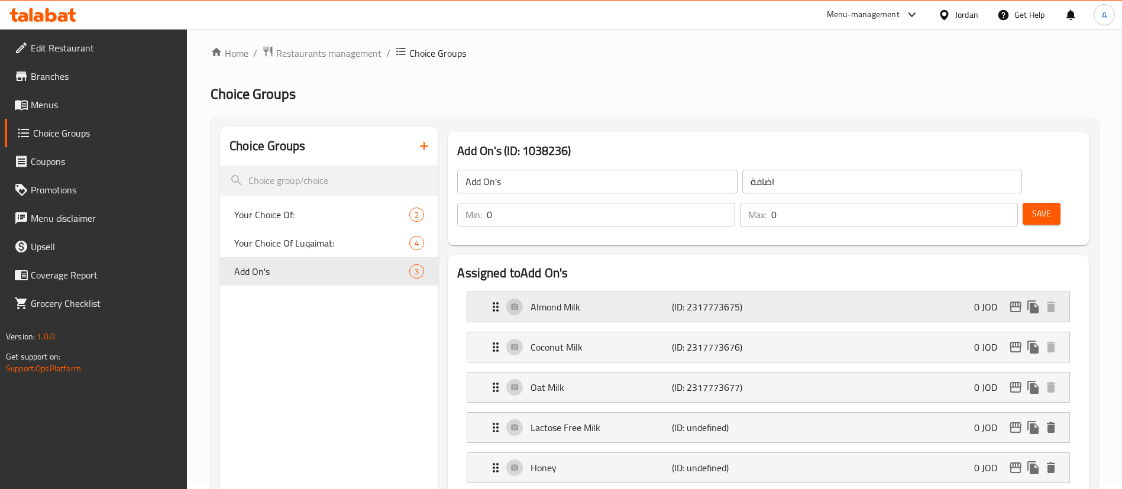
click at [926, 292] on div "Almond Milk (ID: 2317773675) 0 JOD" at bounding box center [772, 307] width 567 height 30
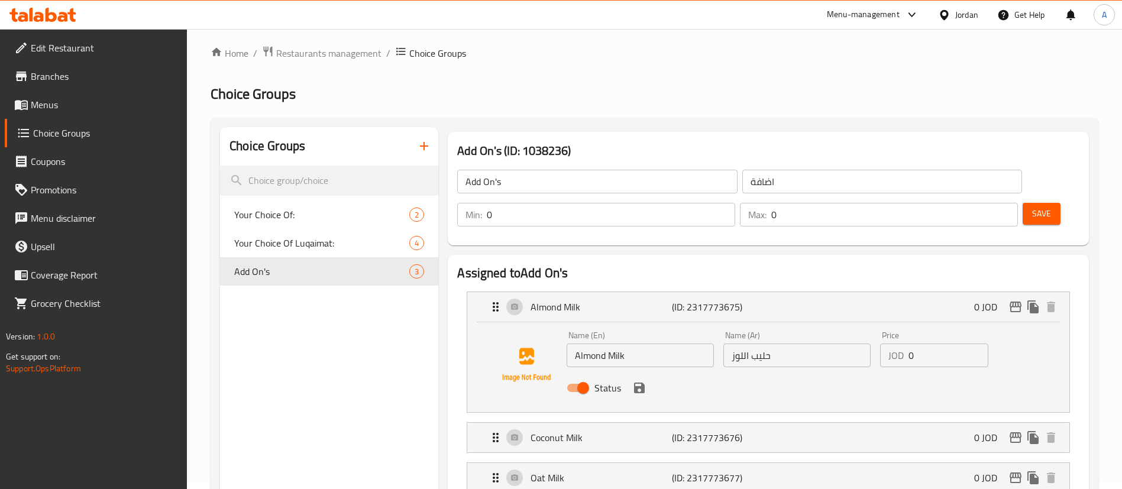
click at [940, 344] on input "0" at bounding box center [949, 356] width 80 height 24
drag, startPoint x: 942, startPoint y: 321, endPoint x: 837, endPoint y: 298, distance: 107.1
click at [845, 327] on div "Name (En) Almond Milk Name (En) Name (Ar) حليب اللوز Name (Ar) Price JOD 0.75 P…" at bounding box center [797, 365] width 470 height 77
click at [838, 423] on div "Coconut Milk (ID: 2317773676) 0 JOD" at bounding box center [772, 438] width 567 height 30
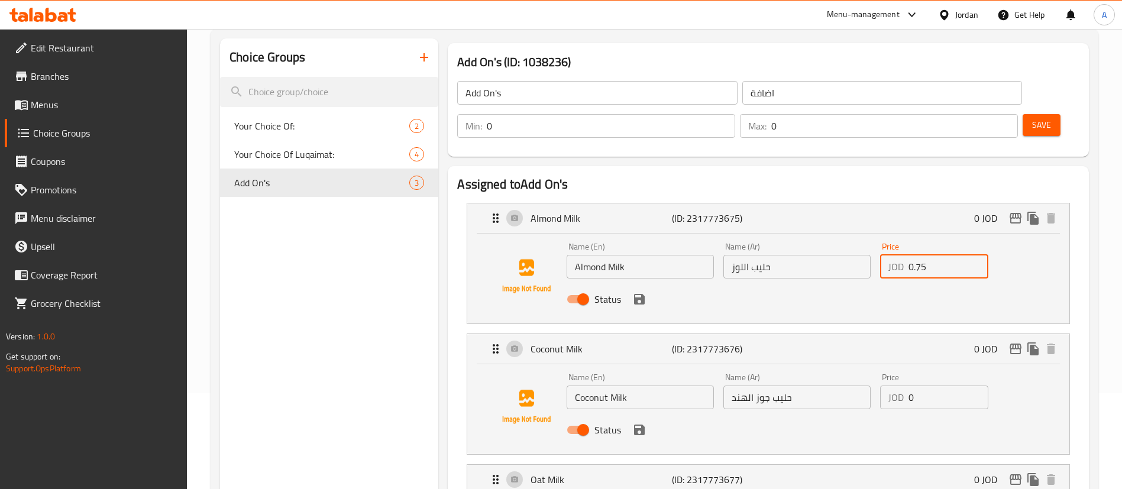
type input "0.75"
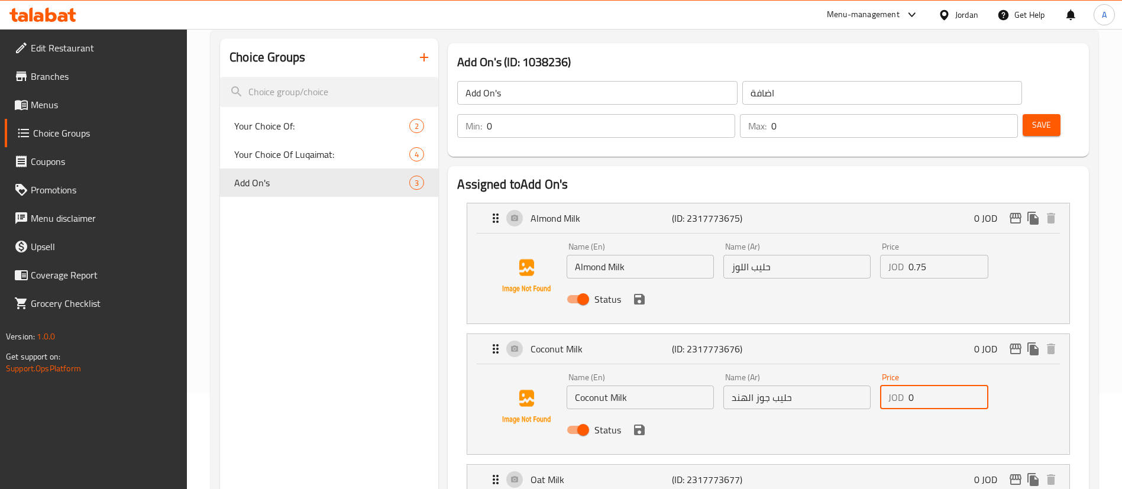
drag, startPoint x: 939, startPoint y: 363, endPoint x: 862, endPoint y: 365, distance: 76.9
click at [890, 386] on div "JOD 0 Price" at bounding box center [934, 398] width 108 height 24
paste input ".75"
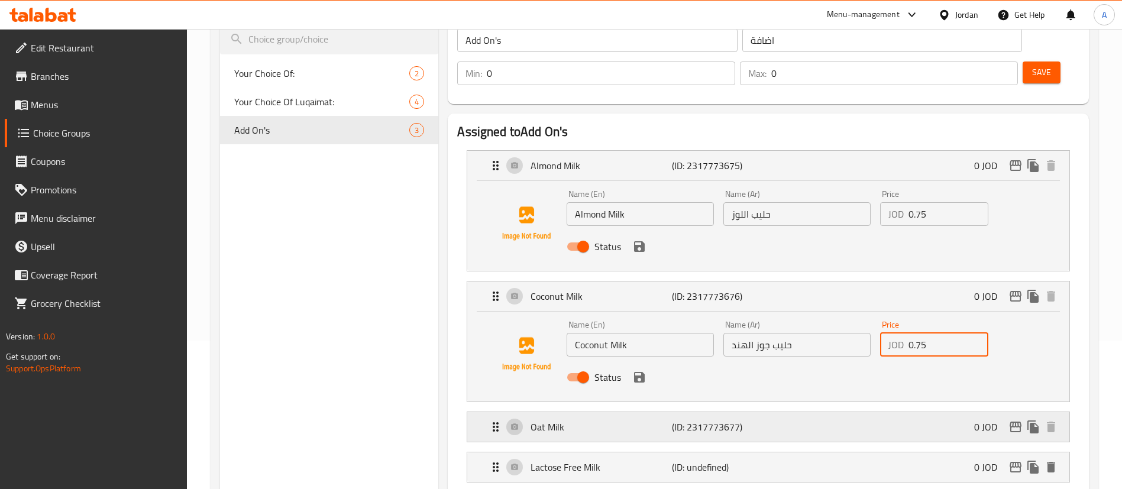
scroll to position [185, 0]
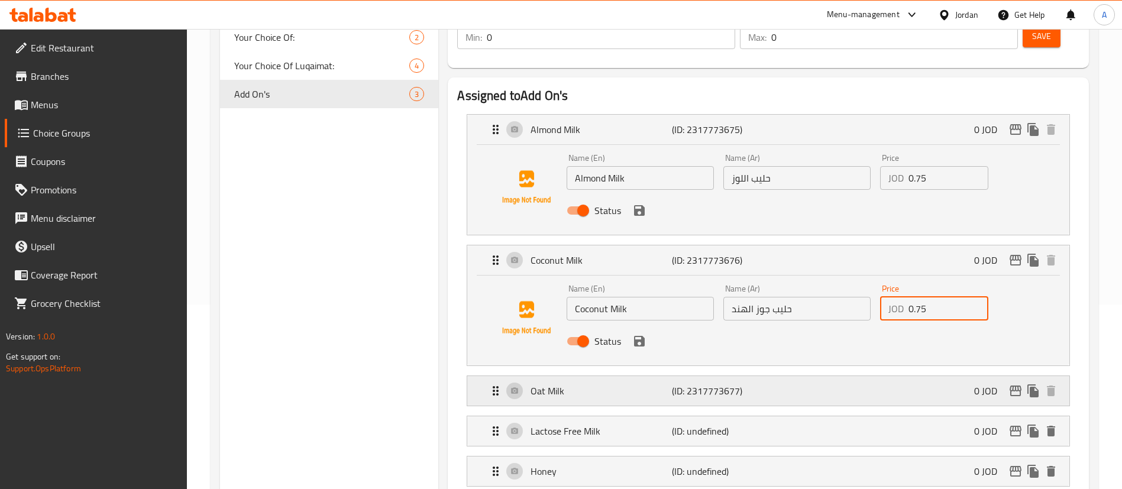
click at [914, 376] on div "Oat Milk (ID: 2317773677) 0 JOD" at bounding box center [772, 391] width 567 height 30
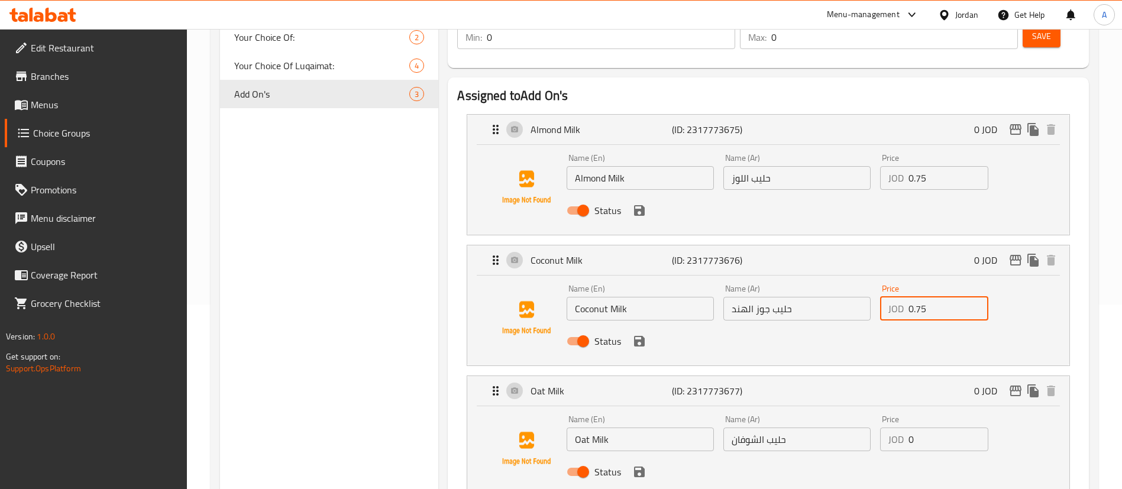
type input "0.75"
drag, startPoint x: 930, startPoint y: 404, endPoint x: 842, endPoint y: 403, distance: 87.5
click at [842, 410] on div "Name (En) Oat Milk Name (En) Name (Ar) حليب الشوفان Name (Ar) Price JOD 0 Price…" at bounding box center [797, 448] width 470 height 77
paste input ".75"
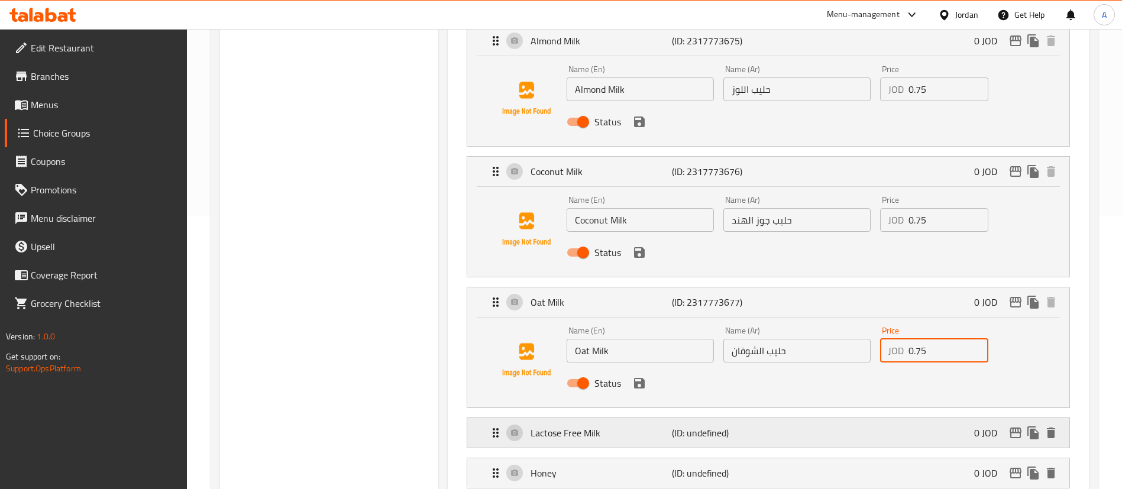
click at [899, 418] on div "Lactose Free Milk (ID: undefined) 0 JOD" at bounding box center [772, 433] width 567 height 30
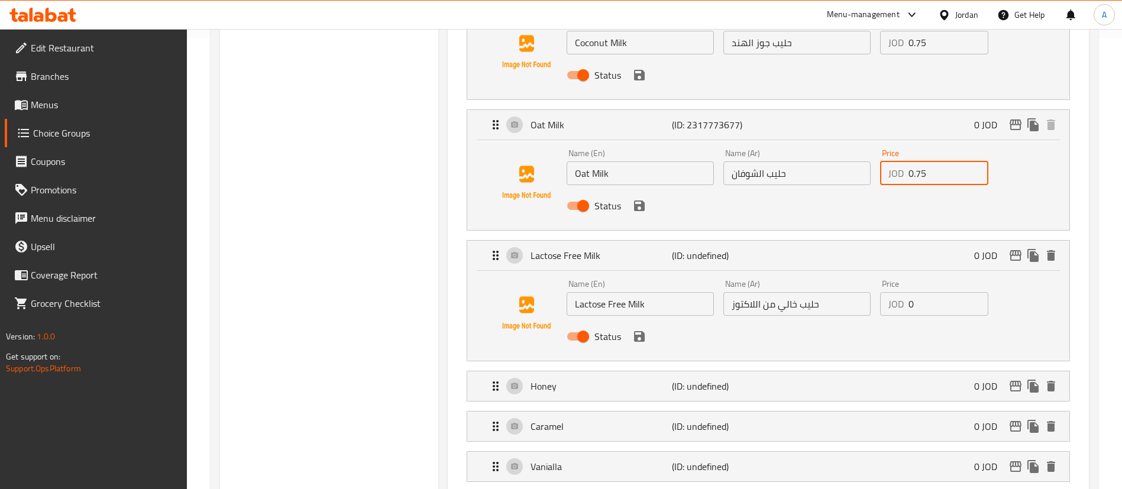
click at [855, 283] on nav "Almond Milk (ID: 2317773675) 0 JOD Name (En) Almond Milk Name (En) Name (Ar) حل…" at bounding box center [768, 326] width 622 height 975
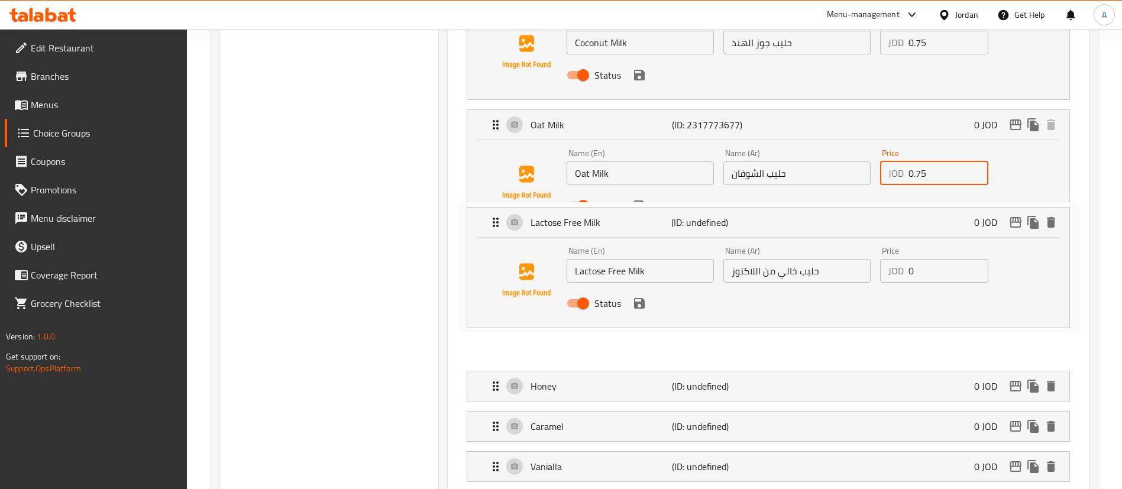
click at [913, 261] on nav "Almond Milk (ID: 2317773675) 0 JOD Name (En) Almond Milk Name (En) Name (Ar) حل…" at bounding box center [768, 326] width 622 height 975
type input "0.75"
click at [929, 274] on input "0" at bounding box center [949, 271] width 80 height 24
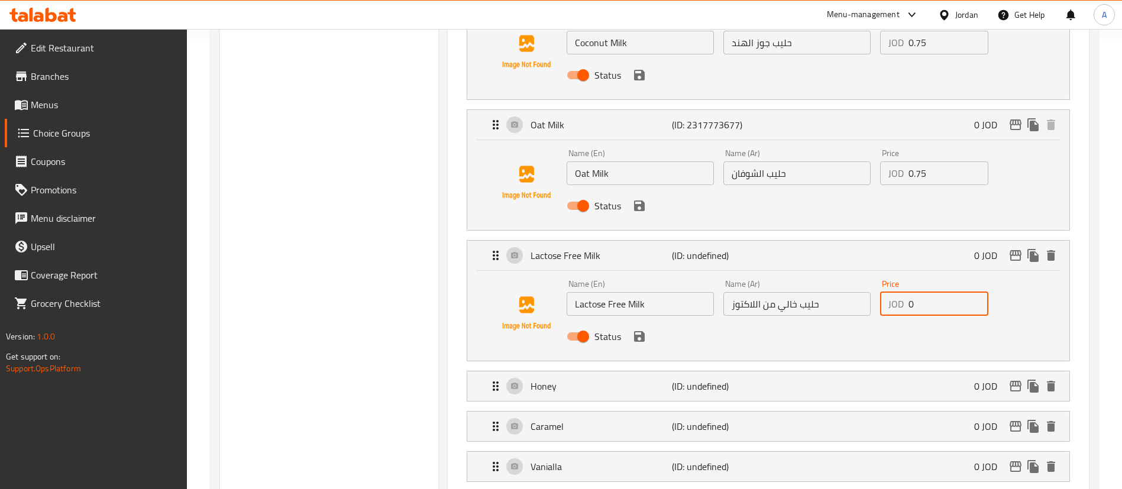
drag, startPoint x: 929, startPoint y: 274, endPoint x: 865, endPoint y: 276, distance: 63.9
click at [864, 276] on div "Name (En) Lactose Free Milk Name (En) Name (Ar) حليب خالي من اللاكتوز Name (Ar)…" at bounding box center [797, 313] width 470 height 77
paste input ".75"
click at [961, 371] on div "Honey (ID: undefined) 0 JOD" at bounding box center [772, 386] width 567 height 30
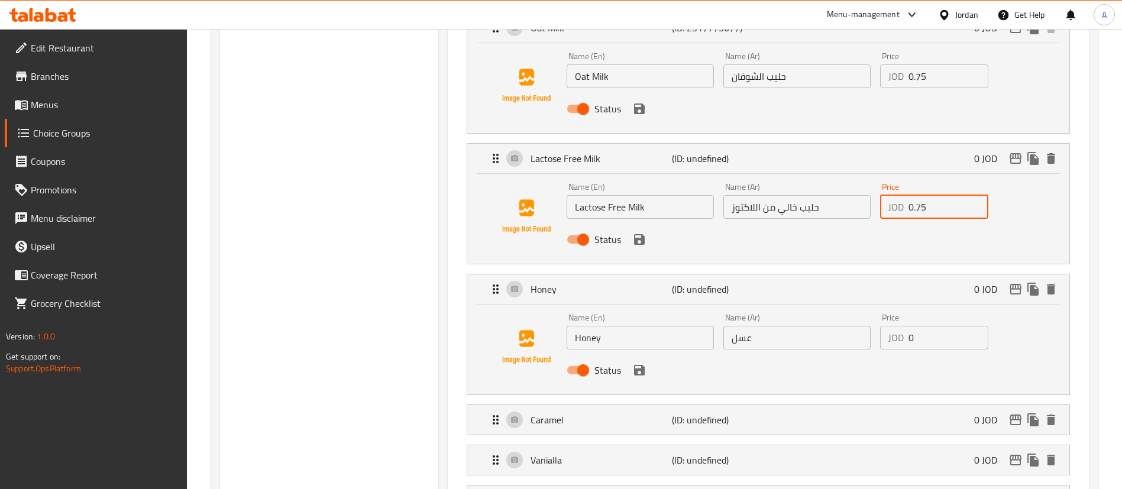
scroll to position [628, 0]
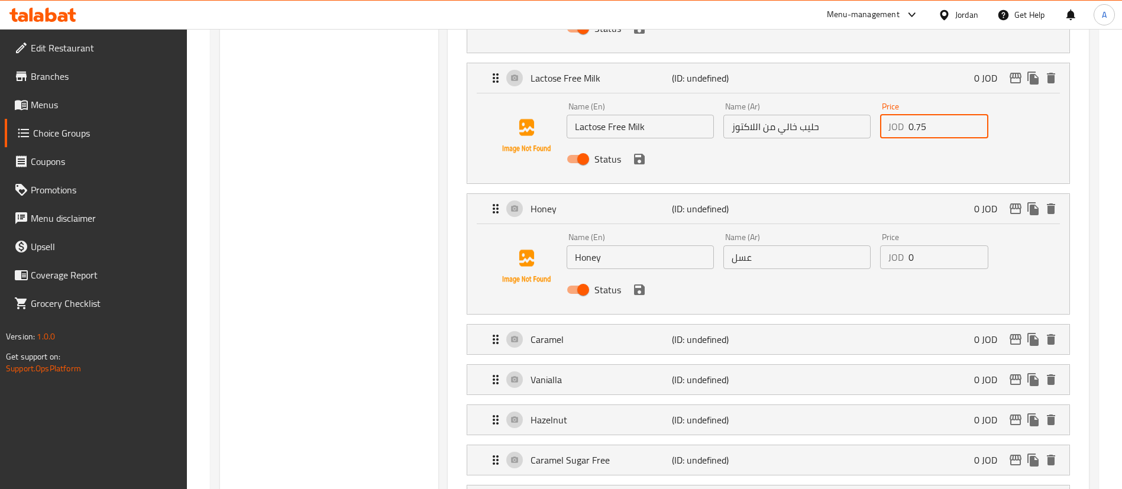
type input "0.75"
drag, startPoint x: 914, startPoint y: 228, endPoint x: 880, endPoint y: 251, distance: 40.9
click at [846, 228] on div "Name (En) Honey Name (En) Name (Ar) عسل Name (Ar) Price JOD 0 Price Status" at bounding box center [797, 266] width 470 height 77
paste input ".75"
click at [968, 325] on div "Caramel (ID: undefined) 0 JOD" at bounding box center [772, 340] width 567 height 30
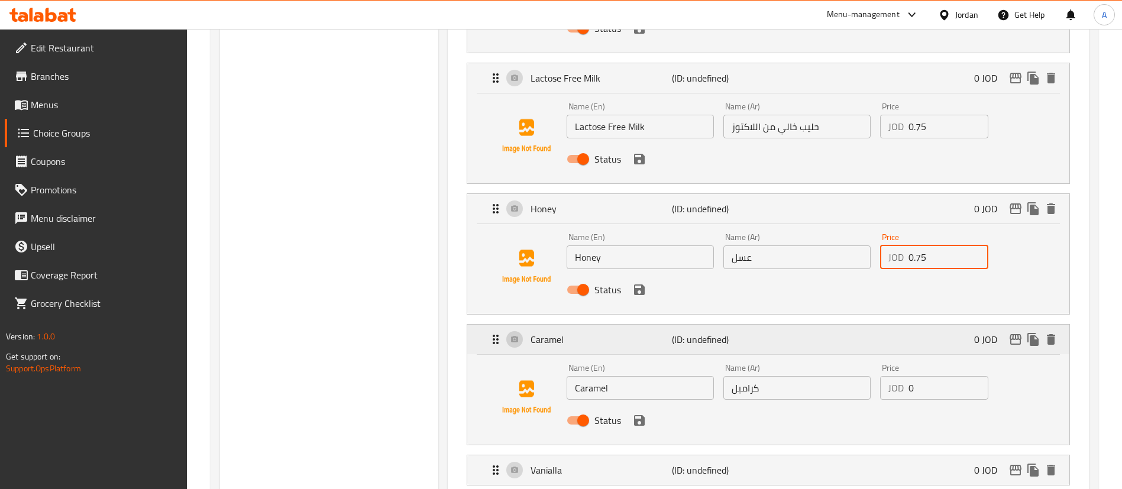
type input "0.75"
click at [933, 376] on input "0" at bounding box center [949, 388] width 80 height 24
drag, startPoint x: 919, startPoint y: 353, endPoint x: 861, endPoint y: 375, distance: 61.6
click at [838, 359] on div "Name (En) Caramel Name (En) Name (Ar) كراميل Name (Ar) Price JOD 0 Price Status" at bounding box center [797, 397] width 470 height 77
paste input ".75"
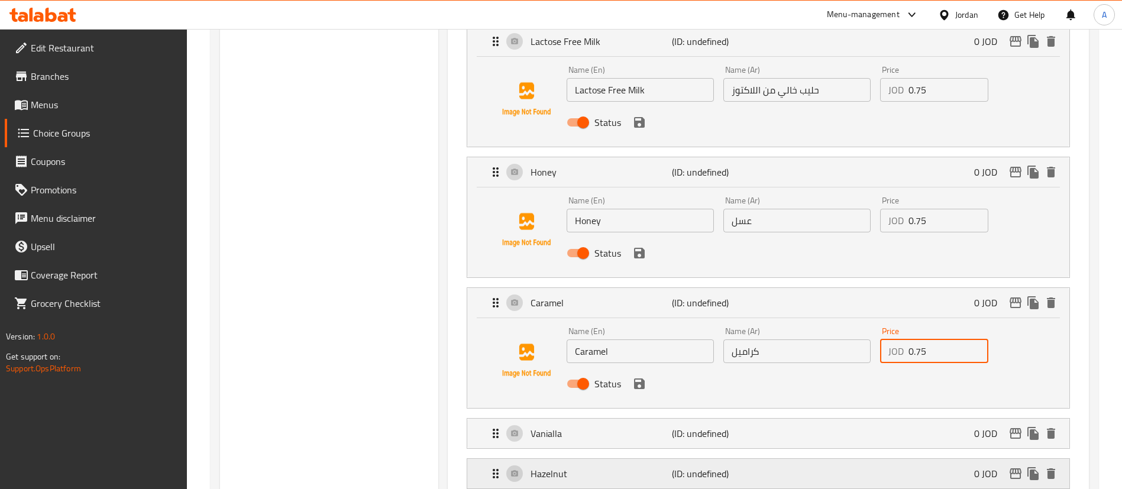
scroll to position [717, 0]
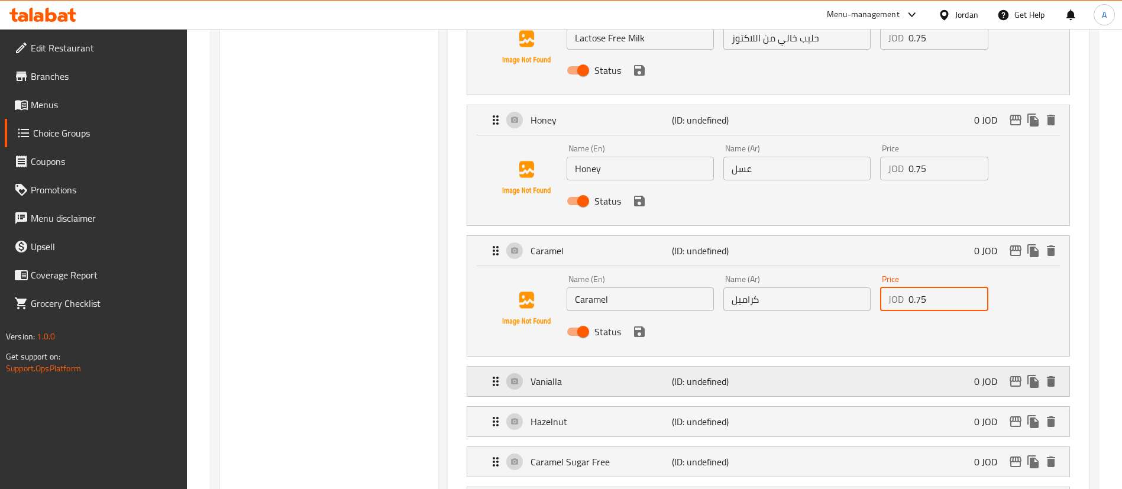
click at [951, 367] on div "Vanialla (ID: undefined) 0 JOD" at bounding box center [772, 382] width 567 height 30
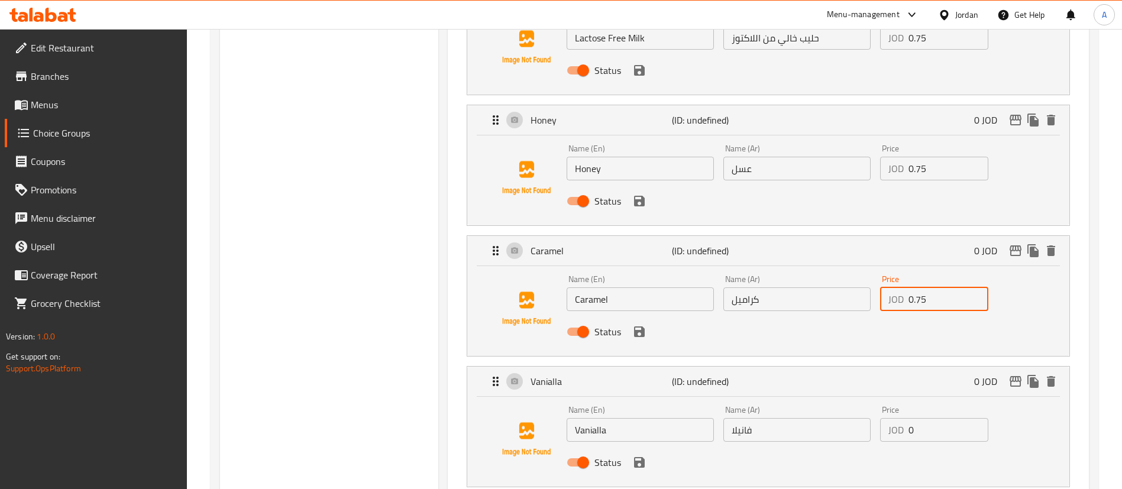
type input "0.75"
drag, startPoint x: 929, startPoint y: 398, endPoint x: 851, endPoint y: 395, distance: 77.5
click at [850, 401] on div "Name (En) Vanialla Name (En) Name (Ar) فانيلا Name (Ar) Price JOD 0 Price Status" at bounding box center [797, 439] width 470 height 77
paste input ".75"
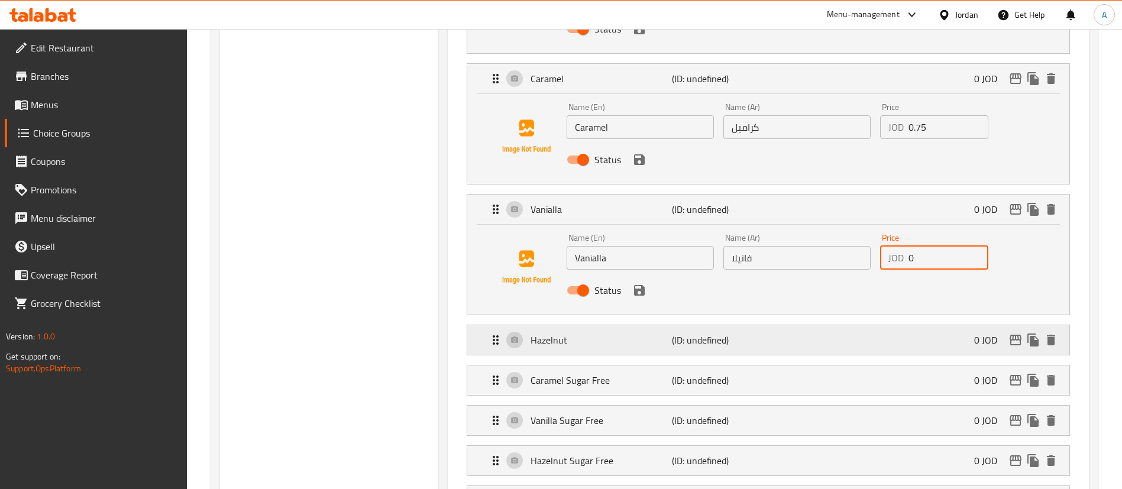
scroll to position [894, 0]
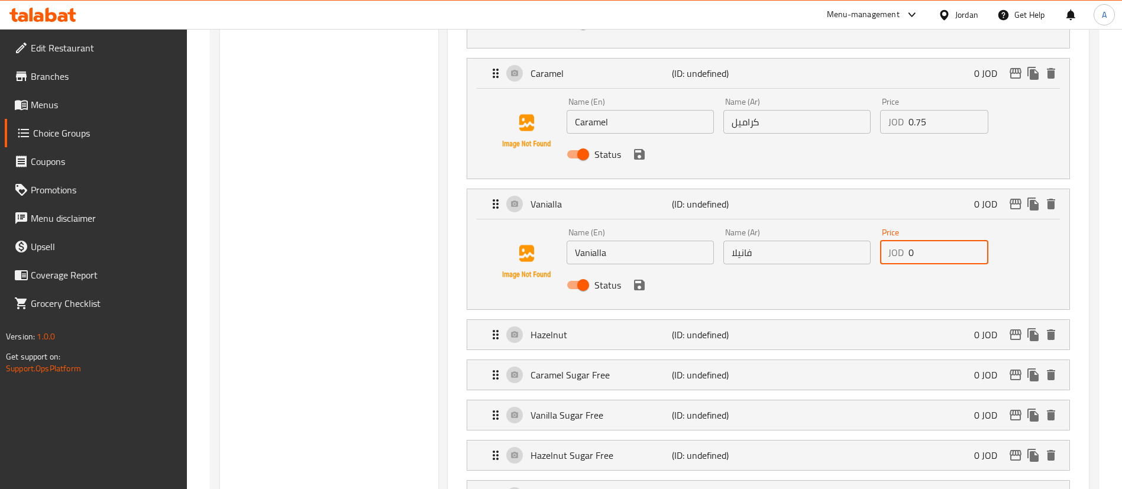
click at [882, 241] on div "JOD 0 Price" at bounding box center [934, 253] width 108 height 24
paste input ".75"
click at [890, 320] on div "Hazelnut (ID: undefined) 0 JOD" at bounding box center [772, 335] width 567 height 30
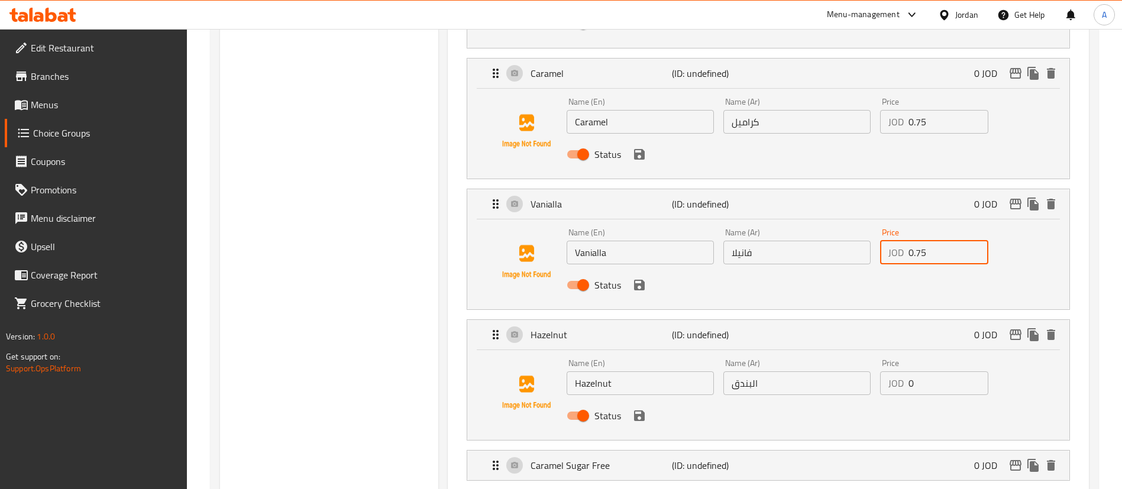
type input "0.75"
drag, startPoint x: 925, startPoint y: 345, endPoint x: 827, endPoint y: 333, distance: 97.7
click at [872, 354] on div "Name (En) Hazelnut Name (En) Name (Ar) البندق Name (Ar) Price JOD 0 Price Status" at bounding box center [797, 392] width 470 height 77
paste input ".75"
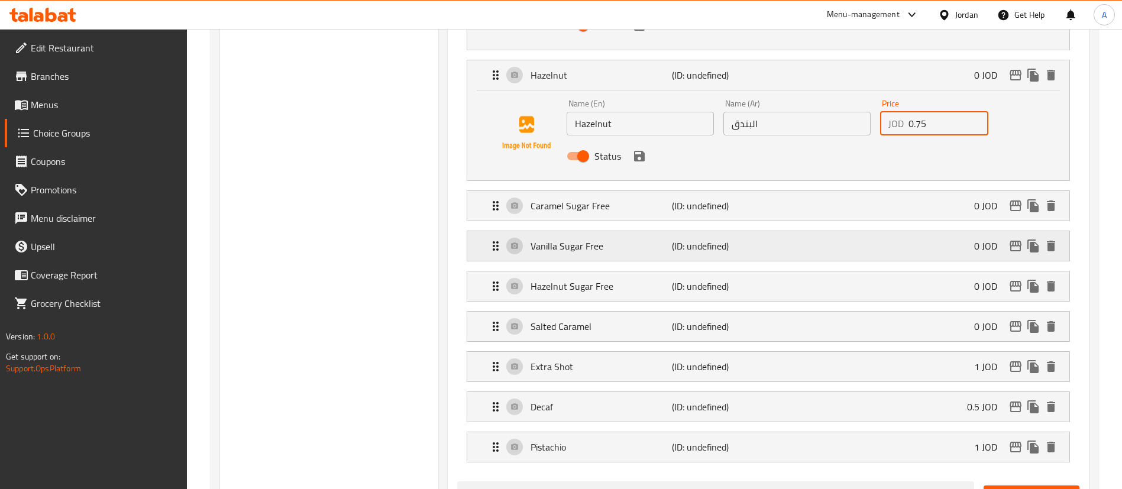
scroll to position [1161, 0]
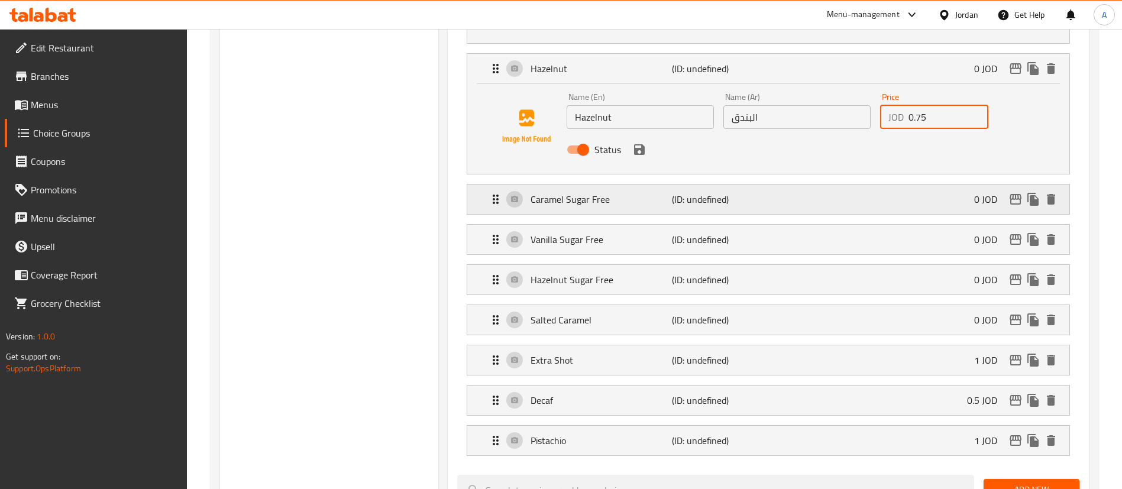
click at [933, 185] on div "Caramel Sugar Free (ID: undefined) 0 JOD" at bounding box center [772, 200] width 567 height 30
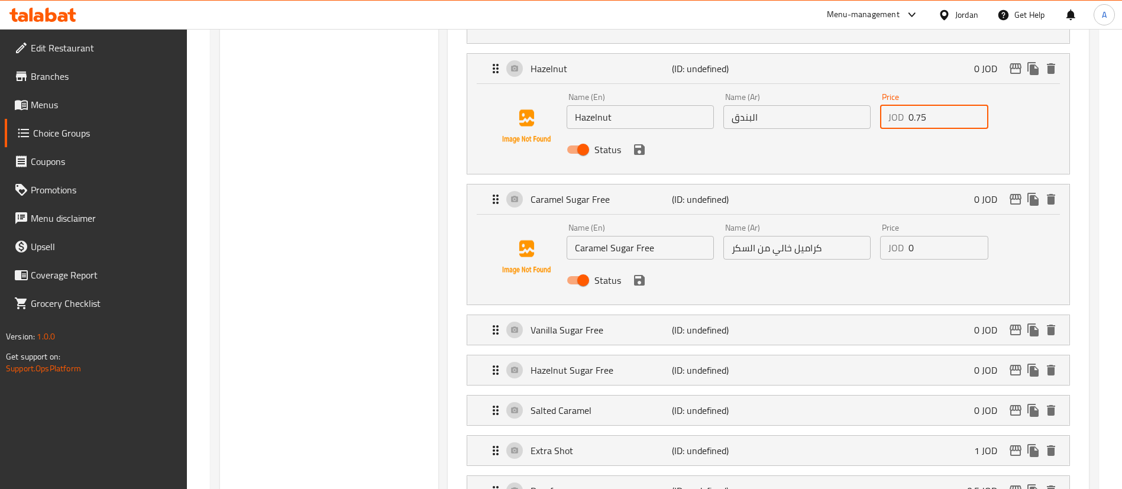
type input "0.75"
drag, startPoint x: 921, startPoint y: 221, endPoint x: 862, endPoint y: 219, distance: 59.2
click at [874, 220] on div "Name (En) Caramel Sugar Free Name (En) Name (Ar) كراميل خالي من السكر Name (Ar)…" at bounding box center [797, 257] width 470 height 77
paste input ".75"
click at [926, 315] on div "Vanilla Sugar Free (ID: undefined) 0 JOD" at bounding box center [772, 330] width 567 height 30
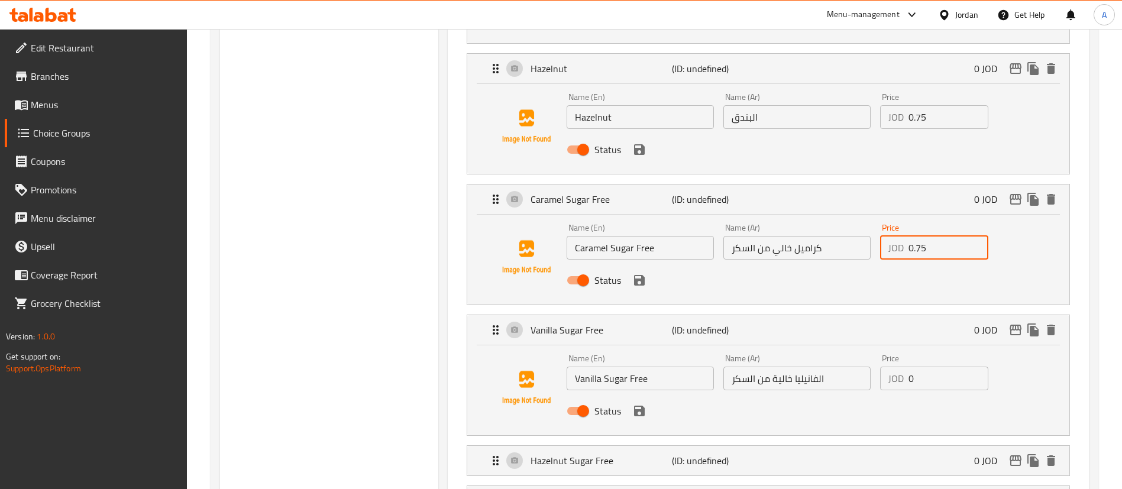
type input "0.75"
drag, startPoint x: 949, startPoint y: 350, endPoint x: 881, endPoint y: 353, distance: 67.5
click at [893, 367] on div "JOD 0 Price" at bounding box center [934, 379] width 108 height 24
paste input ".75"
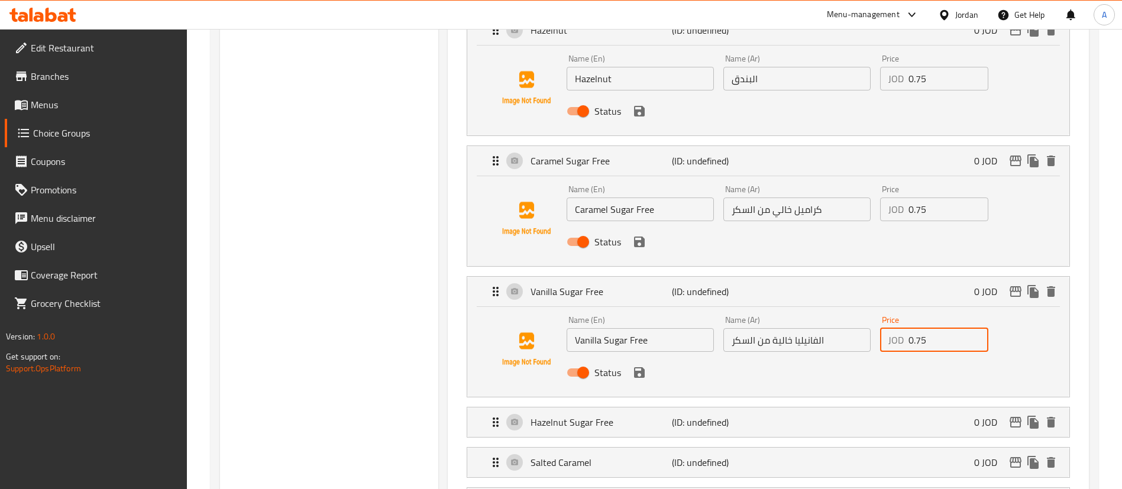
scroll to position [1249, 0]
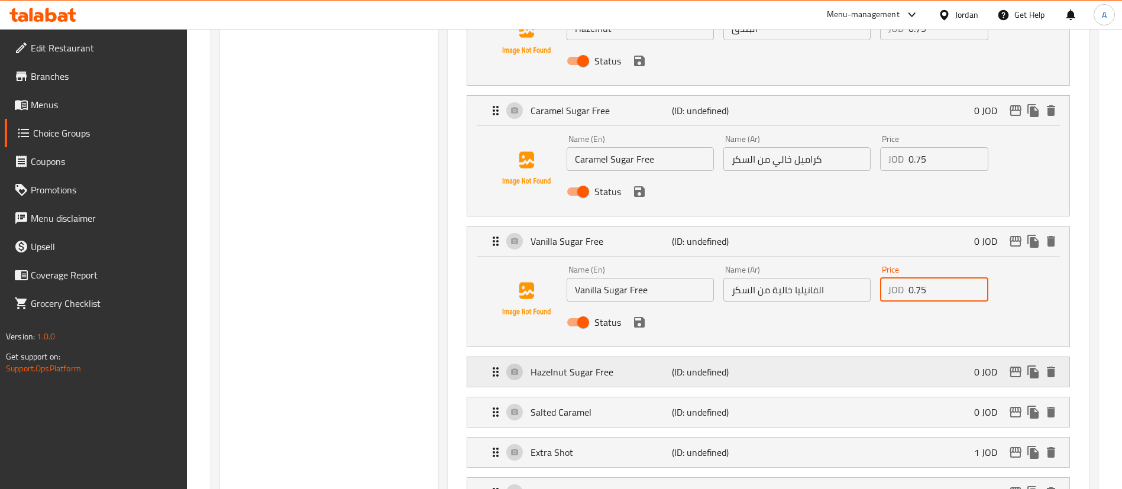
click at [902, 357] on div "Hazelnut Sugar Free (ID: undefined) 0 JOD" at bounding box center [772, 372] width 567 height 30
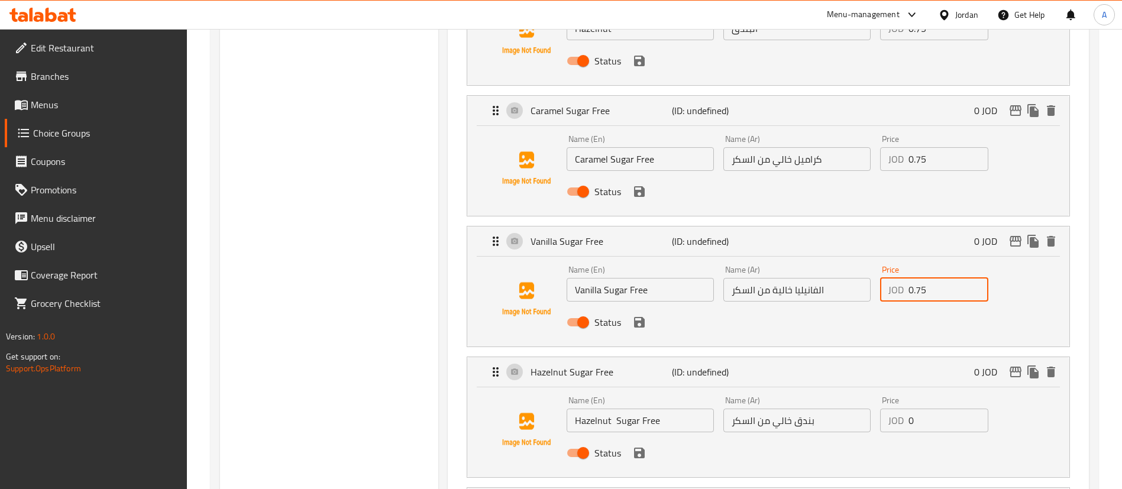
type input "0.75"
paste input ".75"
drag, startPoint x: 898, startPoint y: 393, endPoint x: 876, endPoint y: 393, distance: 21.9
click at [886, 409] on div "JOD 0 Price" at bounding box center [934, 421] width 108 height 24
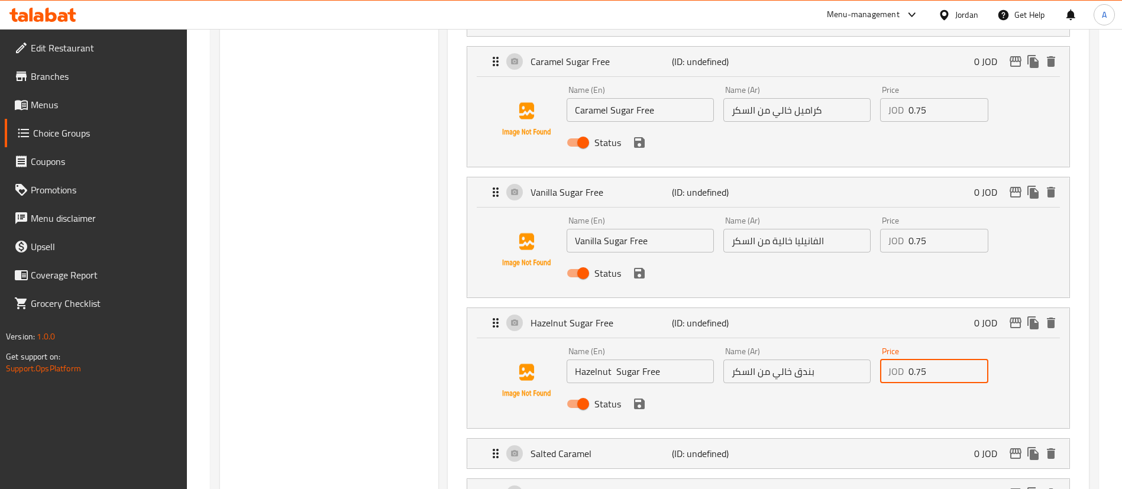
scroll to position [1338, 0]
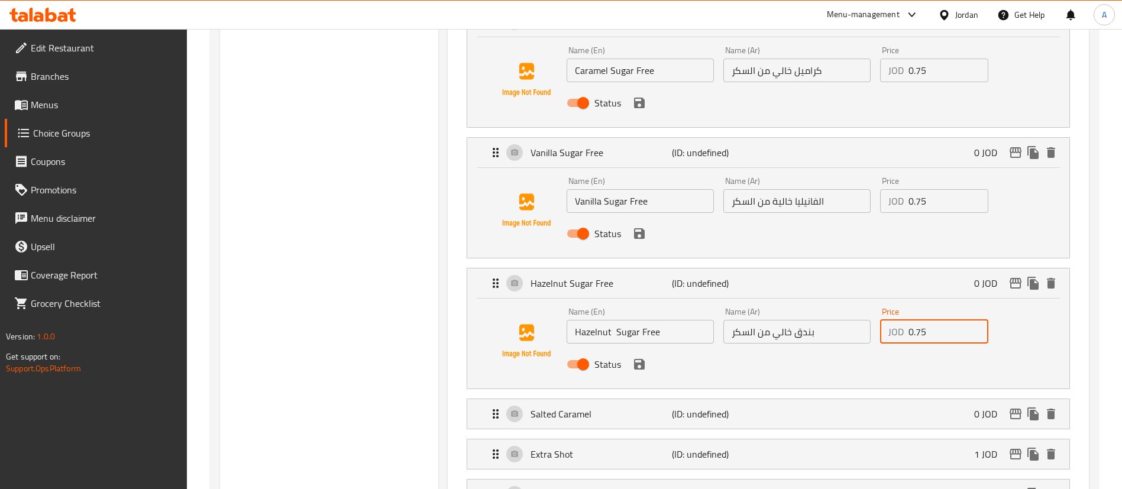
type input "0.75"
click at [958, 399] on div "Salted Caramel (ID: undefined) 0 JOD" at bounding box center [772, 414] width 567 height 30
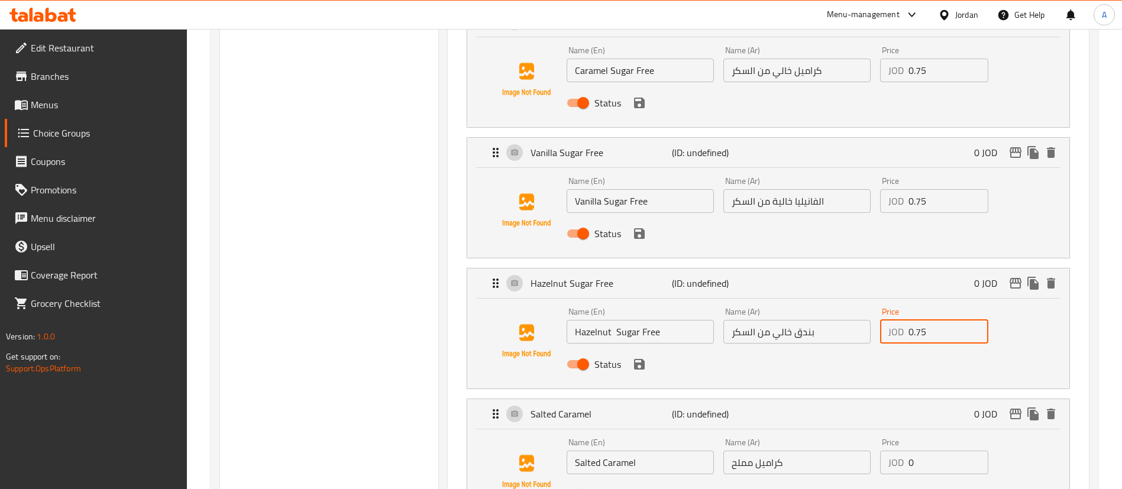
drag, startPoint x: 909, startPoint y: 424, endPoint x: 834, endPoint y: 416, distance: 75.0
click at [834, 434] on div "Name (En) Salted Caramel Name (En) Name (Ar) كراميل مملح Name (Ar) Price JOD 0 …" at bounding box center [797, 472] width 470 height 77
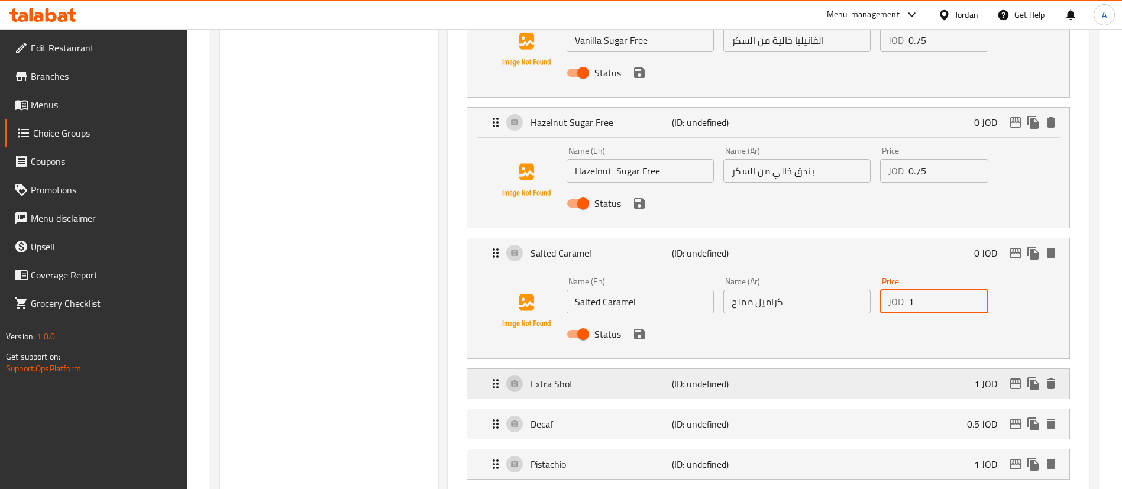
scroll to position [1515, 0]
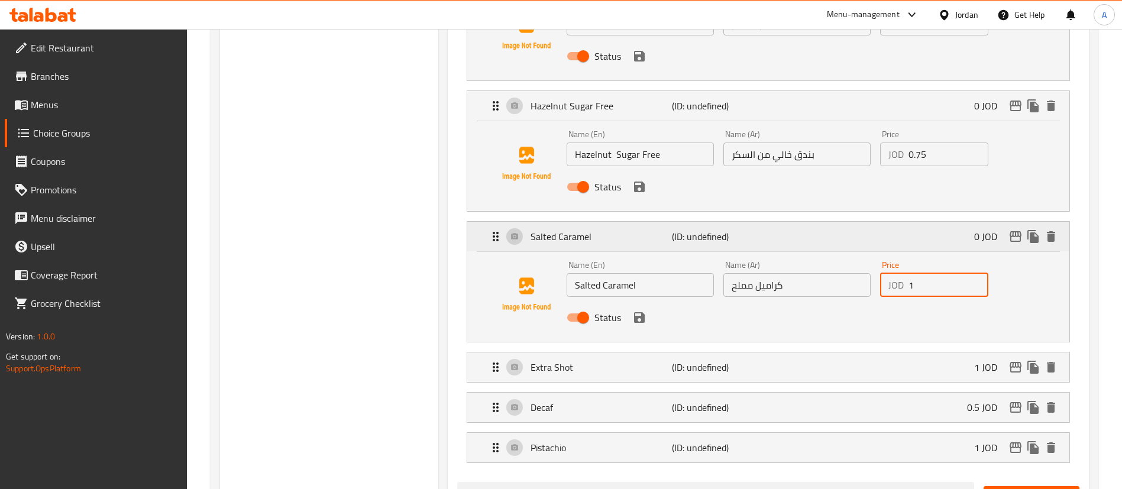
click at [942, 222] on div "Salted Caramel (ID: undefined) 0 JOD" at bounding box center [772, 237] width 567 height 30
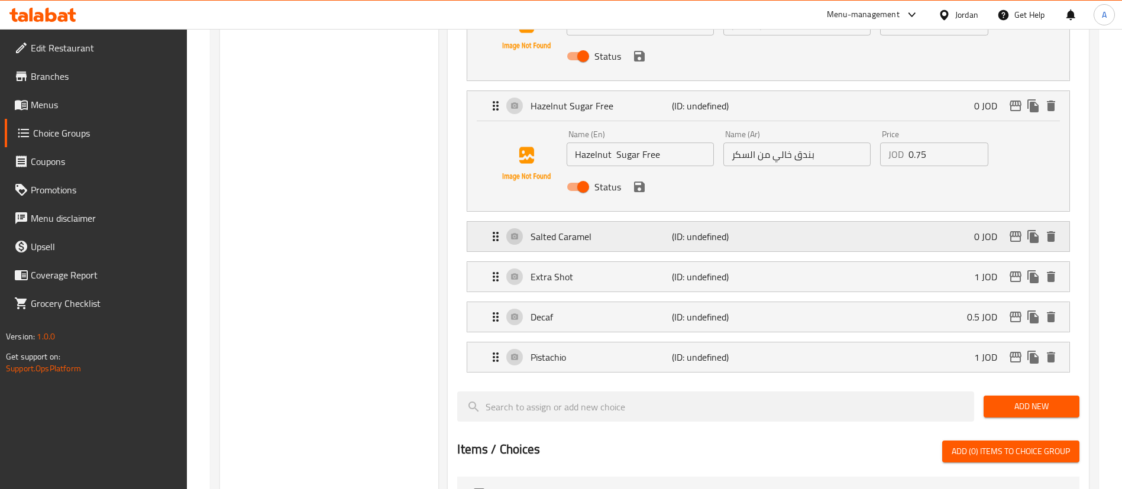
type input "1"
click at [949, 222] on div "Salted Caramel (ID: undefined) 0 JOD" at bounding box center [772, 237] width 567 height 30
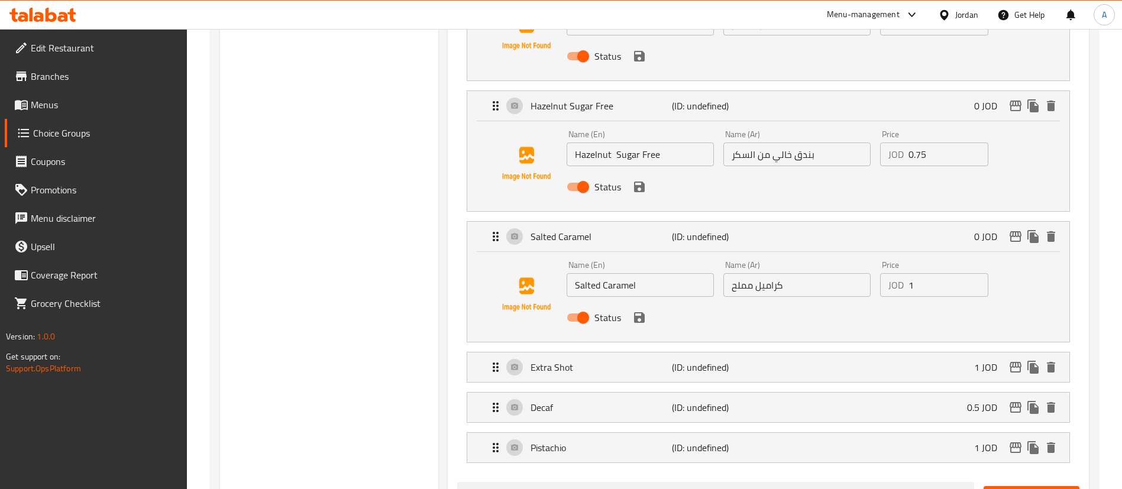
drag, startPoint x: 908, startPoint y: 254, endPoint x: 892, endPoint y: 255, distance: 16.0
click at [886, 273] on div "JOD 1 Price" at bounding box center [934, 285] width 108 height 24
click at [637, 312] on icon "save" at bounding box center [639, 317] width 11 height 11
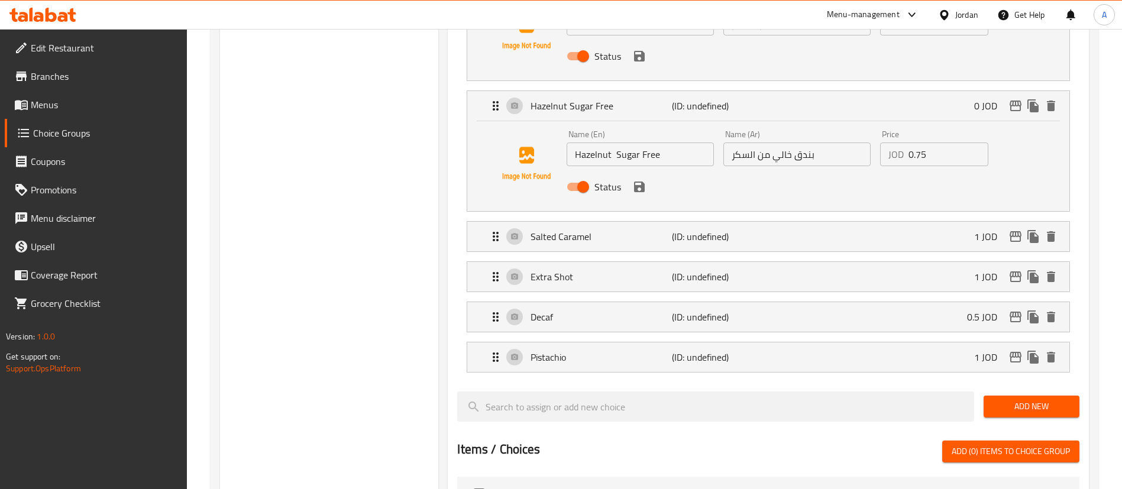
click at [638, 182] on icon "save" at bounding box center [639, 187] width 11 height 11
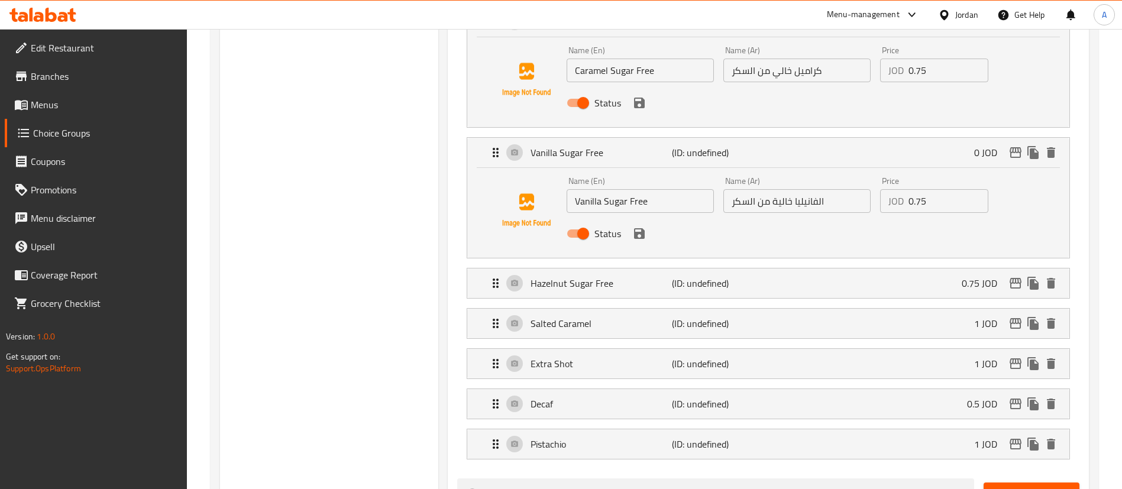
click at [641, 225] on button "save" at bounding box center [640, 234] width 18 height 18
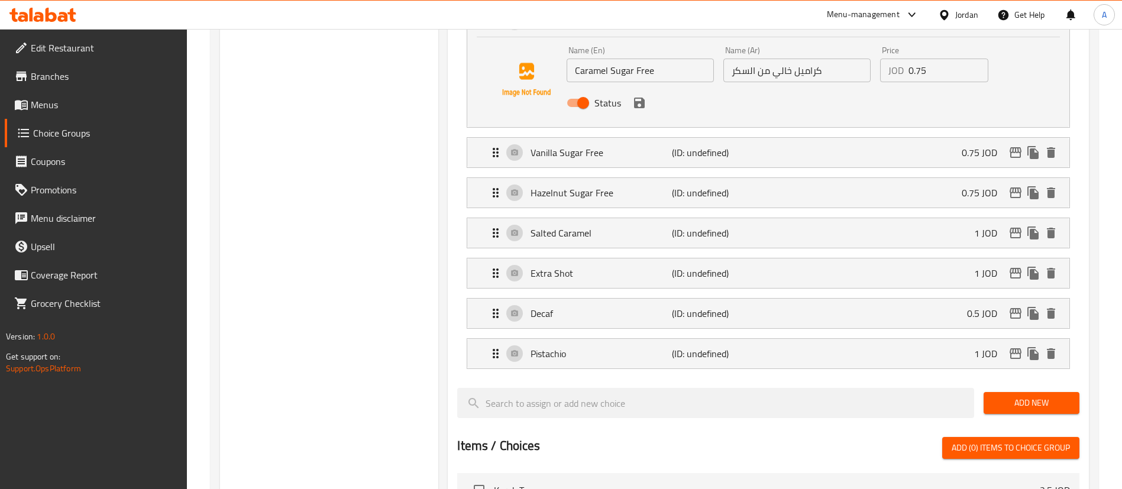
scroll to position [1161, 0]
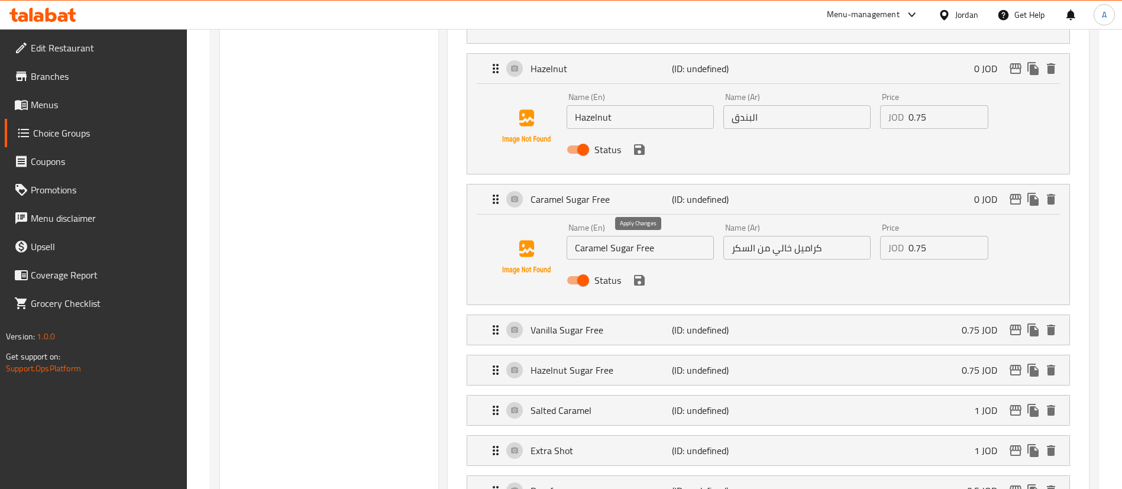
click at [642, 275] on icon "save" at bounding box center [639, 280] width 11 height 11
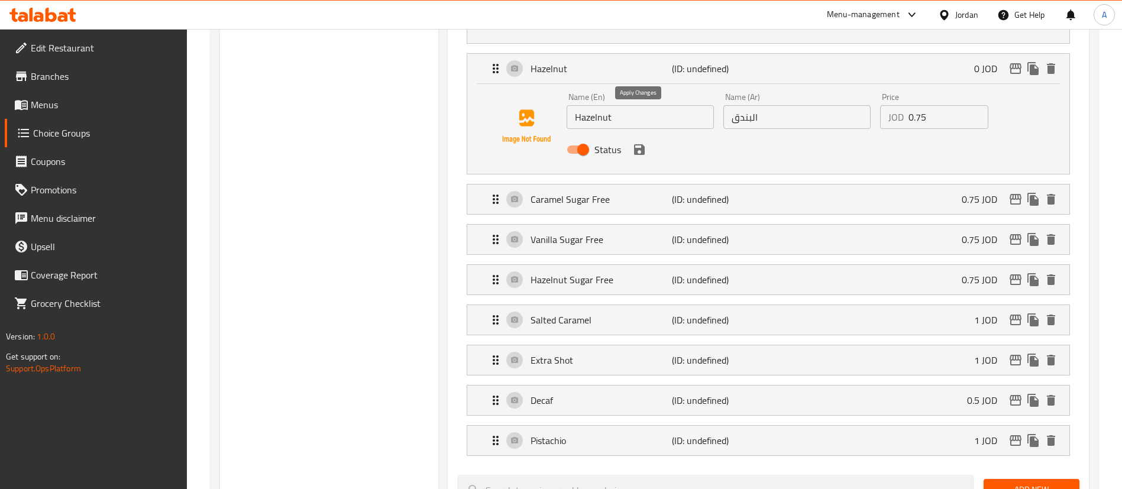
click at [637, 143] on icon "save" at bounding box center [639, 150] width 14 height 14
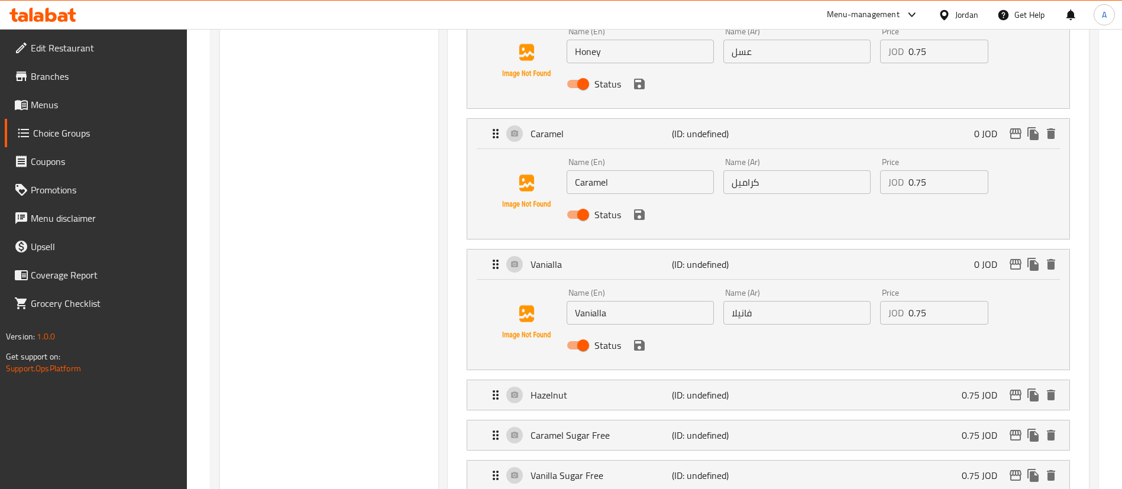
scroll to position [806, 0]
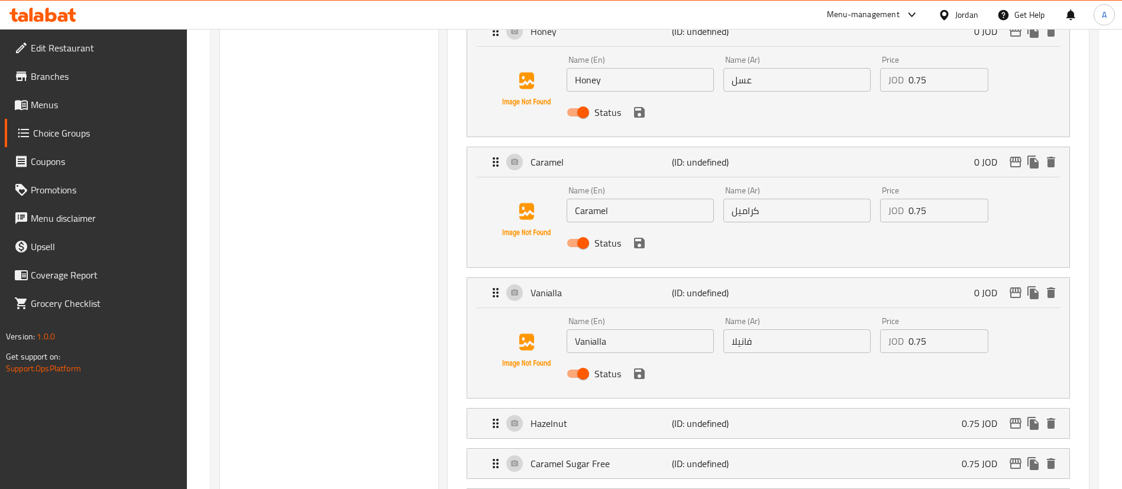
click at [639, 368] on icon "save" at bounding box center [639, 373] width 11 height 11
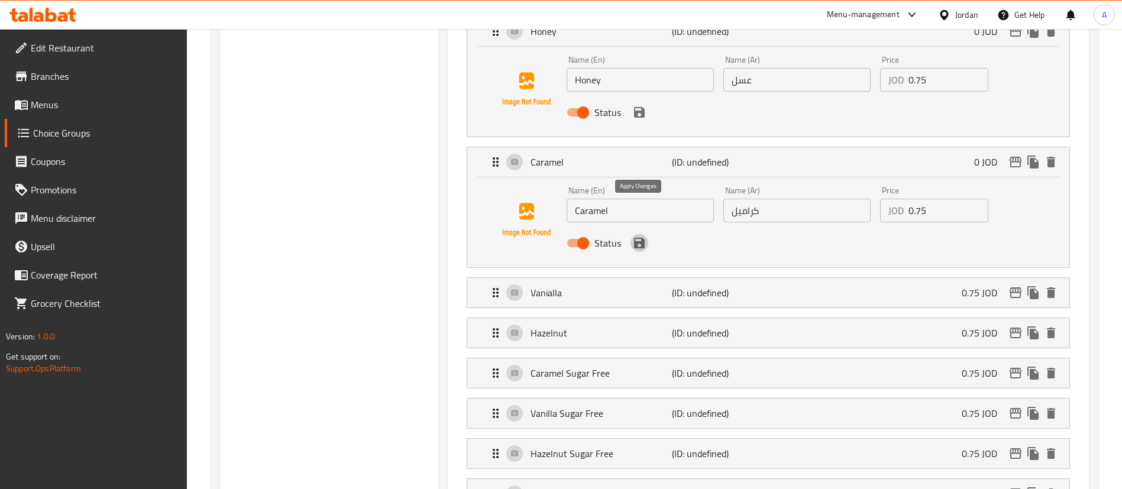
click at [638, 234] on button "save" at bounding box center [640, 243] width 18 height 18
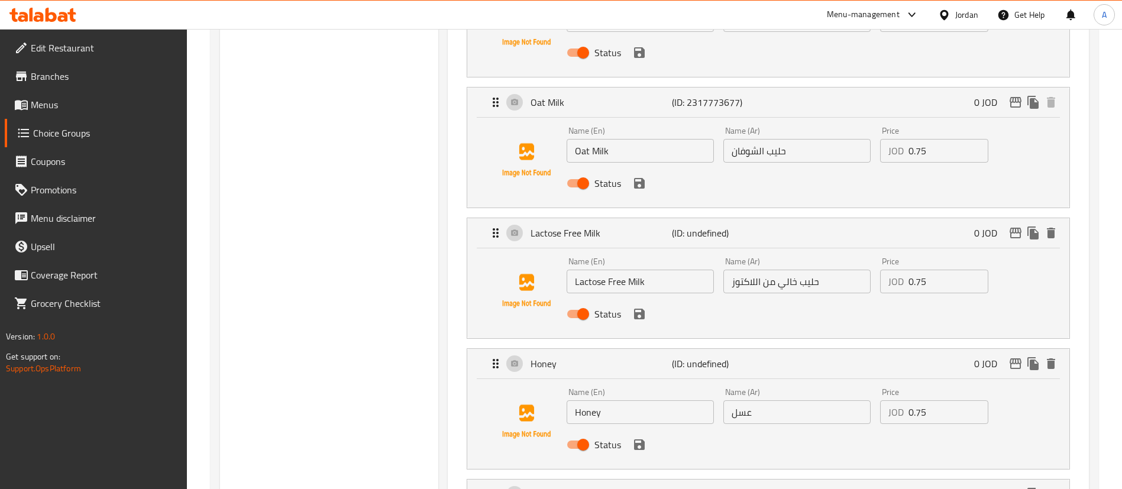
scroll to position [539, 0]
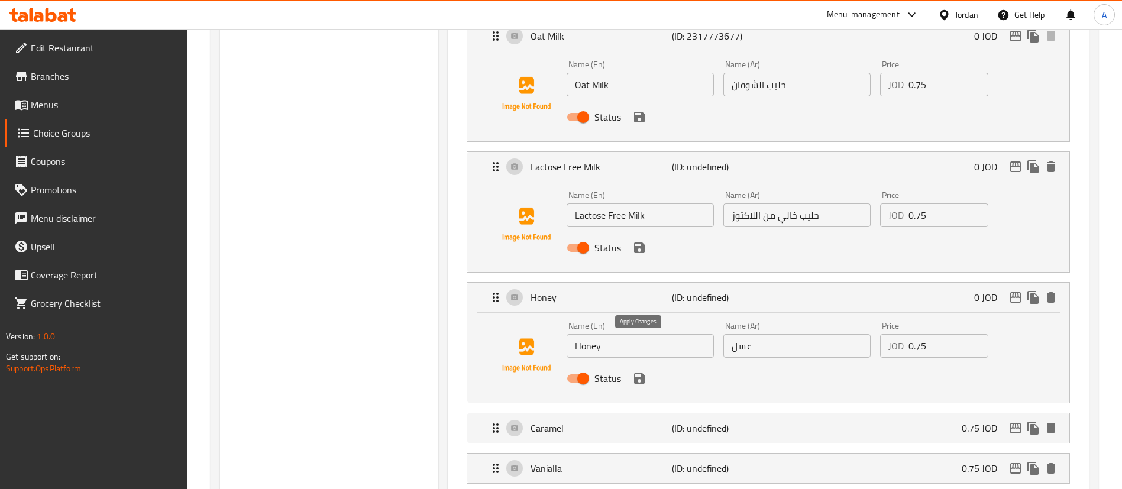
click at [639, 373] on icon "save" at bounding box center [639, 378] width 11 height 11
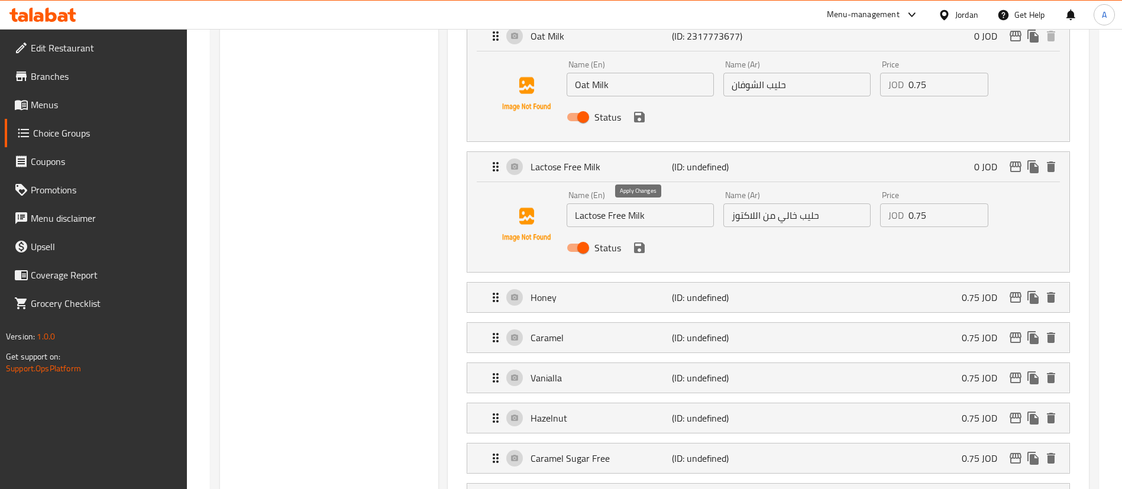
click at [643, 243] on icon "save" at bounding box center [639, 248] width 11 height 11
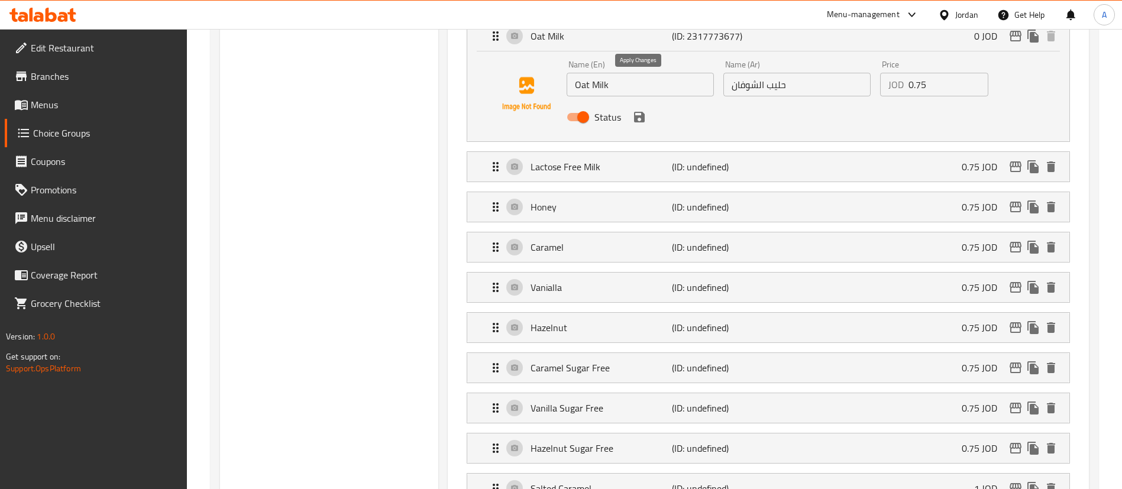
click at [643, 112] on icon "save" at bounding box center [639, 117] width 11 height 11
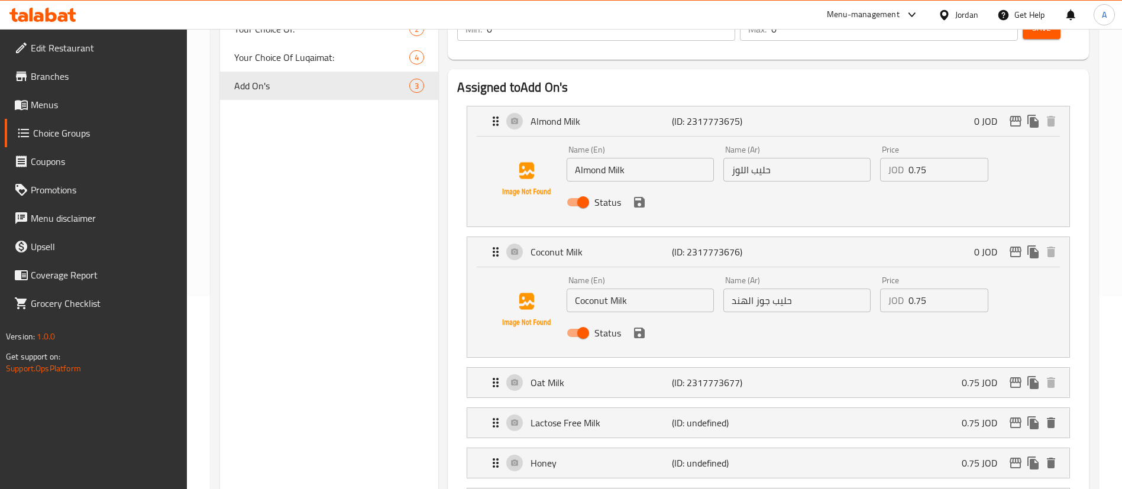
scroll to position [185, 0]
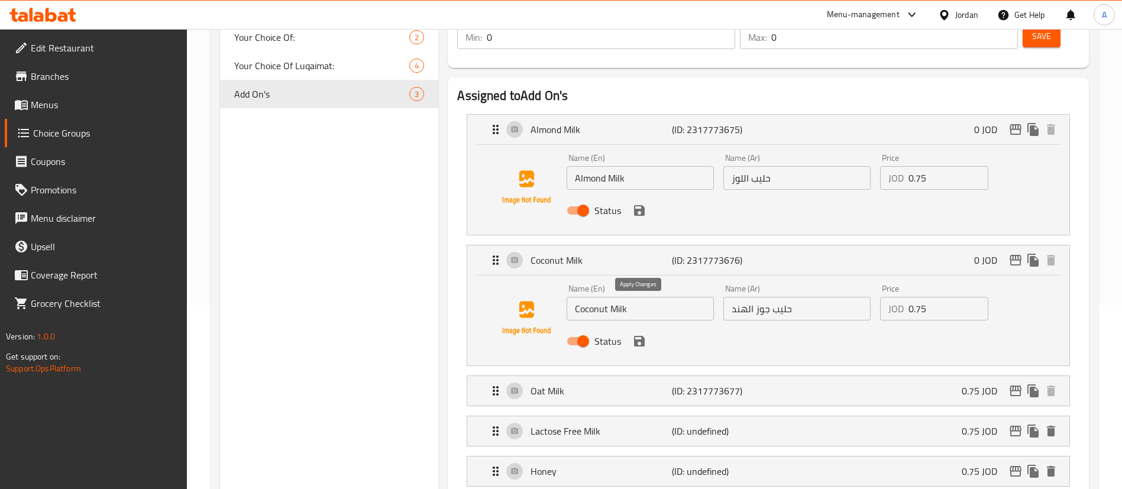
drag, startPoint x: 641, startPoint y: 309, endPoint x: 647, endPoint y: 228, distance: 81.2
click at [641, 336] on icon "save" at bounding box center [639, 341] width 11 height 11
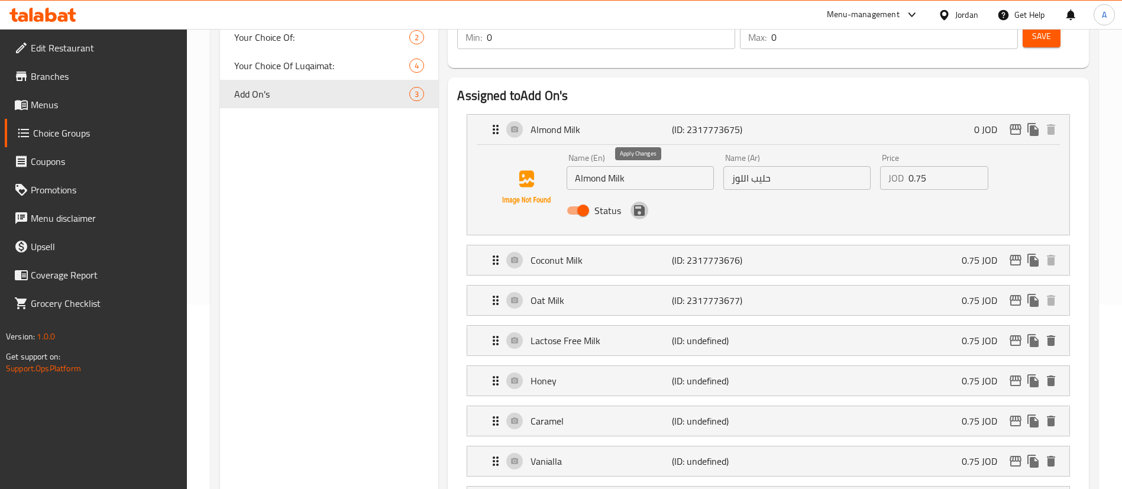
click at [639, 205] on icon "save" at bounding box center [639, 210] width 11 height 11
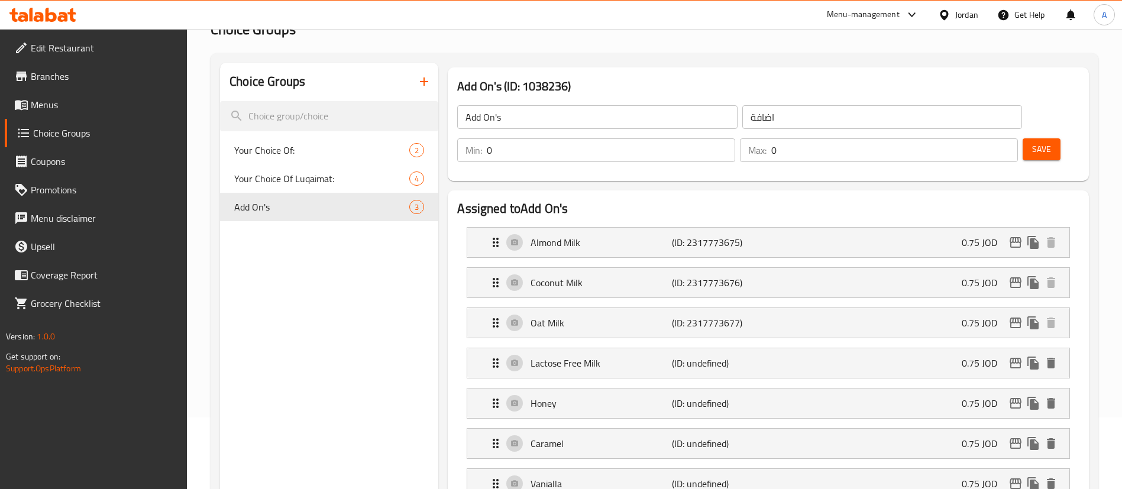
scroll to position [0, 0]
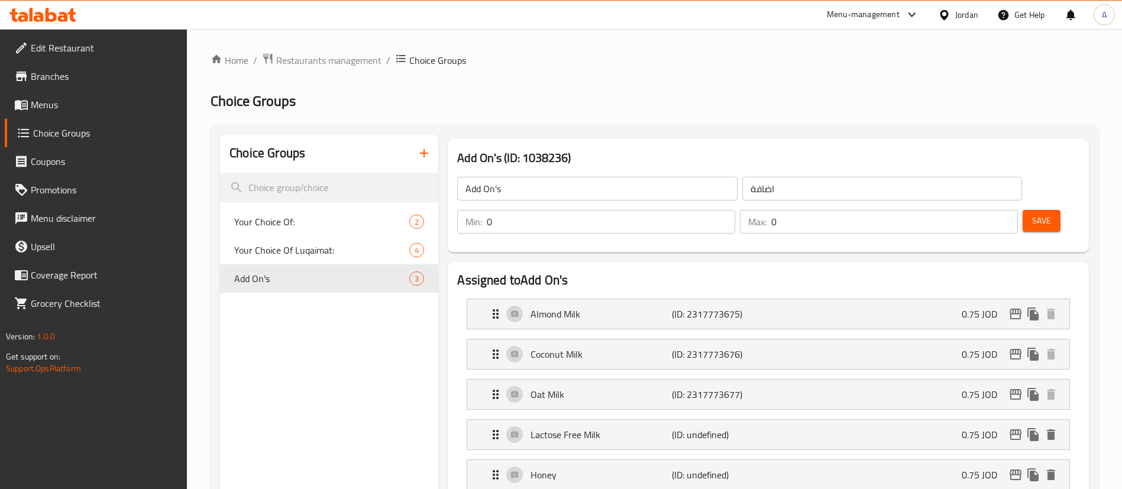
click at [995, 210] on input "0" at bounding box center [894, 222] width 247 height 24
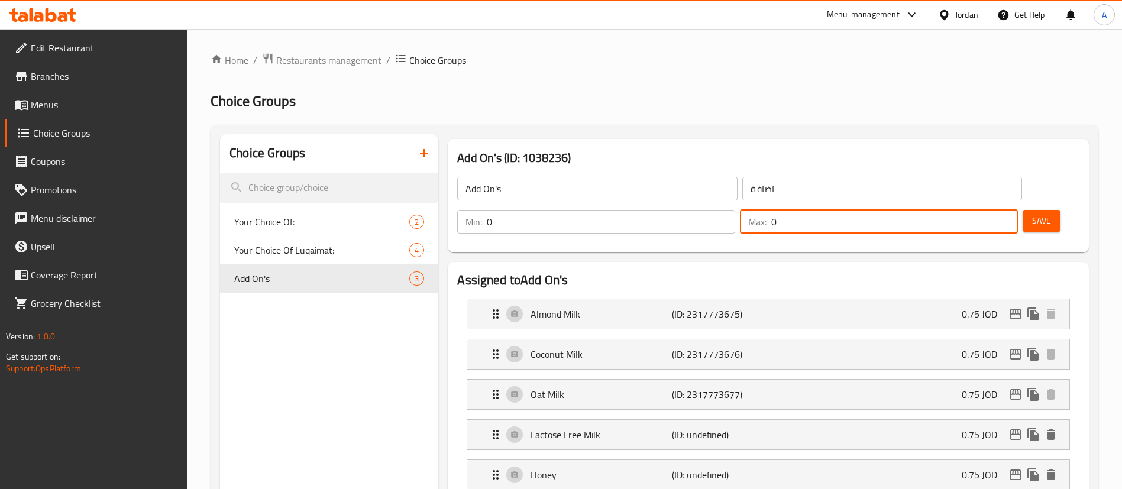
click at [979, 210] on input "0" at bounding box center [894, 222] width 247 height 24
click at [981, 210] on input "1" at bounding box center [894, 222] width 247 height 24
click at [981, 210] on input "2" at bounding box center [894, 222] width 247 height 24
click at [982, 210] on input "3" at bounding box center [894, 222] width 247 height 24
click at [983, 210] on input "4" at bounding box center [894, 222] width 247 height 24
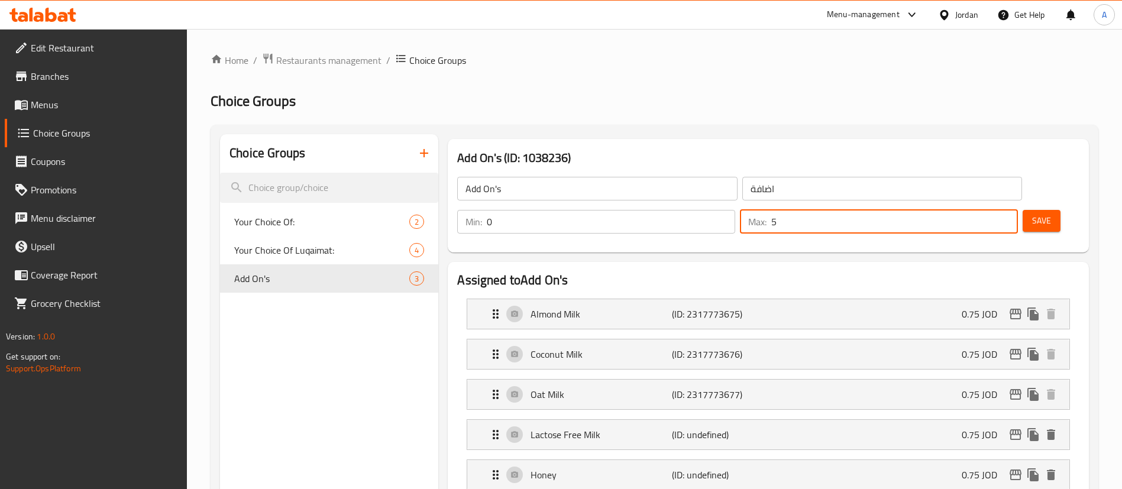
click at [983, 210] on input "5" at bounding box center [894, 222] width 247 height 24
click at [984, 210] on input "6" at bounding box center [894, 222] width 247 height 24
click at [985, 210] on input "7" at bounding box center [894, 222] width 247 height 24
click at [985, 210] on input "8" at bounding box center [894, 222] width 247 height 24
click at [985, 210] on input "9" at bounding box center [894, 222] width 247 height 24
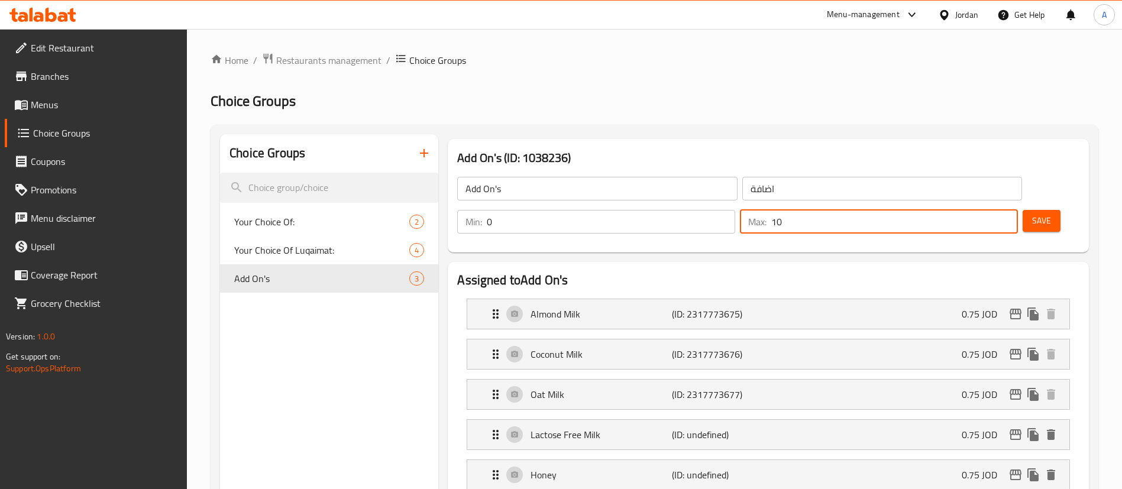
click at [985, 210] on input "10" at bounding box center [894, 222] width 247 height 24
click at [985, 210] on input "11" at bounding box center [894, 222] width 247 height 24
type input "12"
click at [985, 210] on input "12" at bounding box center [894, 222] width 247 height 24
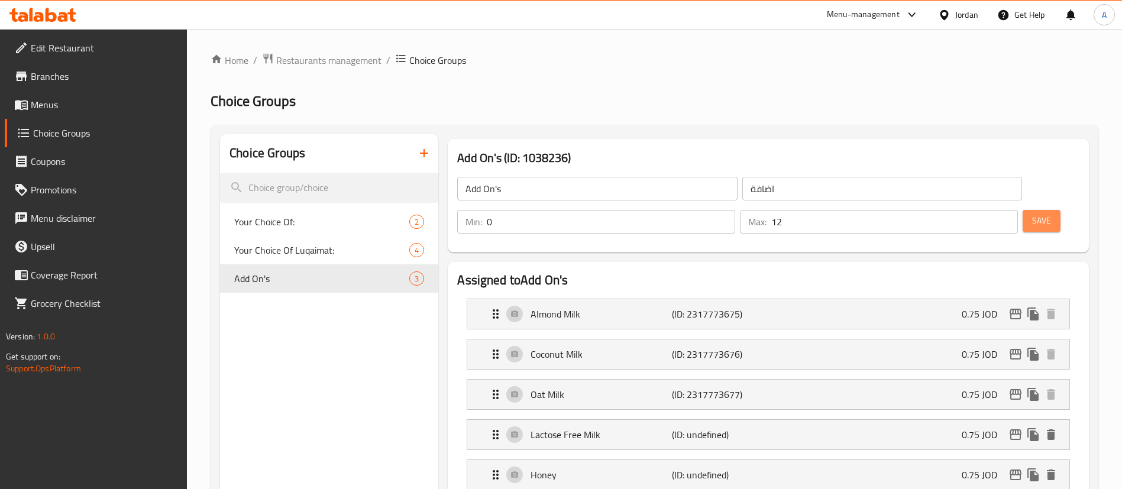
click at [1032, 214] on span "Save" at bounding box center [1041, 221] width 19 height 15
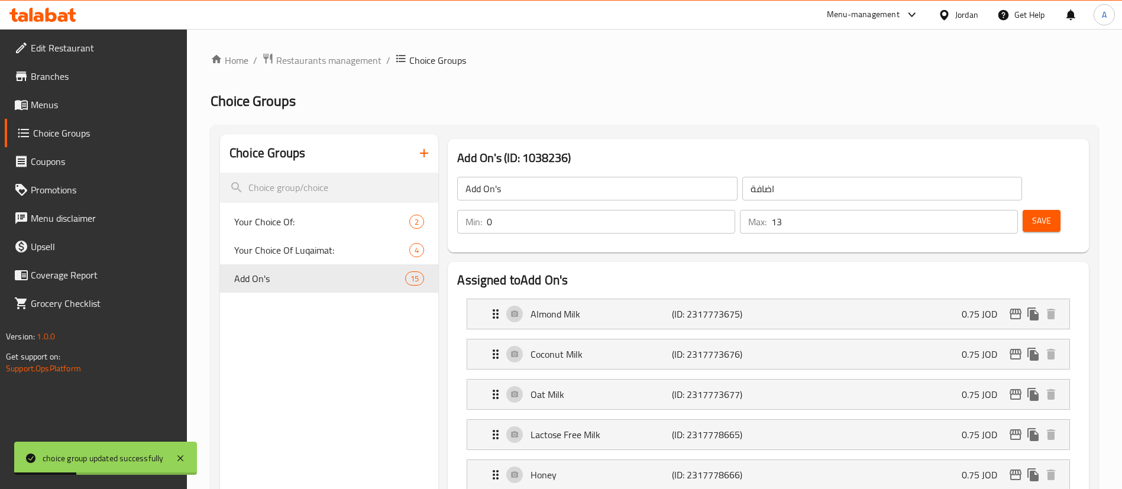
click at [988, 210] on input "13" at bounding box center [894, 222] width 247 height 24
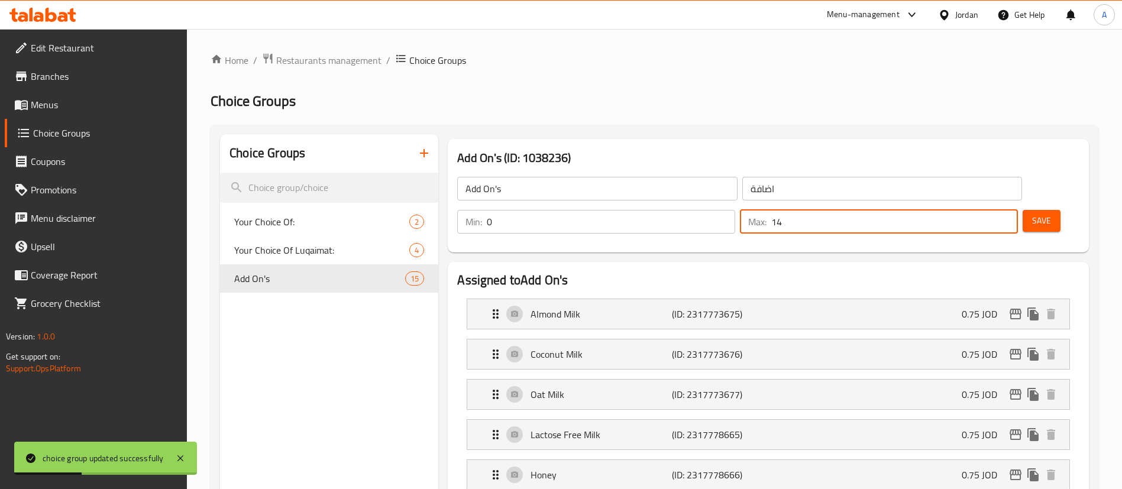
click at [988, 210] on input "14" at bounding box center [894, 222] width 247 height 24
type input "15"
click at [987, 210] on input "15" at bounding box center [894, 222] width 247 height 24
click at [1032, 214] on span "Save" at bounding box center [1041, 221] width 19 height 15
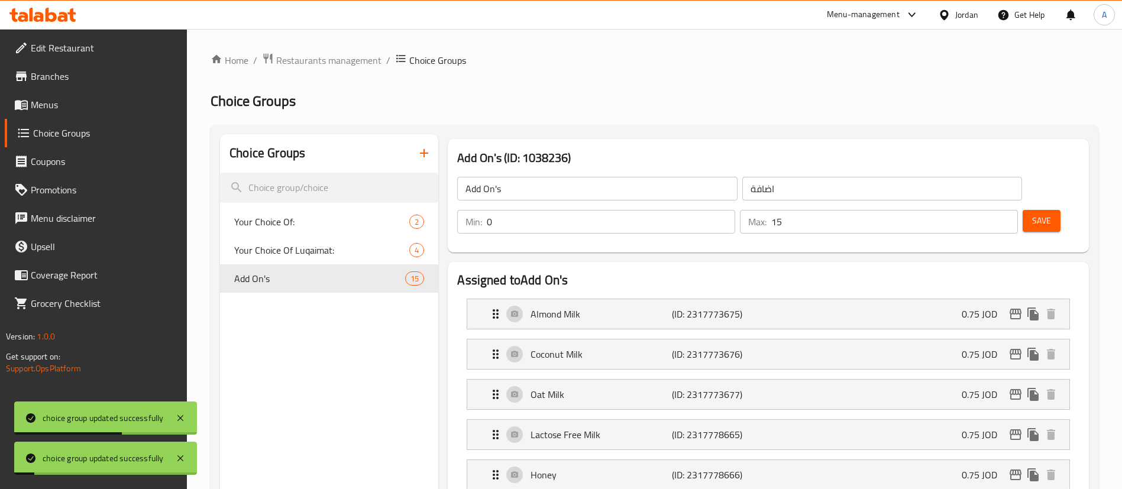
click at [98, 109] on span "Menus" at bounding box center [104, 105] width 147 height 14
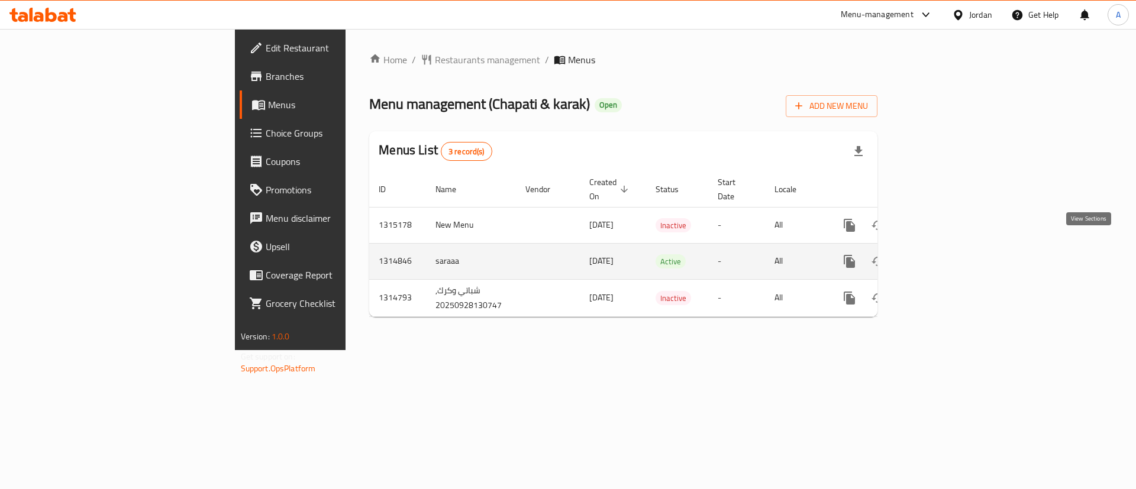
click at [942, 254] on icon "enhanced table" at bounding box center [934, 261] width 14 height 14
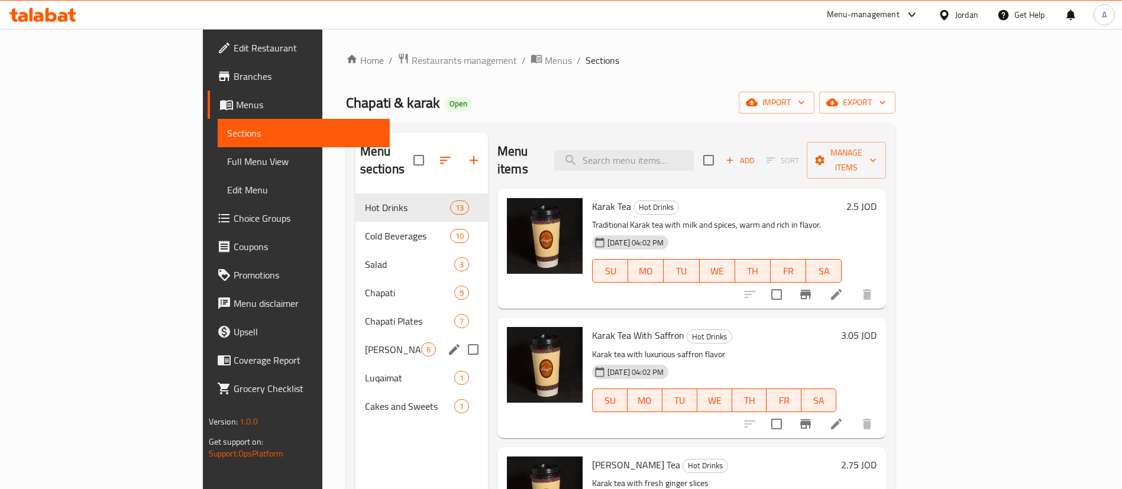
click at [355, 313] on div "Chapati Plates 7" at bounding box center [421, 321] width 132 height 28
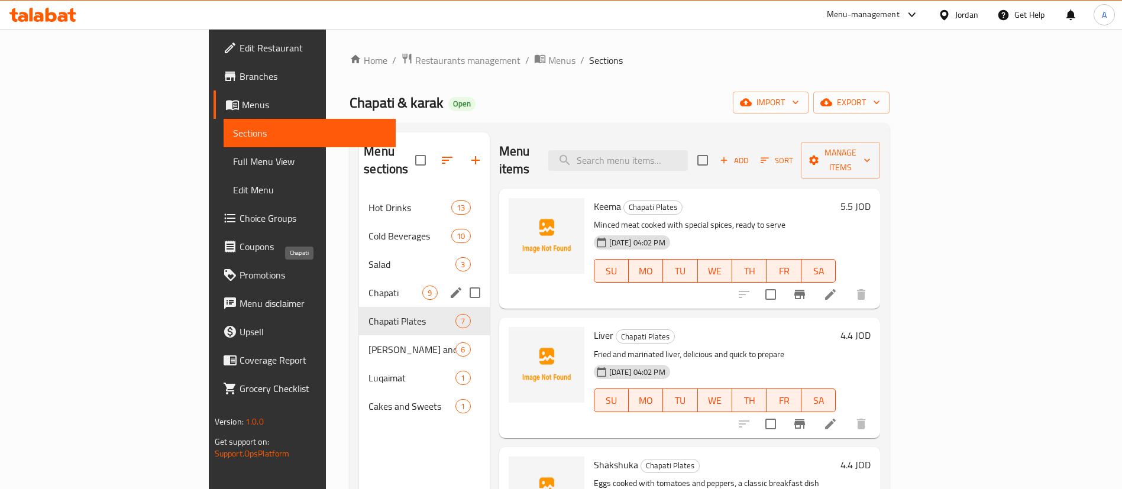
click at [368, 286] on span "Chapati" at bounding box center [395, 293] width 54 height 14
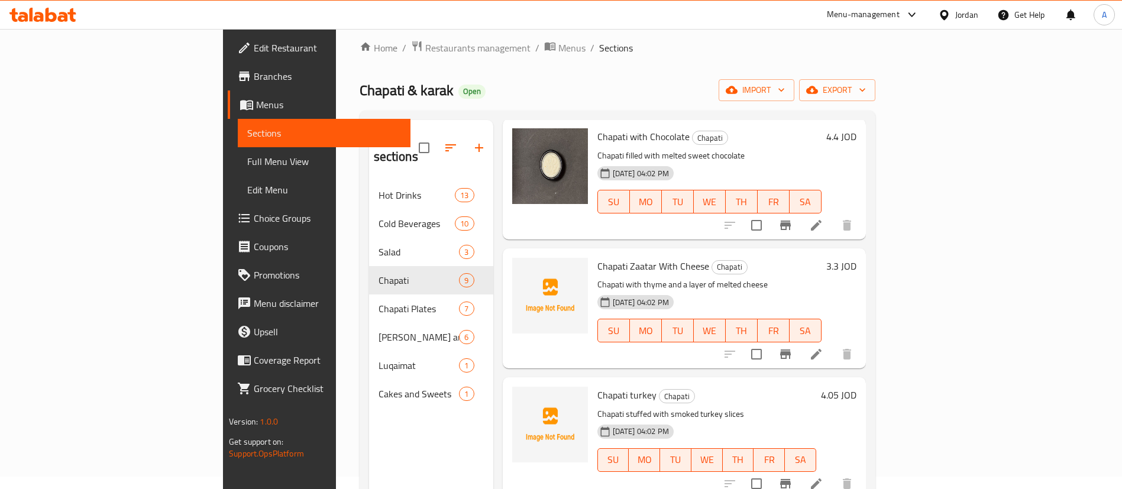
scroll to position [89, 0]
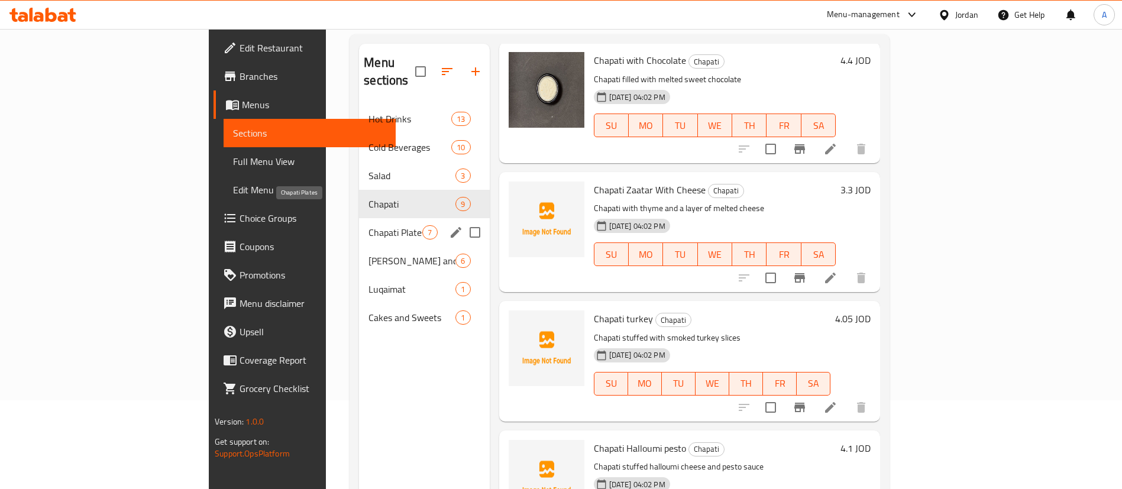
click at [368, 225] on span "Chapati Plates" at bounding box center [395, 232] width 54 height 14
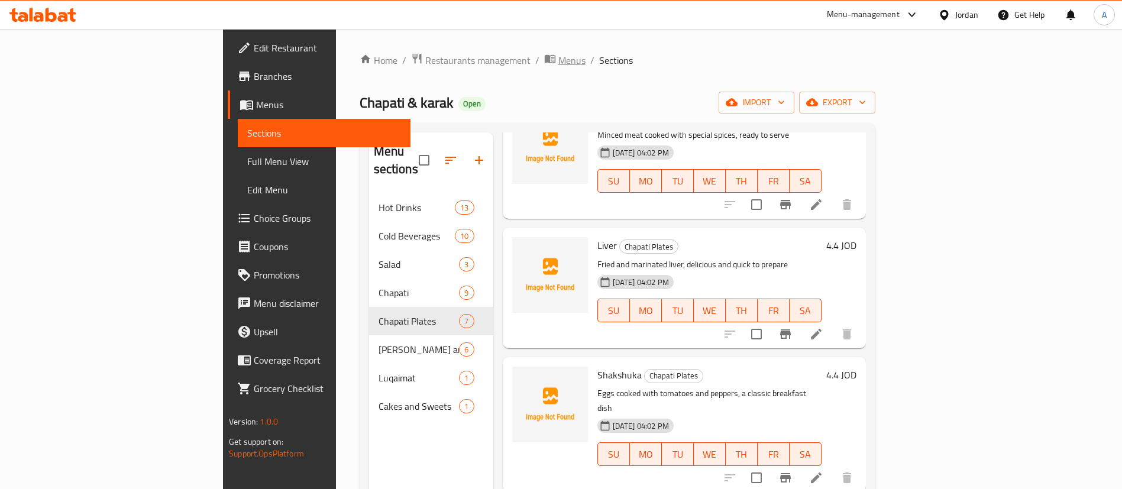
click at [558, 61] on span "Menus" at bounding box center [571, 60] width 27 height 14
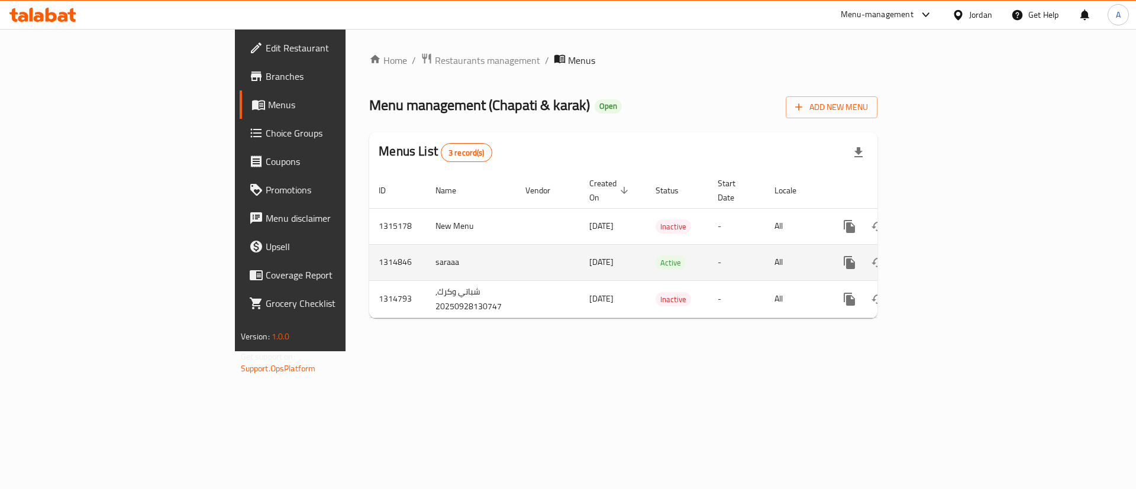
click at [942, 256] on icon "enhanced table" at bounding box center [934, 263] width 14 height 14
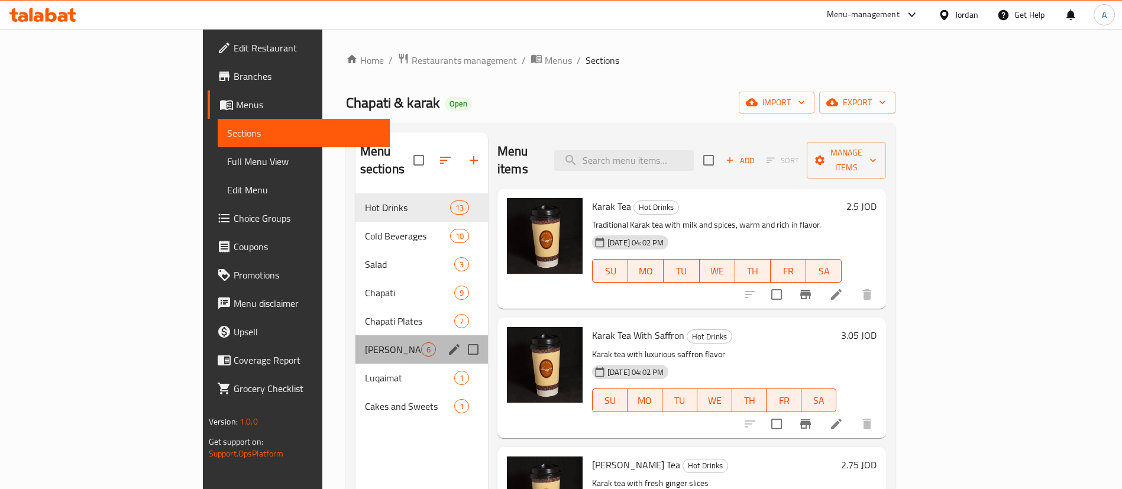
click at [372, 342] on div "Masala and Biryani 6" at bounding box center [421, 349] width 132 height 28
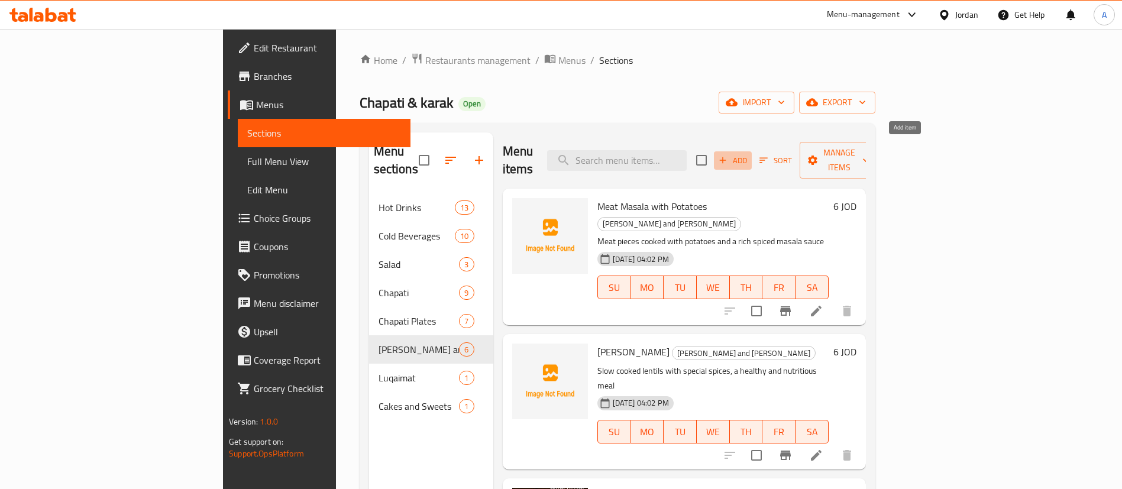
click at [749, 157] on span "Add" at bounding box center [733, 161] width 32 height 14
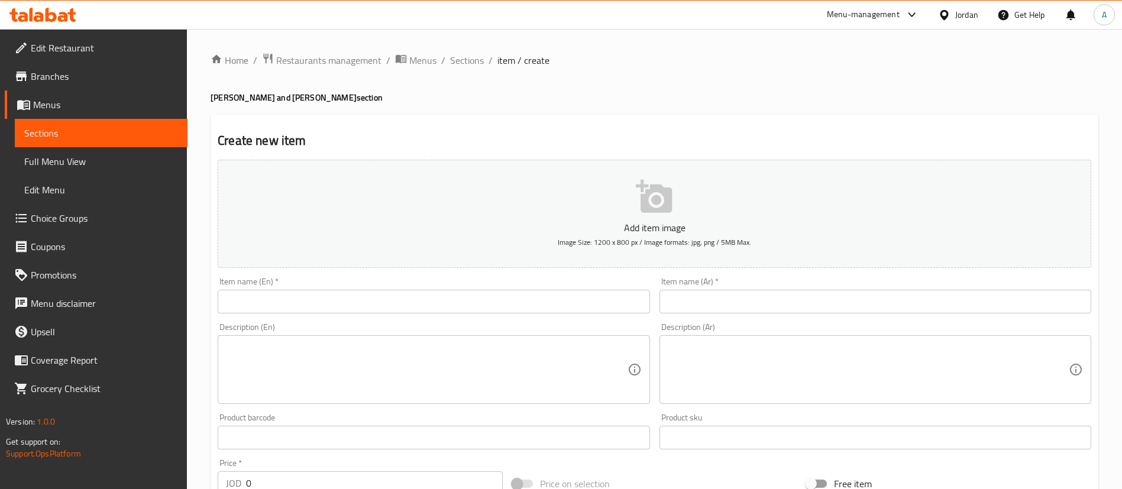
click at [688, 296] on input "text" at bounding box center [876, 302] width 432 height 24
paste input "رز برياني"
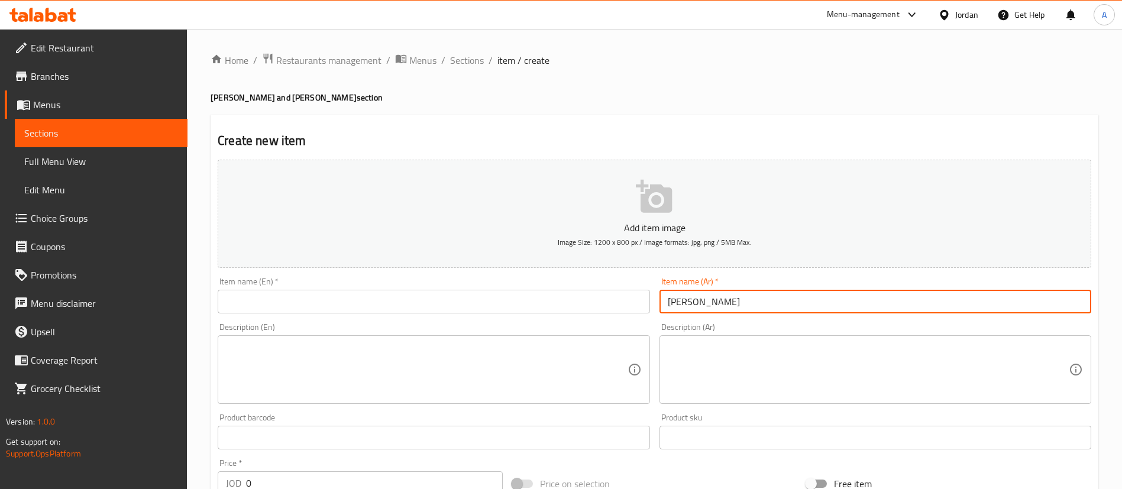
type input "رز برياني"
click at [549, 293] on input "text" at bounding box center [434, 302] width 432 height 24
paste input "Biryani Rice"
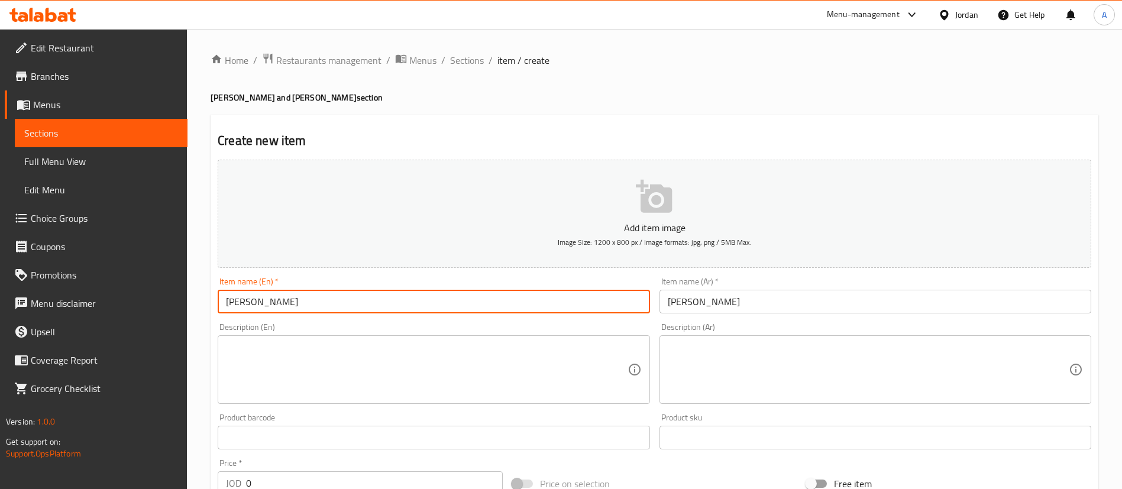
type input "Biryani Rice"
click at [454, 361] on textarea at bounding box center [426, 370] width 401 height 56
paste textarea "Basmati rice cooked with spices and chicken or meat, a classic dish rich in fla…"
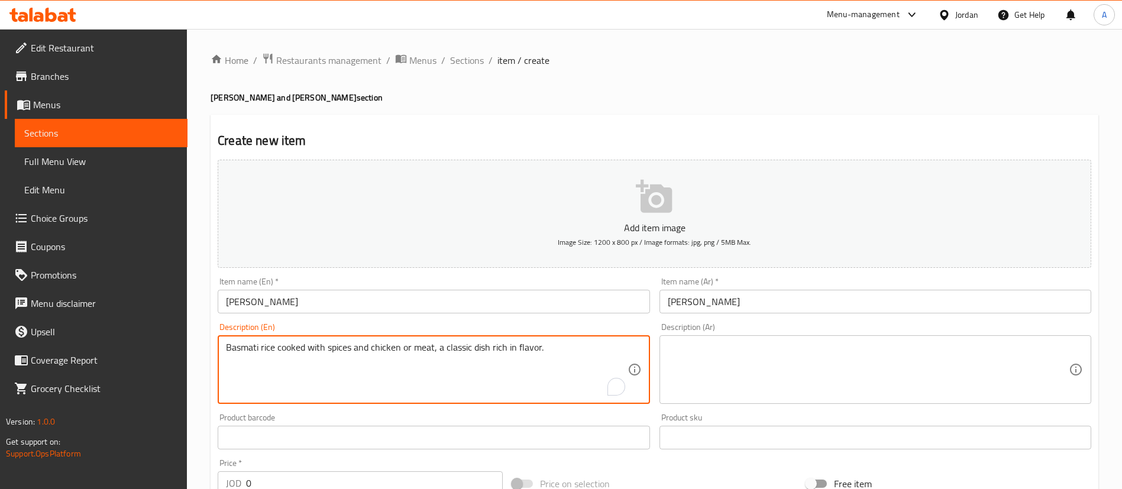
type textarea "Basmati rice cooked with spices and chicken or meat, a classic dish rich in fla…"
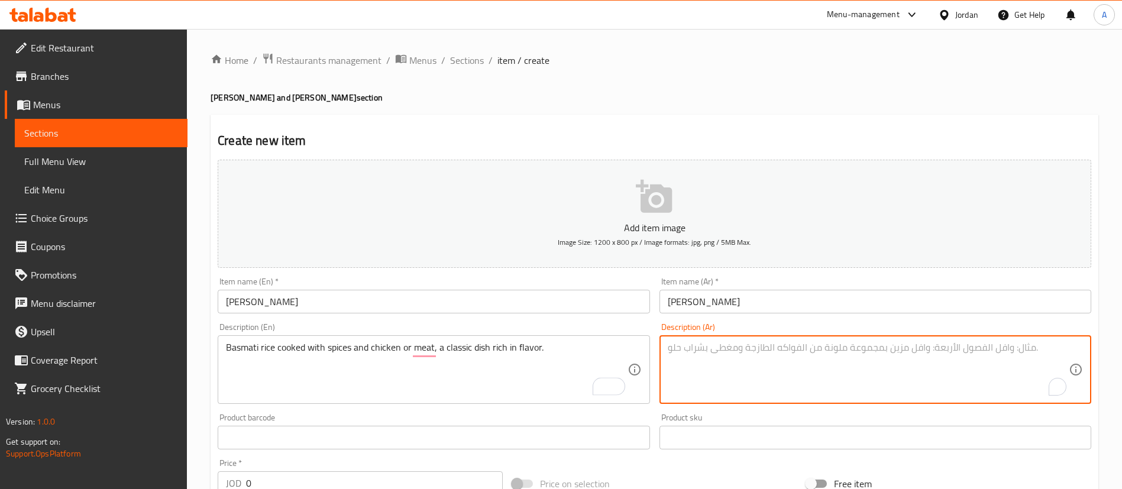
click at [725, 380] on textarea "To enrich screen reader interactions, please activate Accessibility in Grammarl…" at bounding box center [868, 370] width 401 height 56
paste textarea "أرز بسمتي مطهو مع التوابل والدجاج أو اللحم، طبق كلاسيكي غني بالنكهات"
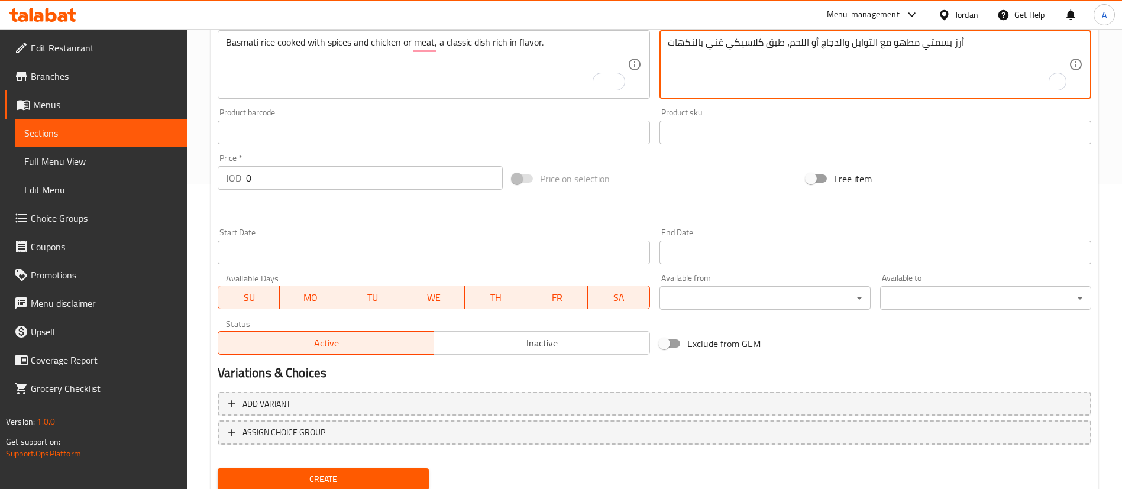
scroll to position [347, 0]
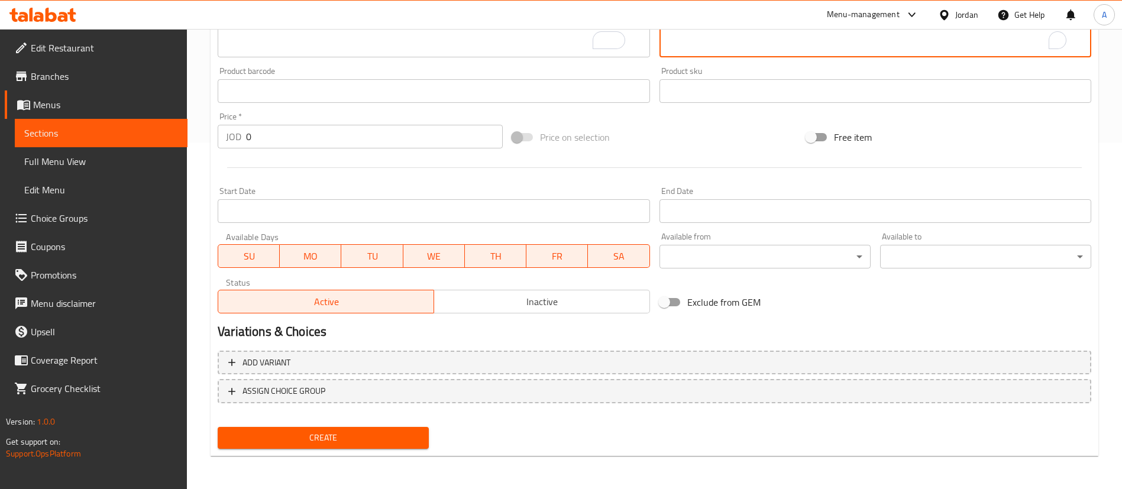
type textarea "أرز بسمتي مطهو مع التوابل والدجاج أو اللحم، طبق كلاسيكي غني بالنكهات"
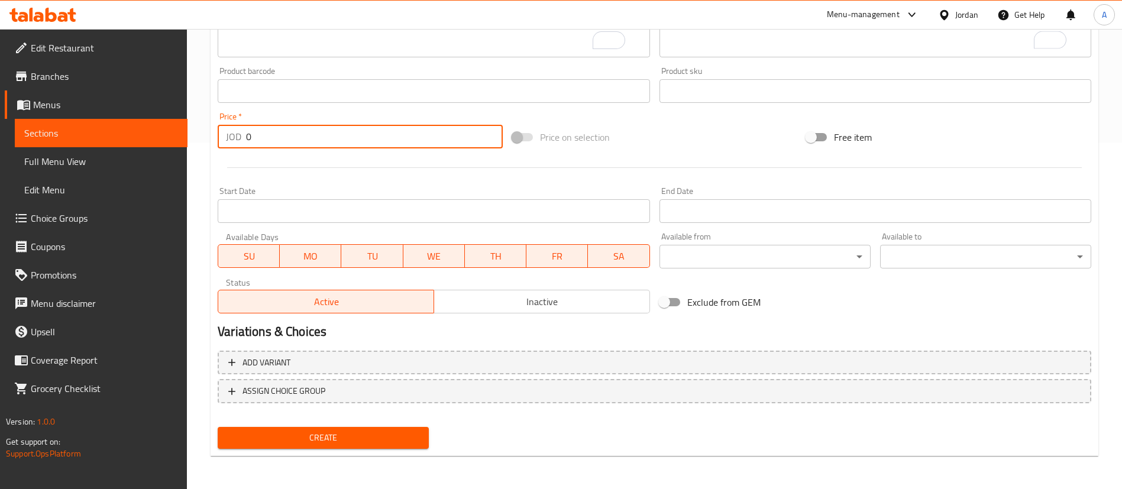
drag, startPoint x: 296, startPoint y: 134, endPoint x: 77, endPoint y: 143, distance: 218.4
click at [103, 150] on div "Edit Restaurant Branches Menus Sections Full Menu View Edit Menu Choice Groups …" at bounding box center [561, 85] width 1122 height 807
type input "3.3"
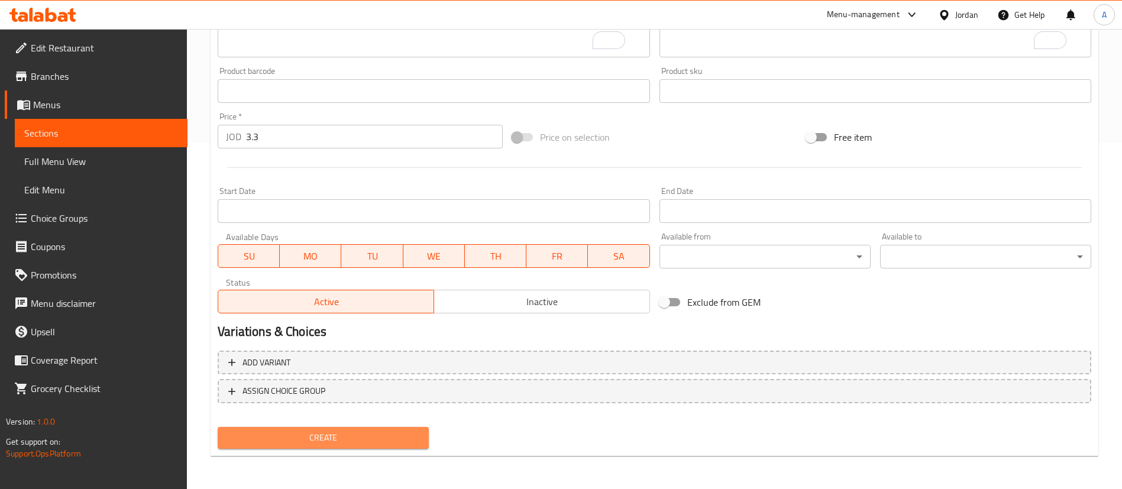
click at [317, 444] on span "Create" at bounding box center [323, 438] width 192 height 15
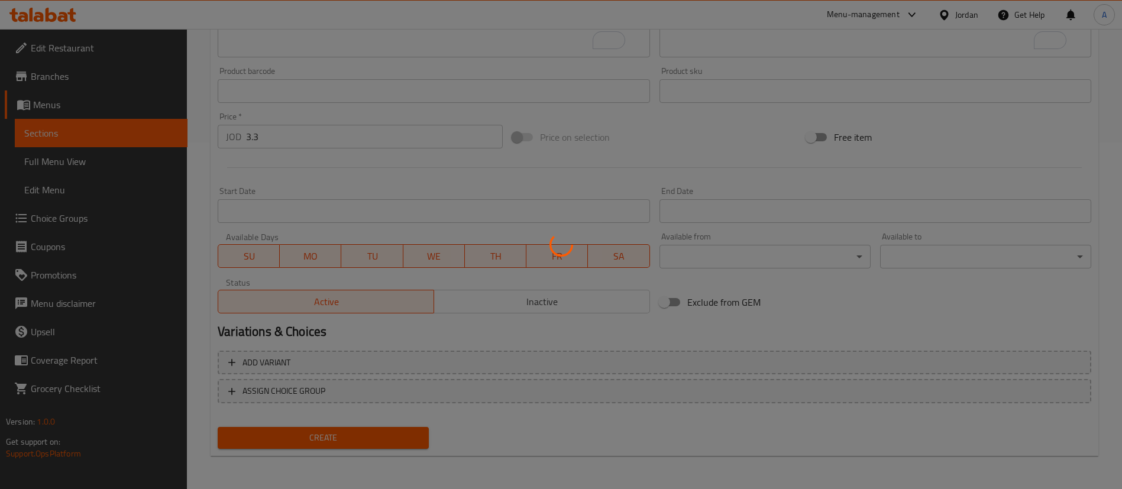
type input "0"
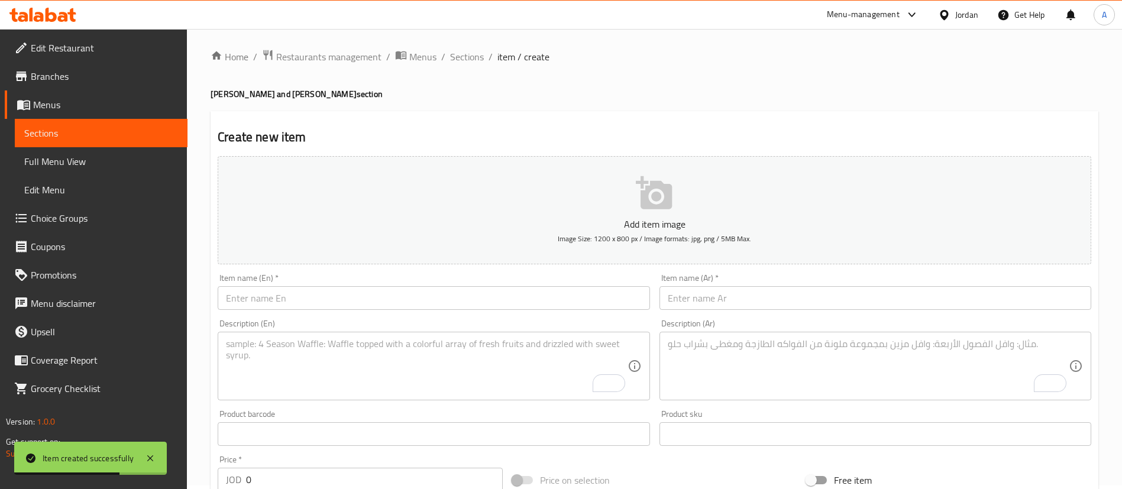
scroll to position [0, 0]
click at [474, 61] on span "Sections" at bounding box center [467, 60] width 34 height 14
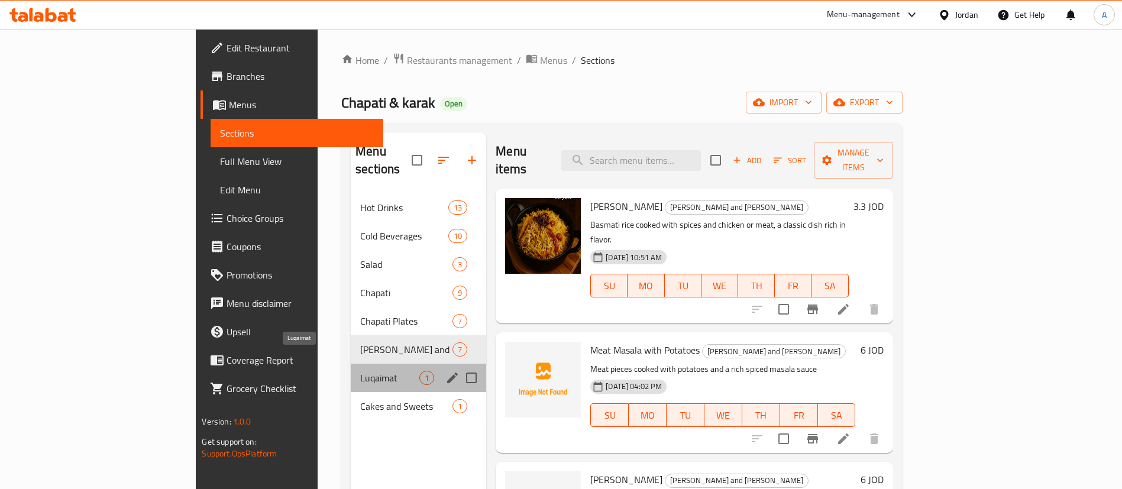
drag, startPoint x: 322, startPoint y: 361, endPoint x: 358, endPoint y: 341, distance: 41.3
click at [360, 371] on span "Luqaimat" at bounding box center [389, 378] width 59 height 14
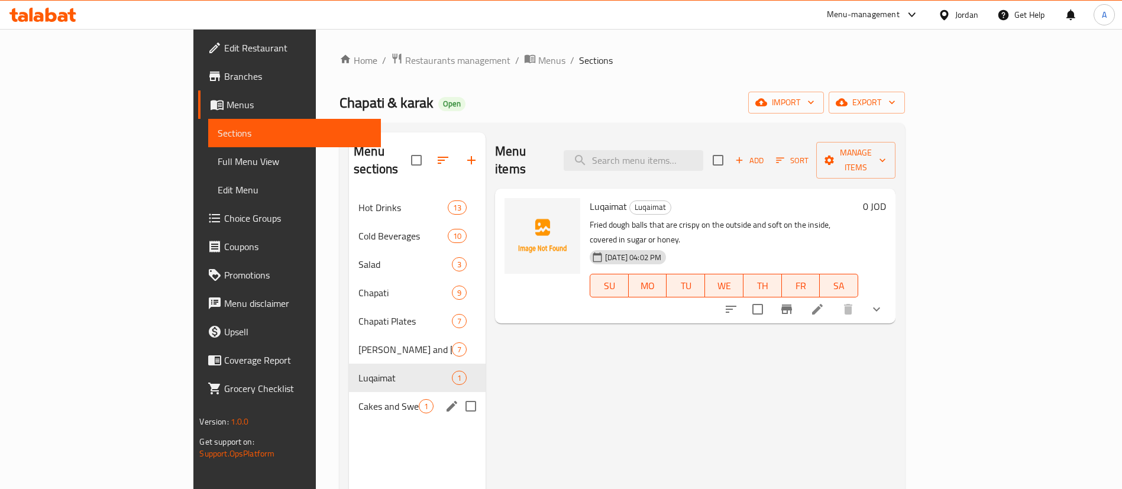
click at [349, 392] on div "Cakes and Sweets 1" at bounding box center [417, 406] width 137 height 28
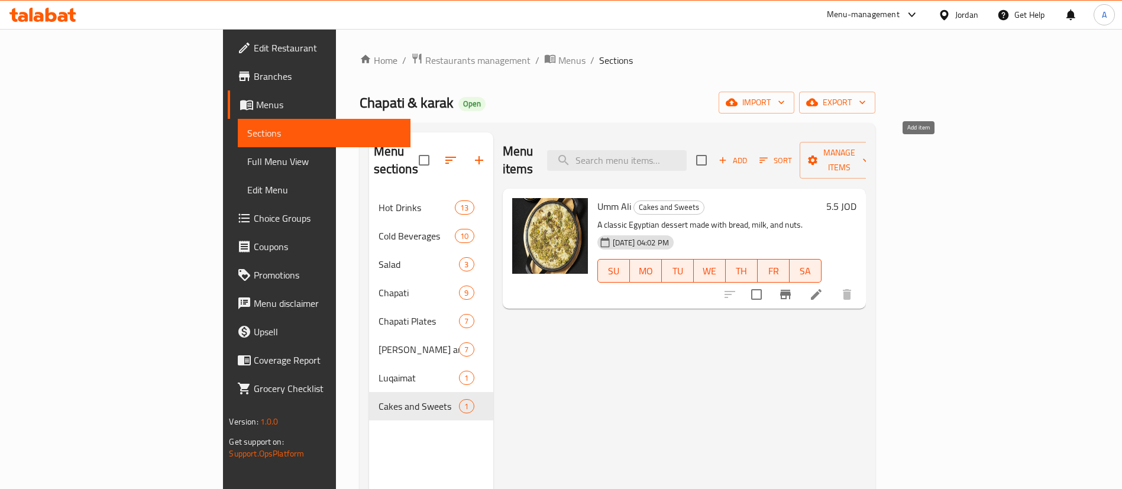
click at [749, 156] on span "Add" at bounding box center [733, 161] width 32 height 14
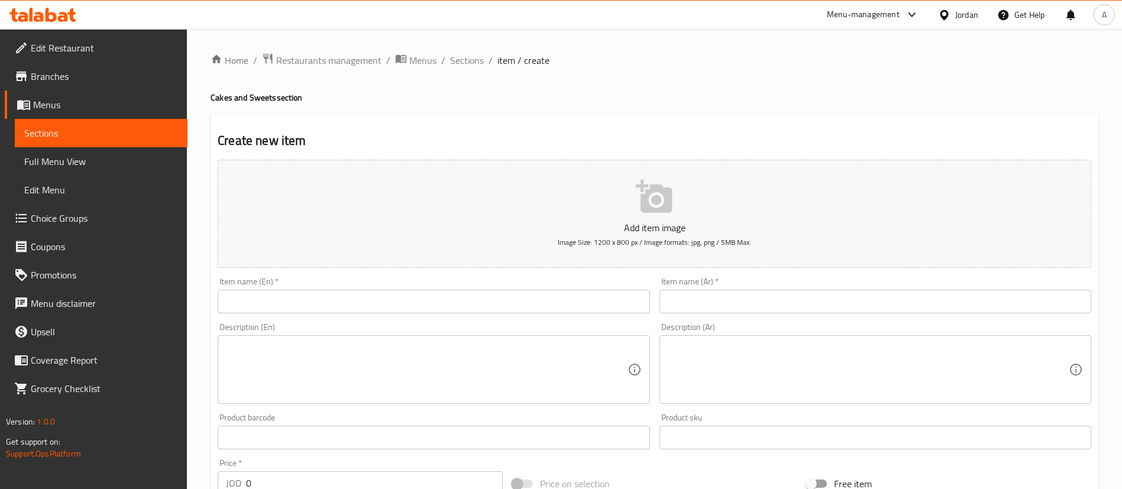
drag, startPoint x: 719, startPoint y: 295, endPoint x: 728, endPoint y: 300, distance: 9.8
click at [719, 295] on input "text" at bounding box center [876, 302] width 432 height 24
paste input "كرك بمب"
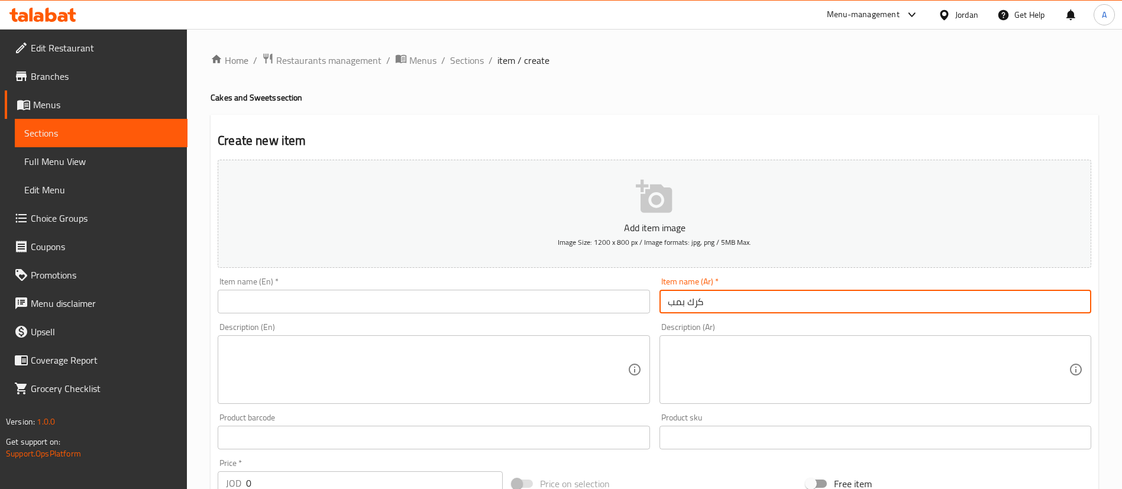
type input "كرك بمب"
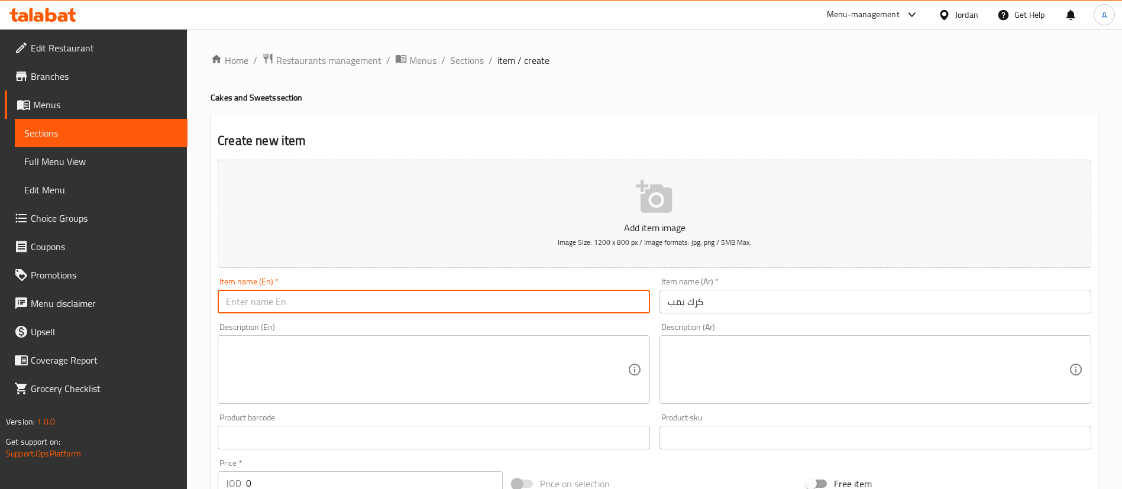
click at [477, 309] on input "text" at bounding box center [434, 302] width 432 height 24
paste input "Karak Pump"
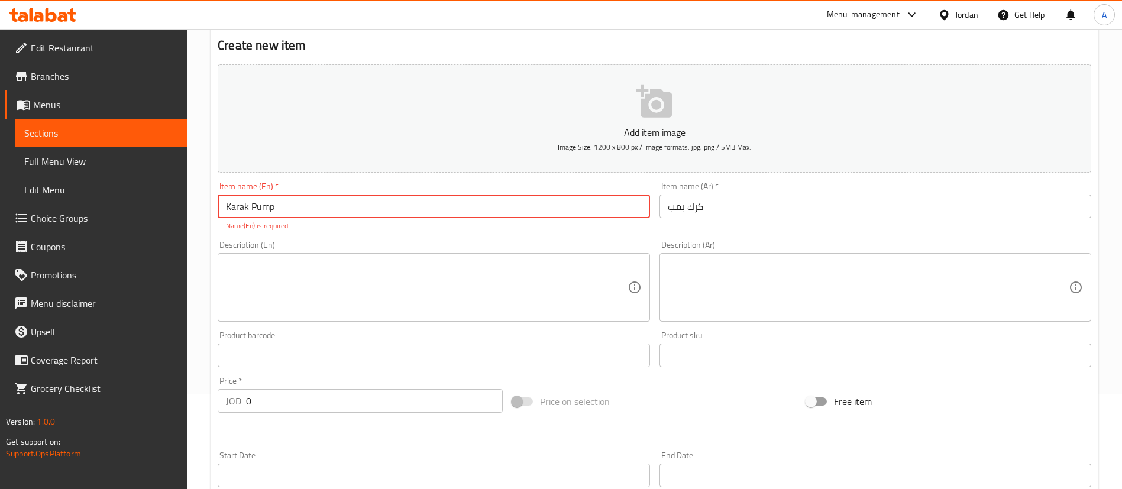
scroll to position [177, 0]
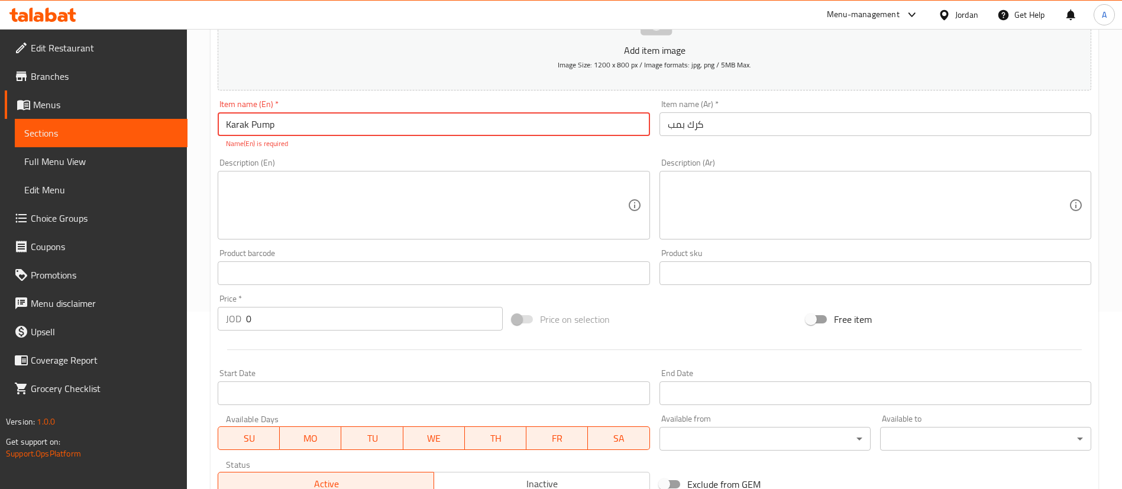
type input "Karak Pump"
drag, startPoint x: 392, startPoint y: 321, endPoint x: 183, endPoint y: 327, distance: 208.9
click at [186, 328] on div "Edit Restaurant Branches Menus Sections Full Menu View Edit Menu Choice Groups …" at bounding box center [561, 262] width 1122 height 820
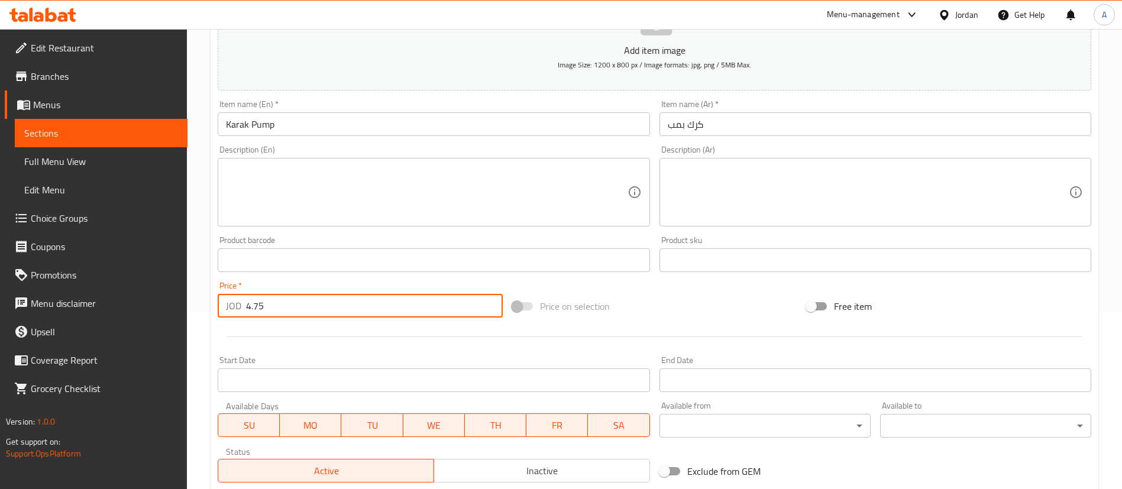
type input "4.75"
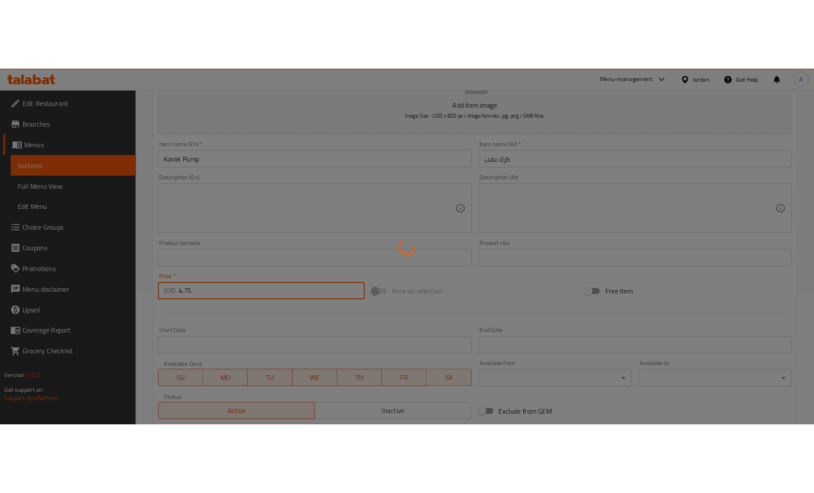
scroll to position [0, 0]
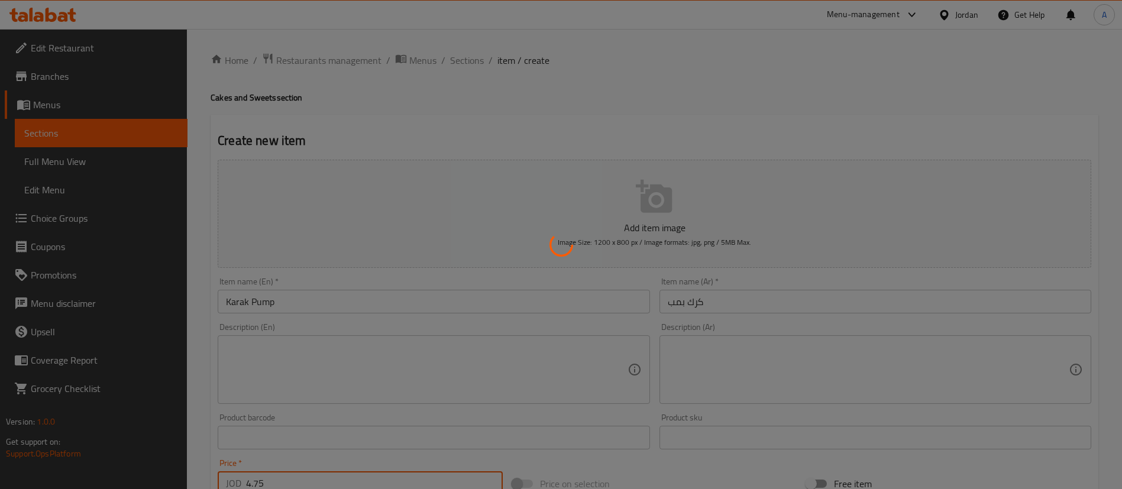
type input "0"
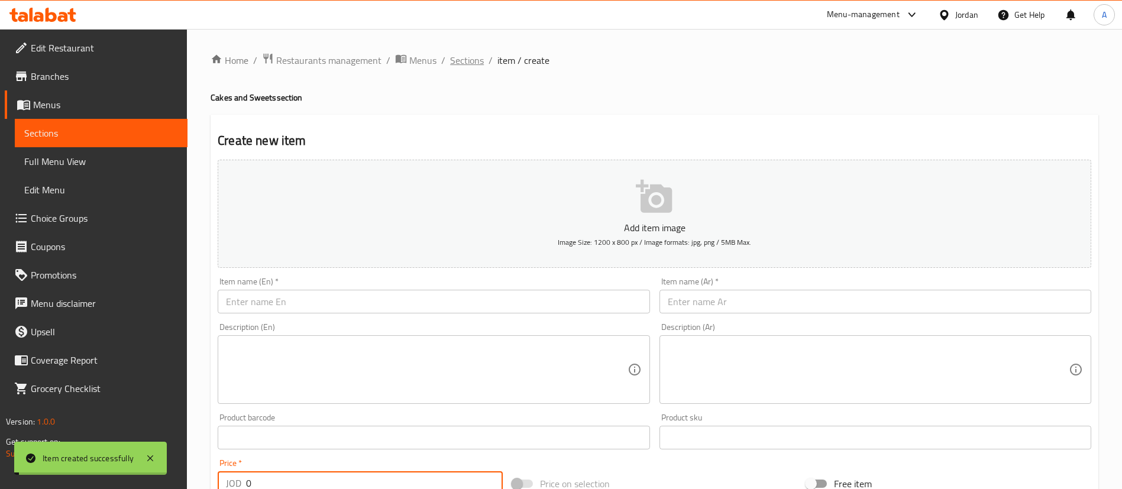
click at [473, 61] on span "Sections" at bounding box center [467, 60] width 34 height 14
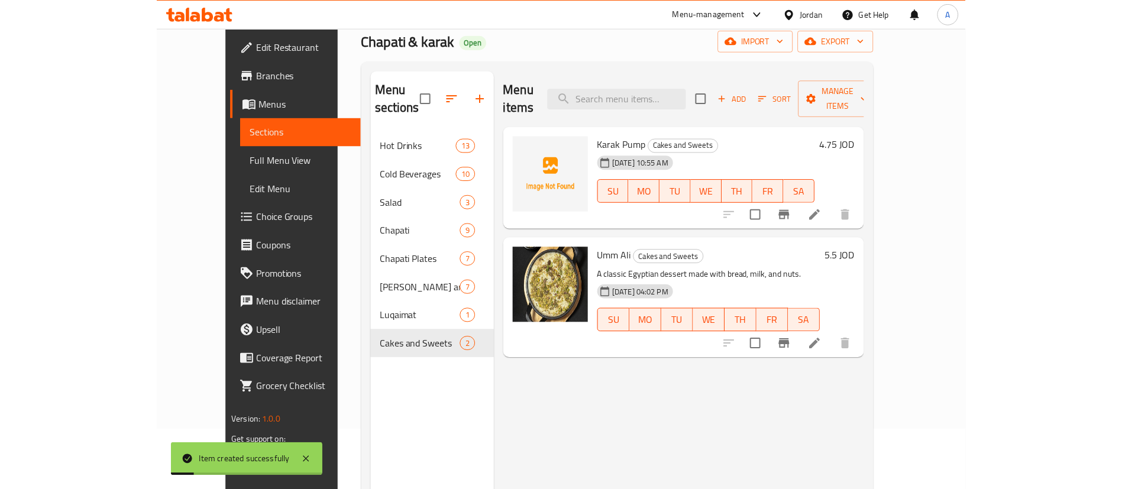
scroll to position [89, 0]
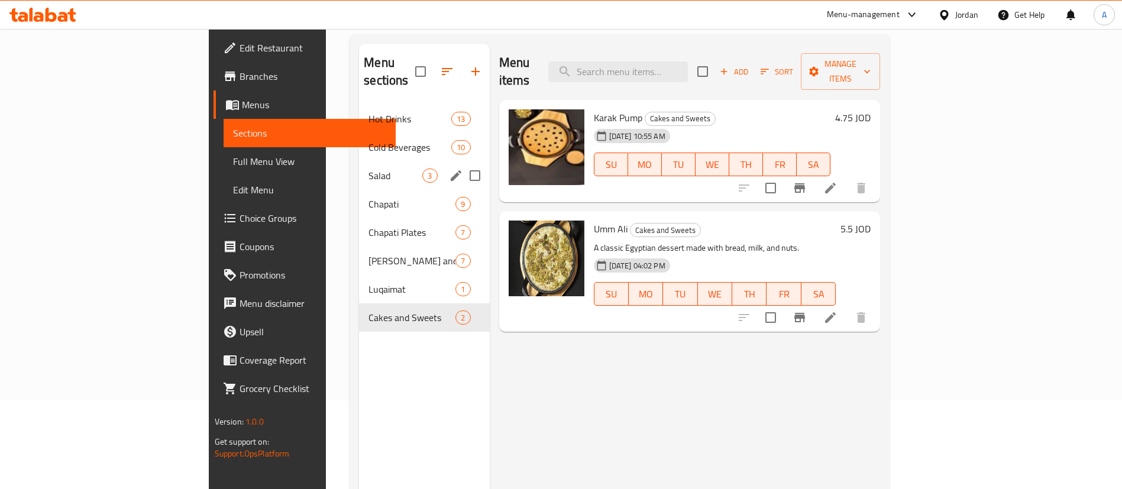
click at [368, 169] on span "Salad" at bounding box center [395, 176] width 54 height 14
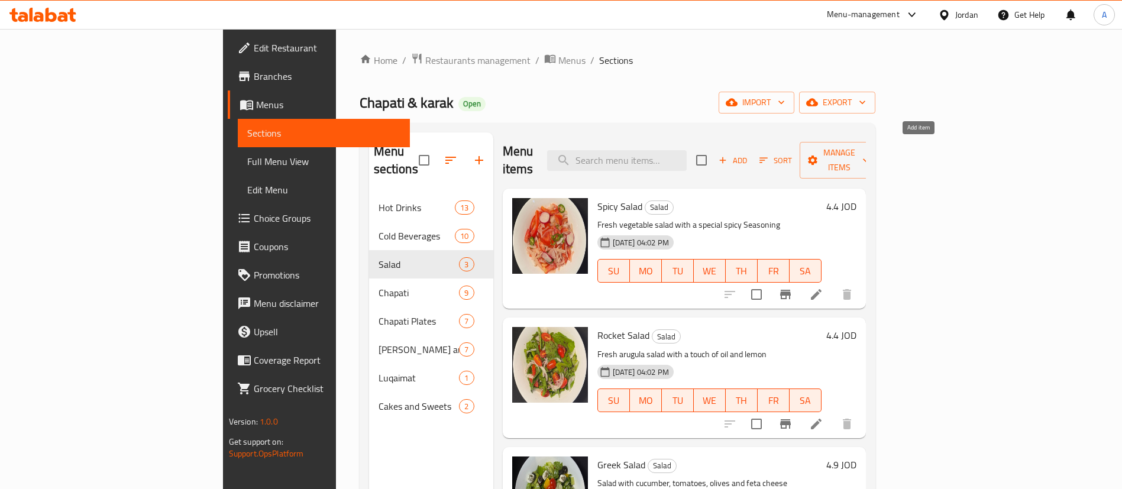
click at [749, 154] on span "Add" at bounding box center [733, 161] width 32 height 14
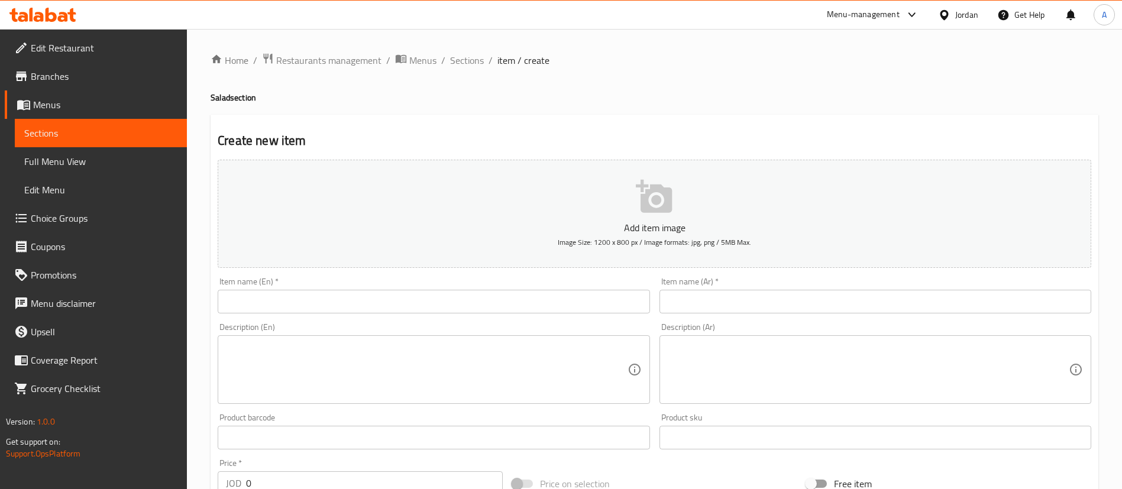
click at [538, 296] on input "text" at bounding box center [434, 302] width 432 height 24
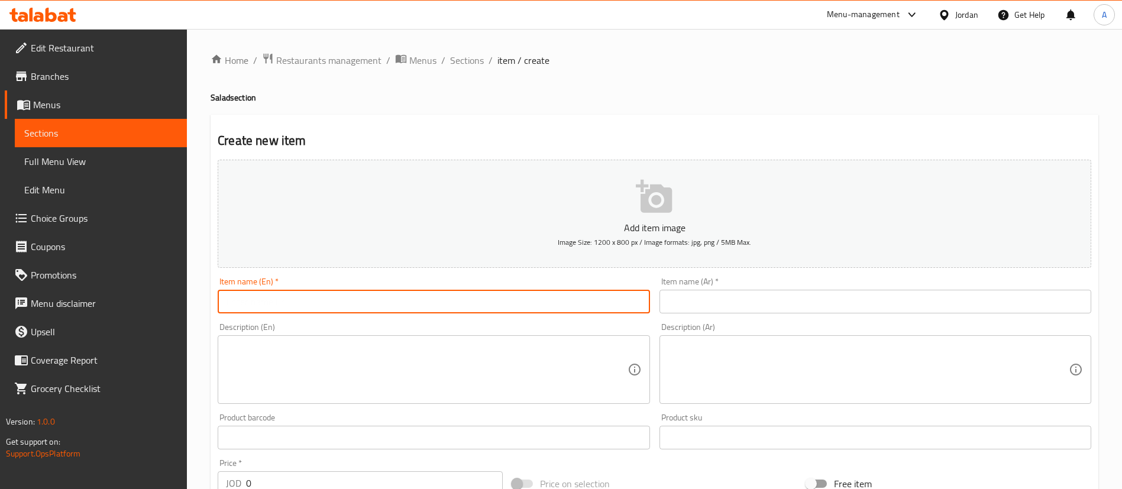
type input "ؤ"
type input "Cheff Salad"
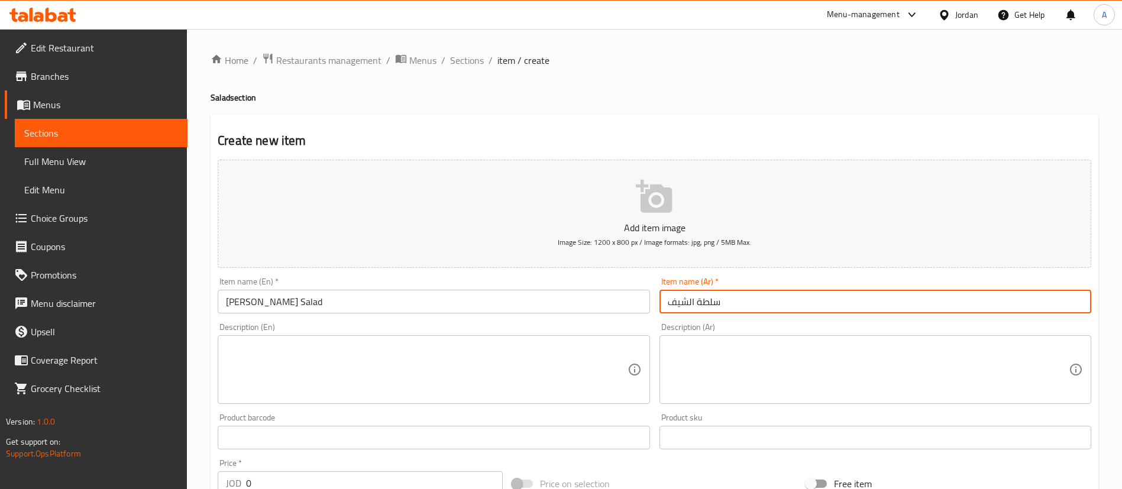
type input "سلطة الشيف"
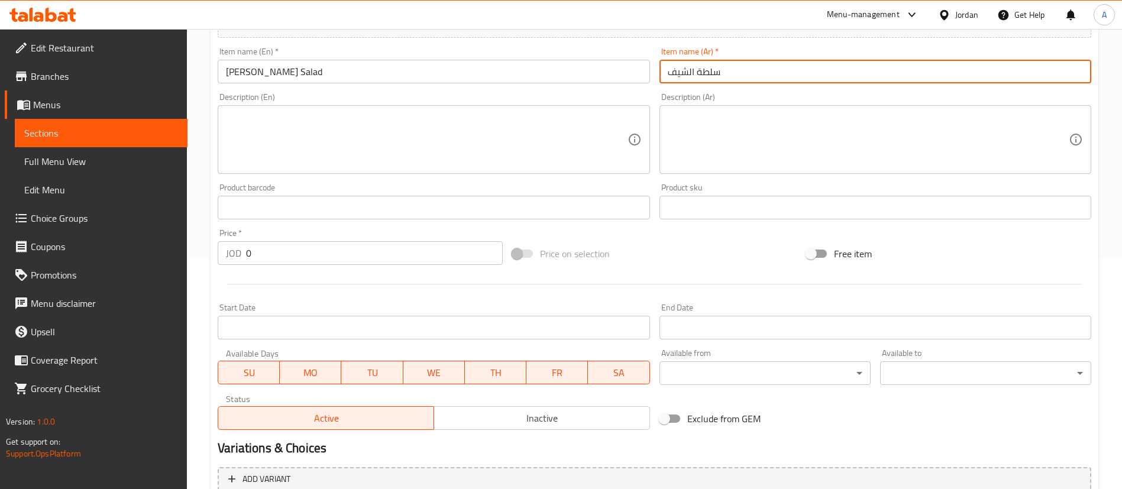
scroll to position [347, 0]
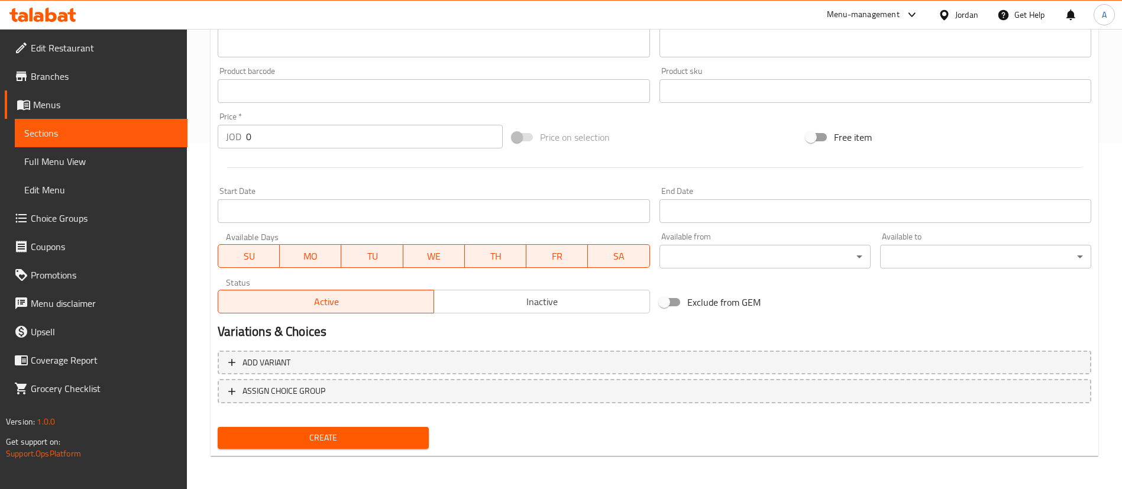
drag, startPoint x: 316, startPoint y: 144, endPoint x: 0, endPoint y: 146, distance: 315.9
click at [37, 156] on div "Edit Restaurant Branches Menus Sections Full Menu View Edit Menu Choice Groups …" at bounding box center [561, 85] width 1122 height 807
type input "4.04"
click at [218, 427] on button "Create" at bounding box center [323, 438] width 211 height 22
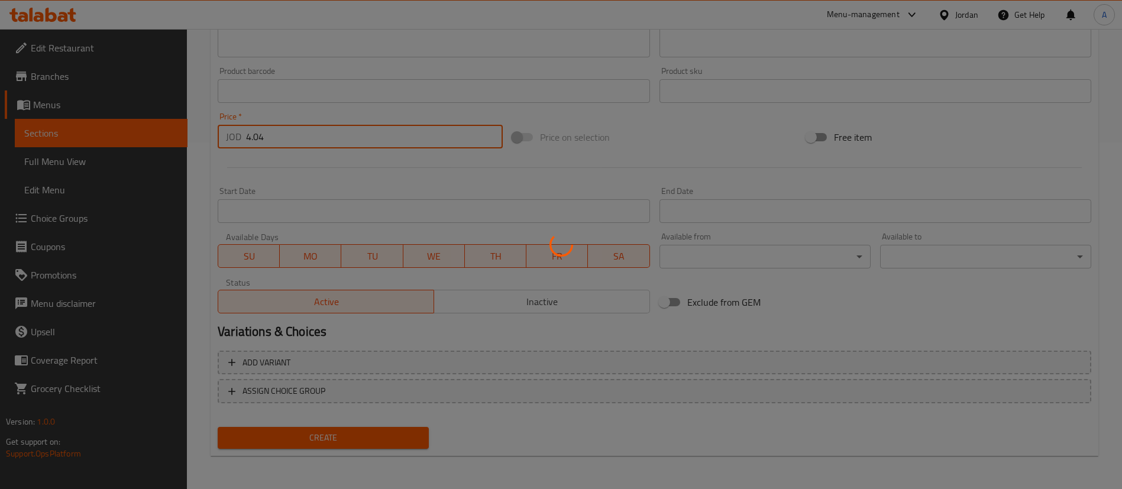
type input "0"
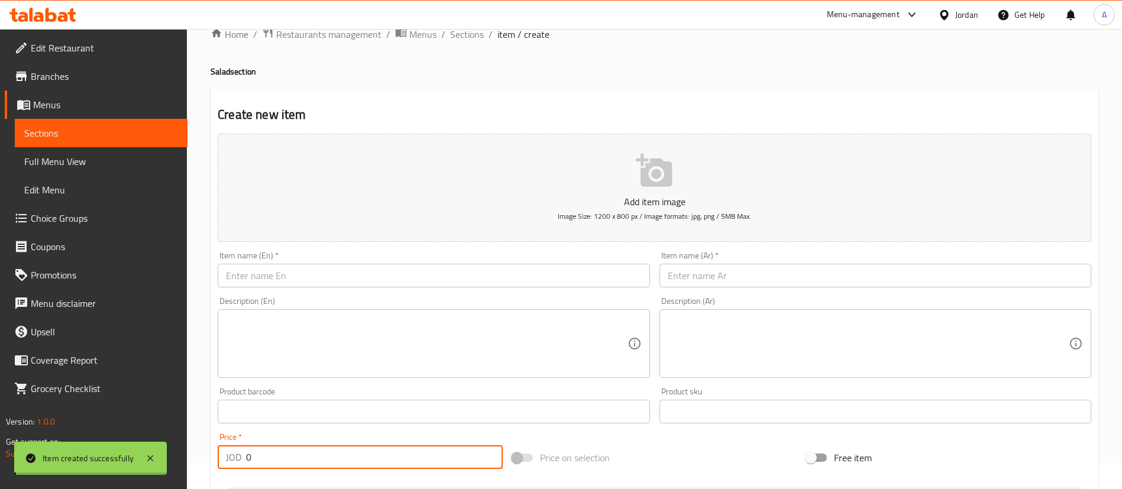
scroll to position [0, 0]
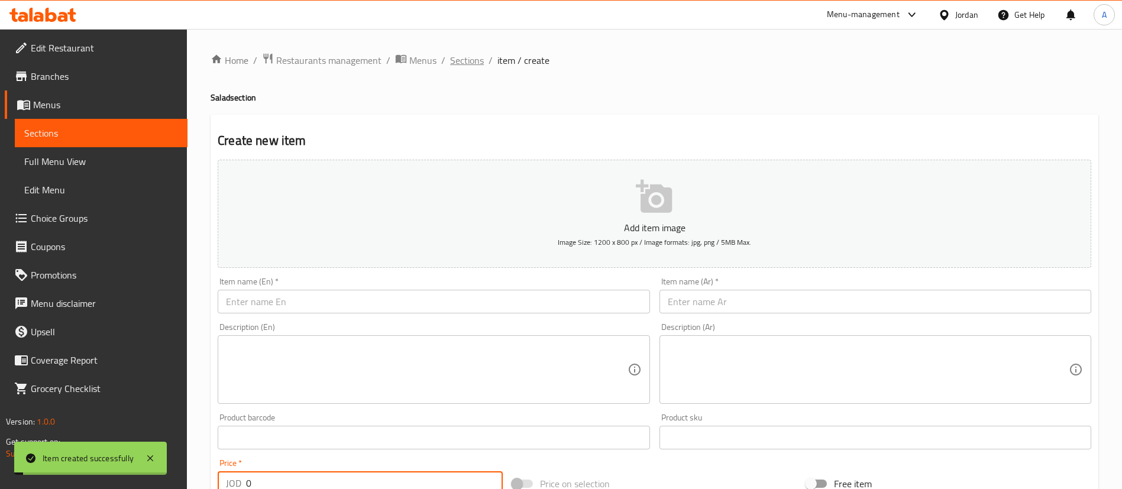
click at [471, 53] on span "Sections" at bounding box center [467, 60] width 34 height 14
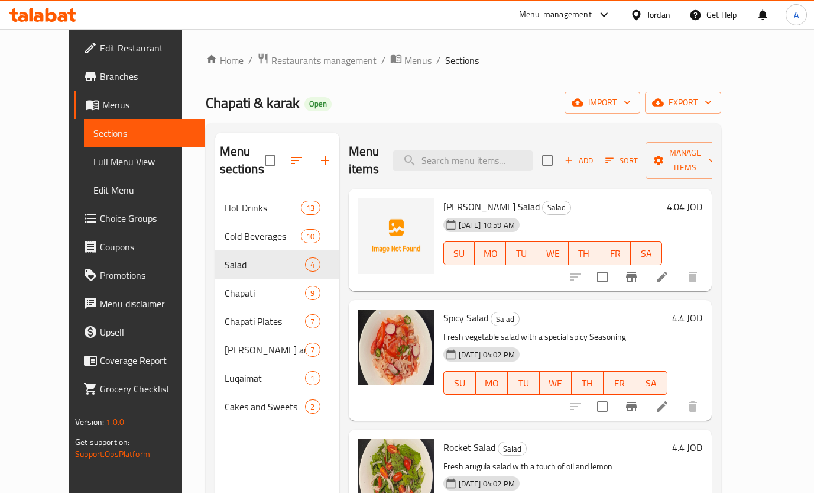
click at [703, 198] on h6 "4.04 JOD" at bounding box center [684, 206] width 35 height 17
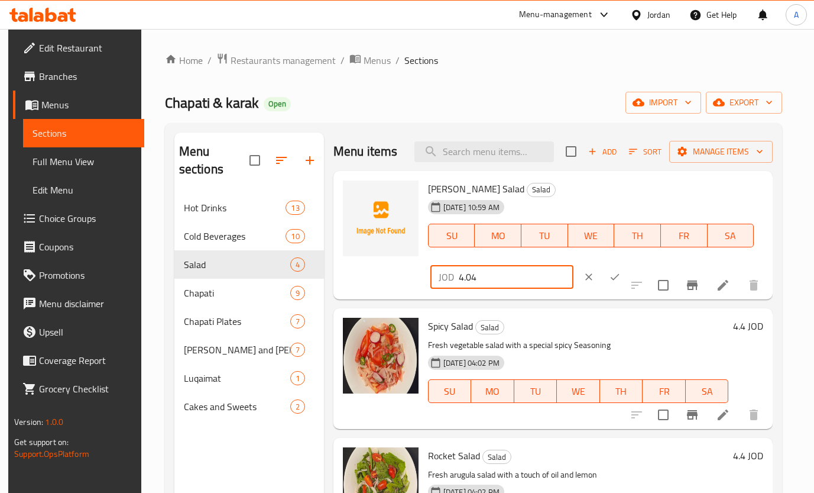
drag, startPoint x: 484, startPoint y: 280, endPoint x: 493, endPoint y: 276, distance: 10.1
click at [489, 279] on input "4.04" at bounding box center [516, 277] width 115 height 24
type input "4.4"
click at [602, 269] on button "ok" at bounding box center [615, 277] width 26 height 26
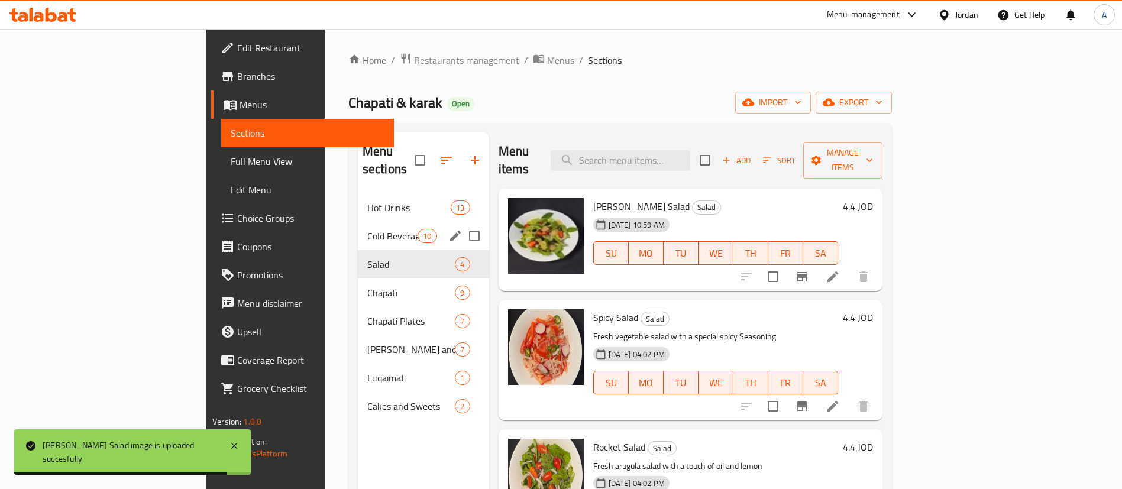
drag, startPoint x: 295, startPoint y: 198, endPoint x: 296, endPoint y: 191, distance: 7.2
click at [358, 198] on div "Hot Drinks 13" at bounding box center [423, 207] width 131 height 28
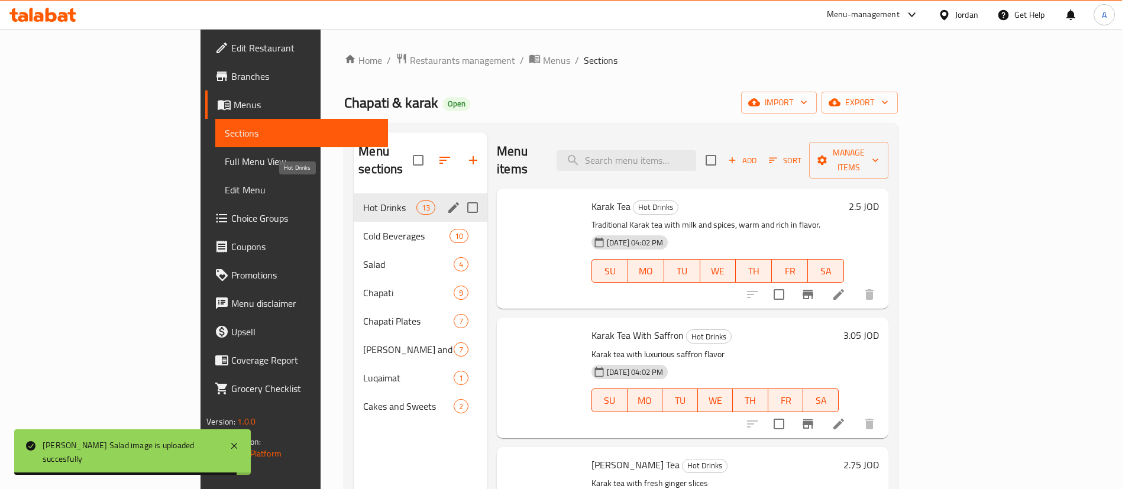
click at [363, 201] on span "Hot Drinks" at bounding box center [389, 208] width 53 height 14
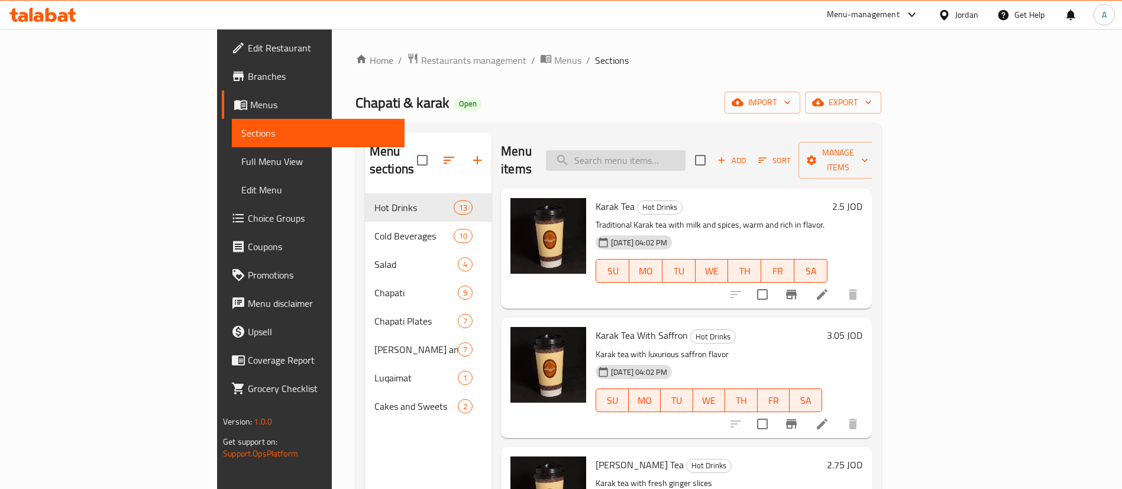
click at [682, 151] on input "search" at bounding box center [616, 160] width 140 height 21
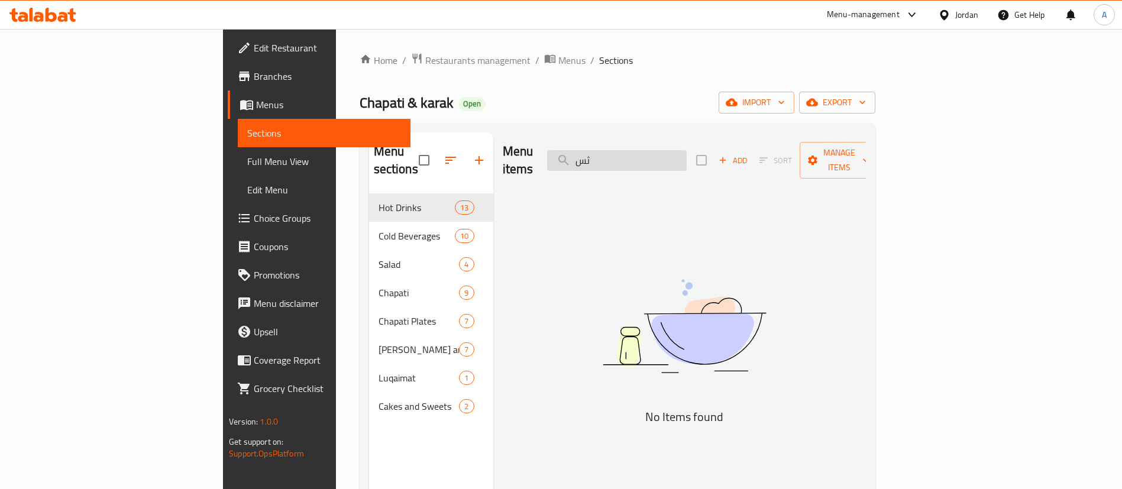
type input "ث"
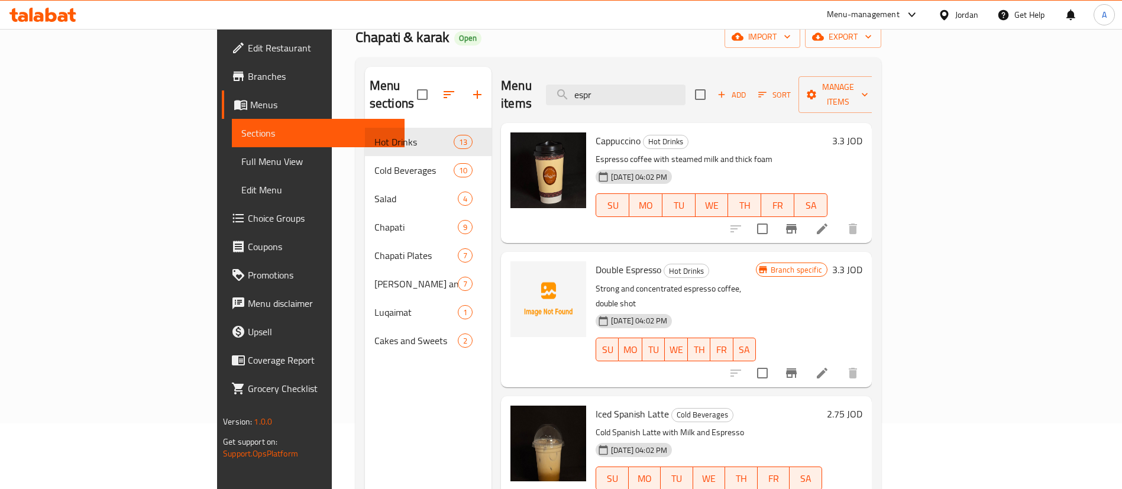
scroll to position [89, 0]
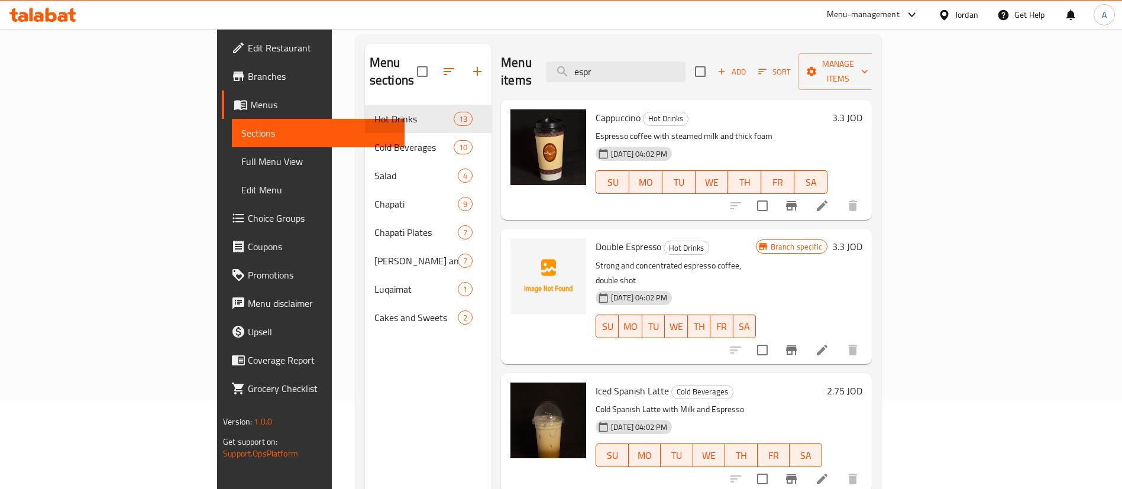
type input "espr"
click at [839, 340] on li at bounding box center [822, 350] width 33 height 21
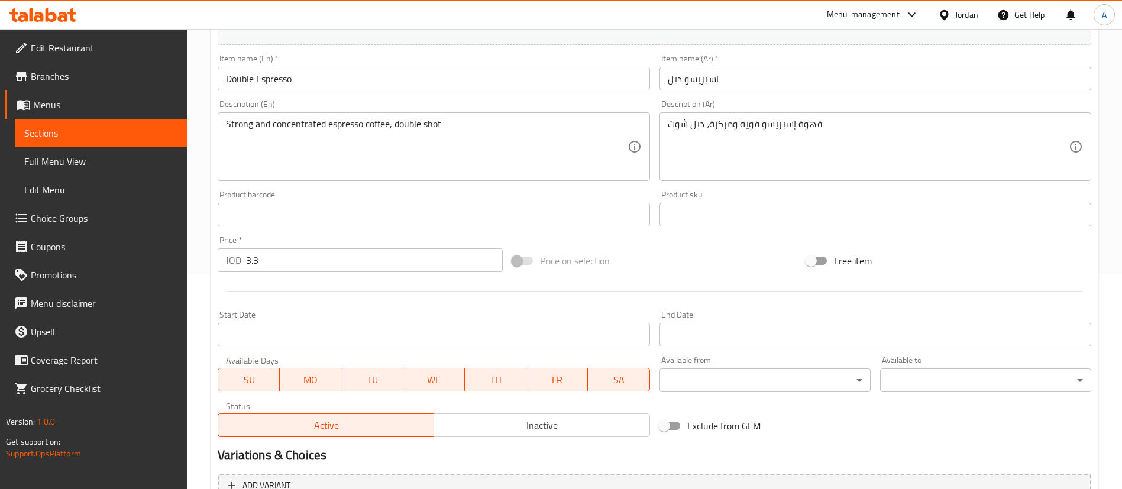
scroll to position [339, 0]
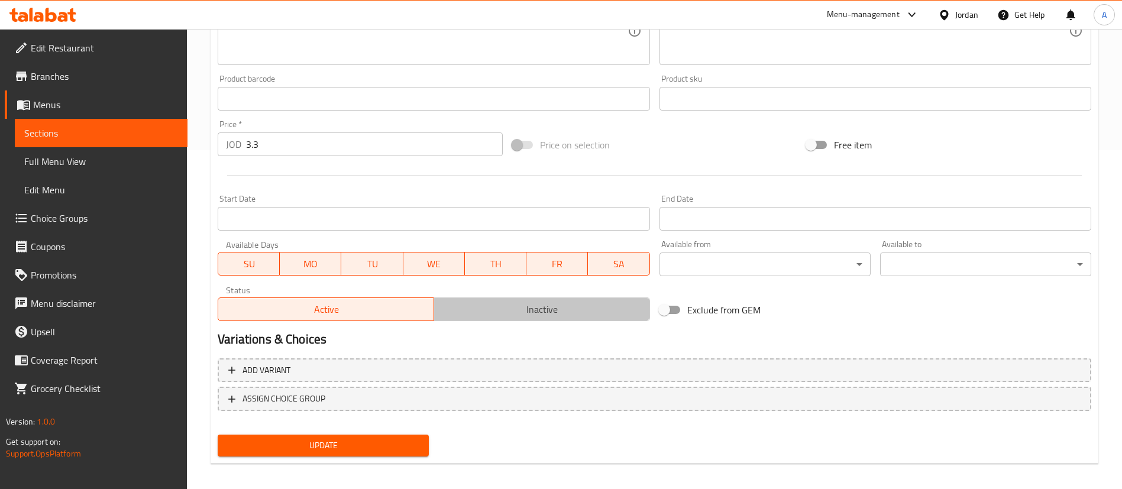
drag, startPoint x: 491, startPoint y: 318, endPoint x: 439, endPoint y: 400, distance: 97.3
click at [491, 317] on span "Inactive" at bounding box center [542, 309] width 206 height 17
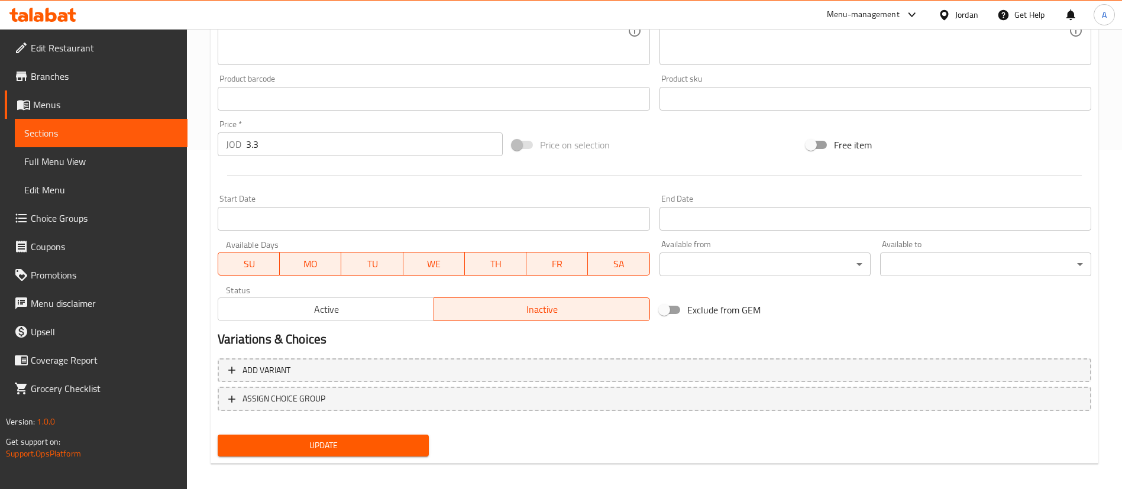
click at [377, 437] on button "Update" at bounding box center [323, 446] width 211 height 22
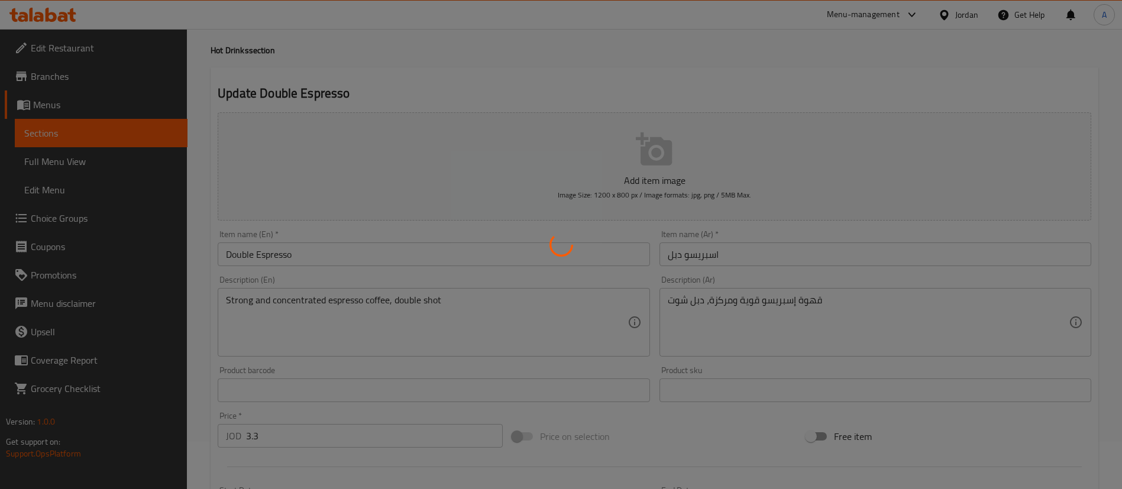
scroll to position [0, 0]
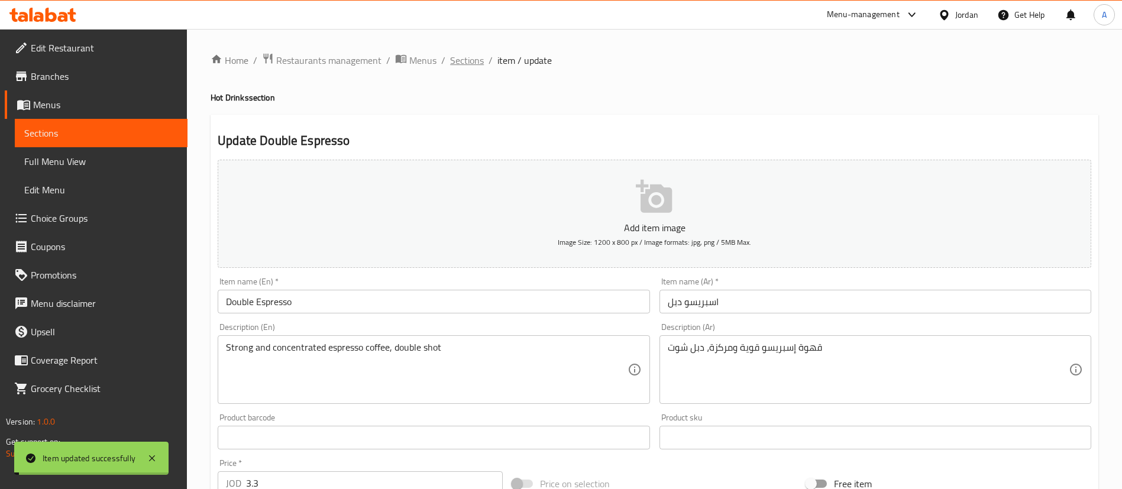
click at [455, 59] on span "Sections" at bounding box center [467, 60] width 34 height 14
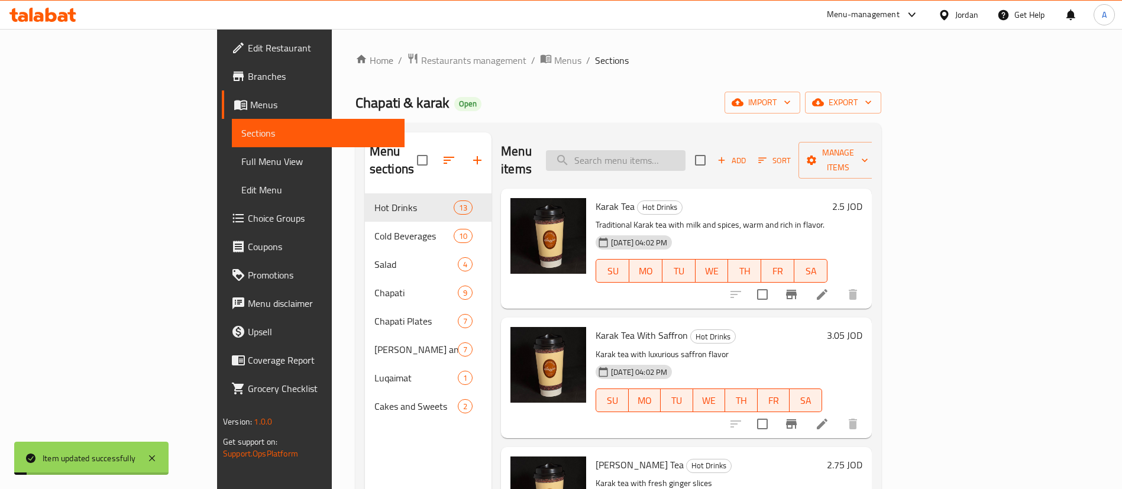
click at [686, 150] on input "search" at bounding box center [616, 160] width 140 height 21
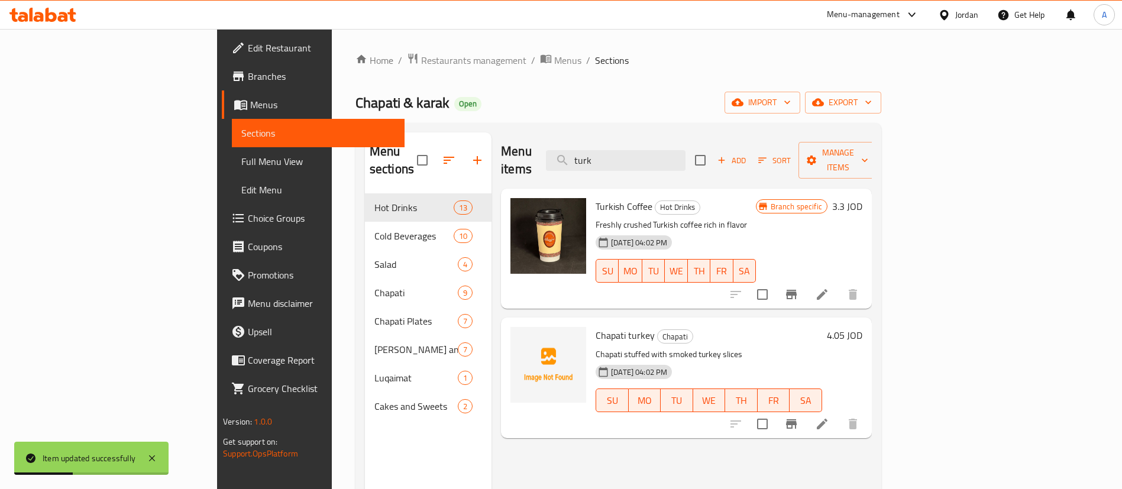
type input "turk"
click at [827, 289] on icon at bounding box center [822, 294] width 11 height 11
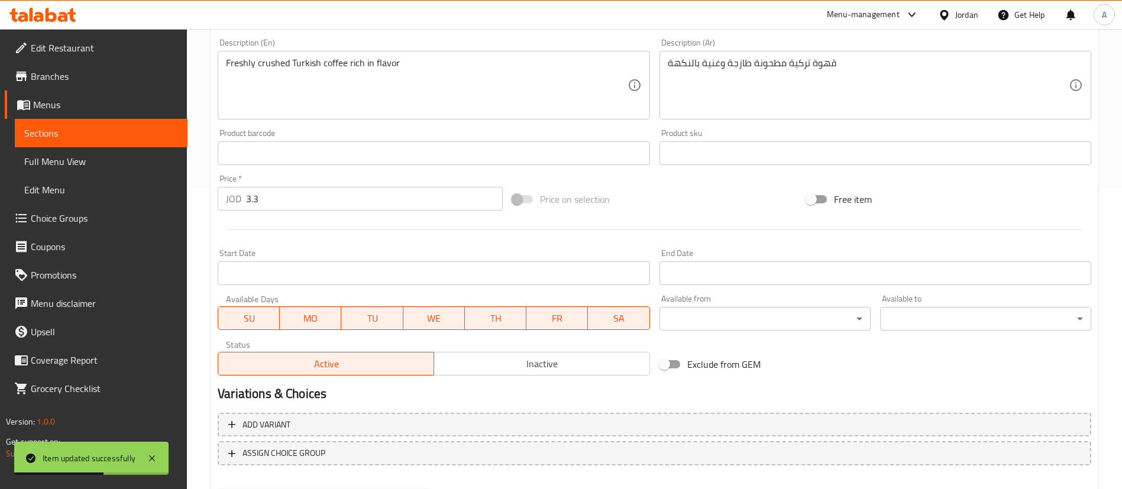
scroll to position [364, 0]
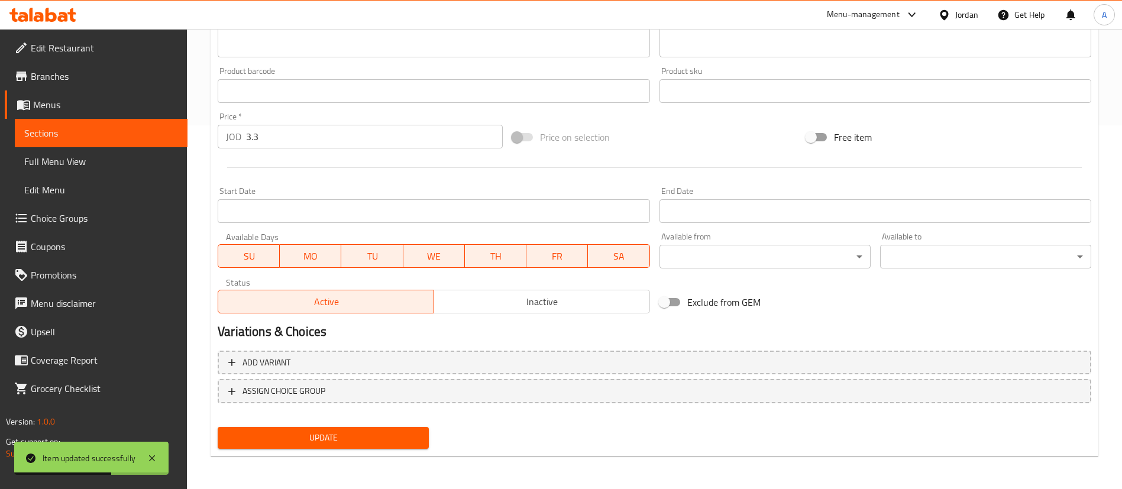
click at [500, 298] on span "Inactive" at bounding box center [542, 301] width 206 height 17
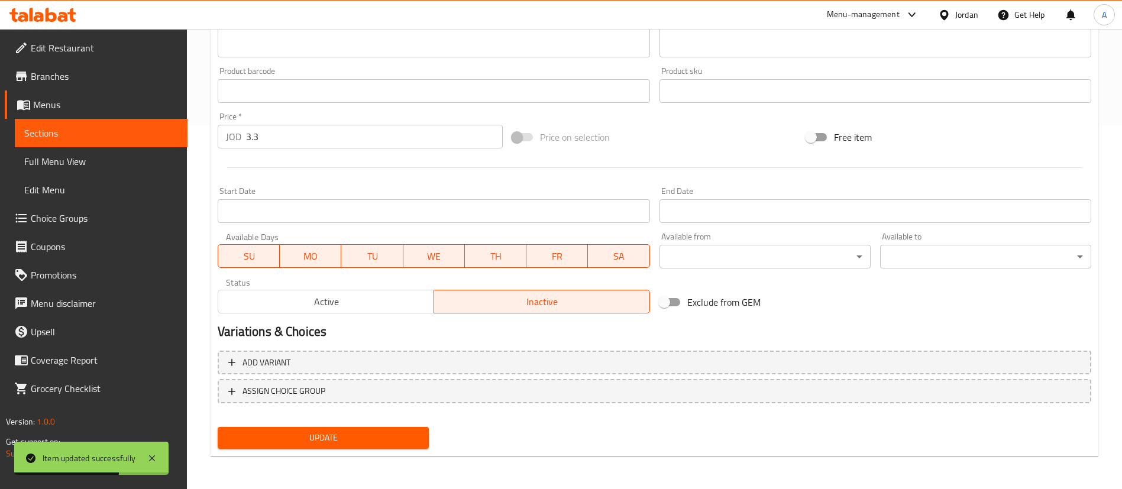
drag, startPoint x: 384, startPoint y: 421, endPoint x: 384, endPoint y: 433, distance: 11.8
click at [383, 422] on div "Update" at bounding box center [323, 437] width 221 height 31
click at [384, 433] on span "Update" at bounding box center [323, 438] width 192 height 15
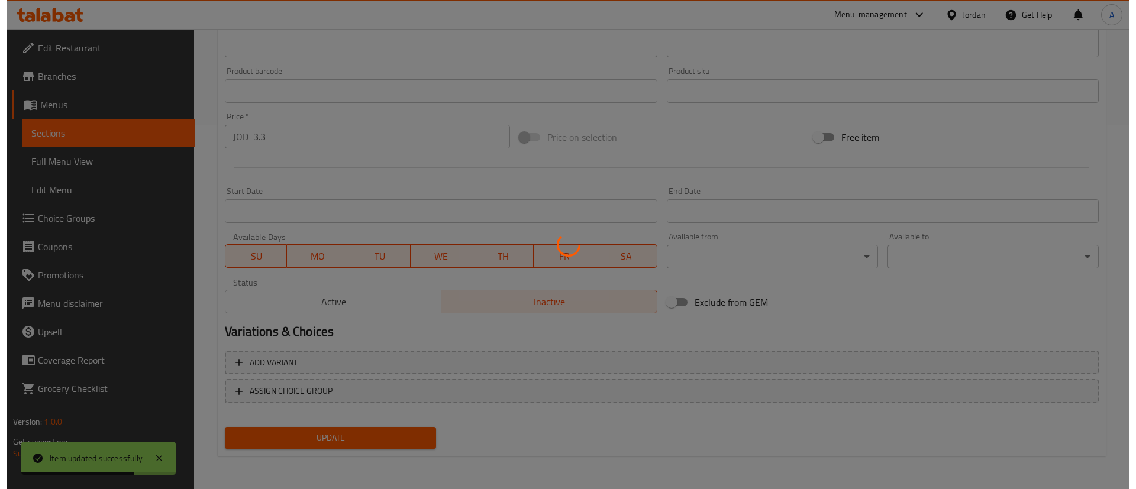
scroll to position [0, 0]
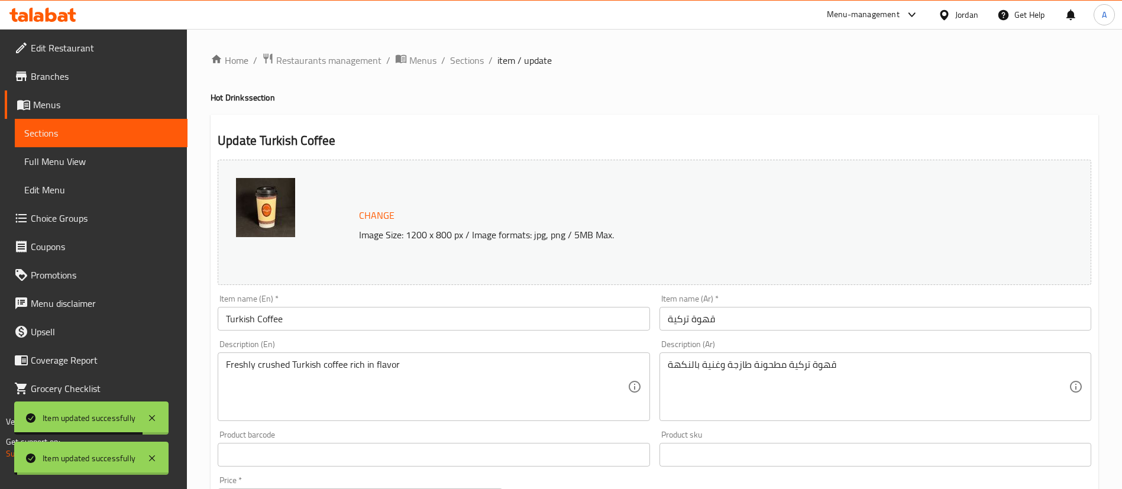
click at [467, 61] on span "Sections" at bounding box center [467, 60] width 34 height 14
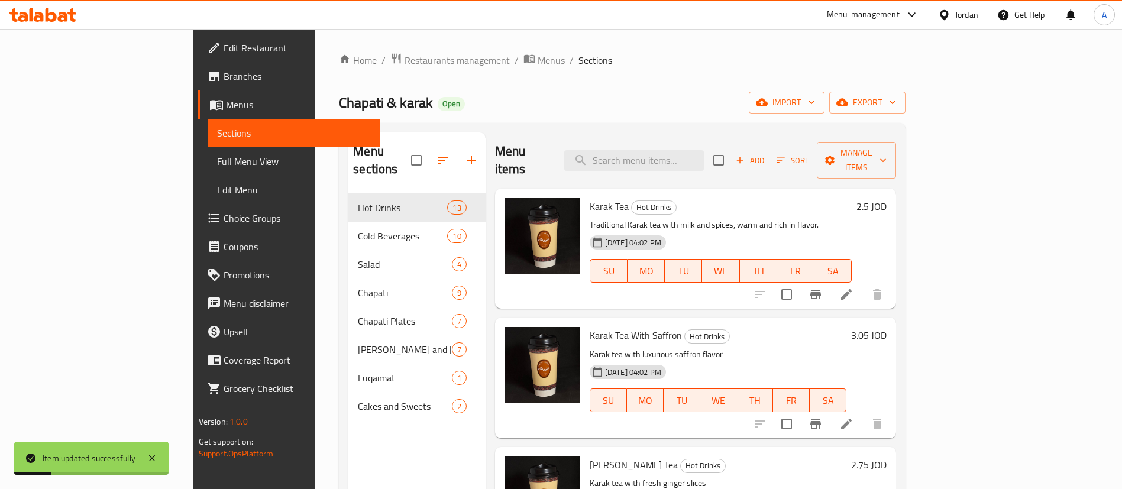
click at [717, 169] on div "Menu items Add Sort Manage items" at bounding box center [696, 160] width 402 height 56
drag, startPoint x: 717, startPoint y: 163, endPoint x: 715, endPoint y: 154, distance: 9.2
click at [715, 155] on div "Menu items Add Sort Manage items" at bounding box center [696, 160] width 402 height 56
drag, startPoint x: 719, startPoint y: 148, endPoint x: 687, endPoint y: 168, distance: 38.2
click at [704, 150] on input "search" at bounding box center [634, 160] width 140 height 21
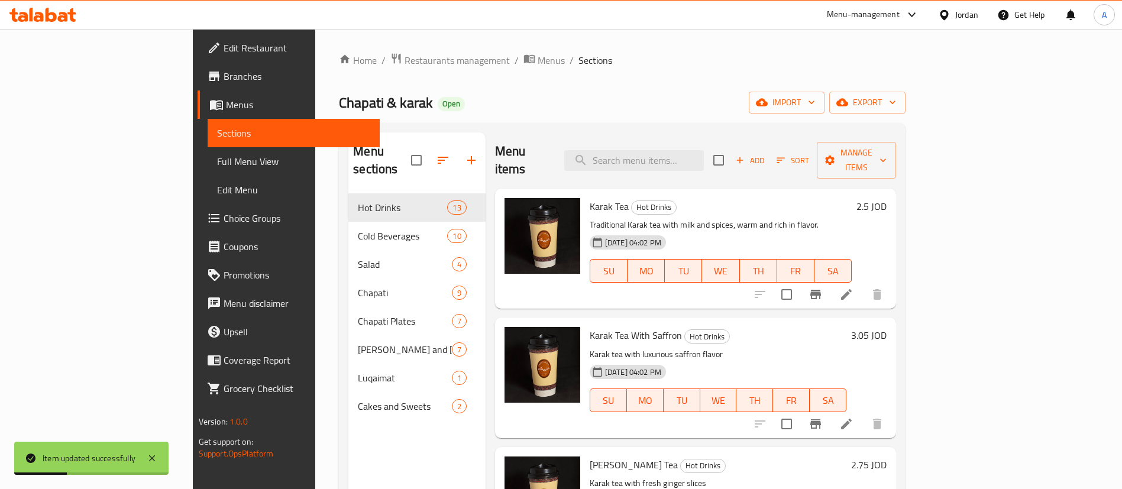
click at [658, 140] on div "Menu items Add Sort Manage items" at bounding box center [696, 160] width 402 height 56
click at [667, 162] on div "Menu items Add Sort Manage items" at bounding box center [696, 160] width 402 height 56
click at [675, 151] on input "e" at bounding box center [634, 160] width 140 height 21
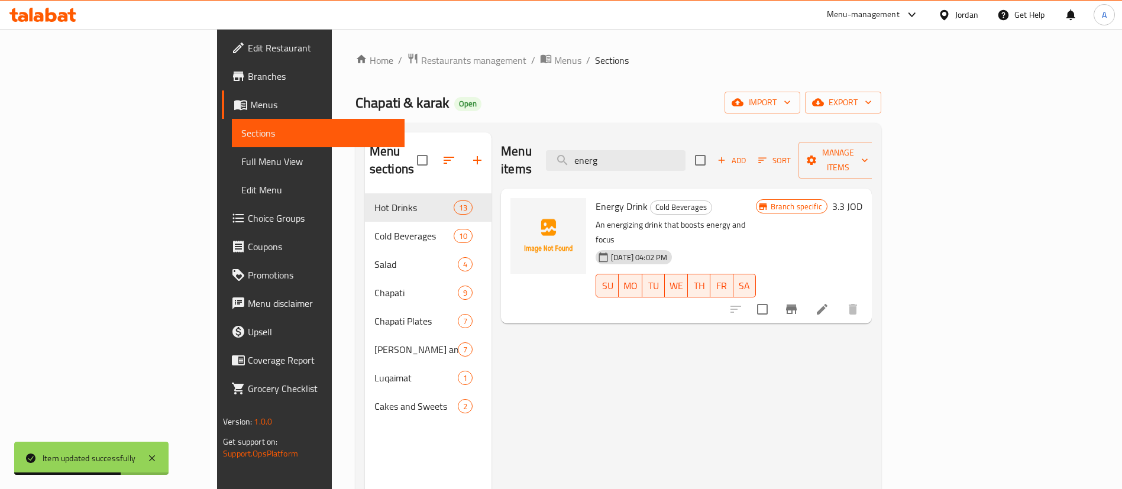
type input "energ"
click at [829, 302] on icon at bounding box center [822, 309] width 14 height 14
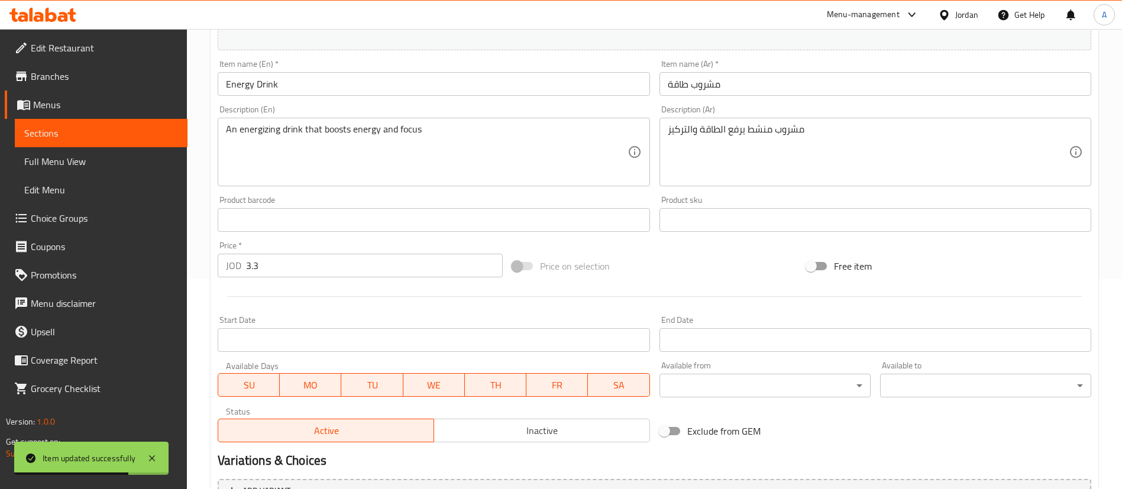
scroll to position [339, 0]
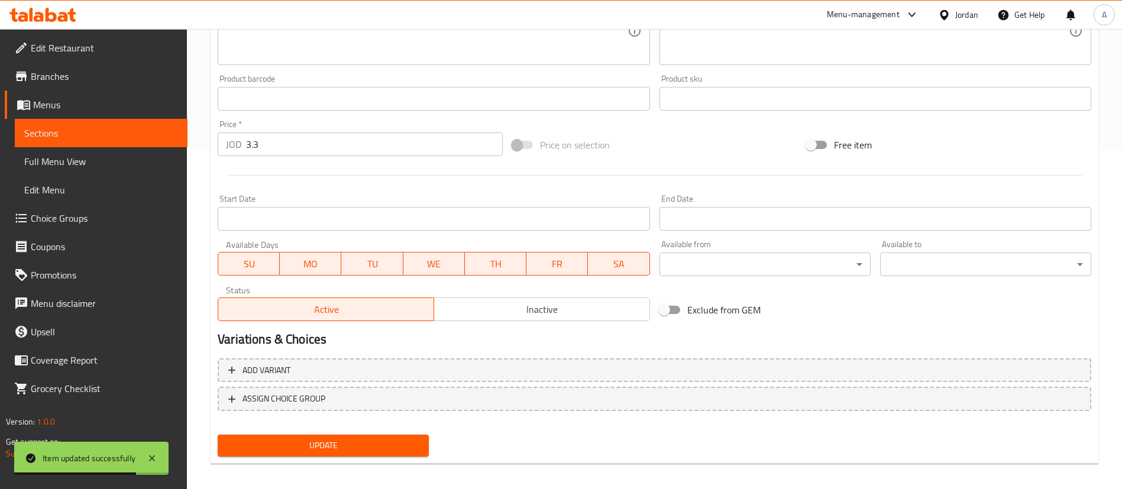
click at [494, 315] on span "Inactive" at bounding box center [542, 309] width 206 height 17
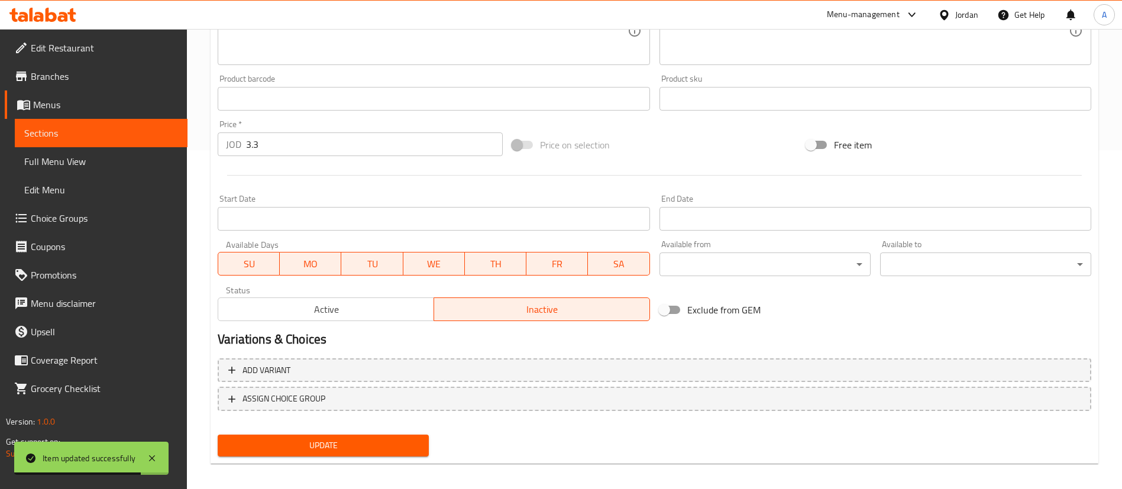
click at [364, 451] on span "Update" at bounding box center [323, 445] width 192 height 15
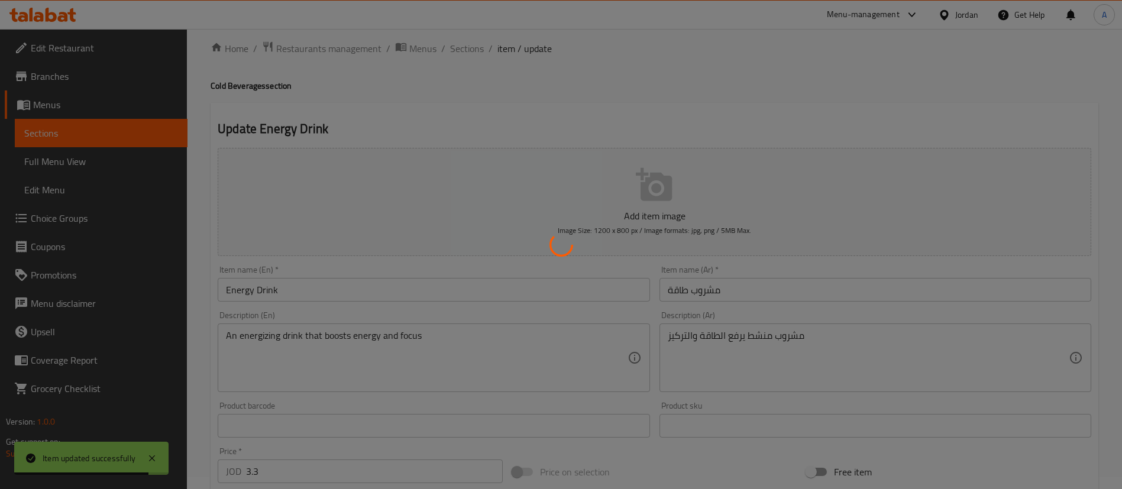
scroll to position [0, 0]
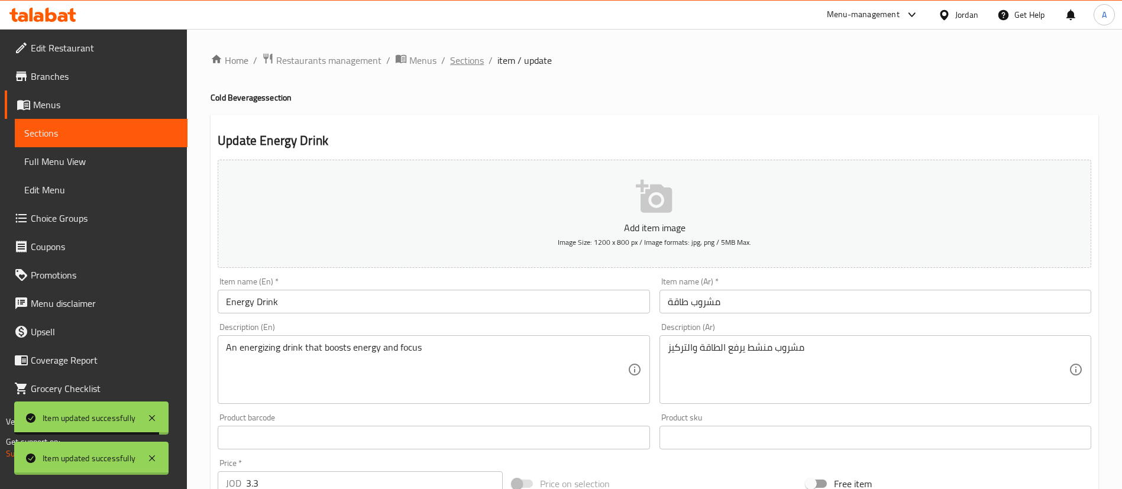
click at [471, 53] on div "Home / Restaurants management / Menus / Sections / item / update Cold Beverages…" at bounding box center [655, 432] width 888 height 759
click at [467, 63] on span "Sections" at bounding box center [467, 60] width 34 height 14
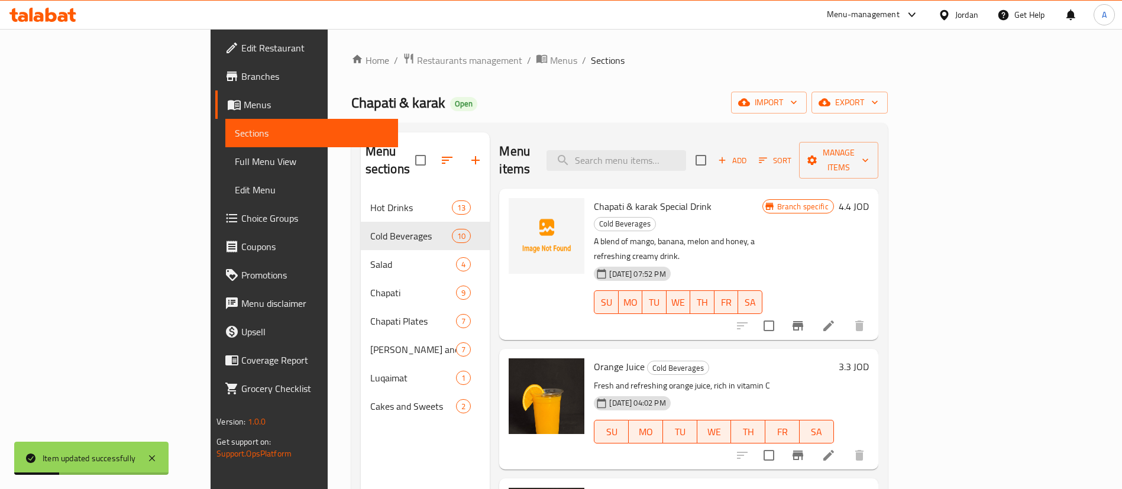
click at [649, 134] on div "Menu items Add Sort Manage items" at bounding box center [688, 160] width 379 height 56
click at [655, 150] on input "search" at bounding box center [617, 160] width 140 height 21
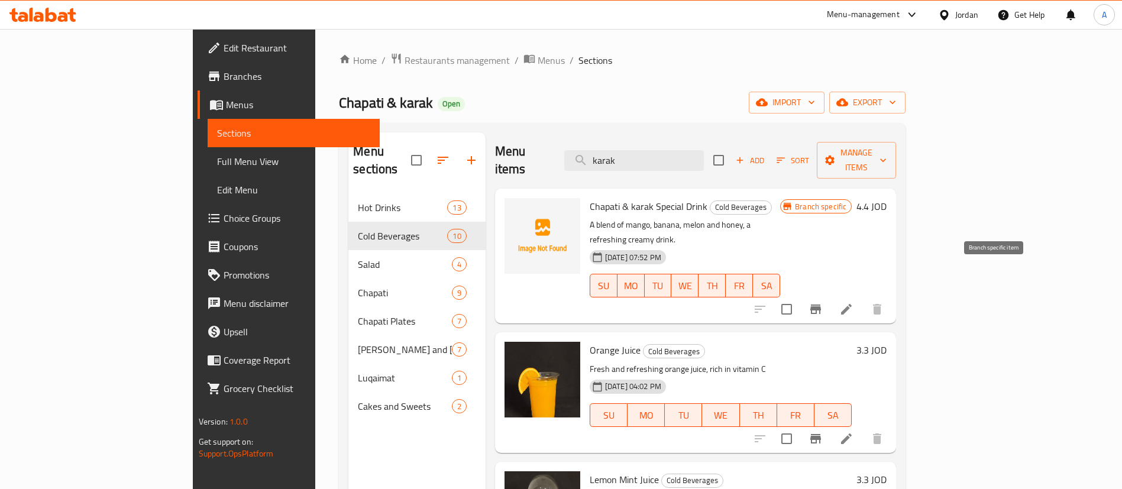
type input "karak"
click at [854, 302] on icon at bounding box center [846, 309] width 14 height 14
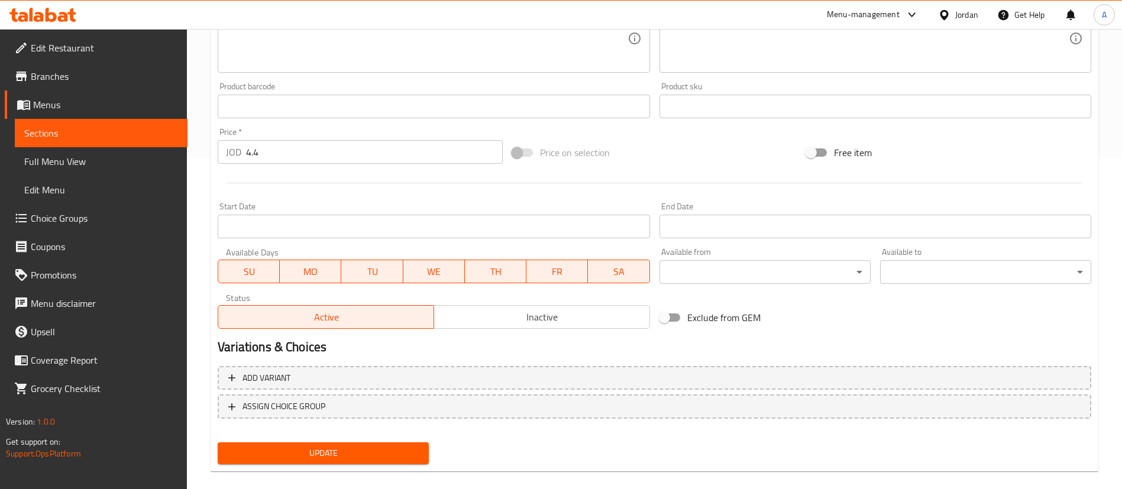
scroll to position [347, 0]
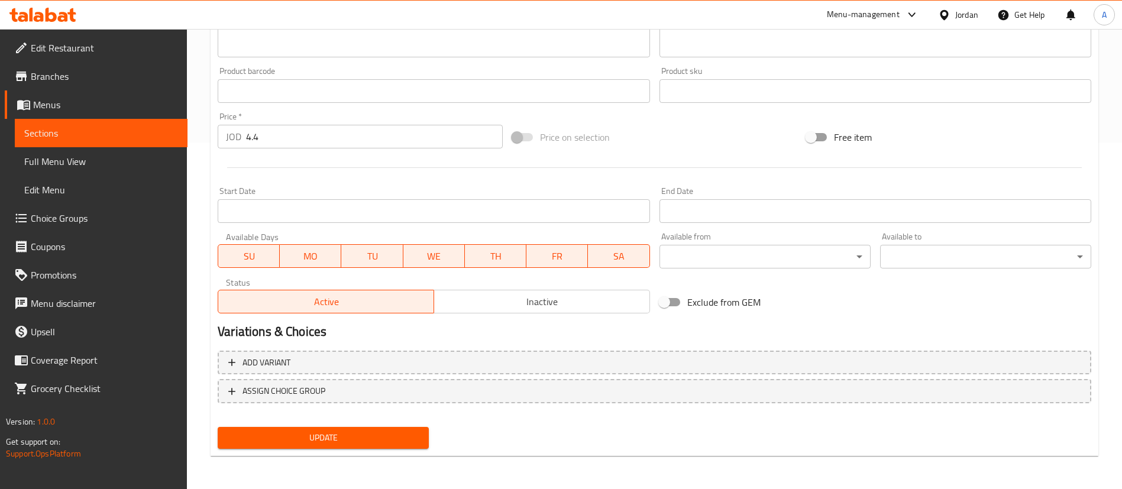
drag, startPoint x: 499, startPoint y: 302, endPoint x: 463, endPoint y: 340, distance: 51.5
click at [499, 302] on span "Inactive" at bounding box center [542, 301] width 206 height 17
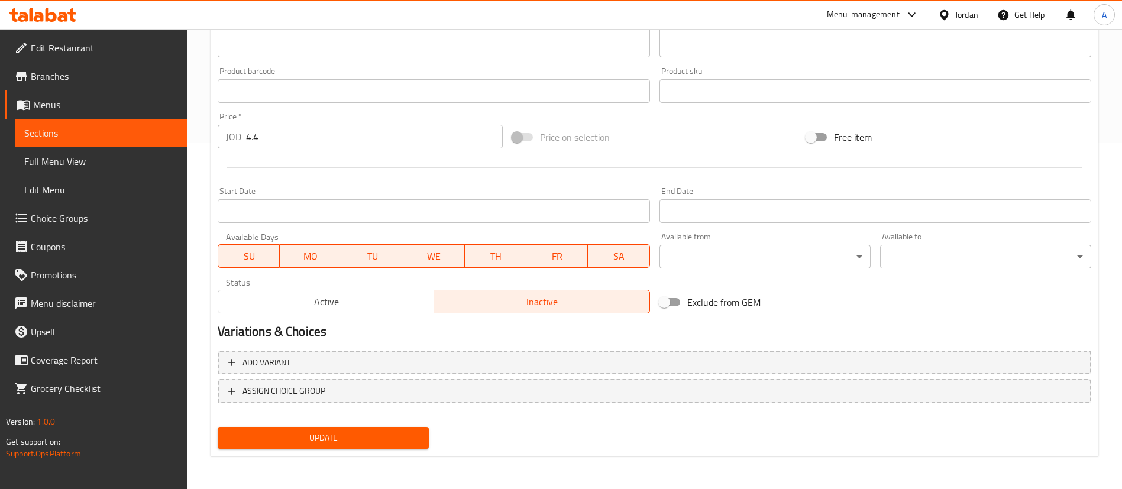
click at [342, 424] on div "Update" at bounding box center [323, 437] width 221 height 31
drag, startPoint x: 343, startPoint y: 433, endPoint x: 333, endPoint y: 431, distance: 10.2
click at [333, 431] on span "Update" at bounding box center [323, 438] width 192 height 15
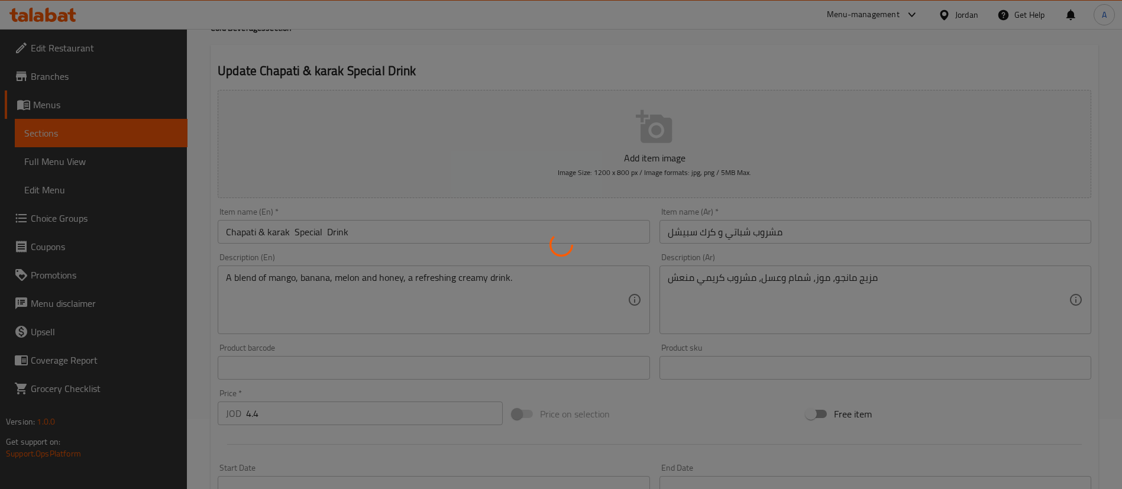
scroll to position [0, 0]
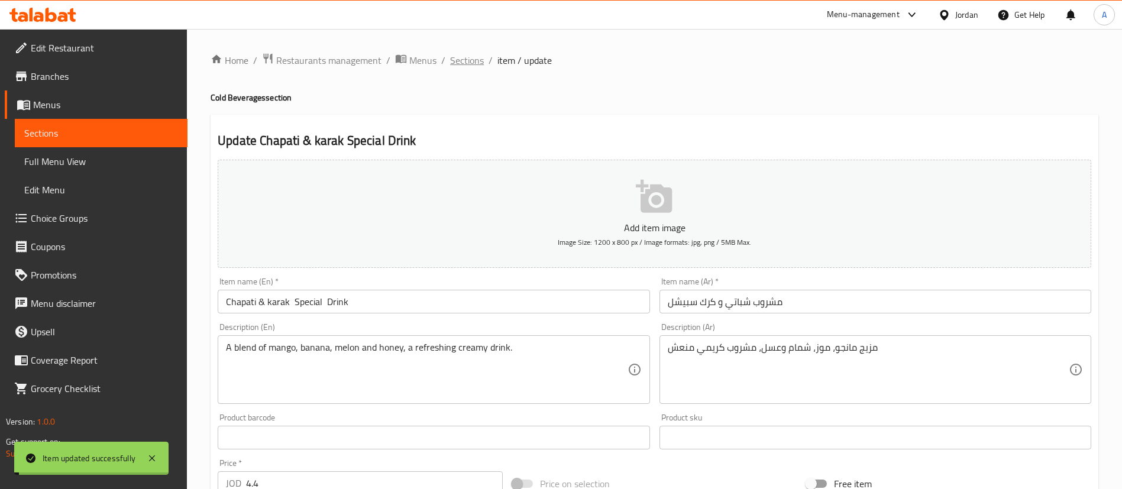
click at [479, 54] on span "Sections" at bounding box center [467, 60] width 34 height 14
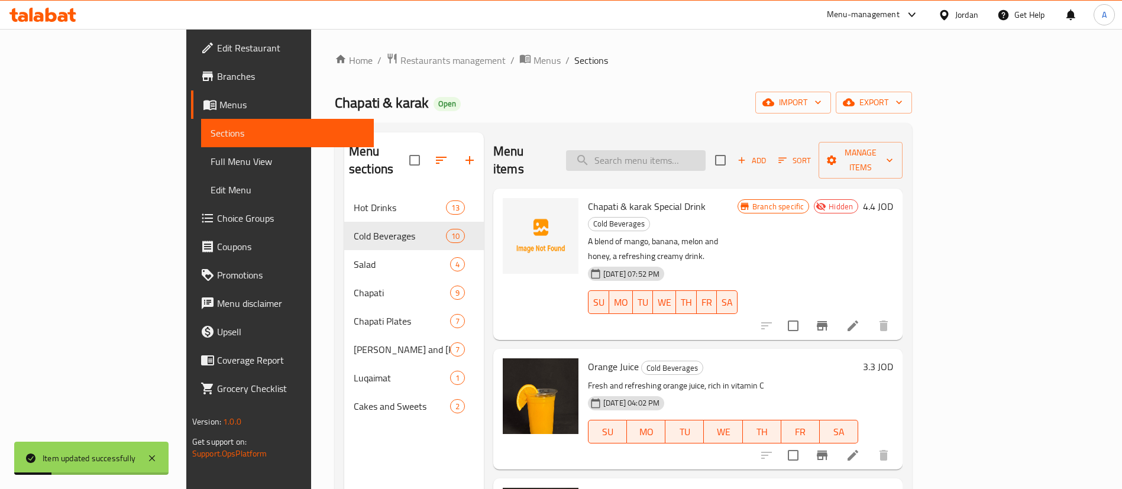
click at [679, 153] on input "search" at bounding box center [636, 160] width 140 height 21
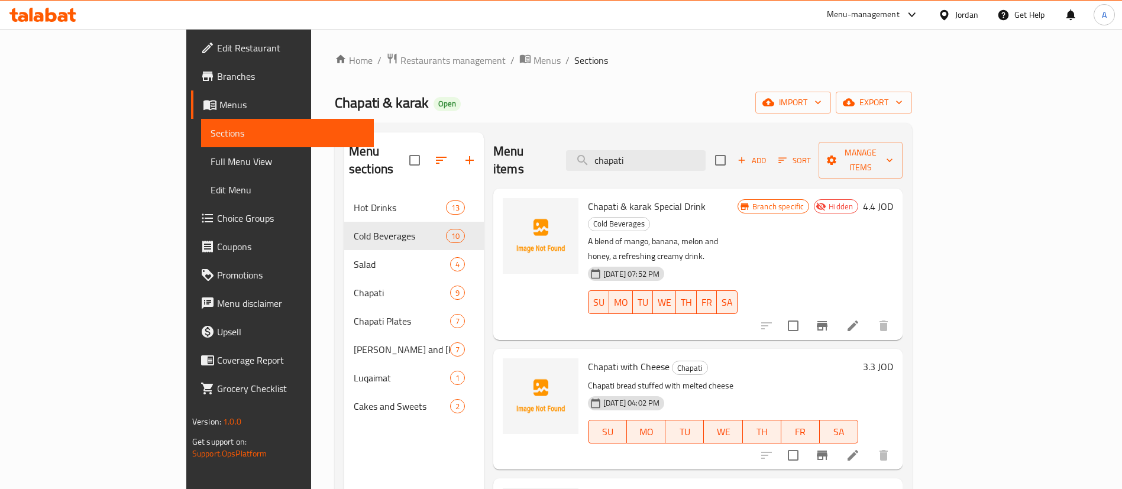
drag, startPoint x: 677, startPoint y: 150, endPoint x: 540, endPoint y: 154, distance: 136.7
click at [574, 154] on div "Menu items chapati Add Sort Manage items" at bounding box center [697, 160] width 409 height 56
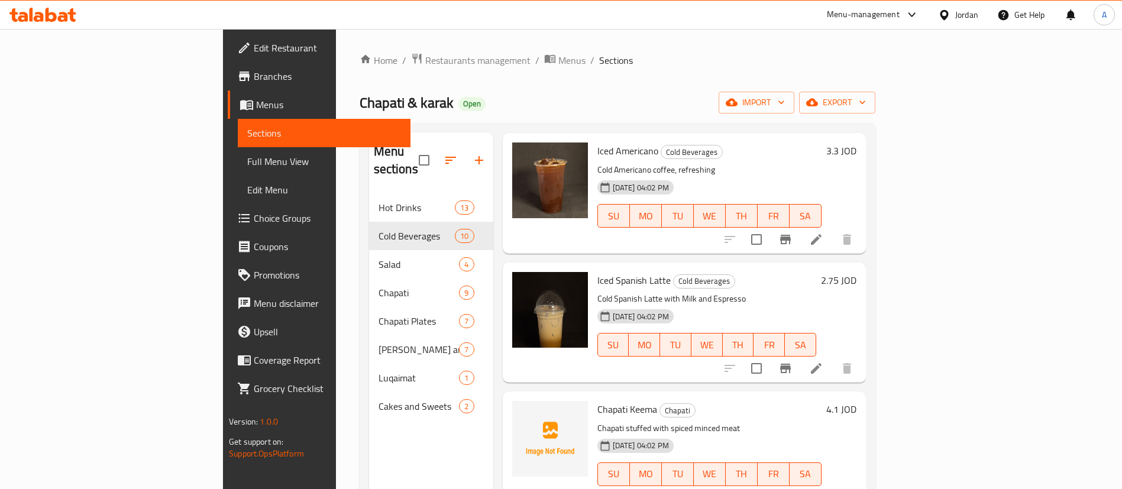
scroll to position [186, 0]
type input "iced"
click at [425, 60] on span "Restaurants management" at bounding box center [477, 60] width 105 height 14
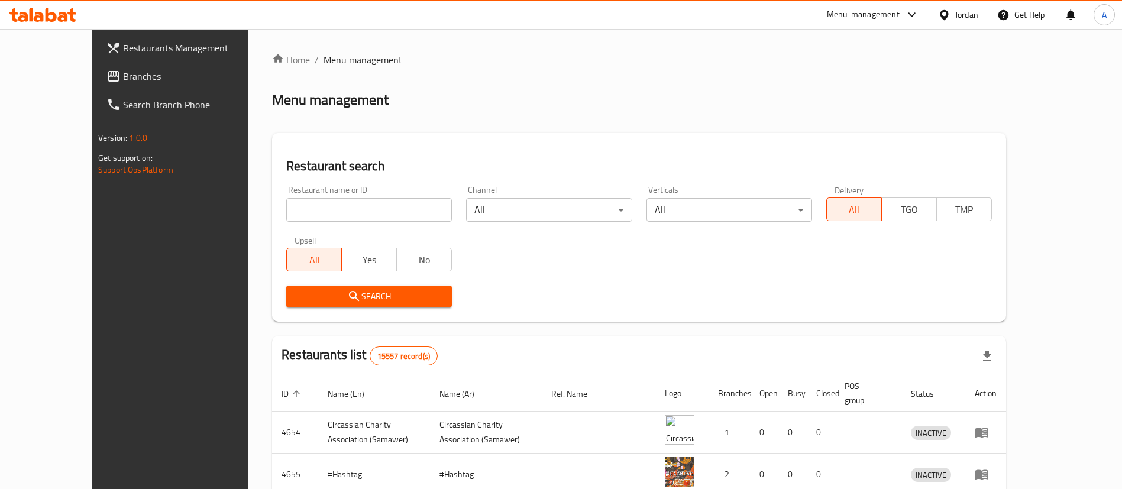
click at [286, 211] on input "search" at bounding box center [369, 210] width 166 height 24
click at [77, 4] on div at bounding box center [43, 15] width 86 height 24
click at [75, 4] on div at bounding box center [43, 15] width 86 height 24
click at [77, 12] on div at bounding box center [43, 15] width 86 height 24
click at [72, 14] on icon at bounding box center [71, 15] width 8 height 14
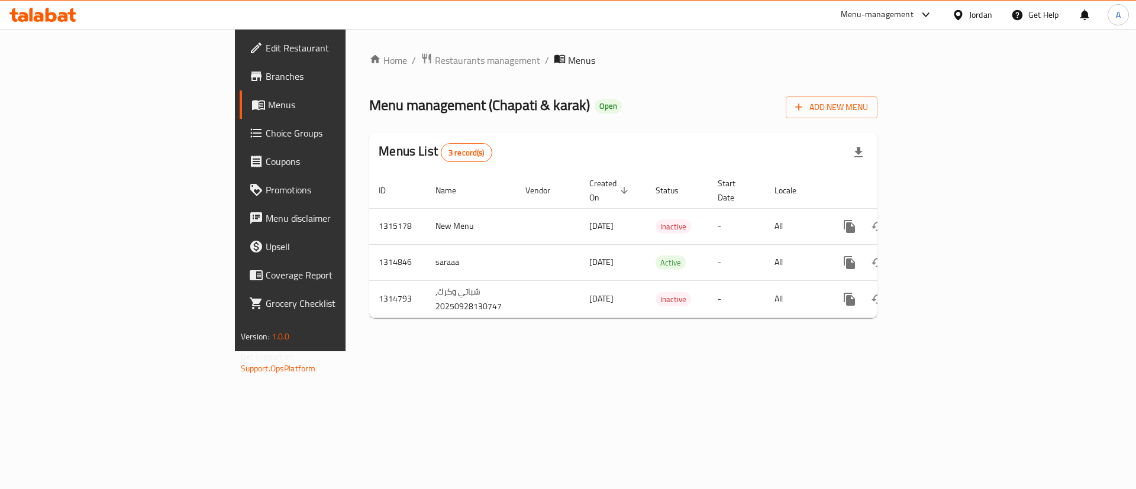
drag, startPoint x: 336, startPoint y: 47, endPoint x: 347, endPoint y: 42, distance: 12.2
click at [345, 48] on div "Home / Restaurants management / Menus Menu management ( Chapati & karak ) Open …" at bounding box center [622, 190] width 555 height 322
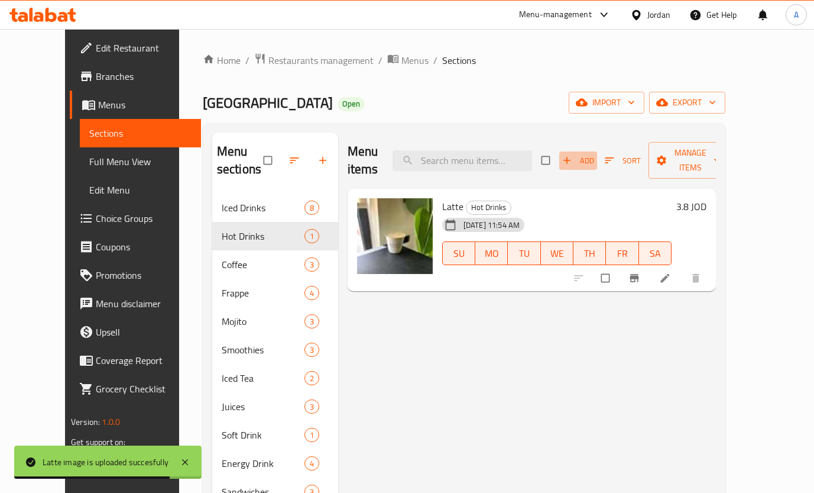
click at [594, 157] on span "Add" at bounding box center [579, 161] width 32 height 14
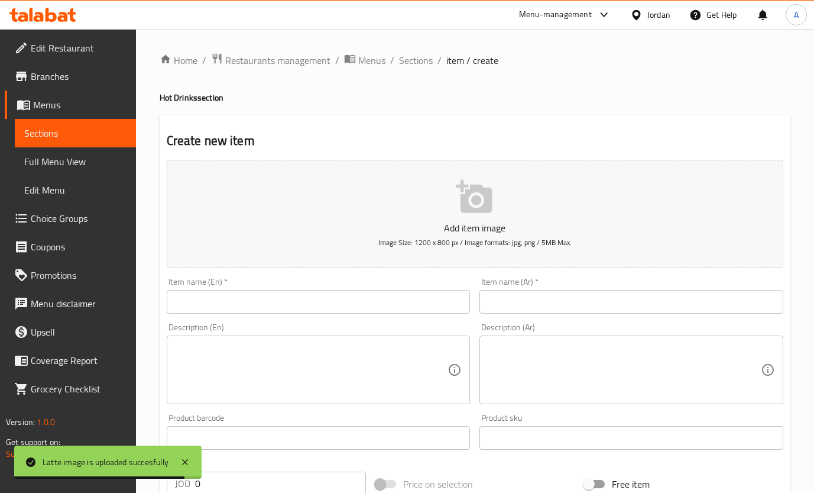
click at [410, 300] on div "Home / Restaurants management / Menus / Sections / item / create Hot Drinks sec…" at bounding box center [475, 432] width 631 height 759
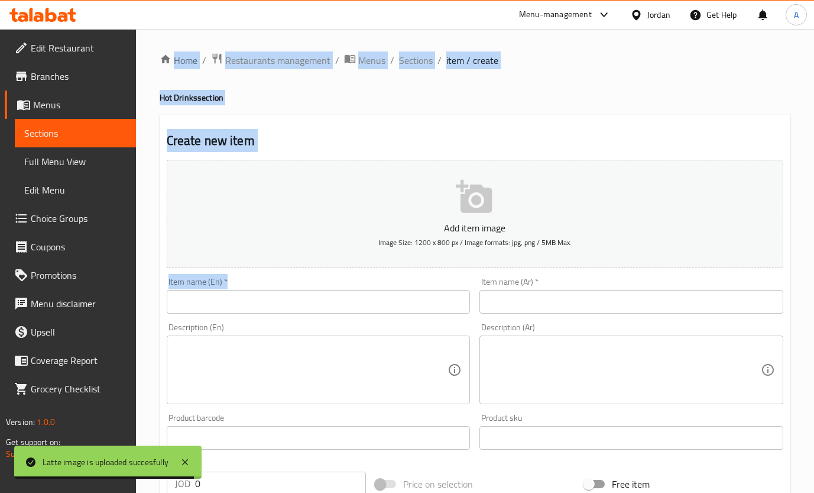
click at [410, 300] on input "text" at bounding box center [319, 302] width 304 height 24
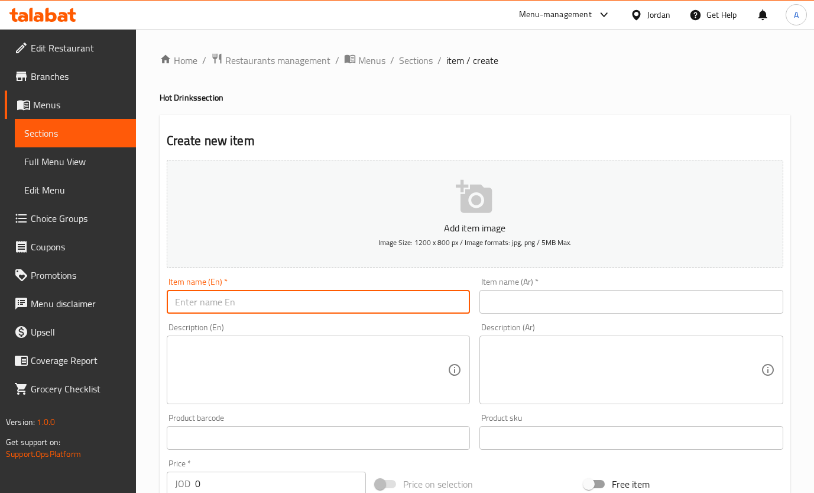
click at [381, 296] on input "text" at bounding box center [319, 302] width 304 height 24
paste input "White mocha"
type input "White mocha"
drag, startPoint x: 500, startPoint y: 289, endPoint x: 500, endPoint y: 295, distance: 5.9
click at [500, 290] on input "text" at bounding box center [632, 302] width 304 height 24
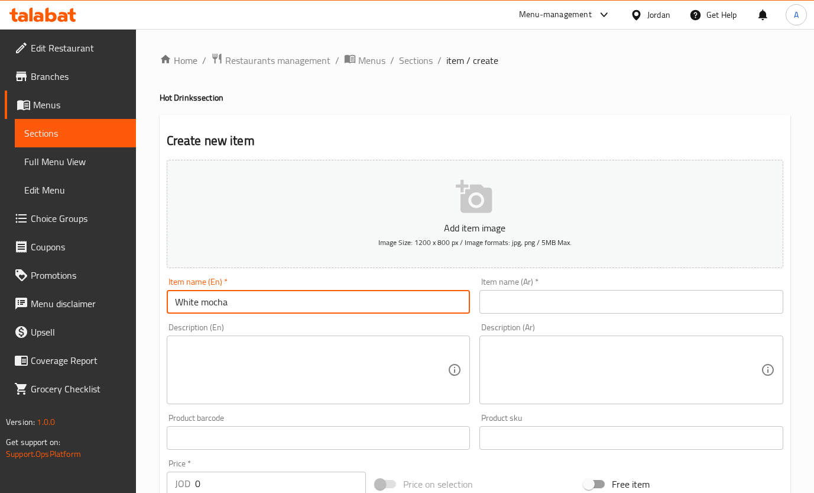
paste input "موكا بيضاء"
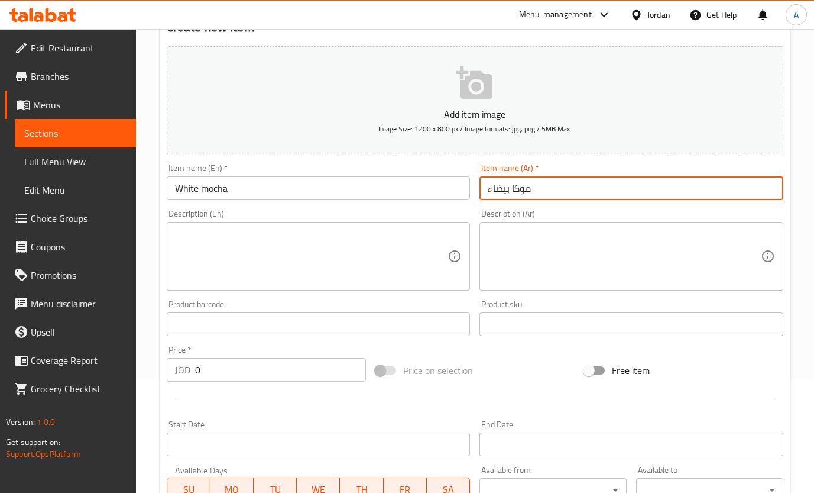
scroll to position [177, 0]
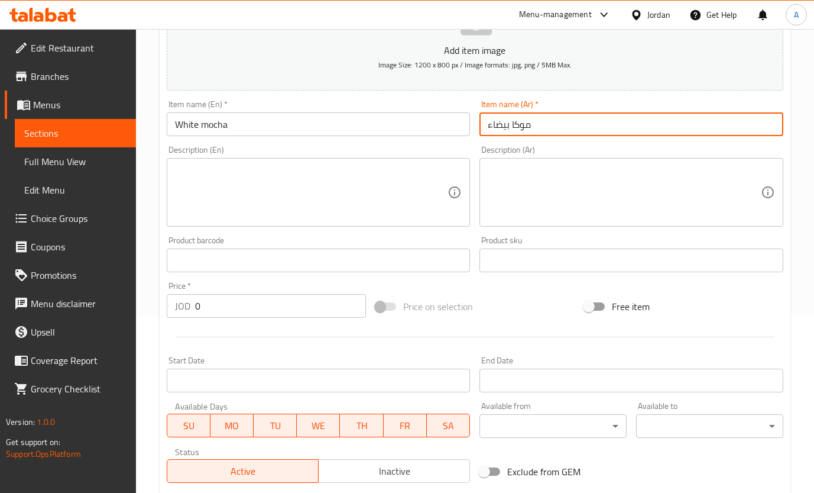
type input "موكا بيضاء"
drag, startPoint x: 204, startPoint y: 308, endPoint x: 35, endPoint y: 285, distance: 170.1
click at [66, 306] on div "Edit Restaurant Branches Menus Sections Full Menu View Edit Menu Choice Groups …" at bounding box center [407, 255] width 814 height 807
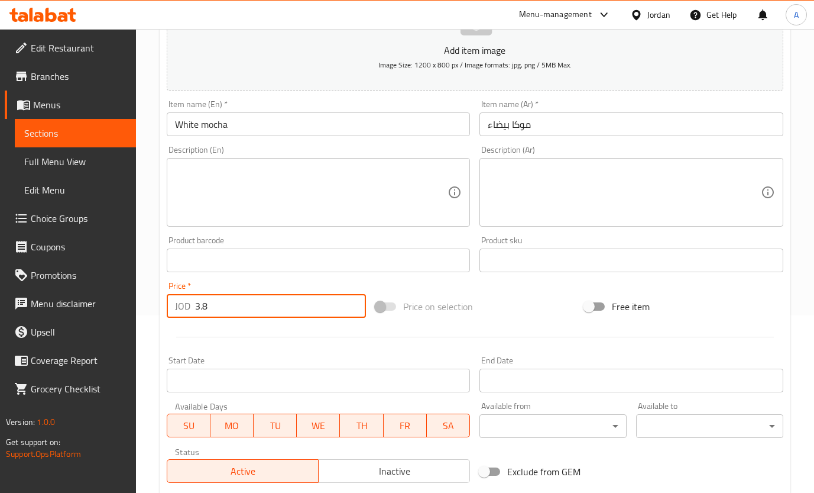
type input "3.8"
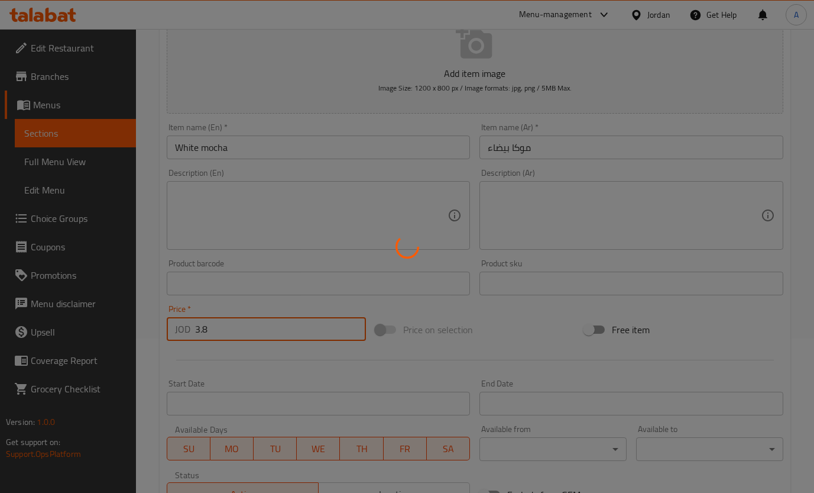
scroll to position [0, 0]
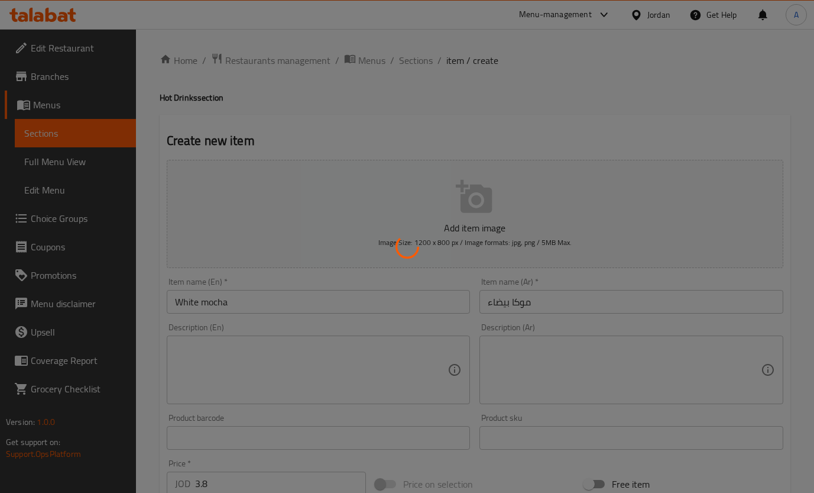
drag, startPoint x: 599, startPoint y: 172, endPoint x: 596, endPoint y: 164, distance: 7.7
click at [597, 171] on div at bounding box center [407, 246] width 814 height 493
click at [584, 172] on div at bounding box center [407, 246] width 814 height 493
drag, startPoint x: 609, startPoint y: 151, endPoint x: 616, endPoint y: 154, distance: 7.7
click at [616, 154] on div at bounding box center [407, 246] width 814 height 493
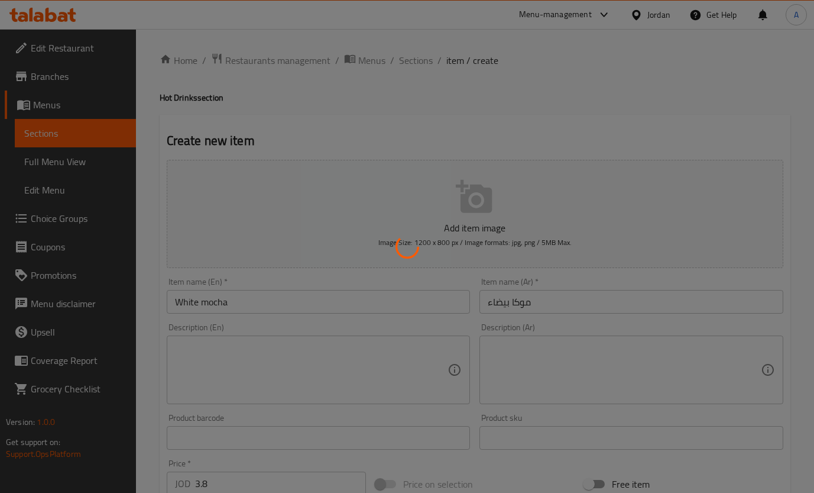
click at [616, 154] on div at bounding box center [407, 246] width 814 height 493
drag, startPoint x: 614, startPoint y: 155, endPoint x: 603, endPoint y: 157, distance: 11.4
click at [603, 157] on div at bounding box center [407, 246] width 814 height 493
click at [600, 158] on div at bounding box center [407, 246] width 814 height 493
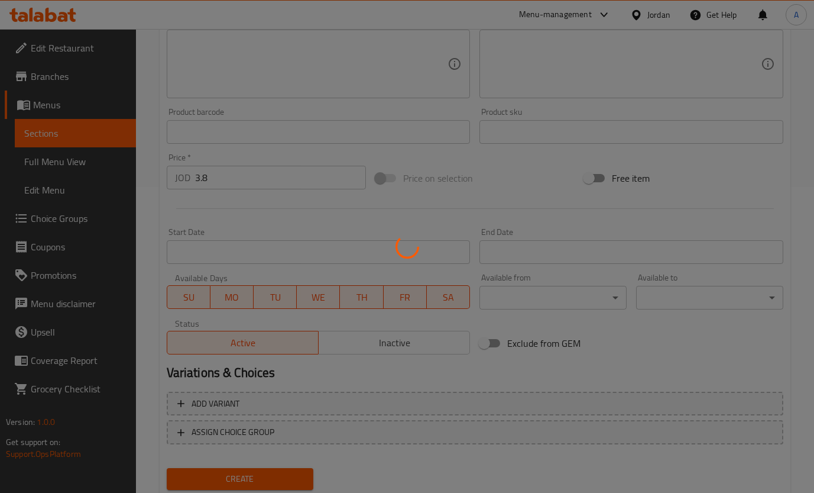
type input "0"
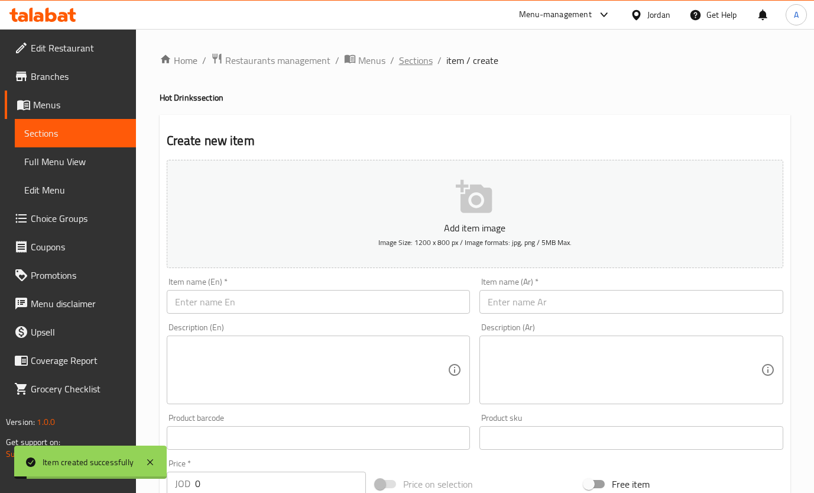
click at [425, 63] on span "Sections" at bounding box center [416, 60] width 34 height 14
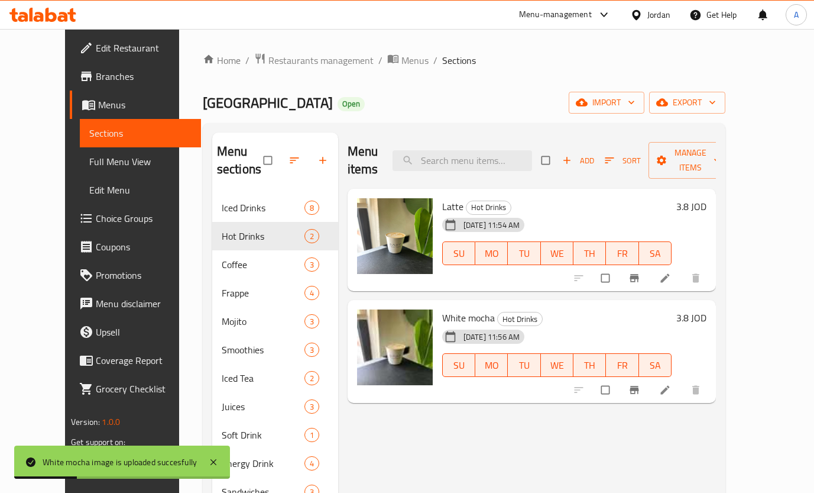
click at [594, 154] on span "Add" at bounding box center [579, 161] width 32 height 14
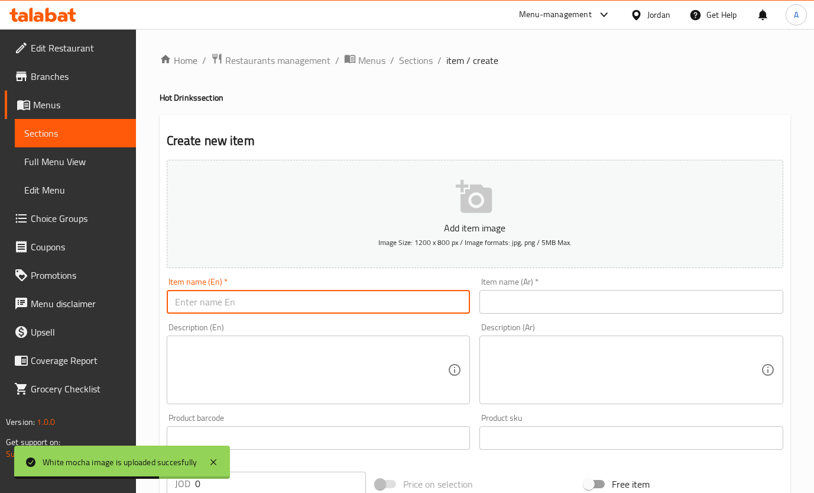
click at [387, 309] on input "text" at bounding box center [319, 302] width 304 height 24
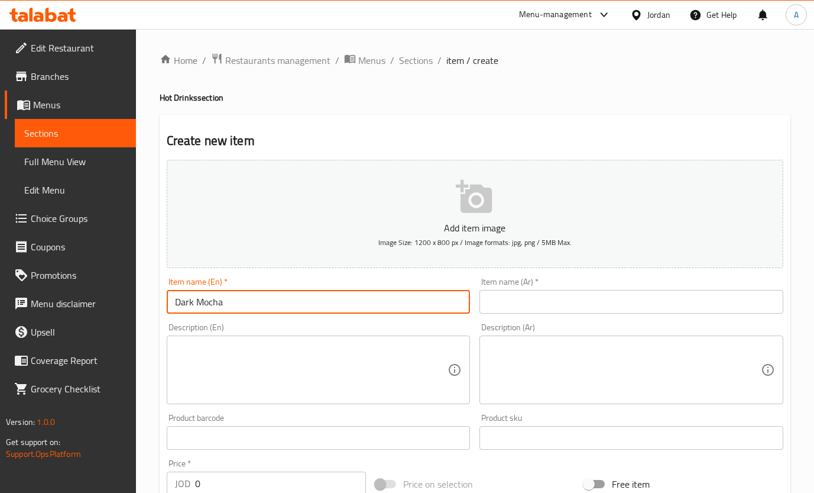
drag, startPoint x: 295, startPoint y: 298, endPoint x: 86, endPoint y: 287, distance: 209.1
click at [90, 295] on div "Edit Restaurant Branches Menus Sections Full Menu View Edit Menu Choice Groups …" at bounding box center [407, 432] width 814 height 807
type input "Dark Mocha"
click at [509, 306] on input "text" at bounding box center [632, 302] width 304 height 24
paste input "دارك موكا"
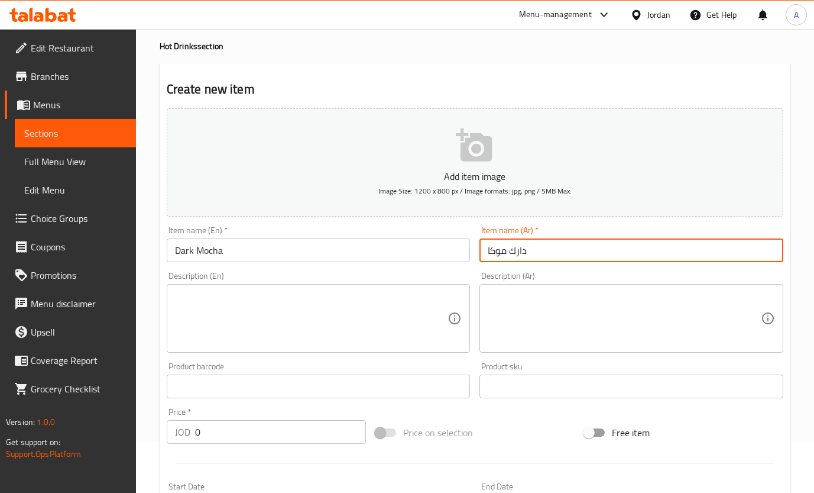
scroll to position [89, 0]
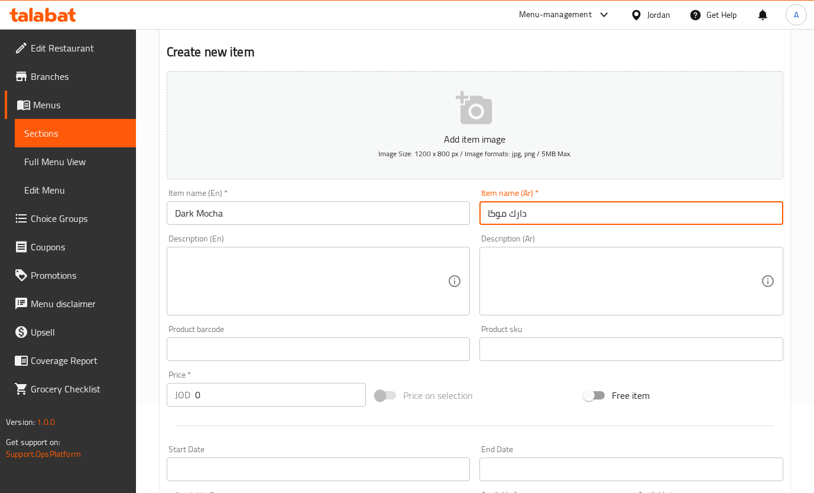
type input "دارك موكا"
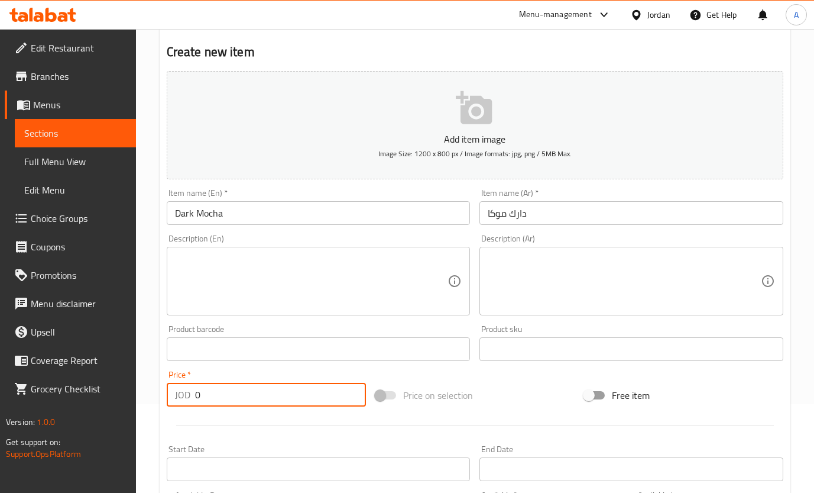
drag, startPoint x: 211, startPoint y: 405, endPoint x: 77, endPoint y: 377, distance: 136.4
click at [87, 413] on div "Edit Restaurant Branches Menus Sections Full Menu View Edit Menu Choice Groups …" at bounding box center [407, 343] width 814 height 807
type input "3.8"
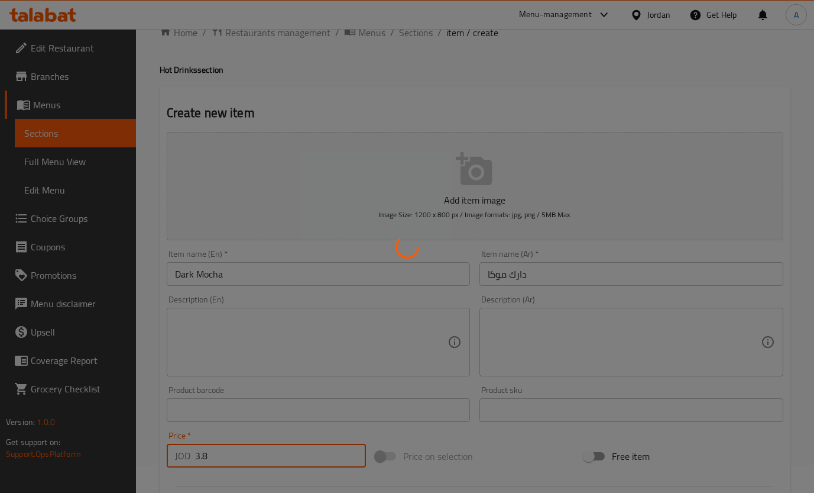
scroll to position [0, 0]
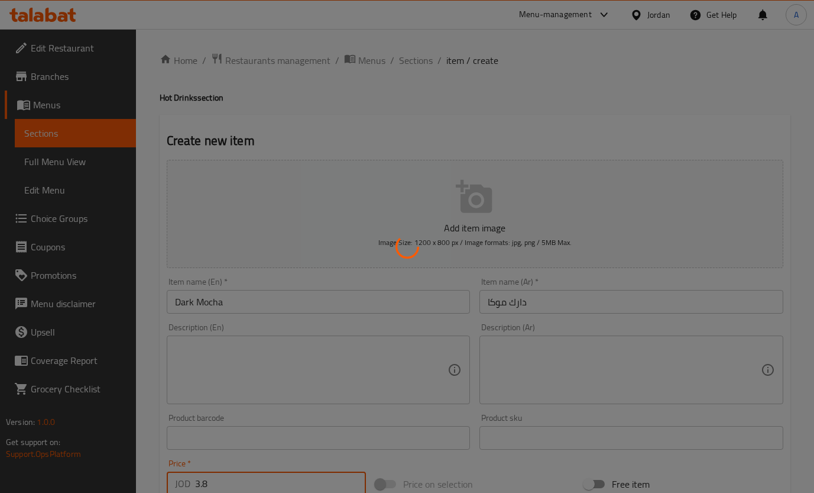
type input "0"
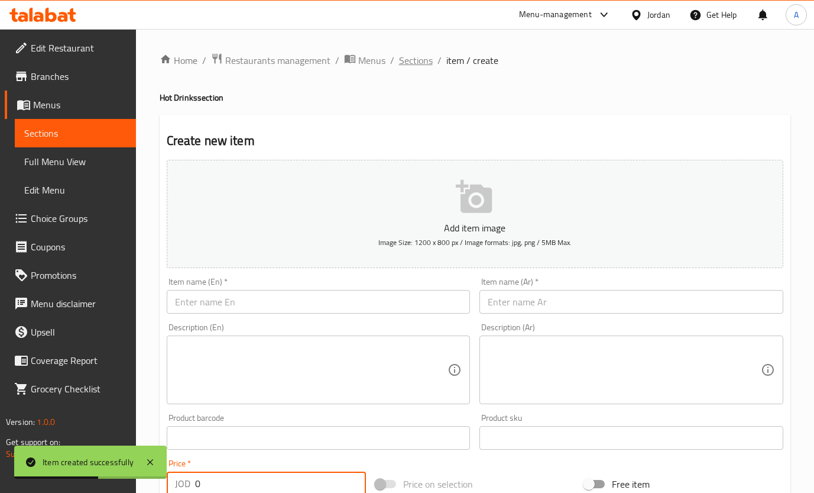
click at [412, 53] on span "Sections" at bounding box center [416, 60] width 34 height 14
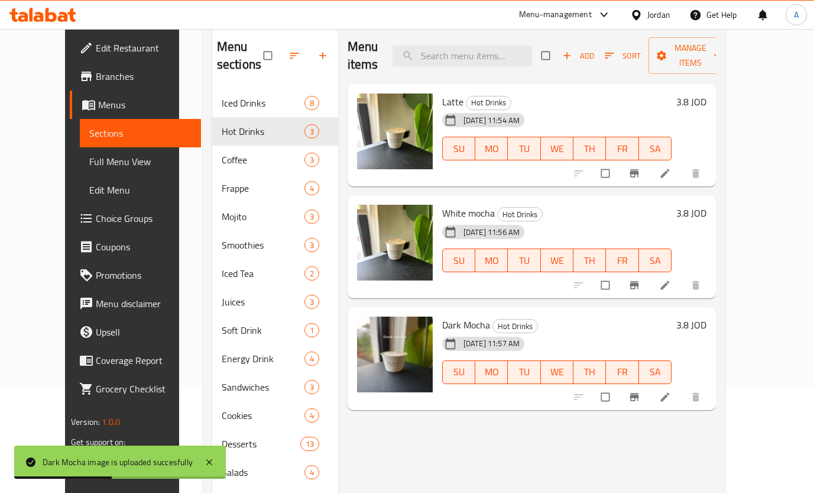
scroll to position [77, 0]
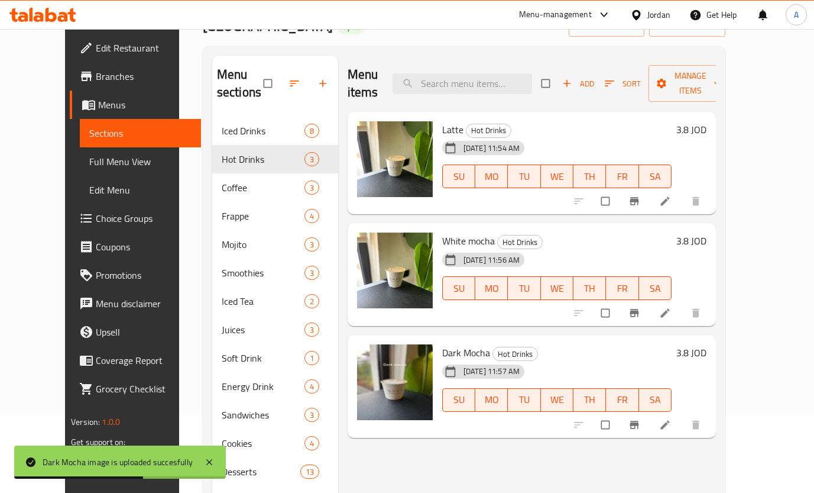
click at [707, 121] on h6 "3.8 JOD" at bounding box center [692, 129] width 30 height 17
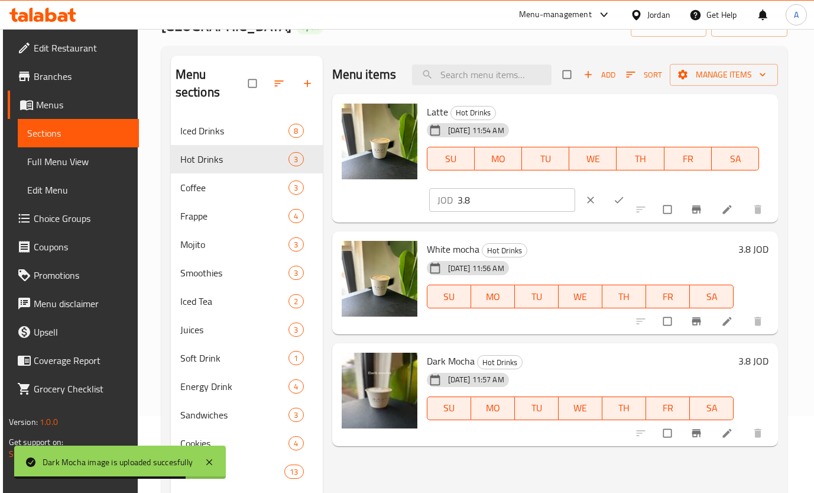
click at [501, 208] on input "3.8" at bounding box center [517, 200] width 118 height 24
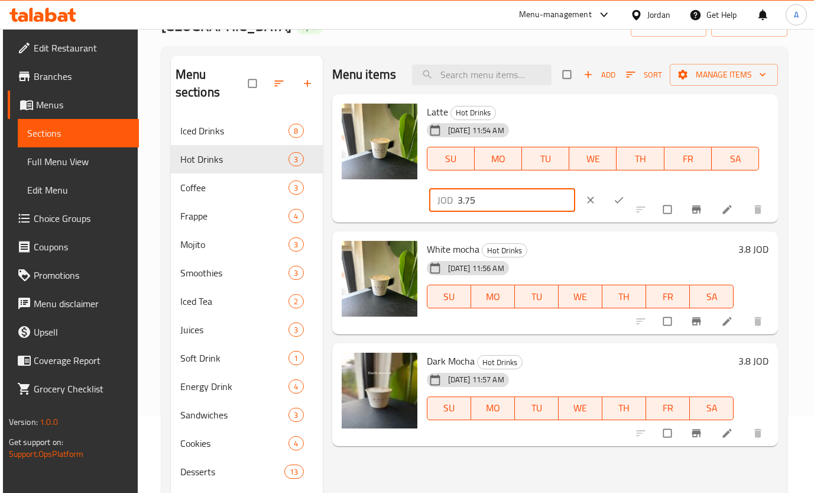
drag, startPoint x: 489, startPoint y: 203, endPoint x: 431, endPoint y: 205, distance: 58.0
click at [408, 205] on div "Latte Hot Drinks [DATE] 11:54 AM SU MO TU WE TH FR SA JOD 3.75 ​" at bounding box center [555, 158] width 437 height 119
type input "3.75"
click at [613, 202] on button "ok" at bounding box center [620, 200] width 28 height 26
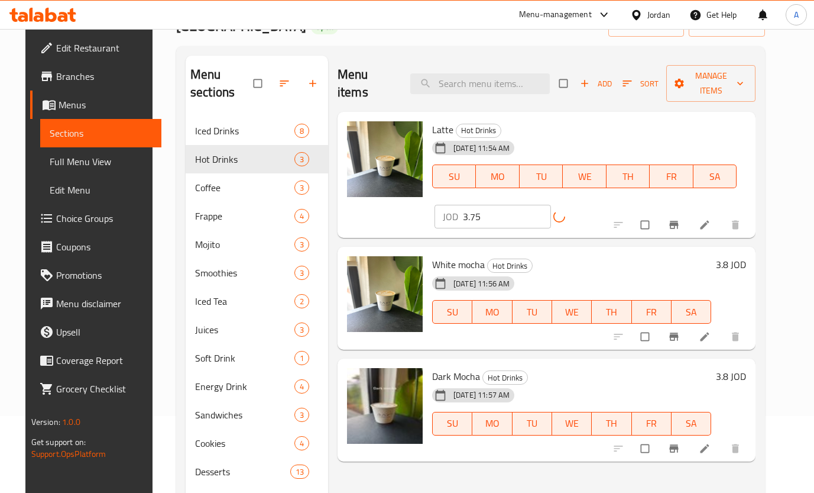
click at [746, 256] on h6 "3.8 JOD" at bounding box center [731, 264] width 30 height 17
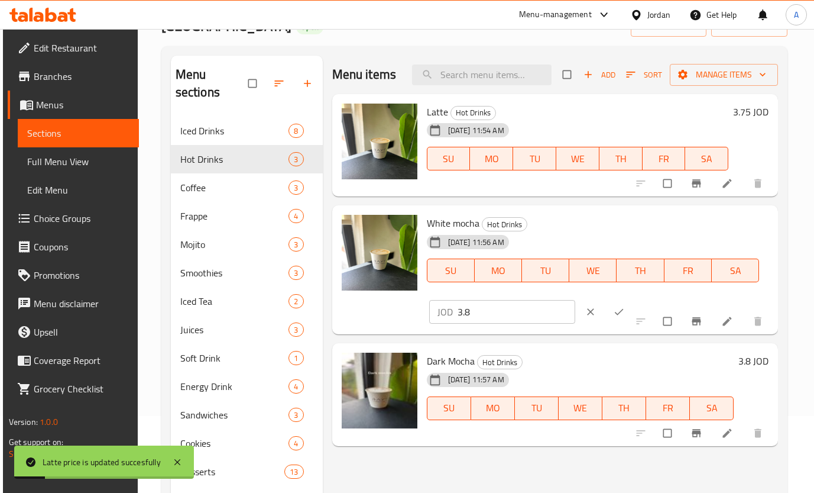
click at [387, 312] on div "White mocha Hot Drinks [DATE] 11:56 AM SU MO TU WE TH FR SA JOD 3.8 ​" at bounding box center [555, 269] width 437 height 119
paste input "75"
type input "3.75"
click at [613, 308] on icon "ok" at bounding box center [619, 312] width 12 height 12
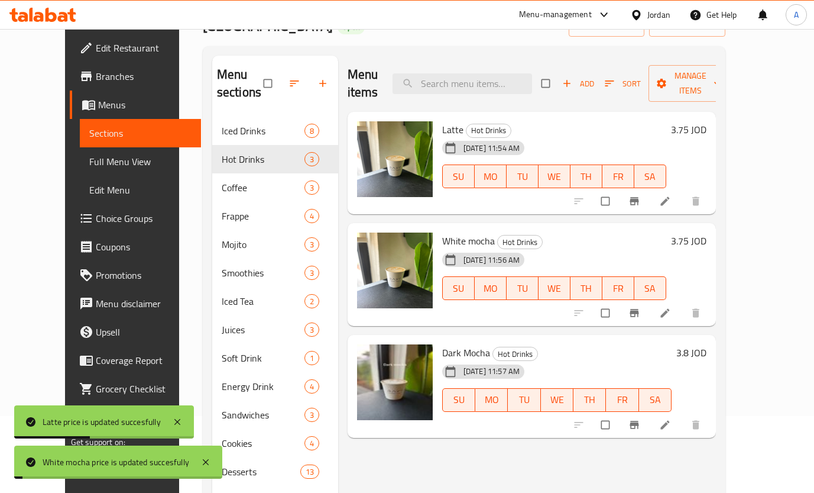
drag, startPoint x: 756, startPoint y: 341, endPoint x: 750, endPoint y: 342, distance: 6.0
click at [707, 344] on h6 "3.8 JOD" at bounding box center [692, 352] width 30 height 17
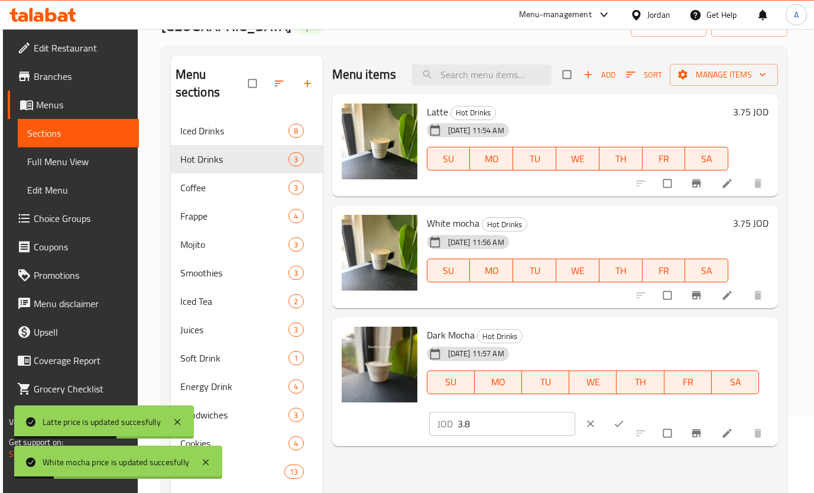
drag, startPoint x: 373, startPoint y: 422, endPoint x: 367, endPoint y: 417, distance: 7.5
click at [345, 421] on div "Dark Mocha Hot Drinks [DATE] 11:57 AM SU MO TU WE TH FR SA JOD 3.8 ​" at bounding box center [555, 381] width 437 height 119
paste input "75"
type input "3.75"
click at [606, 421] on button "ok" at bounding box center [620, 423] width 28 height 26
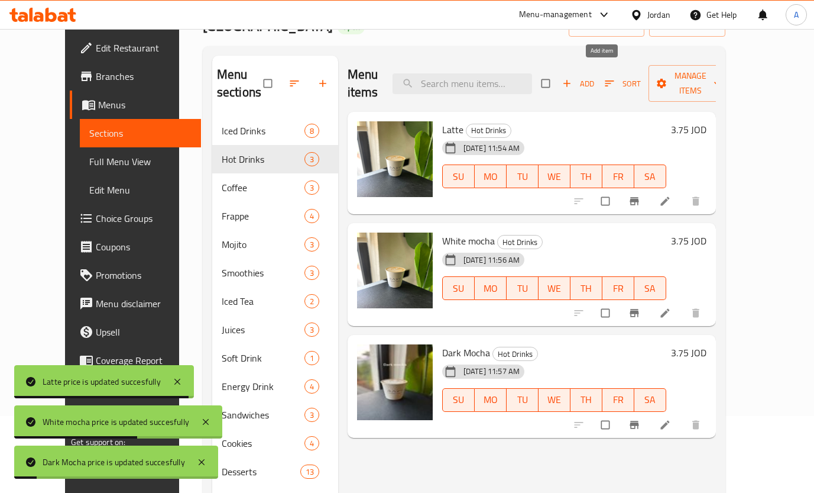
click at [594, 77] on span "Add" at bounding box center [579, 84] width 32 height 14
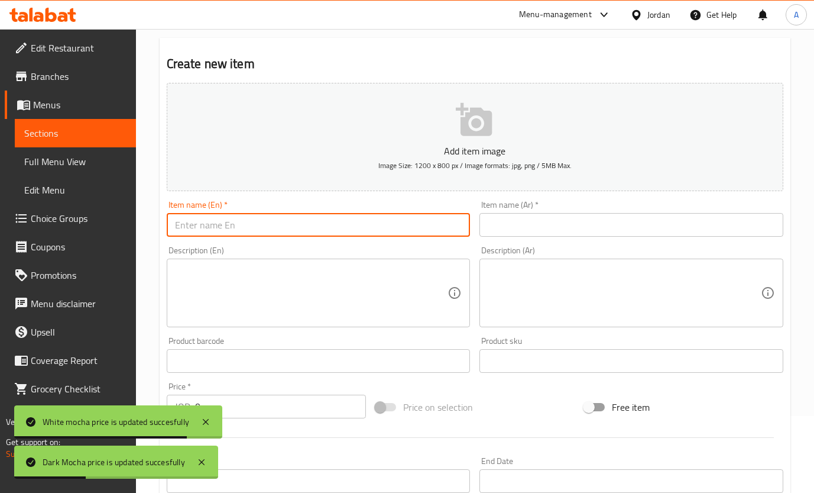
click at [348, 232] on input "text" at bounding box center [319, 225] width 304 height 24
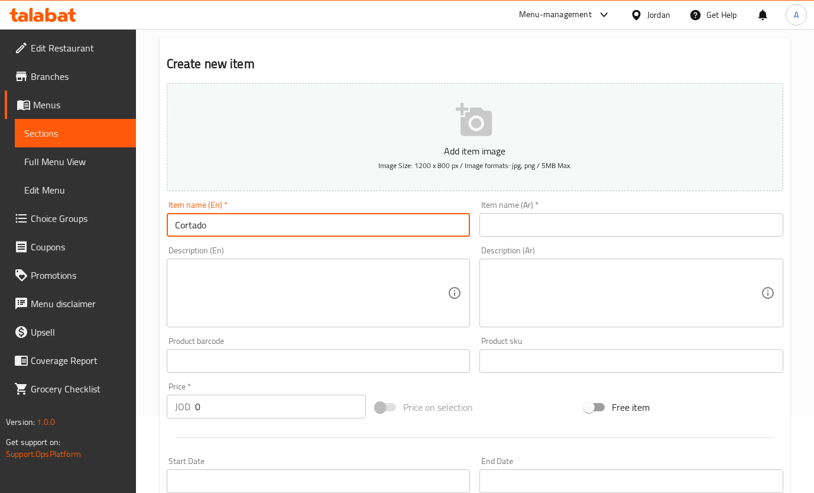
drag, startPoint x: 122, startPoint y: 217, endPoint x: 75, endPoint y: 209, distance: 48.0
click at [62, 215] on div "Edit Restaurant Branches Menus Sections Full Menu View Edit Menu Choice Groups …" at bounding box center [407, 355] width 814 height 807
type input "Cortado"
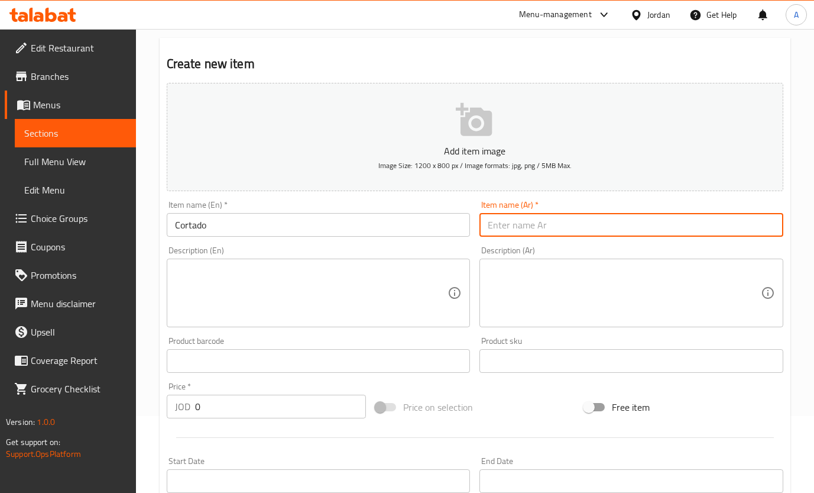
click at [545, 234] on input "text" at bounding box center [632, 225] width 304 height 24
paste input "كورتادو"
type input "كورتادو"
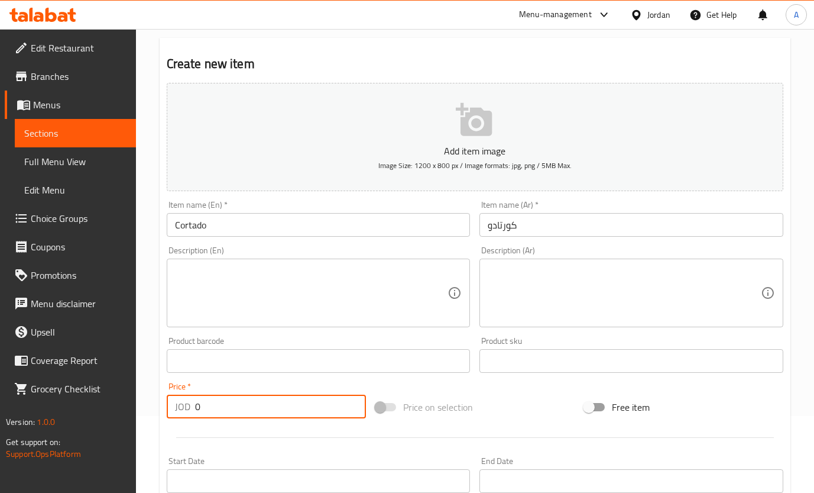
drag, startPoint x: 148, startPoint y: 409, endPoint x: 119, endPoint y: 405, distance: 28.7
click at [119, 405] on div "Edit Restaurant Branches Menus Sections Full Menu View Edit Menu Choice Groups …" at bounding box center [407, 355] width 814 height 807
type input "3"
type input ".2"
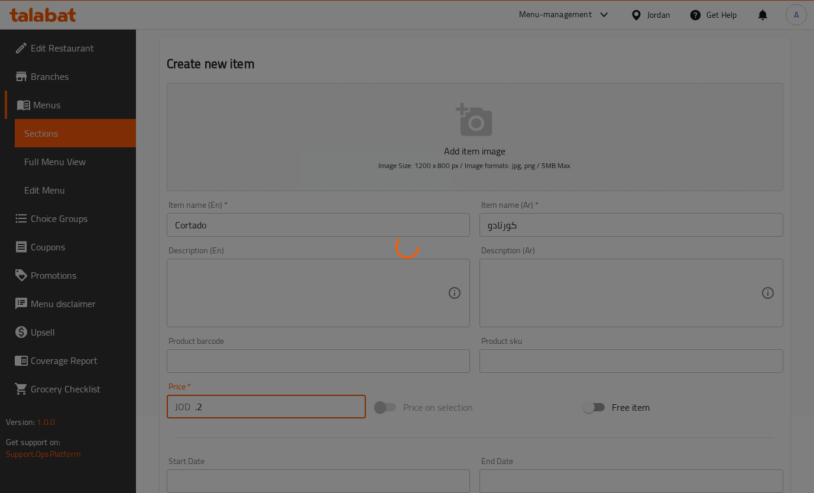
type input "0"
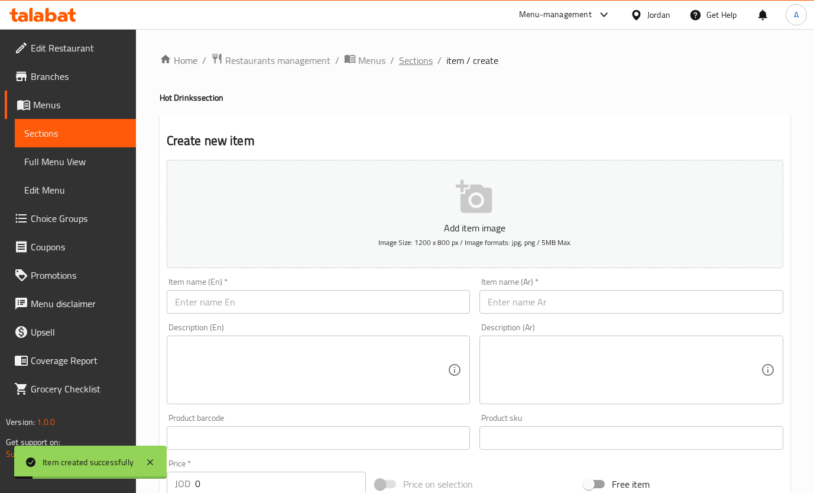
click at [415, 62] on span "Sections" at bounding box center [416, 60] width 34 height 14
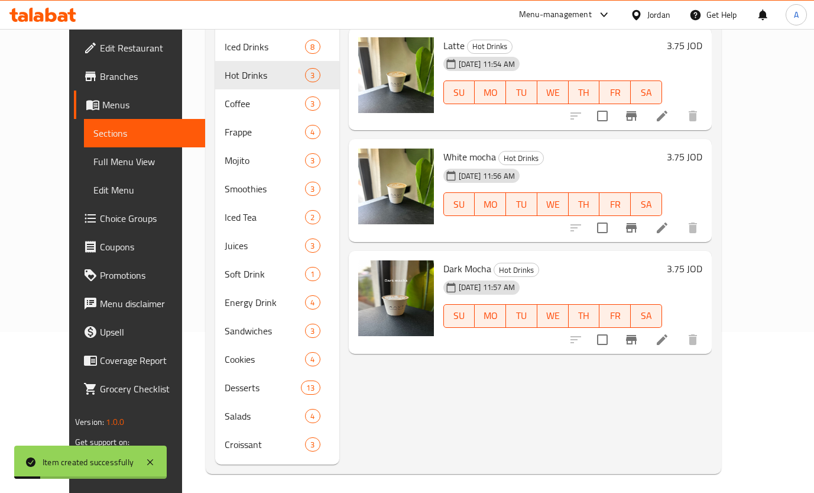
scroll to position [166, 0]
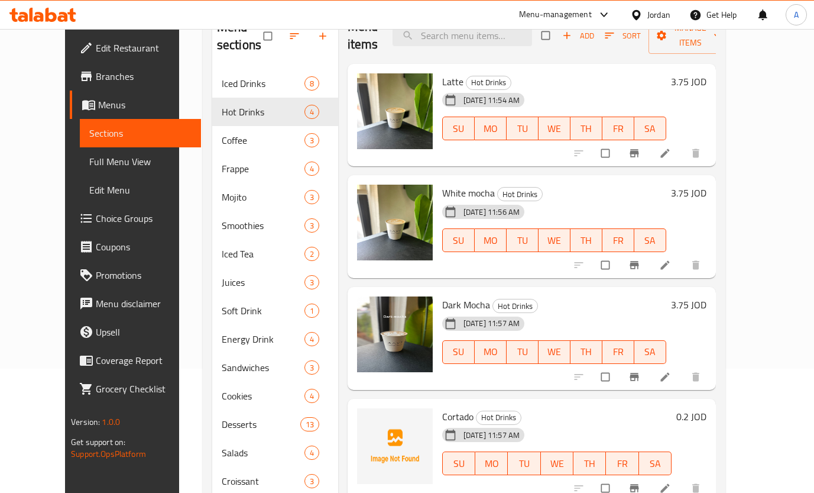
scroll to position [166, 0]
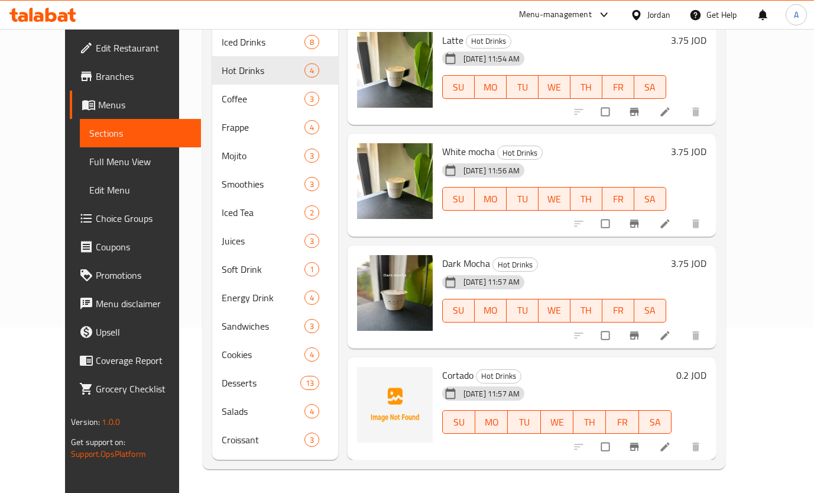
drag, startPoint x: 745, startPoint y: 374, endPoint x: 693, endPoint y: 377, distance: 52.1
click at [707, 374] on h6 "0.2 JOD" at bounding box center [692, 375] width 30 height 17
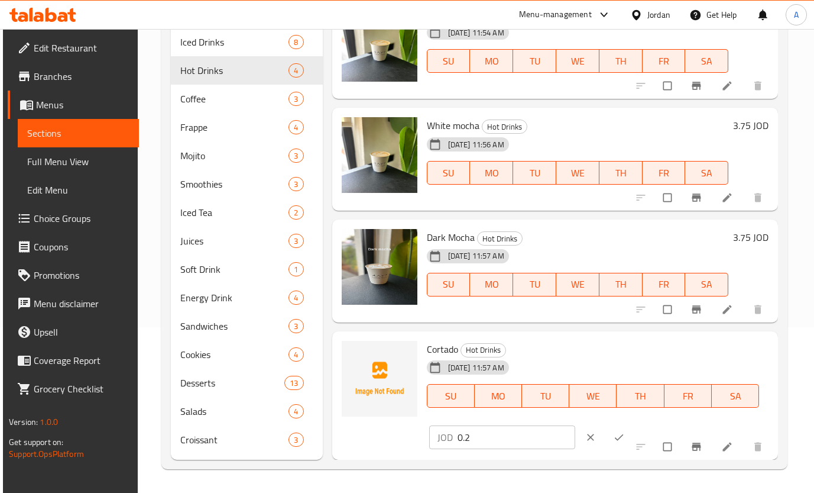
scroll to position [27, 0]
click at [228, 411] on div "Menu sections Iced Drinks 8 Hot Drinks 4 Coffee 3 Frappe 4 Mojito 3 Smoothies 3…" at bounding box center [475, 213] width 608 height 493
type input "3.2"
drag, startPoint x: 603, startPoint y: 436, endPoint x: 633, endPoint y: 426, distance: 31.1
click at [613, 435] on icon "ok" at bounding box center [619, 437] width 12 height 12
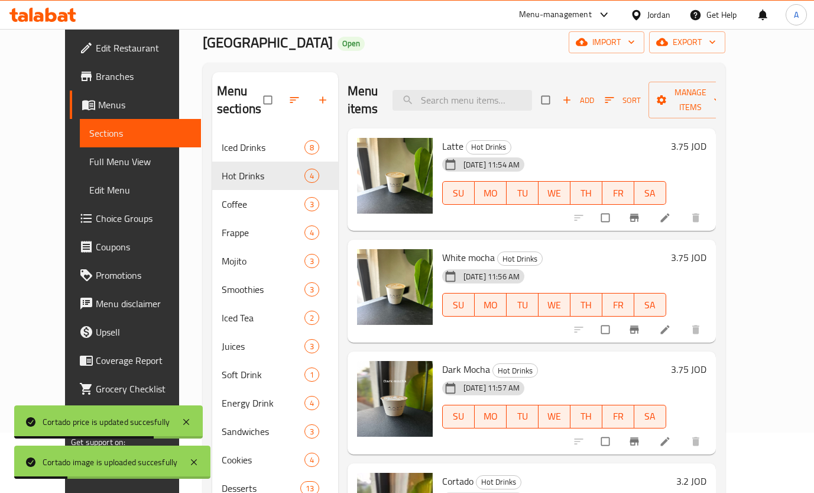
scroll to position [0, 0]
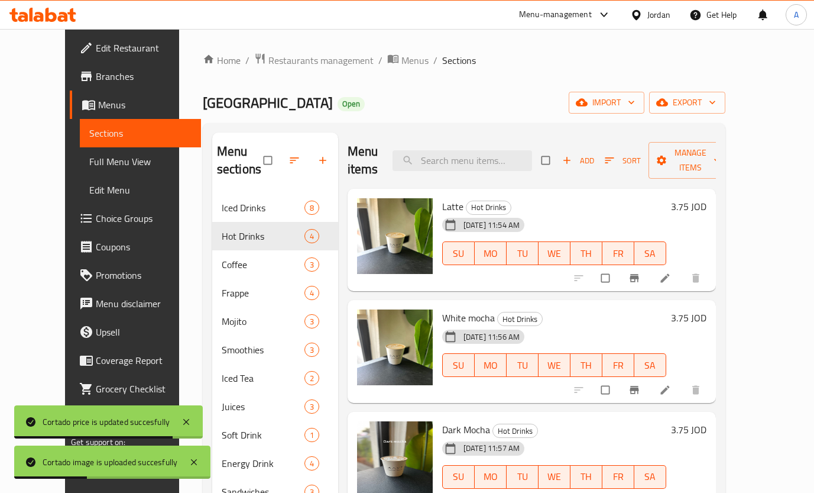
click at [594, 166] on span "Add" at bounding box center [579, 161] width 32 height 14
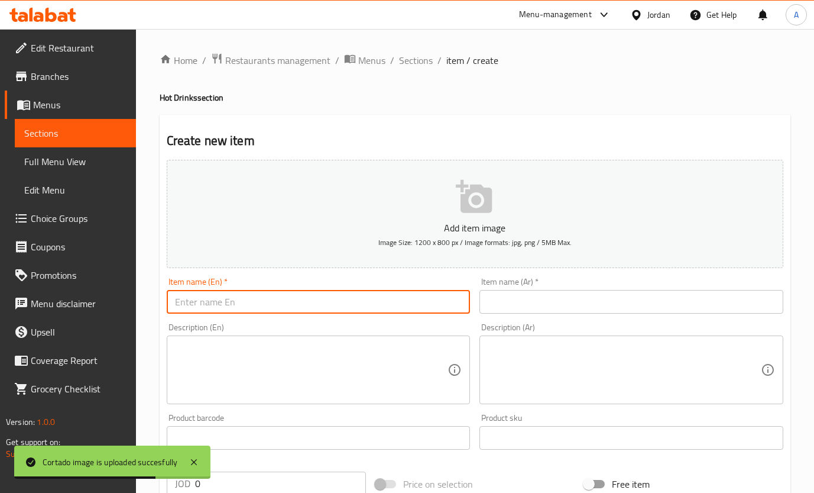
click at [392, 302] on input "text" at bounding box center [319, 302] width 304 height 24
type input "f"
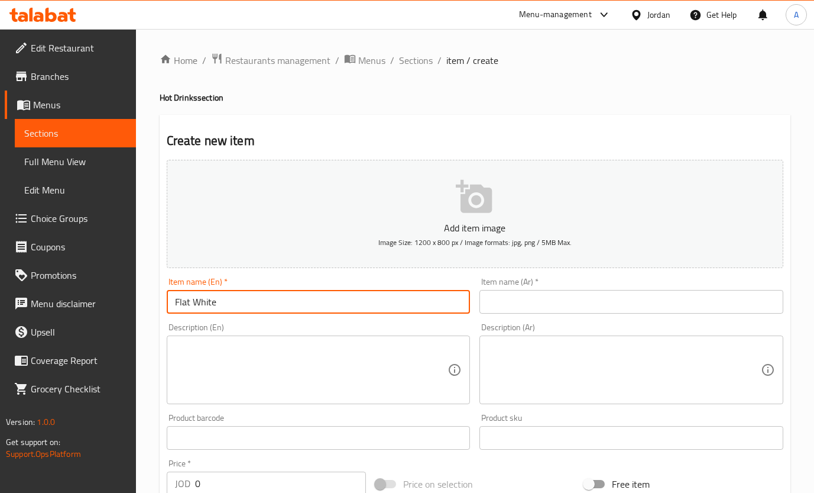
drag, startPoint x: 273, startPoint y: 302, endPoint x: 179, endPoint y: 237, distance: 114.4
click at [156, 299] on div "Home / Restaurants management / Menus / Sections / item / create Hot Drinks sec…" at bounding box center [475, 432] width 678 height 807
type input "Flat White"
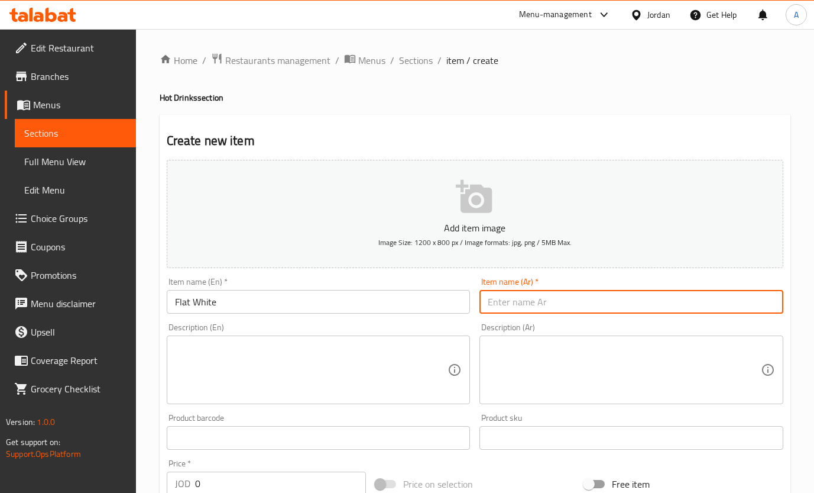
click at [519, 292] on input "text" at bounding box center [632, 302] width 304 height 24
paste input "فلات وايت"
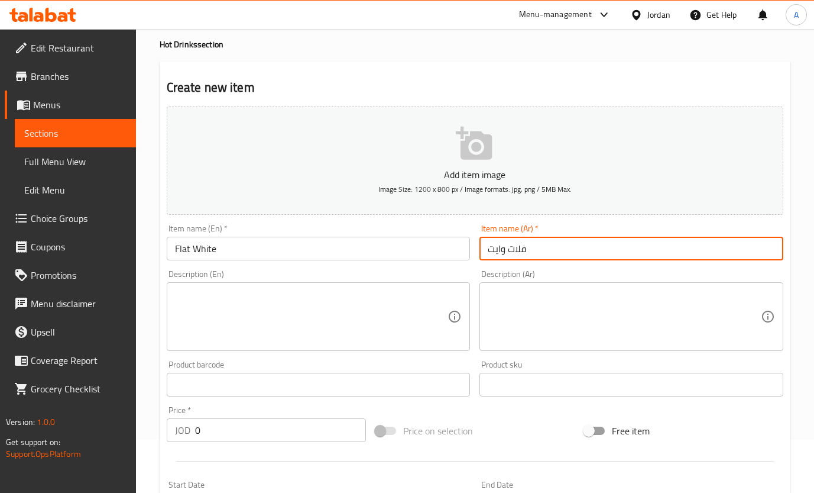
scroll to position [89, 0]
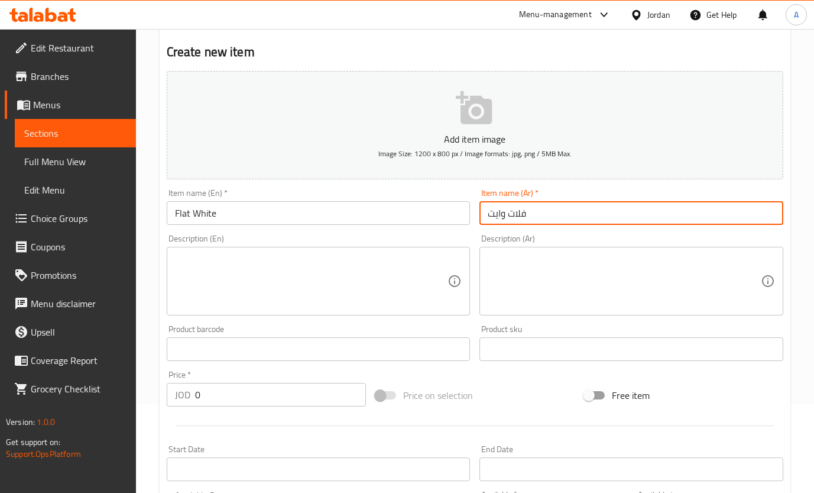
type input "فلات وايت"
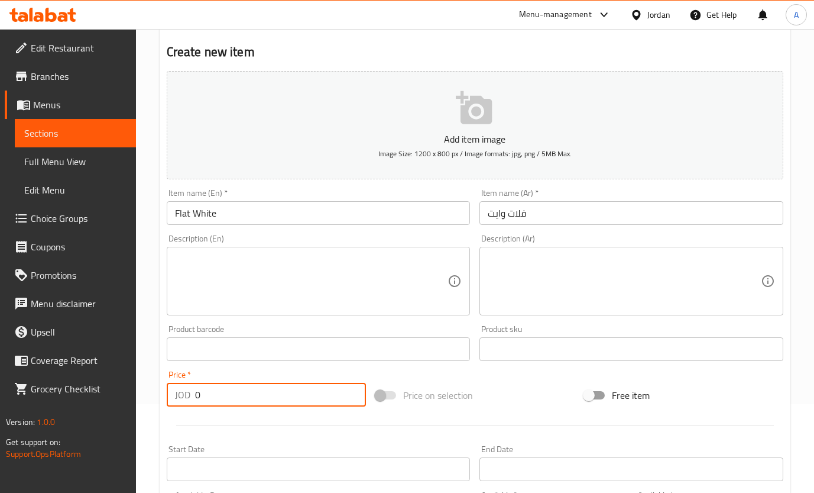
drag, startPoint x: 177, startPoint y: 403, endPoint x: 98, endPoint y: 393, distance: 80.4
click at [101, 400] on div "Edit Restaurant Branches Menus Sections Full Menu View Edit Menu Choice Groups …" at bounding box center [407, 343] width 814 height 807
type input "3.25"
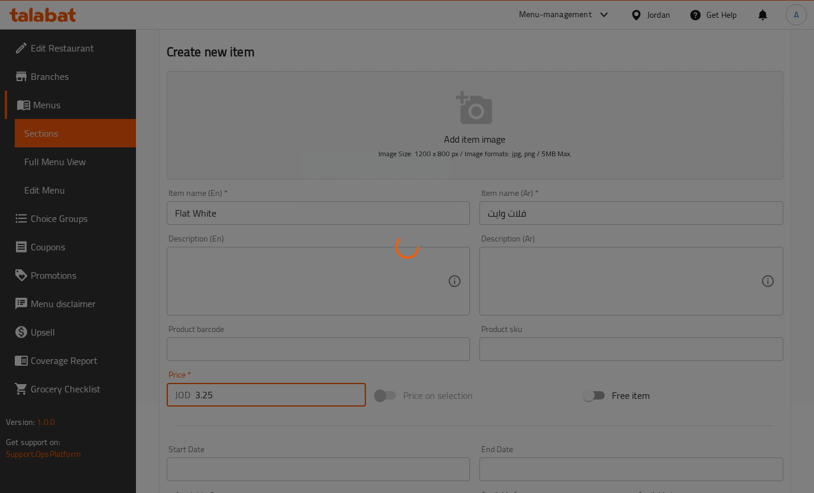
scroll to position [8, 0]
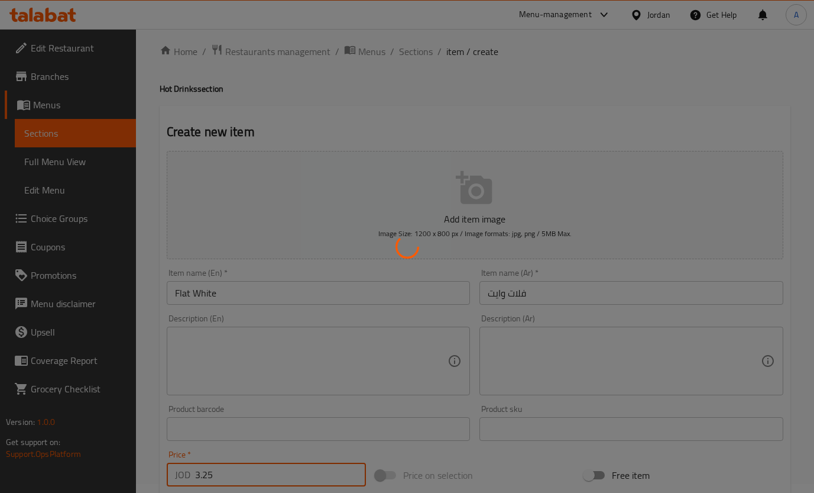
type input "0"
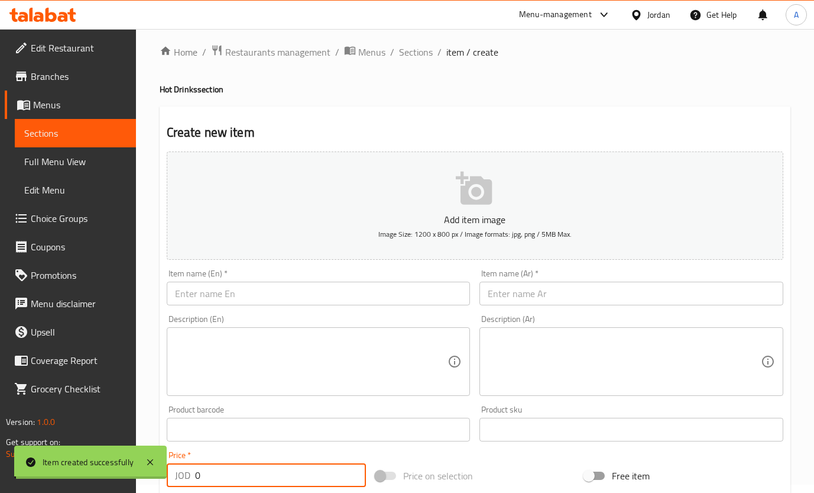
scroll to position [0, 0]
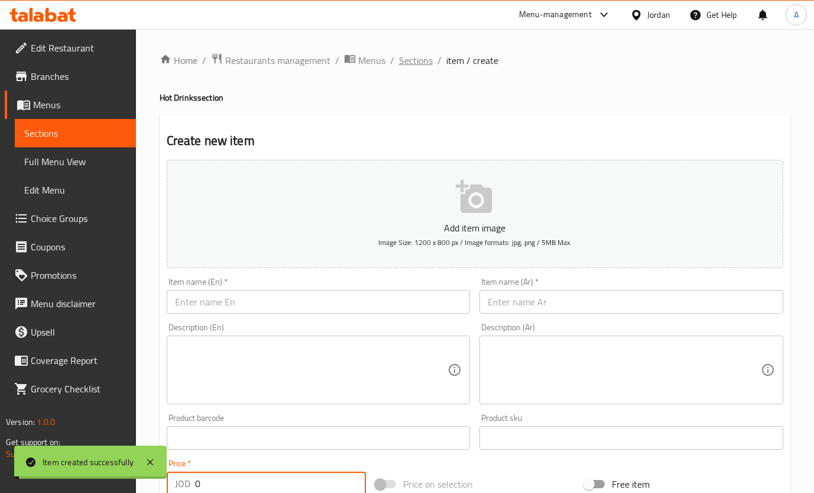
click at [409, 60] on span "Sections" at bounding box center [416, 60] width 34 height 14
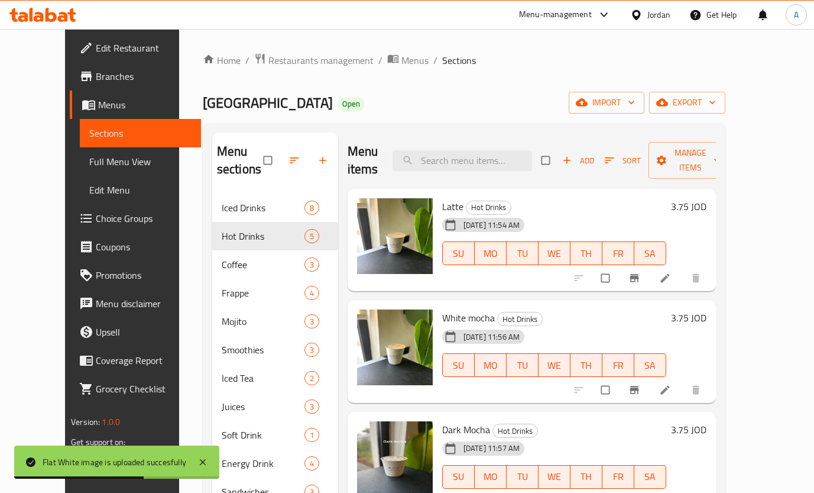
click at [597, 160] on button "Add" at bounding box center [579, 160] width 38 height 18
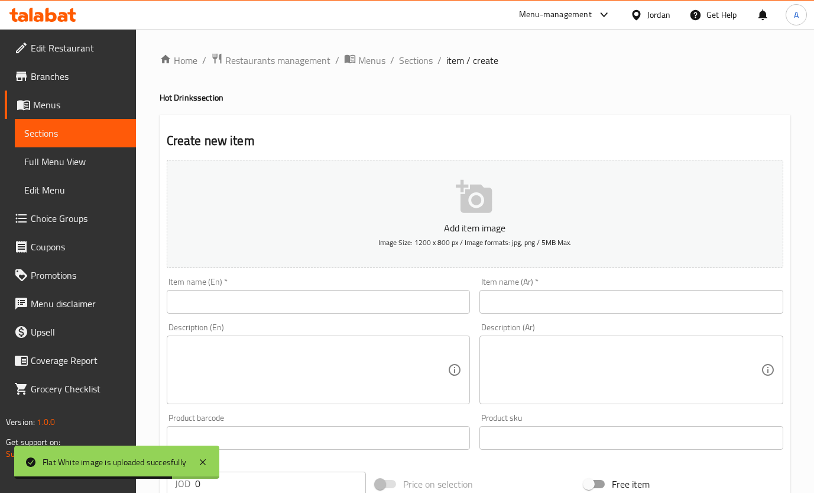
click at [334, 301] on div "Home / Restaurants management / Menus / Sections / item / create Hot Drinks sec…" at bounding box center [475, 432] width 631 height 759
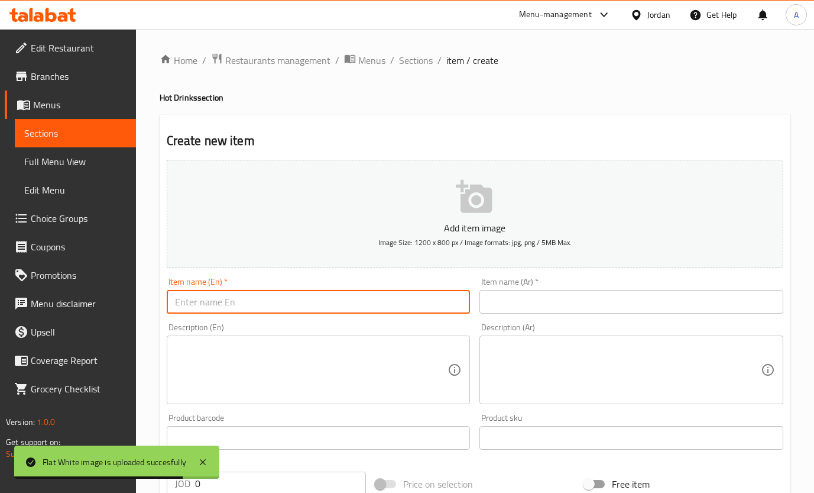
click at [334, 303] on input "text" at bounding box center [319, 302] width 304 height 24
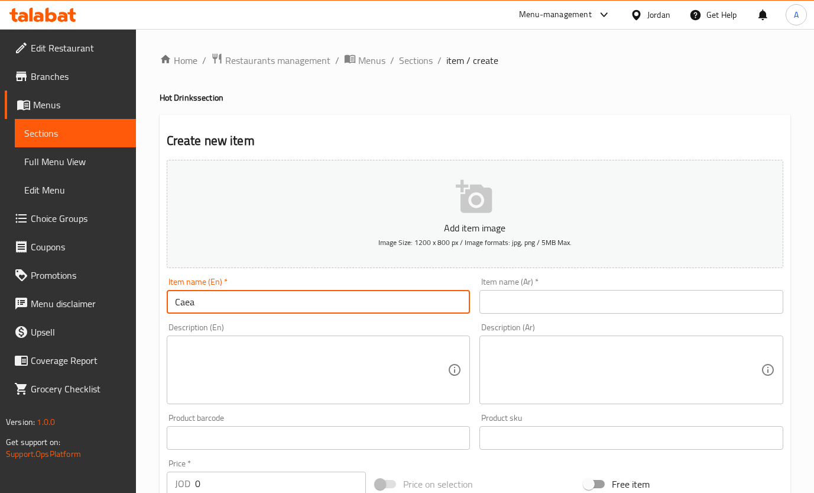
click at [312, 302] on input "Caea" at bounding box center [319, 302] width 304 height 24
drag, startPoint x: 264, startPoint y: 306, endPoint x: 142, endPoint y: 285, distance: 124.4
click at [132, 302] on div "Edit Restaurant Branches Menus Sections Full Menu View Edit Menu Choice Groups …" at bounding box center [407, 432] width 814 height 807
click at [227, 303] on input "Caramel Macciato" at bounding box center [319, 302] width 304 height 24
click at [229, 303] on input "Caramel Macciato" at bounding box center [319, 302] width 304 height 24
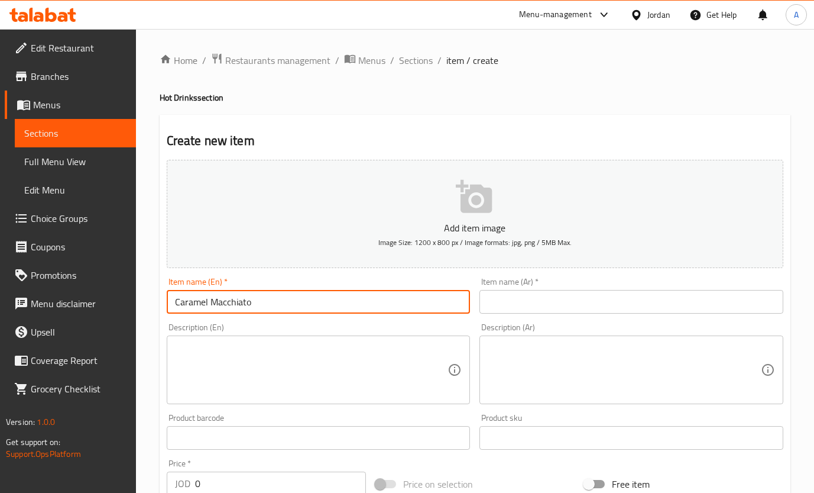
drag, startPoint x: 180, startPoint y: 305, endPoint x: 104, endPoint y: 309, distance: 75.8
click at [99, 310] on div "Edit Restaurant Branches Menus Sections Full Menu View Edit Menu Choice Groups …" at bounding box center [407, 432] width 814 height 807
type input "Caramel Macchiato"
click at [521, 303] on input "text" at bounding box center [632, 302] width 304 height 24
paste input "كراميل ماكياتو"
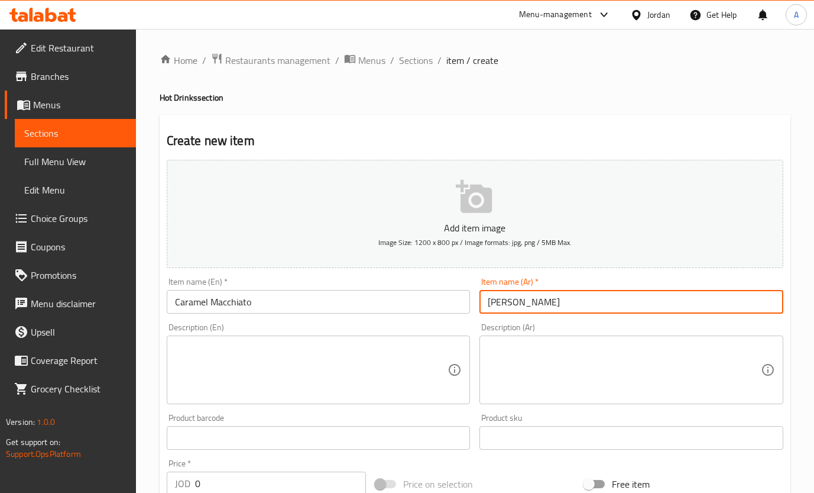
type input "كراميل ماكياتو"
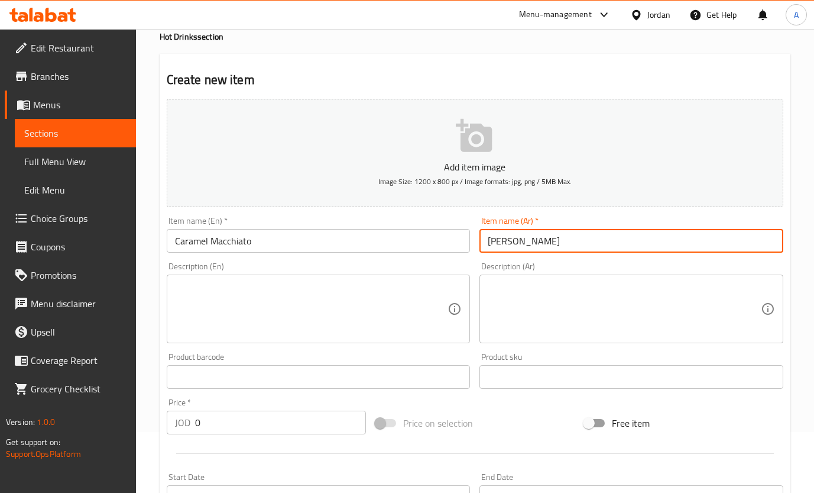
scroll to position [89, 0]
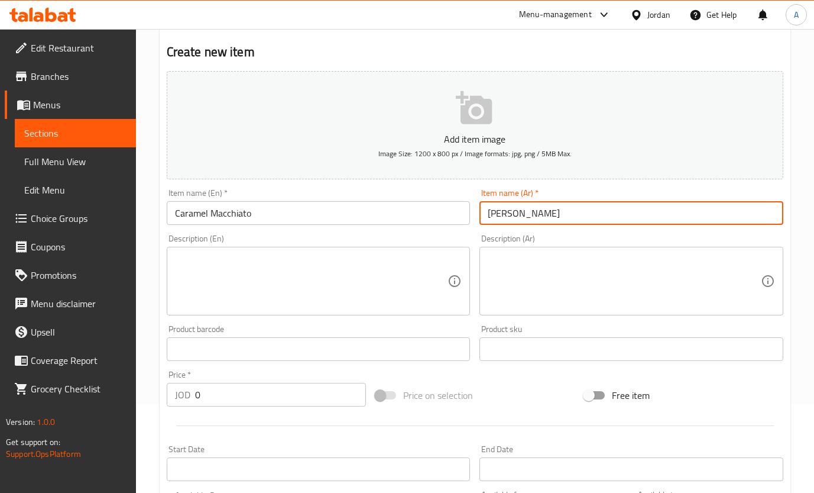
click at [146, 399] on div "Home / Restaurants management / Menus / Sections / item / create Hot Drinks sec…" at bounding box center [475, 343] width 678 height 807
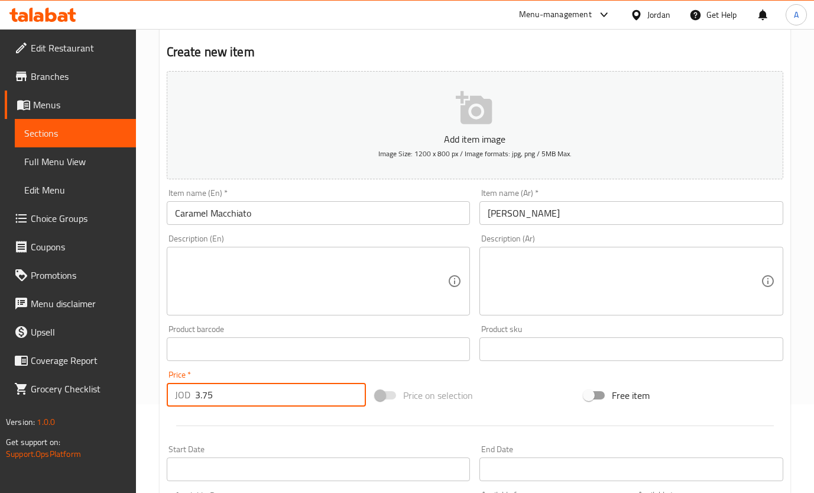
type input "3.75"
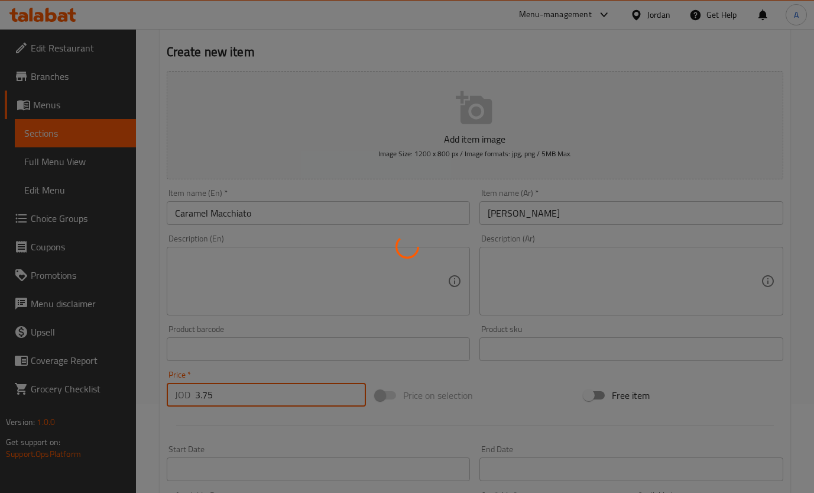
type input "0"
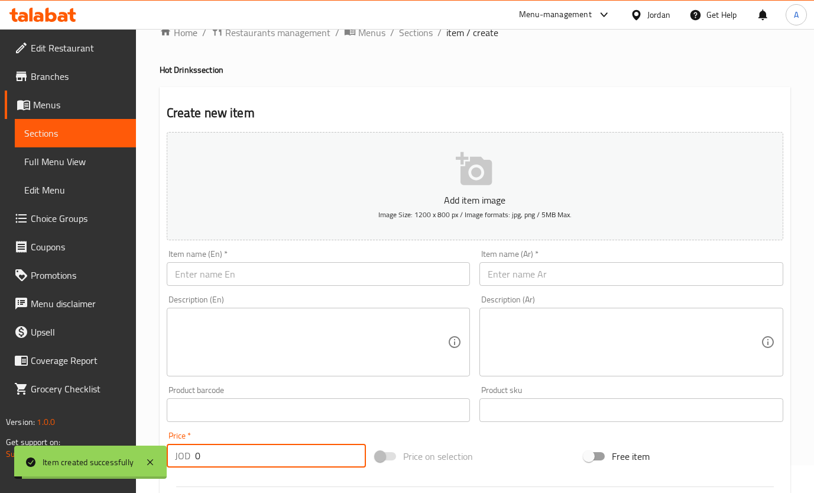
scroll to position [0, 0]
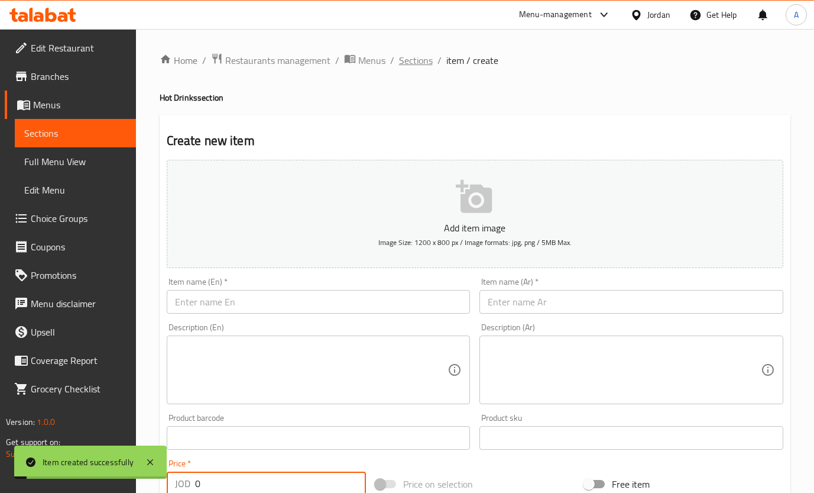
click at [409, 57] on span "Sections" at bounding box center [416, 60] width 34 height 14
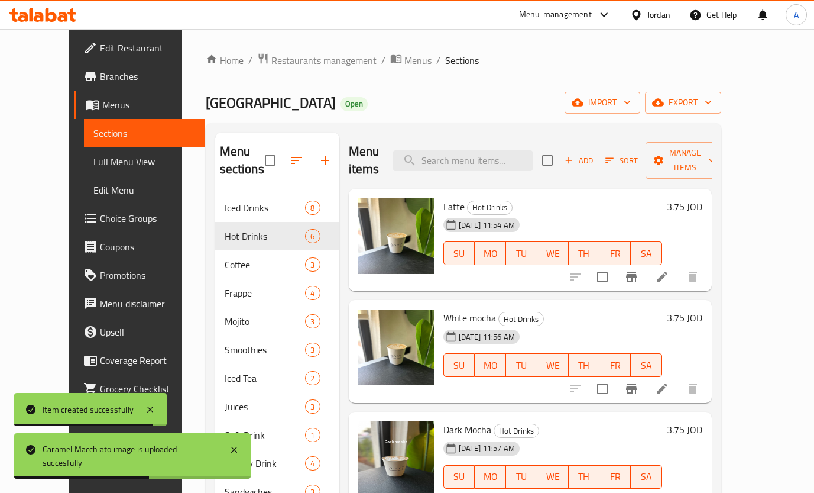
click at [590, 142] on div "Add Sort Manage items" at bounding box center [633, 160] width 183 height 37
click at [600, 135] on div "Menu items Add Sort Manage items" at bounding box center [530, 160] width 363 height 56
click at [578, 167] on div "Menu items Add Sort Manage items" at bounding box center [530, 160] width 363 height 56
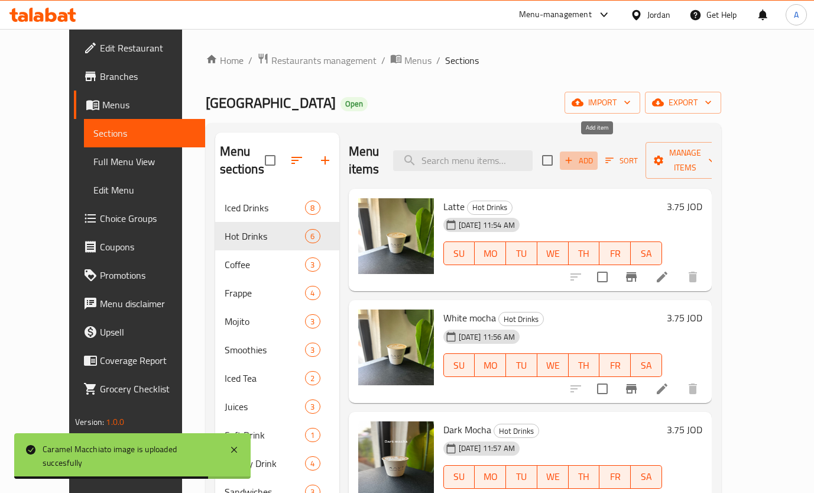
click at [595, 156] on span "Add" at bounding box center [579, 161] width 32 height 14
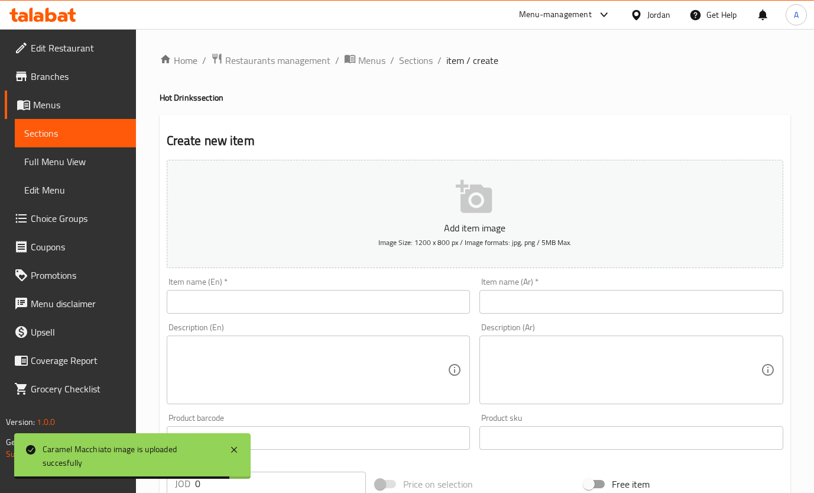
drag, startPoint x: 392, startPoint y: 273, endPoint x: 389, endPoint y: 290, distance: 16.8
click at [390, 276] on div "Item name (En)   * Item name (En) *" at bounding box center [318, 296] width 313 height 46
click at [389, 296] on input "text" at bounding box center [319, 302] width 304 height 24
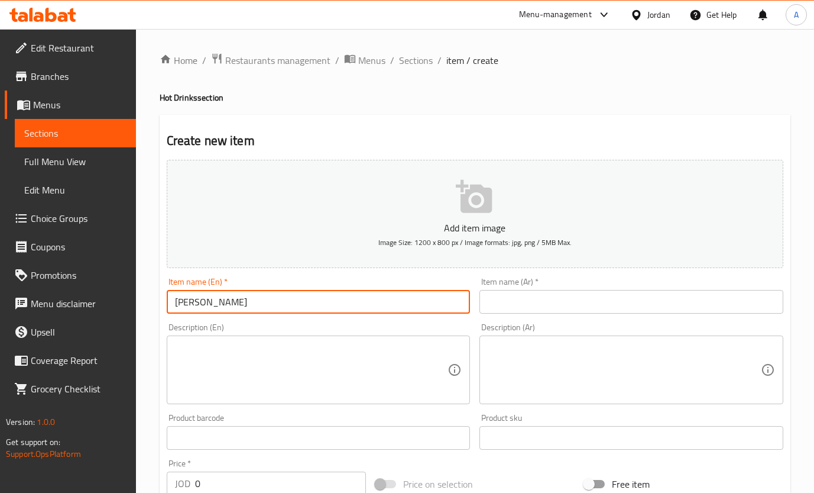
drag, startPoint x: 292, startPoint y: 300, endPoint x: 9, endPoint y: 275, distance: 283.8
click at [11, 290] on div "Edit Restaurant Branches Menus Sections Full Menu View Edit Menu Choice Groups …" at bounding box center [407, 432] width 814 height 807
type input "[PERSON_NAME]"
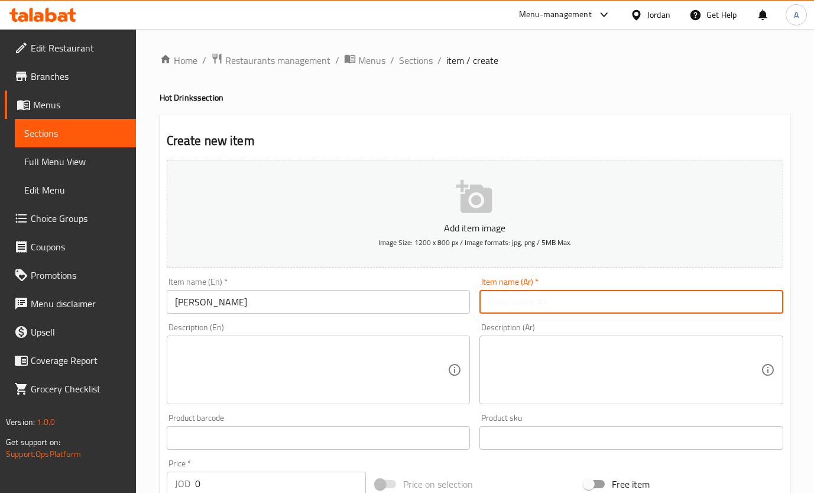
click at [510, 312] on input "text" at bounding box center [632, 302] width 304 height 24
paste input "تشاي لاتيه"
type input "تشاي لاتيه"
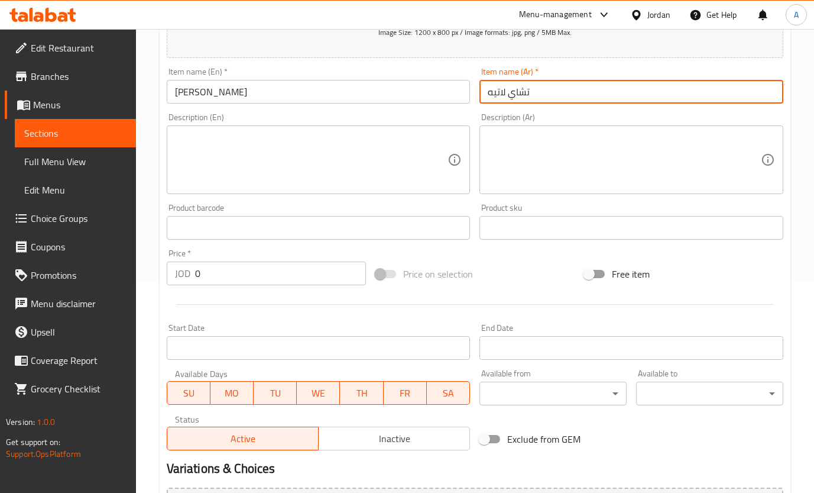
scroll to position [343, 0]
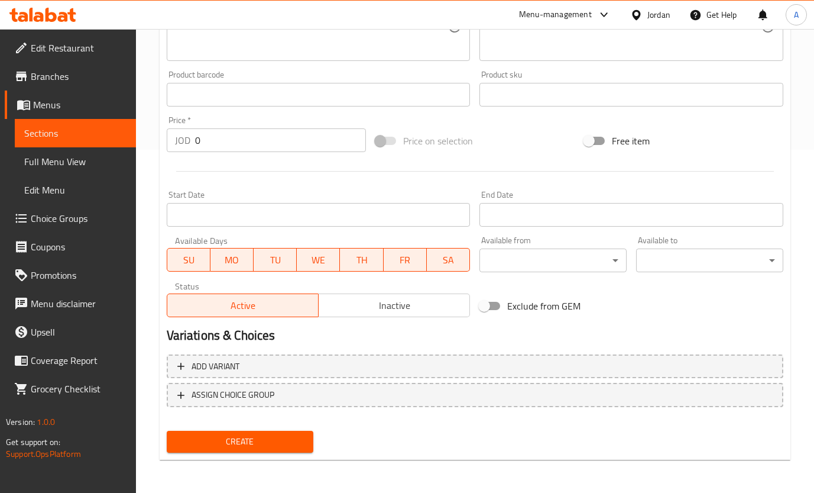
drag, startPoint x: 227, startPoint y: 151, endPoint x: 156, endPoint y: 151, distance: 70.4
click at [166, 151] on div "Price   * JOD 0 Price *" at bounding box center [266, 134] width 209 height 46
click at [269, 124] on div "Price   * JOD 0 Price *" at bounding box center [266, 134] width 199 height 36
click at [263, 134] on input "0" at bounding box center [280, 140] width 171 height 24
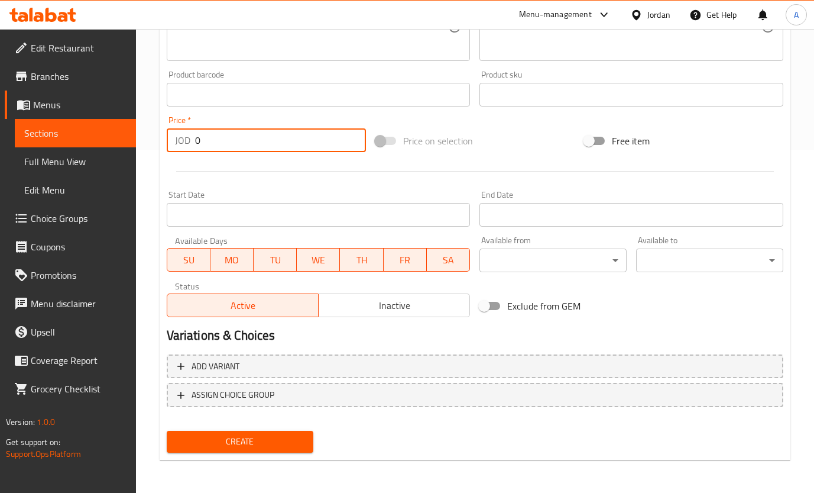
click at [263, 134] on input "0" at bounding box center [280, 140] width 171 height 24
paste input "3.75"
type input "3.75"
click at [253, 448] on button "Create" at bounding box center [240, 442] width 147 height 22
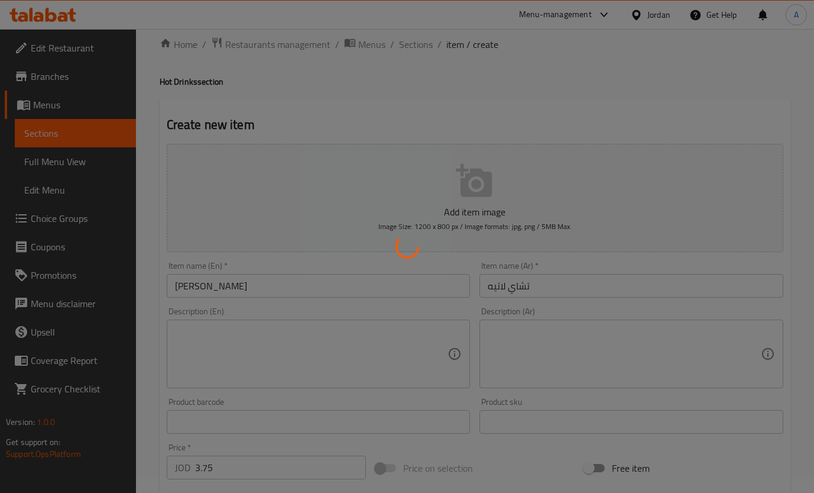
scroll to position [0, 0]
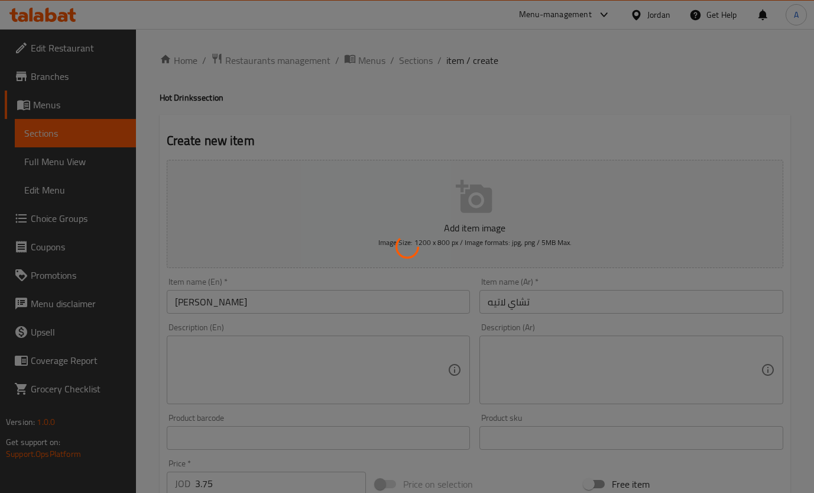
type input "0"
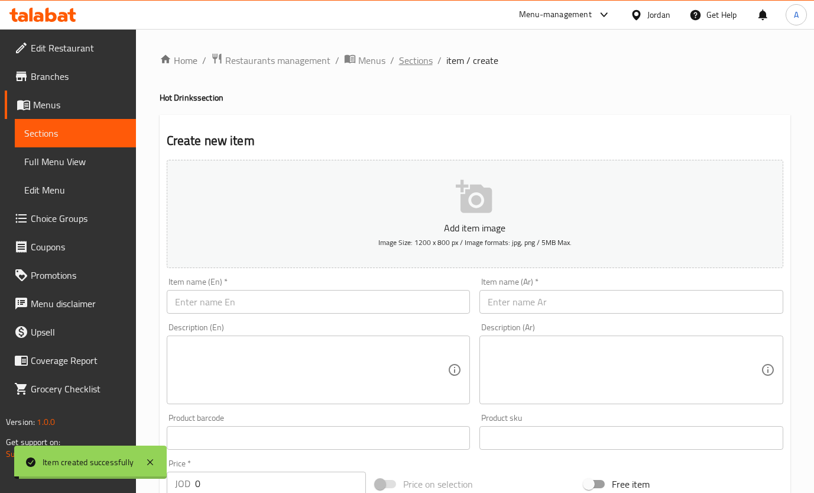
click at [413, 62] on span "Sections" at bounding box center [416, 60] width 34 height 14
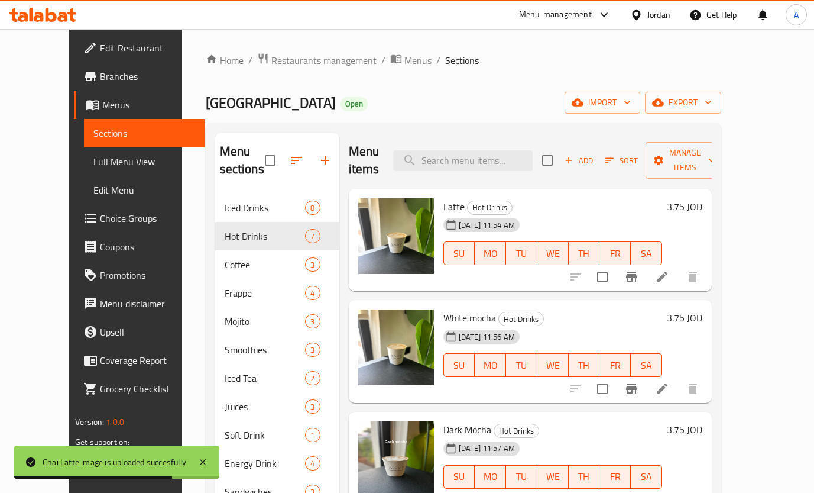
click at [595, 154] on span "Add" at bounding box center [579, 161] width 32 height 14
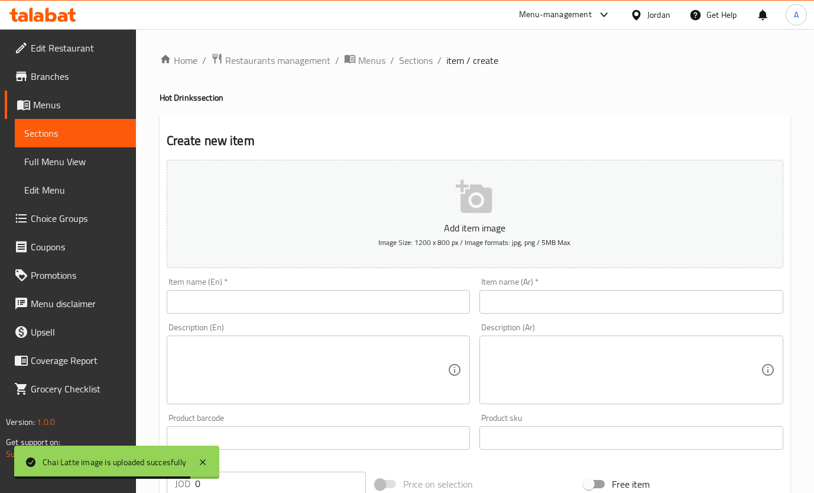
click at [439, 303] on input "text" at bounding box center [319, 302] width 304 height 24
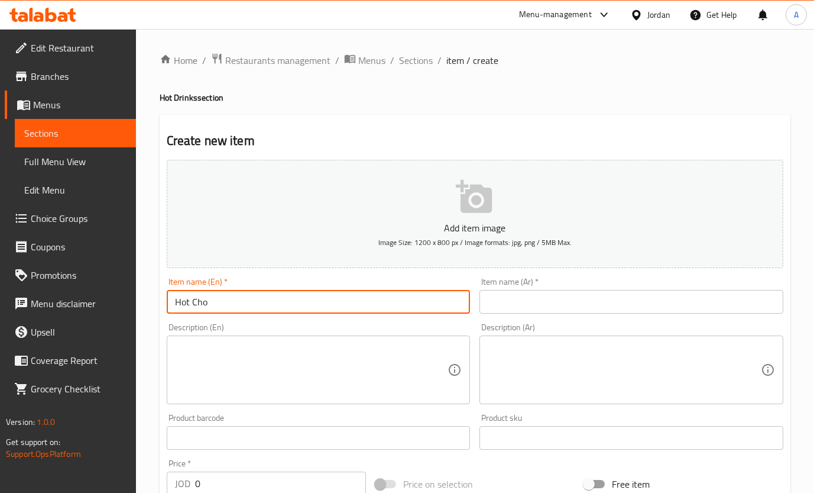
type input "Hot Chocolate"
click at [329, 335] on div "Description (En)" at bounding box center [319, 369] width 304 height 69
drag, startPoint x: 170, startPoint y: 303, endPoint x: 203, endPoint y: 263, distance: 51.7
click at [122, 296] on div "Edit Restaurant Branches Menus Sections Full Menu View Edit Menu Choice Groups …" at bounding box center [407, 432] width 814 height 807
drag, startPoint x: 565, startPoint y: 295, endPoint x: 557, endPoint y: 299, distance: 8.7
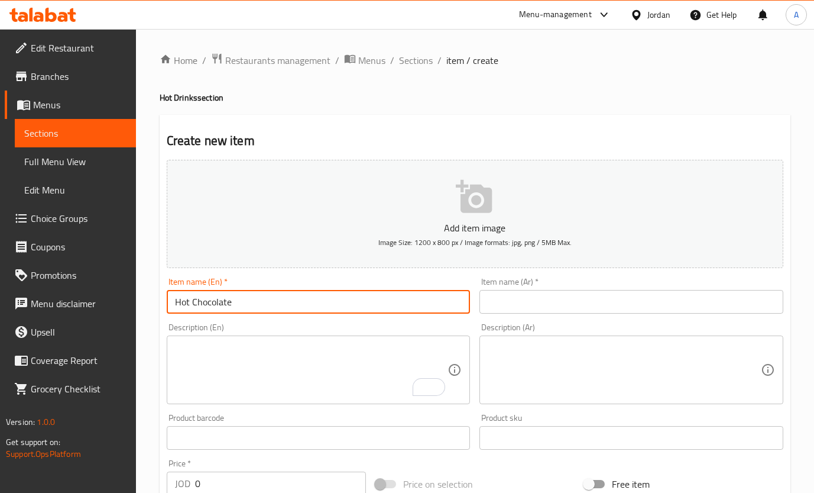
click at [565, 295] on input "text" at bounding box center [632, 302] width 304 height 24
paste input "شكولاته ساخنة"
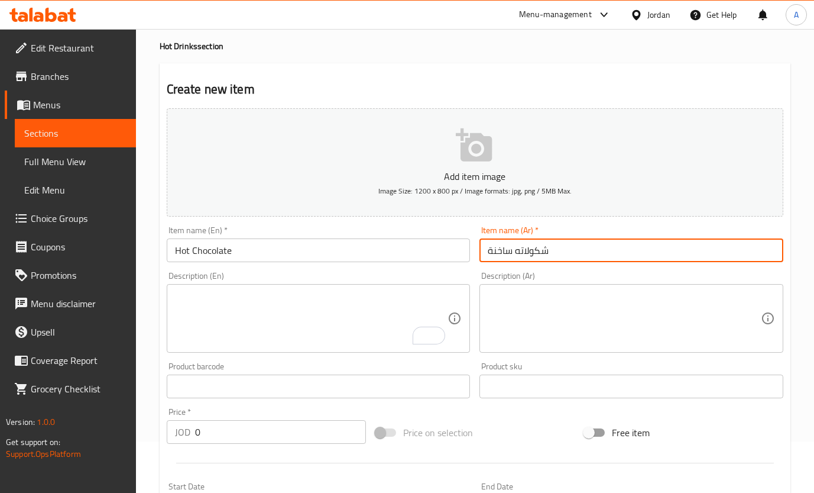
scroll to position [89, 0]
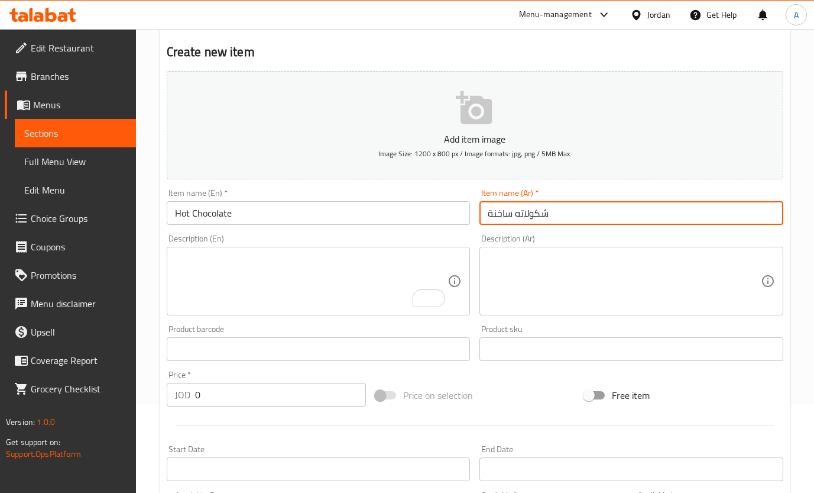
type input "شكولاته ساخنة"
drag, startPoint x: 213, startPoint y: 396, endPoint x: 100, endPoint y: 398, distance: 113.0
click at [135, 397] on div "Edit Restaurant Branches Menus Sections Full Menu View Edit Menu Choice Groups …" at bounding box center [407, 343] width 814 height 807
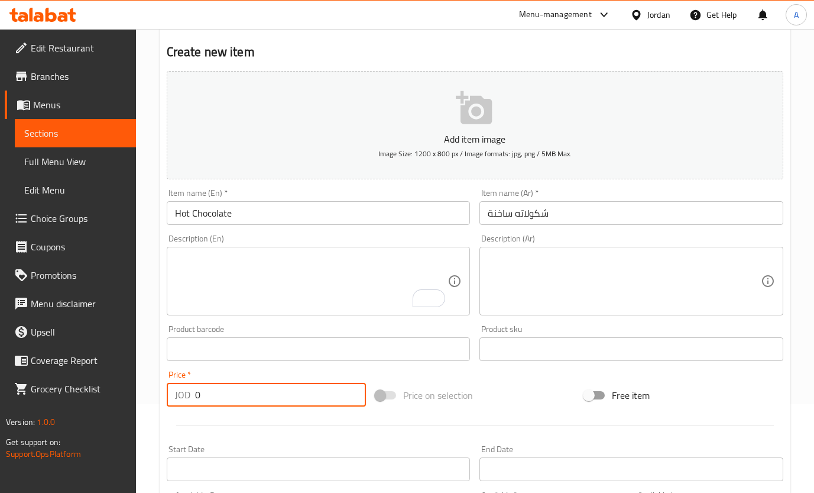
paste input "3.75"
type input "3.75"
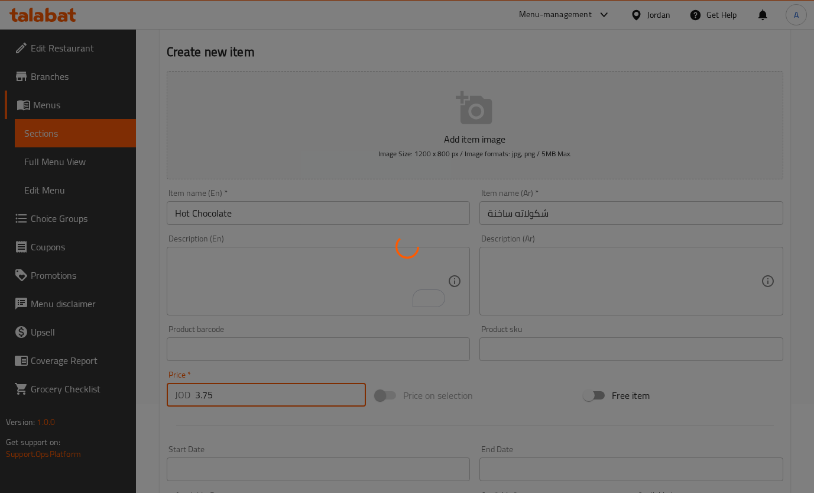
scroll to position [10, 0]
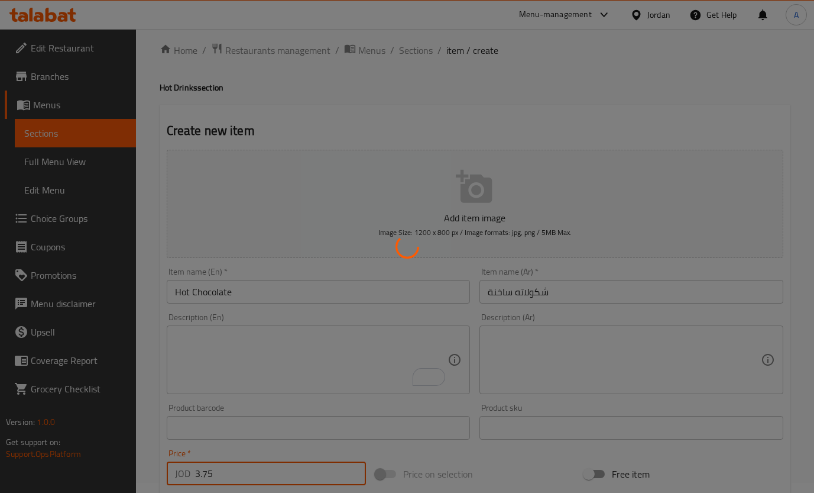
type input "0"
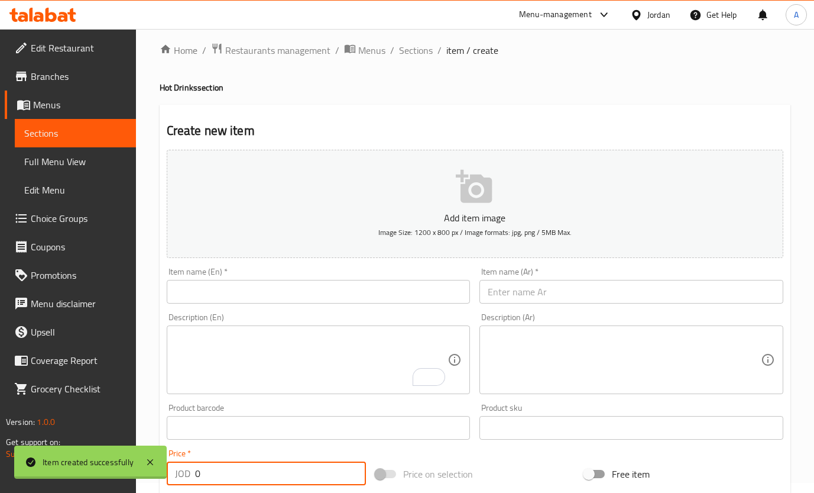
scroll to position [0, 0]
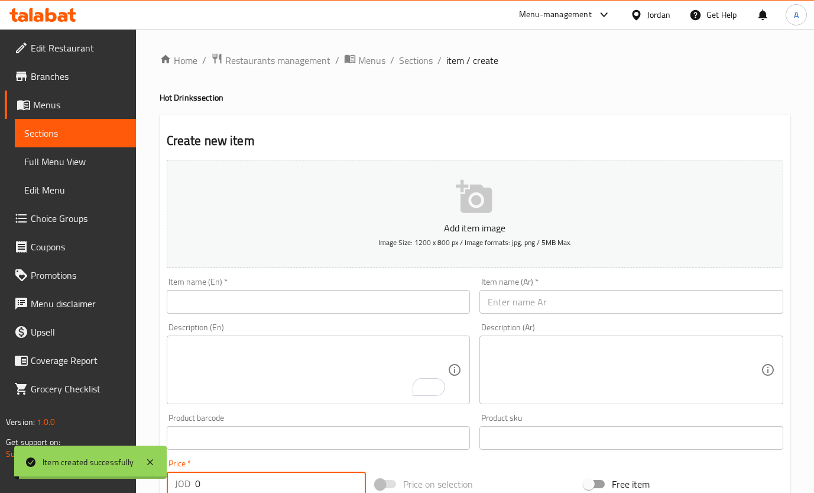
drag, startPoint x: 416, startPoint y: 60, endPoint x: 530, endPoint y: 83, distance: 116.6
click at [416, 60] on span "Sections" at bounding box center [416, 60] width 34 height 14
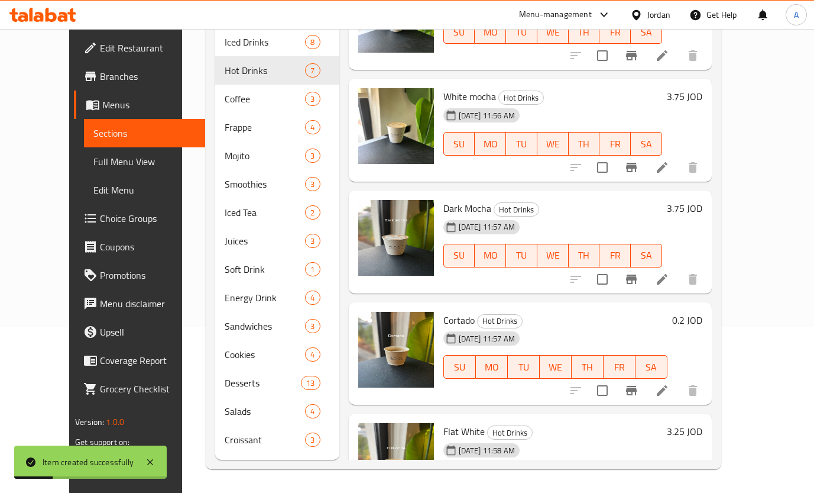
scroll to position [318, 0]
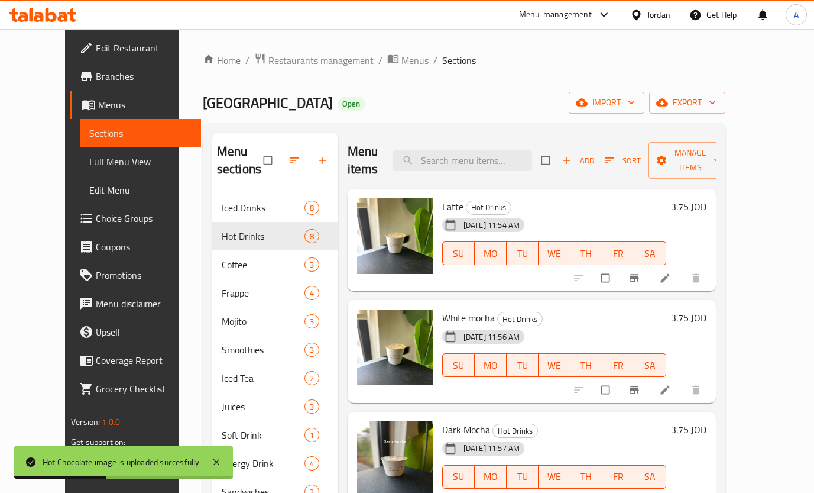
click at [576, 154] on span "button" at bounding box center [568, 160] width 14 height 12
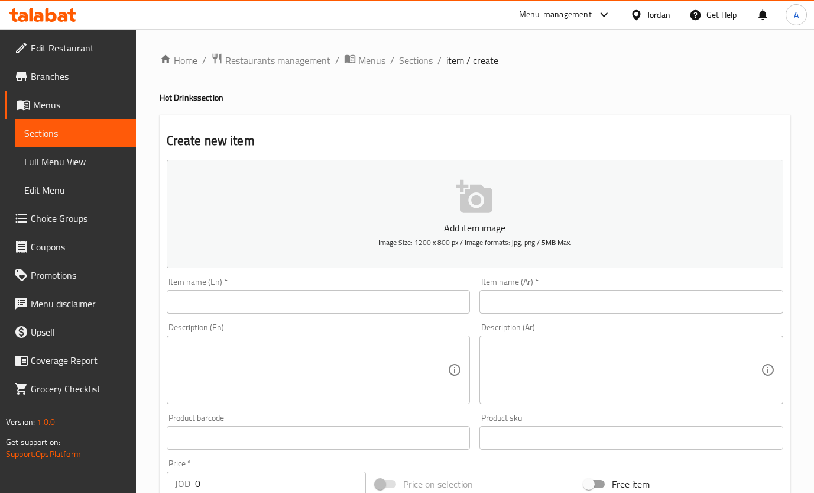
click at [316, 304] on input "text" at bounding box center [319, 302] width 304 height 24
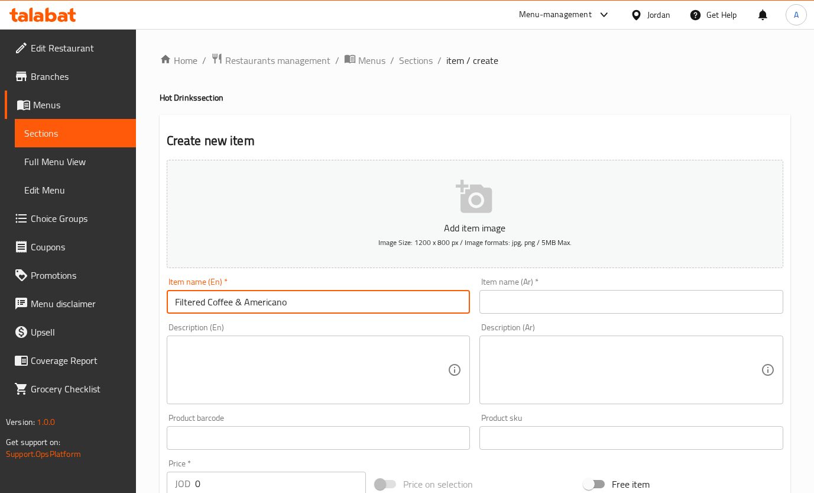
drag, startPoint x: 295, startPoint y: 298, endPoint x: 92, endPoint y: 258, distance: 207.3
click at [89, 286] on div "Edit Restaurant Branches Menus Sections Full Menu View Edit Menu Choice Groups …" at bounding box center [407, 432] width 814 height 807
type input "Filtered Coffee & Americano"
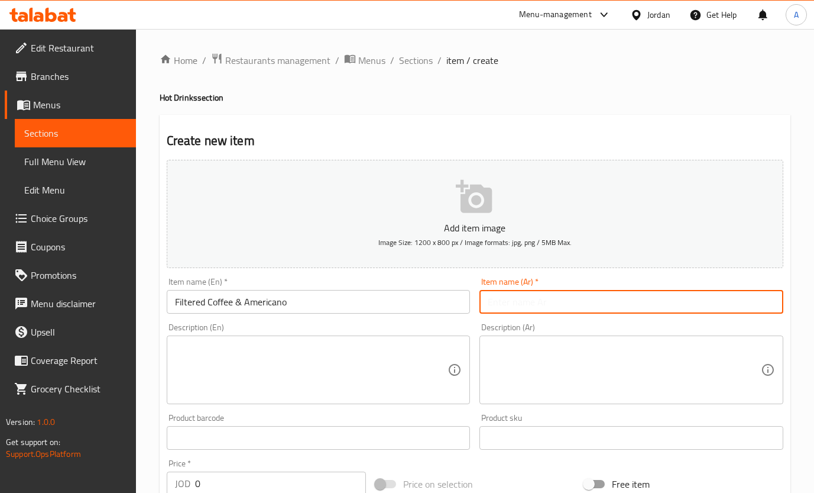
drag, startPoint x: 590, startPoint y: 295, endPoint x: 589, endPoint y: 289, distance: 6.0
click at [590, 296] on input "text" at bounding box center [632, 302] width 304 height 24
paste input "قهوة مفلترة وأمريكانو"
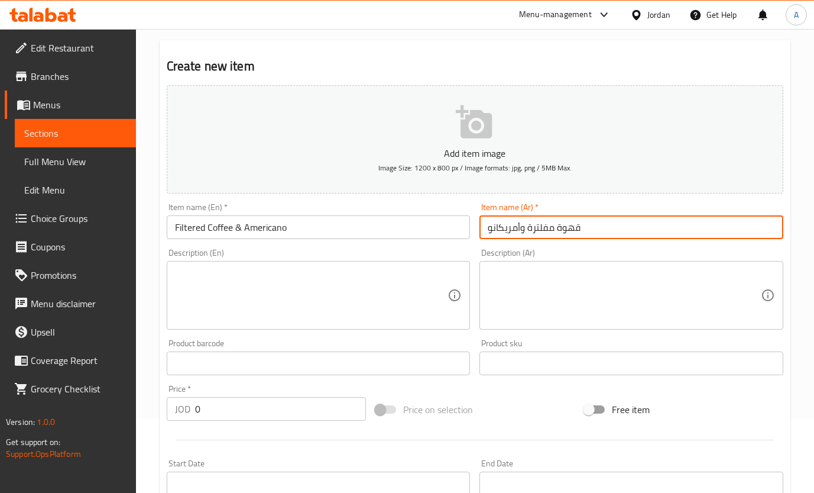
scroll to position [177, 0]
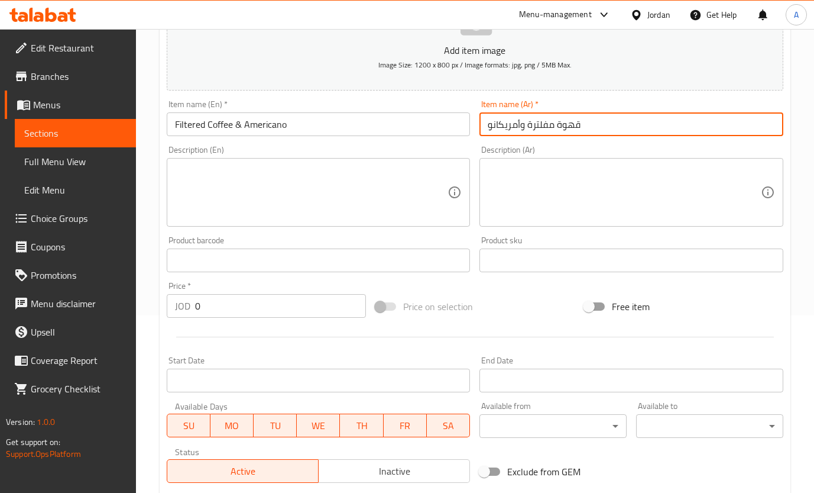
type input "قهوة مفلترة وأمريكانو"
drag, startPoint x: 168, startPoint y: 315, endPoint x: 64, endPoint y: 306, distance: 103.9
click at [66, 312] on div "Edit Restaurant Branches Menus Sections Full Menu View Edit Menu Choice Groups …" at bounding box center [407, 255] width 814 height 807
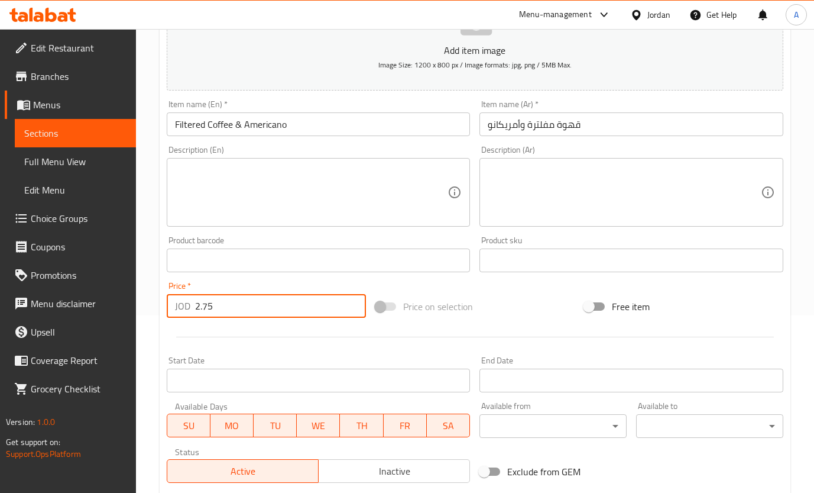
type input "2.75"
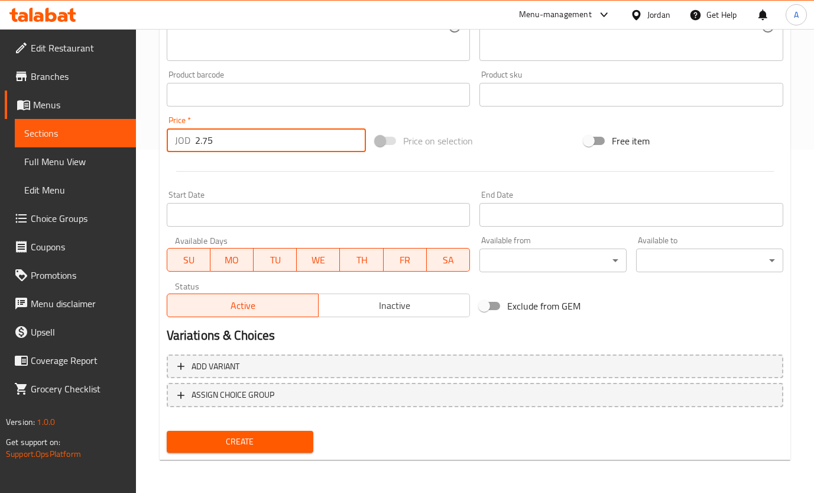
scroll to position [0, 0]
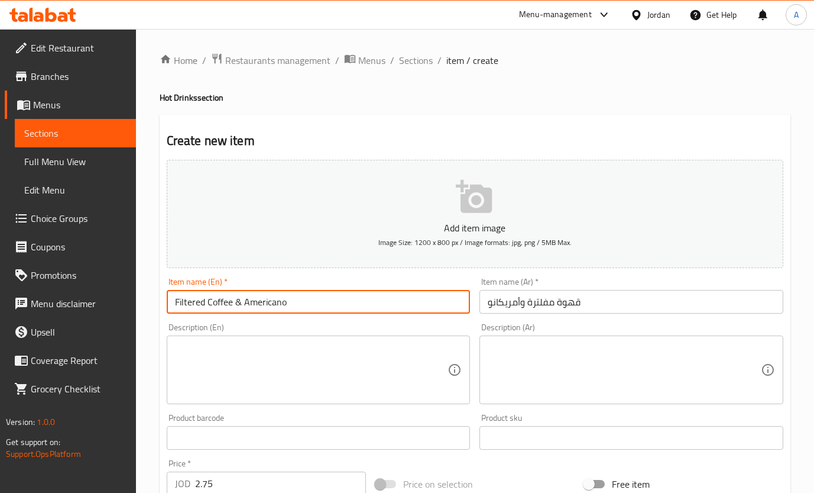
drag, startPoint x: 319, startPoint y: 305, endPoint x: 67, endPoint y: 293, distance: 252.3
click at [78, 295] on div "Edit Restaurant Branches Menus Sections Full Menu View Edit Menu Choice Groups …" at bounding box center [407, 432] width 814 height 807
drag, startPoint x: 264, startPoint y: 300, endPoint x: 93, endPoint y: 301, distance: 170.4
click at [87, 305] on div "Edit Restaurant Branches Menus Sections Full Menu View Edit Menu Choice Groups …" at bounding box center [407, 432] width 814 height 807
type input "Americano"
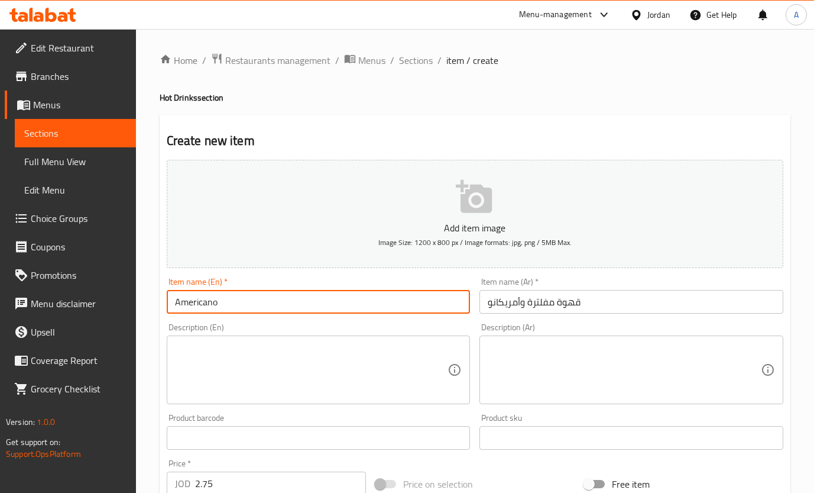
click at [506, 313] on div "Item name (Ar)   * قهوة مفلترة وأمريكانو Item name (Ar) *" at bounding box center [631, 296] width 313 height 46
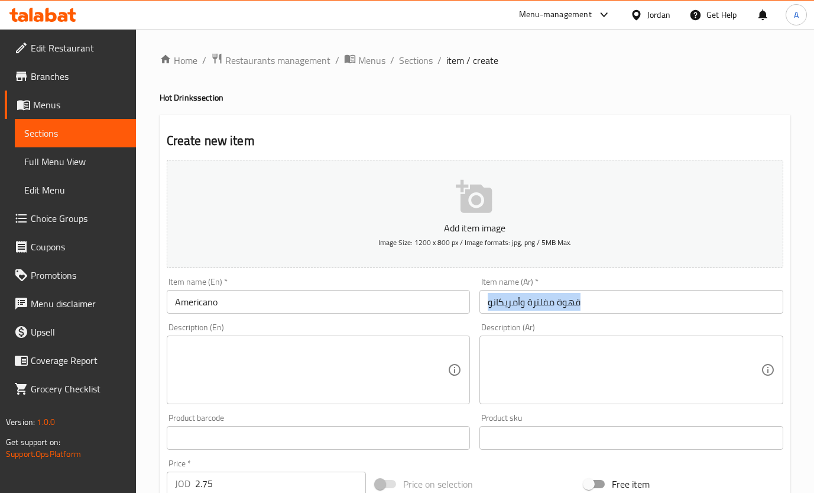
click at [507, 308] on input "قهوة مفلترة وأمريكانو" at bounding box center [632, 302] width 304 height 24
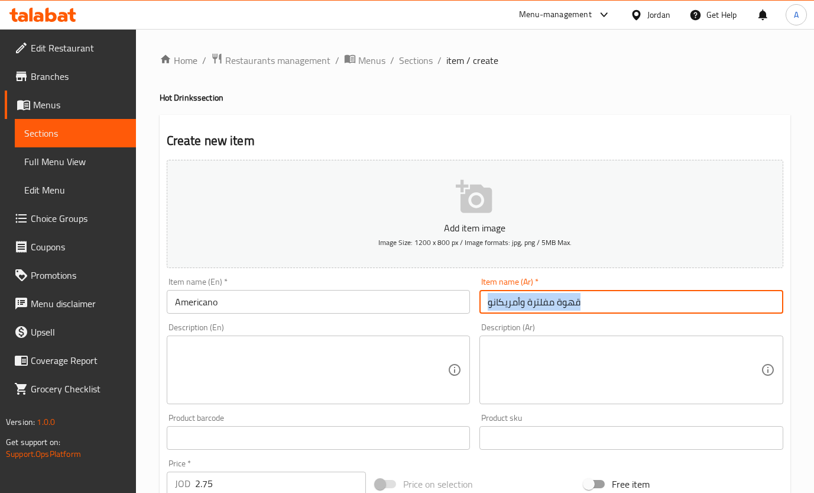
click at [507, 308] on input "قهوة مفلترة وأمريكانو" at bounding box center [632, 302] width 304 height 24
paste input "text"
click at [610, 300] on input "قهوة مفلترة وأمريكانو" at bounding box center [632, 302] width 304 height 24
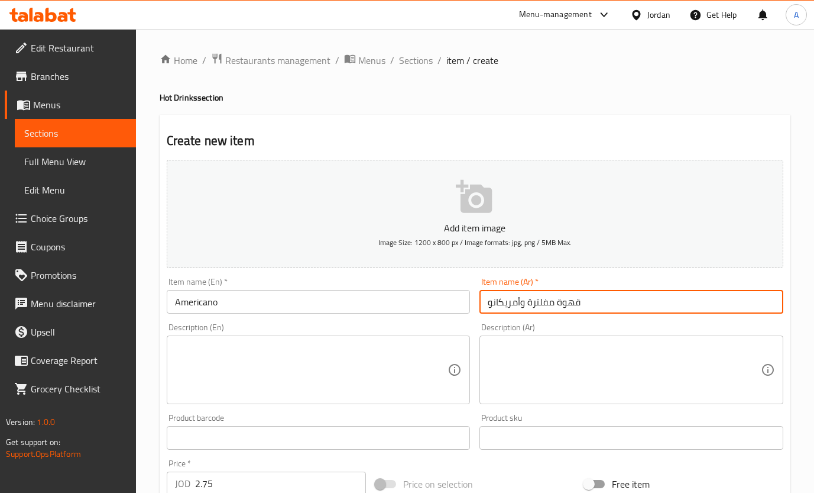
click at [612, 300] on input "قهوة مفلترة وأمريكانو" at bounding box center [632, 302] width 304 height 24
paste input "أمريكانو"
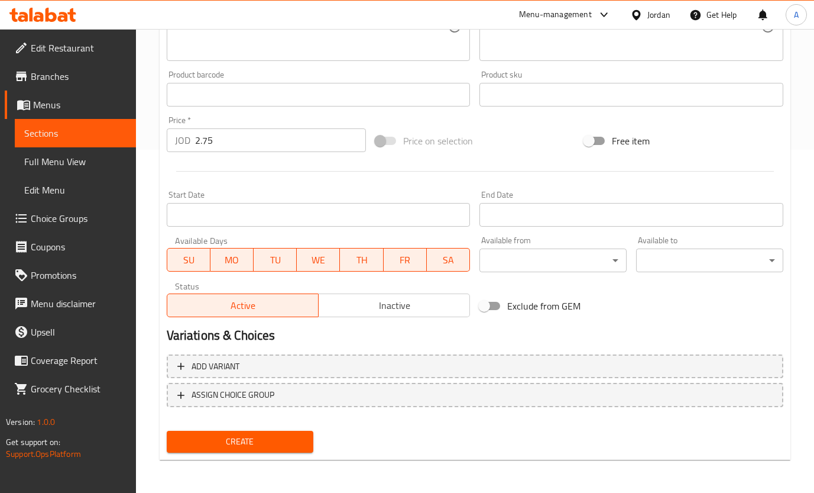
type input "أمريكانو"
click at [269, 439] on span "Create" at bounding box center [240, 441] width 128 height 15
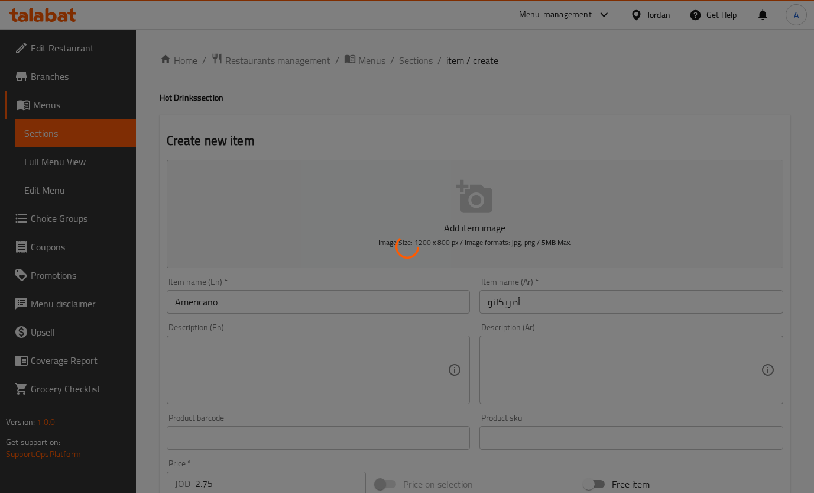
type input "0"
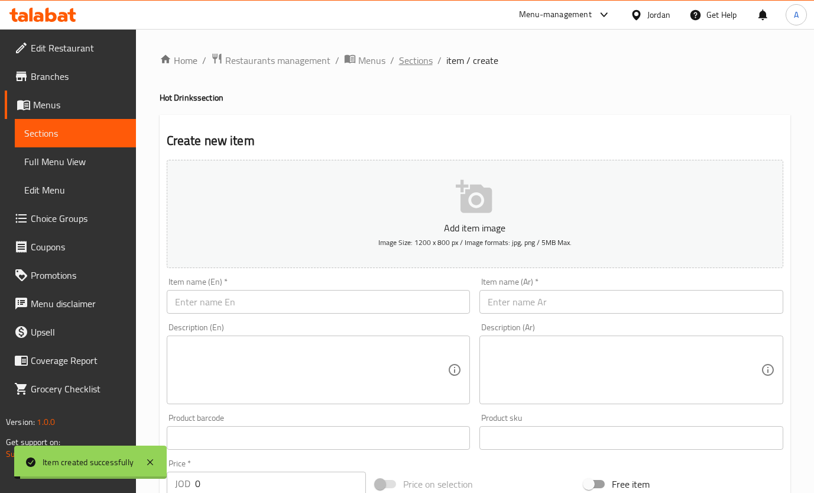
click at [413, 53] on span "Sections" at bounding box center [416, 60] width 34 height 14
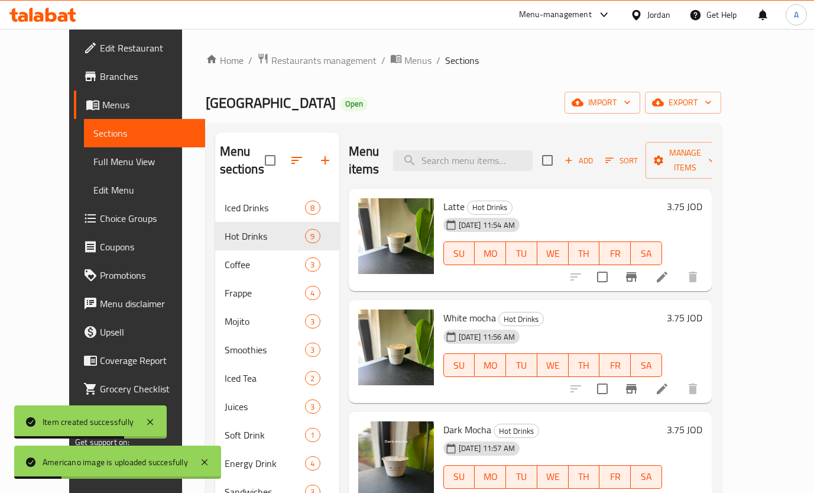
click at [594, 154] on span "Add" at bounding box center [579, 161] width 32 height 14
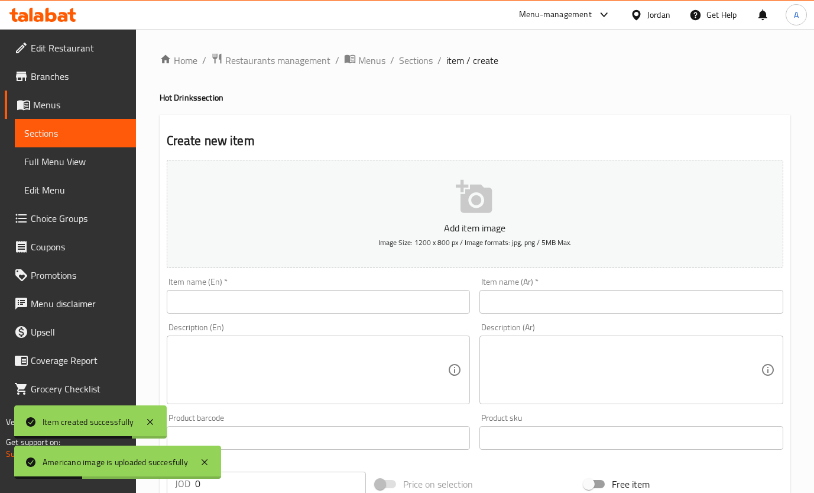
click at [348, 306] on input "text" at bounding box center [319, 302] width 304 height 24
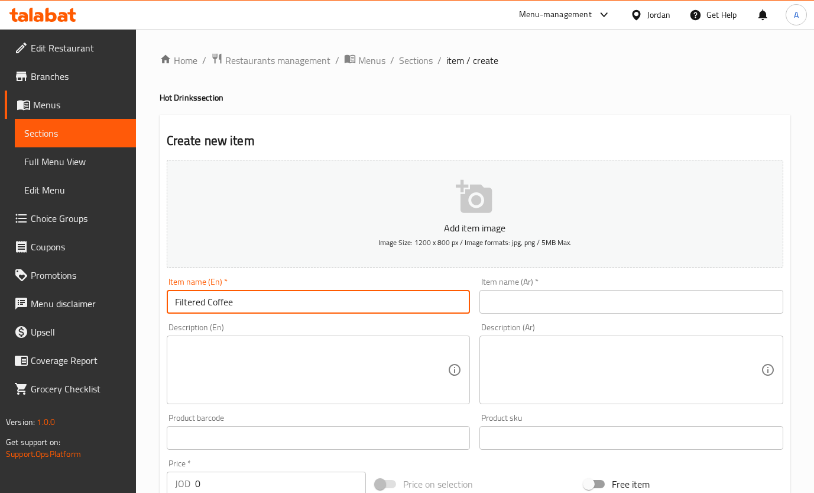
drag, startPoint x: 143, startPoint y: 314, endPoint x: 108, endPoint y: 306, distance: 35.7
click at [112, 308] on div "Edit Restaurant Branches Menus Sections Full Menu View Edit Menu Choice Groups …" at bounding box center [407, 432] width 814 height 807
type input "Filtered Coffee"
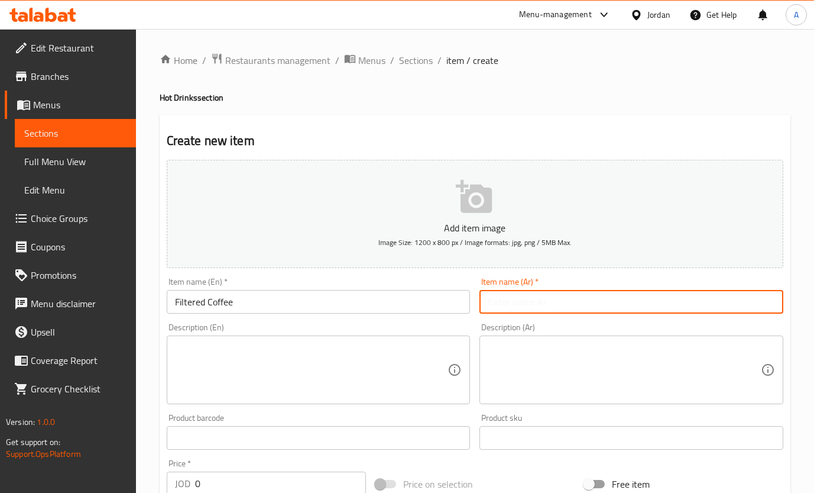
click at [596, 300] on input "text" at bounding box center [632, 302] width 304 height 24
paste input "قهوة مفلترة"
type input "قهوة مفلترة"
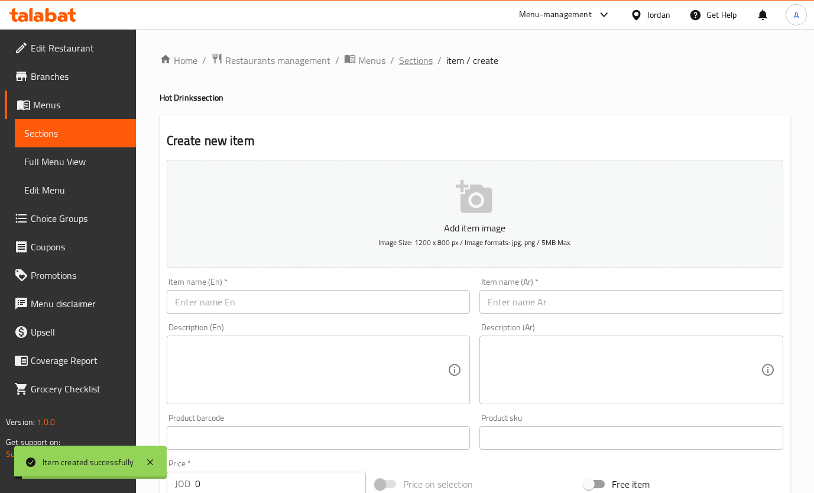
click at [403, 50] on div "Home / Restaurants management / Menus / Sections / item / create Hot Drinks sec…" at bounding box center [475, 432] width 678 height 807
click at [405, 54] on span "Sections" at bounding box center [416, 60] width 34 height 14
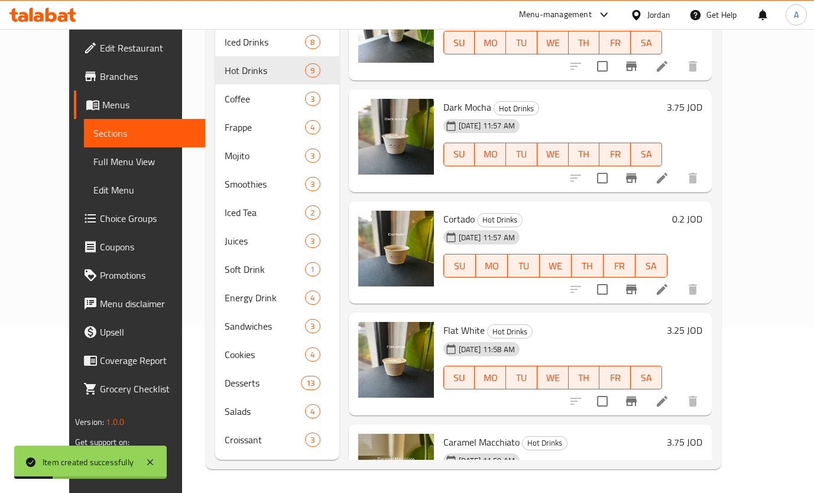
scroll to position [541, 0]
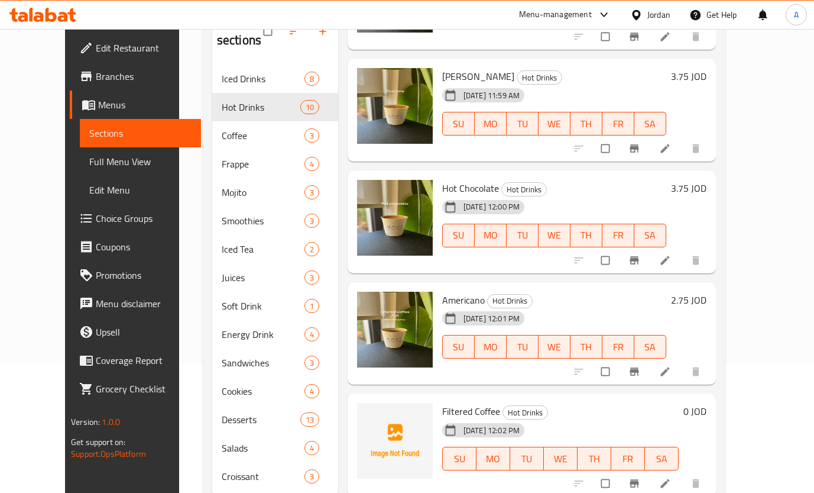
scroll to position [166, 0]
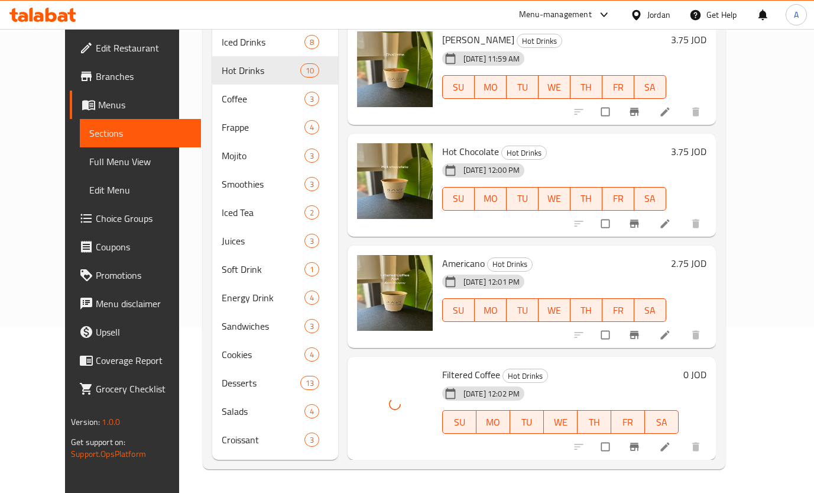
drag, startPoint x: 740, startPoint y: 377, endPoint x: 661, endPoint y: 407, distance: 84.8
click at [707, 377] on h6 "0 JOD" at bounding box center [695, 374] width 23 height 17
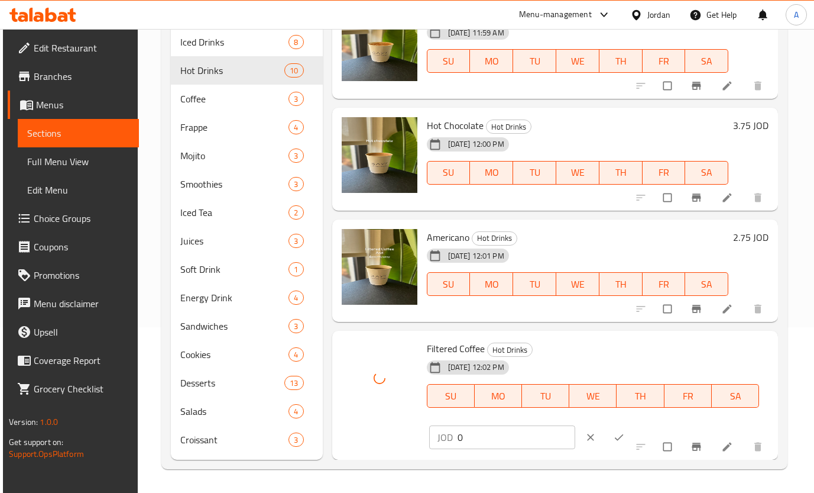
scroll to position [696, 0]
click at [483, 436] on input "0" at bounding box center [517, 437] width 118 height 24
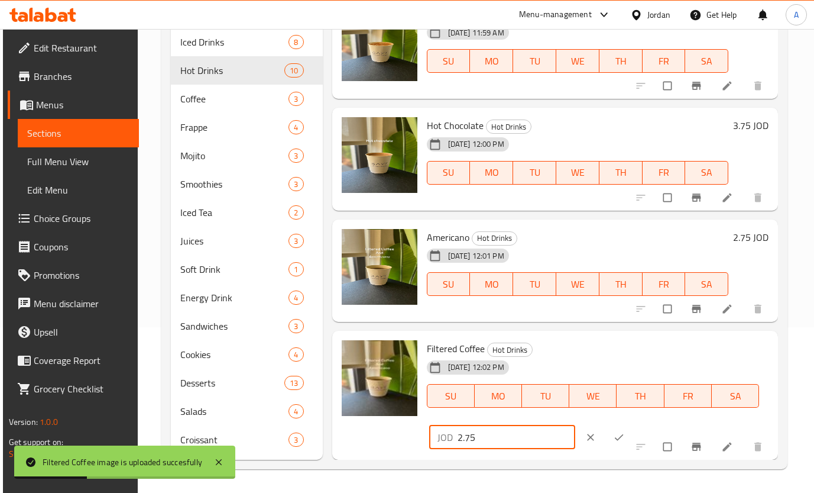
type input "2.75"
click at [616, 433] on button "ok" at bounding box center [620, 437] width 28 height 26
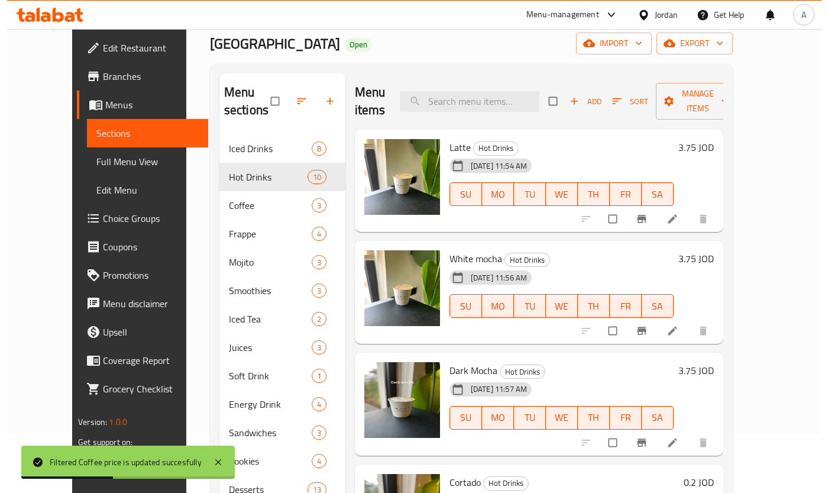
scroll to position [0, 0]
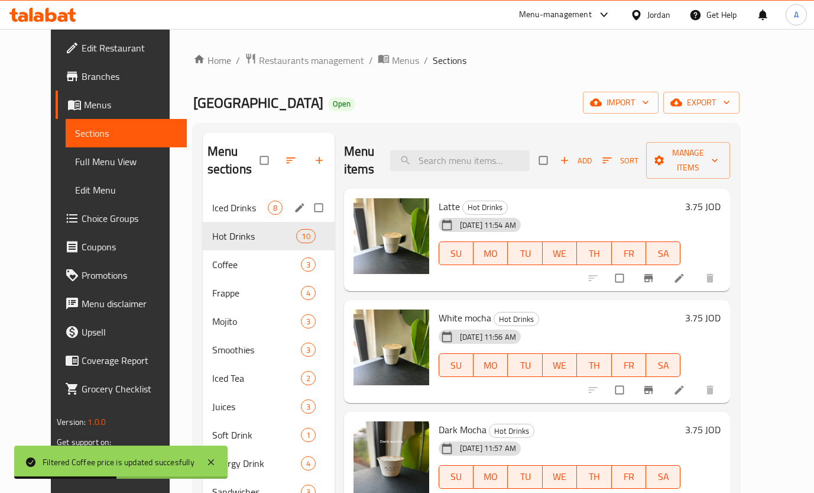
drag, startPoint x: 216, startPoint y: 209, endPoint x: 268, endPoint y: 219, distance: 53.1
click at [216, 209] on span "Iced Drinks" at bounding box center [240, 208] width 56 height 14
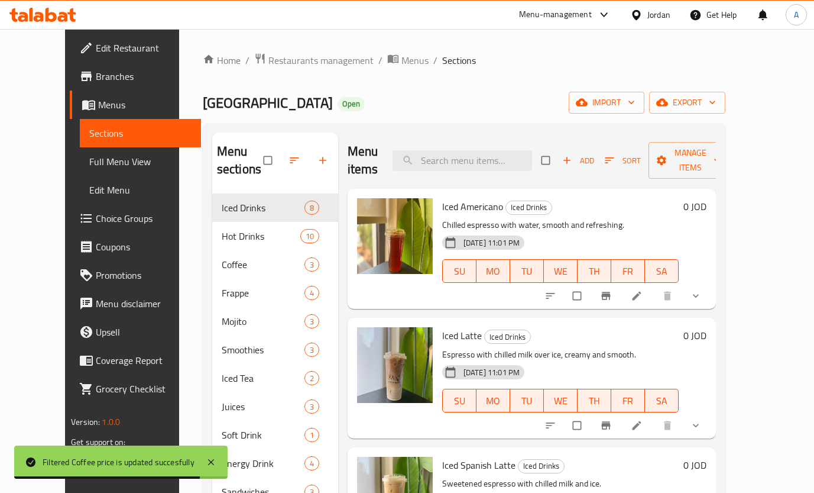
click at [655, 296] on li at bounding box center [638, 295] width 33 height 19
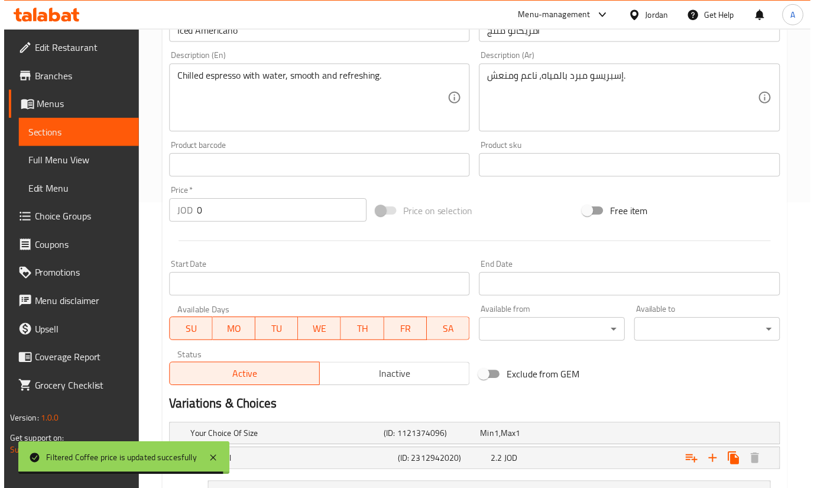
scroll to position [484, 0]
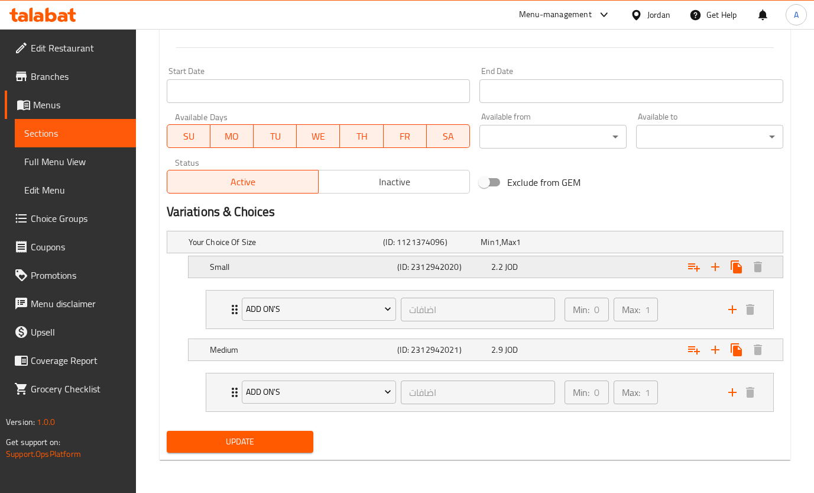
click at [550, 265] on div "2.2 JOD" at bounding box center [536, 267] width 89 height 12
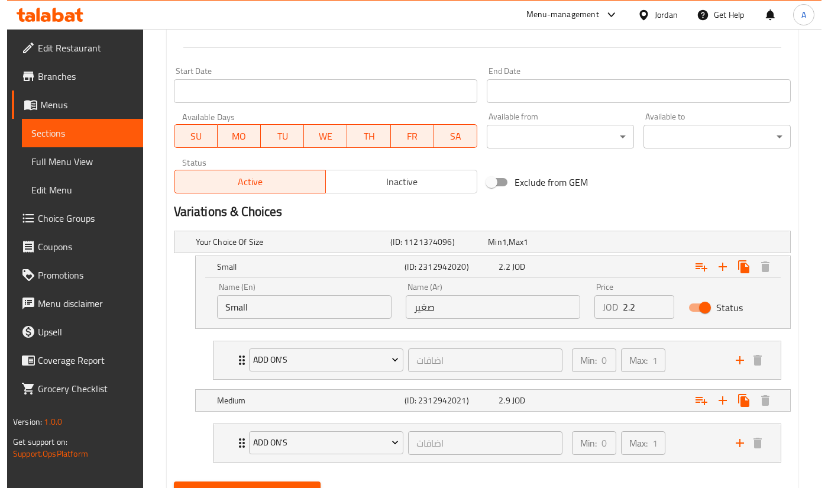
scroll to position [0, 0]
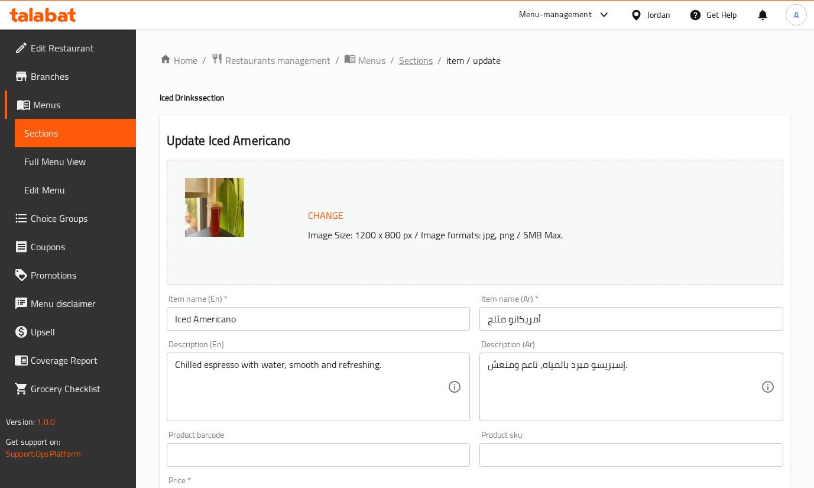
click at [423, 58] on span "Sections" at bounding box center [416, 60] width 34 height 14
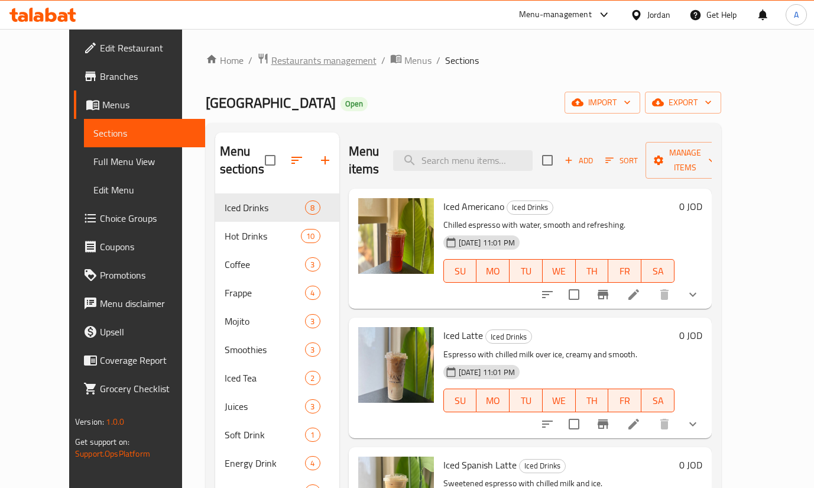
click at [289, 58] on span "Restaurants management" at bounding box center [323, 60] width 105 height 14
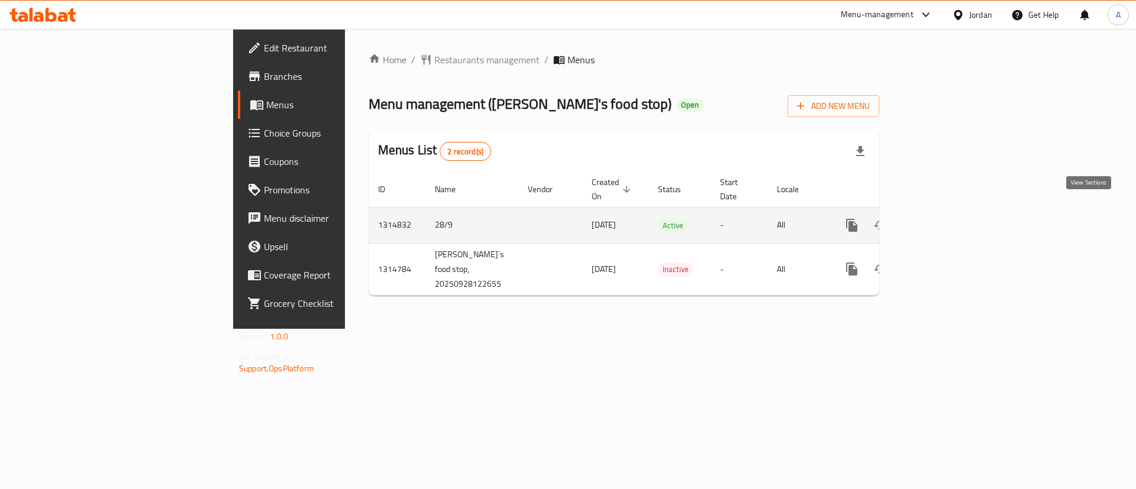
click at [951, 211] on link "enhanced table" at bounding box center [937, 225] width 28 height 28
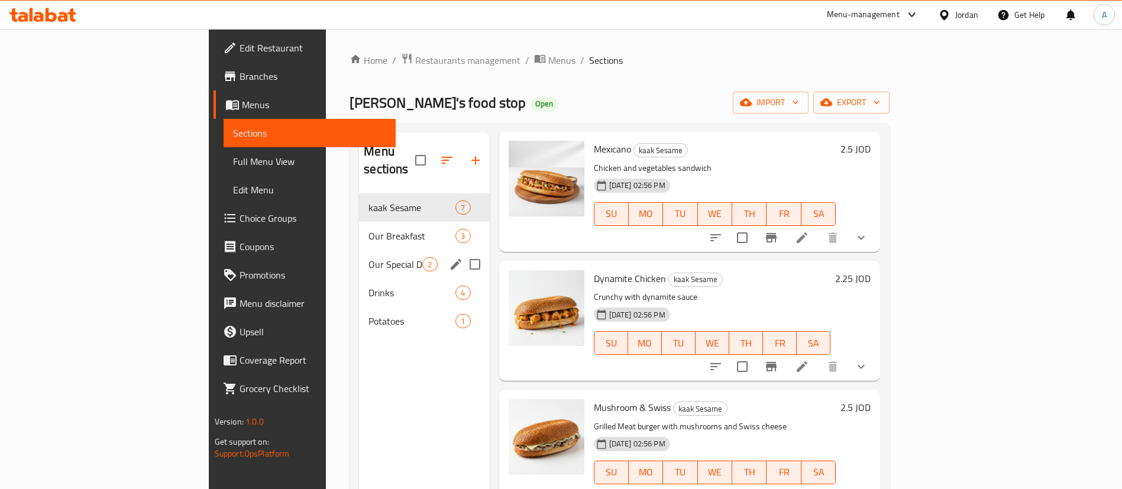
click at [368, 229] on span "Our Breakfast" at bounding box center [411, 236] width 87 height 14
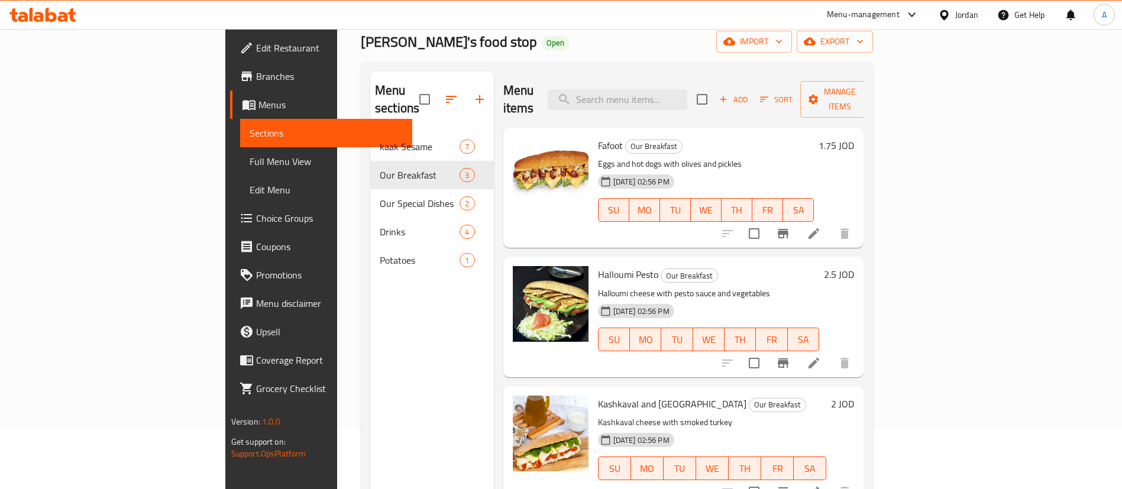
scroll to position [89, 0]
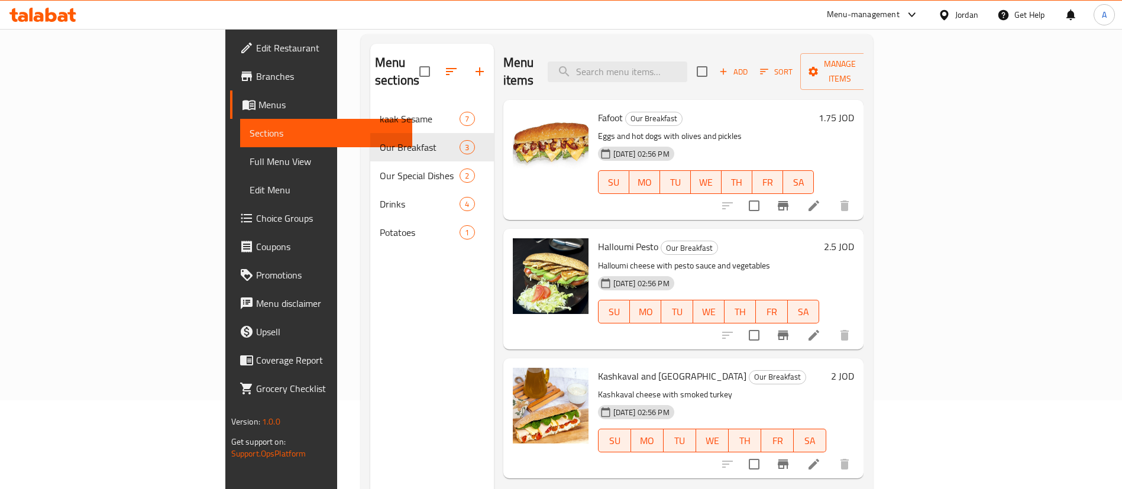
drag, startPoint x: 419, startPoint y: 316, endPoint x: 516, endPoint y: 11, distance: 320.3
click at [420, 306] on div "Menu sections kaak Sesame 7 Our Breakfast 3 Our Special Dishes 2 Drinks 4 Potat…" at bounding box center [432, 288] width 124 height 489
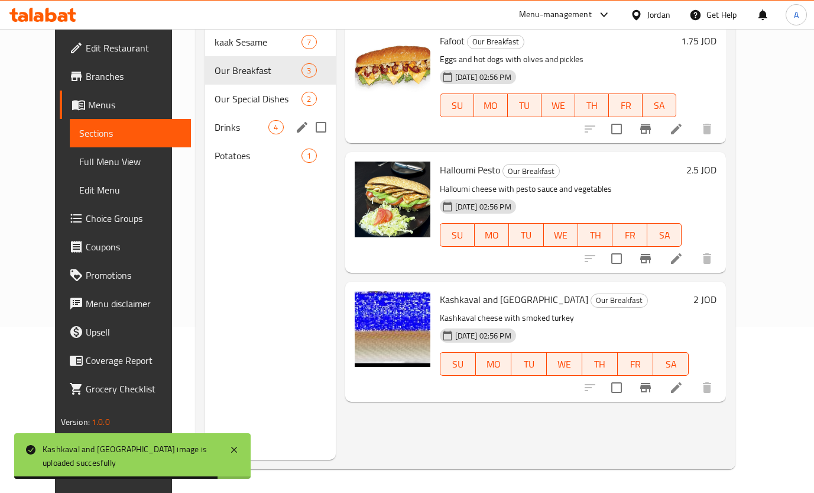
scroll to position [77, 0]
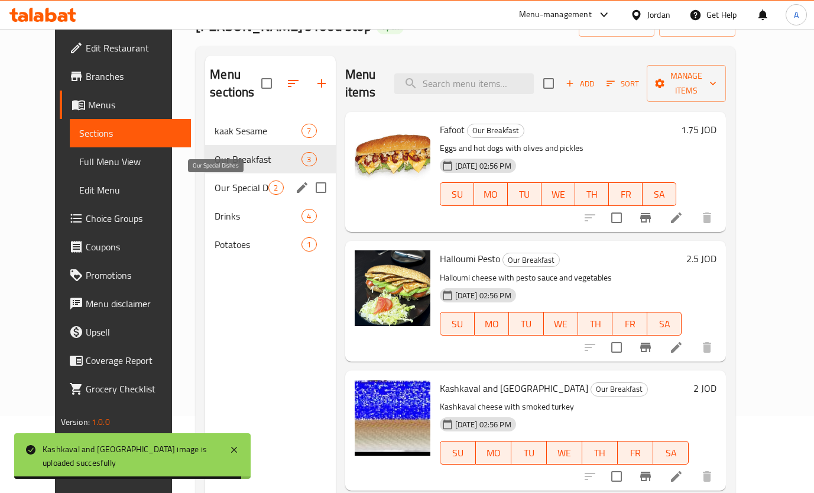
click at [251, 182] on span "Our Special Dishes" at bounding box center [242, 187] width 54 height 14
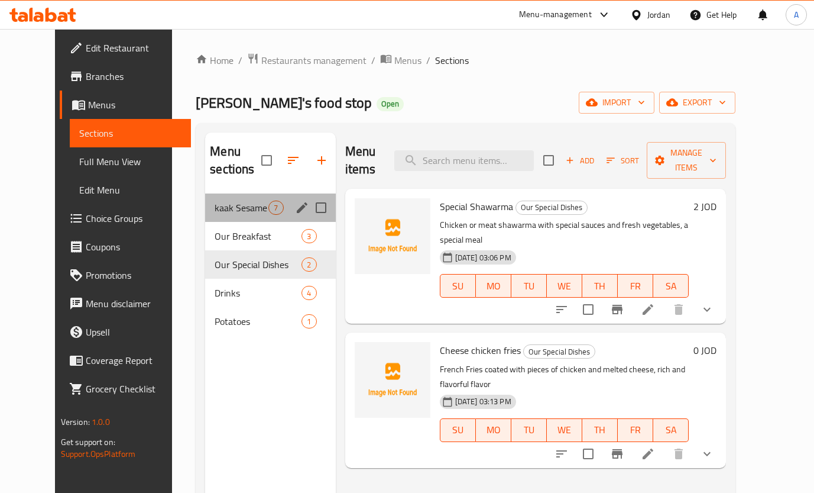
drag, startPoint x: 235, startPoint y: 220, endPoint x: 233, endPoint y: 229, distance: 9.0
click at [234, 220] on div "kaak Sesame 7" at bounding box center [270, 207] width 130 height 28
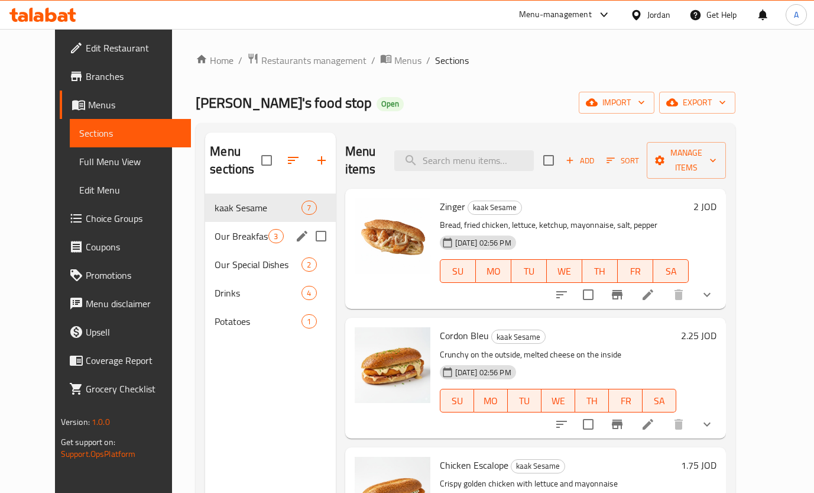
click at [231, 238] on span "Our Breakfast" at bounding box center [242, 236] width 54 height 14
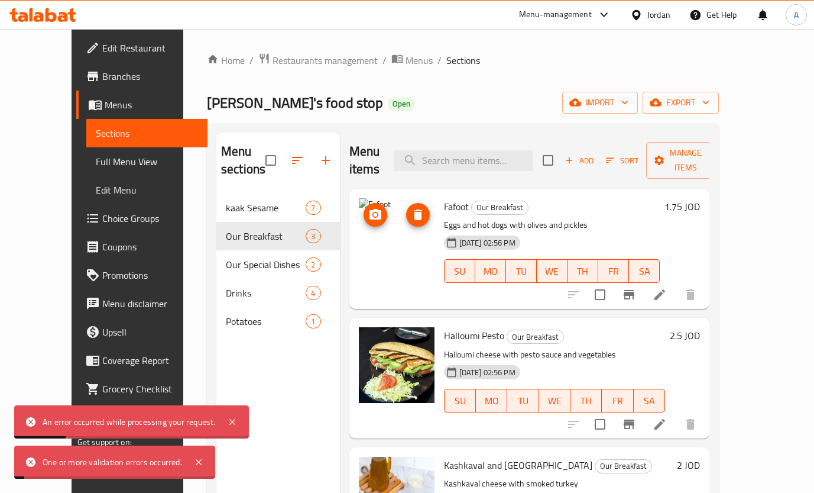
click at [411, 208] on icon "delete image" at bounding box center [418, 215] width 14 height 14
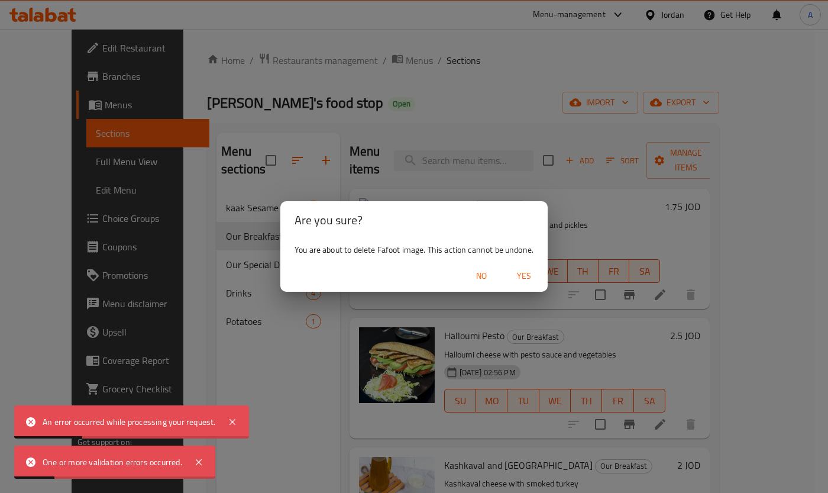
click at [509, 286] on button "Yes" at bounding box center [524, 276] width 38 height 22
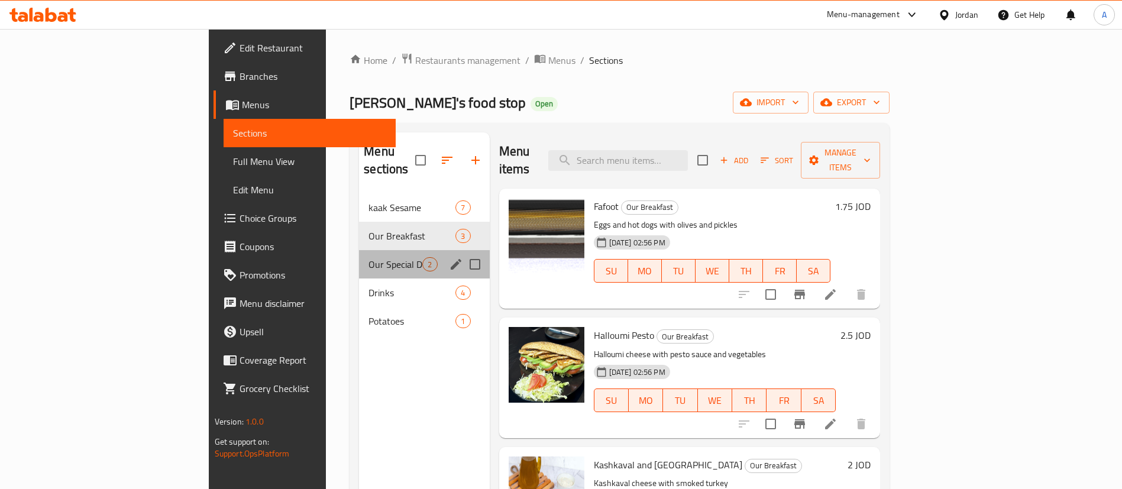
click at [368, 257] on span "Our Special Dishes" at bounding box center [395, 264] width 54 height 14
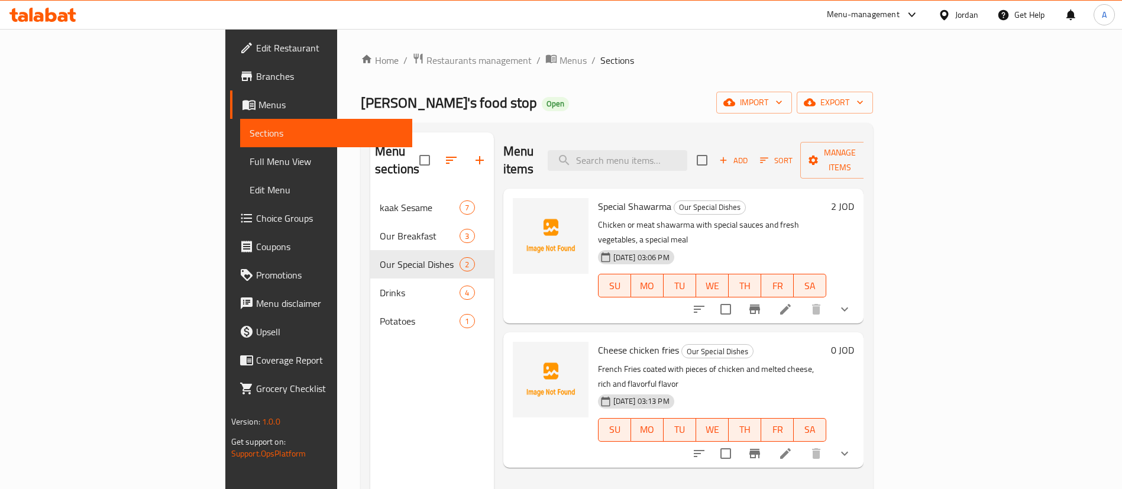
click at [852, 302] on icon "show more" at bounding box center [845, 309] width 14 height 14
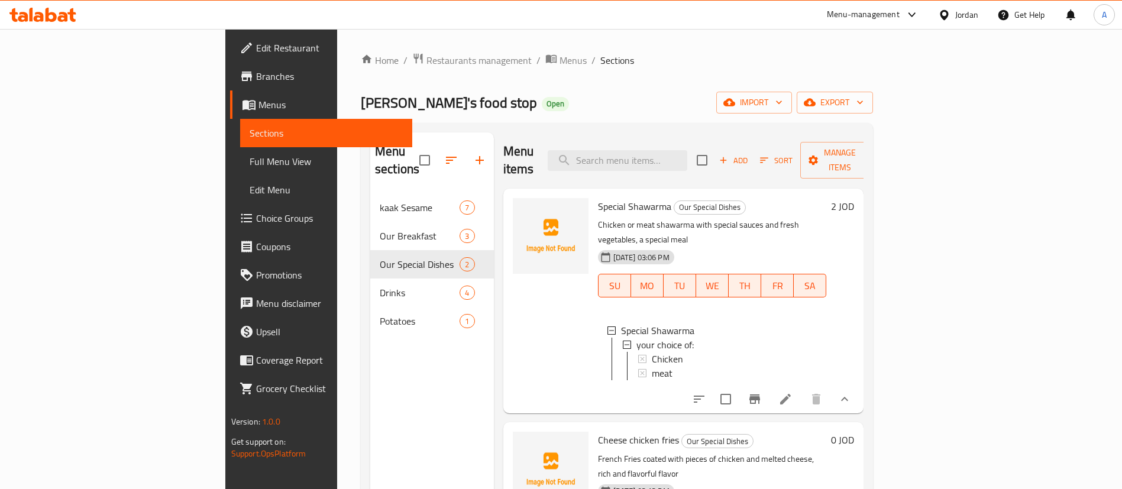
click at [802, 389] on li at bounding box center [785, 399] width 33 height 21
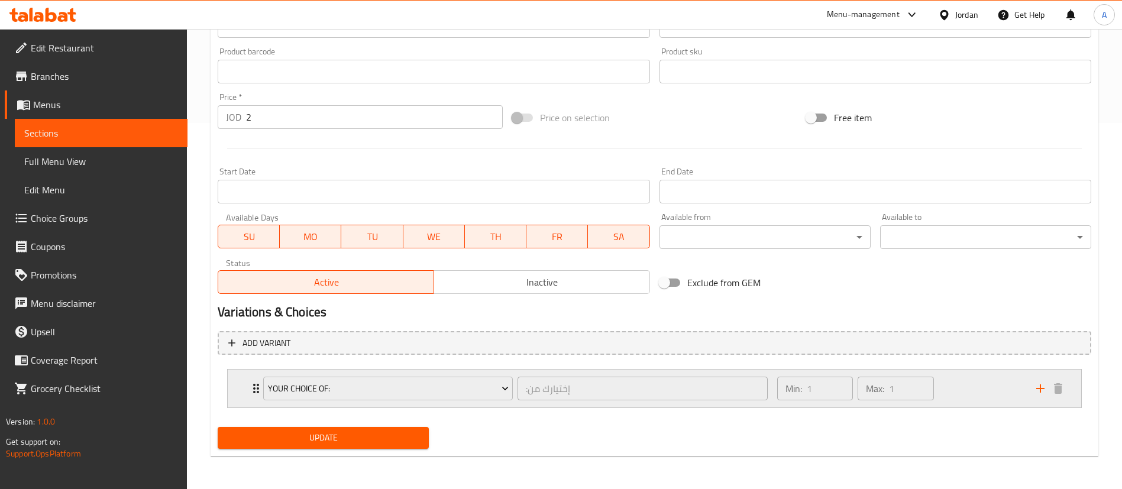
click at [881, 393] on p "Max:" at bounding box center [875, 389] width 18 height 14
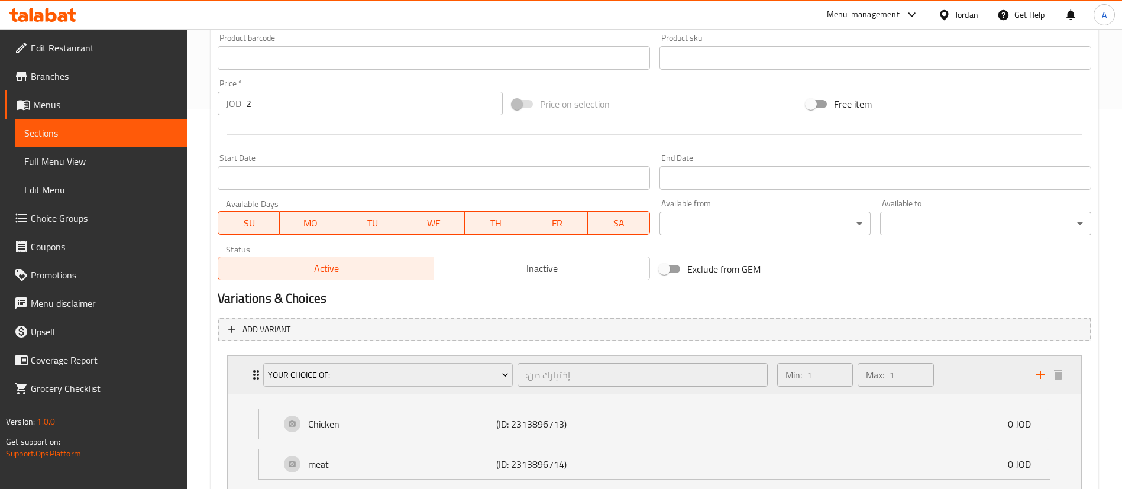
click at [960, 380] on div "Min: 1 ​ Max: 1 ​" at bounding box center [899, 375] width 259 height 38
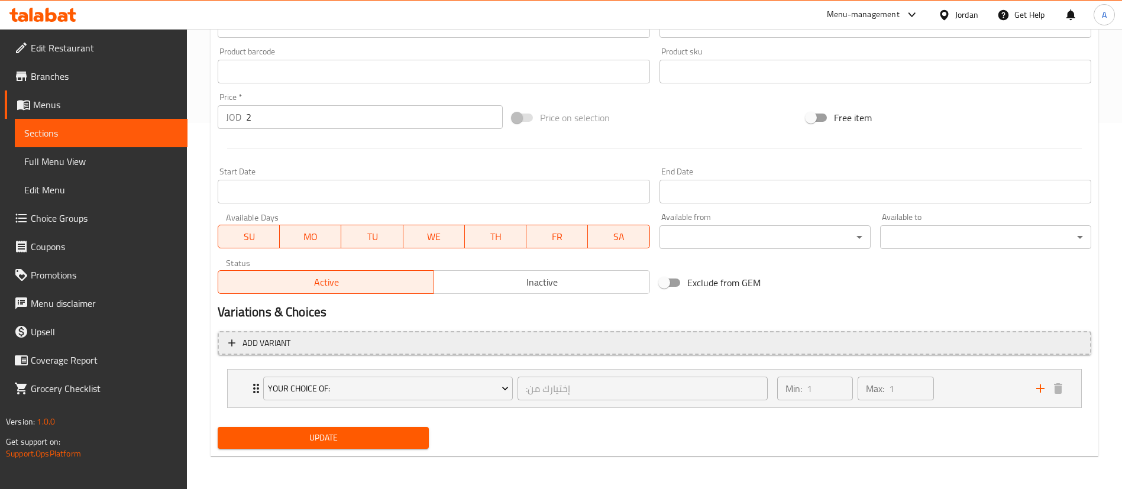
scroll to position [366, 0]
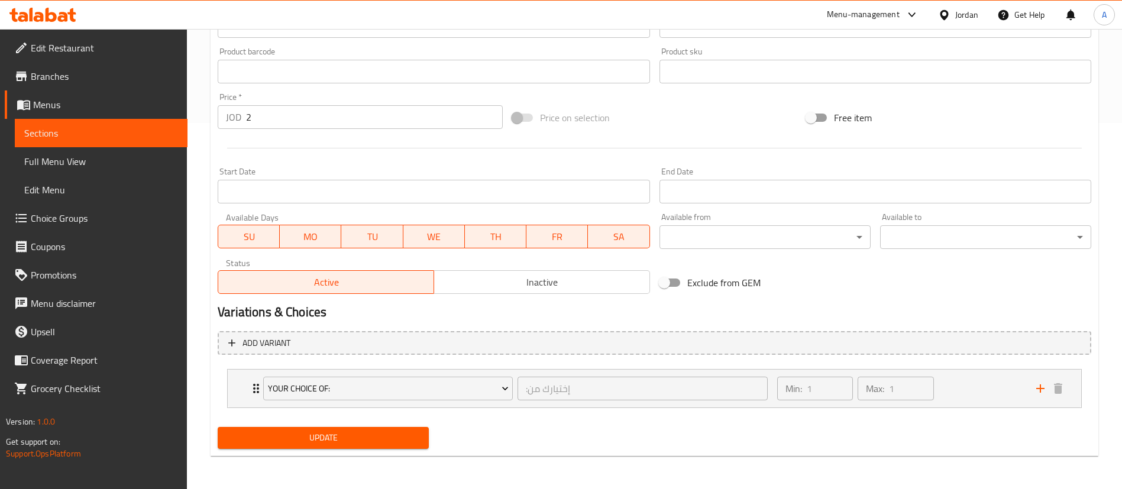
click at [92, 219] on span "Choice Groups" at bounding box center [104, 218] width 147 height 14
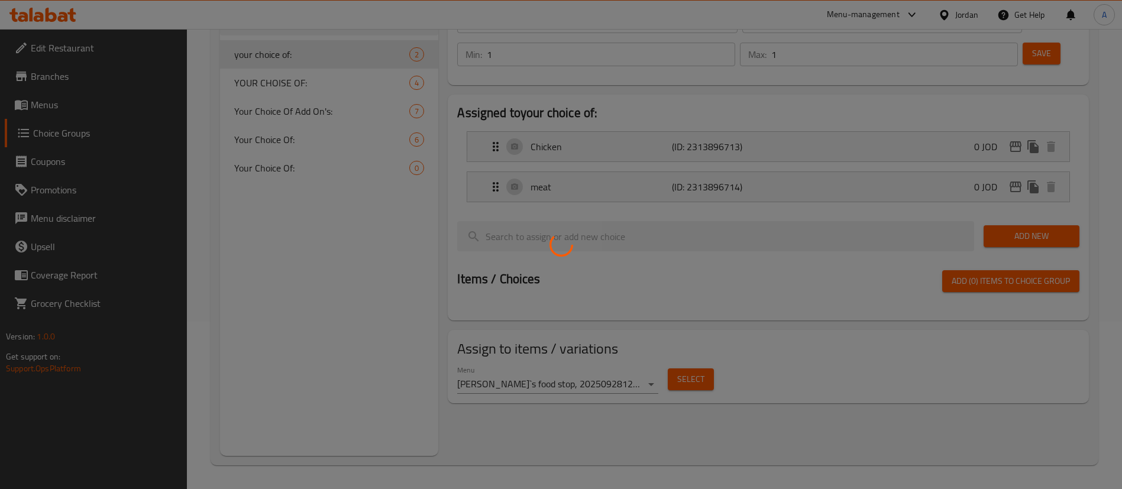
scroll to position [79, 0]
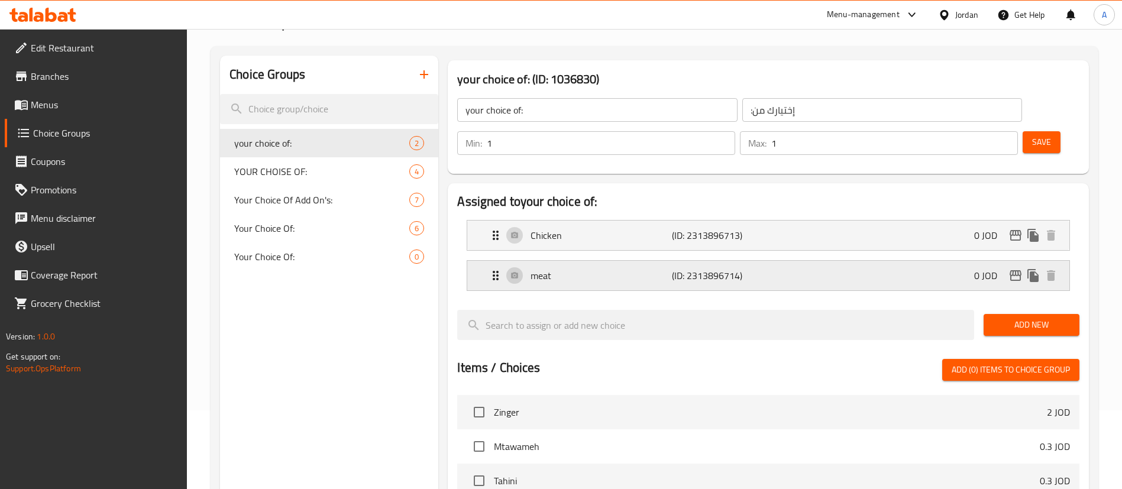
click at [951, 261] on div "meat (ID: 2313896714) 0 JOD" at bounding box center [772, 276] width 567 height 30
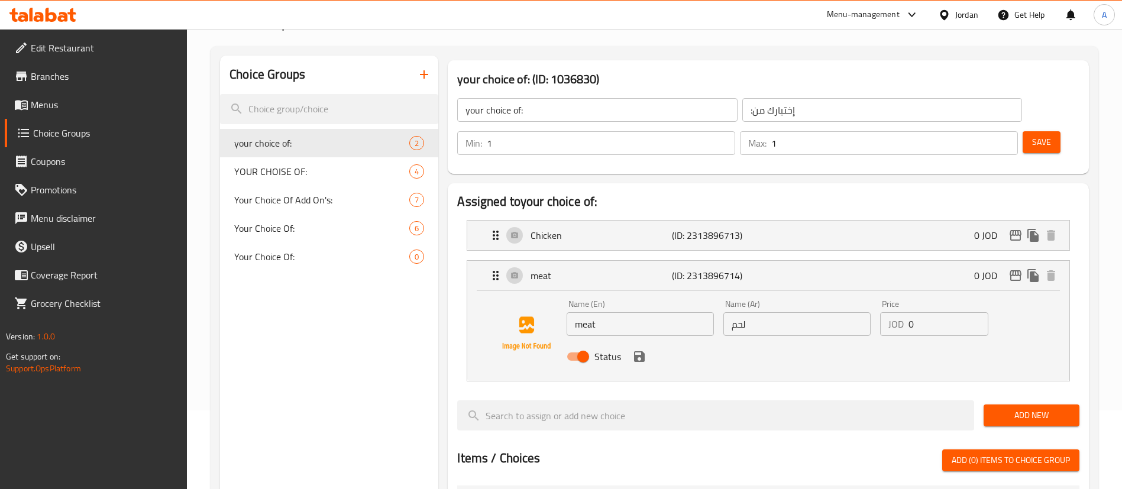
click at [599, 350] on span "Status" at bounding box center [607, 357] width 27 height 14
click at [599, 345] on input "Status" at bounding box center [582, 356] width 67 height 22
checkbox input "false"
click at [627, 341] on div "Status" at bounding box center [797, 357] width 470 height 32
click at [637, 351] on icon "save" at bounding box center [639, 356] width 11 height 11
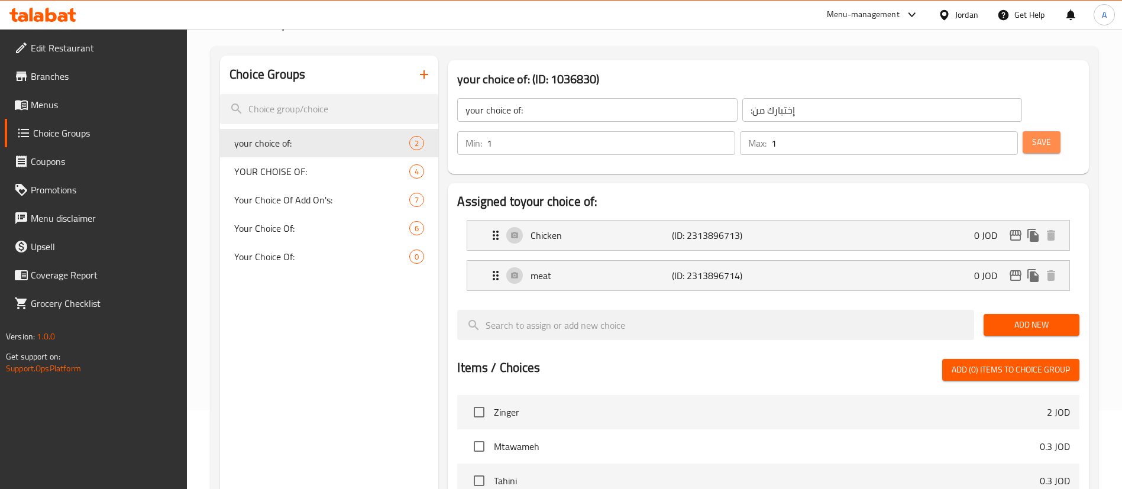
click at [1032, 135] on span "Save" at bounding box center [1041, 142] width 19 height 15
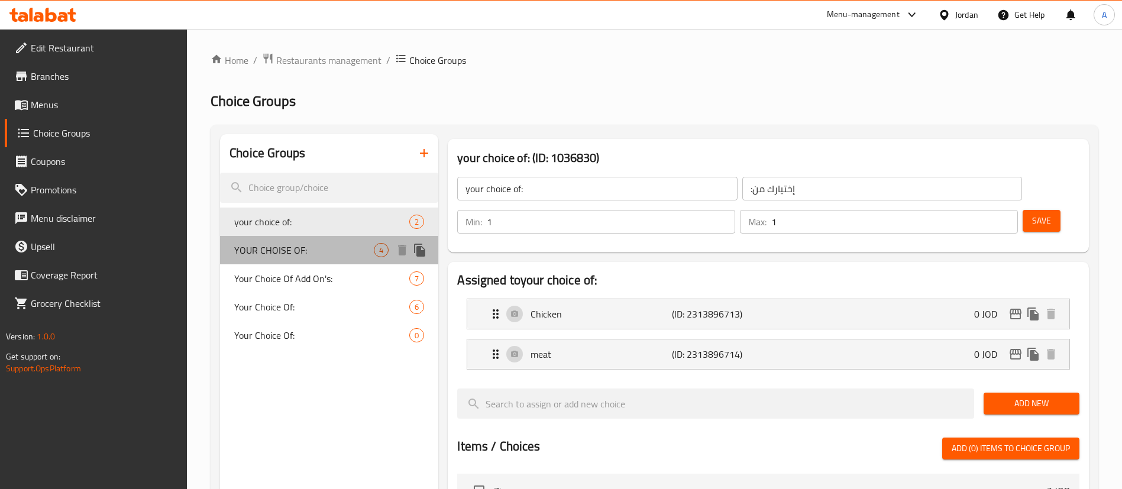
click at [344, 248] on span "YOUR CHOISE OF:" at bounding box center [304, 250] width 140 height 14
type input "YOUR CHOISE OF:"
type input "0"
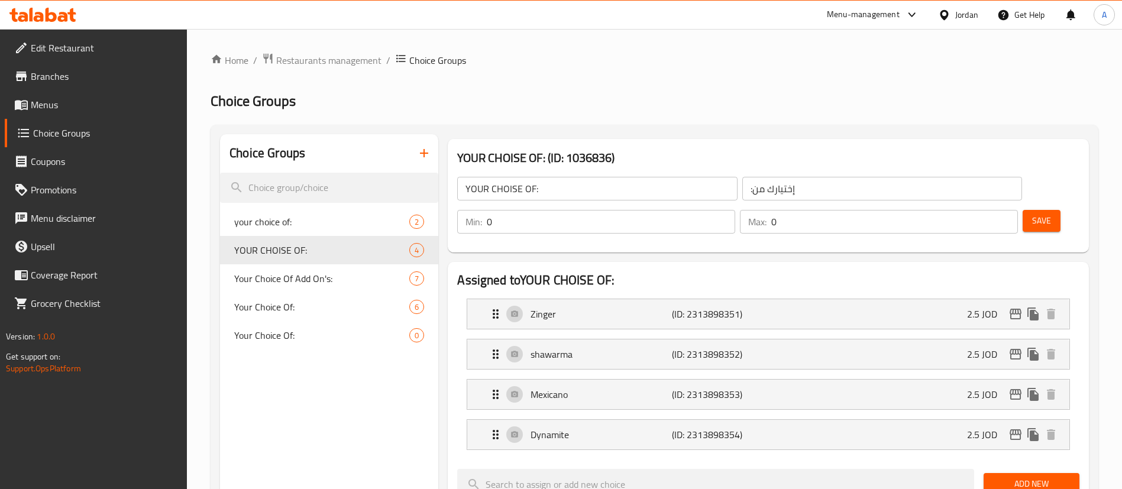
click at [43, 110] on span "Menus" at bounding box center [104, 105] width 147 height 14
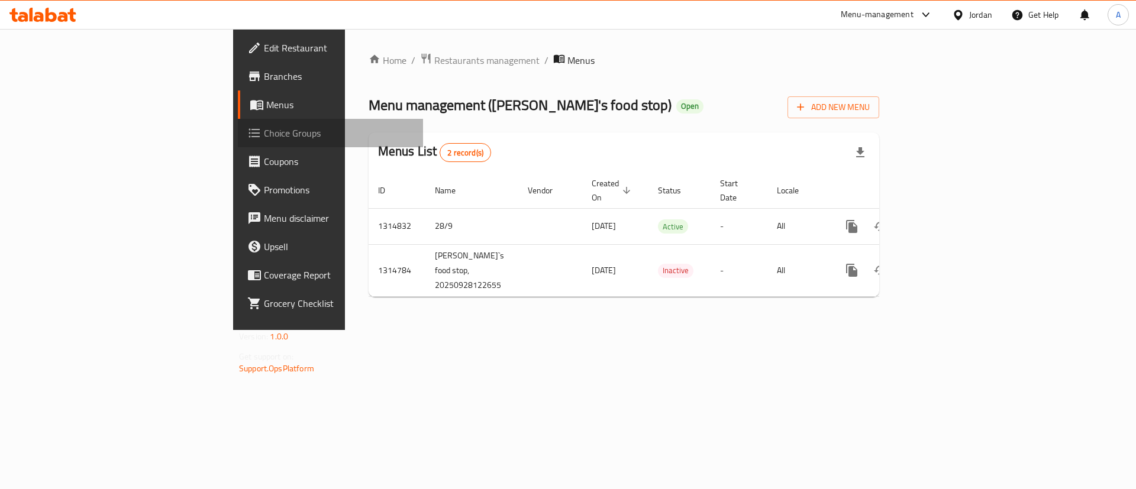
click at [264, 131] on span "Choice Groups" at bounding box center [339, 133] width 150 height 14
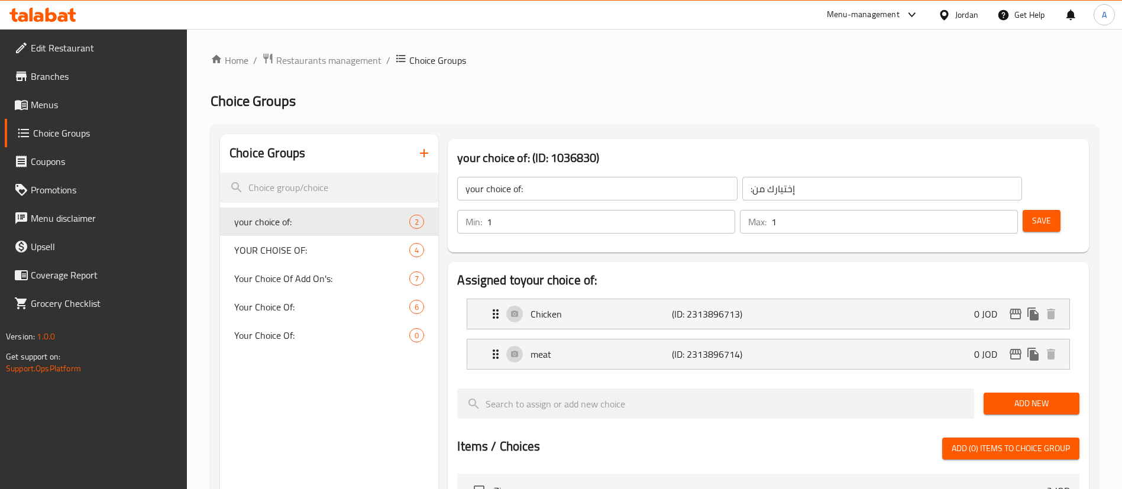
click at [418, 154] on icon "button" at bounding box center [424, 153] width 14 height 14
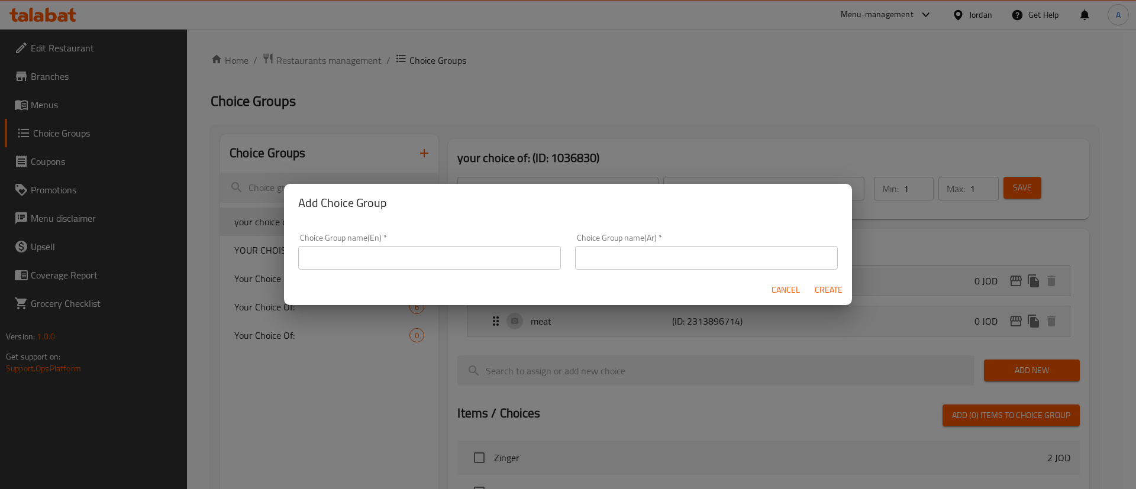
click at [413, 270] on div "Choice Group name(En)   * Choice Group name(En) *" at bounding box center [429, 252] width 277 height 50
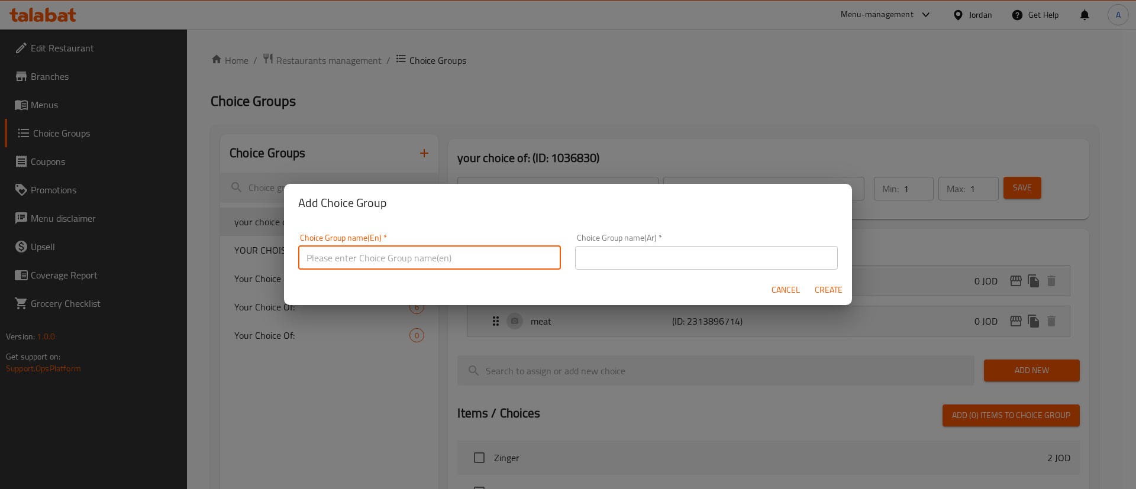
click at [413, 265] on input "text" at bounding box center [429, 258] width 263 height 24
type input "="
type input "Your Choice Of Bread:"
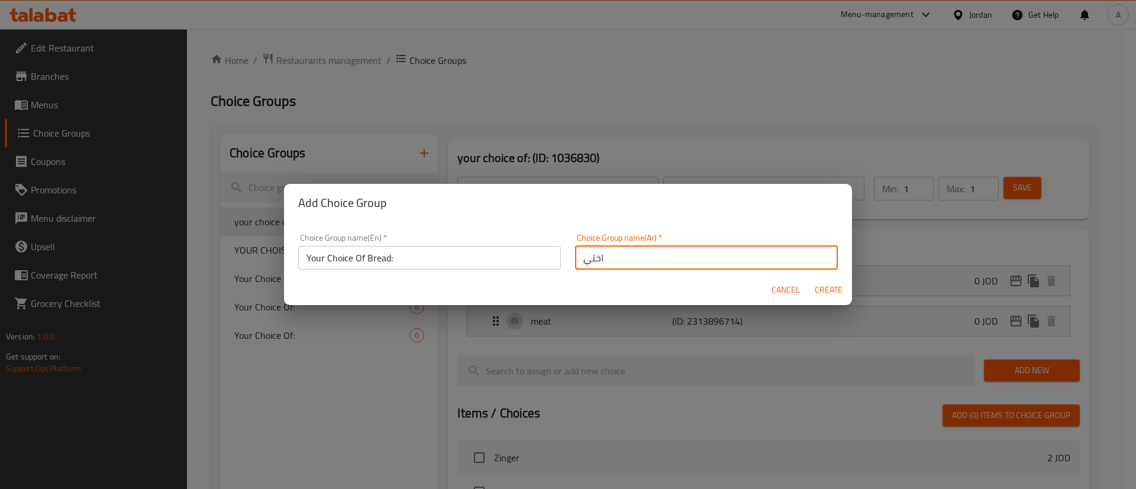
type input "اختيارك للخبز"
click at [809, 279] on button "Create" at bounding box center [828, 290] width 38 height 22
type input "Your Choice Of Bread:"
type input "اختيارك للخبز"
type input "0"
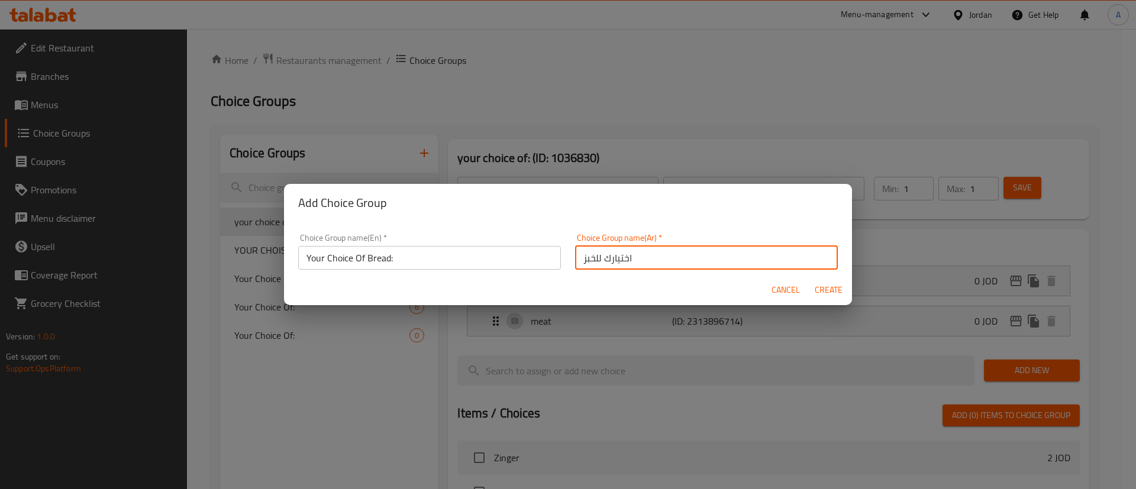
type input "0"
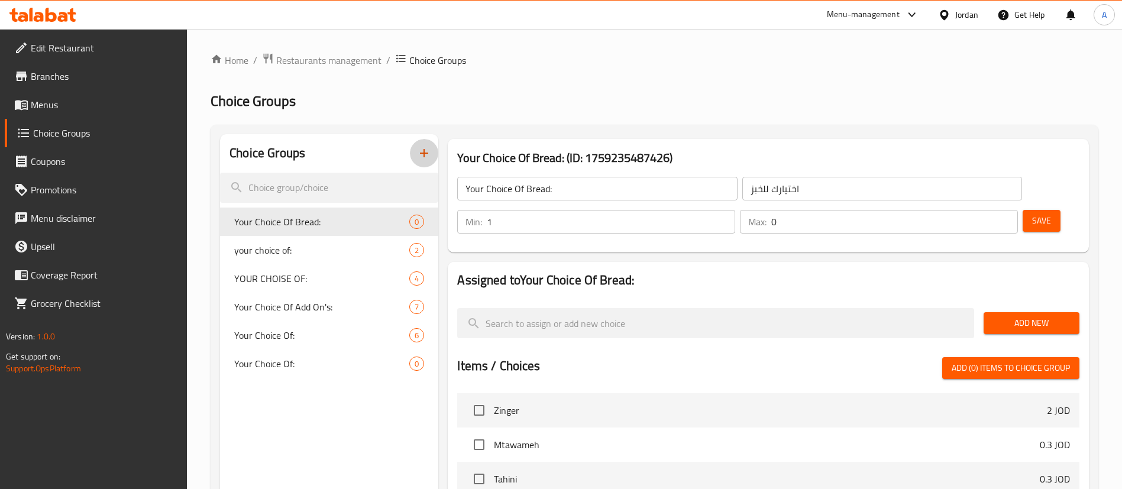
type input "1"
click at [735, 210] on input "1" at bounding box center [611, 222] width 248 height 24
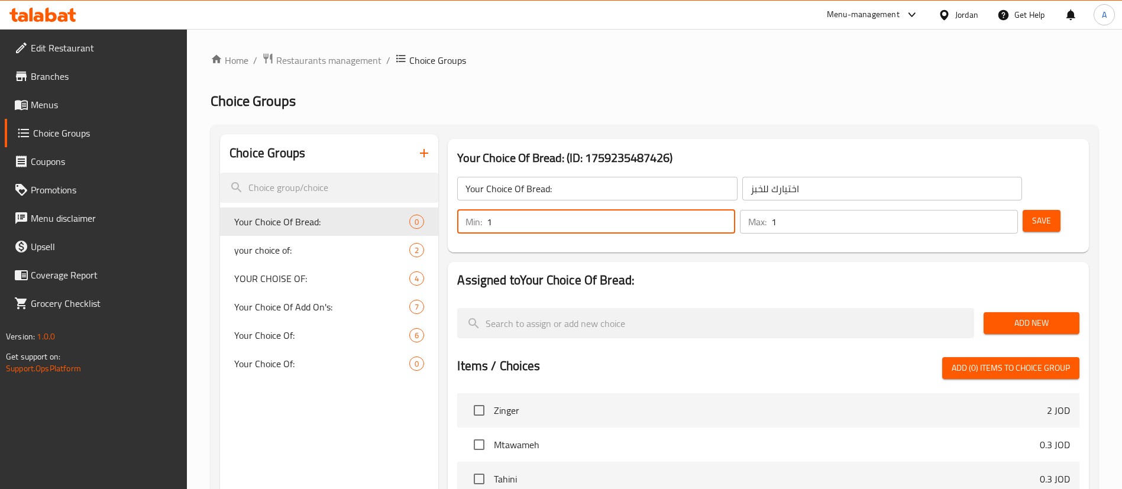
type input "1"
click at [983, 210] on input "1" at bounding box center [894, 222] width 247 height 24
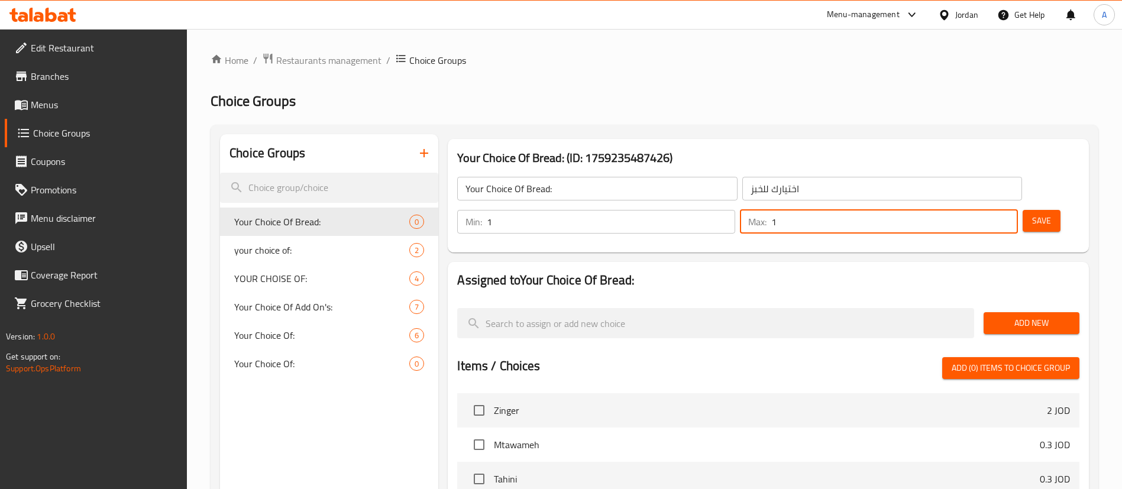
click at [1032, 214] on span "Save" at bounding box center [1041, 221] width 19 height 15
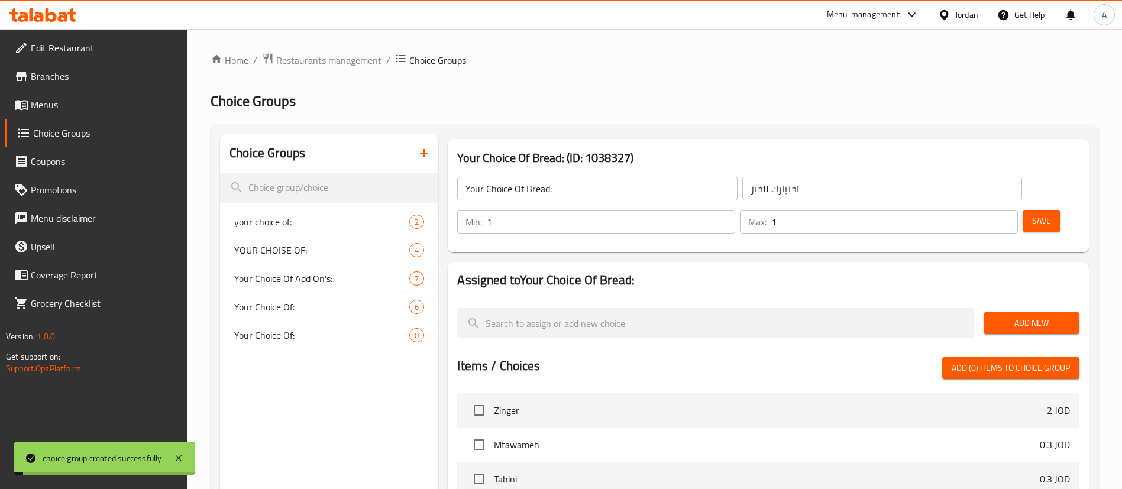
click at [1033, 303] on div "Add New" at bounding box center [1031, 323] width 105 height 40
click at [1033, 316] on span "Add New" at bounding box center [1031, 323] width 77 height 15
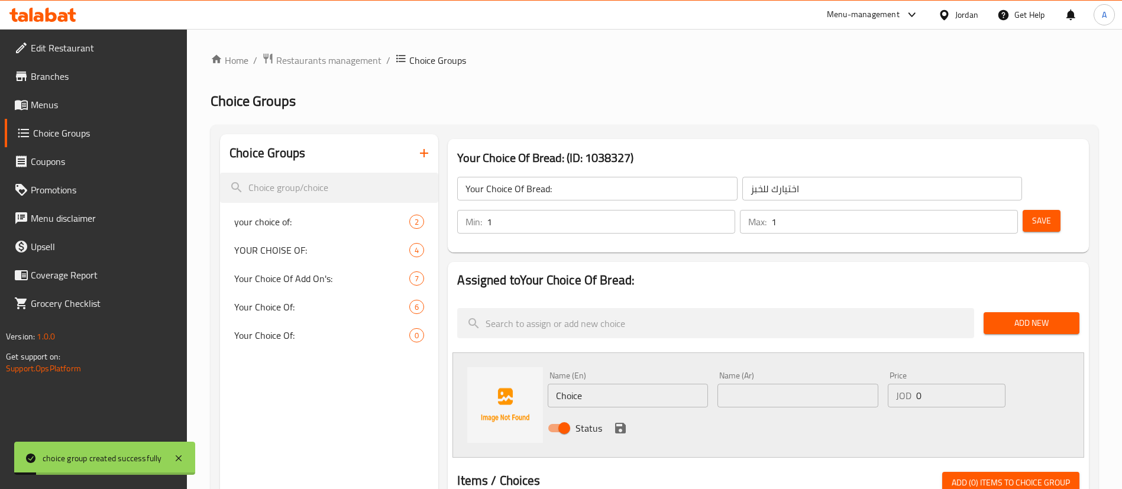
drag, startPoint x: 534, startPoint y: 357, endPoint x: 421, endPoint y: 356, distance: 113.0
type input "ن"
type input "Kaak"
type input "كعك"
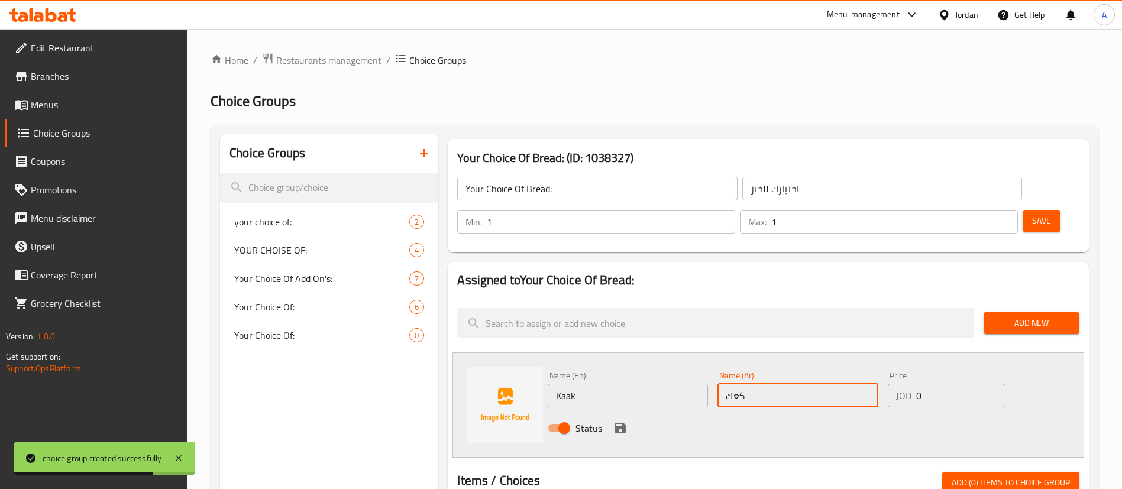
click at [624, 423] on icon "save" at bounding box center [620, 428] width 11 height 11
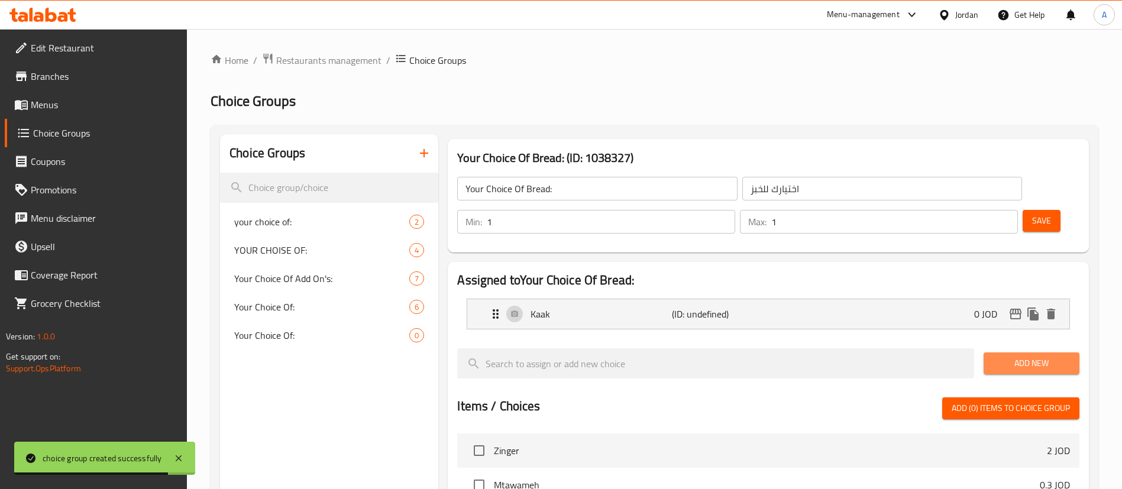
drag, startPoint x: 996, startPoint y: 339, endPoint x: 943, endPoint y: 355, distance: 55.0
click at [996, 353] on button "Add New" at bounding box center [1032, 364] width 96 height 22
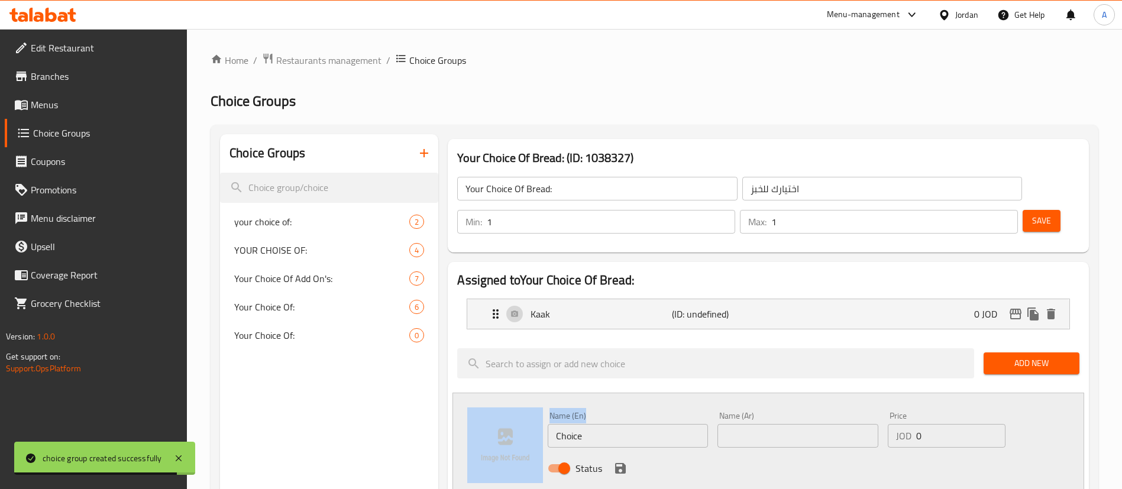
drag, startPoint x: 583, startPoint y: 417, endPoint x: 439, endPoint y: 411, distance: 143.3
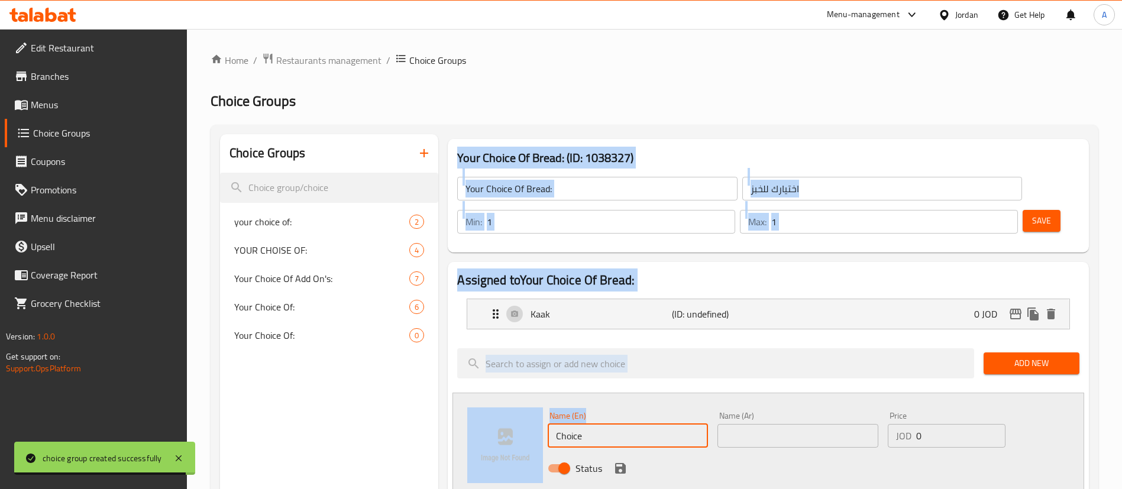
click at [561, 424] on input "Choice" at bounding box center [628, 436] width 160 height 24
click at [564, 424] on input "Choice" at bounding box center [628, 436] width 160 height 24
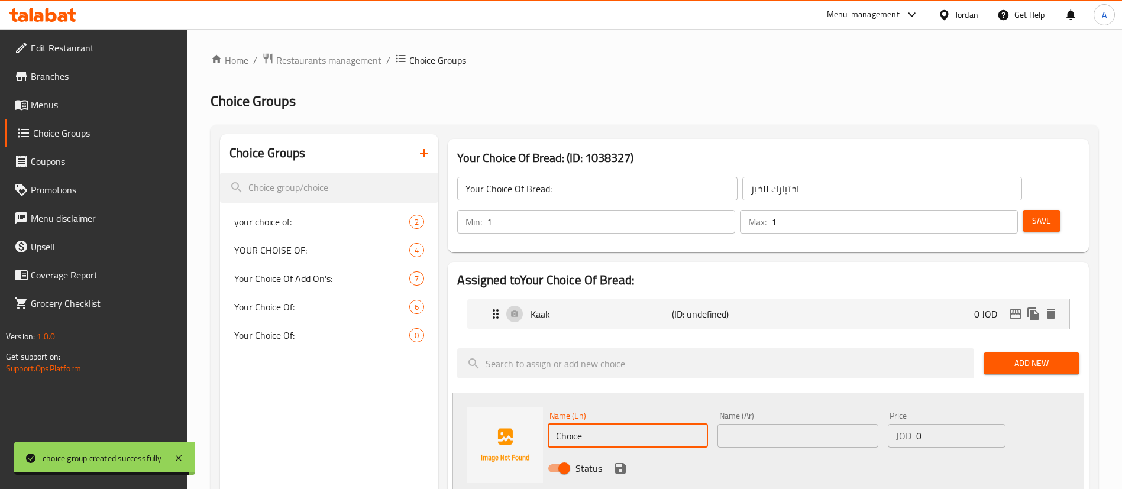
click at [564, 424] on input "Choice" at bounding box center [628, 436] width 160 height 24
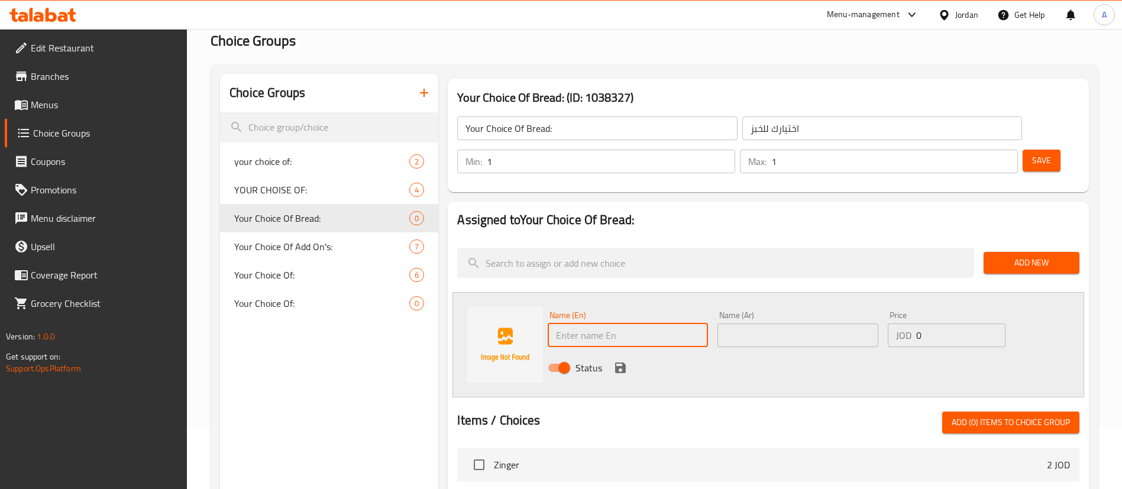
scroll to position [89, 0]
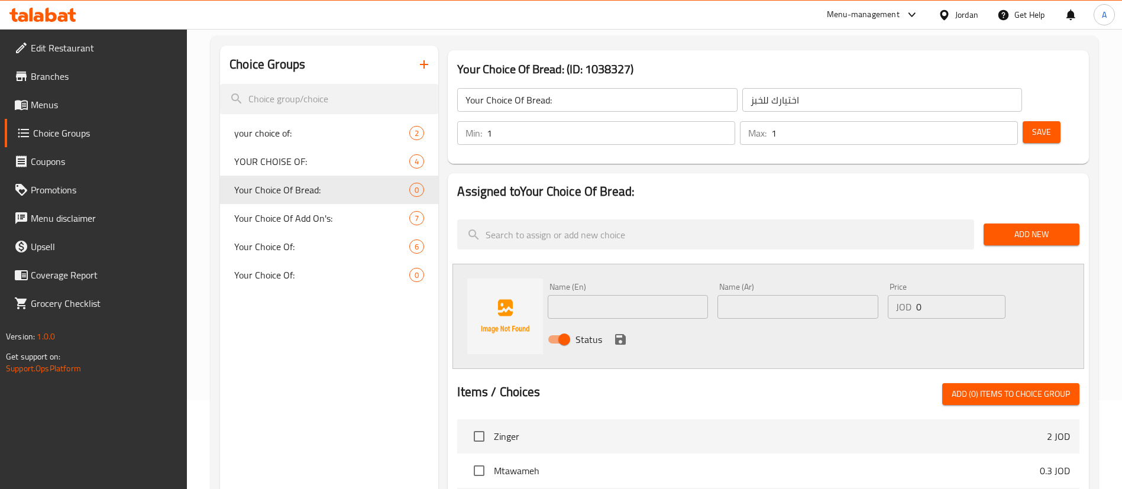
click at [603, 295] on input "text" at bounding box center [628, 307] width 160 height 24
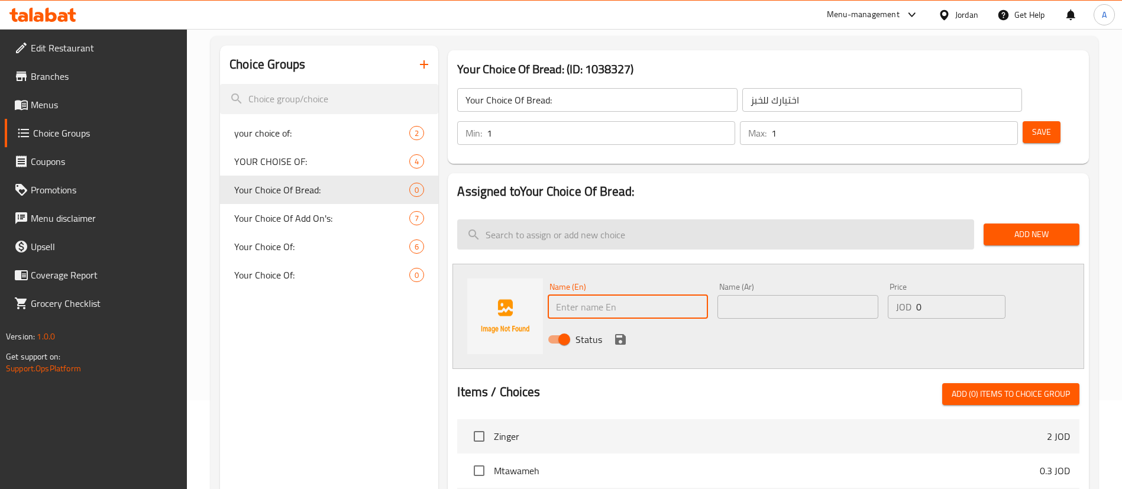
click at [871, 219] on input "search" at bounding box center [715, 234] width 517 height 30
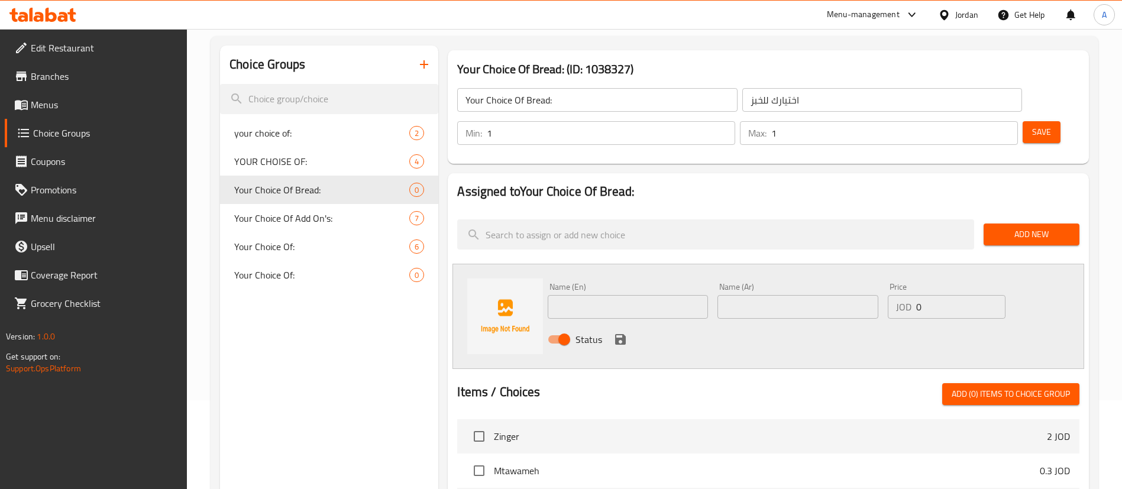
click at [640, 295] on input "text" at bounding box center [628, 307] width 160 height 24
type input "L"
type input "Kaak"
type input "كعك"
click at [618, 331] on button "save" at bounding box center [621, 340] width 18 height 18
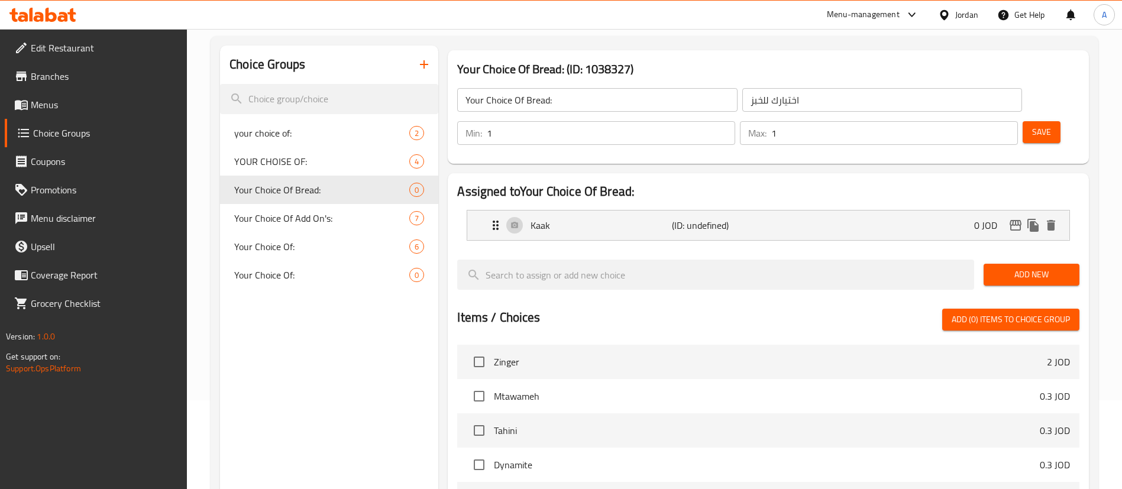
drag, startPoint x: 1113, startPoint y: 243, endPoint x: 1052, endPoint y: 240, distance: 61.0
click at [1108, 243] on div "Home / Restaurants management / Choice Groups Choice Groups Choice Groups your …" at bounding box center [654, 351] width 935 height 823
click at [1043, 267] on span "Add New" at bounding box center [1031, 274] width 77 height 15
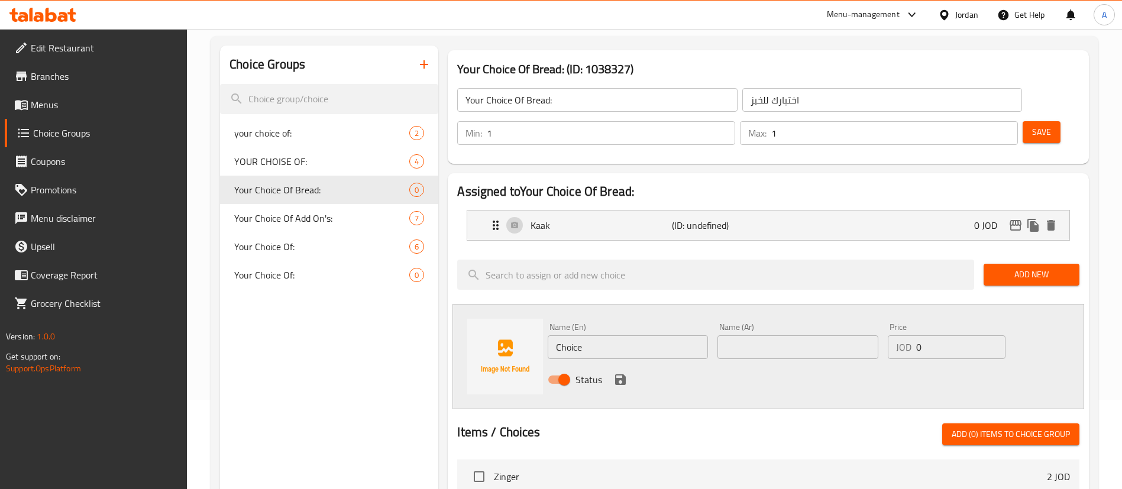
drag, startPoint x: 480, startPoint y: 314, endPoint x: 474, endPoint y: 314, distance: 6.5
click at [474, 314] on div "Name (En) Choice Name (En) Name (Ar) Name (Ar) Price JOD 0 Price Status" at bounding box center [768, 356] width 632 height 105
type input "Shrak"
type input "شراك"
click at [612, 371] on button "save" at bounding box center [621, 380] width 18 height 18
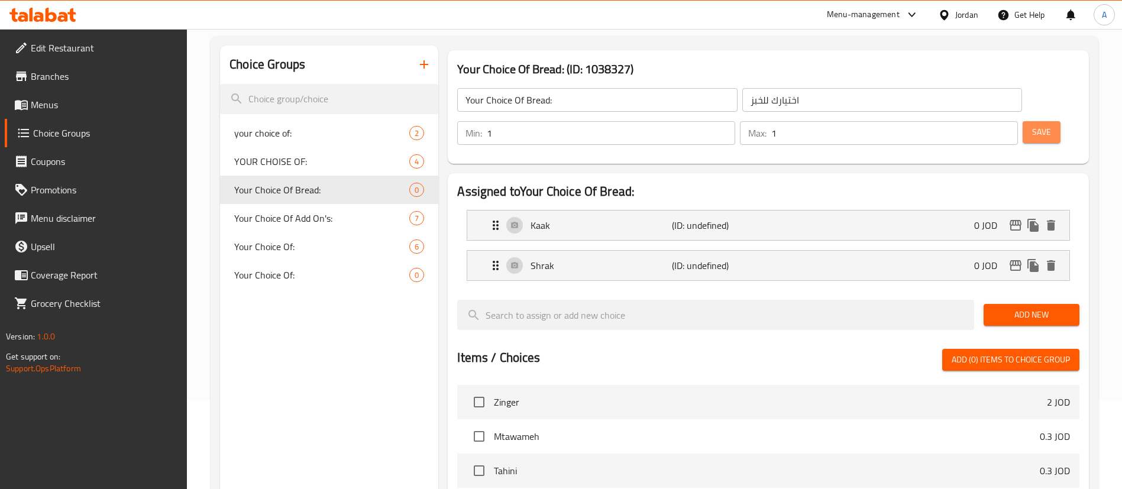
click at [1032, 125] on span "Save" at bounding box center [1041, 132] width 19 height 15
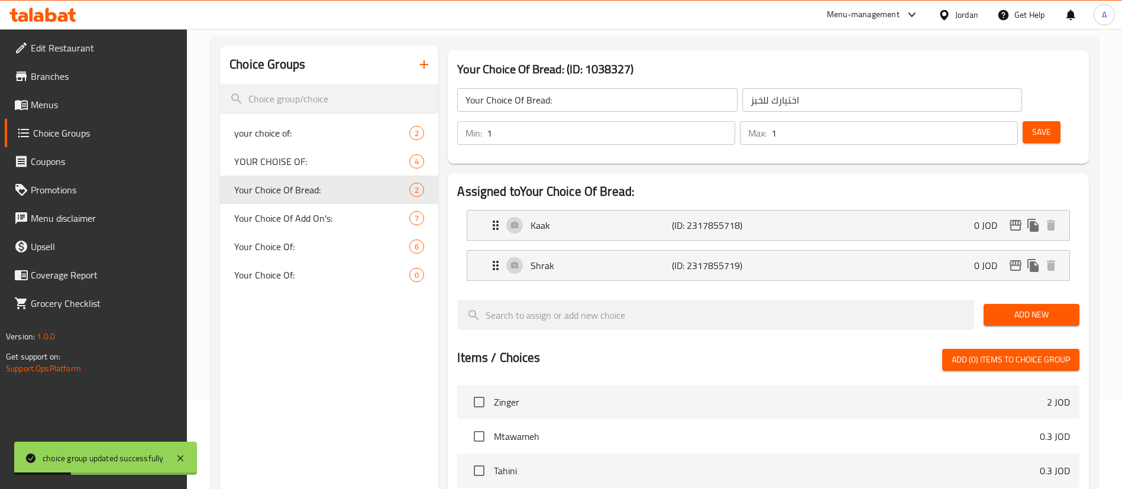
click at [59, 109] on span "Menus" at bounding box center [104, 105] width 147 height 14
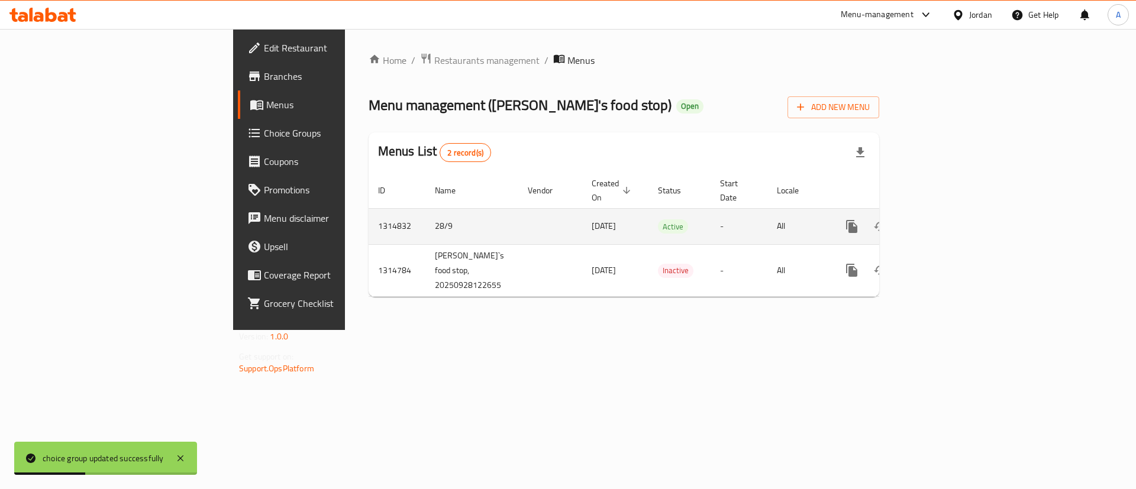
click at [951, 212] on div "enhanced table" at bounding box center [895, 226] width 114 height 28
click at [951, 212] on link "enhanced table" at bounding box center [937, 226] width 28 height 28
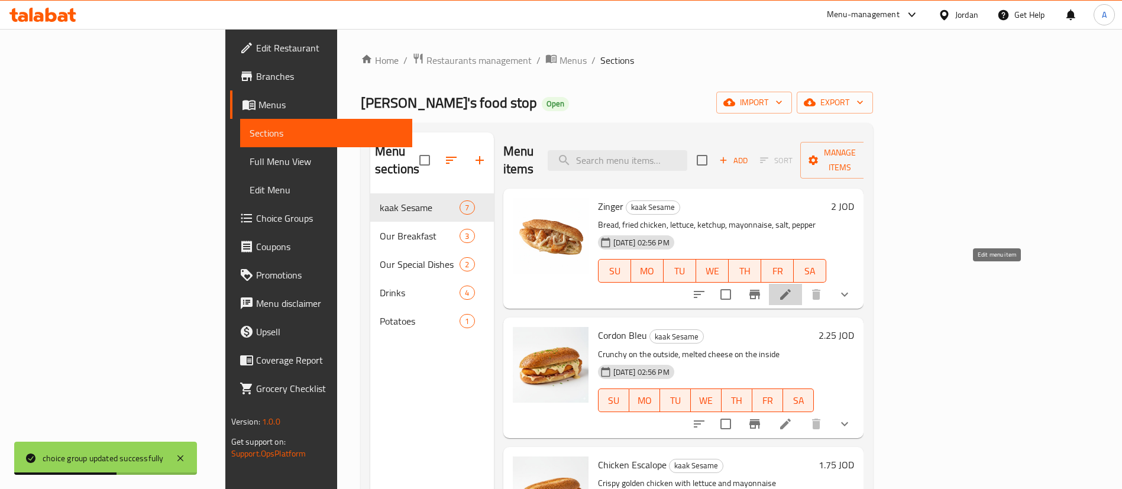
click at [793, 287] on icon at bounding box center [785, 294] width 14 height 14
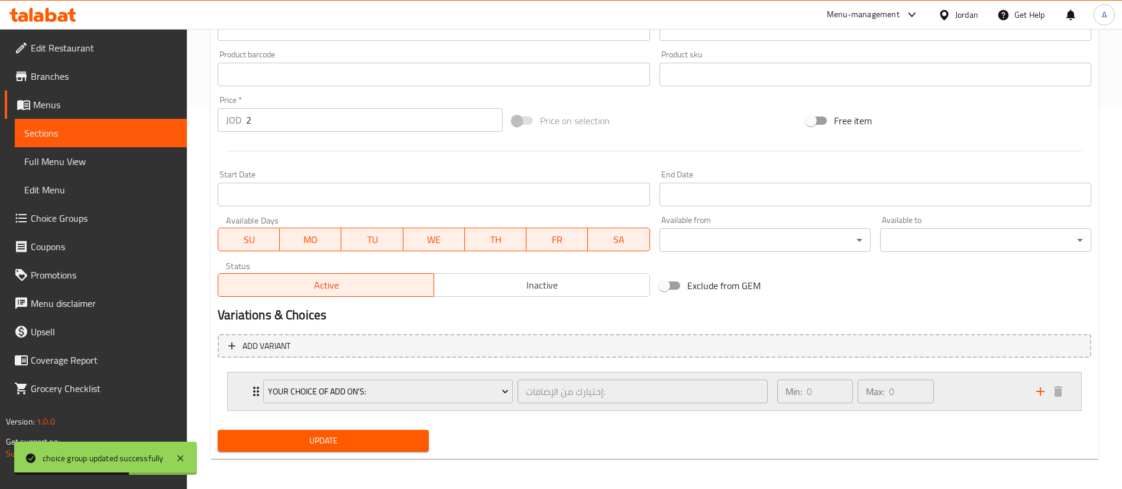
scroll to position [383, 0]
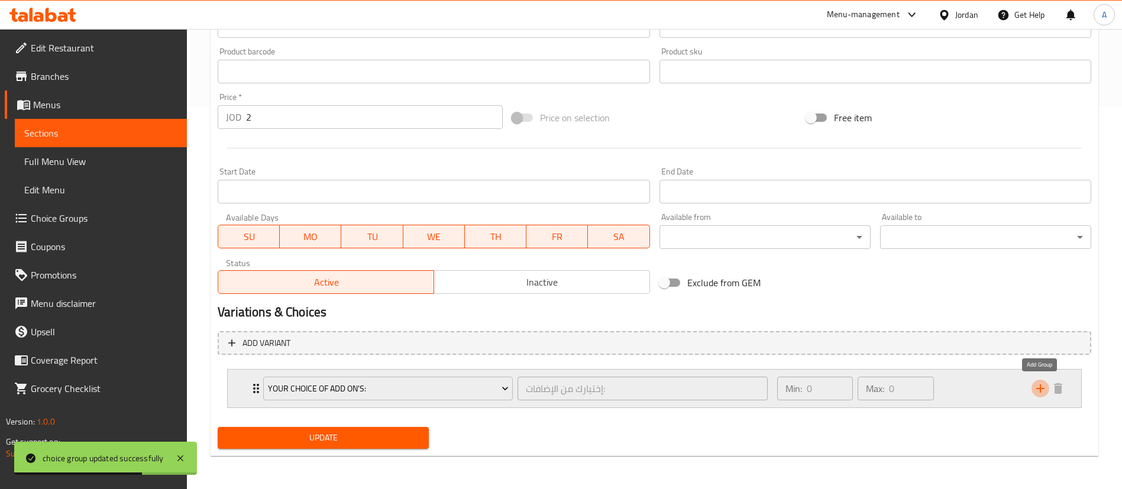
click at [1042, 390] on icon "add" at bounding box center [1040, 389] width 14 height 14
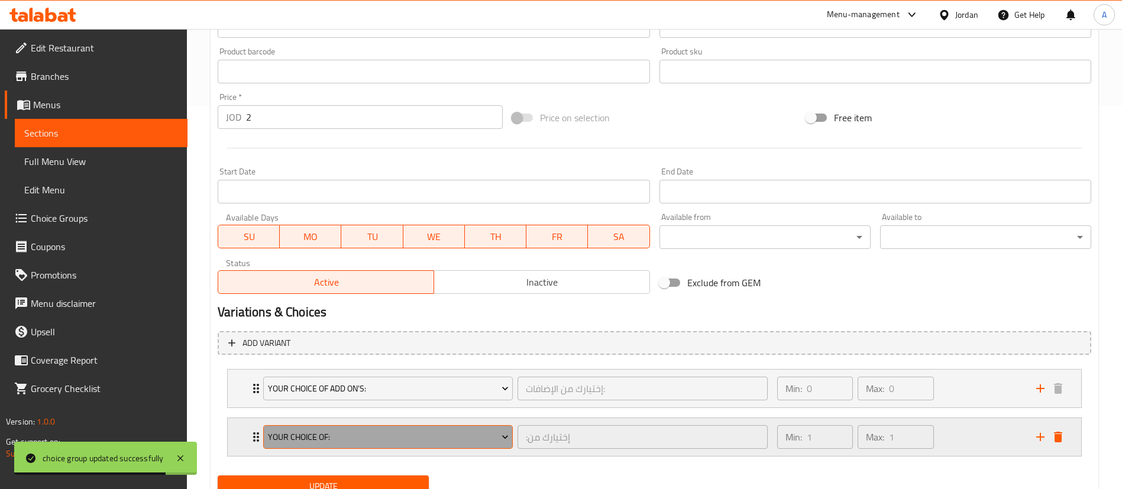
click at [335, 439] on span "your choice of:" at bounding box center [388, 437] width 241 height 15
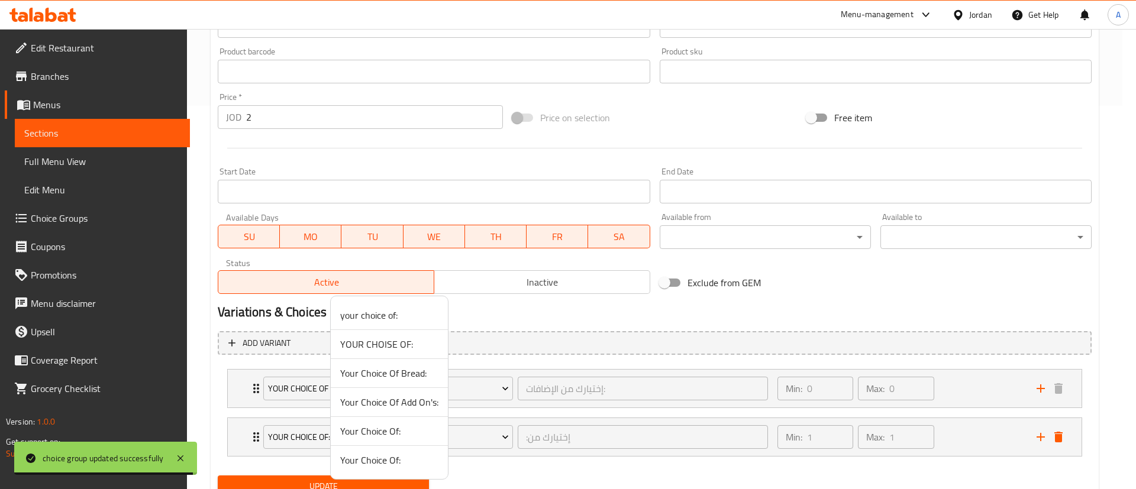
drag, startPoint x: 373, startPoint y: 377, endPoint x: 316, endPoint y: 400, distance: 61.6
click at [373, 377] on span "Your Choice Of Bread:" at bounding box center [389, 373] width 98 height 14
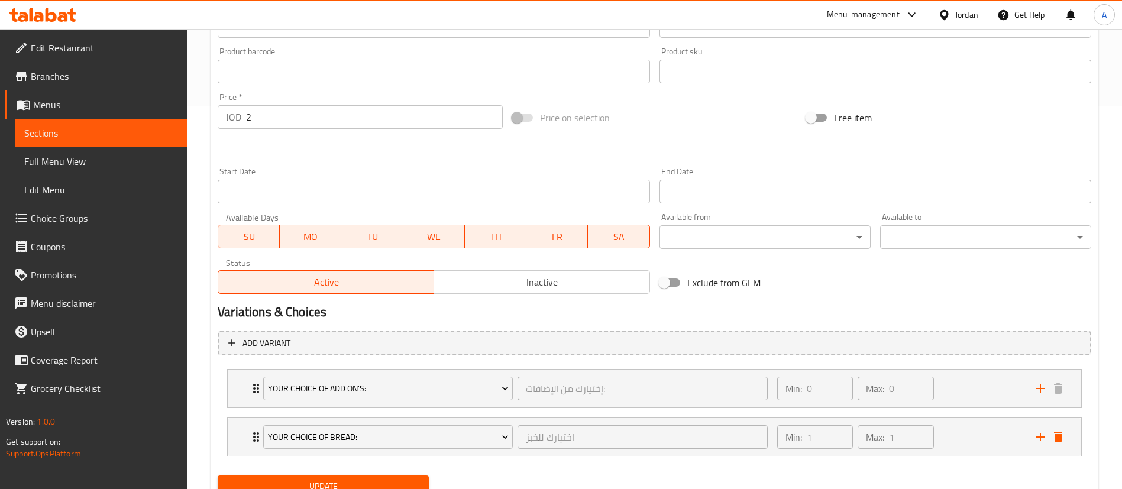
drag, startPoint x: 243, startPoint y: 436, endPoint x: 240, endPoint y: 382, distance: 54.5
click at [238, 380] on div "Your Choice Of Add On's: إختيارك من الإضافات: ​ Min: 0 ​ Max: 0 ​ Mtawameh (ID:…" at bounding box center [655, 412] width 874 height 97
click at [285, 479] on span "Update" at bounding box center [323, 484] width 192 height 15
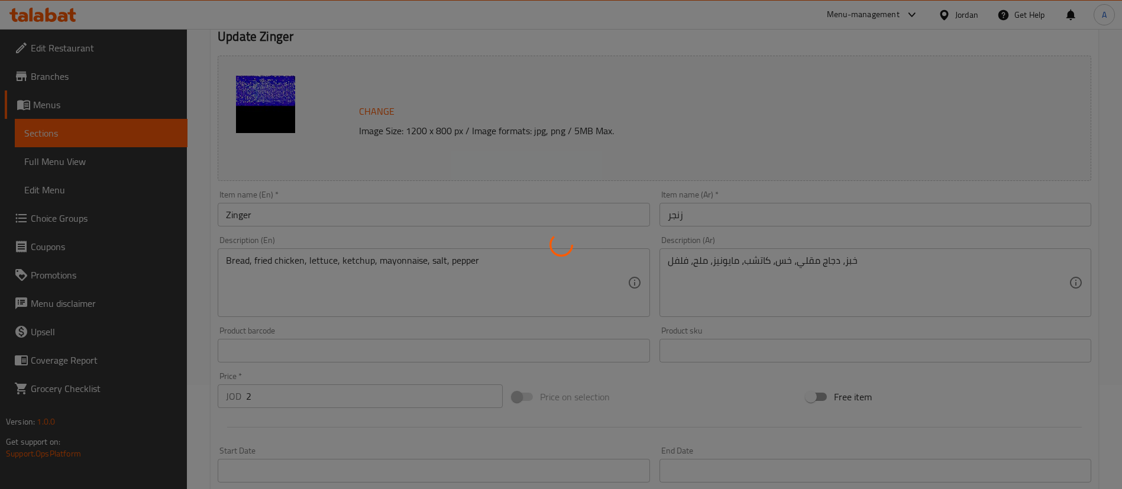
scroll to position [0, 0]
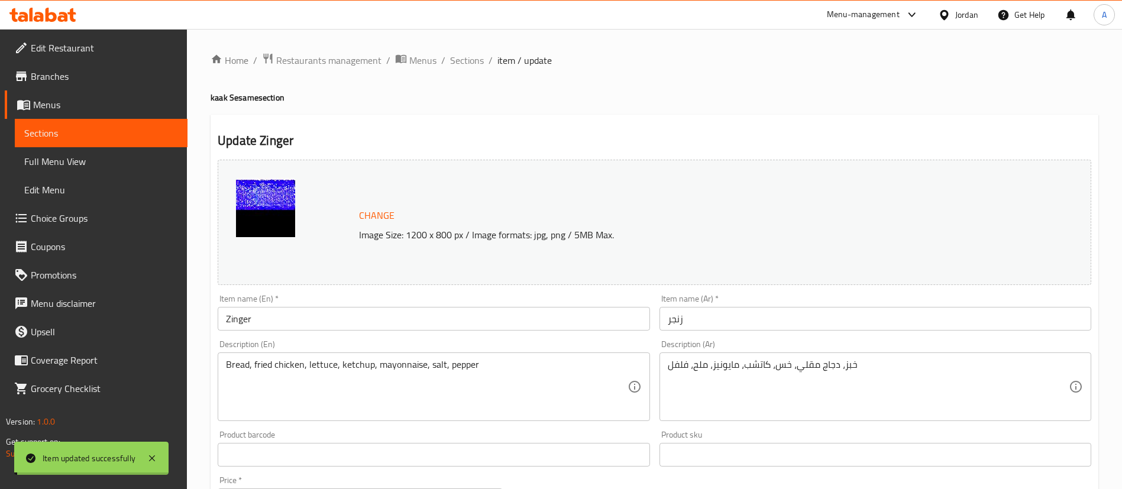
click at [458, 60] on span "Sections" at bounding box center [467, 60] width 34 height 14
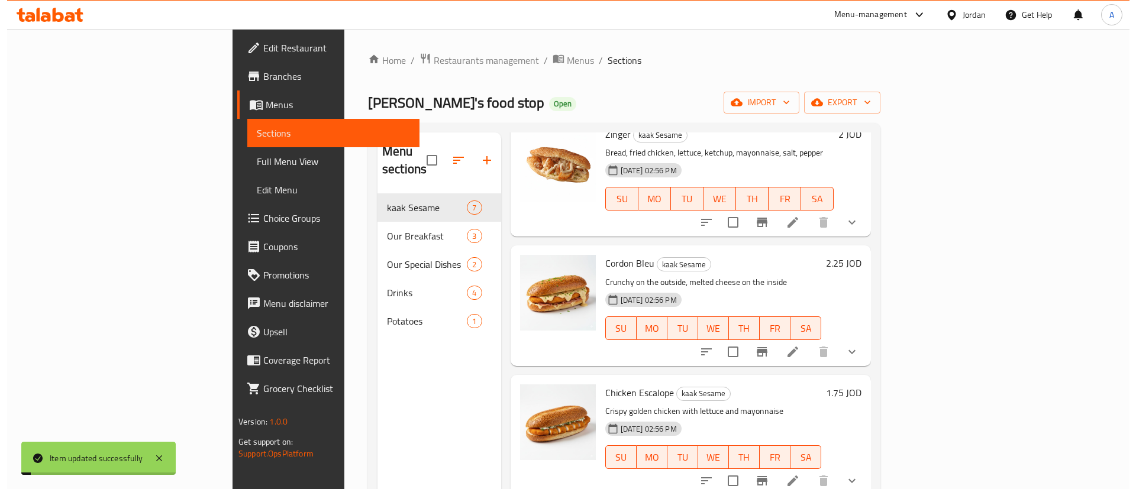
scroll to position [89, 0]
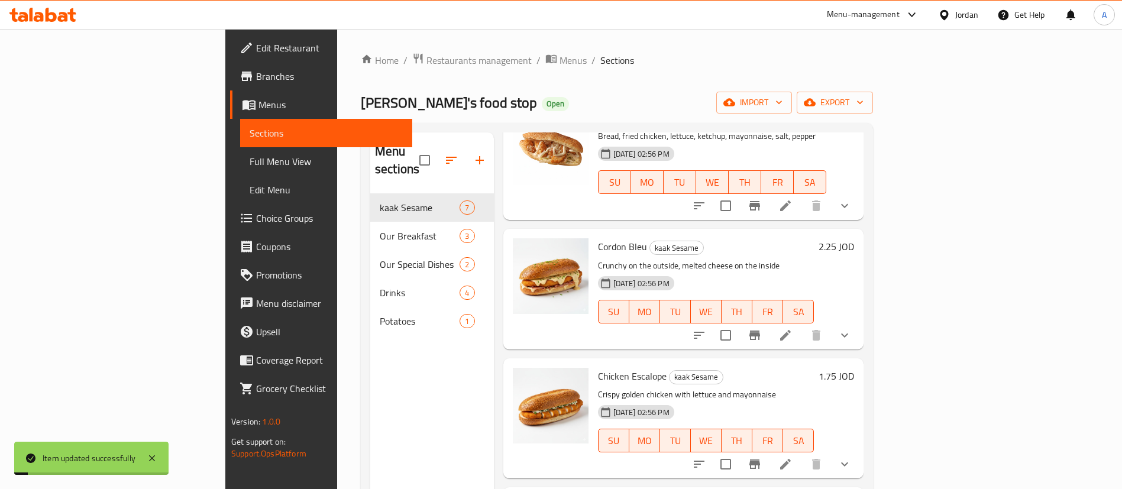
click at [793, 328] on icon at bounding box center [785, 335] width 14 height 14
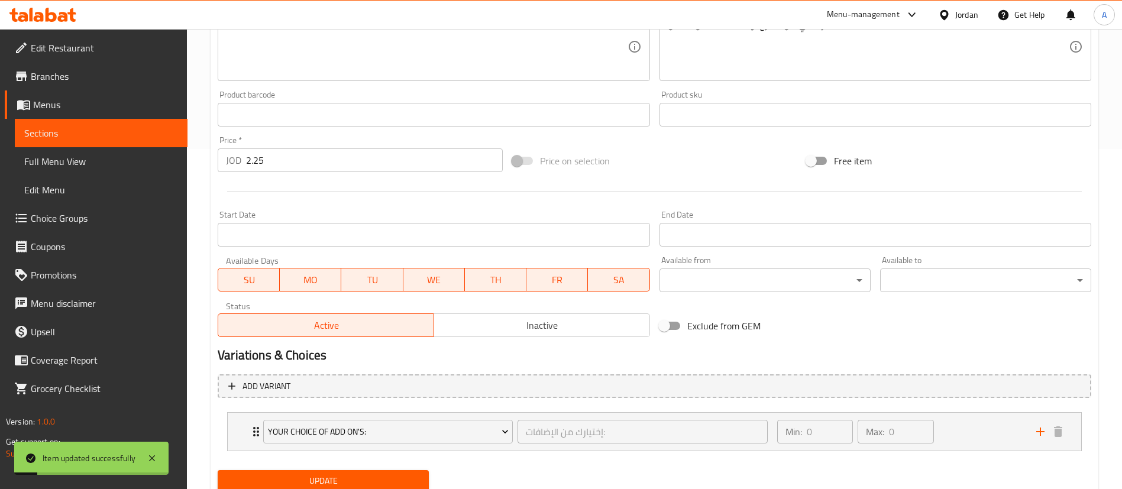
scroll to position [383, 0]
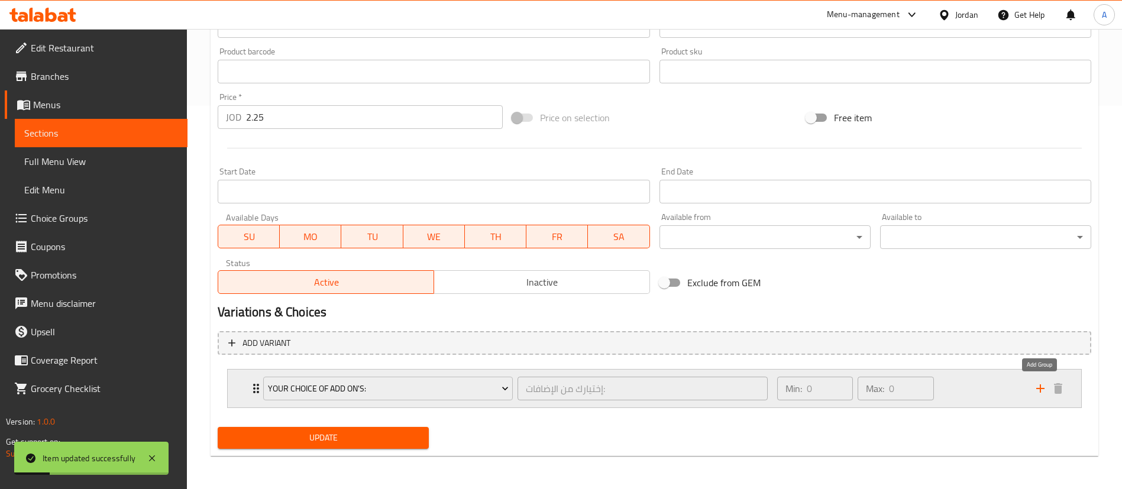
click at [1043, 390] on icon "add" at bounding box center [1040, 389] width 14 height 14
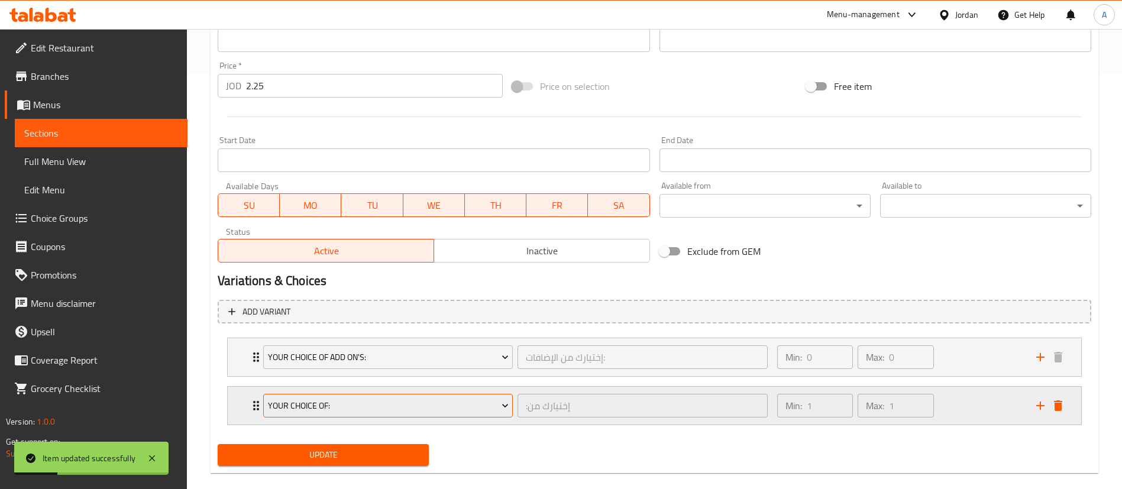
scroll to position [432, 0]
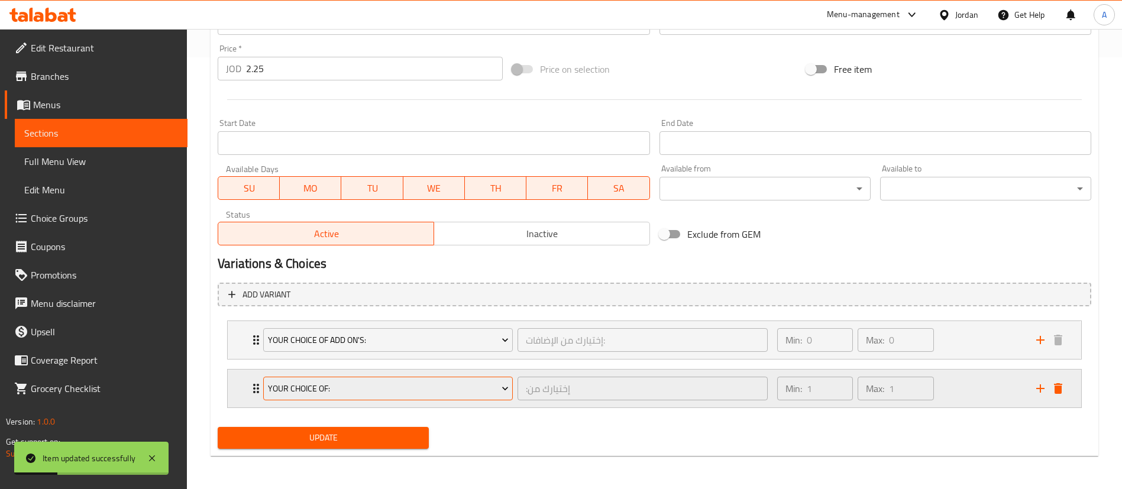
click at [358, 383] on span "your choice of:" at bounding box center [388, 389] width 241 height 15
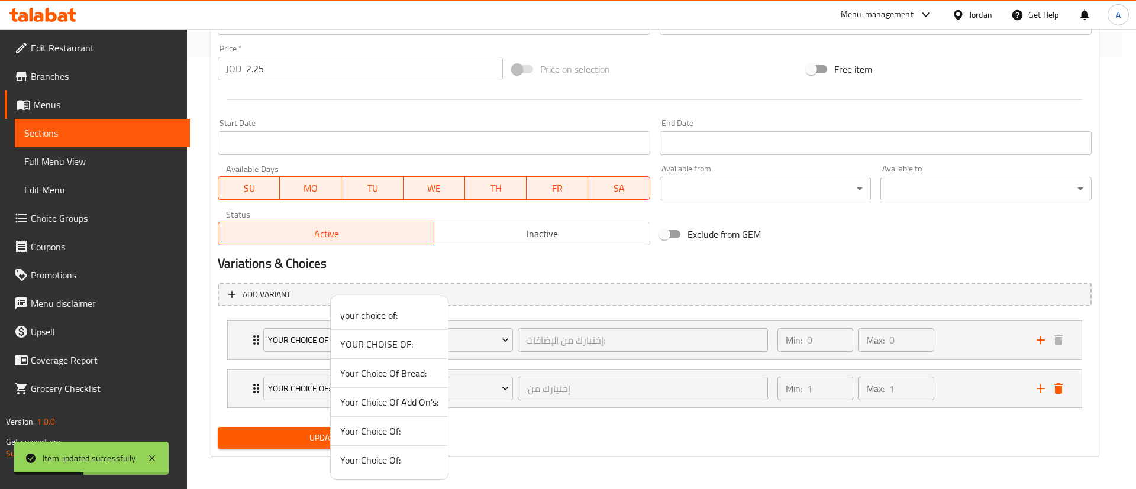
click at [387, 373] on span "Your Choice Of Bread:" at bounding box center [389, 373] width 98 height 14
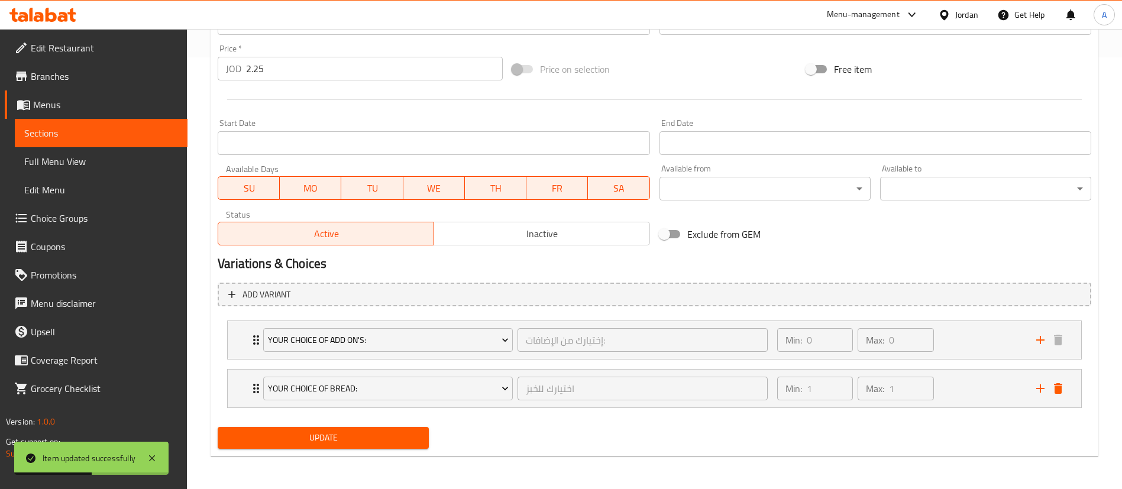
click at [335, 425] on div "Update" at bounding box center [323, 437] width 221 height 31
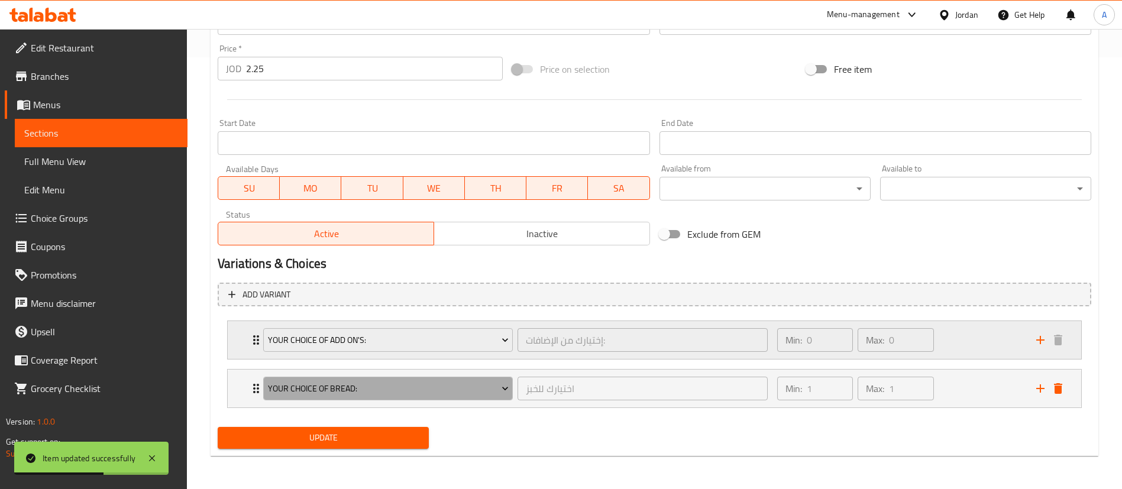
drag, startPoint x: 274, startPoint y: 390, endPoint x: 254, endPoint y: 321, distance: 71.9
click at [254, 321] on div "Your Choice Of Add On's: إختيارك من الإضافات: ​ Min: 0 ​ Max: 0 ​ Mtawameh (ID:…" at bounding box center [655, 364] width 874 height 97
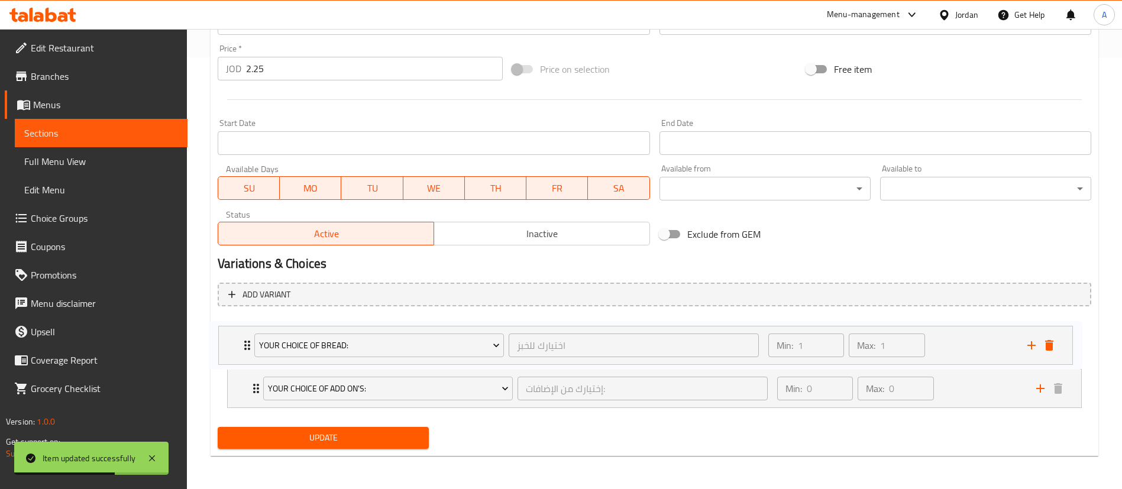
drag, startPoint x: 254, startPoint y: 362, endPoint x: 250, endPoint y: 338, distance: 24.6
click at [250, 338] on div "Your Choice Of Add On's: إختيارك من الإضافات: ​ Min: 0 ​ Max: 0 ​ Mtawameh (ID:…" at bounding box center [655, 364] width 874 height 97
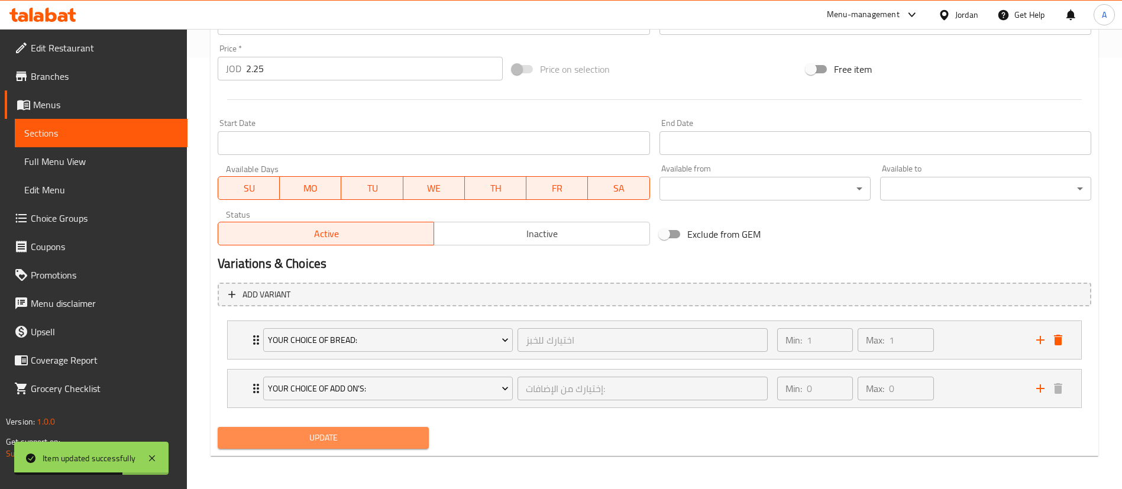
click at [311, 429] on button "Update" at bounding box center [323, 438] width 211 height 22
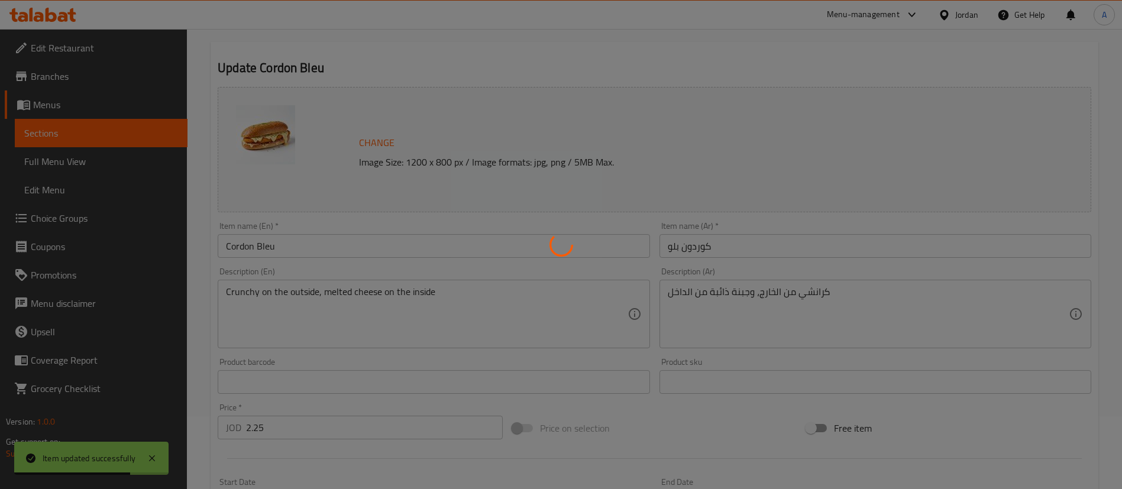
scroll to position [0, 0]
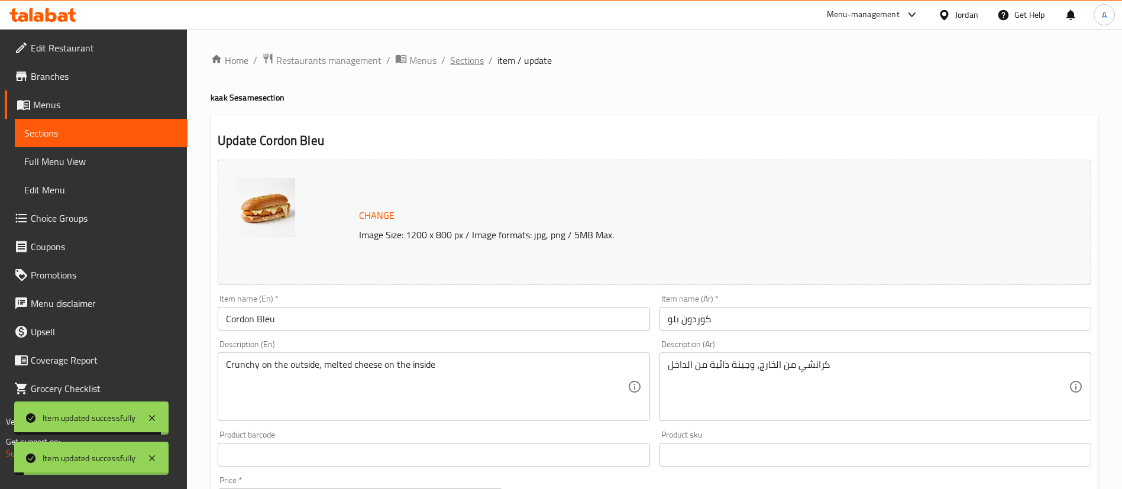
click at [468, 57] on span "Sections" at bounding box center [467, 60] width 34 height 14
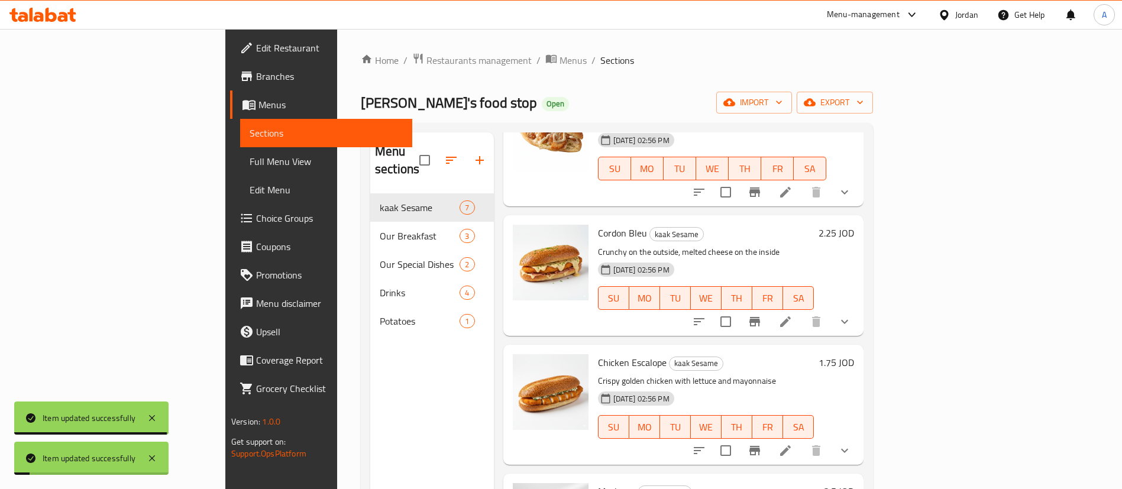
scroll to position [177, 0]
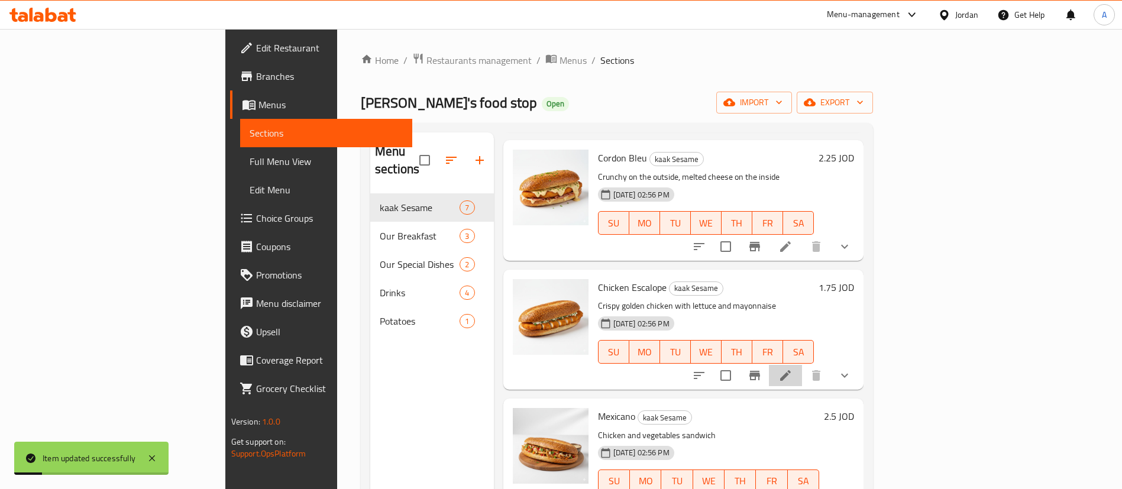
click at [793, 368] on icon at bounding box center [785, 375] width 14 height 14
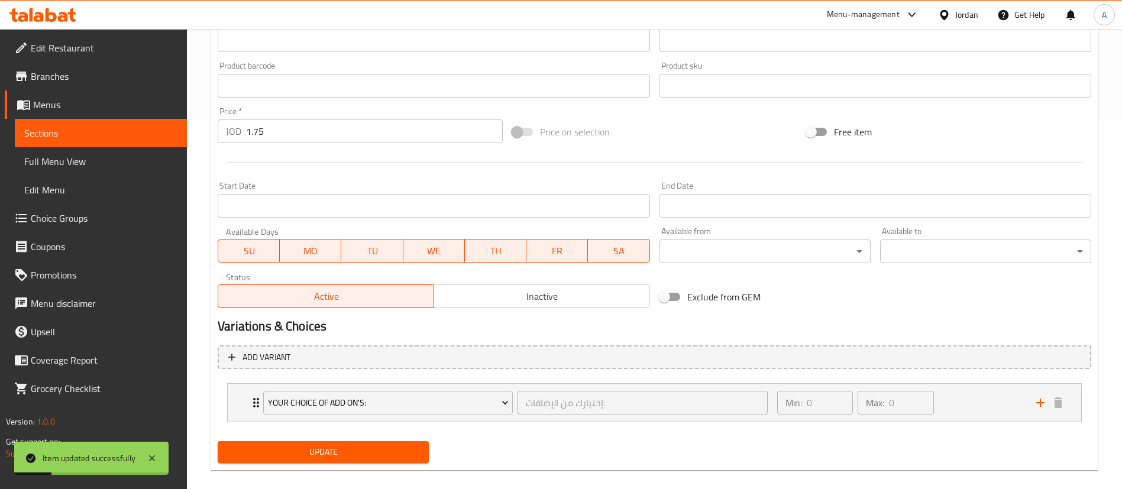
scroll to position [383, 0]
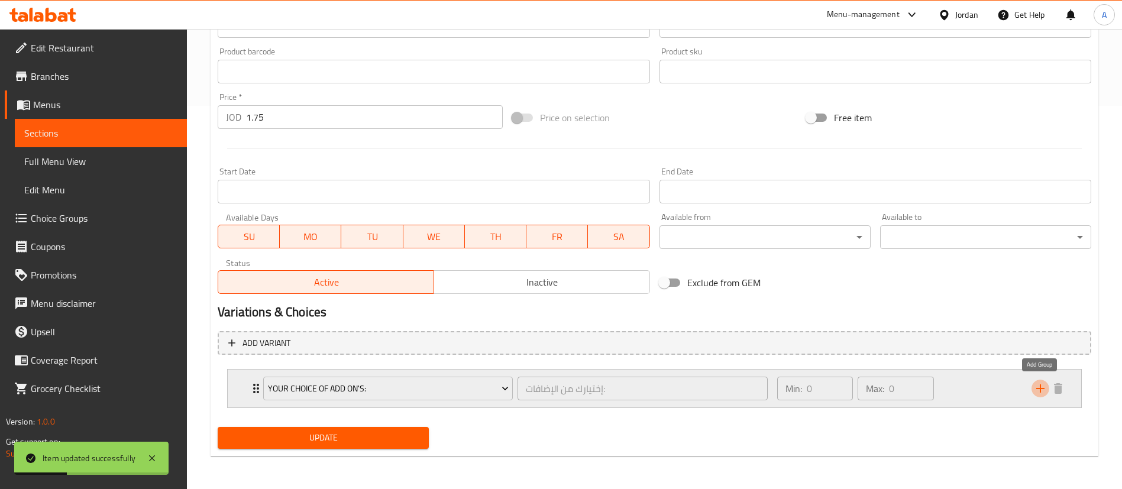
drag, startPoint x: 1038, startPoint y: 386, endPoint x: 1030, endPoint y: 387, distance: 8.4
click at [1039, 386] on icon "add" at bounding box center [1040, 389] width 14 height 14
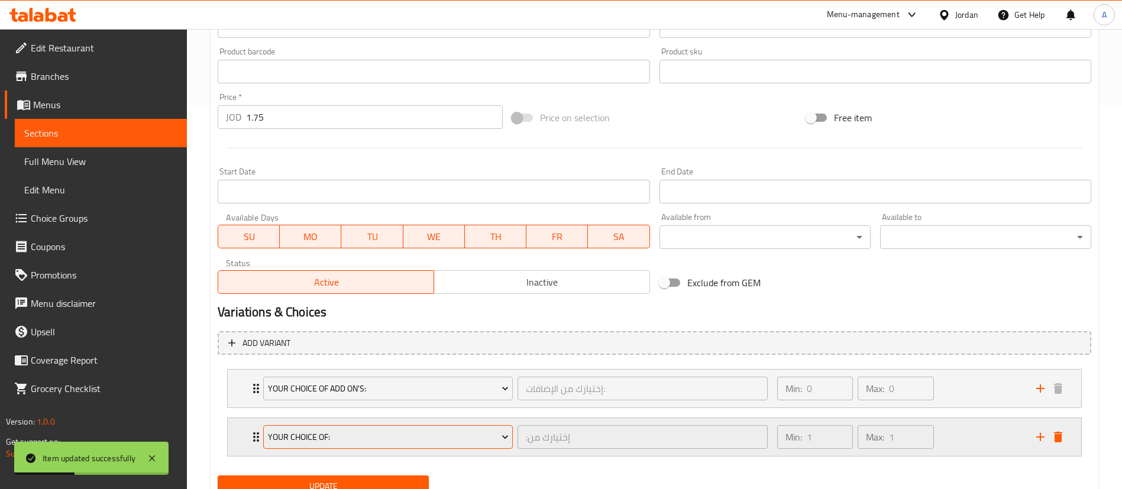
click at [380, 437] on span "your choice of:" at bounding box center [388, 437] width 241 height 15
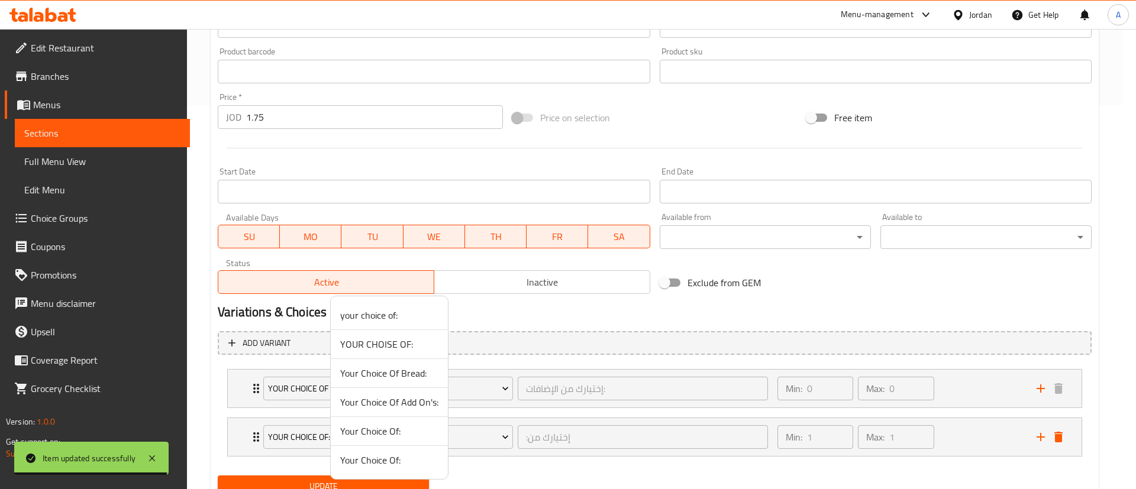
click at [390, 380] on span "Your Choice Of Bread:" at bounding box center [389, 373] width 98 height 14
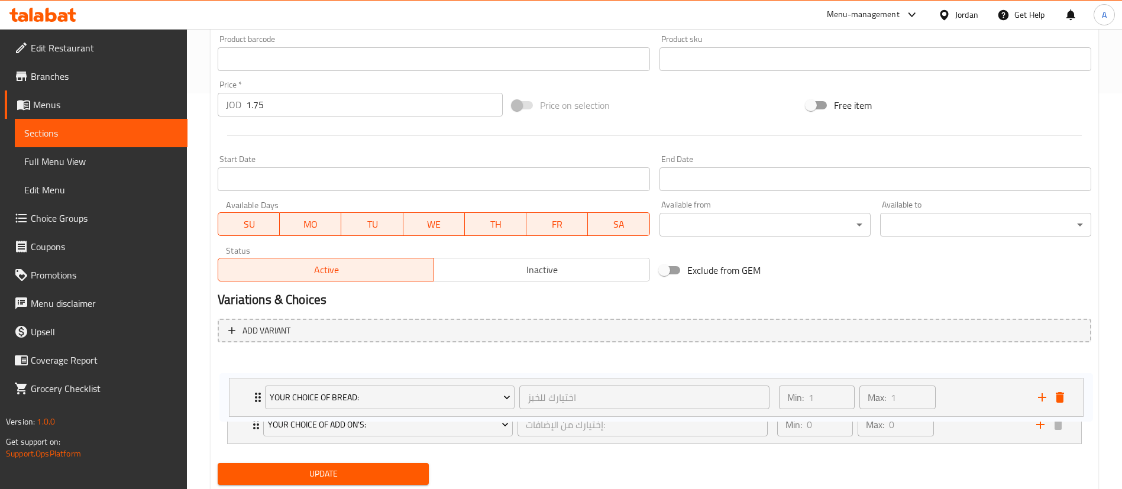
drag, startPoint x: 244, startPoint y: 435, endPoint x: 248, endPoint y: 384, distance: 51.0
click at [248, 384] on div "Your Choice Of Add On's: إختيارك من الإضافات: ​ Min: 0 ​ Max: 0 ​ Mtawameh (ID:…" at bounding box center [655, 400] width 874 height 97
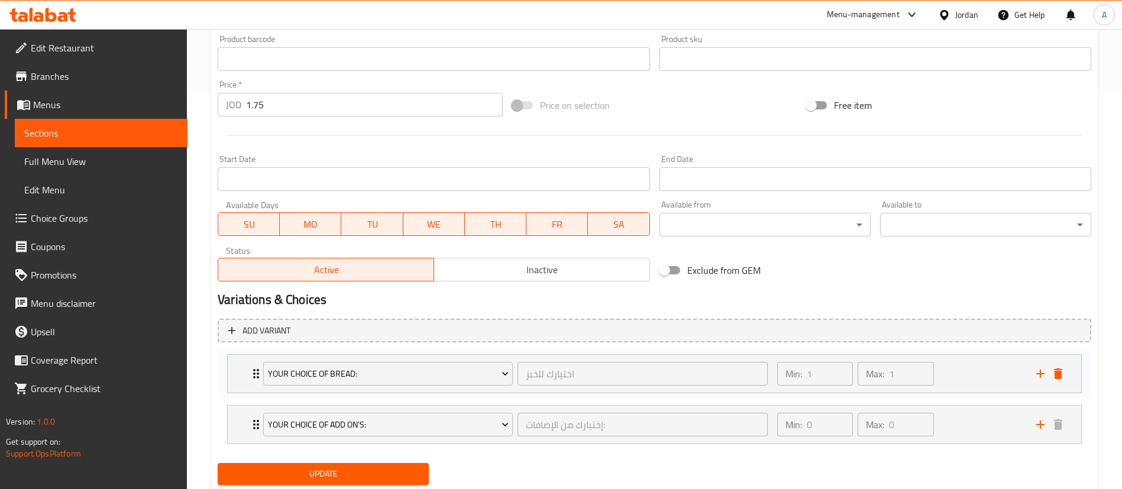
scroll to position [398, 0]
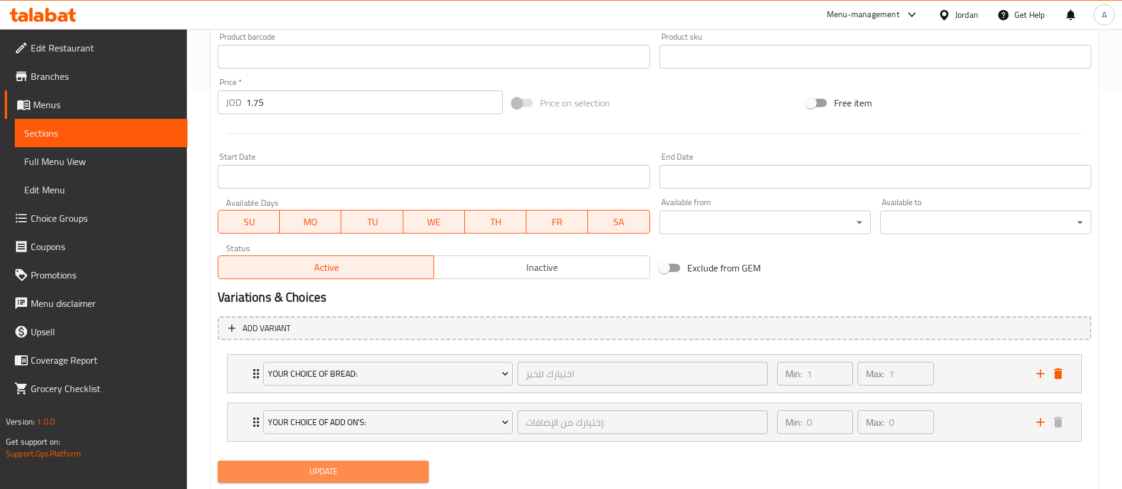
click at [341, 478] on span "Update" at bounding box center [323, 471] width 192 height 15
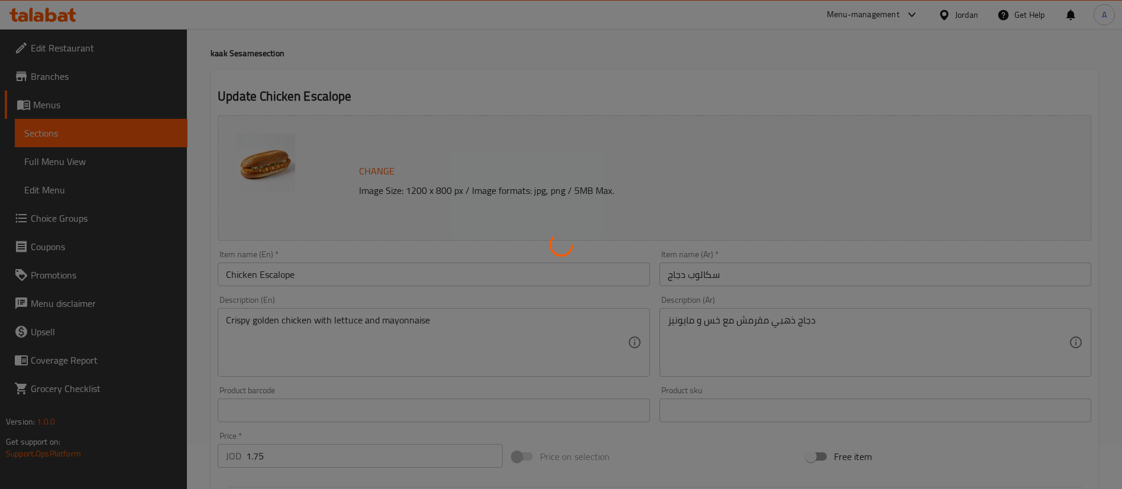
scroll to position [0, 0]
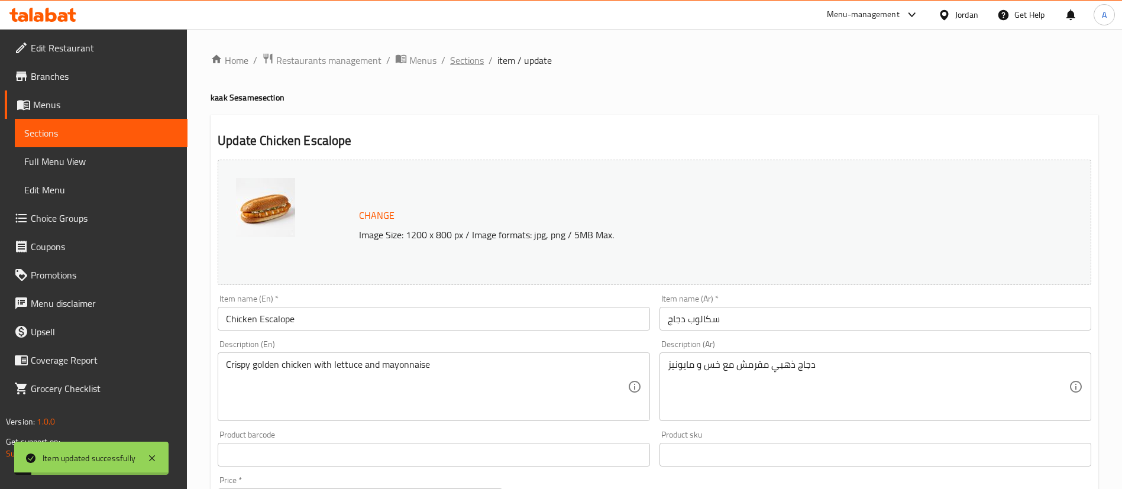
click at [469, 61] on span "Sections" at bounding box center [467, 60] width 34 height 14
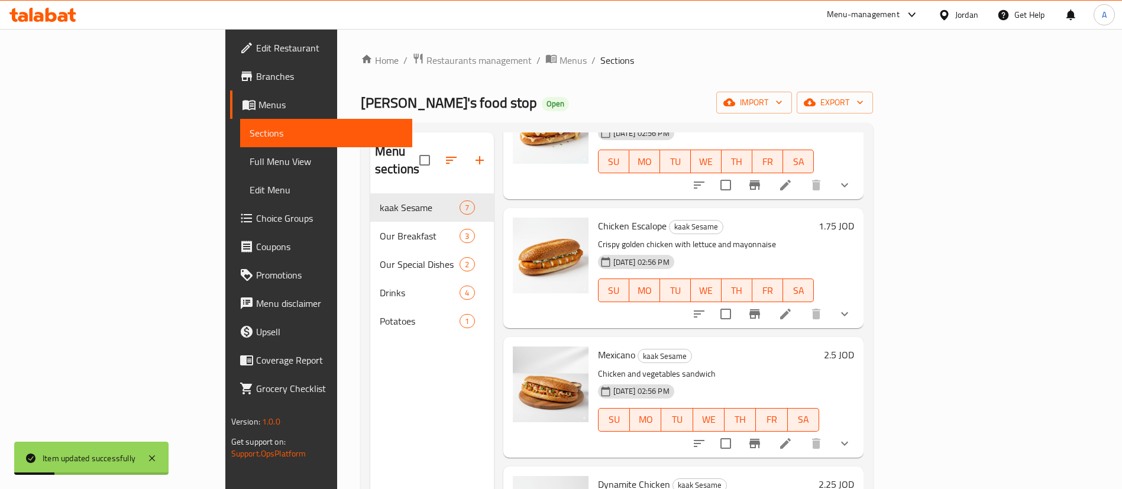
scroll to position [266, 0]
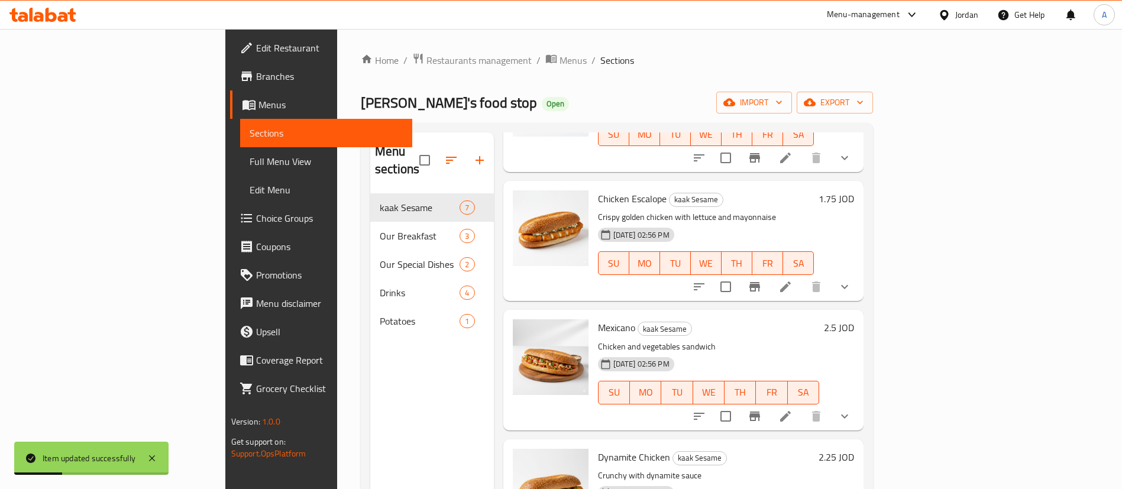
click at [793, 409] on icon at bounding box center [785, 416] width 14 height 14
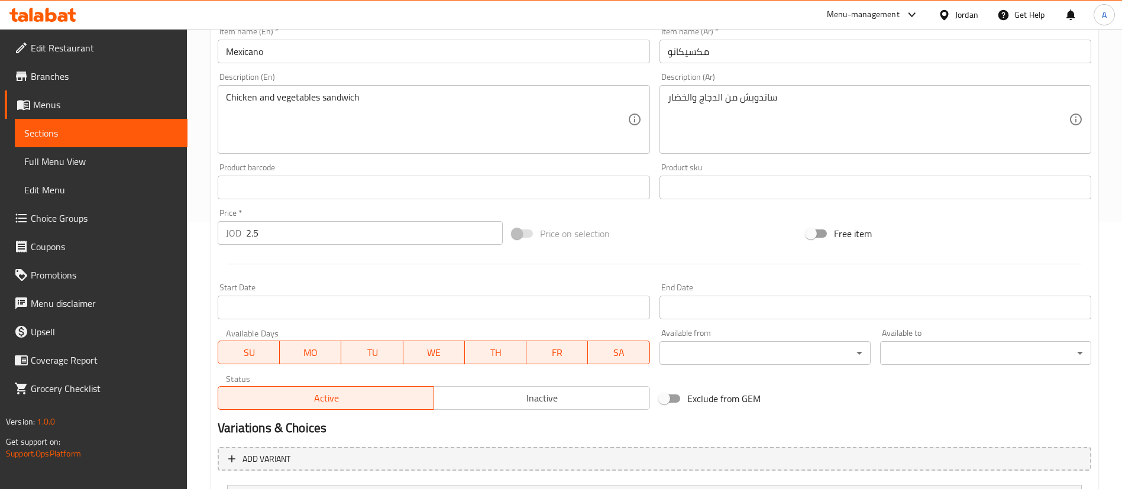
scroll to position [383, 0]
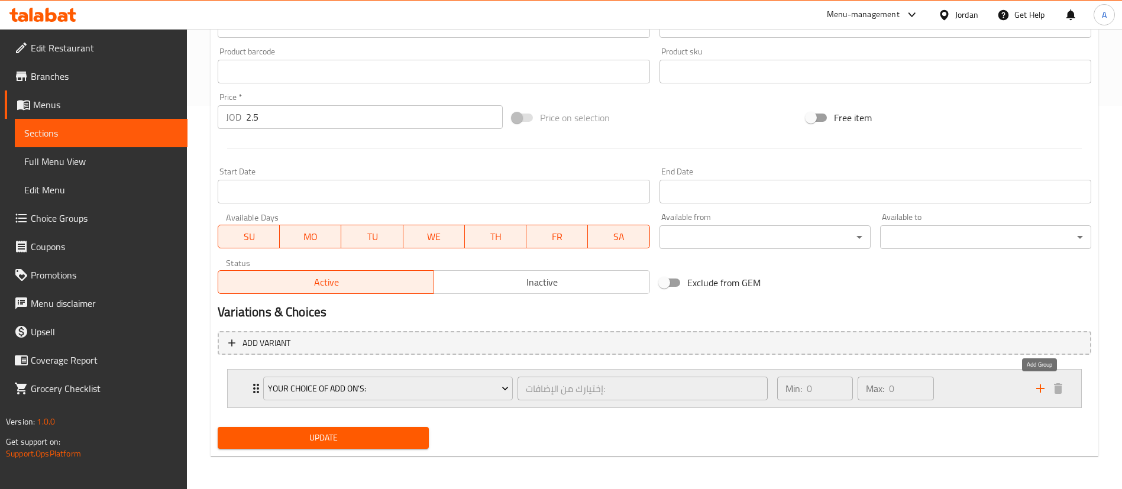
drag, startPoint x: 1040, startPoint y: 389, endPoint x: 987, endPoint y: 390, distance: 53.3
click at [1040, 389] on icon "add" at bounding box center [1040, 388] width 8 height 8
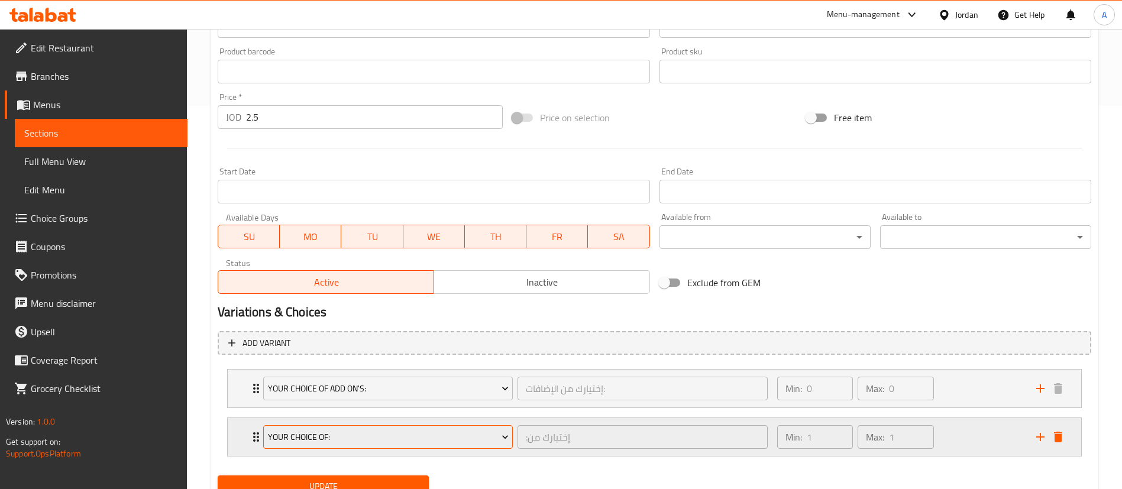
click at [324, 437] on span "your choice of:" at bounding box center [388, 437] width 241 height 15
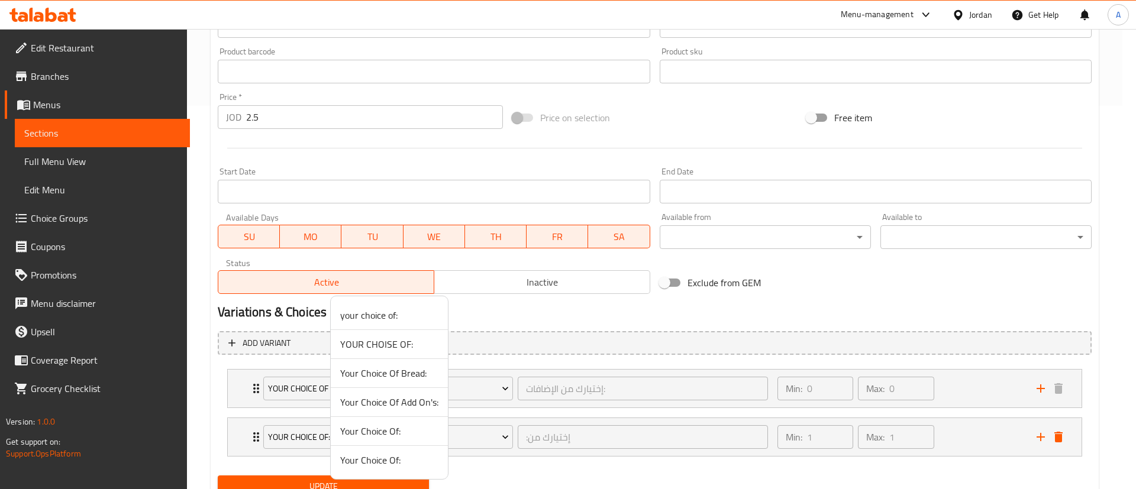
drag, startPoint x: 380, startPoint y: 377, endPoint x: 338, endPoint y: 387, distance: 43.6
click at [380, 376] on span "Your Choice Of Bread:" at bounding box center [389, 373] width 98 height 14
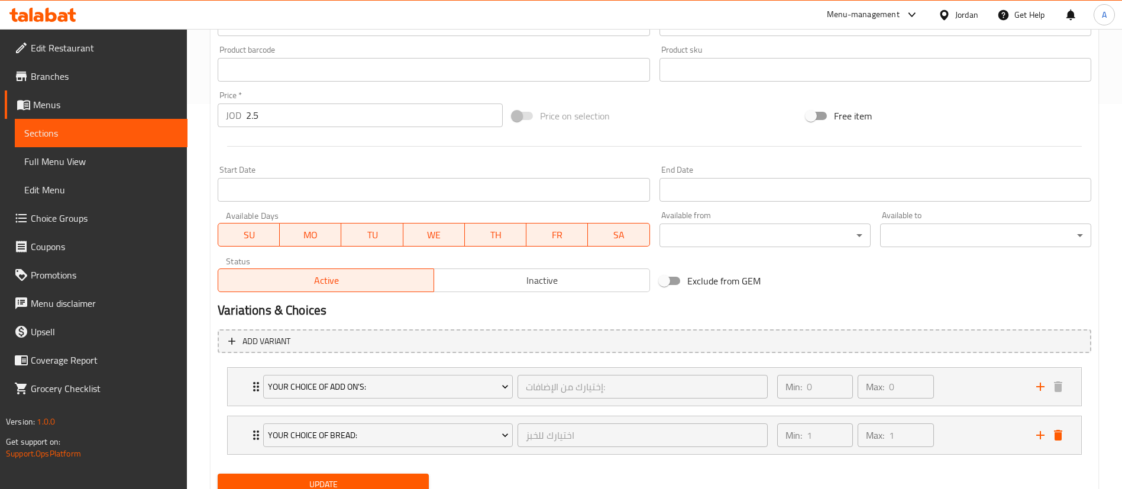
drag, startPoint x: 240, startPoint y: 441, endPoint x: 256, endPoint y: 387, distance: 56.3
click at [248, 379] on div "Your Choice Of Add On's: إختيارك من الإضافات: ​ Min: 0 ​ Max: 0 ​ Mtawameh (ID:…" at bounding box center [655, 411] width 874 height 97
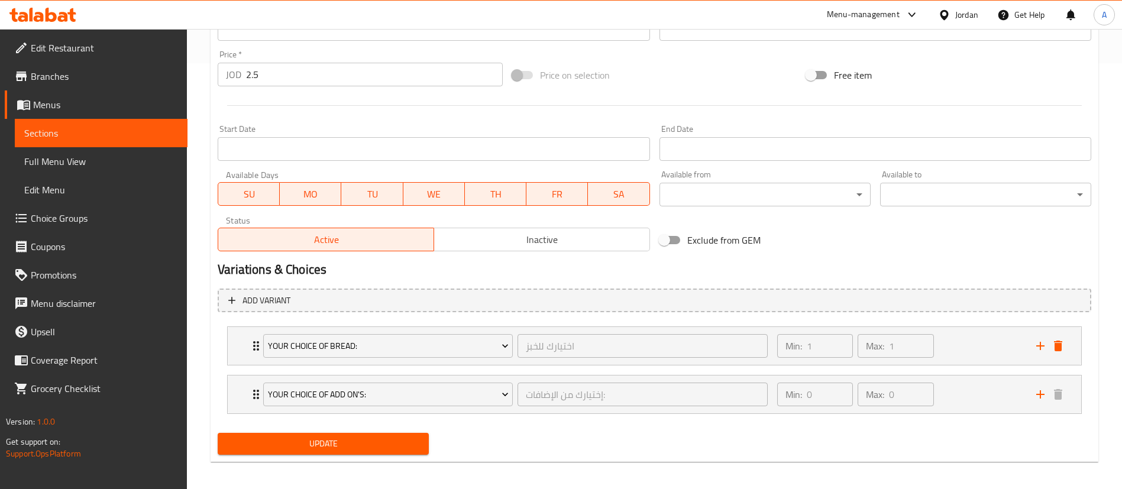
scroll to position [432, 0]
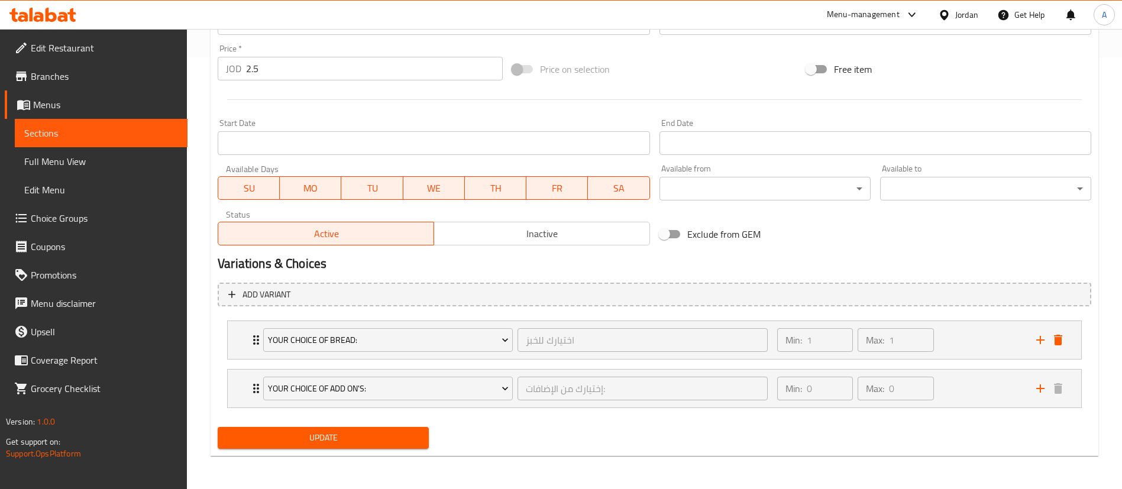
click at [315, 451] on div "Update" at bounding box center [323, 437] width 221 height 31
click at [317, 439] on span "Update" at bounding box center [323, 438] width 192 height 15
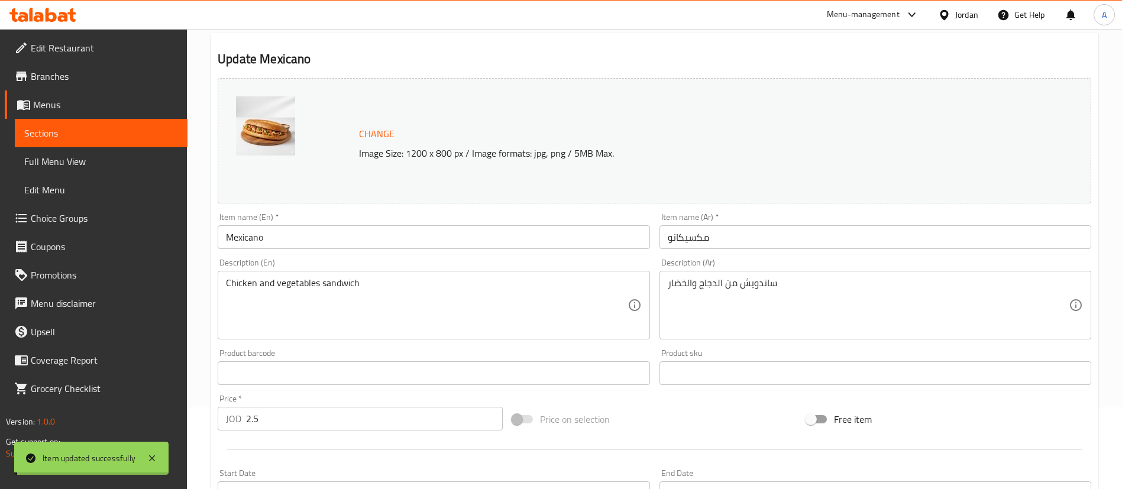
scroll to position [0, 0]
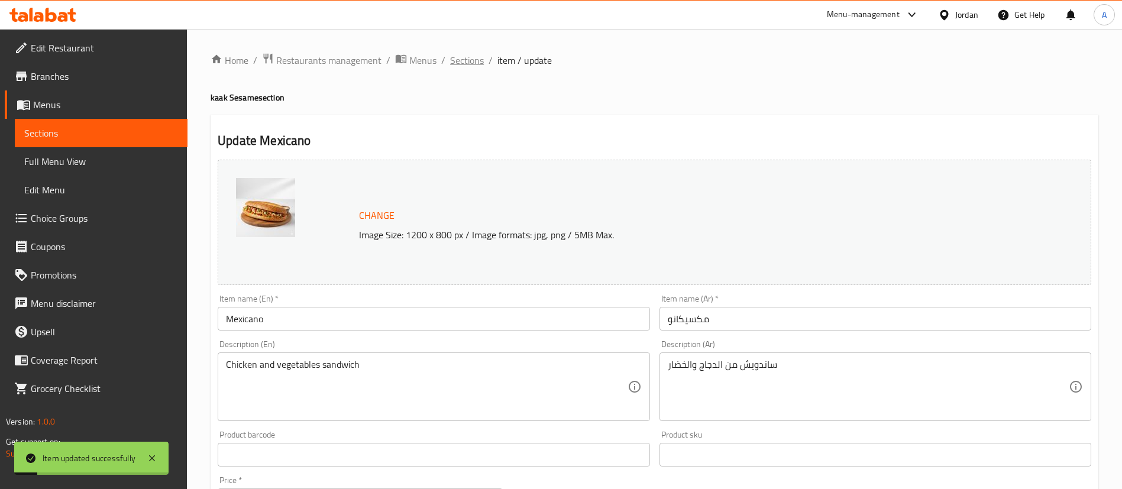
click at [468, 53] on span "Sections" at bounding box center [467, 60] width 34 height 14
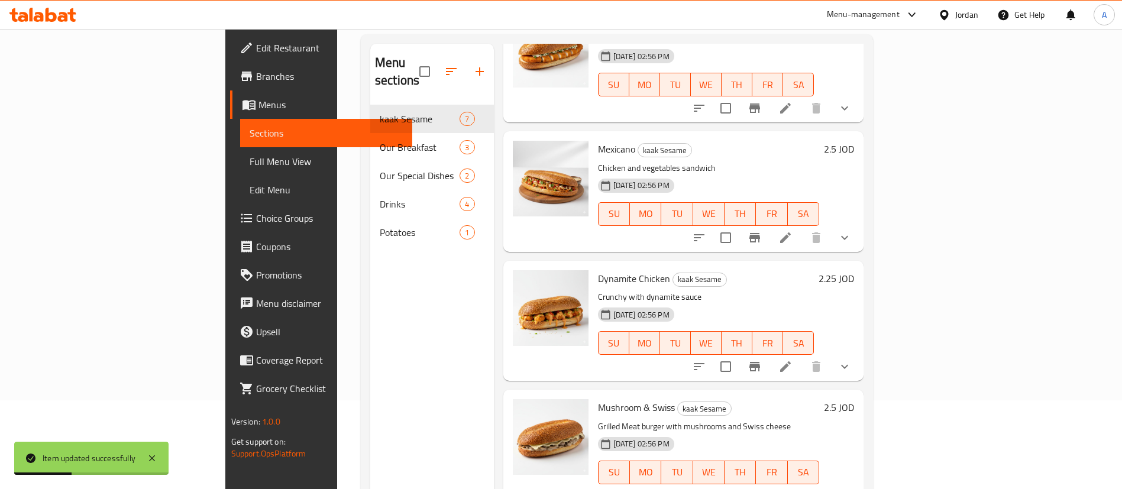
scroll to position [445, 0]
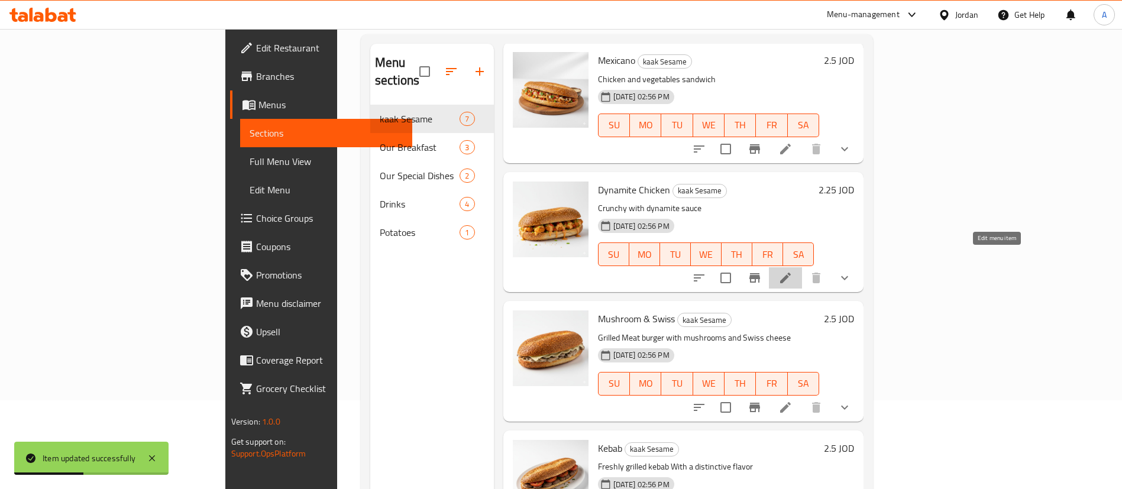
click at [793, 271] on icon at bounding box center [785, 278] width 14 height 14
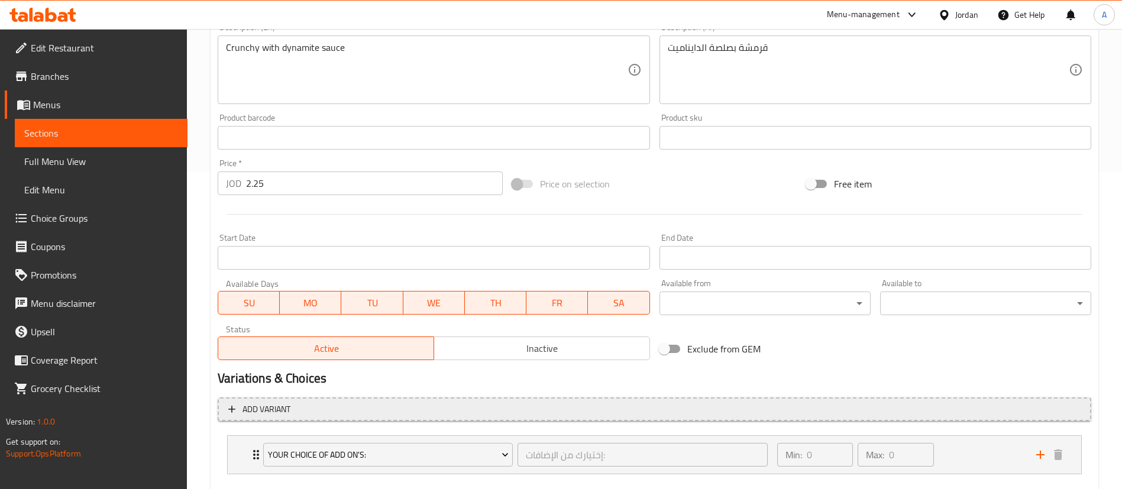
scroll to position [383, 0]
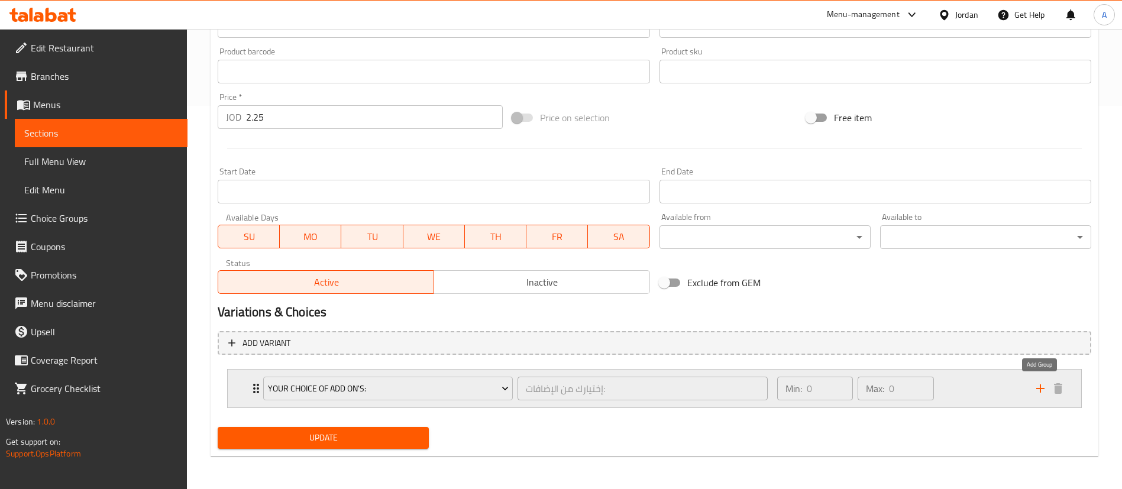
click at [1043, 387] on icon "add" at bounding box center [1040, 389] width 14 height 14
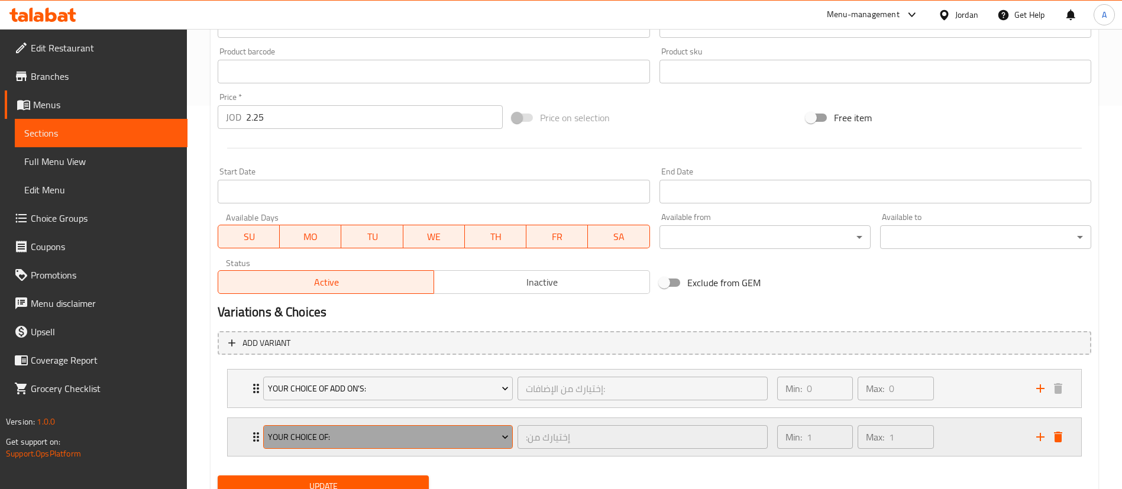
click at [325, 442] on span "your choice of:" at bounding box center [388, 437] width 241 height 15
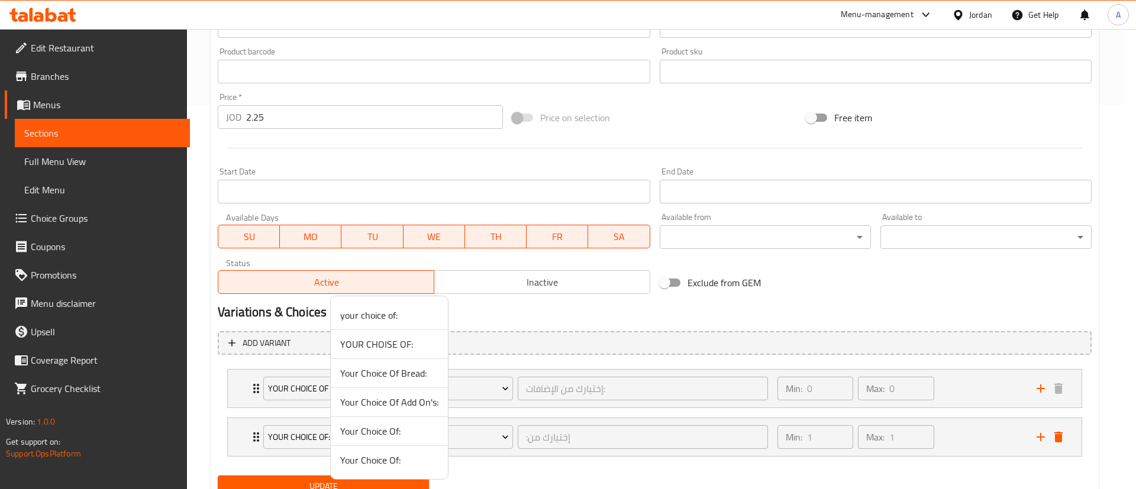
drag, startPoint x: 373, startPoint y: 379, endPoint x: 367, endPoint y: 377, distance: 6.2
click at [373, 379] on span "Your Choice Of Bread:" at bounding box center [389, 373] width 98 height 14
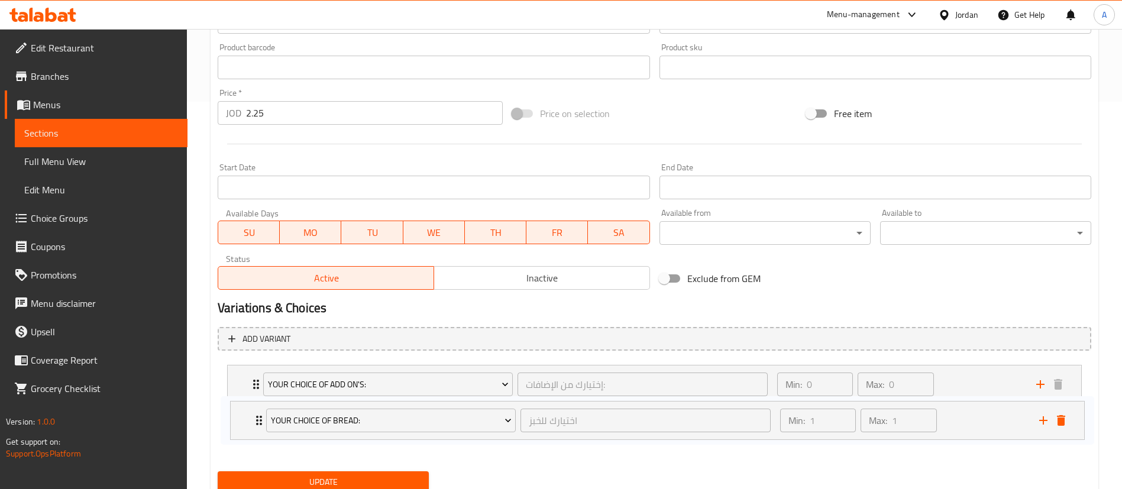
drag, startPoint x: 247, startPoint y: 413, endPoint x: 251, endPoint y: 394, distance: 19.3
click at [248, 383] on div "Your Choice Of Add On's: إختيارك من الإضافات: ​ Min: 0 ​ Max: 0 ​ Mtawameh (ID:…" at bounding box center [655, 408] width 874 height 97
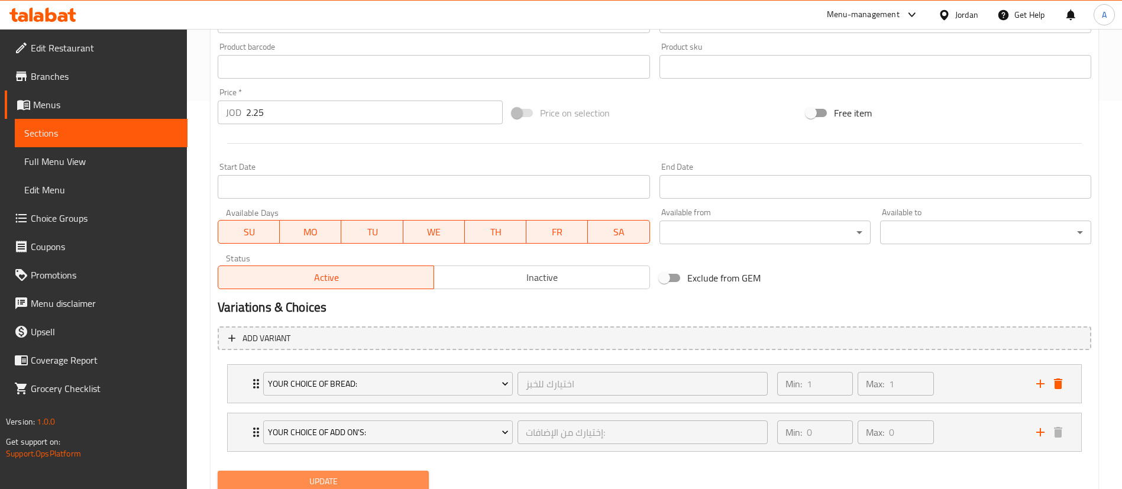
drag, startPoint x: 296, startPoint y: 479, endPoint x: 298, endPoint y: 469, distance: 10.2
click at [296, 477] on span "Update" at bounding box center [323, 481] width 192 height 15
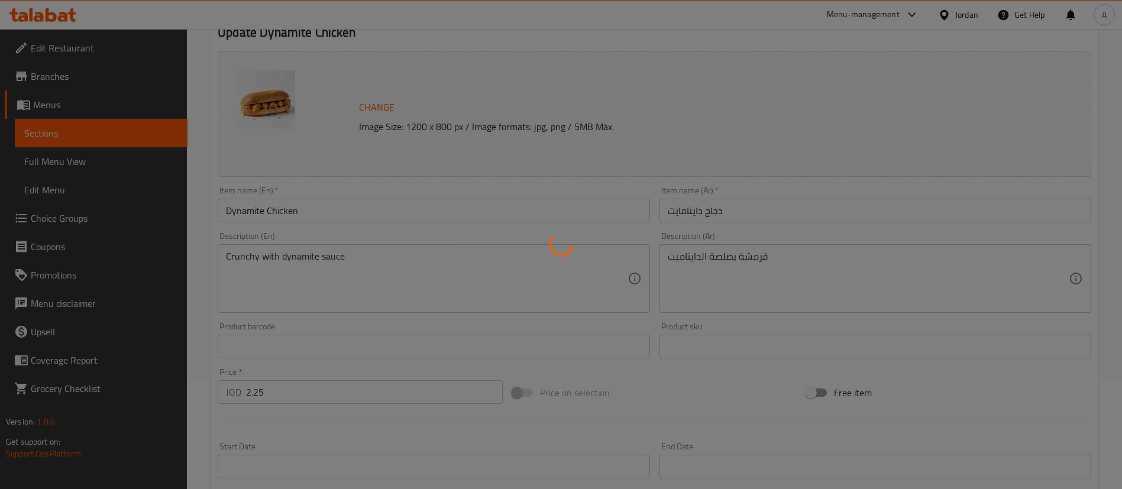
scroll to position [0, 0]
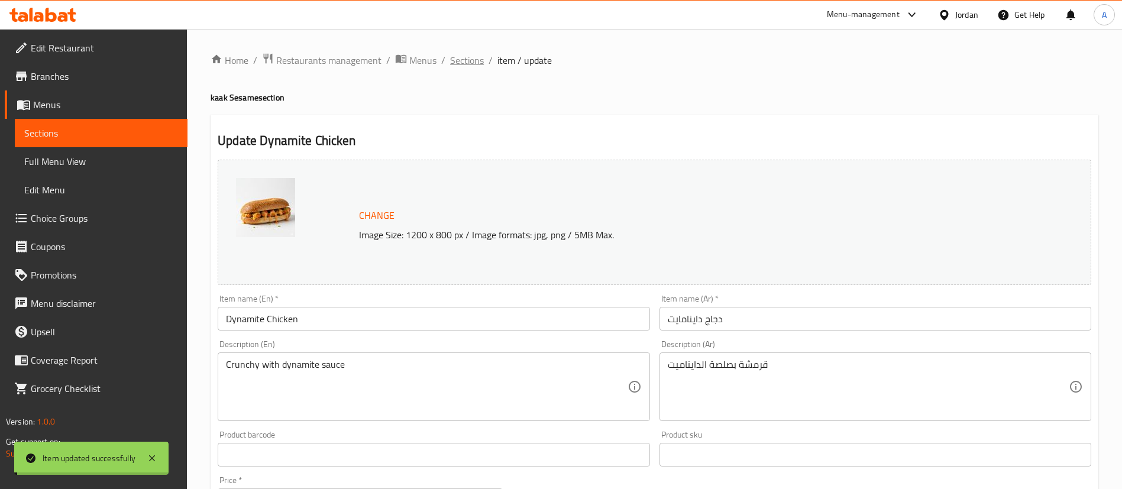
click at [469, 64] on span "Sections" at bounding box center [467, 60] width 34 height 14
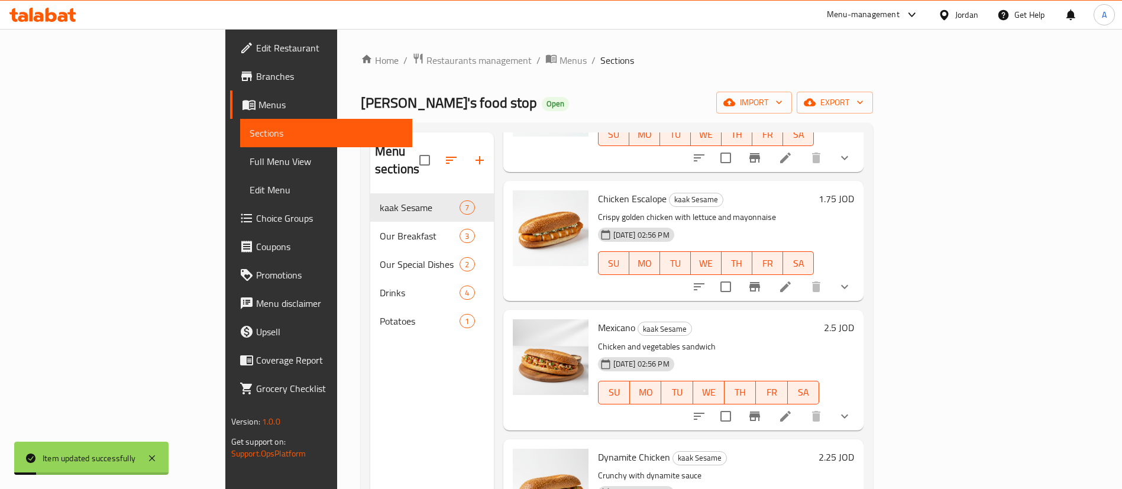
scroll to position [355, 0]
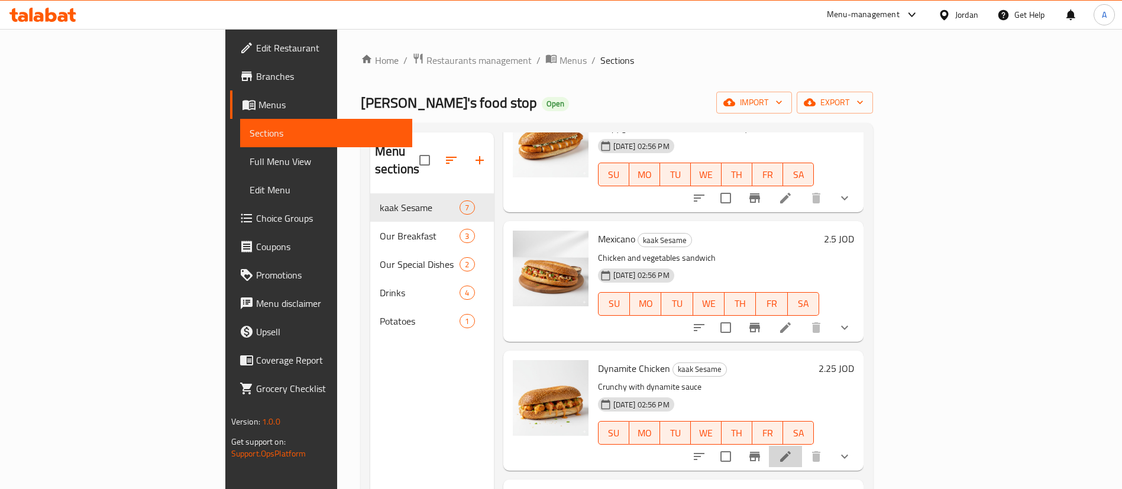
click at [802, 446] on li at bounding box center [785, 456] width 33 height 21
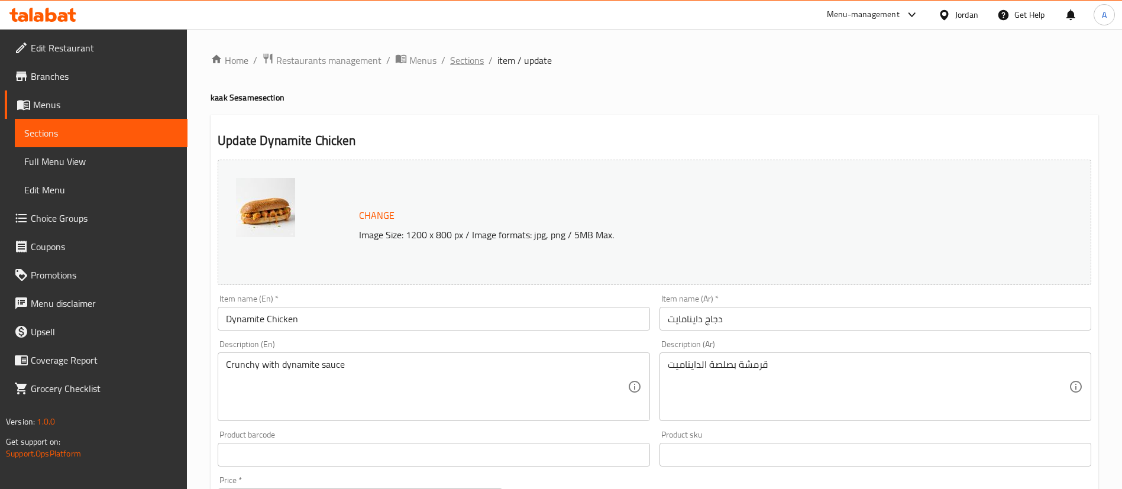
click at [458, 63] on span "Sections" at bounding box center [467, 60] width 34 height 14
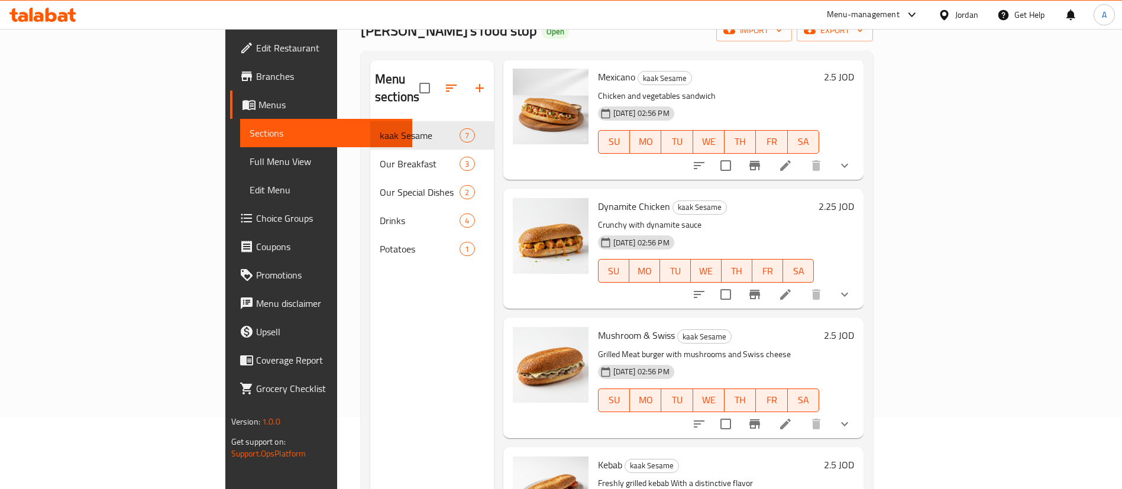
scroll to position [89, 0]
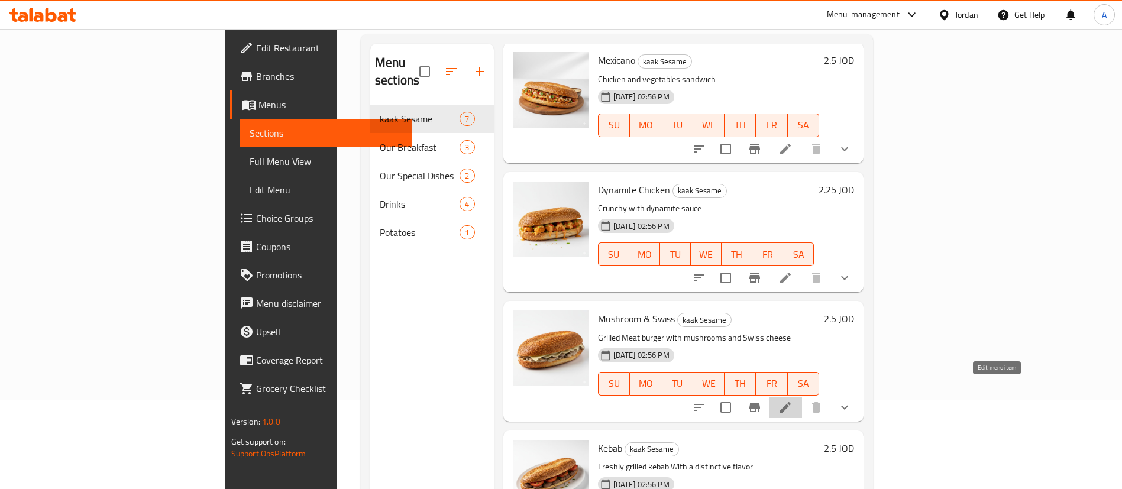
click at [791, 402] on icon at bounding box center [785, 407] width 11 height 11
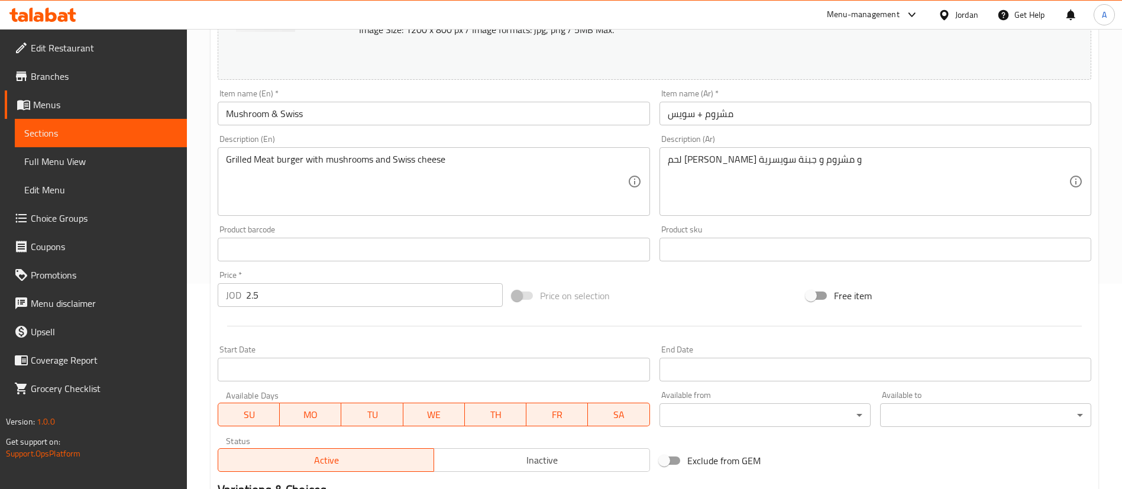
scroll to position [383, 0]
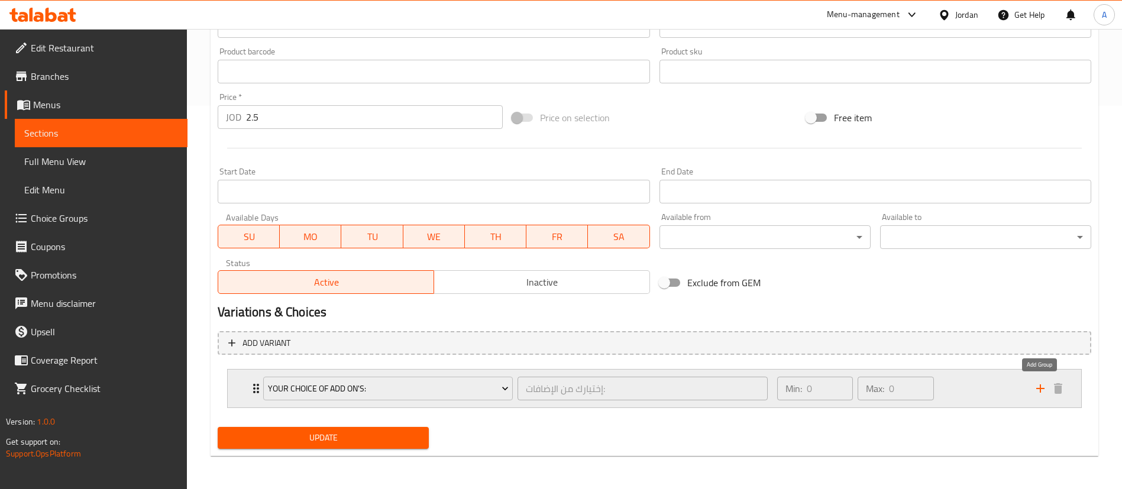
click at [1046, 387] on icon "add" at bounding box center [1040, 389] width 14 height 14
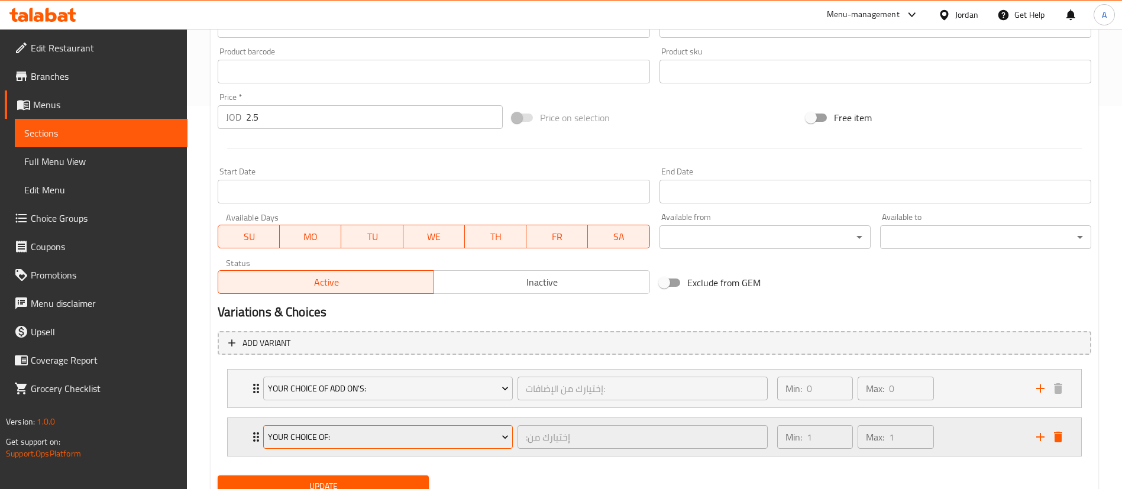
click at [420, 429] on button "your choice of:" at bounding box center [388, 437] width 250 height 24
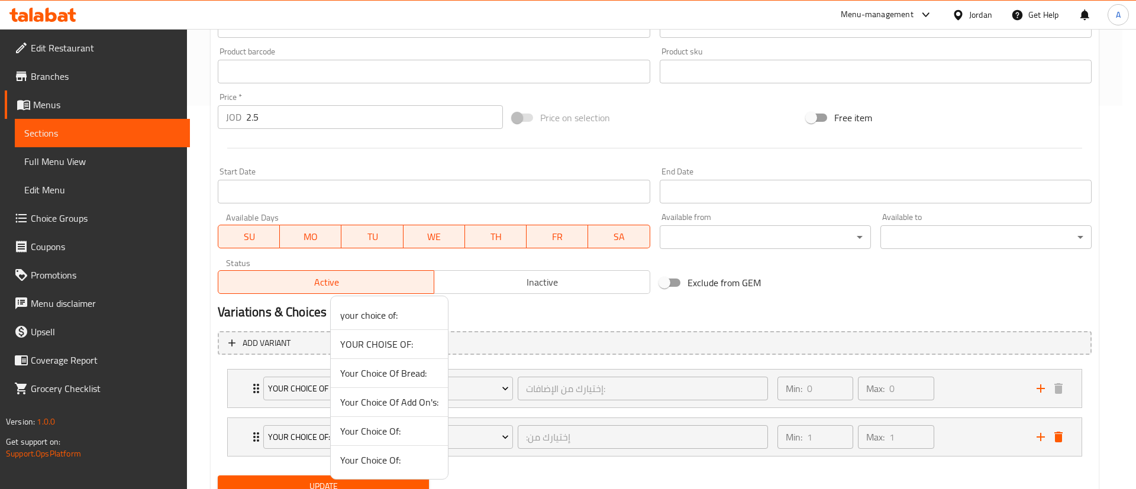
click at [408, 379] on span "Your Choice Of Bread:" at bounding box center [389, 373] width 98 height 14
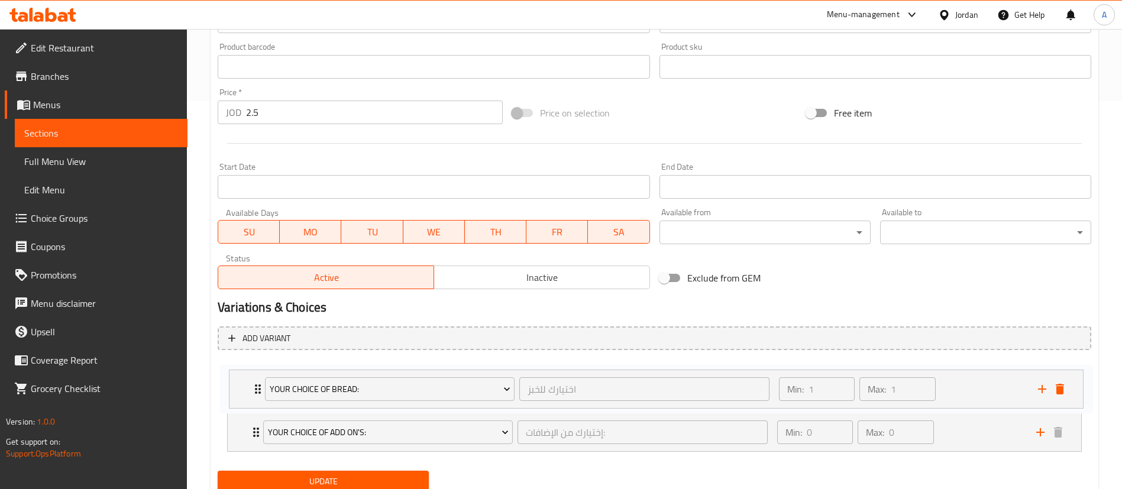
click at [257, 376] on div "Your Choice Of Add On's: إختيارك من الإضافات: ​ Min: 0 ​ Max: 0 ​ Mtawameh (ID:…" at bounding box center [655, 408] width 874 height 97
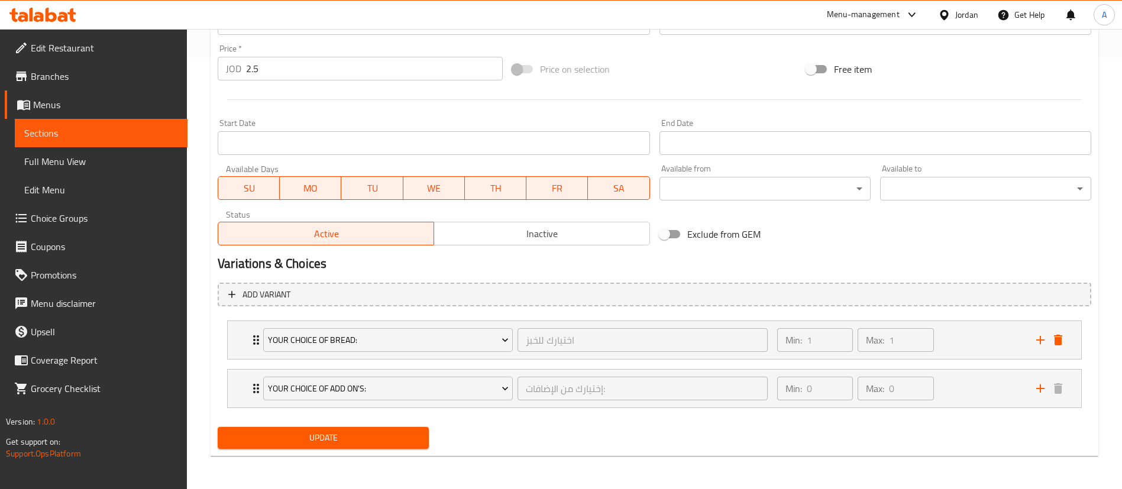
click at [261, 418] on div "Add variant Your Choice Of Bread: اختيارك للخبز ​ Min: 1 ​ Max: 1 ​ Kaak (ID: 2…" at bounding box center [654, 350] width 883 height 145
click at [266, 429] on button "Update" at bounding box center [323, 438] width 211 height 22
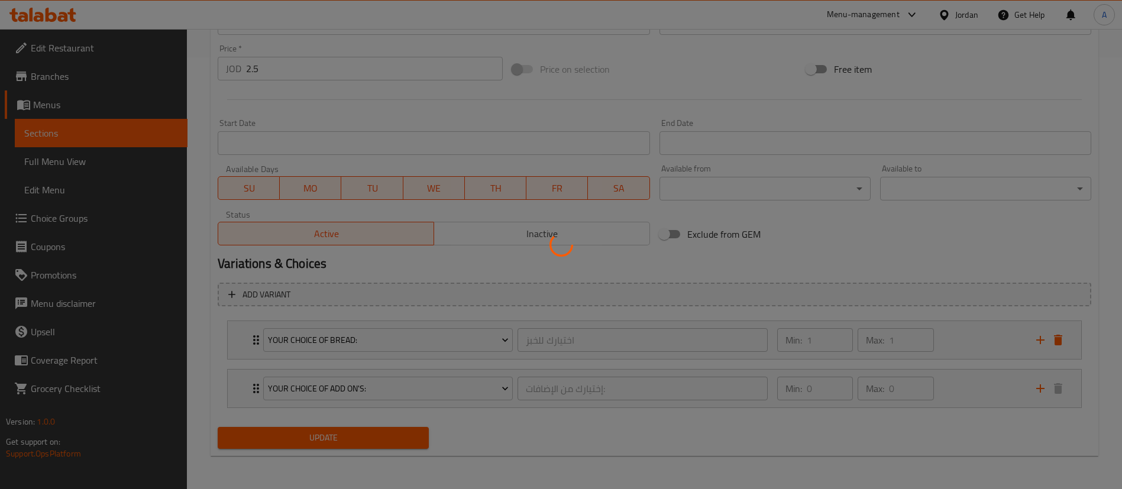
click at [265, 434] on div at bounding box center [561, 244] width 1122 height 489
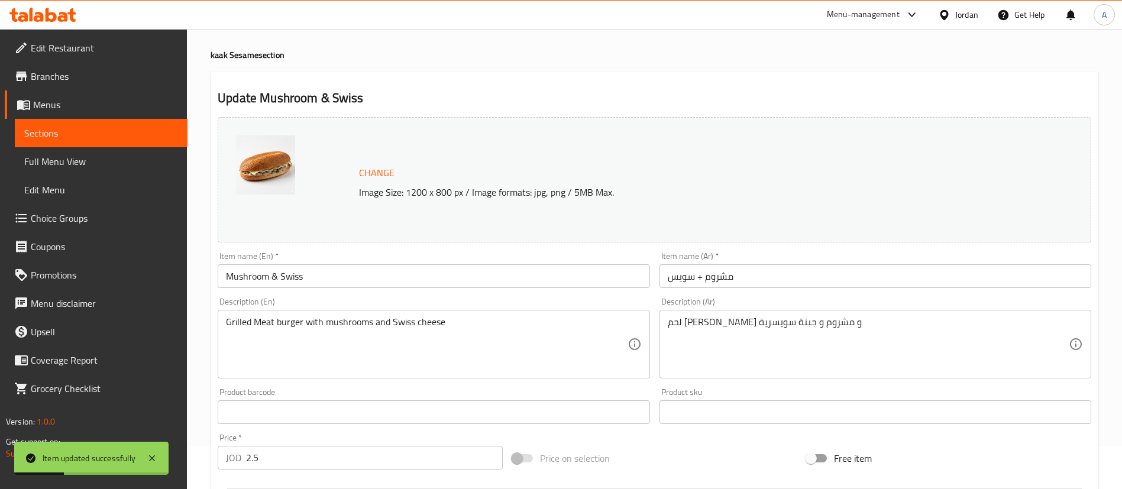
scroll to position [0, 0]
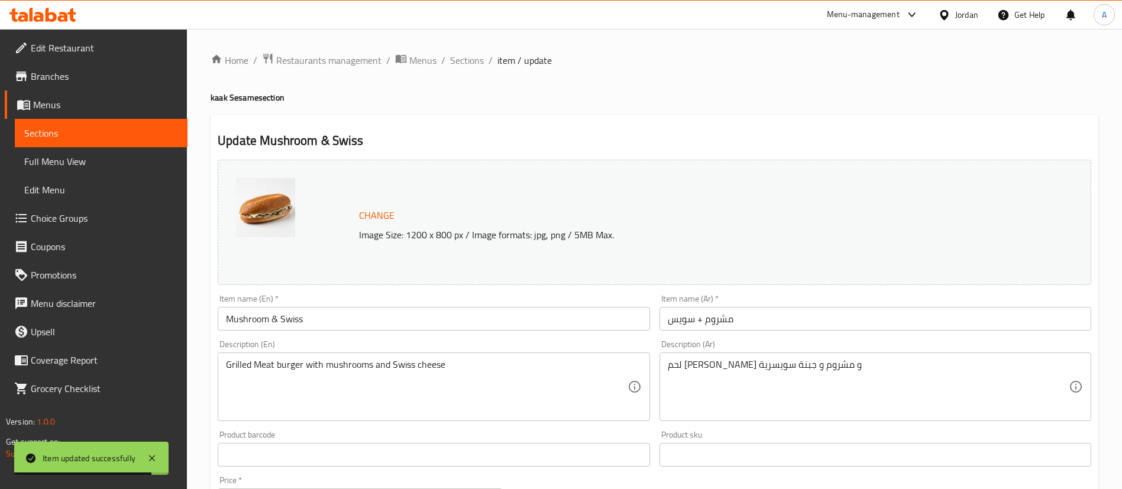
drag, startPoint x: 463, startPoint y: 63, endPoint x: 474, endPoint y: 75, distance: 16.3
click at [463, 63] on span "Sections" at bounding box center [467, 60] width 34 height 14
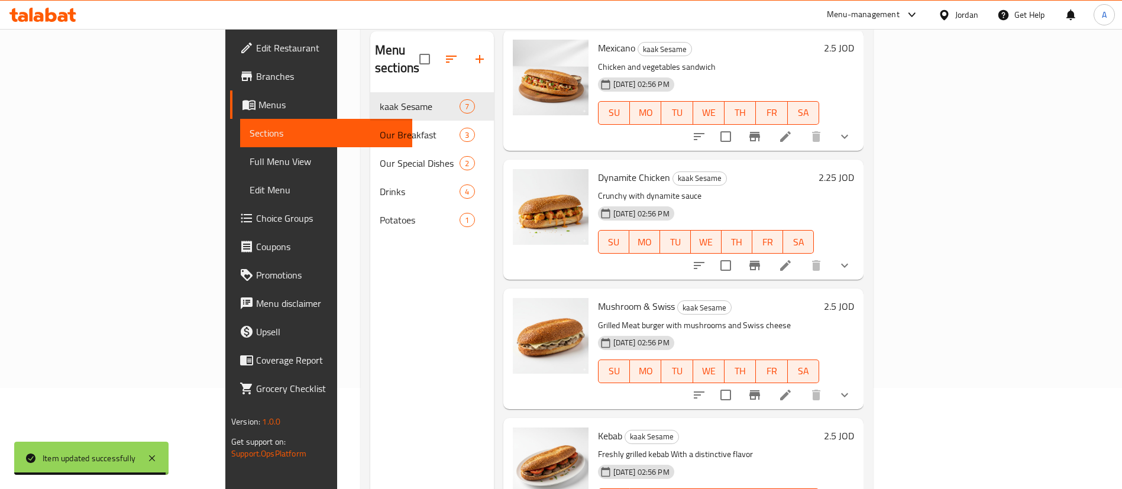
scroll to position [166, 0]
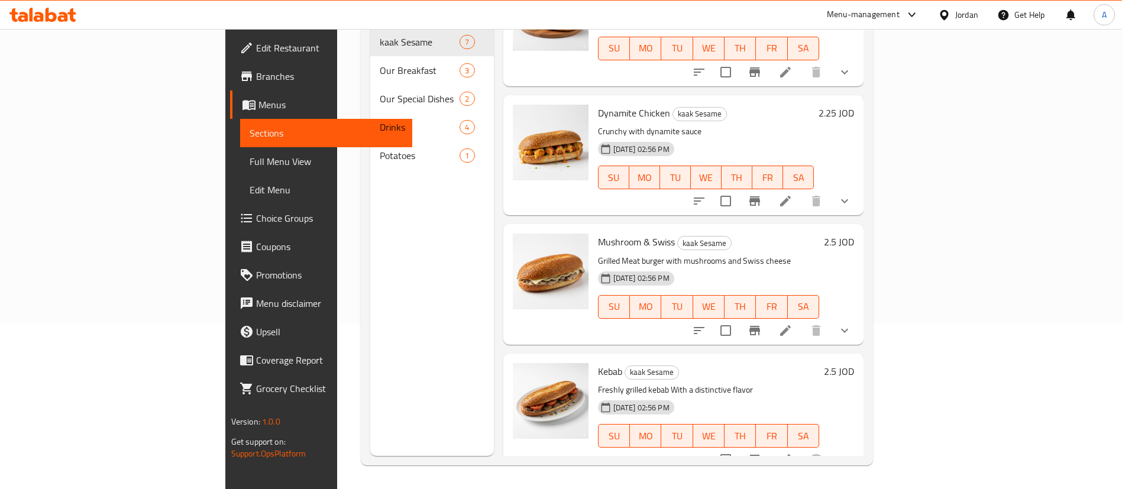
click at [802, 449] on li at bounding box center [785, 459] width 33 height 21
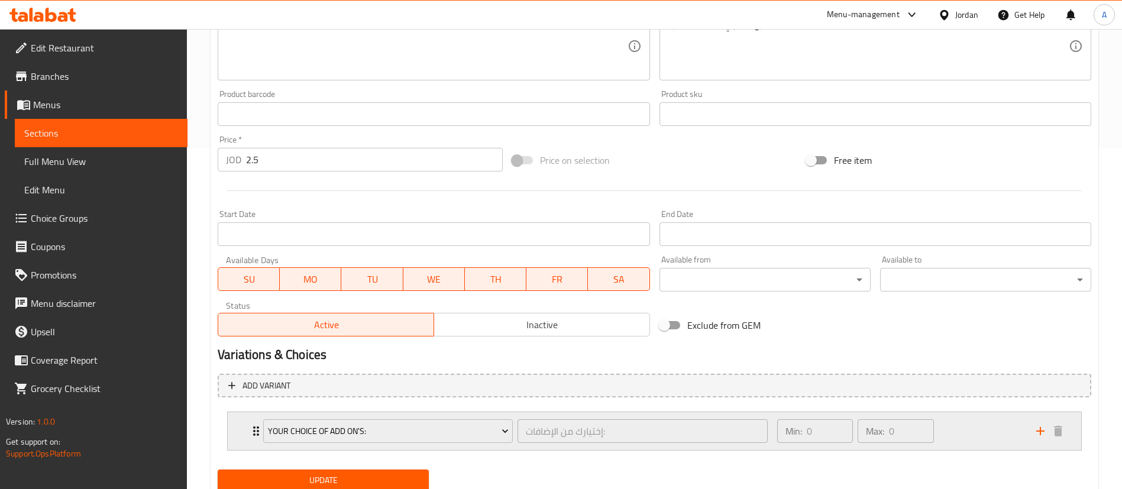
scroll to position [383, 0]
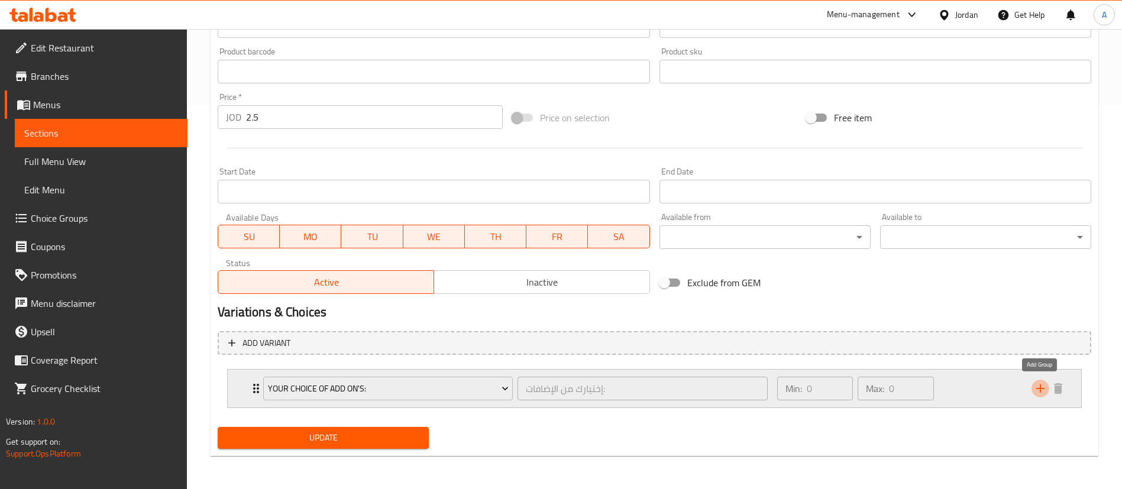
click at [1035, 389] on icon "add" at bounding box center [1040, 389] width 14 height 14
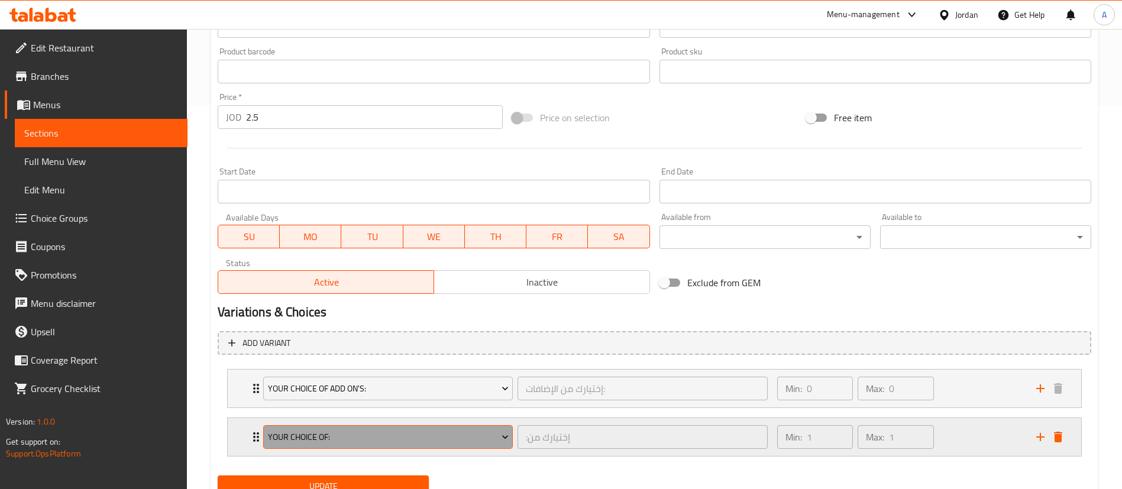
click at [371, 442] on span "your choice of:" at bounding box center [388, 437] width 241 height 15
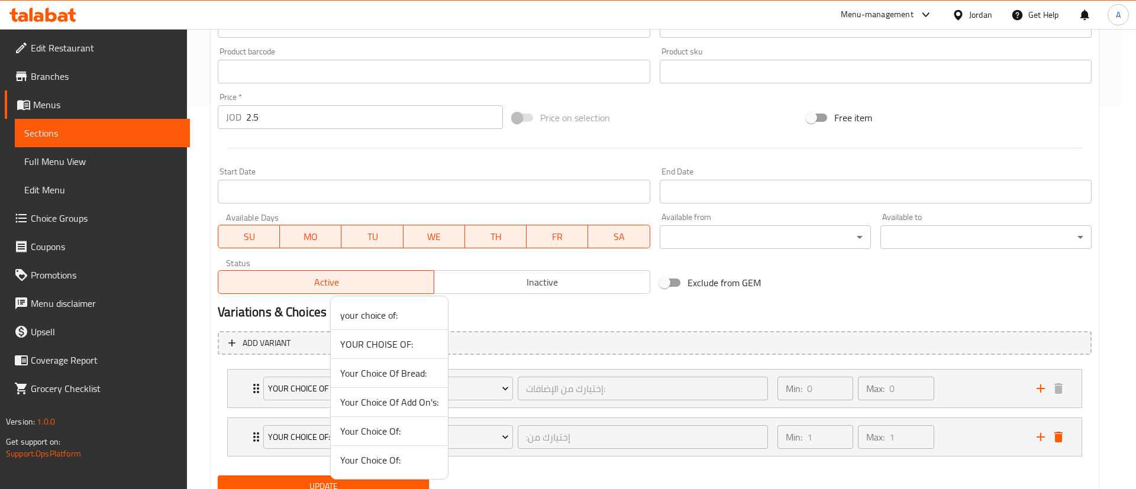
click at [389, 379] on span "Your Choice Of Bread:" at bounding box center [389, 373] width 98 height 14
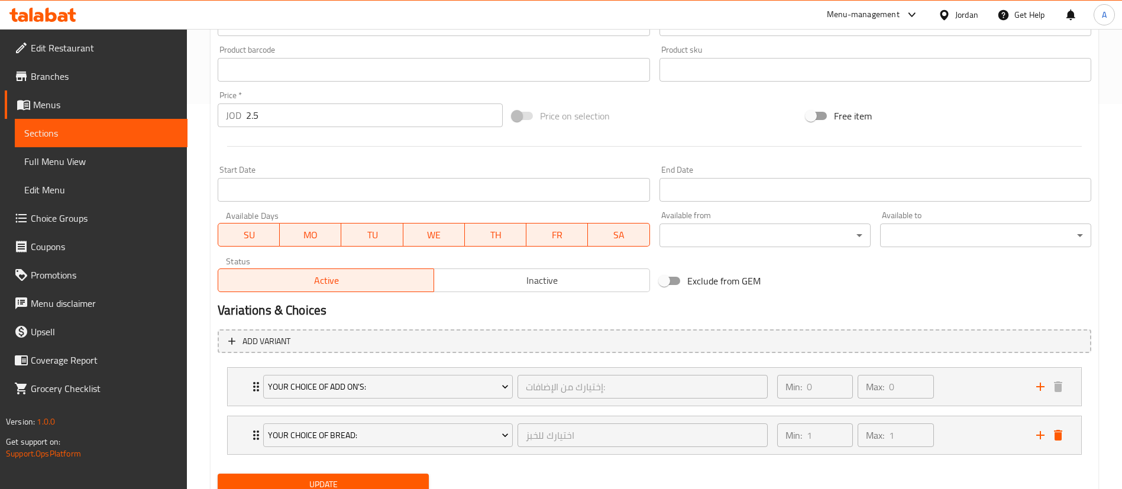
click at [241, 389] on div "Your Choice Of Add On's: إختيارك من الإضافات: ​ Min: 0 ​ Max: 0 ​ Mtawameh (ID:…" at bounding box center [655, 411] width 874 height 97
click at [288, 476] on span "Update" at bounding box center [323, 483] width 192 height 15
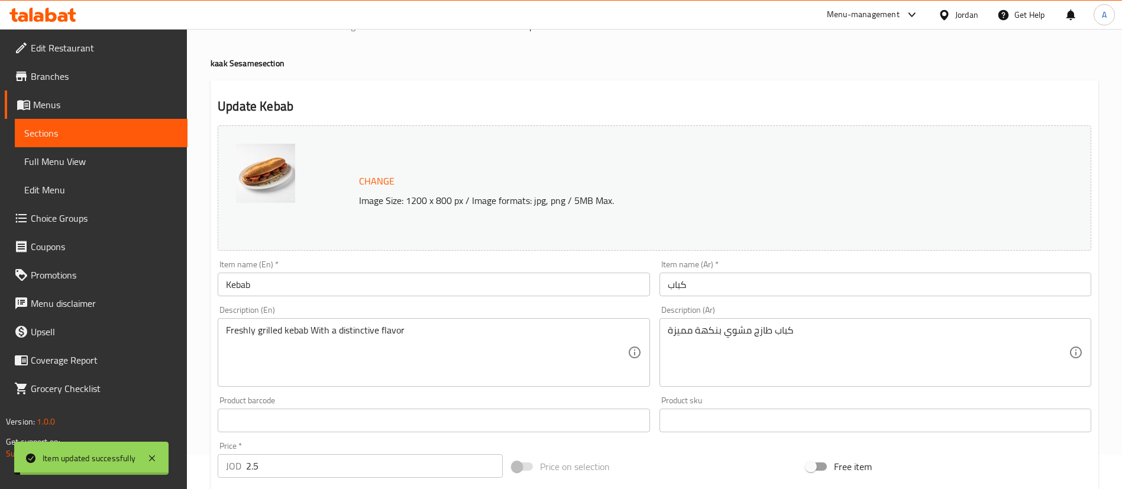
scroll to position [0, 0]
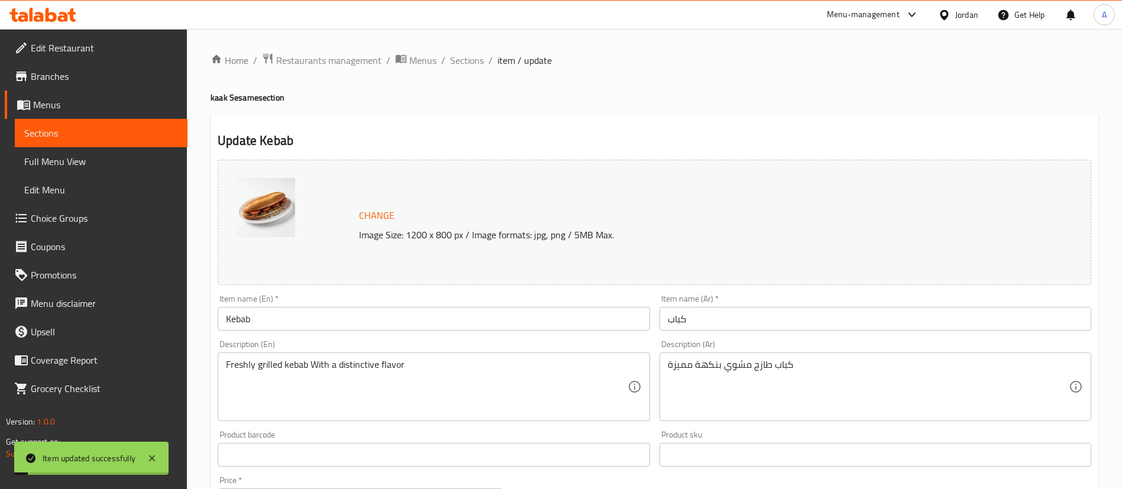
click at [459, 49] on div "Home / Restaurants management / Menus / Sections / item / update kaak Sesame se…" at bounding box center [654, 475] width 935 height 892
click at [460, 56] on span "Sections" at bounding box center [467, 60] width 34 height 14
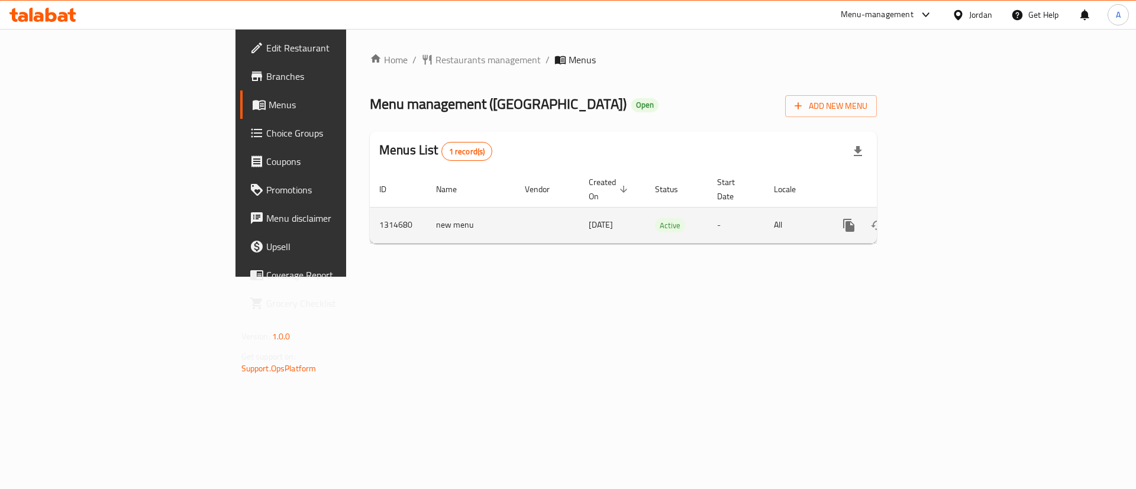
click at [948, 221] on link "enhanced table" at bounding box center [934, 225] width 28 height 28
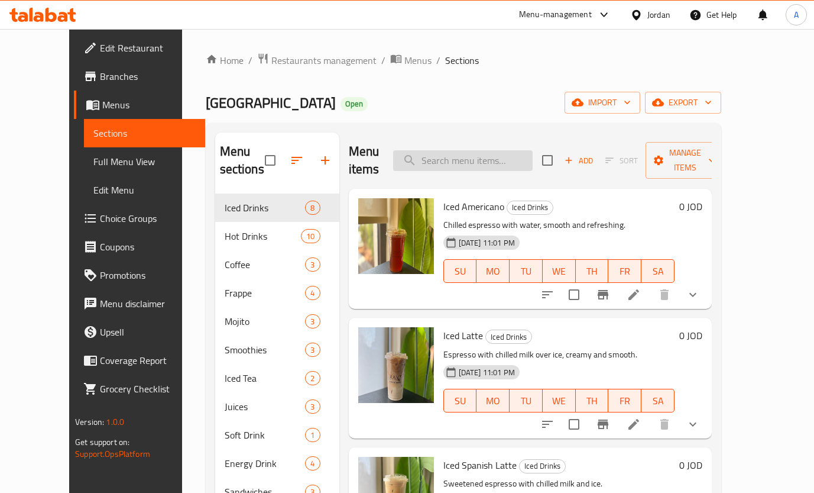
click at [451, 150] on input "search" at bounding box center [463, 160] width 140 height 21
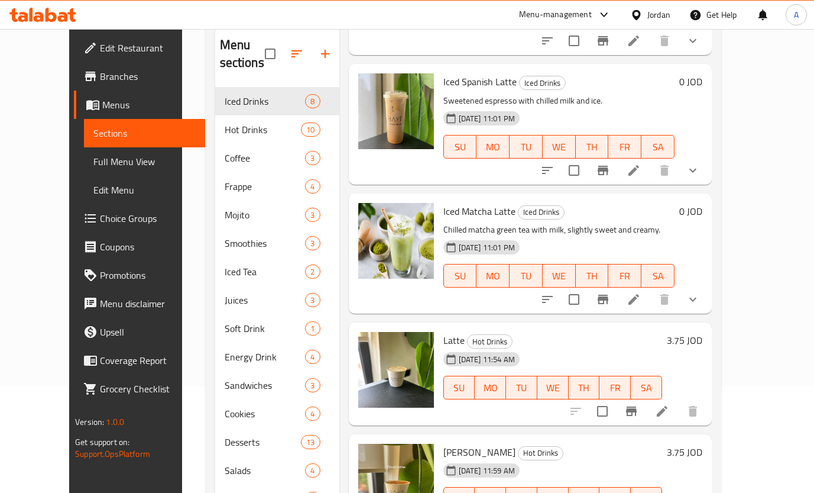
scroll to position [166, 0]
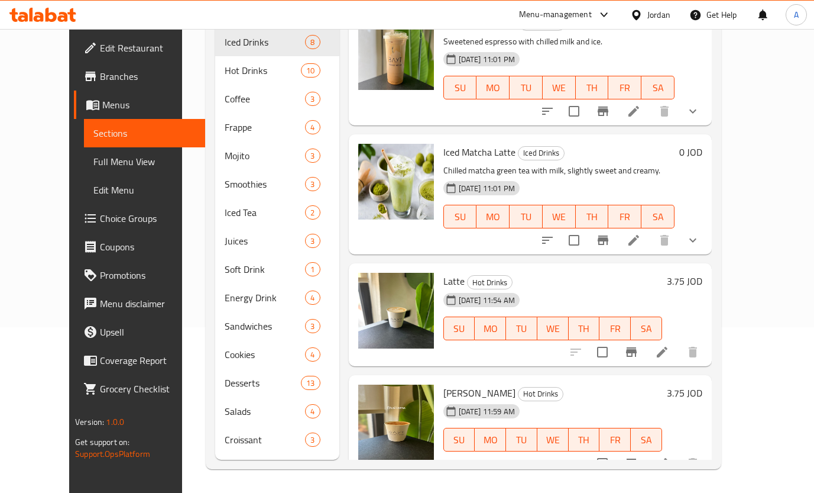
type input "latte"
click at [703, 273] on h6 "3.75 JOD" at bounding box center [684, 281] width 35 height 17
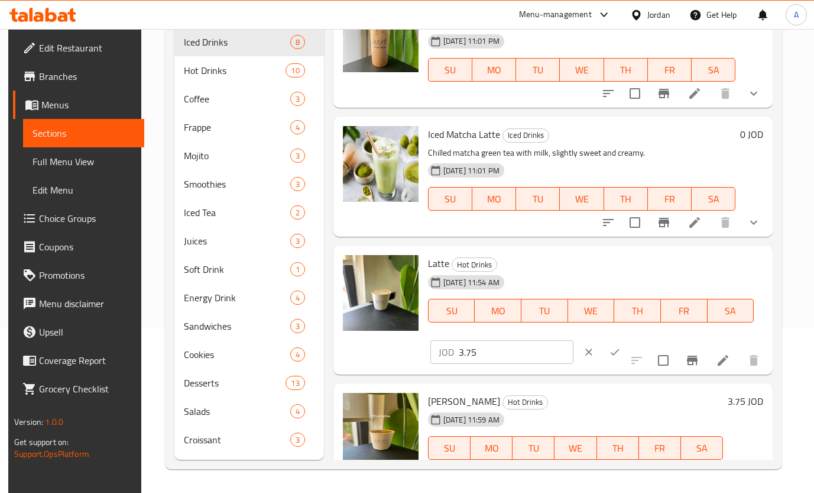
click at [509, 361] on input "3.75" at bounding box center [516, 352] width 115 height 24
type input "3.3"
click at [609, 355] on icon "ok" at bounding box center [615, 352] width 12 height 12
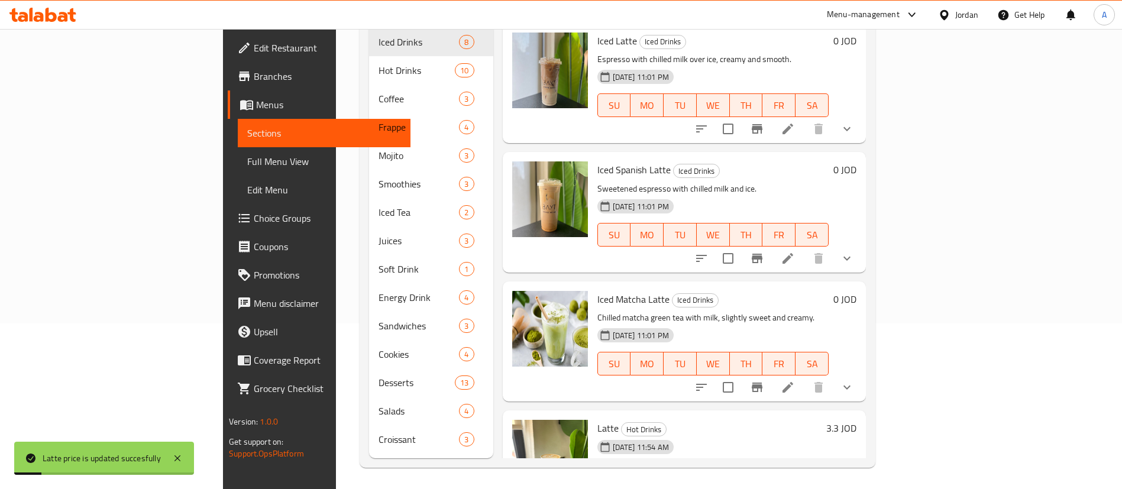
scroll to position [0, 0]
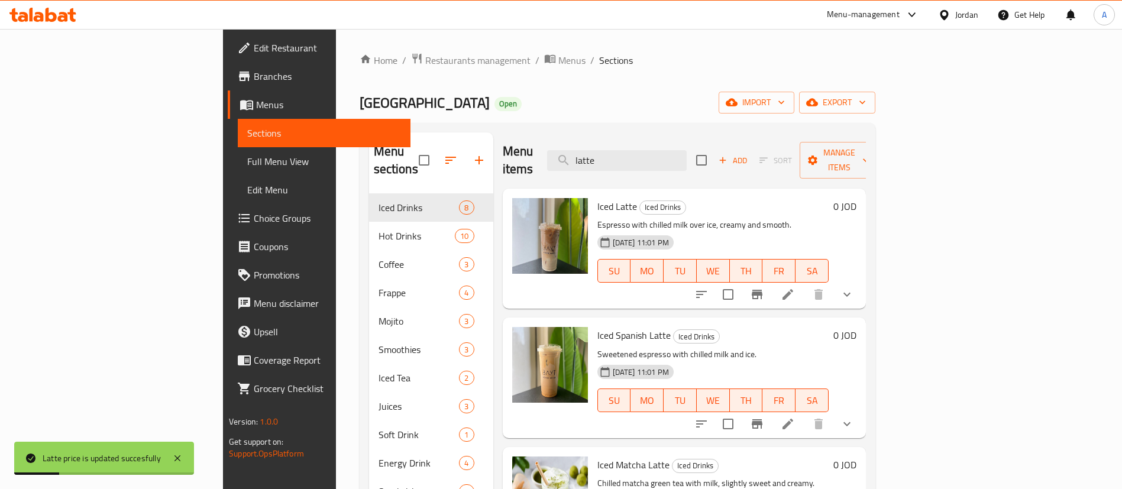
drag, startPoint x: 680, startPoint y: 152, endPoint x: 577, endPoint y: 170, distance: 104.5
click at [582, 170] on div "Menu items latte Add Sort Manage items Iced Latte Iced Drinks Espresso with chi…" at bounding box center [679, 378] width 373 height 492
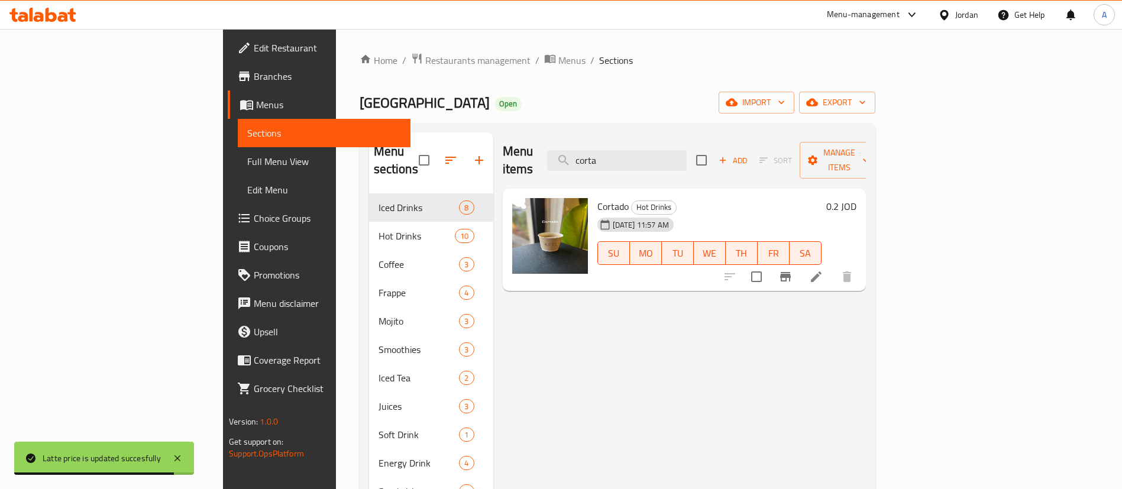
type input "corta"
click at [856, 198] on div "0.2 JOD" at bounding box center [839, 206] width 35 height 17
click at [856, 198] on h6 "0.2 JOD" at bounding box center [841, 206] width 30 height 17
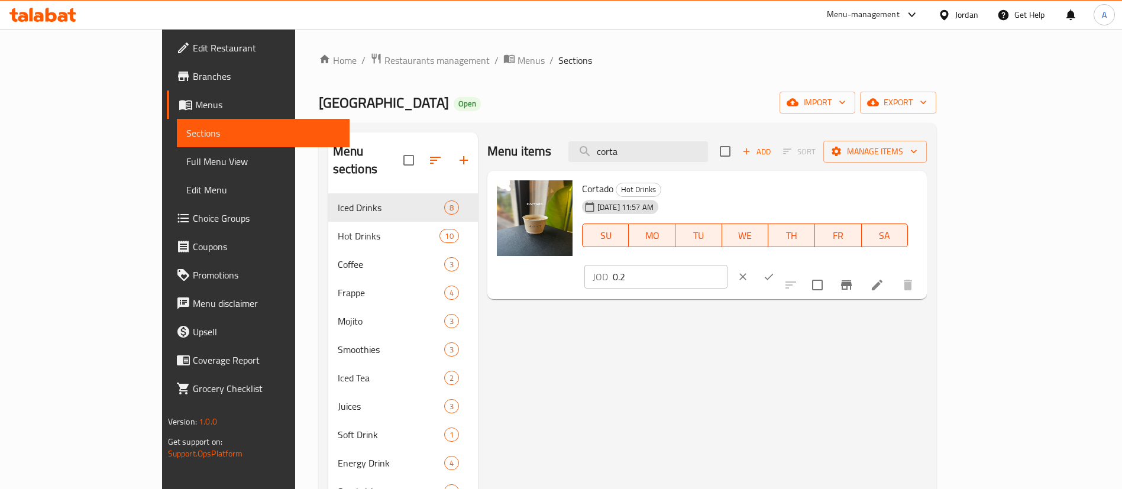
drag, startPoint x: 885, startPoint y: 201, endPoint x: 814, endPoint y: 202, distance: 71.0
click at [818, 202] on div "Cortado Hot Drinks [DATE] 11:57 AM SU MO TU WE TH FR SA JOD 0.2 ​" at bounding box center [749, 235] width 345 height 119
type input "3.2"
click at [782, 264] on button "ok" at bounding box center [769, 277] width 26 height 26
